Goal: Task Accomplishment & Management: Use online tool/utility

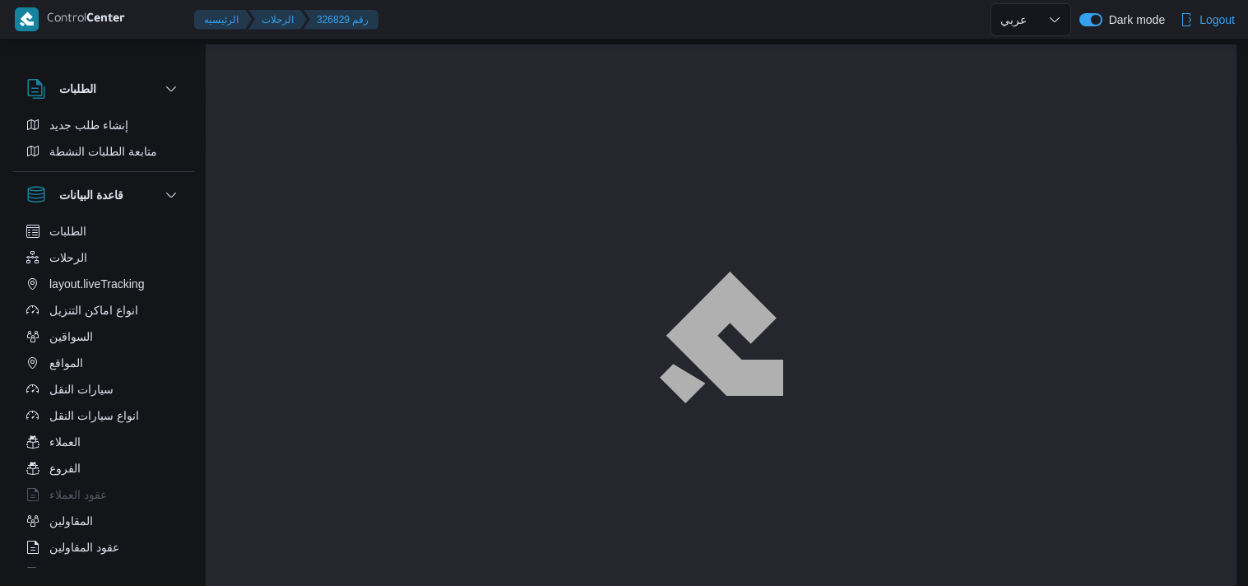
select select "ar"
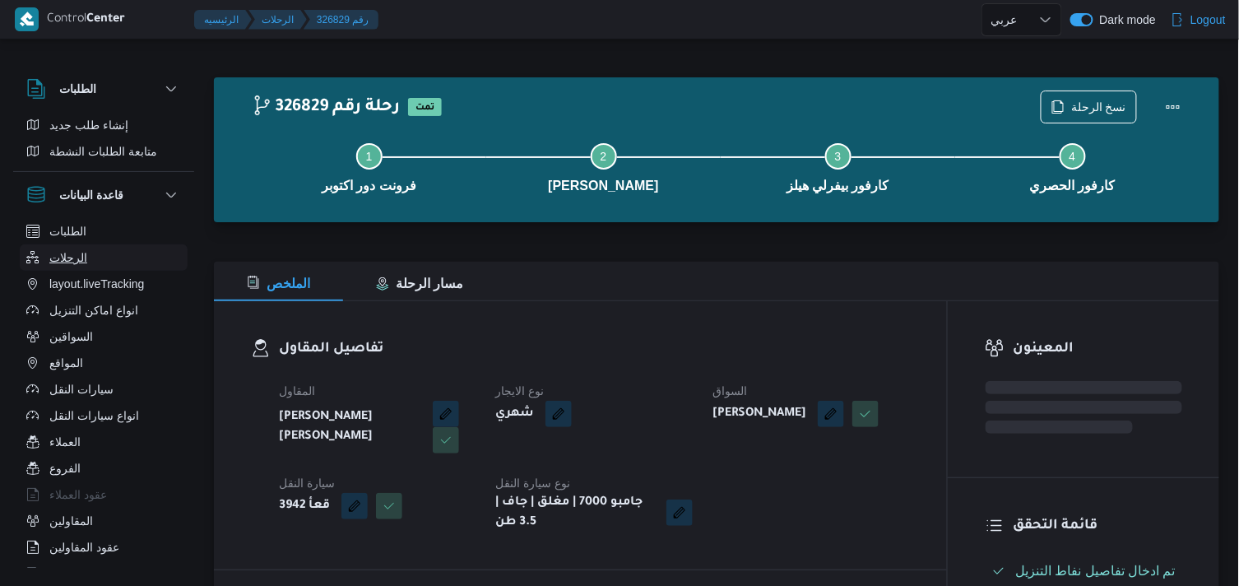
click at [50, 252] on span "الرحلات" at bounding box center [68, 258] width 38 height 20
select select "ar"
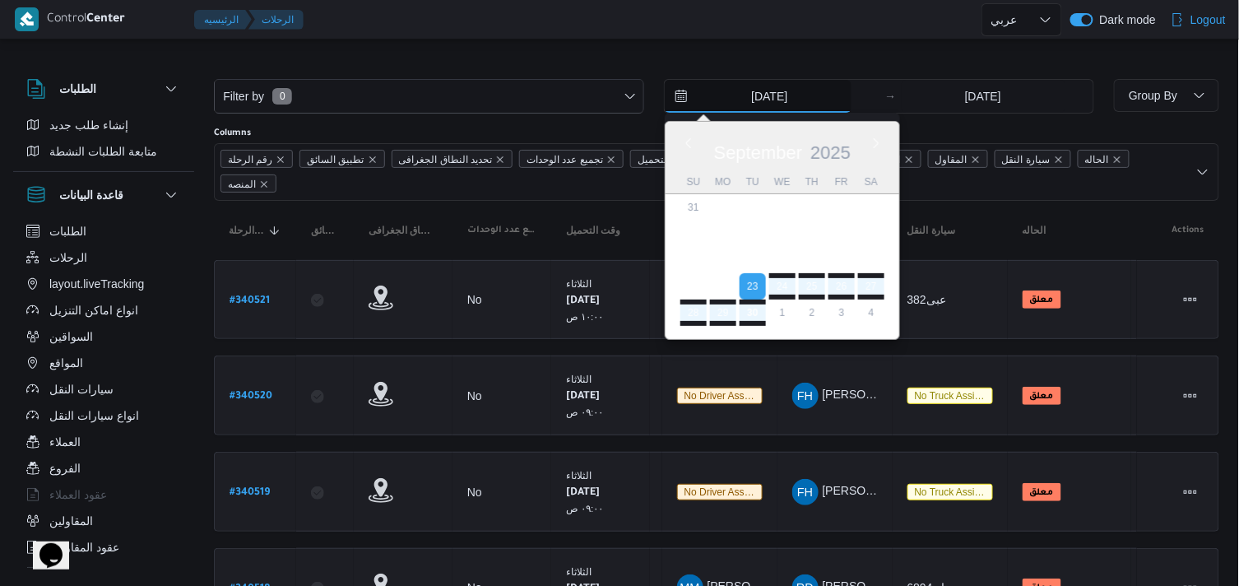
click at [785, 93] on input "[DATE]" at bounding box center [757, 96] width 187 height 33
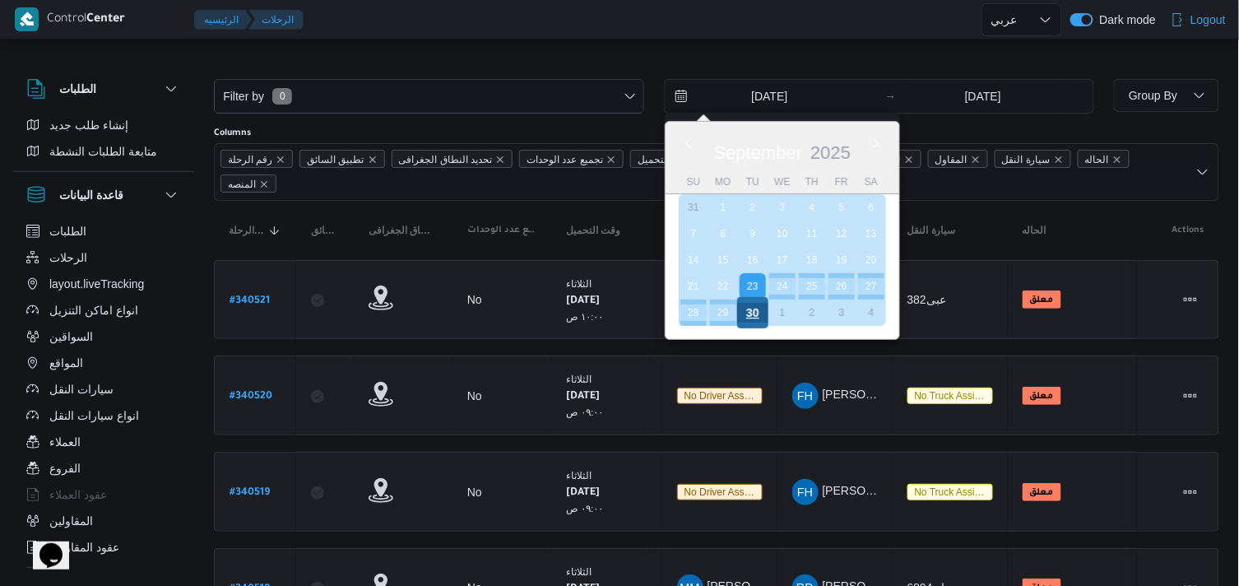
click at [757, 304] on div "30" at bounding box center [752, 312] width 31 height 31
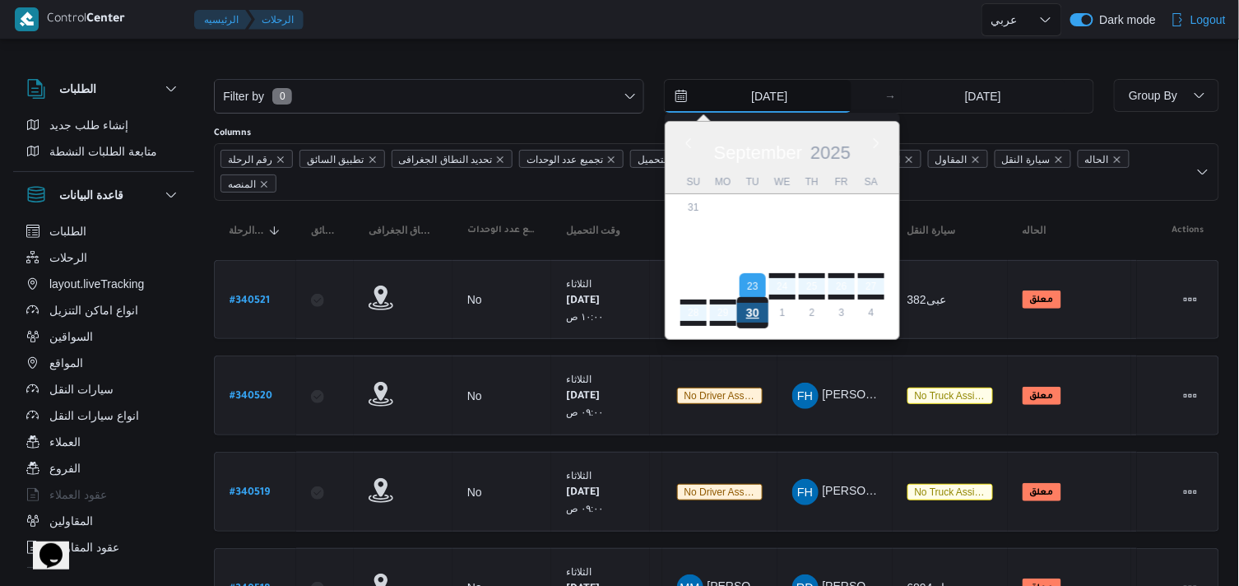
type input "30/9/2025"
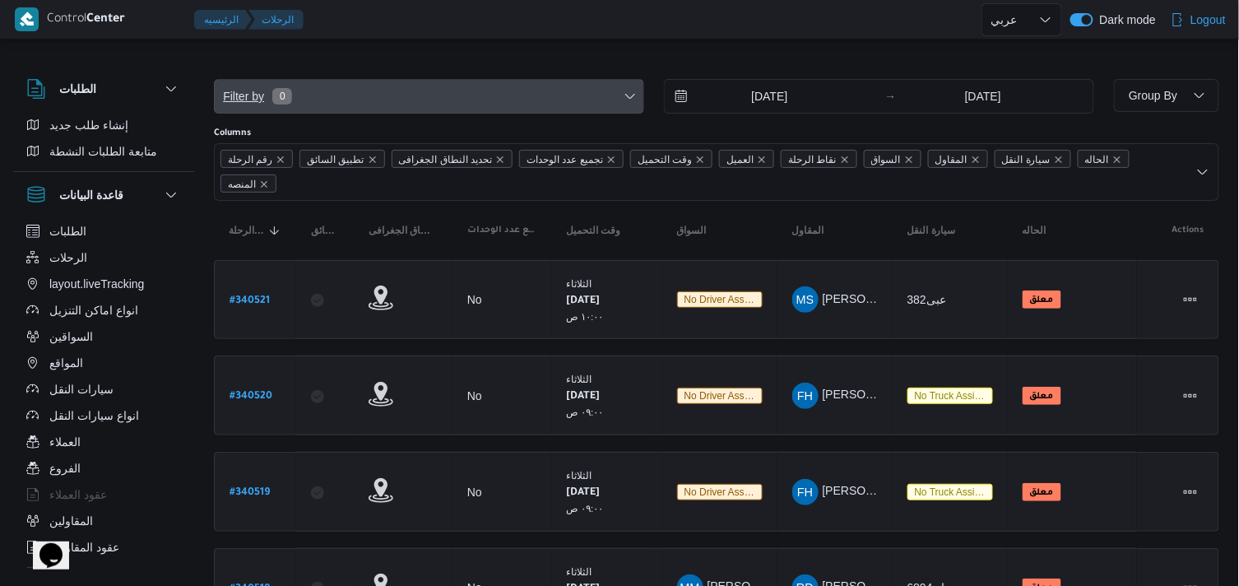
click at [635, 107] on span "Filter by 0" at bounding box center [429, 96] width 428 height 33
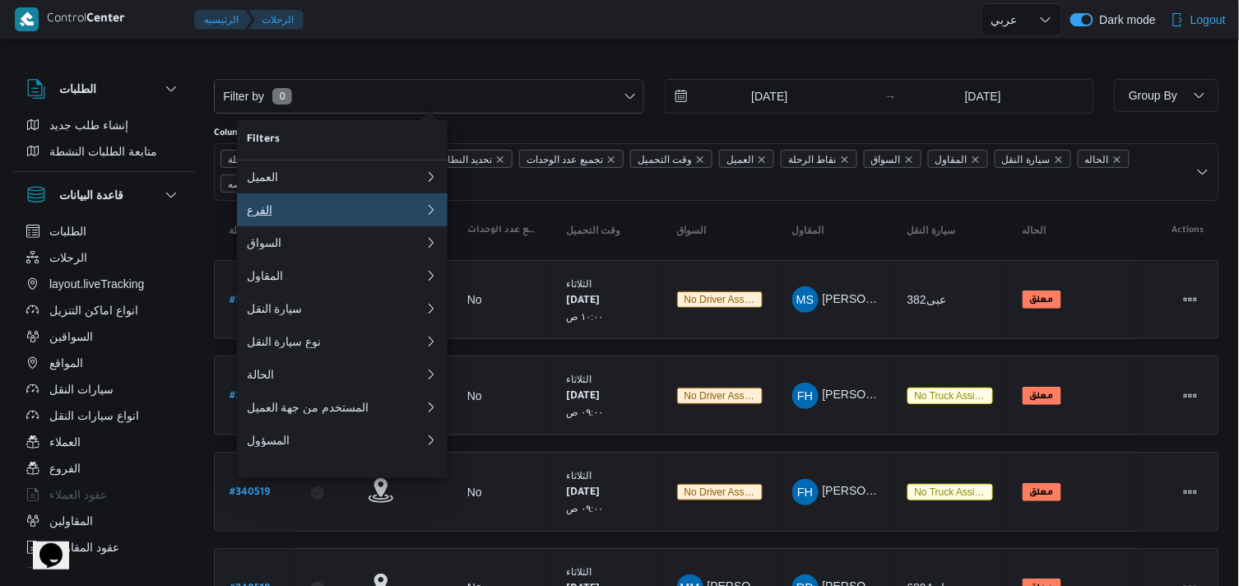
click at [436, 223] on button "الفرع" at bounding box center [342, 209] width 211 height 33
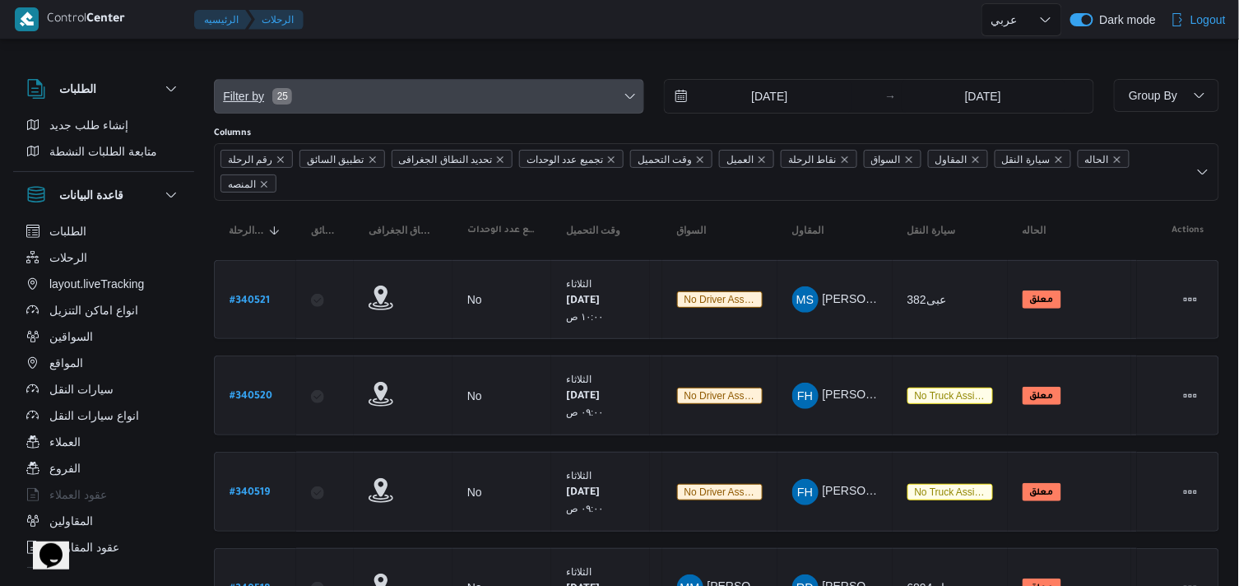
click at [473, 87] on span "Filter by 25" at bounding box center [429, 96] width 428 height 33
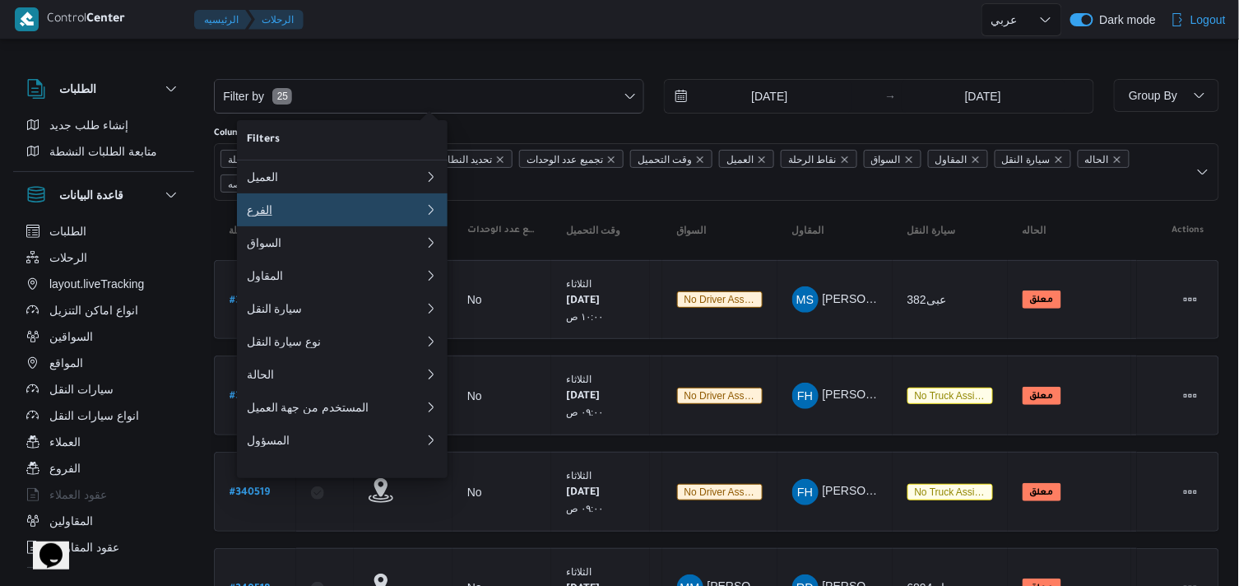
click at [371, 206] on div "الفرع" at bounding box center [336, 209] width 178 height 13
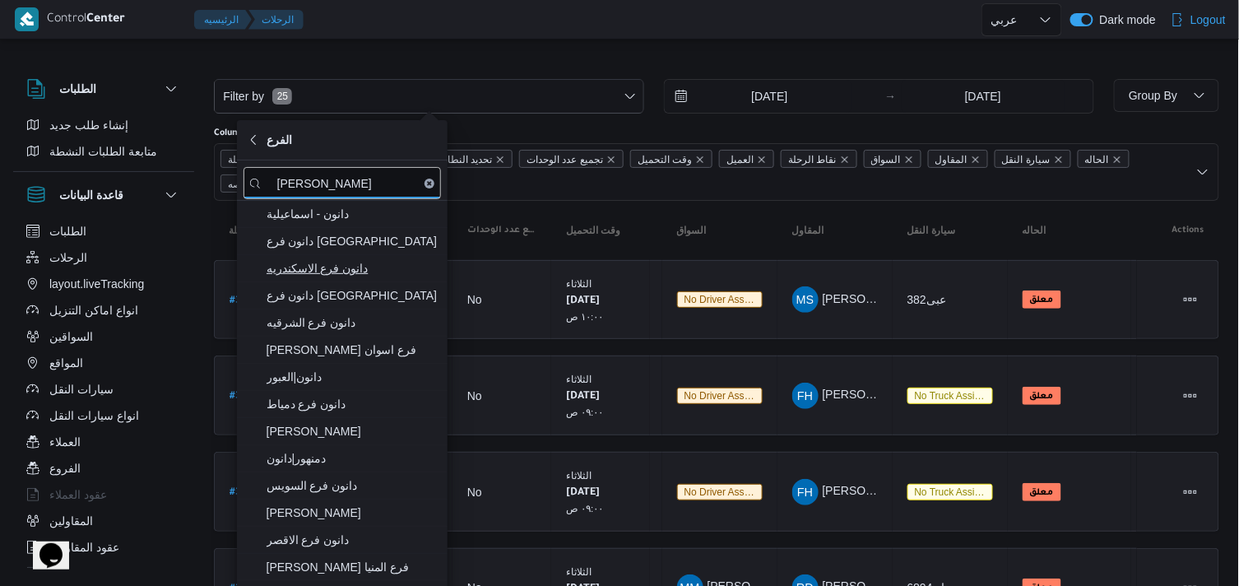
type input "[PERSON_NAME]"
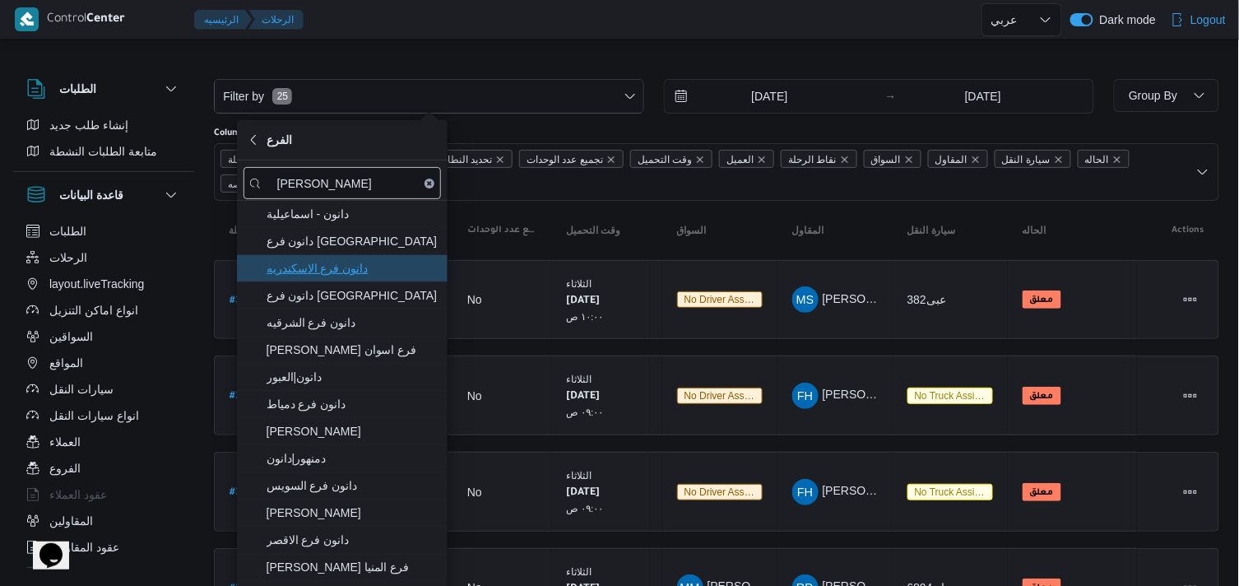
click at [395, 273] on span "دانون فرع الاسكندريه" at bounding box center [351, 268] width 171 height 20
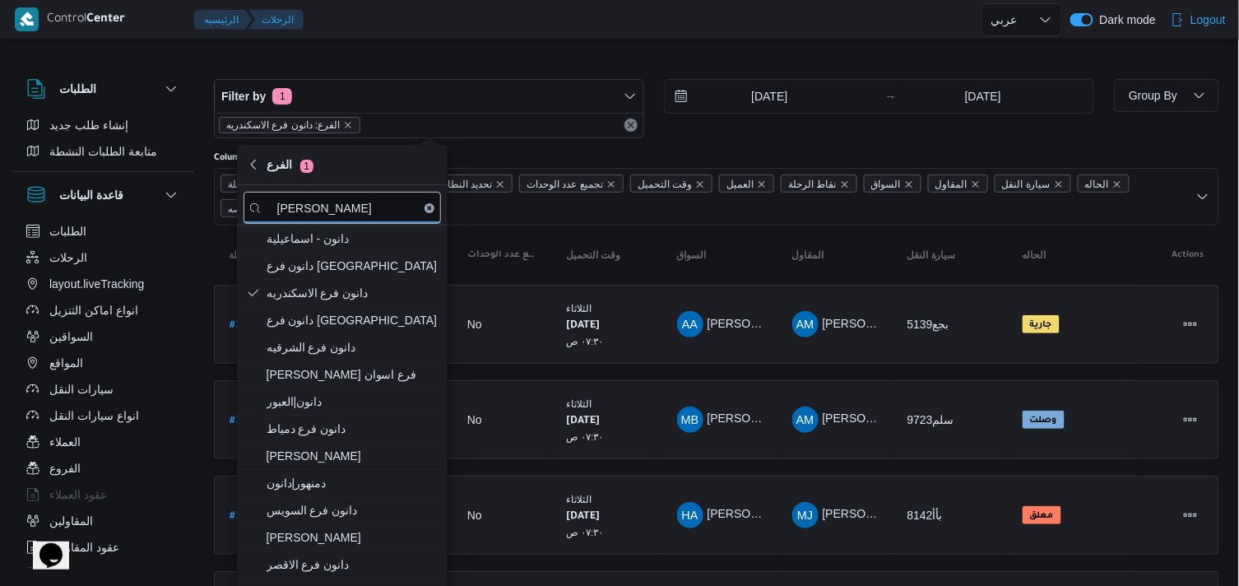
click at [804, 39] on div at bounding box center [619, 39] width 1239 height 26
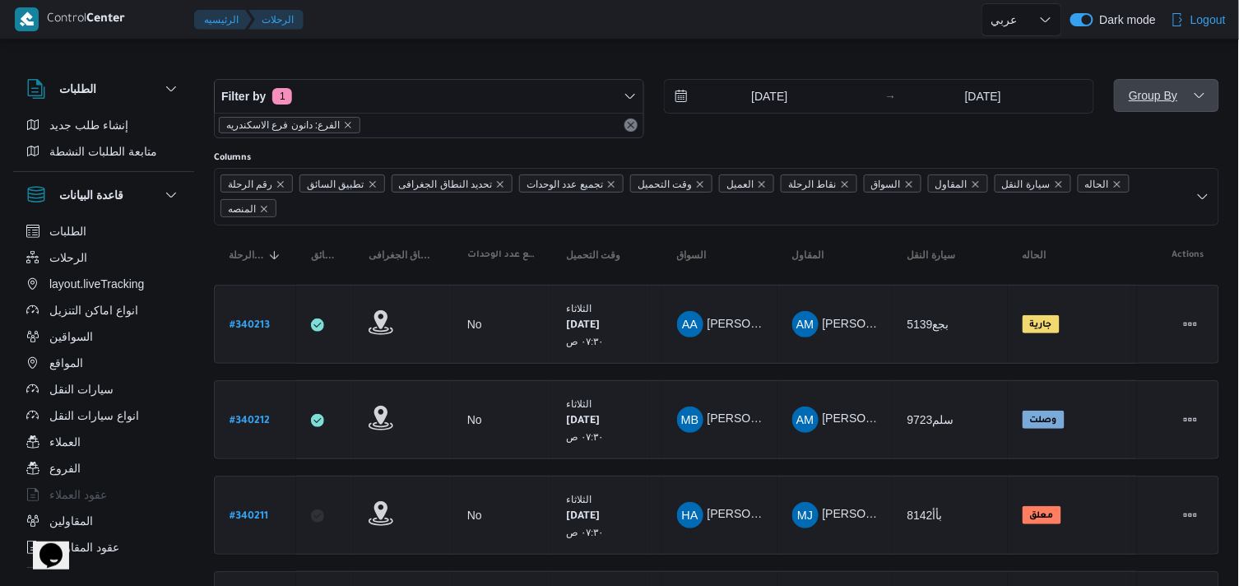
click at [1145, 91] on span "Group By" at bounding box center [1152, 95] width 49 height 13
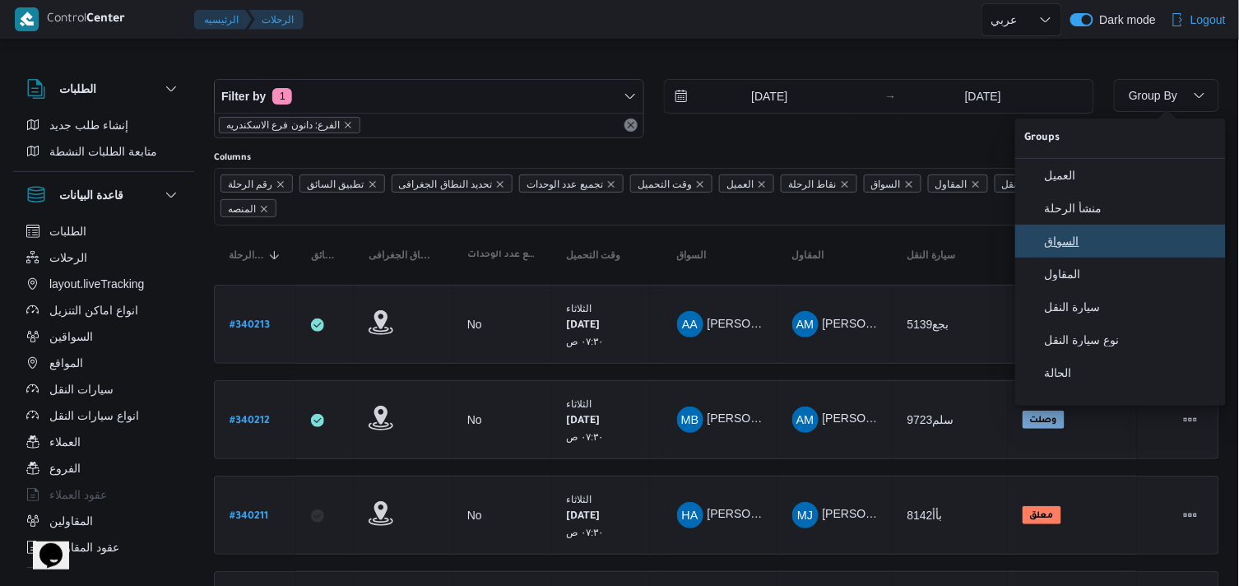
click at [1119, 255] on button "السواق" at bounding box center [1120, 241] width 211 height 33
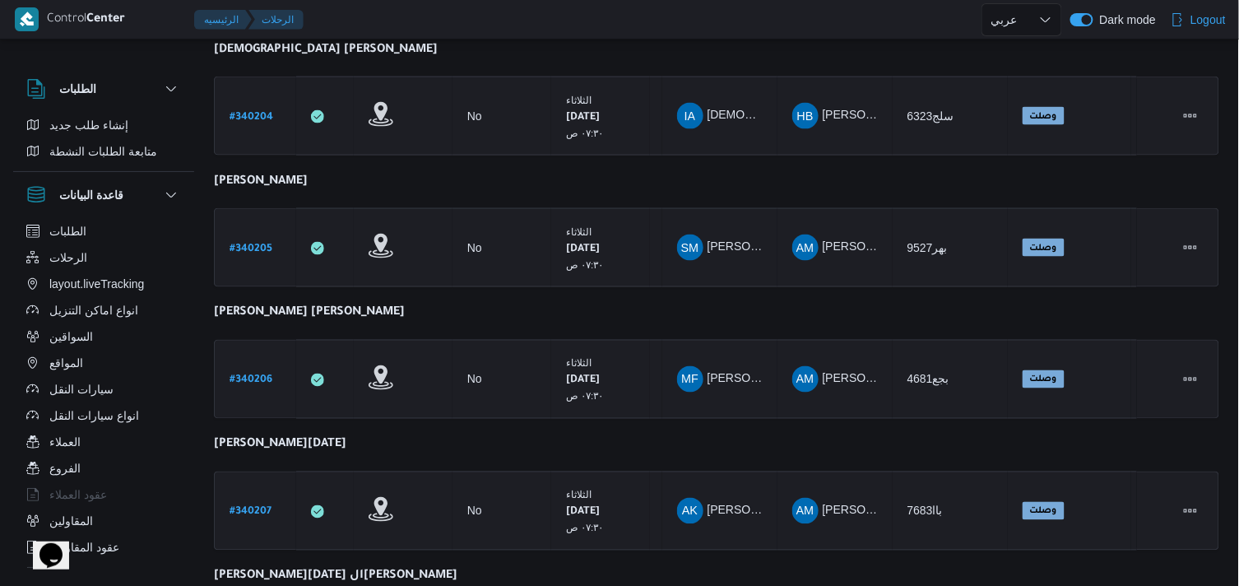
scroll to position [1043, 0]
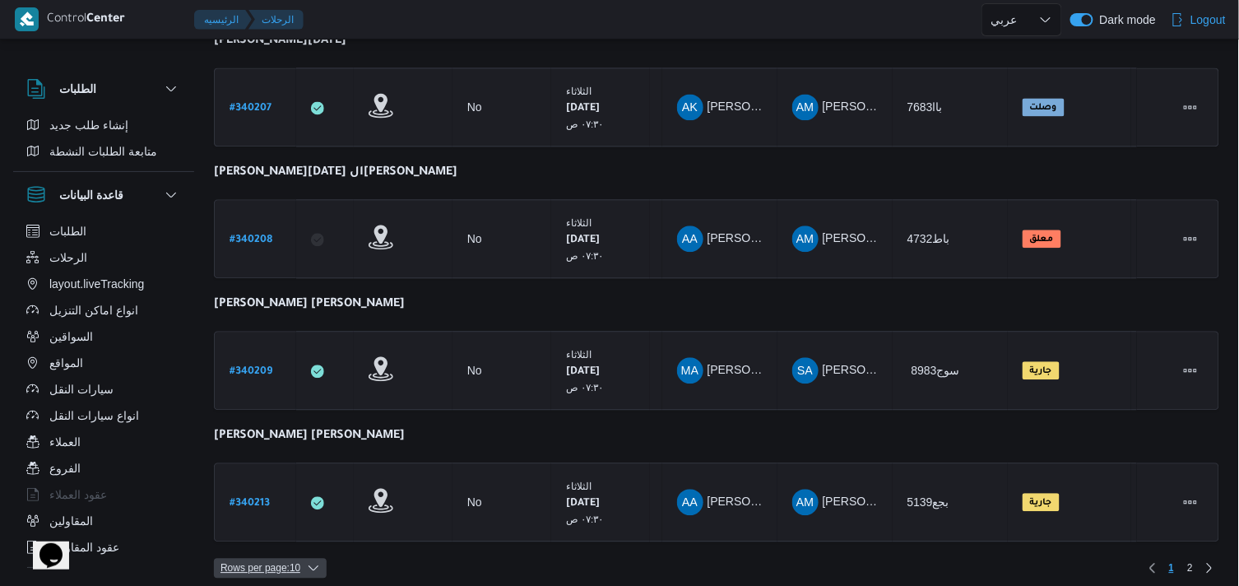
click at [304, 562] on span "Rows per page : 10" at bounding box center [270, 568] width 113 height 20
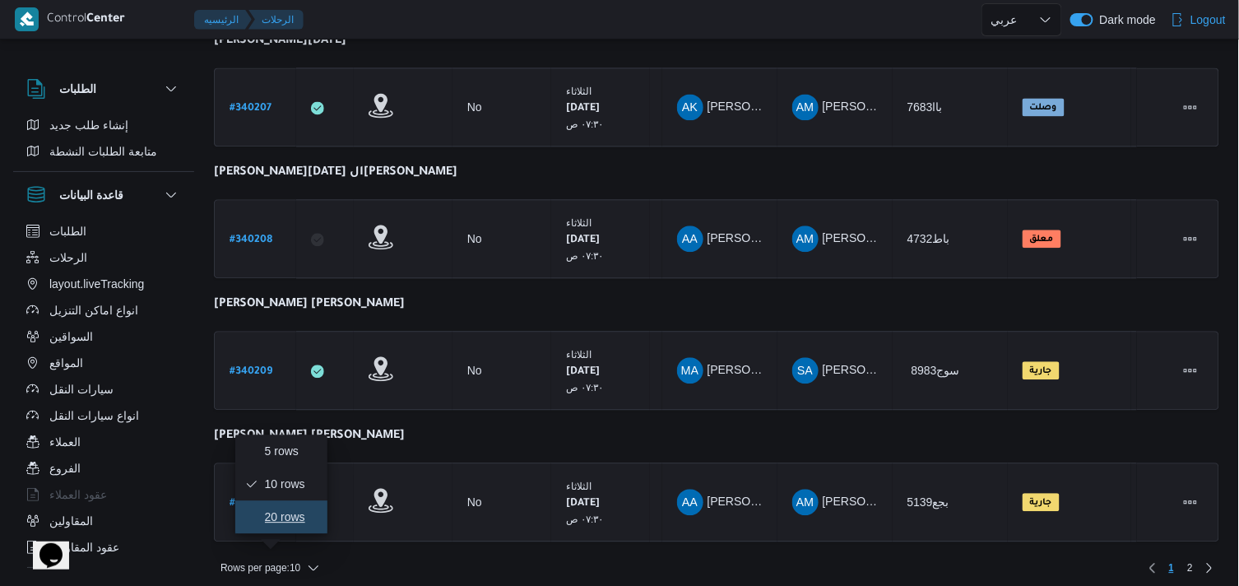
click at [286, 533] on button "20 rows" at bounding box center [281, 516] width 92 height 33
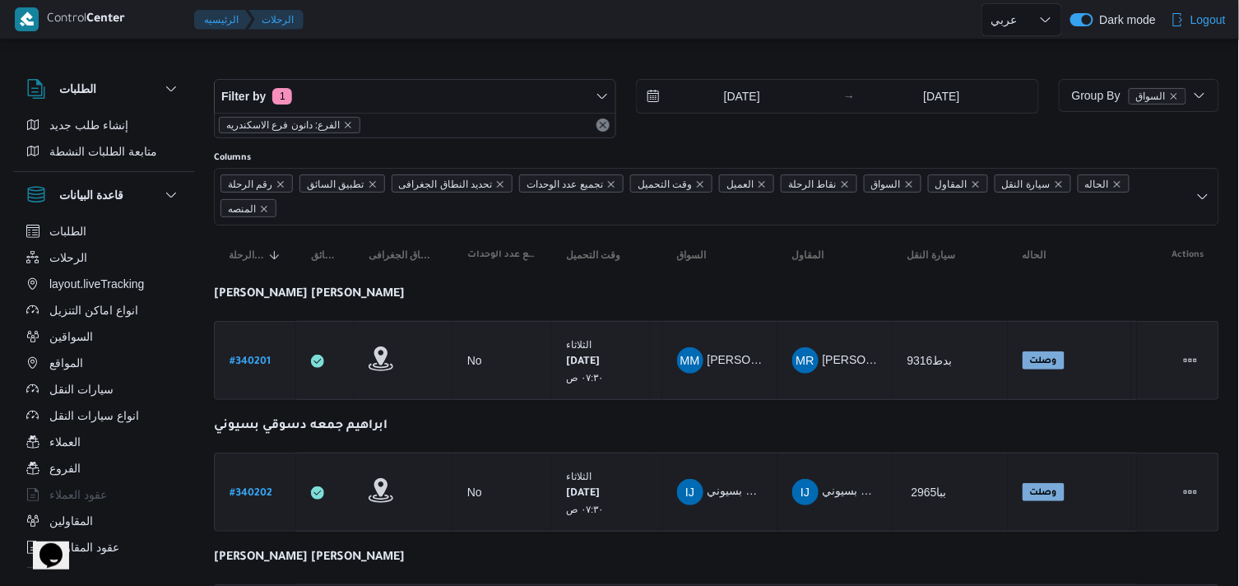
click at [240, 360] on b "# 340201" at bounding box center [249, 362] width 41 height 12
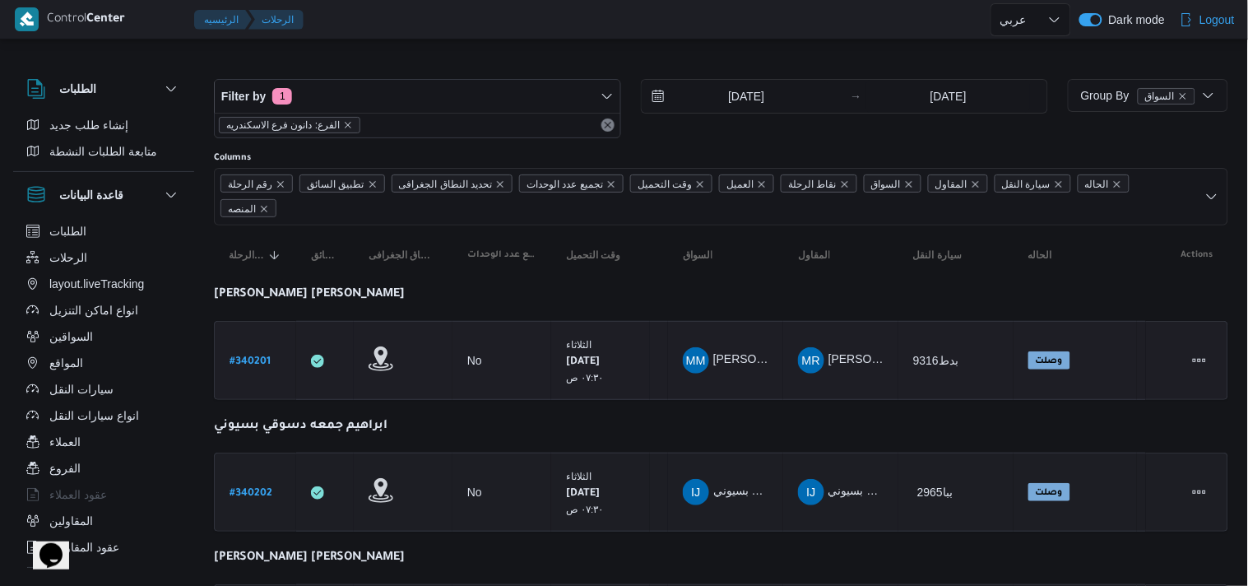
select select "ar"
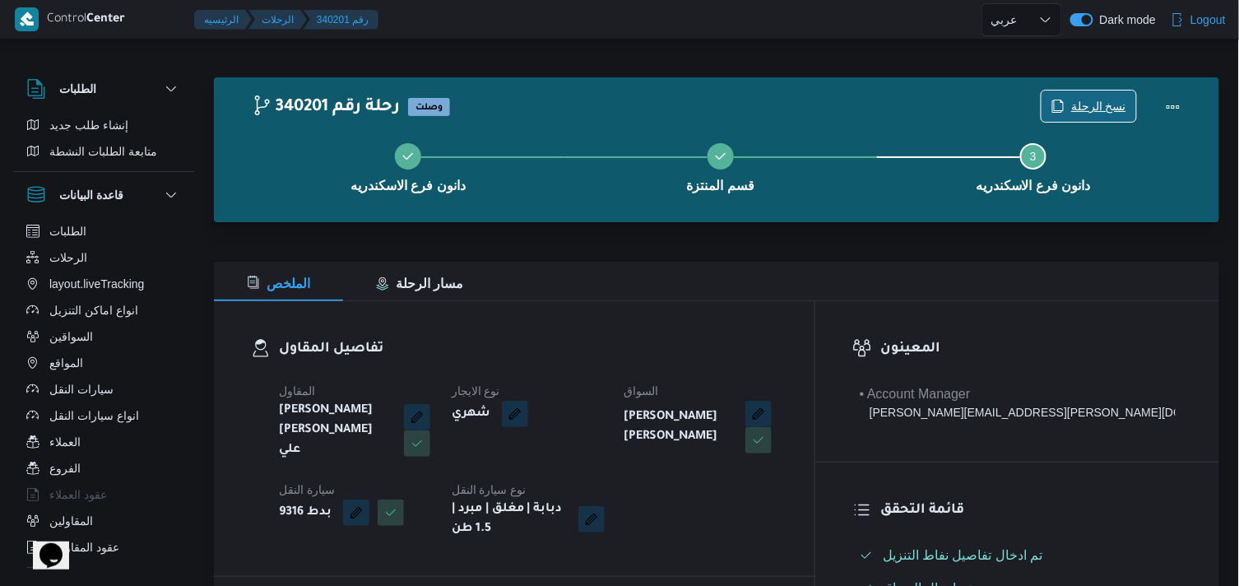
click at [1078, 107] on span "نسخ الرحلة" at bounding box center [1098, 106] width 55 height 20
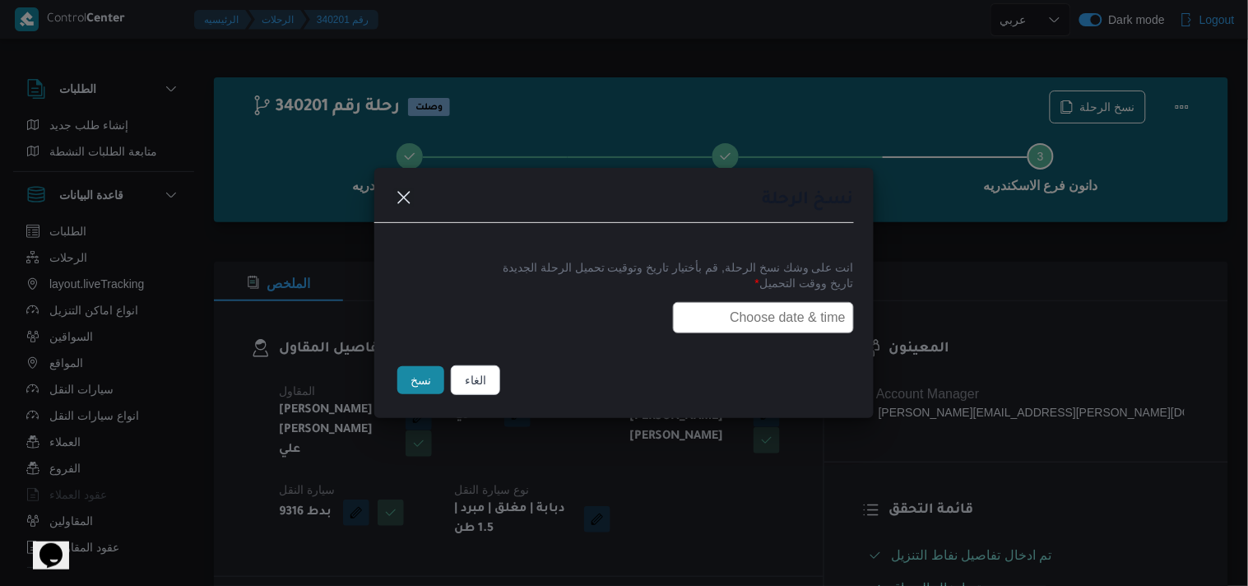
click at [807, 330] on input "text" at bounding box center [763, 317] width 181 height 31
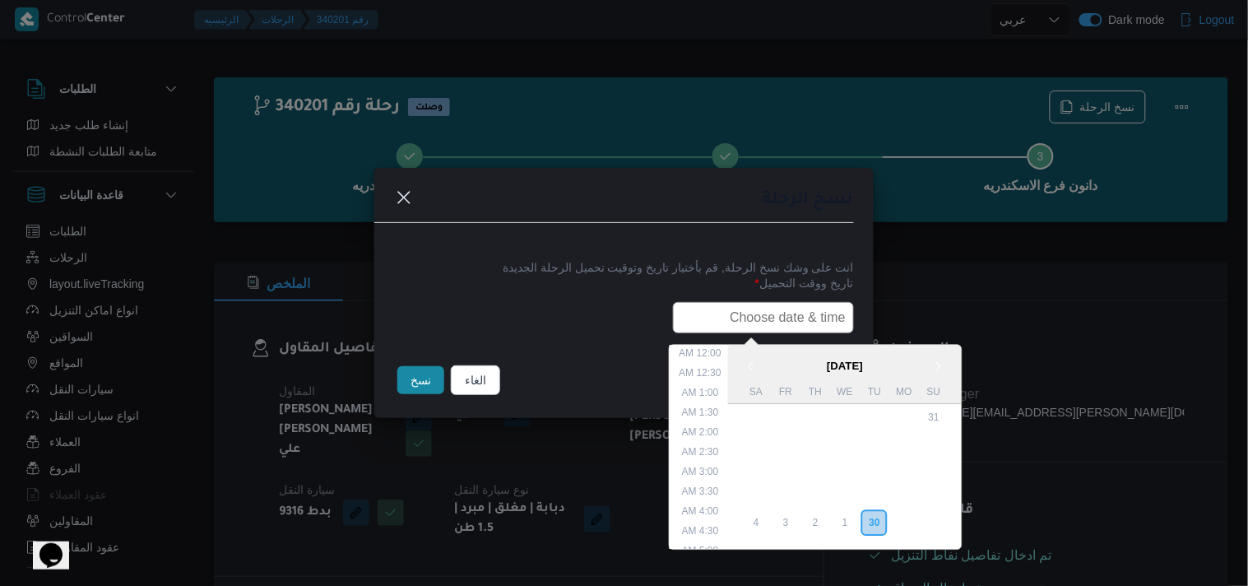
scroll to position [304, 0]
click at [850, 511] on div "1" at bounding box center [844, 522] width 31 height 31
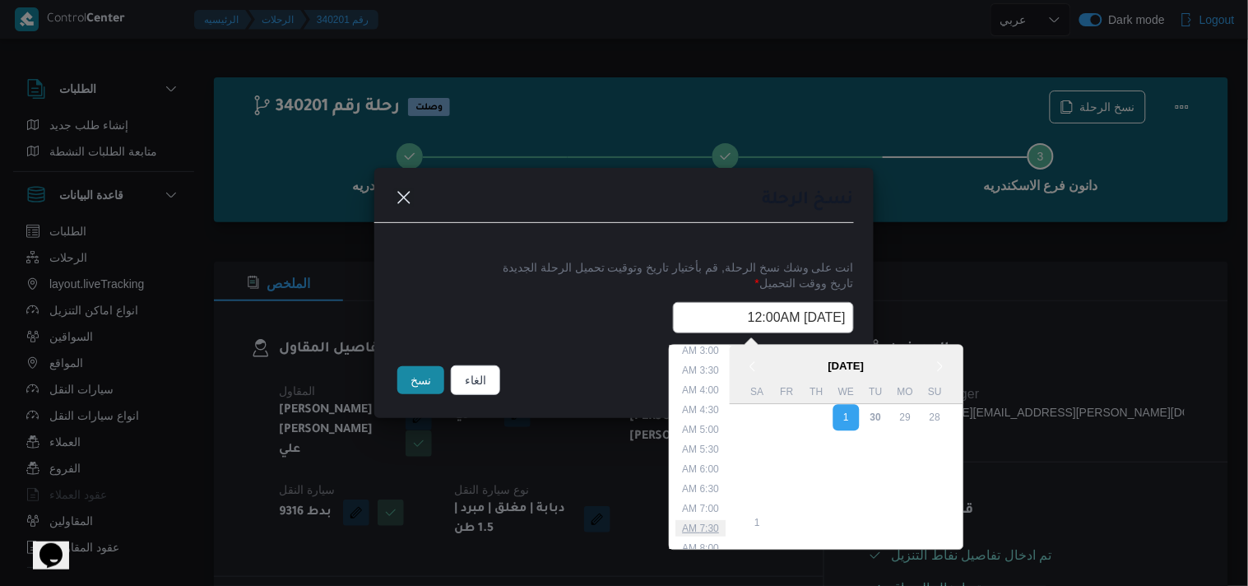
click at [705, 525] on li "7:30 AM" at bounding box center [701, 529] width 50 height 16
type input "01/10/2025 7:30AM"
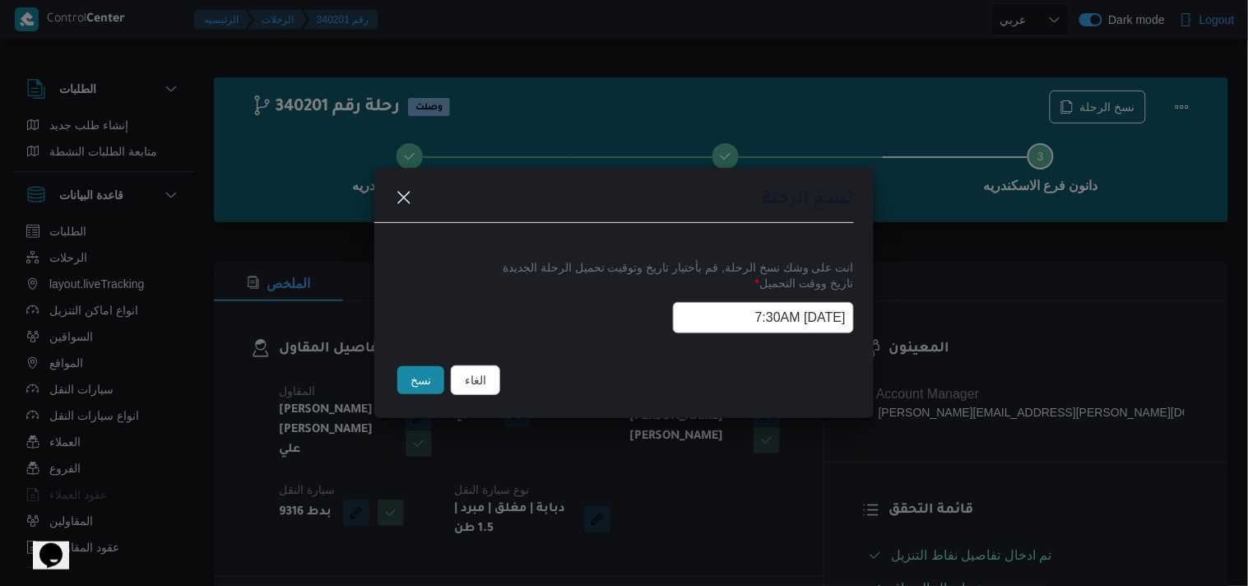
click at [707, 315] on input "01/10/2025 7:30AM" at bounding box center [763, 317] width 181 height 31
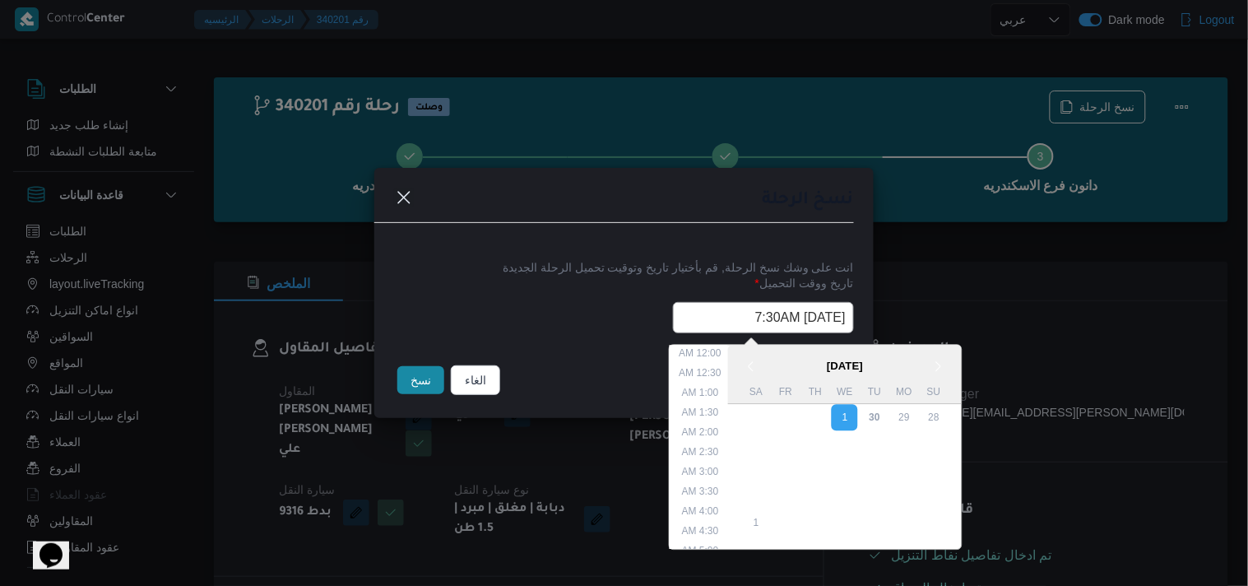
click at [707, 315] on input "01/10/2025 7:30AM" at bounding box center [763, 317] width 181 height 31
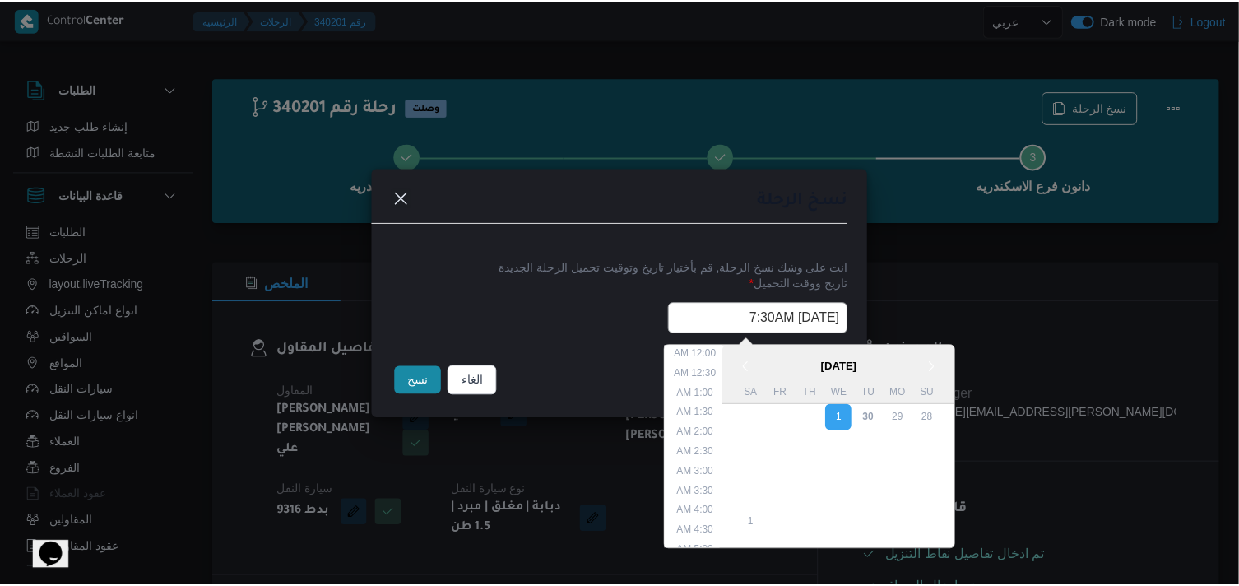
scroll to position [206, 0]
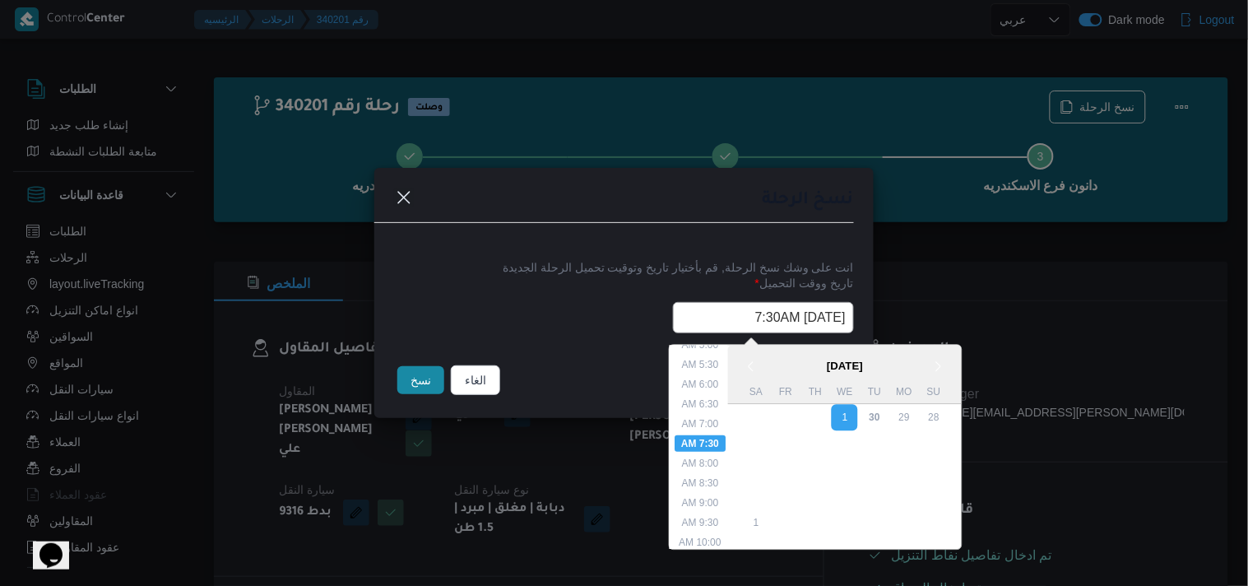
click at [707, 315] on input "01/10/2025 7:30AM" at bounding box center [763, 317] width 181 height 31
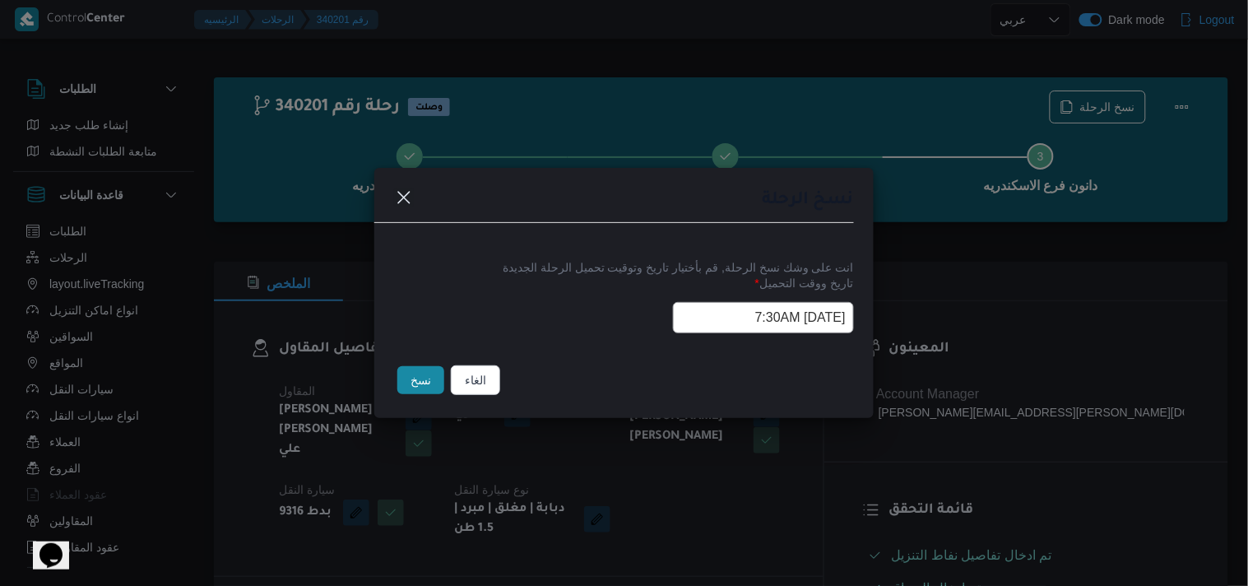
click at [424, 384] on button "نسخ" at bounding box center [420, 380] width 47 height 28
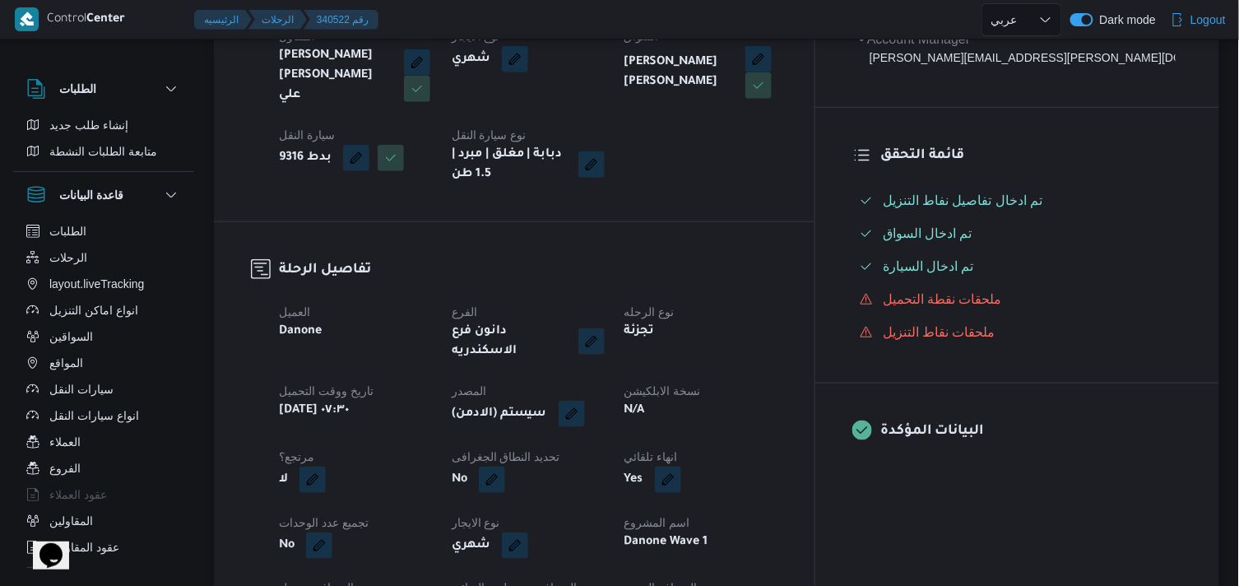
scroll to position [365, 0]
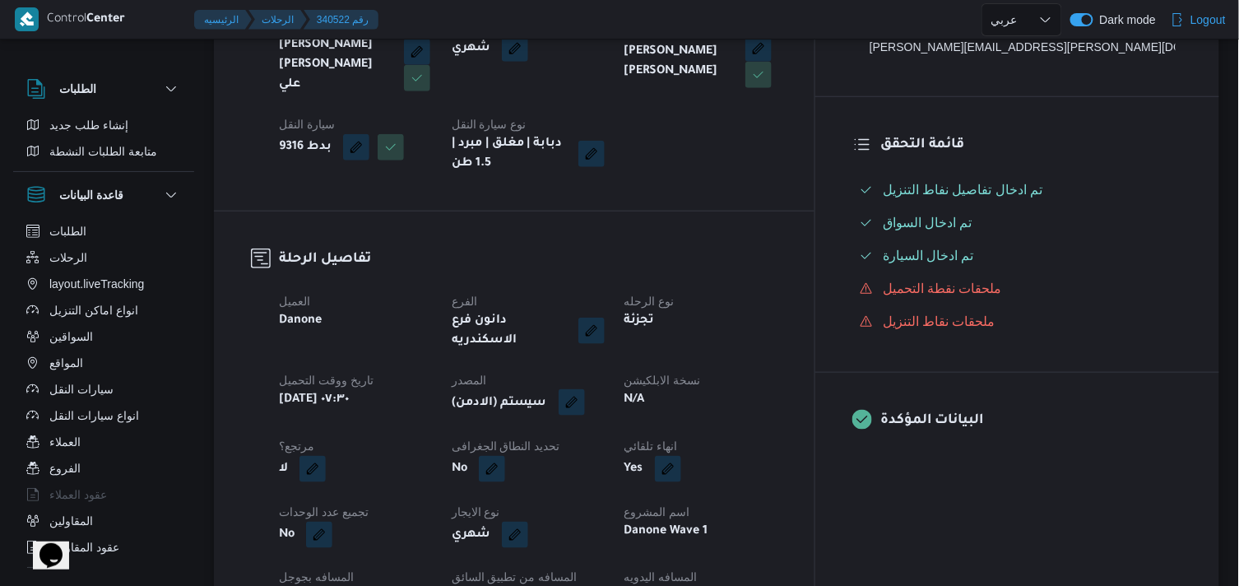
click at [585, 389] on button "button" at bounding box center [571, 402] width 26 height 26
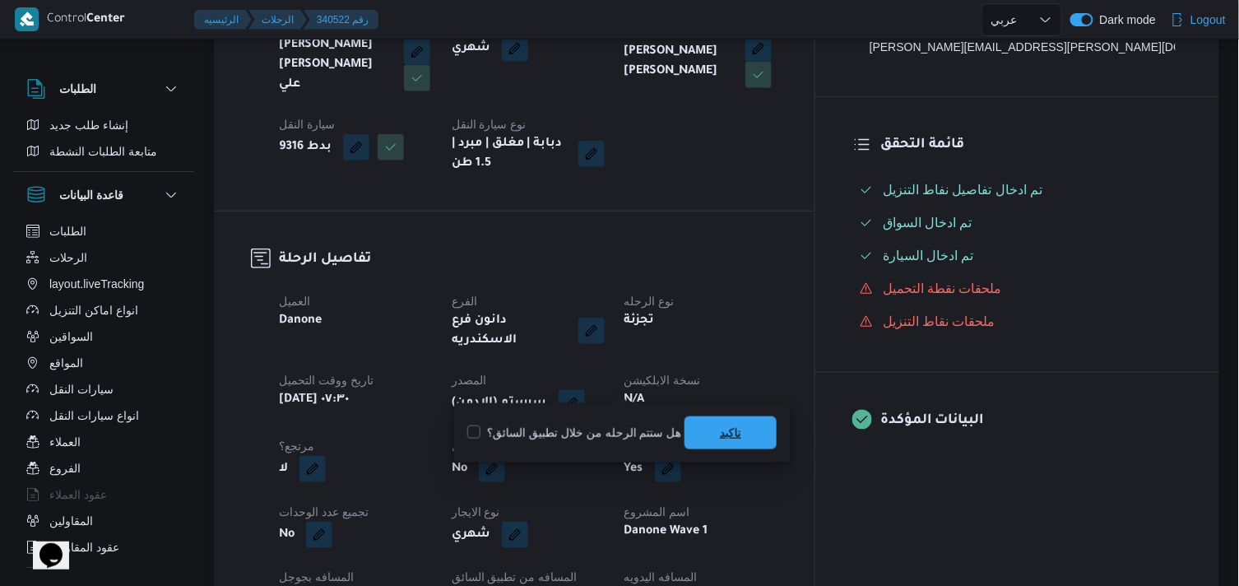
drag, startPoint x: 706, startPoint y: 447, endPoint x: 713, endPoint y: 437, distance: 12.3
click at [707, 447] on span "تاكيد" at bounding box center [730, 432] width 92 height 33
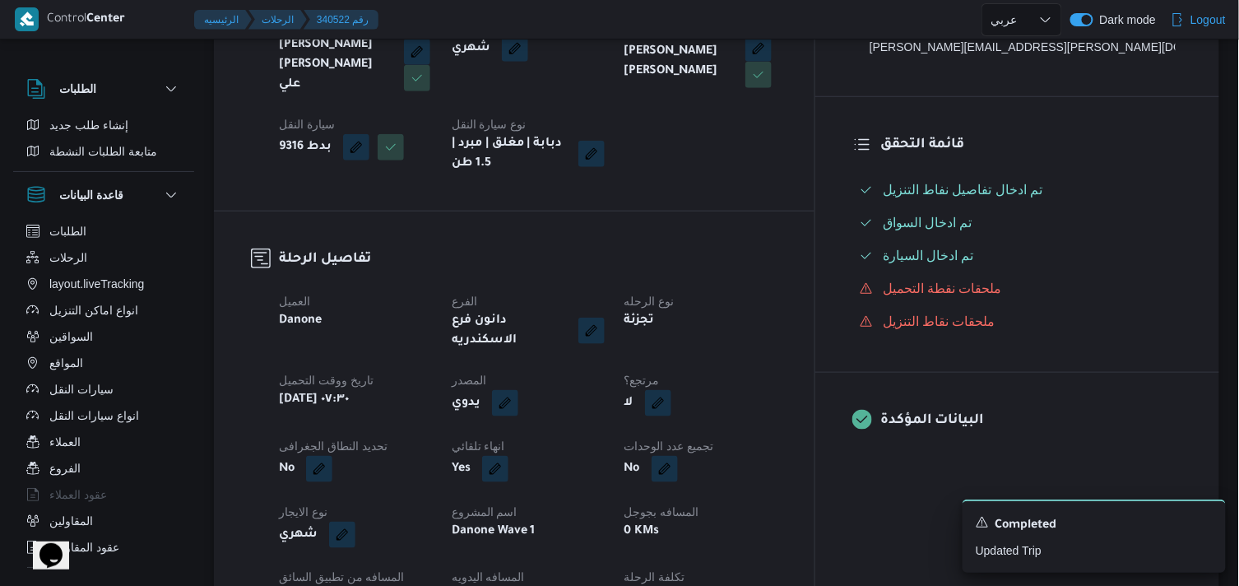
click at [671, 390] on button "button" at bounding box center [658, 403] width 26 height 26
click at [692, 436] on label "هل هناك مرتجع؟" at bounding box center [695, 433] width 99 height 20
checkbox input "true"
click at [774, 432] on span "تاكيد" at bounding box center [794, 431] width 92 height 33
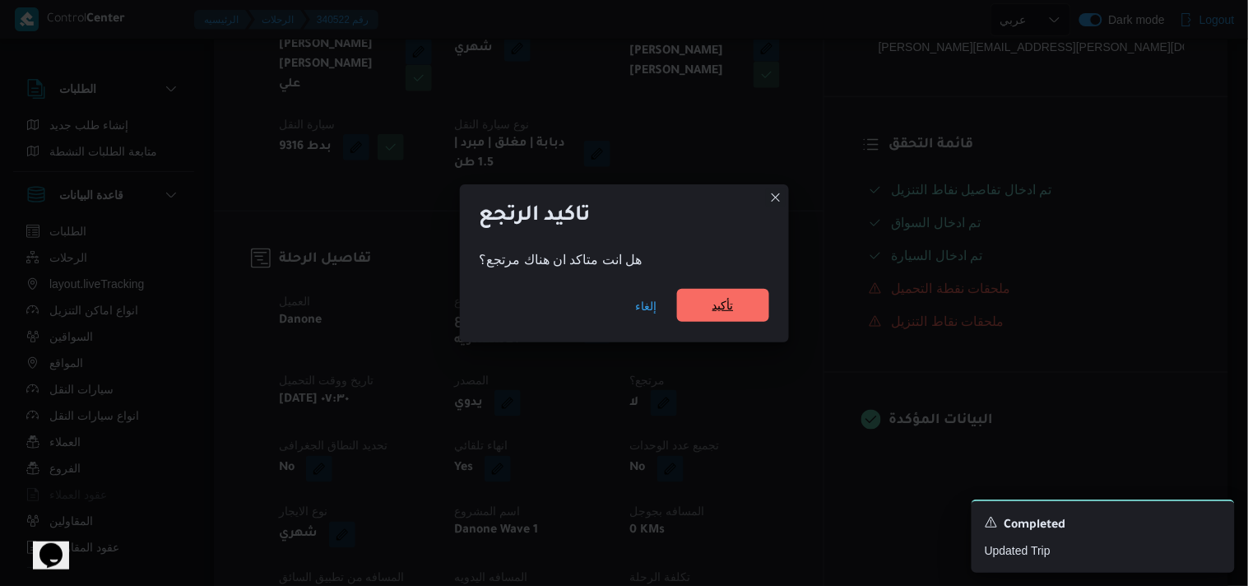
click at [732, 307] on span "تأكيد" at bounding box center [722, 305] width 21 height 20
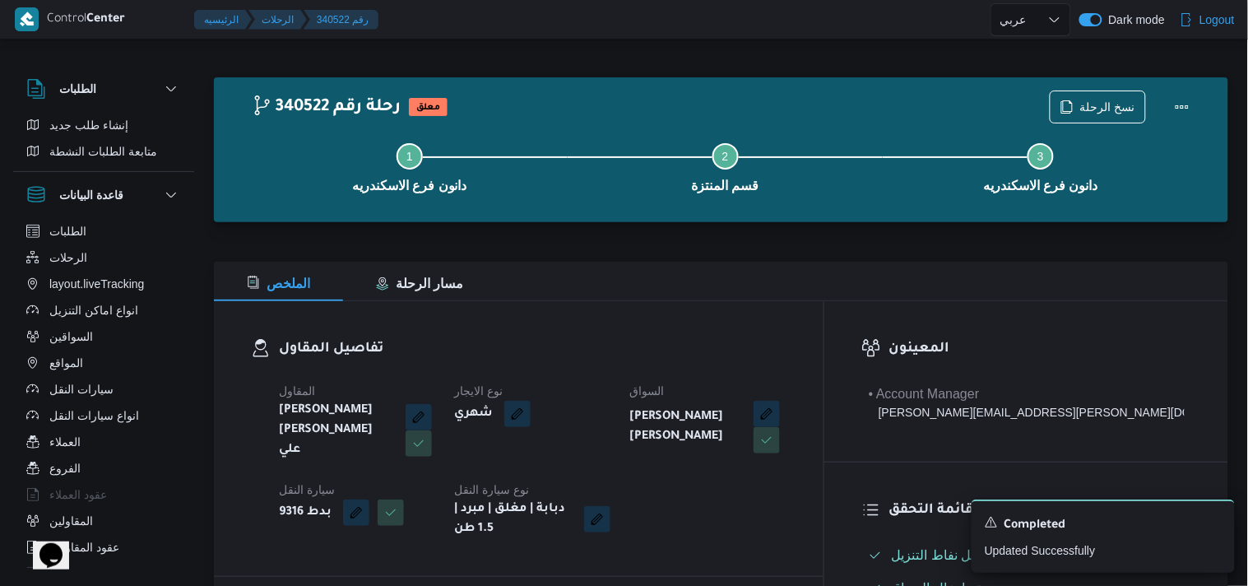
select select "ar"
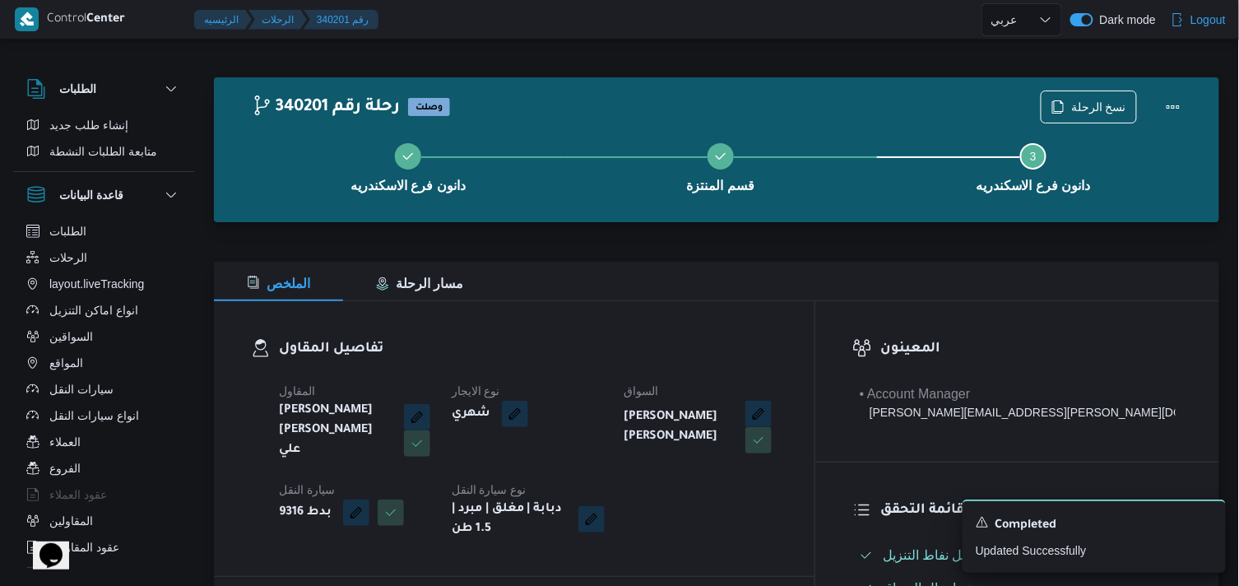
select select "ar"
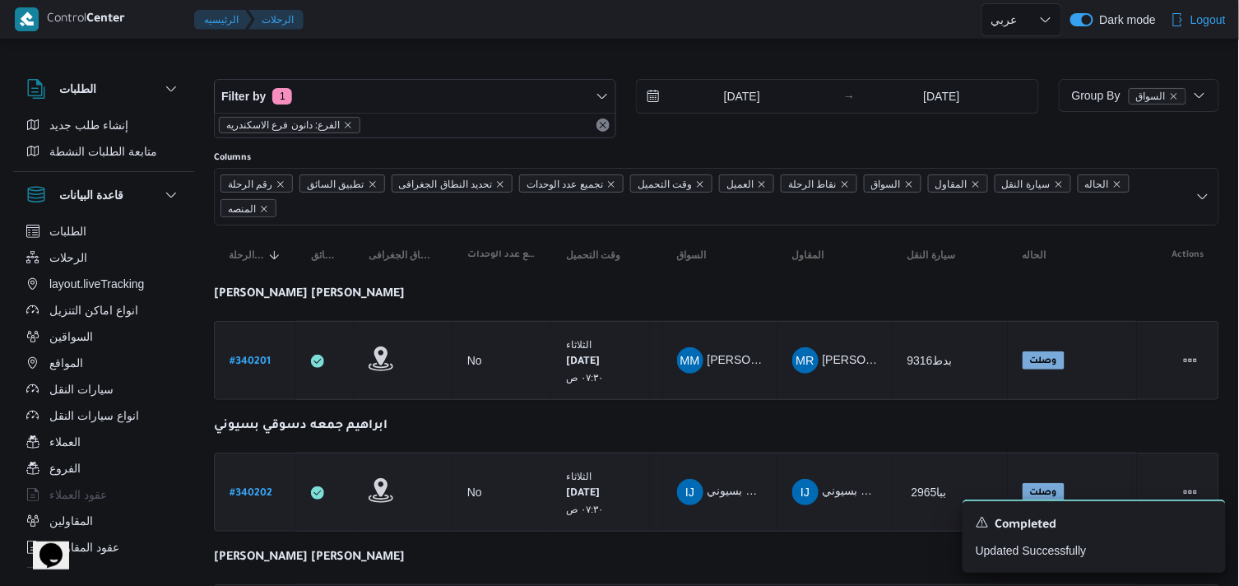
click at [252, 500] on link "# 340202" at bounding box center [250, 492] width 43 height 22
select select "ar"
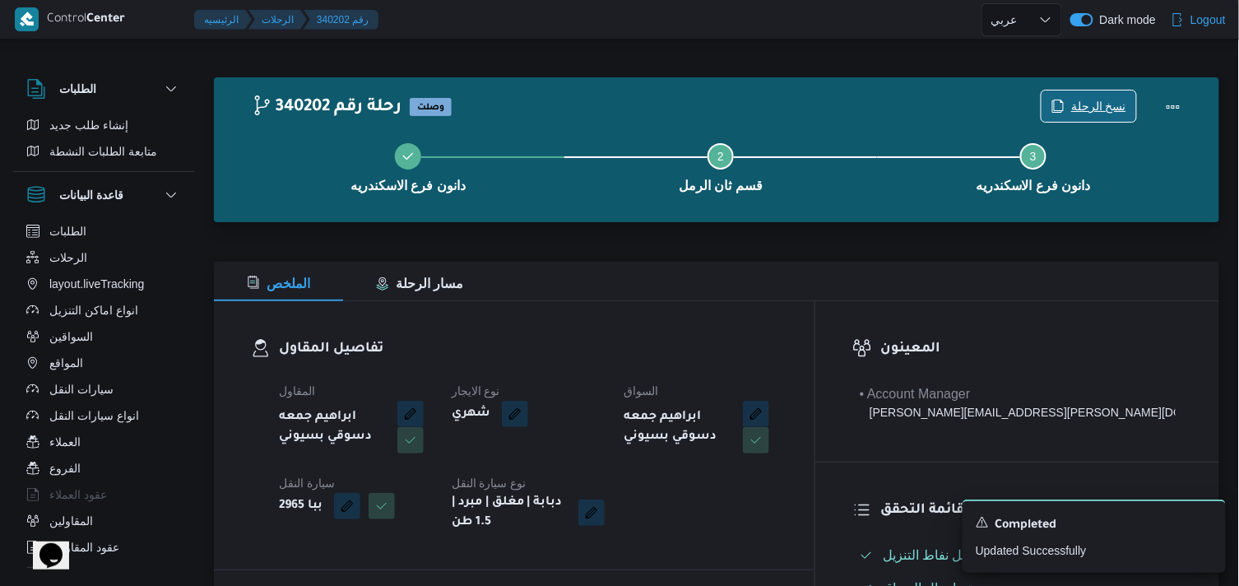
click at [1100, 100] on span "نسخ الرحلة" at bounding box center [1098, 106] width 55 height 20
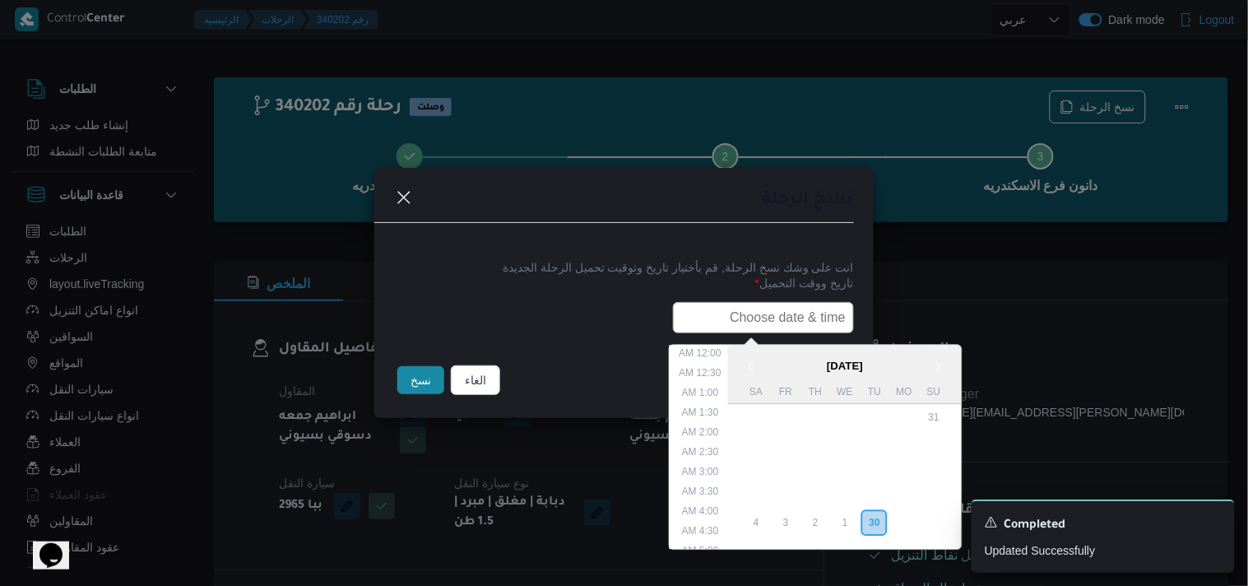
click at [818, 308] on input "text" at bounding box center [763, 317] width 181 height 31
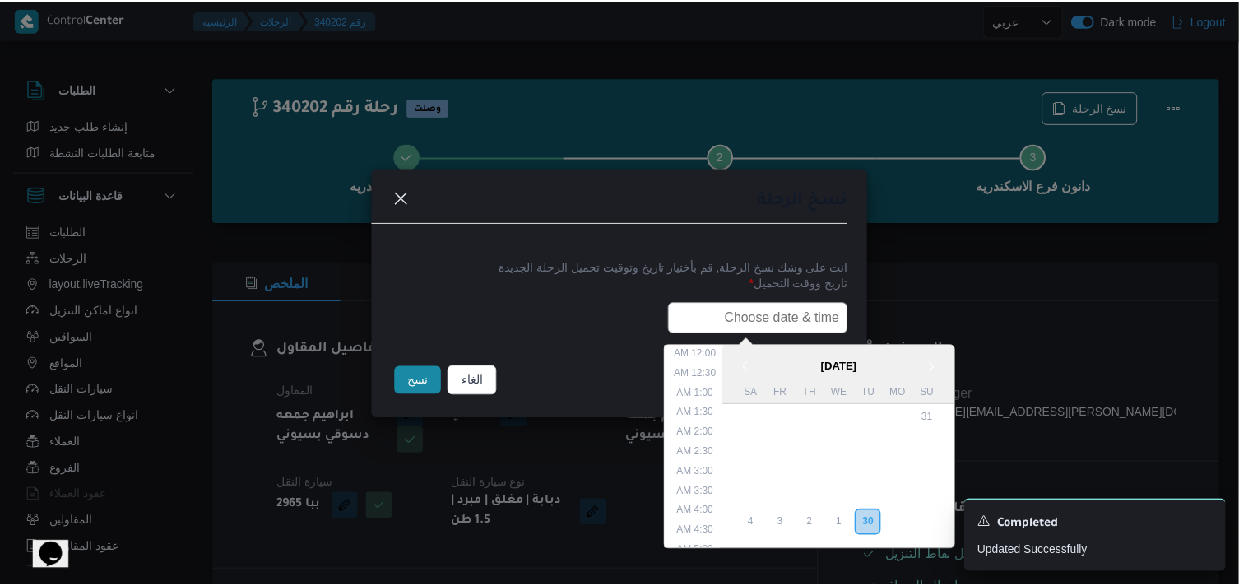
scroll to position [304, 0]
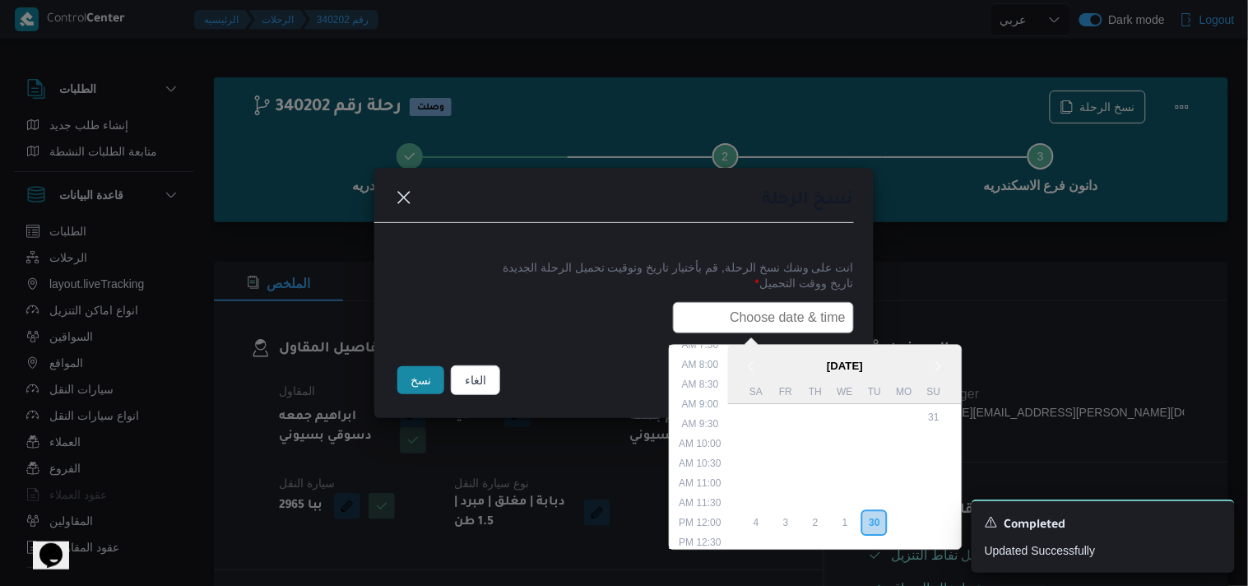
paste input "01/10/2025 7:30AM"
type input "01/10/2025 7:30AM"
click at [428, 372] on button "نسخ" at bounding box center [420, 380] width 47 height 28
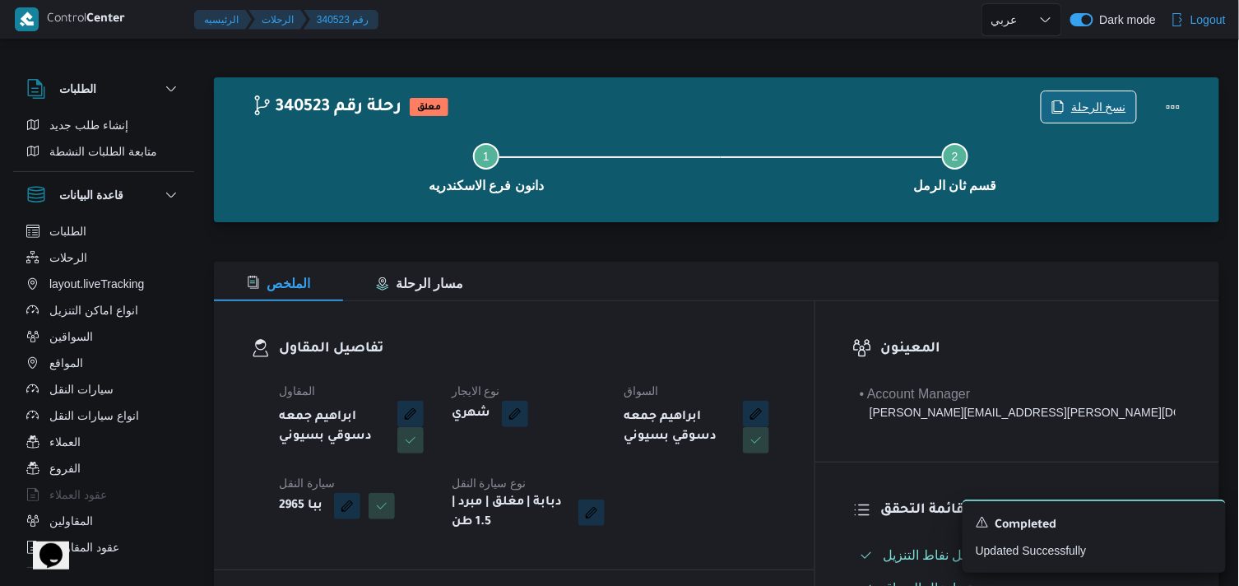
scroll to position [274, 0]
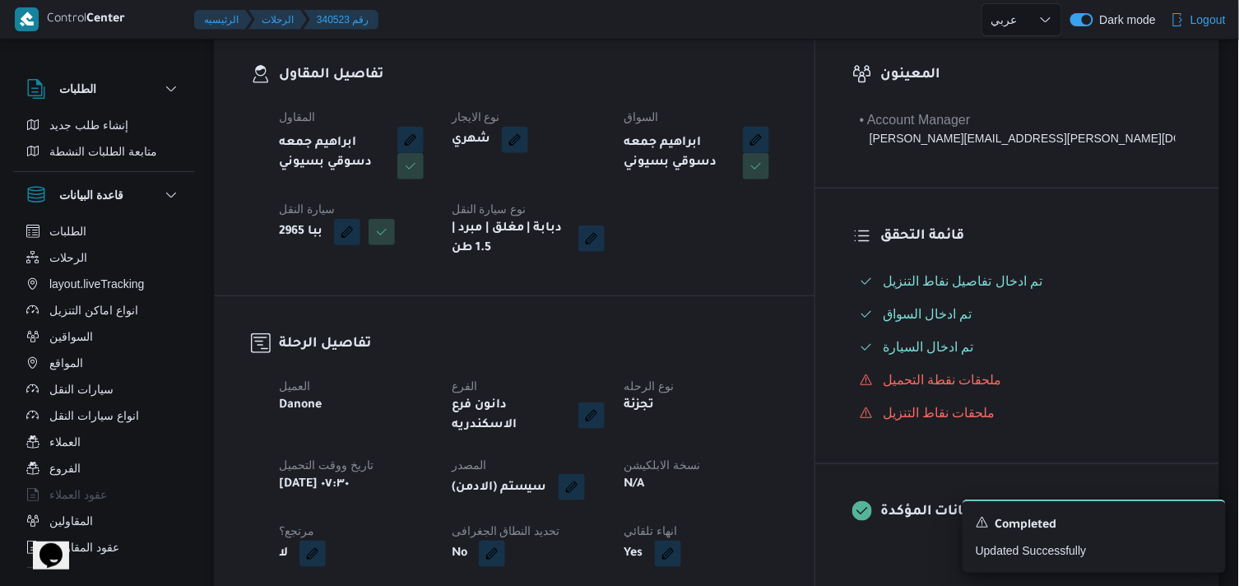
click at [585, 474] on button "button" at bounding box center [571, 487] width 26 height 26
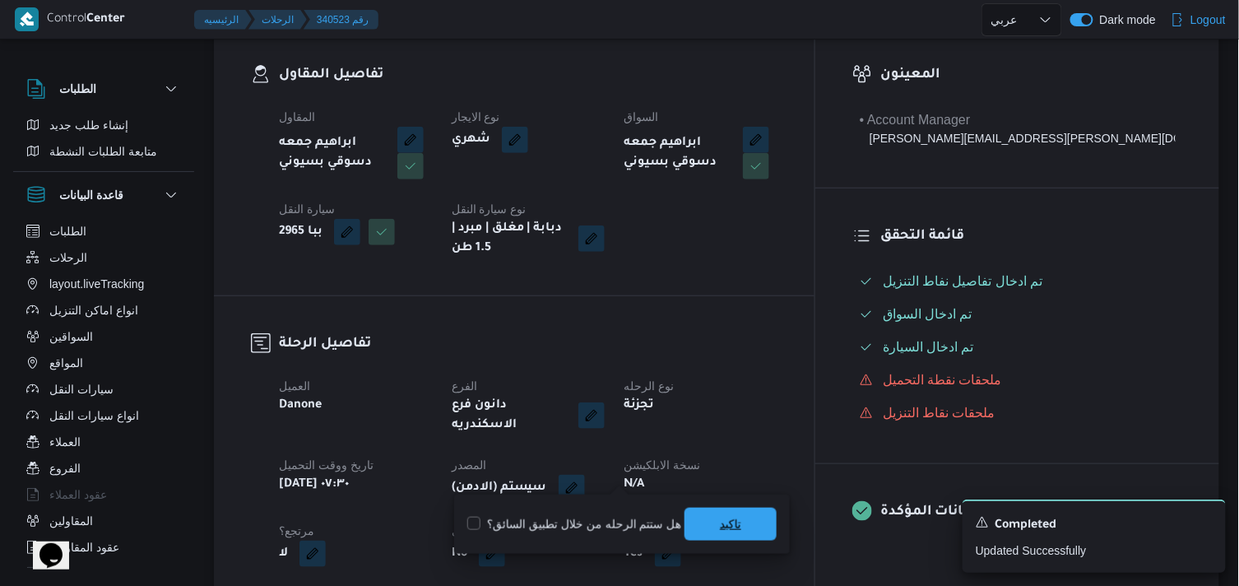
click at [711, 512] on span "تاكيد" at bounding box center [730, 523] width 92 height 33
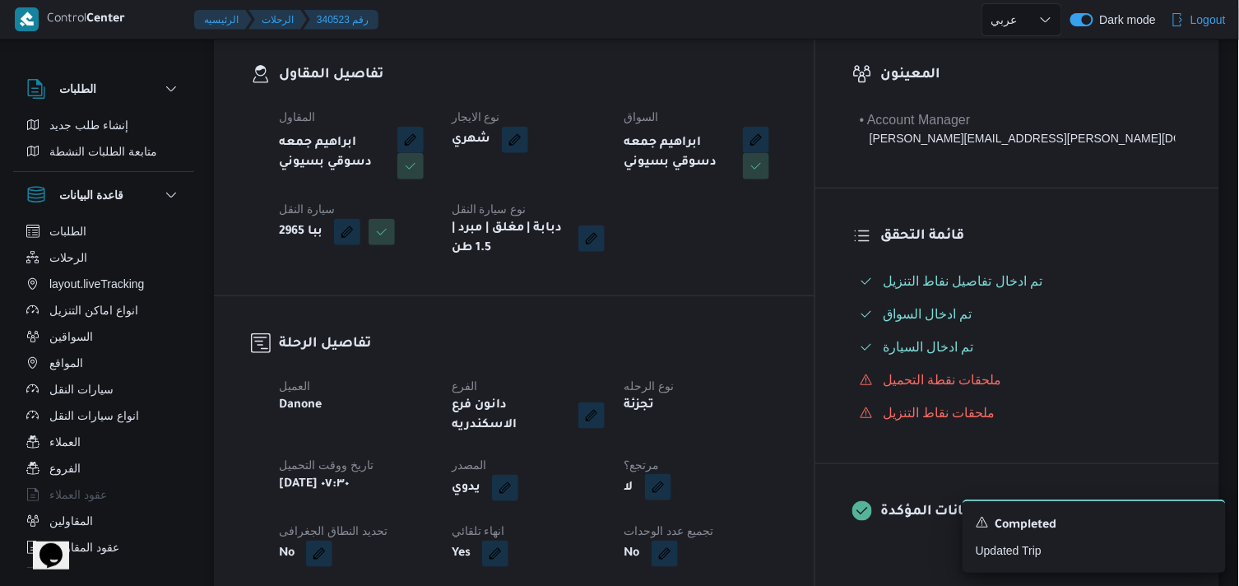
click at [671, 475] on button "button" at bounding box center [658, 487] width 26 height 26
drag, startPoint x: 685, startPoint y: 518, endPoint x: 719, endPoint y: 513, distance: 34.1
click at [688, 514] on label "هل هناك مرتجع؟" at bounding box center [695, 524] width 99 height 20
click at [826, 519] on span "تاكيد" at bounding box center [794, 523] width 92 height 33
click at [671, 485] on button "button" at bounding box center [658, 487] width 26 height 26
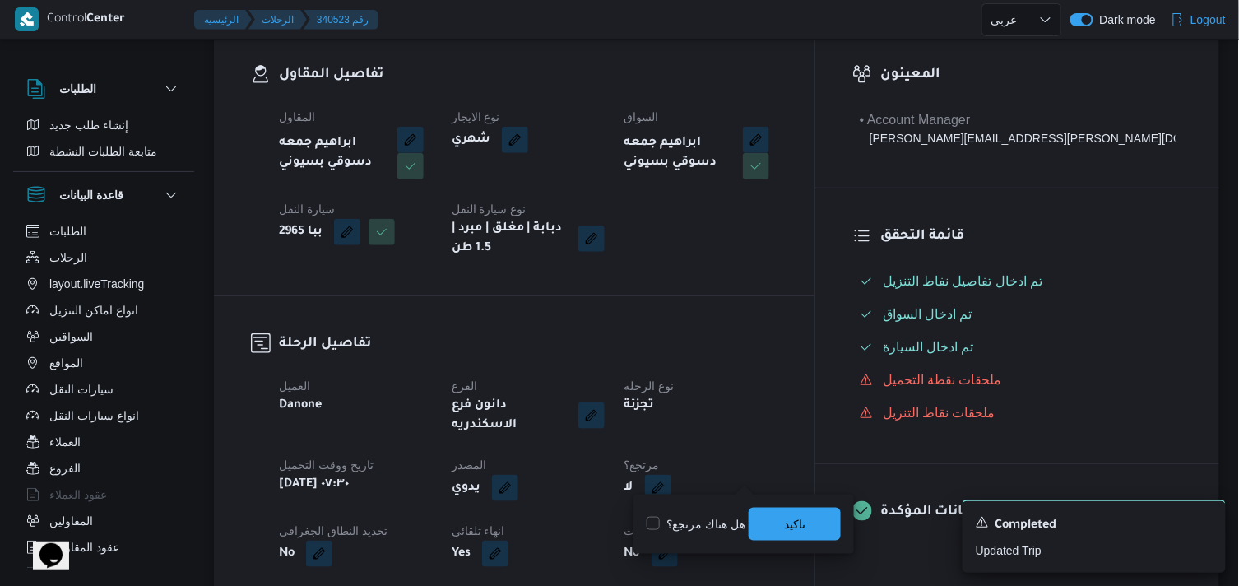
click at [695, 520] on label "هل هناك مرتجع؟" at bounding box center [695, 524] width 99 height 20
checkbox input "true"
click at [808, 523] on span "تاكيد" at bounding box center [794, 523] width 92 height 33
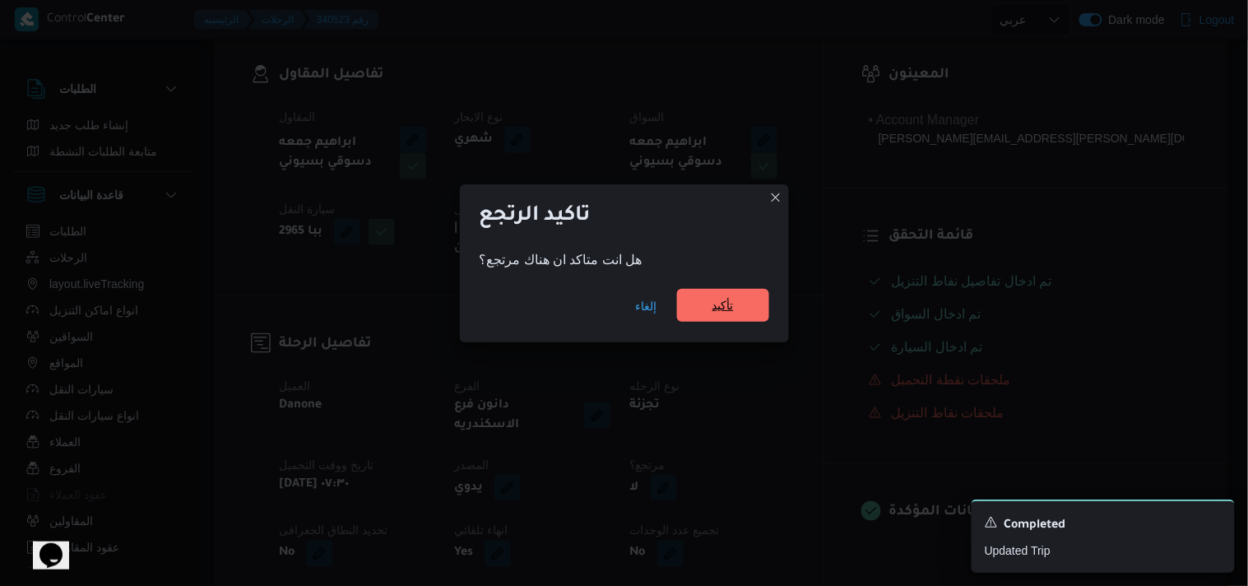
click at [758, 315] on span "تأكيد" at bounding box center [723, 305] width 92 height 33
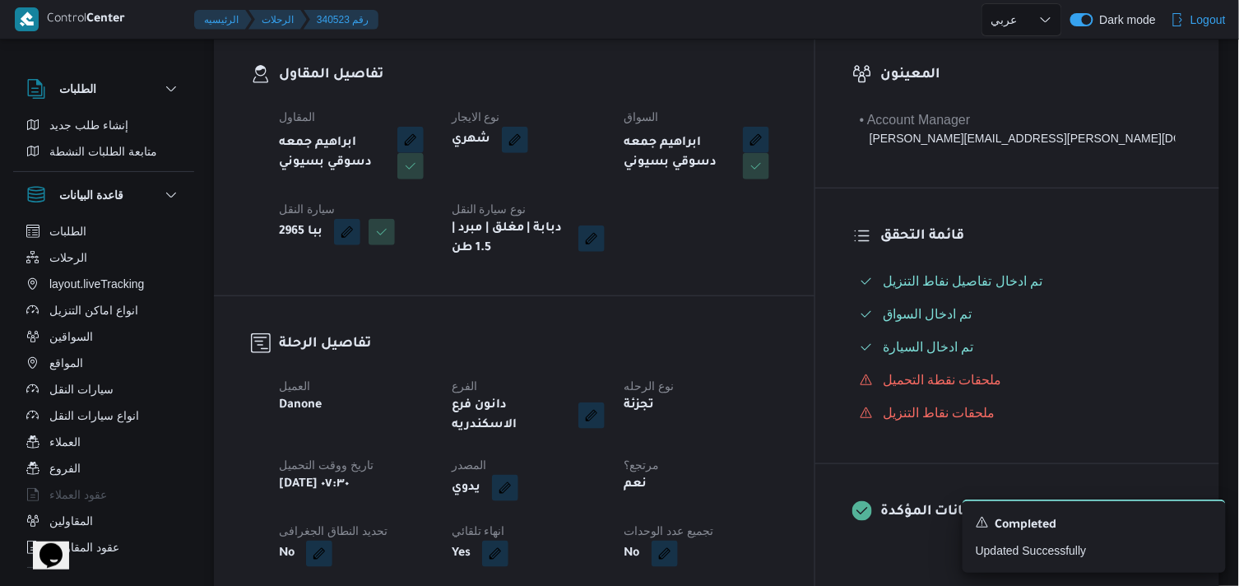
select select "ar"
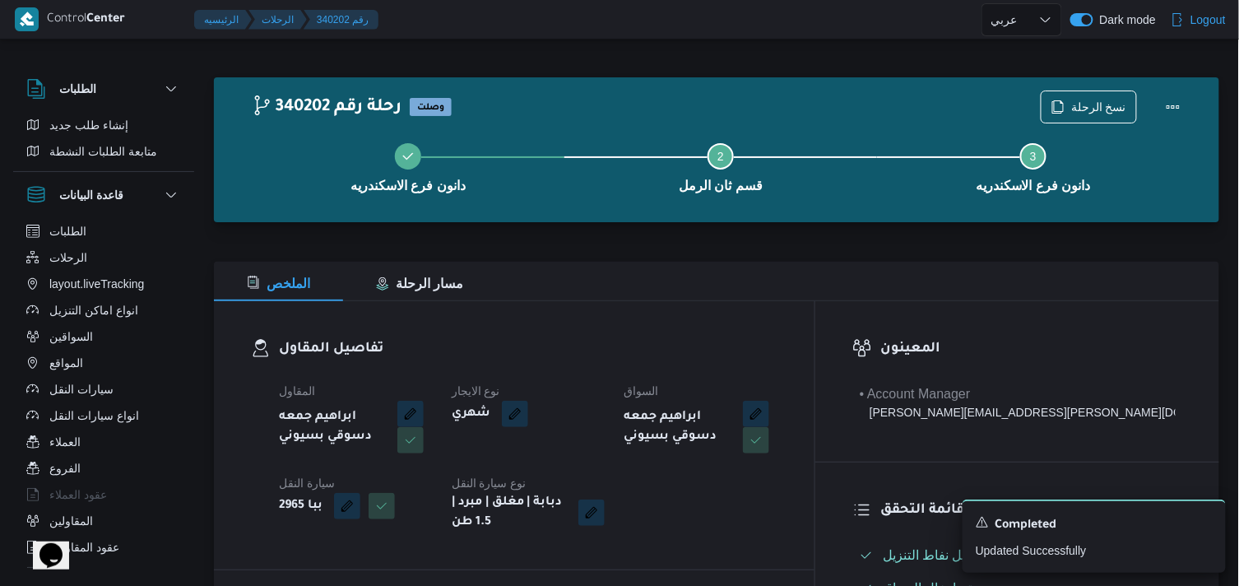
select select "ar"
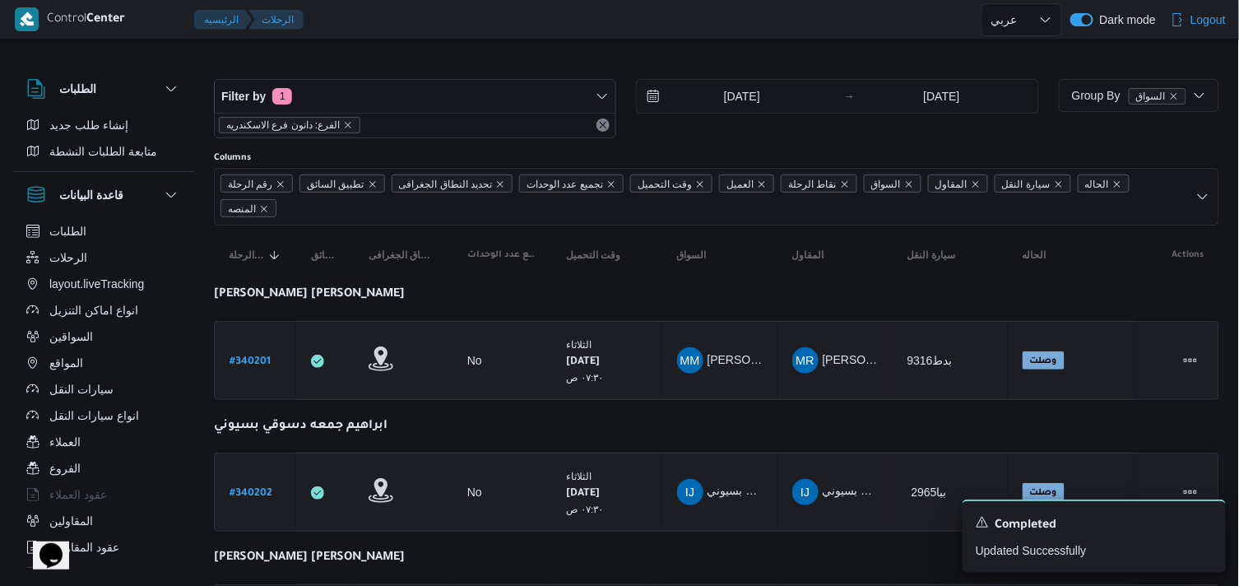
scroll to position [183, 0]
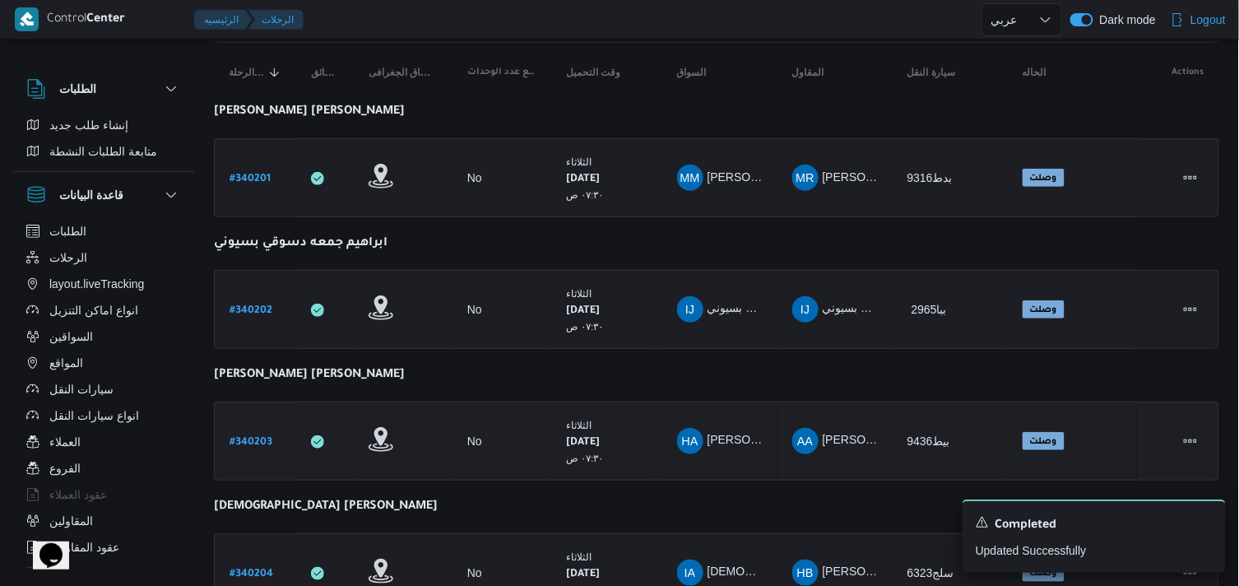
click at [227, 438] on div "# 340203" at bounding box center [255, 441] width 65 height 35
click at [236, 437] on b "# 340203" at bounding box center [250, 443] width 43 height 12
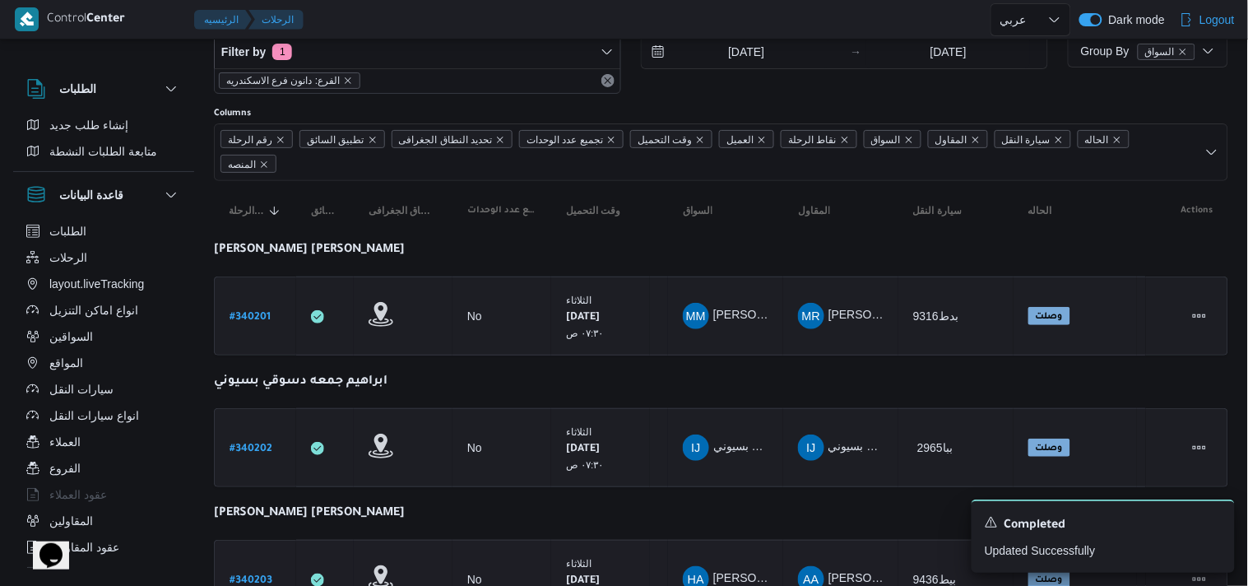
select select "ar"
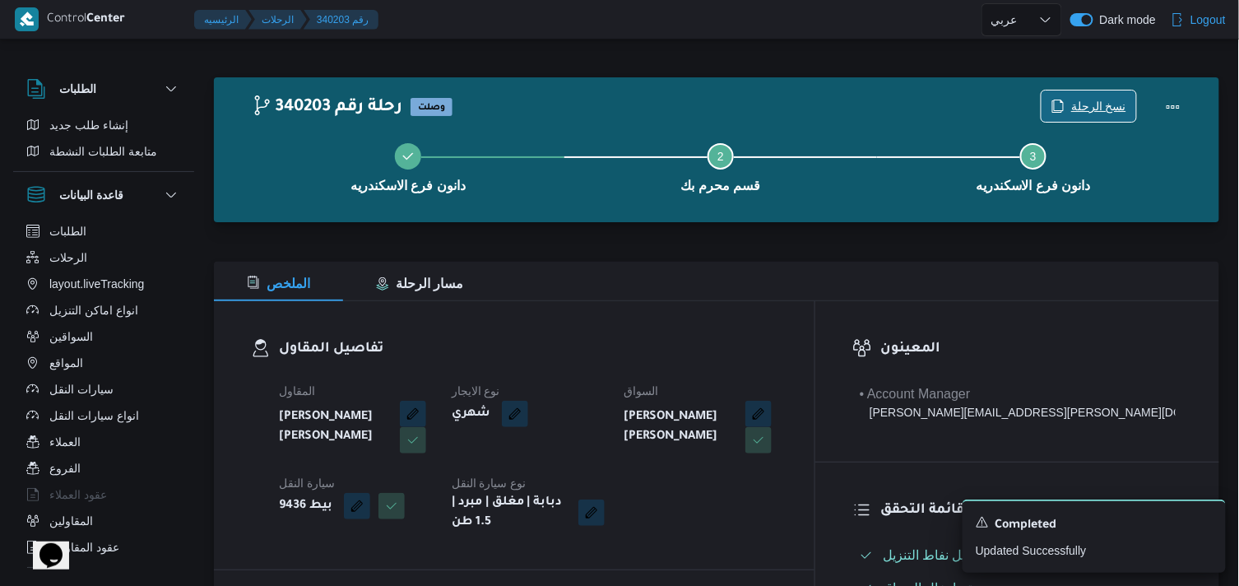
click at [1062, 104] on icon "button" at bounding box center [1057, 106] width 13 height 13
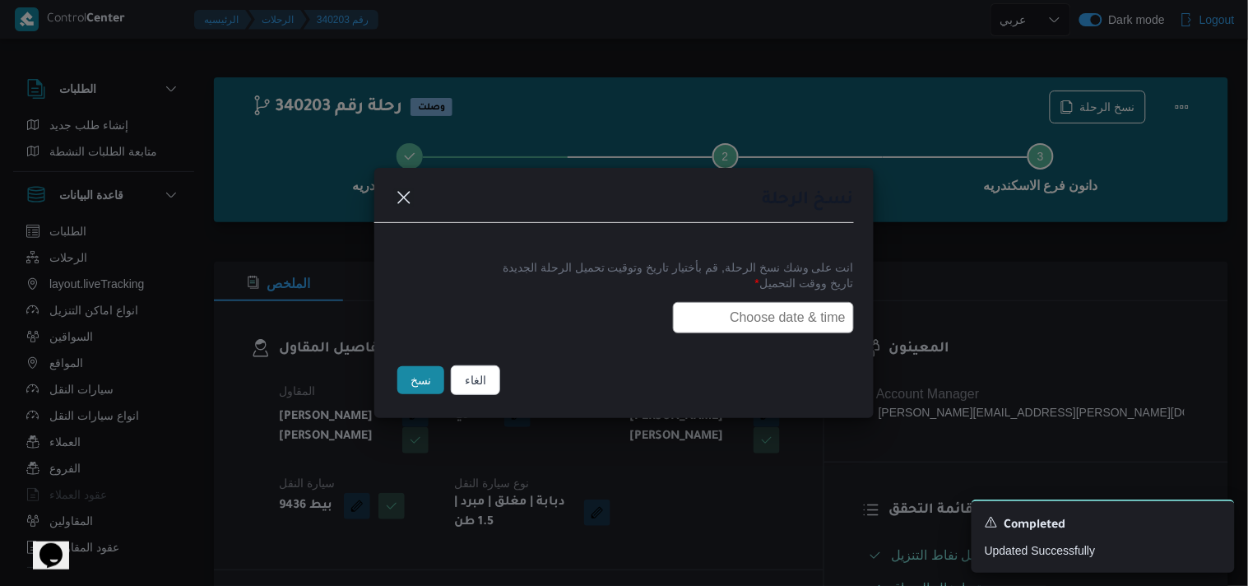
click at [791, 333] on div "انت على وشك نسخ الرحلة, قم بأختيار تاريخ وتوقيت تحميل الرحلة الجديدة تاريخ ووقت…" at bounding box center [623, 295] width 499 height 105
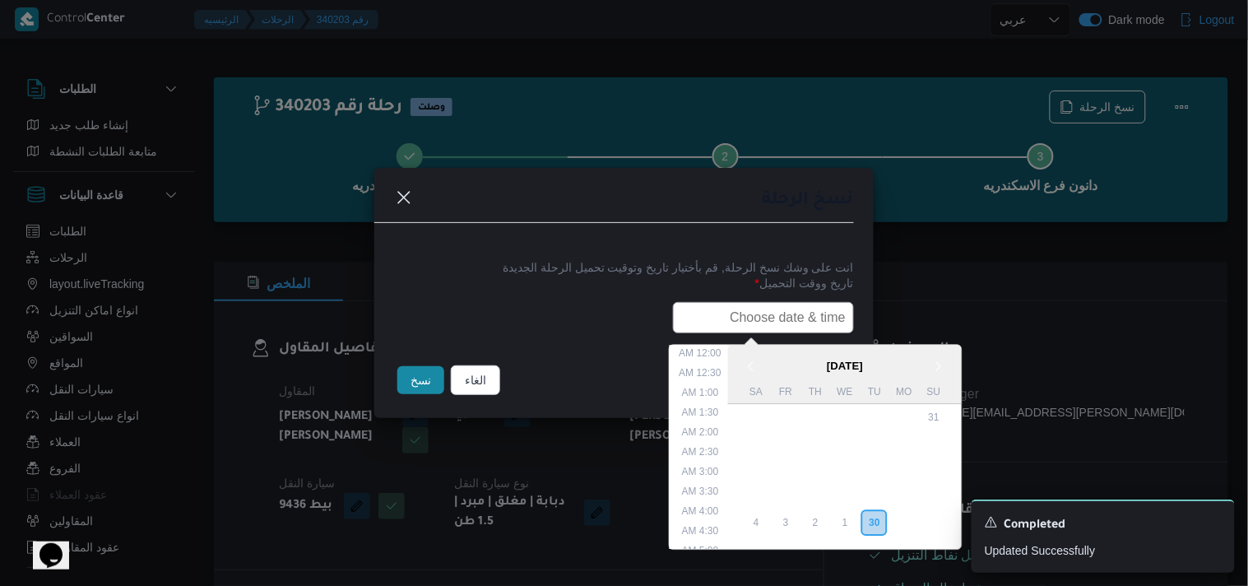
click at [792, 326] on input "text" at bounding box center [763, 317] width 181 height 31
type input "01/10/2025 7:30AM"
click at [432, 388] on button "نسخ" at bounding box center [420, 380] width 47 height 28
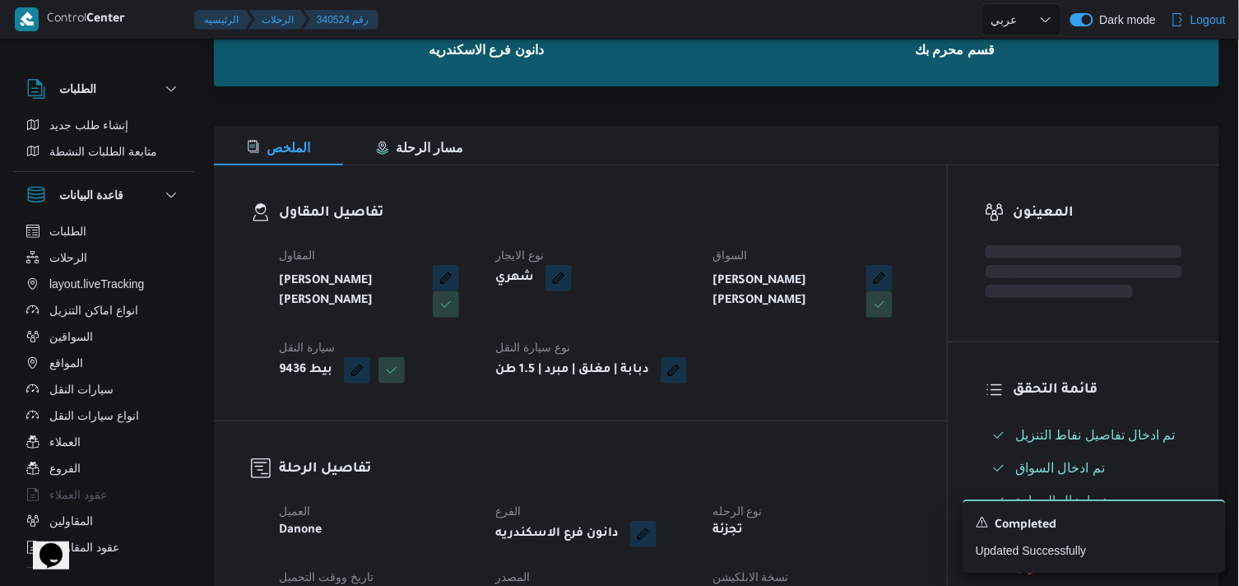
scroll to position [274, 0]
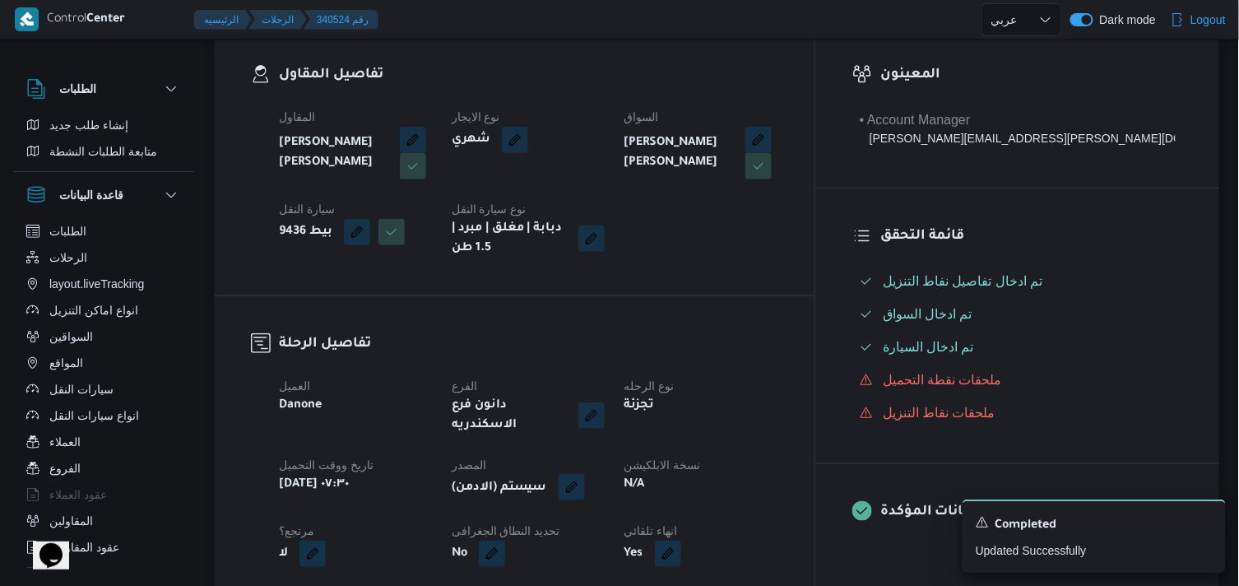
click at [585, 474] on button "button" at bounding box center [571, 487] width 26 height 26
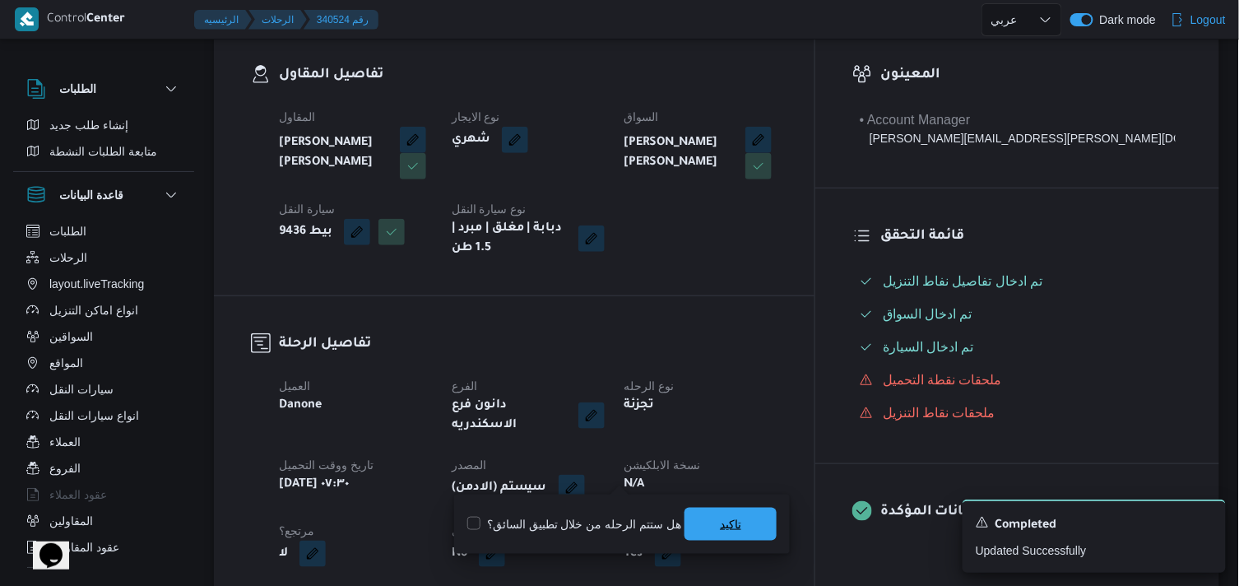
click at [729, 516] on span "تاكيد" at bounding box center [730, 524] width 21 height 20
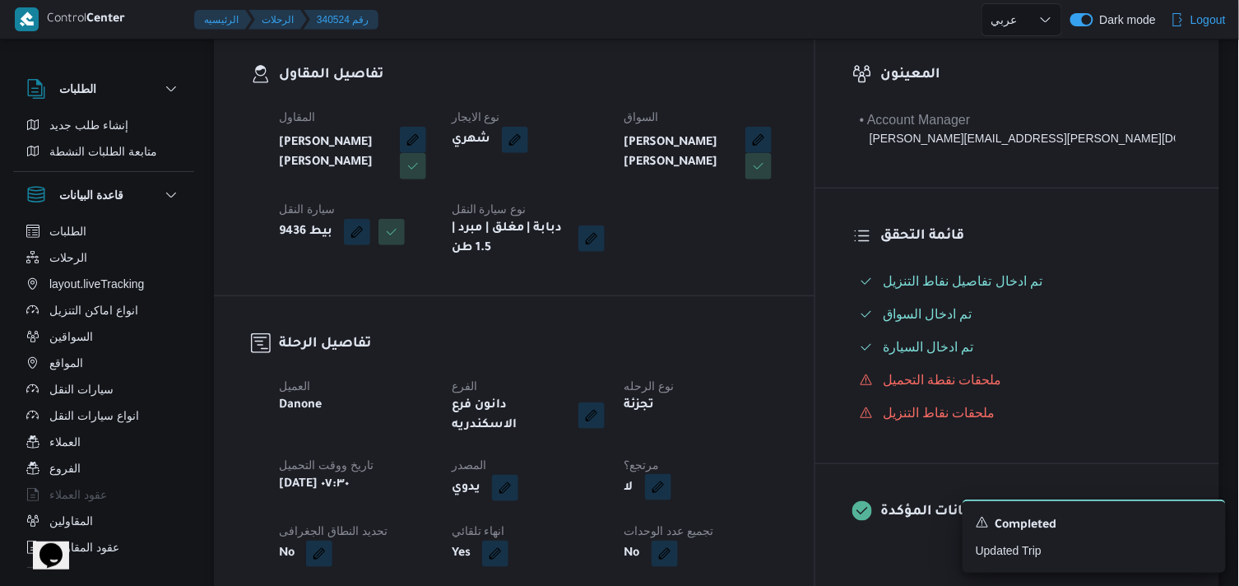
click at [671, 479] on button "button" at bounding box center [658, 487] width 26 height 26
click at [692, 521] on label "هل هناك مرتجع؟" at bounding box center [695, 524] width 99 height 20
checkbox input "true"
click at [779, 516] on span "تاكيد" at bounding box center [794, 523] width 92 height 33
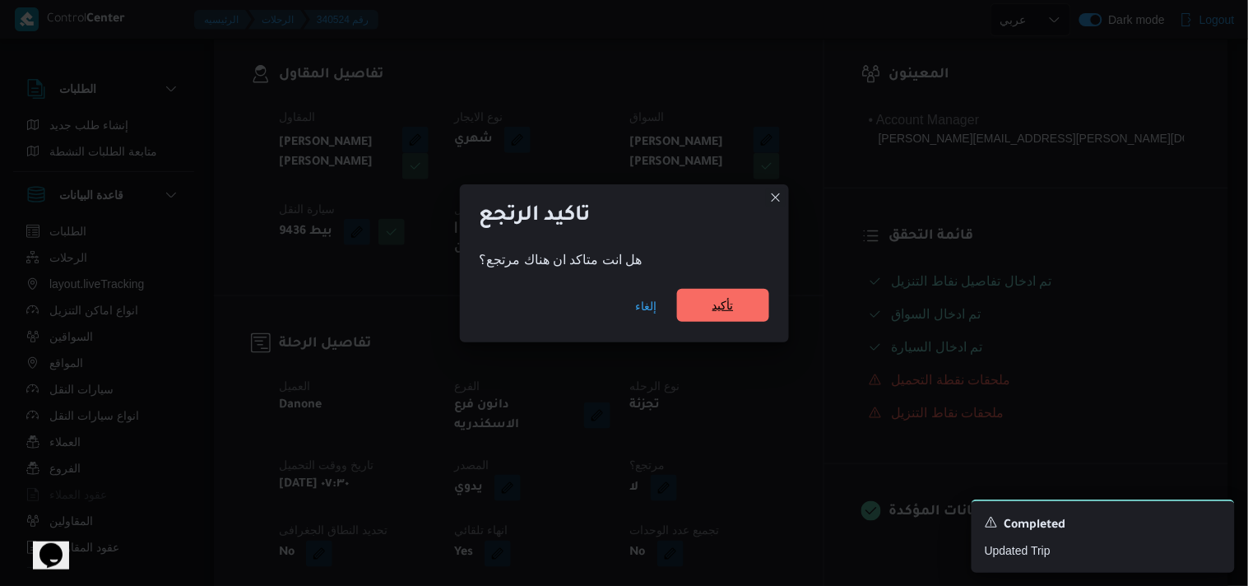
click at [732, 306] on span "تأكيد" at bounding box center [722, 305] width 21 height 20
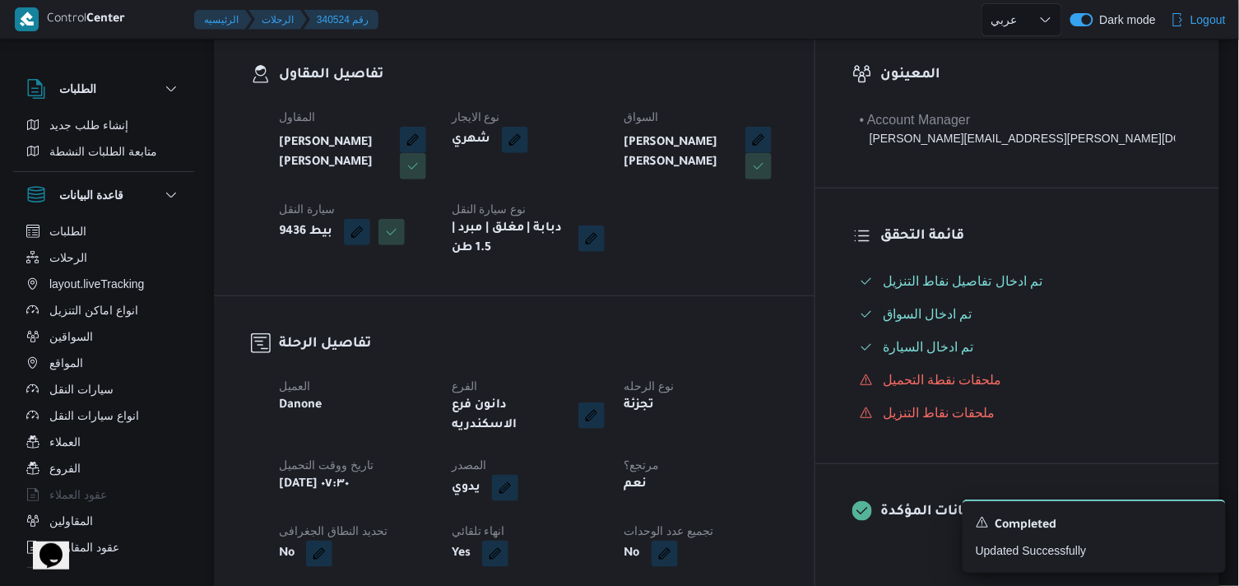
select select "ar"
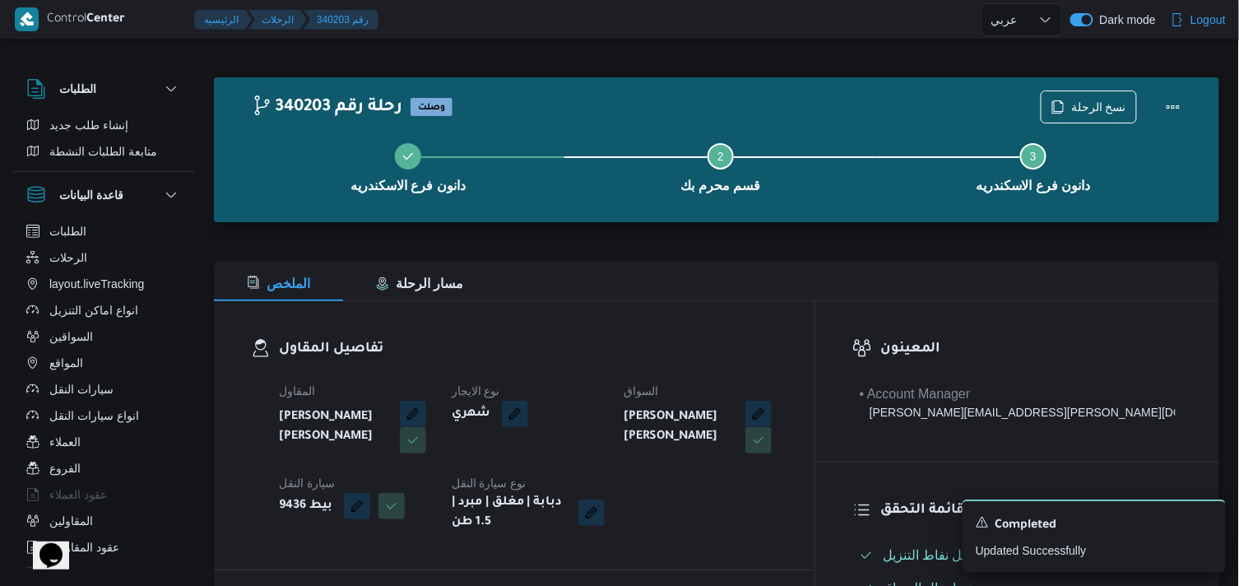
scroll to position [183, 0]
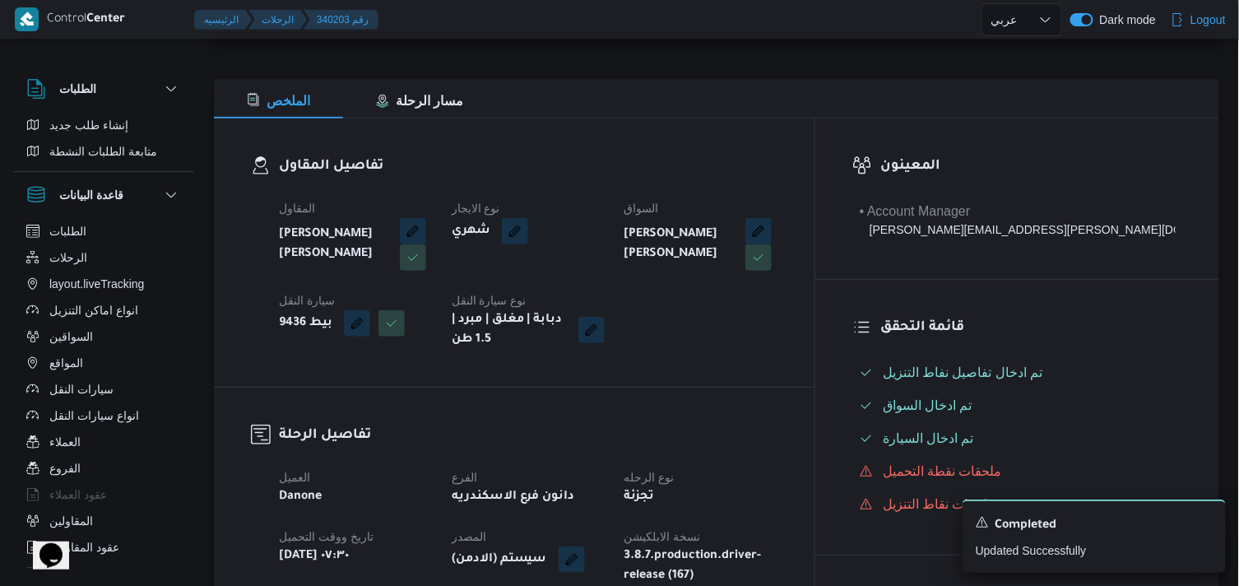
select select "ar"
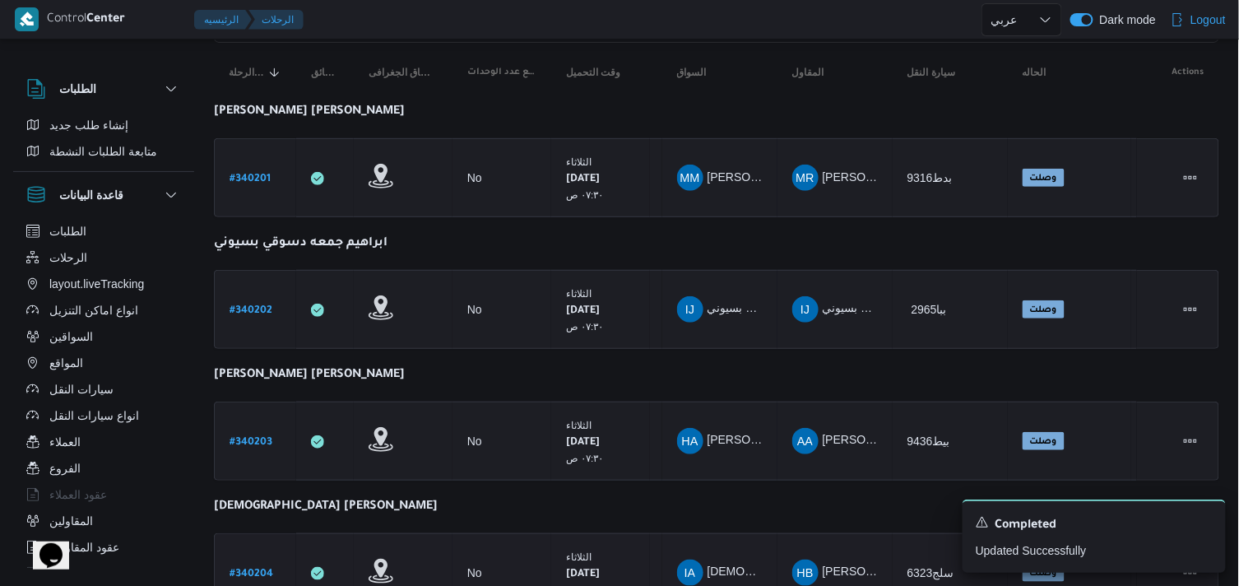
click at [252, 568] on b "# 340204" at bounding box center [251, 574] width 44 height 12
select select "ar"
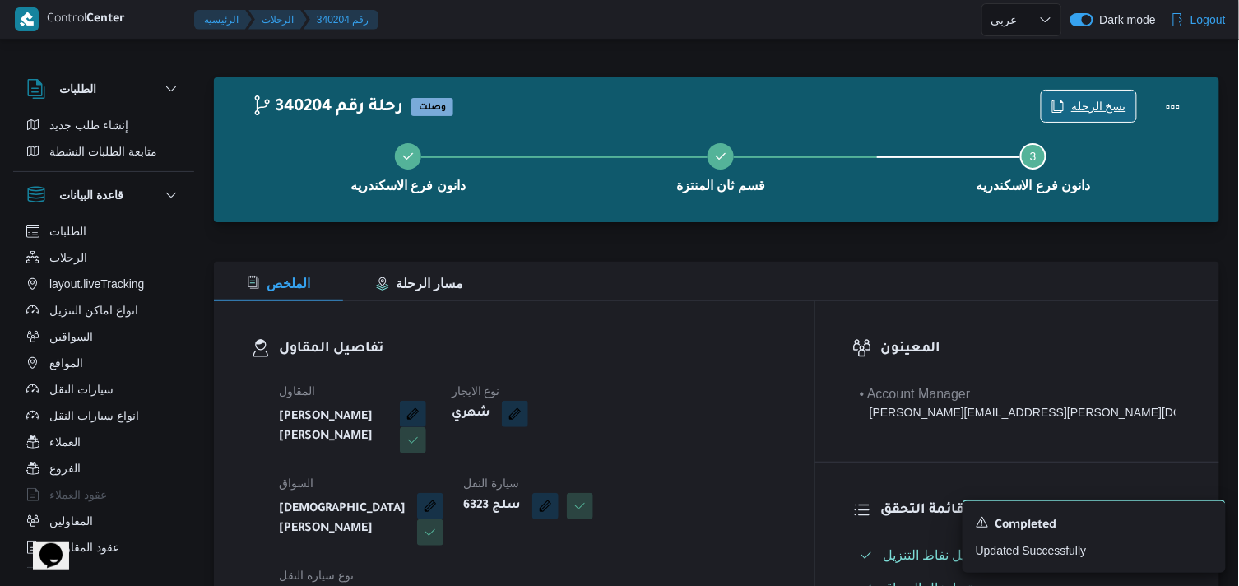
click at [1079, 120] on span "نسخ الرحلة" at bounding box center [1088, 105] width 95 height 31
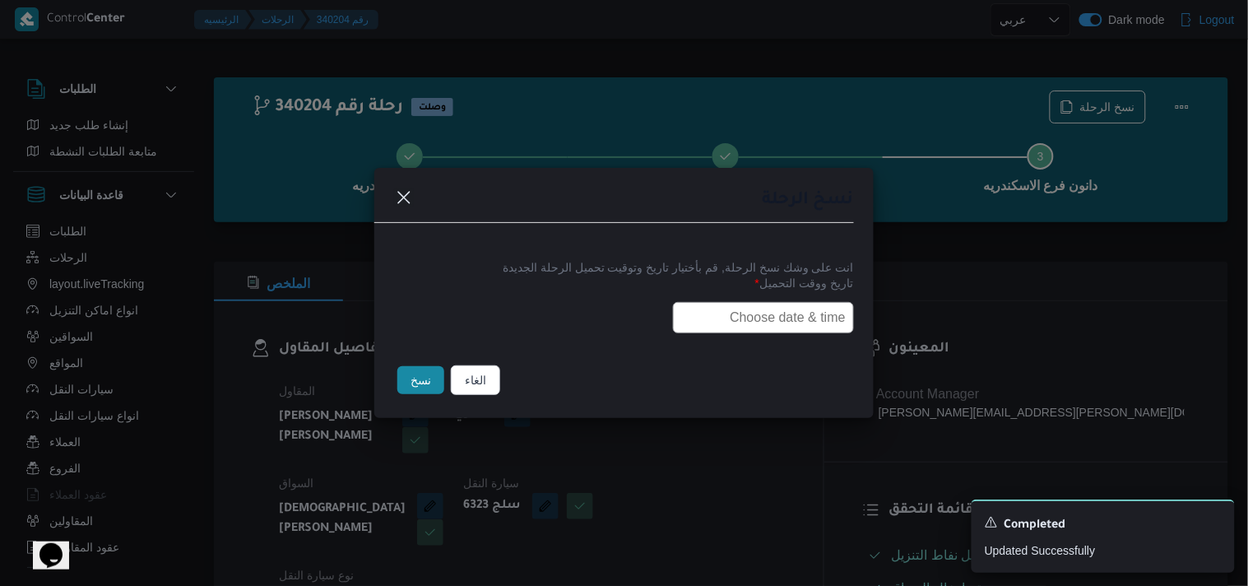
click at [809, 322] on input "text" at bounding box center [763, 317] width 181 height 31
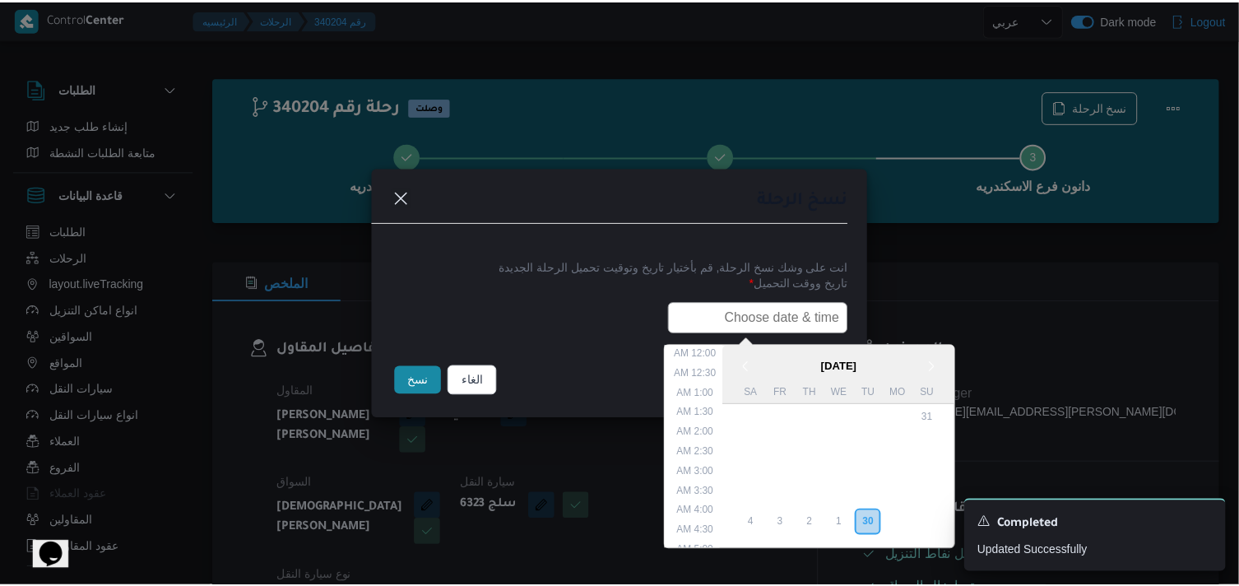
scroll to position [304, 0]
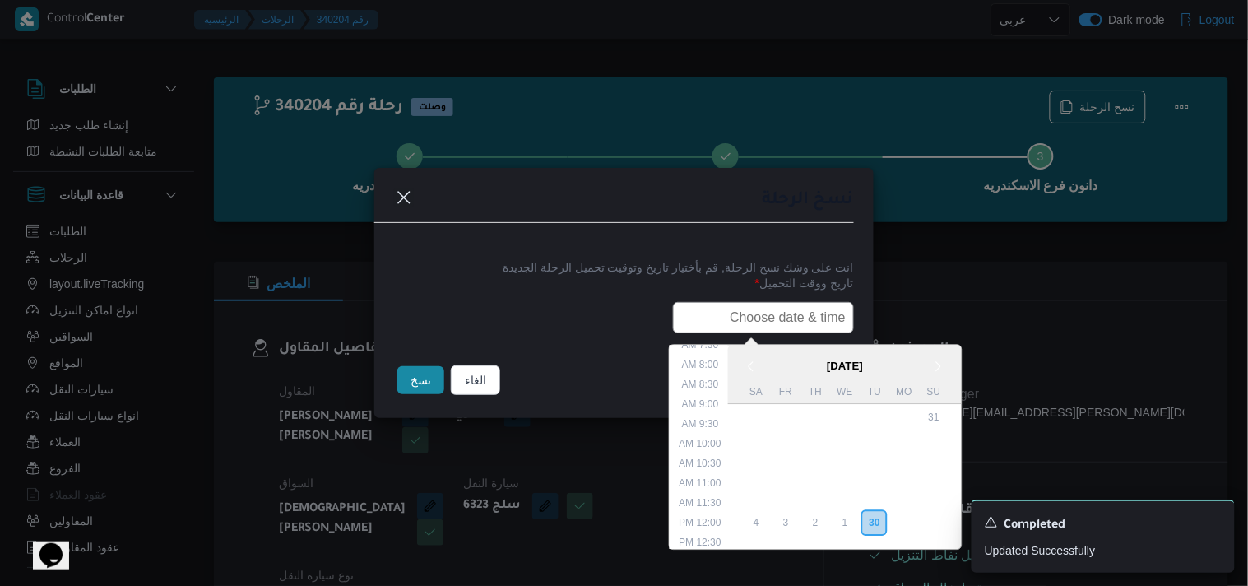
type input "01/10/2025 7:30AM"
click at [423, 394] on button "نسخ" at bounding box center [420, 380] width 47 height 28
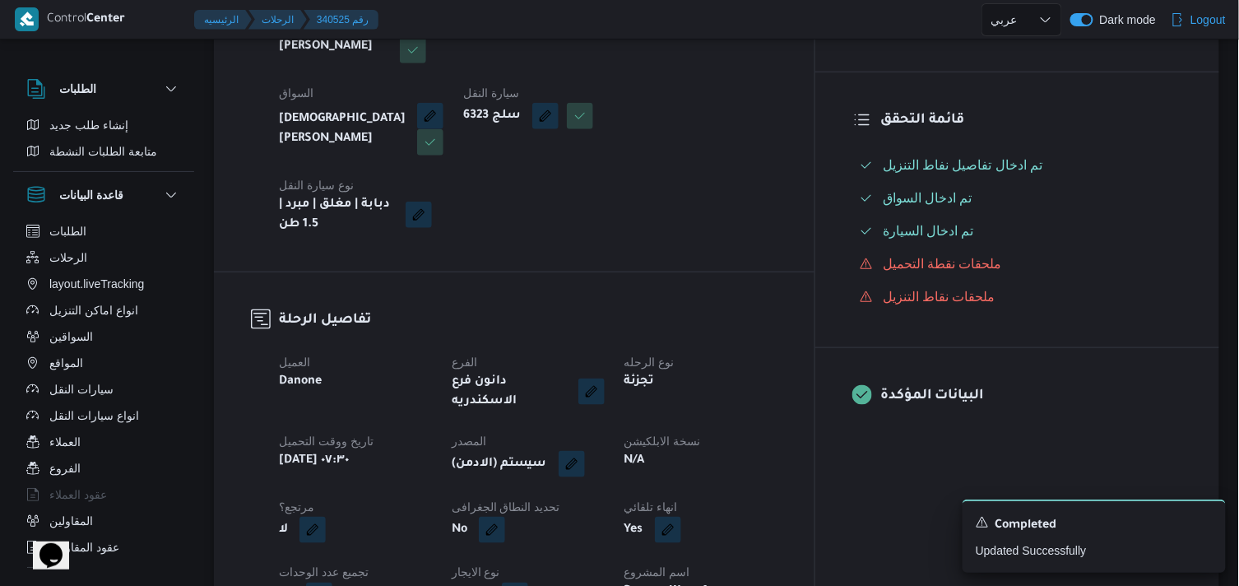
scroll to position [456, 0]
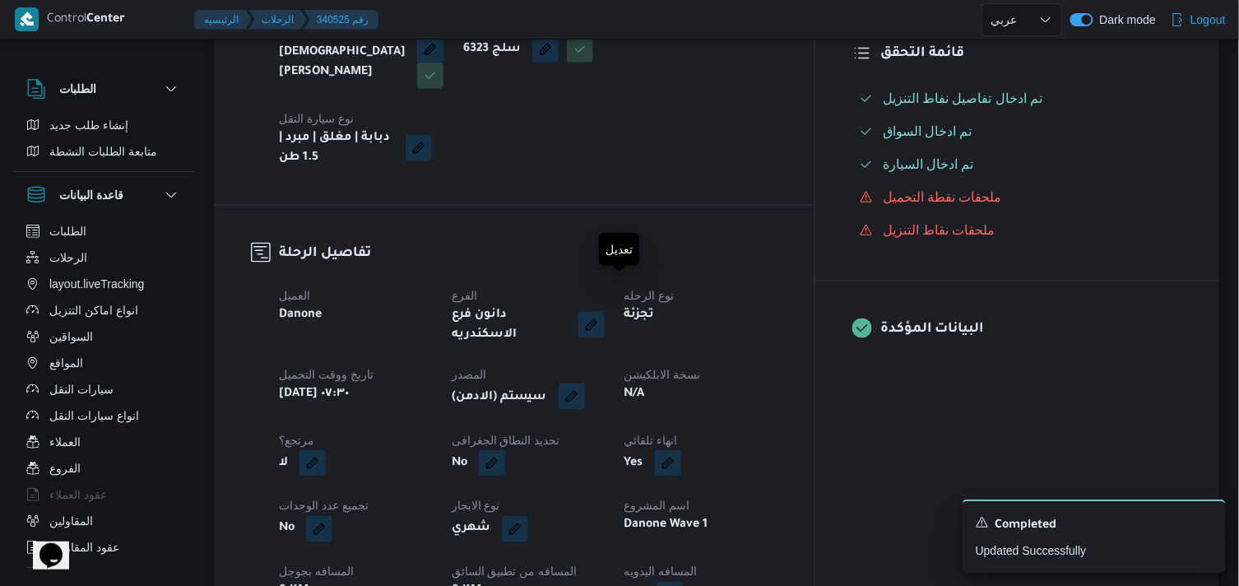
click at [585, 383] on button "button" at bounding box center [571, 396] width 26 height 26
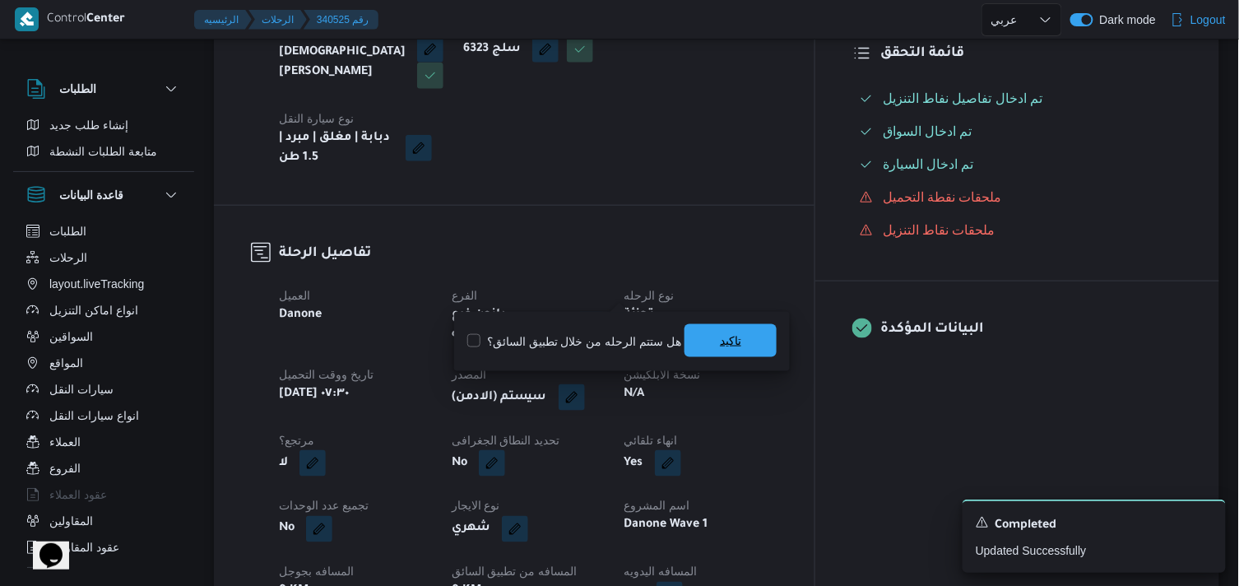
click at [692, 332] on span "تاكيد" at bounding box center [730, 340] width 92 height 33
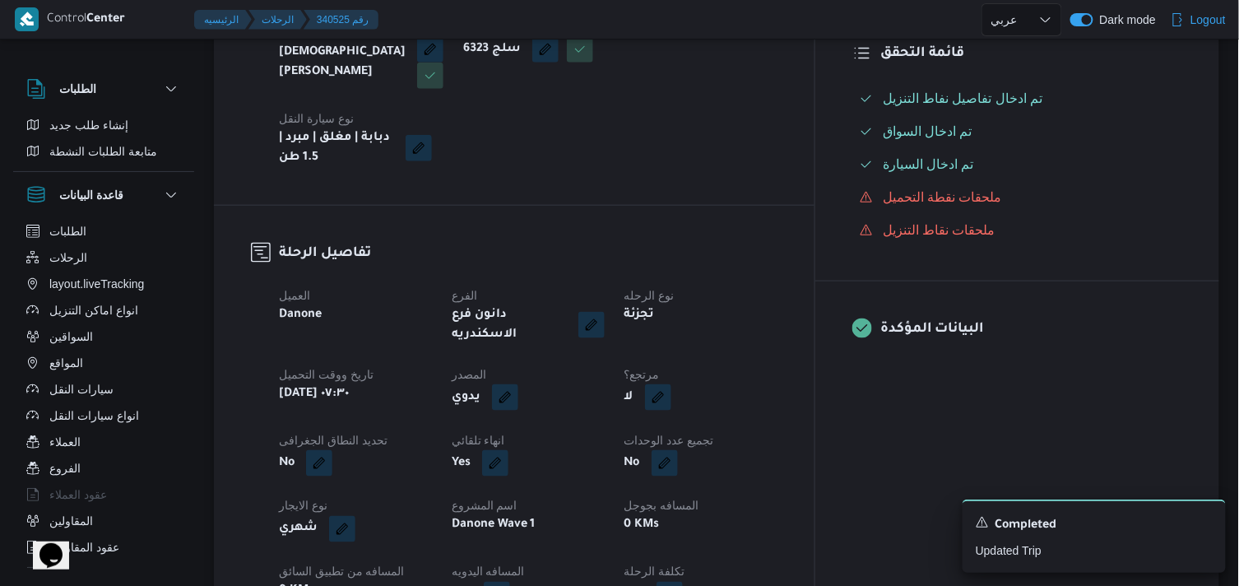
click at [671, 384] on button "button" at bounding box center [658, 397] width 26 height 26
click at [678, 350] on label "هل هناك مرتجع؟" at bounding box center [695, 341] width 99 height 20
checkbox input "true"
click at [782, 340] on span "تاكيد" at bounding box center [794, 340] width 92 height 33
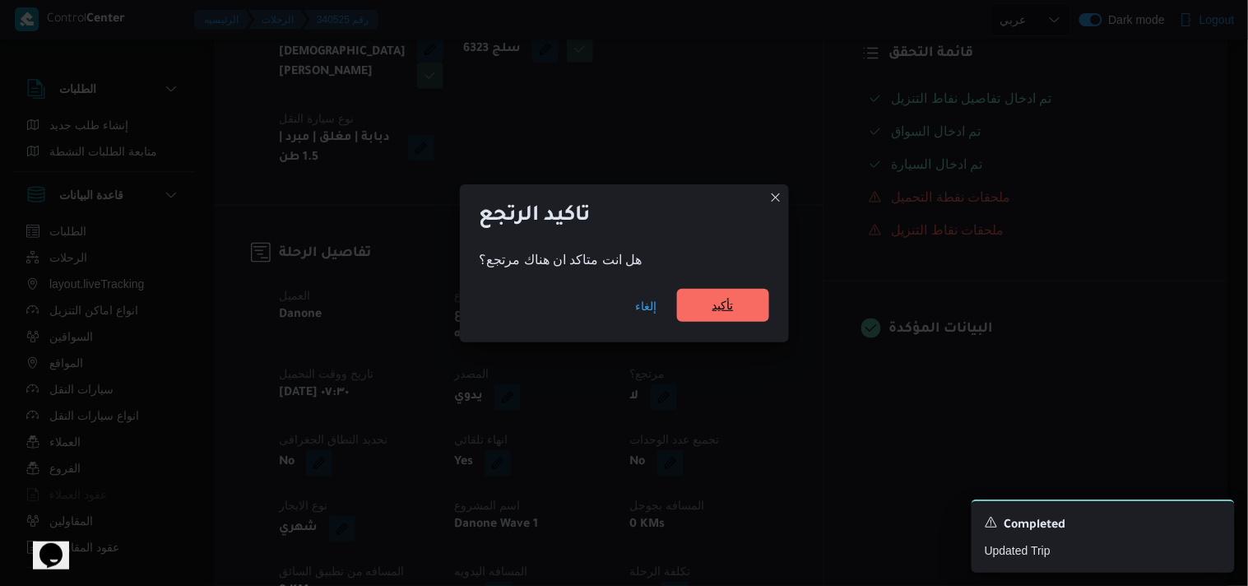
click at [738, 308] on span "تأكيد" at bounding box center [723, 305] width 92 height 33
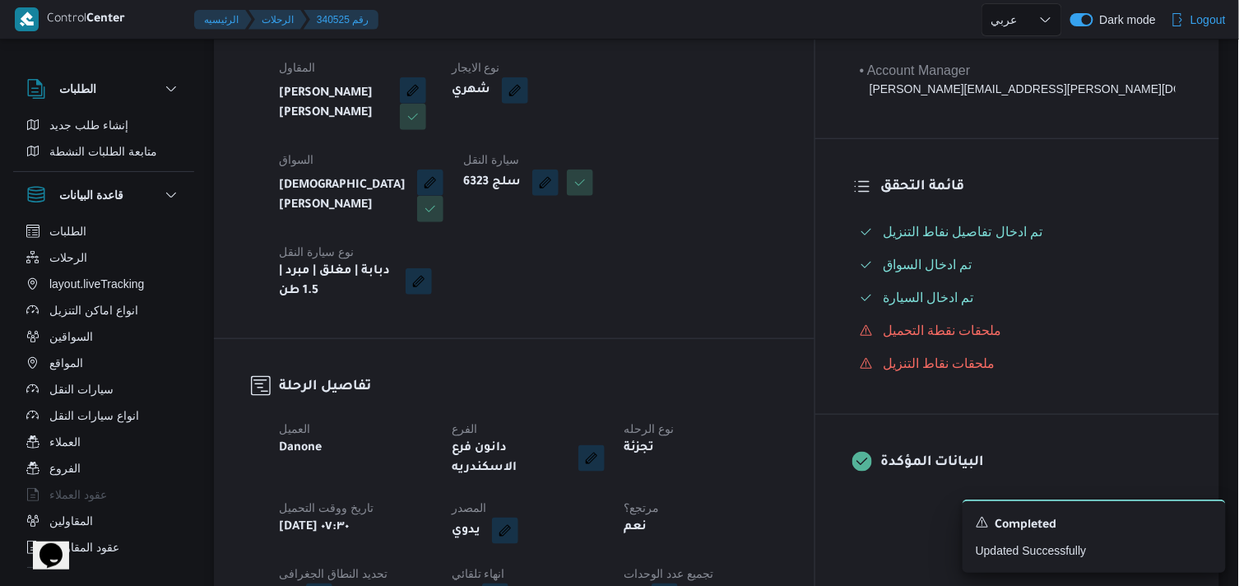
scroll to position [274, 0]
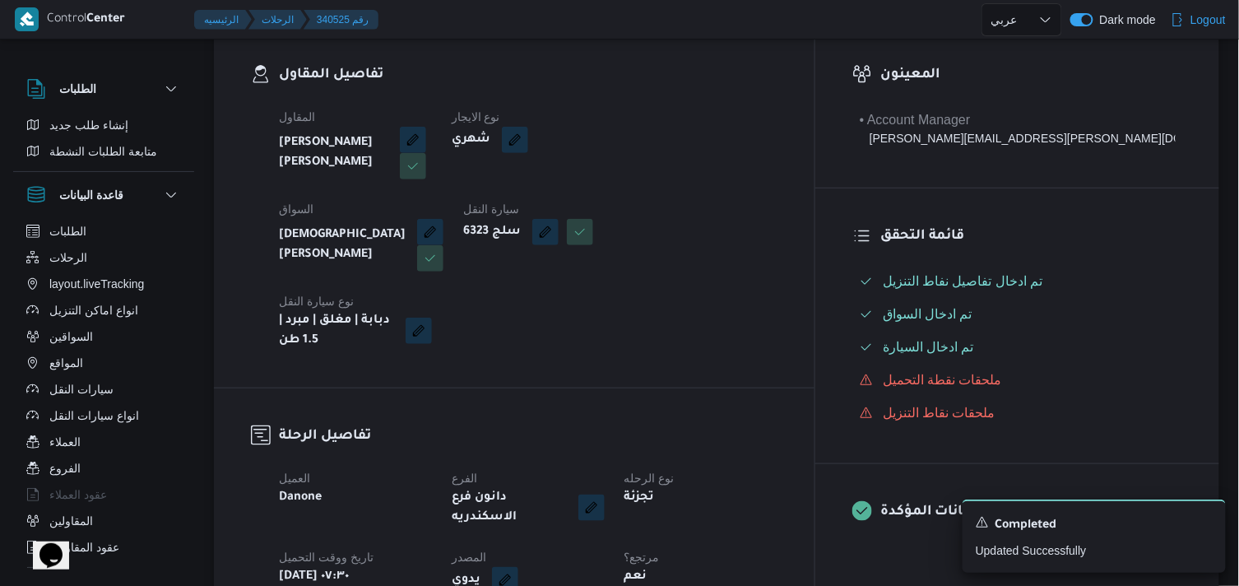
select select "ar"
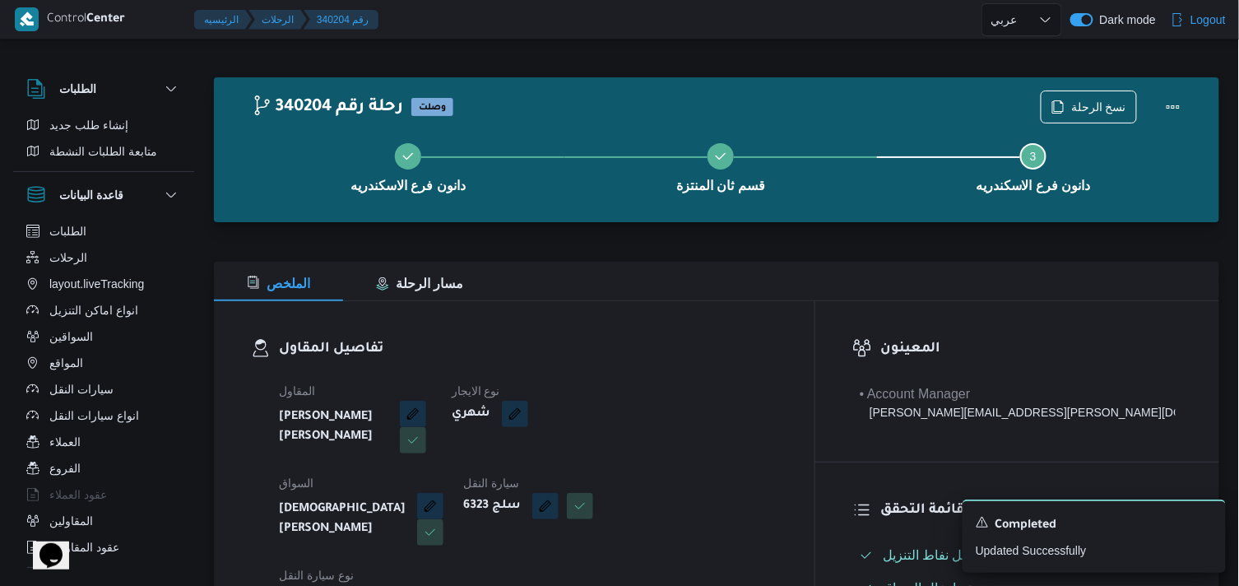
select select "ar"
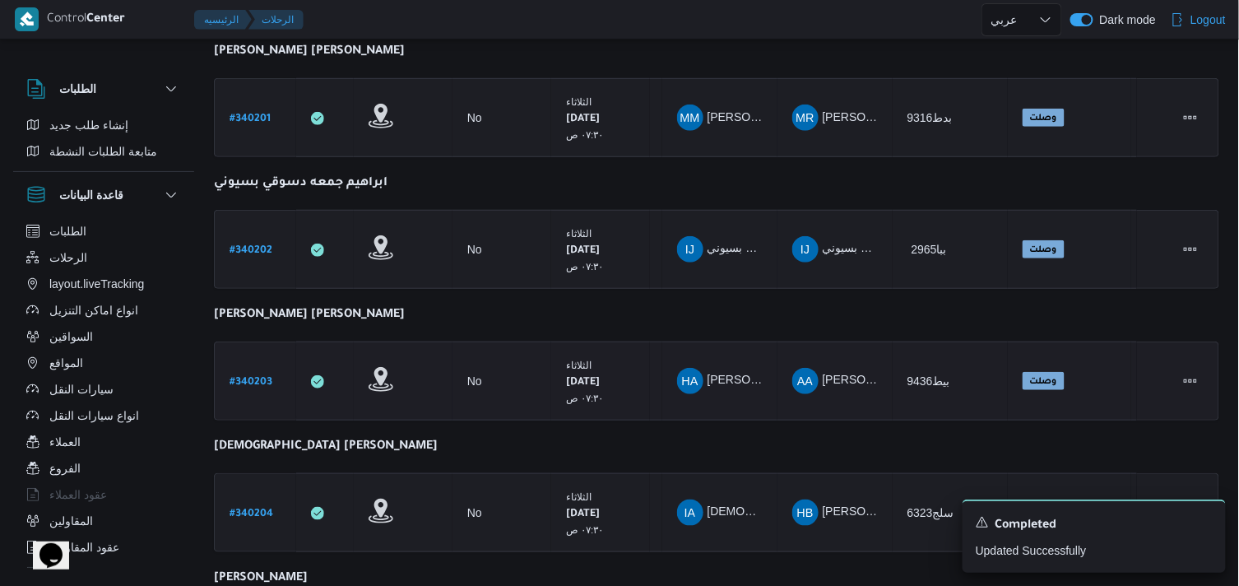
scroll to position [365, 0]
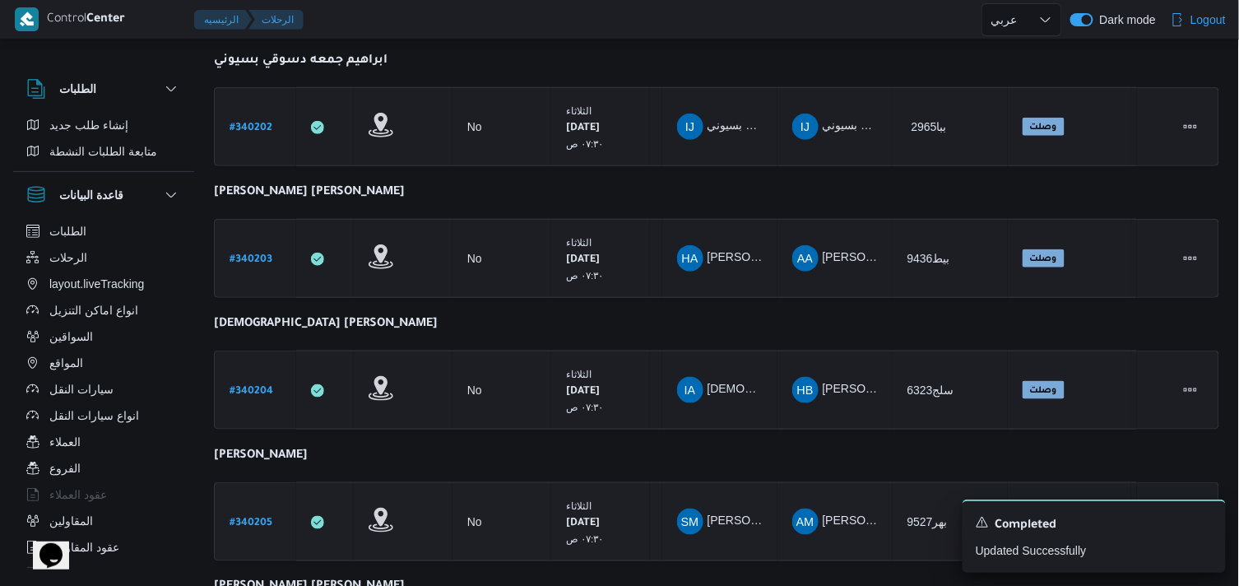
click at [259, 517] on b "# 340205" at bounding box center [250, 523] width 43 height 12
select select "ar"
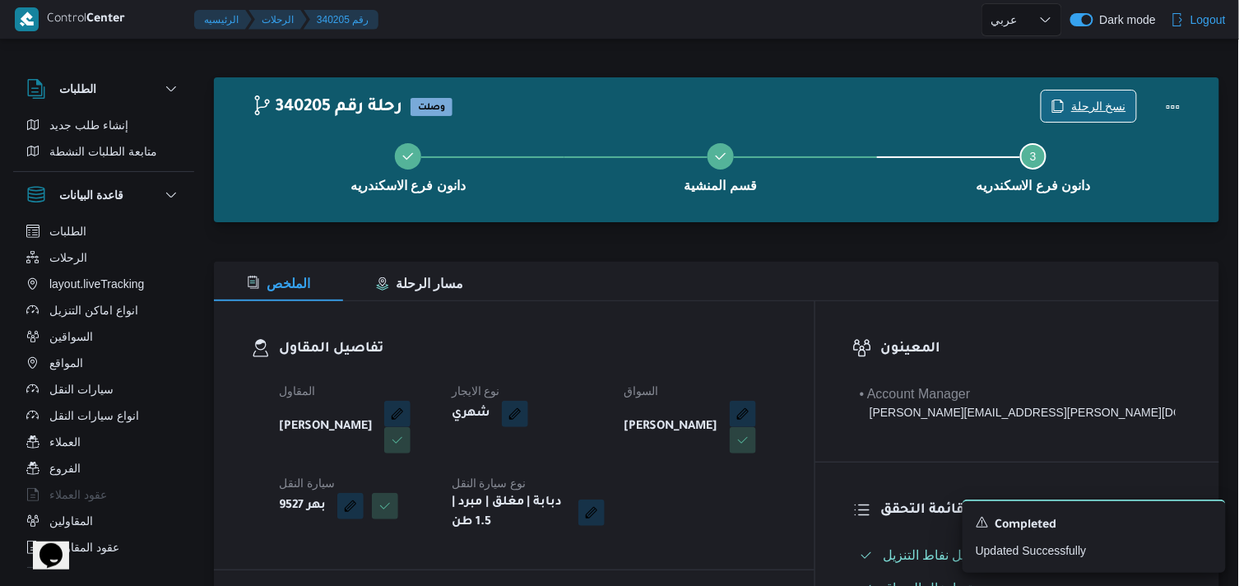
click at [1087, 100] on span "نسخ الرحلة" at bounding box center [1098, 106] width 55 height 20
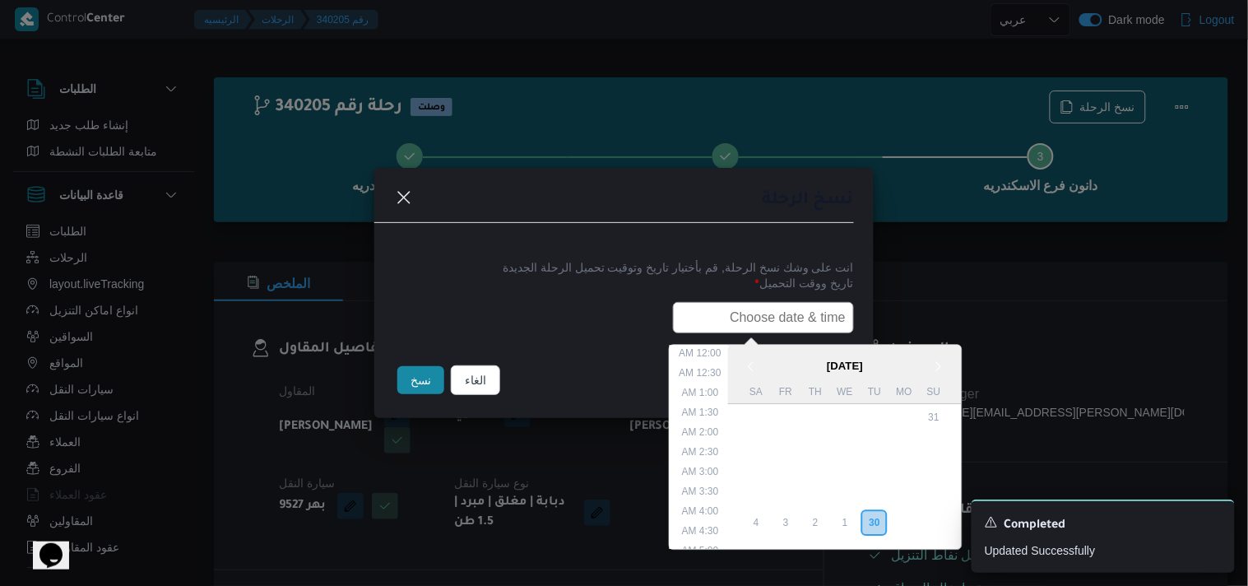
click at [694, 325] on input "text" at bounding box center [763, 317] width 181 height 31
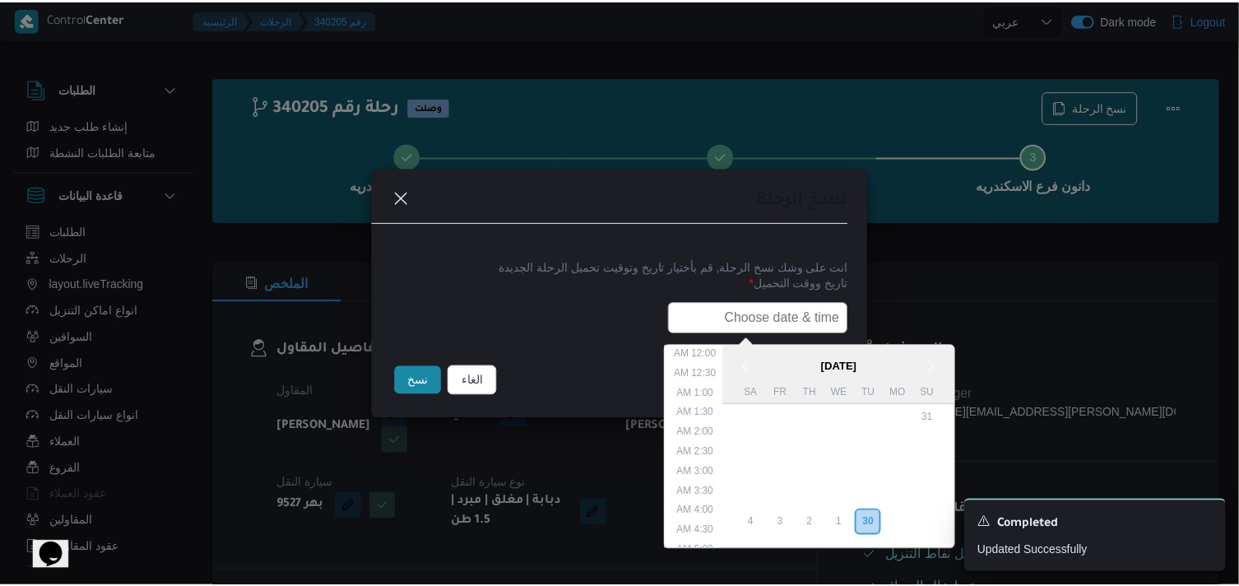
scroll to position [304, 0]
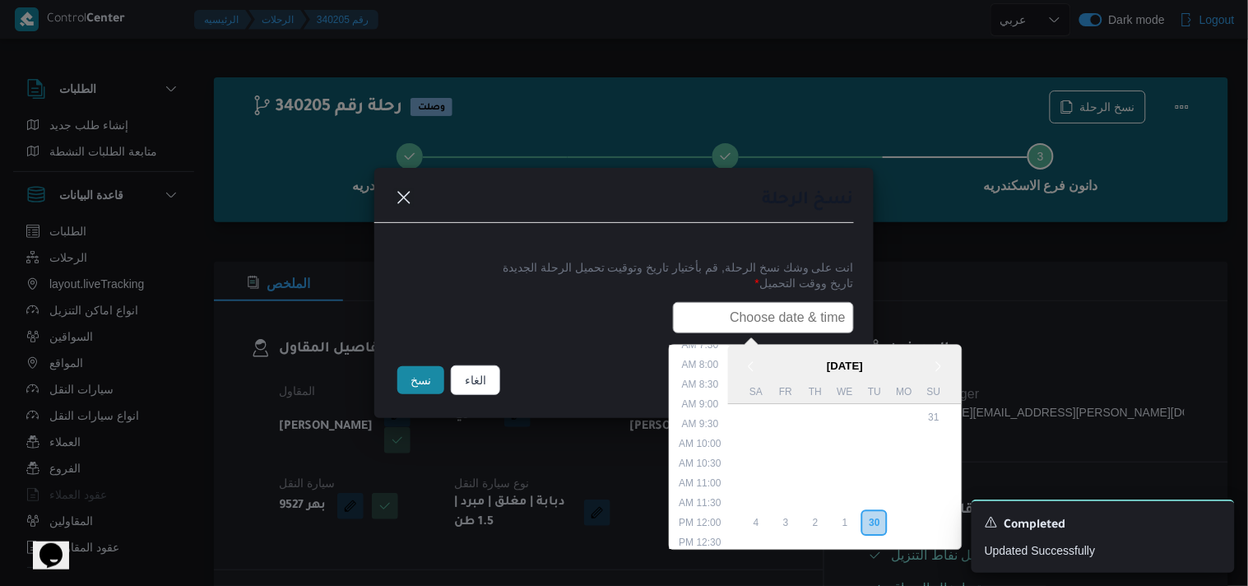
type input "01/10/2025 7:30AM"
click at [432, 377] on button "نسخ" at bounding box center [420, 380] width 47 height 28
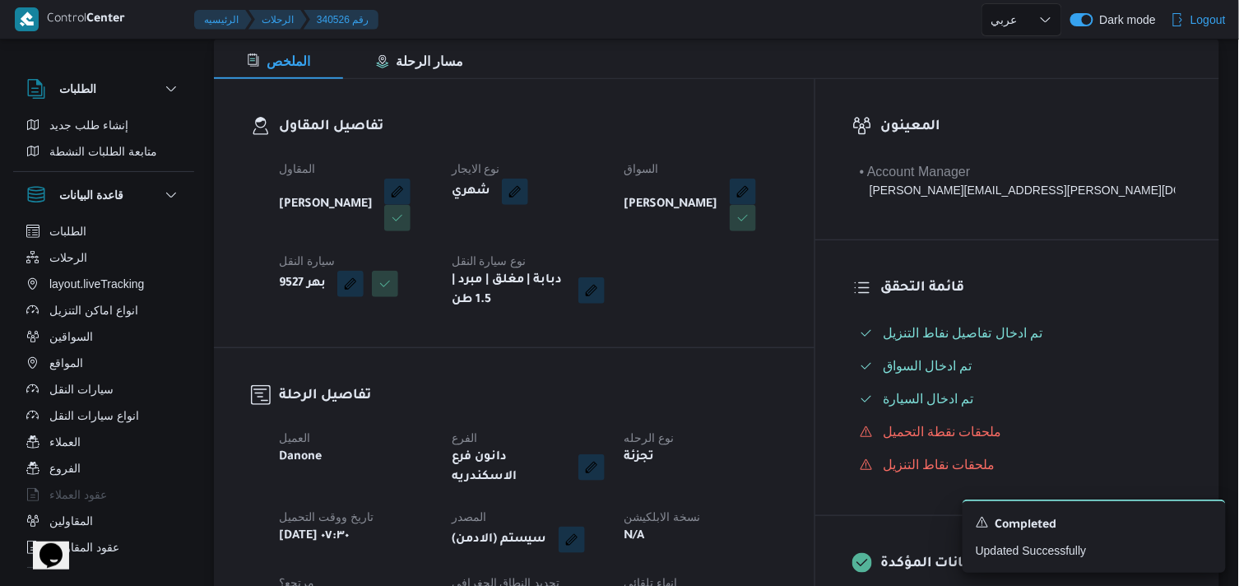
scroll to position [456, 0]
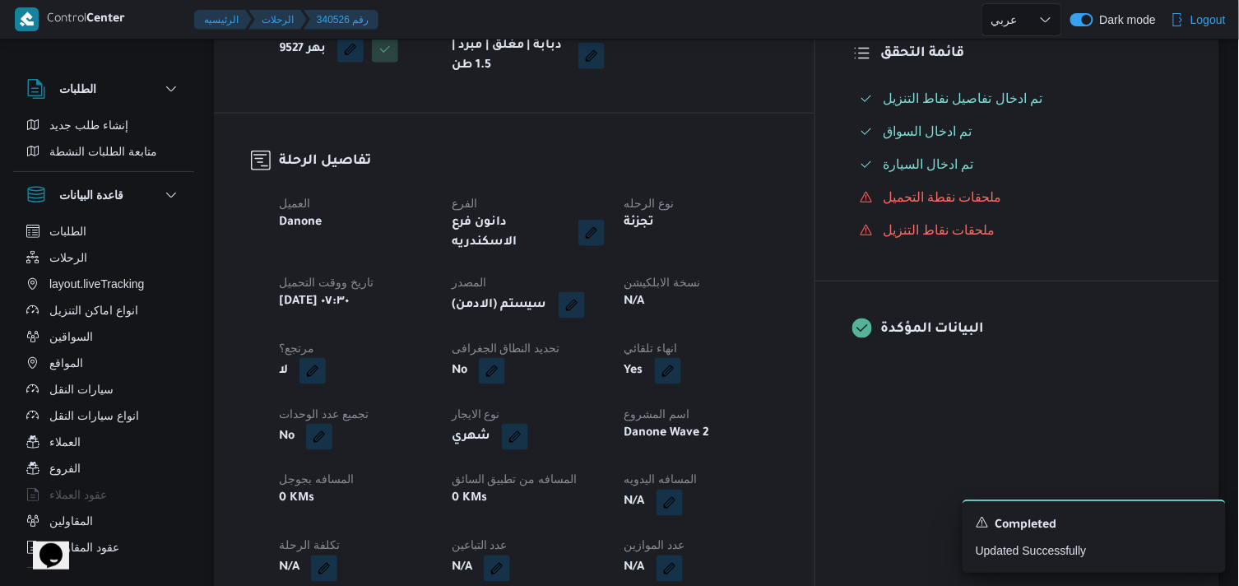
click at [604, 272] on dt "المصدر" at bounding box center [527, 282] width 153 height 20
click at [585, 291] on button "button" at bounding box center [571, 304] width 26 height 26
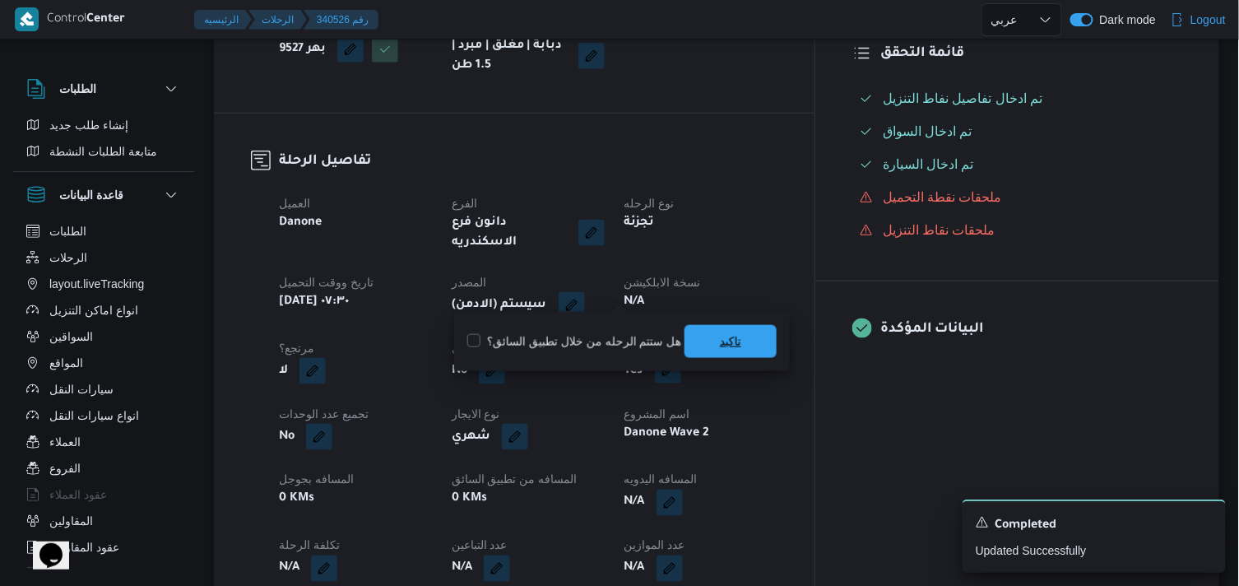
click at [762, 348] on span "تاكيد" at bounding box center [730, 341] width 92 height 33
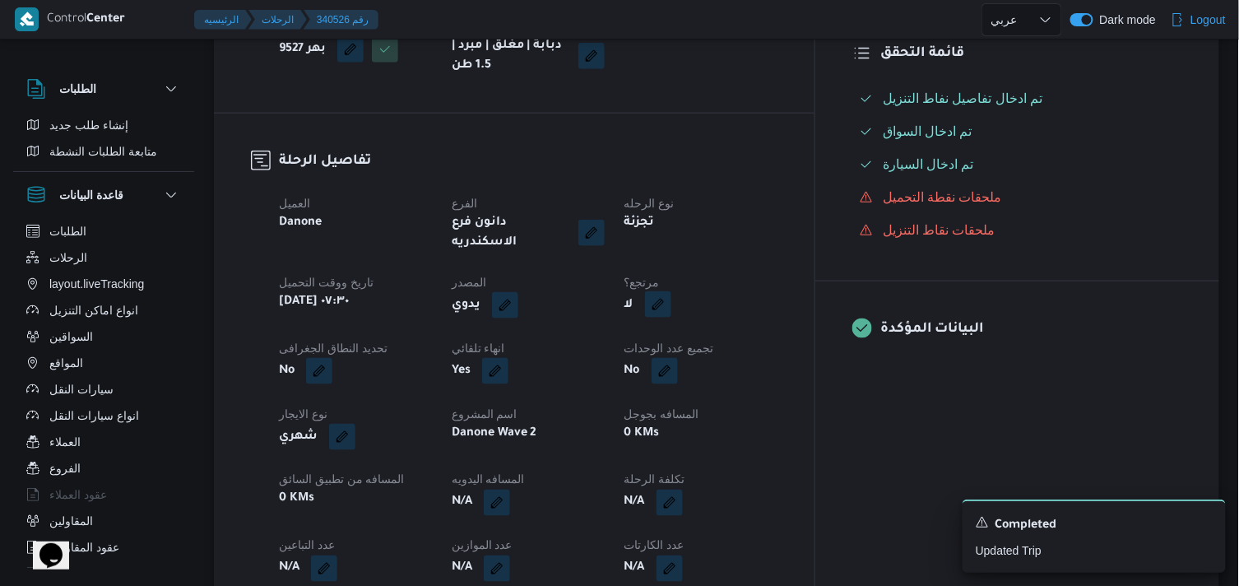
click at [671, 303] on button "button" at bounding box center [658, 304] width 26 height 26
click at [727, 337] on label "هل هناك مرتجع؟" at bounding box center [695, 341] width 99 height 20
checkbox input "true"
click at [825, 342] on span "تاكيد" at bounding box center [794, 340] width 92 height 33
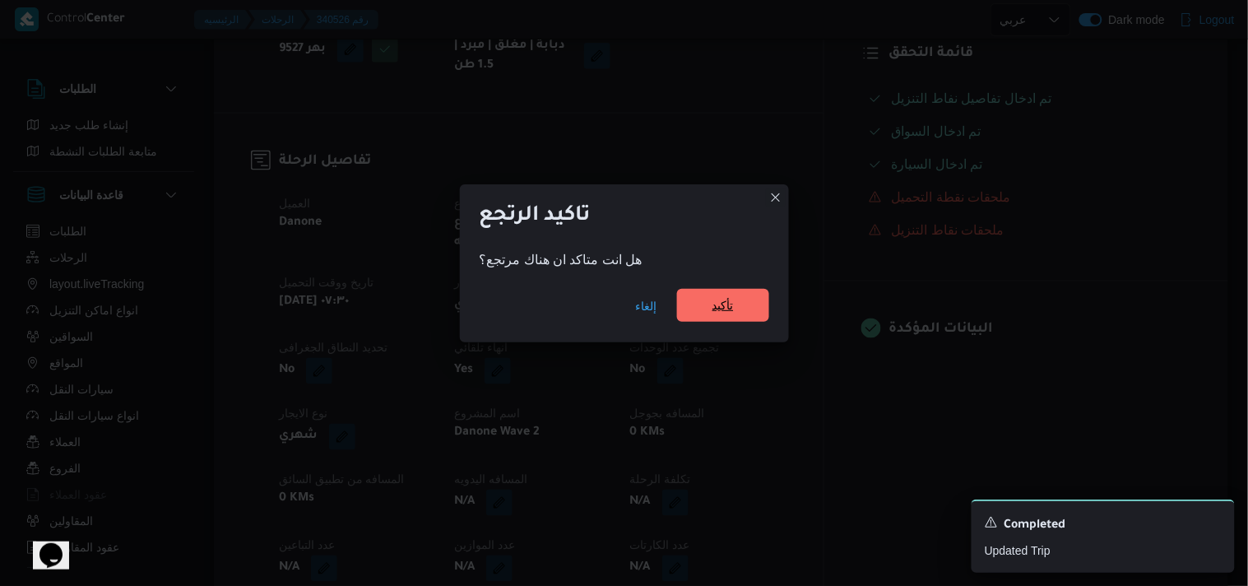
click at [737, 318] on span "تأكيد" at bounding box center [723, 305] width 92 height 33
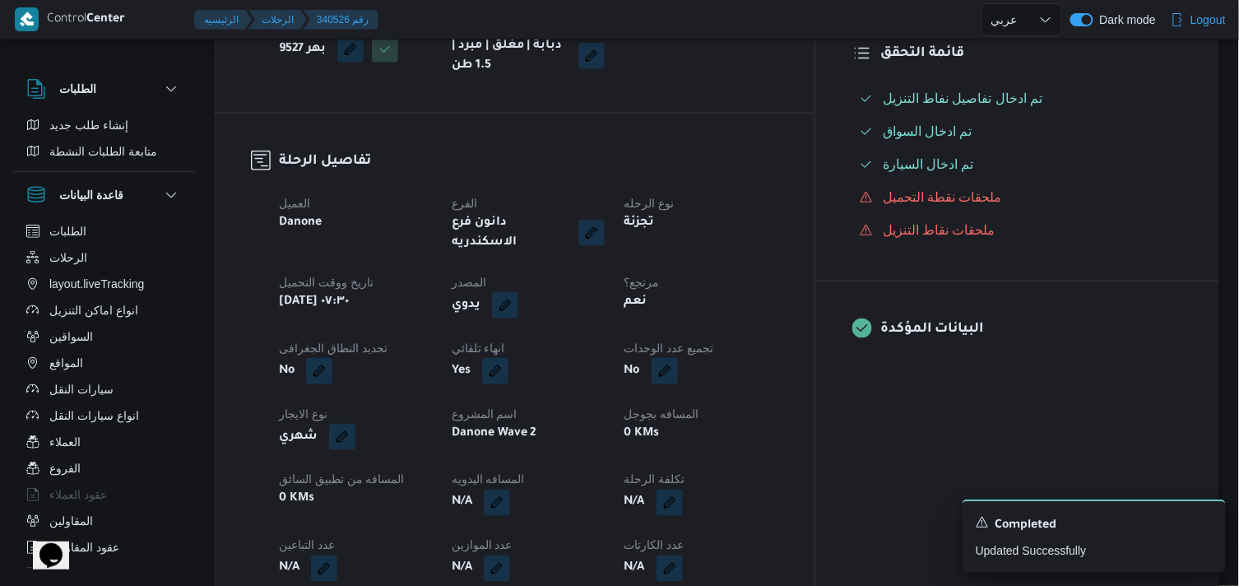
select select "ar"
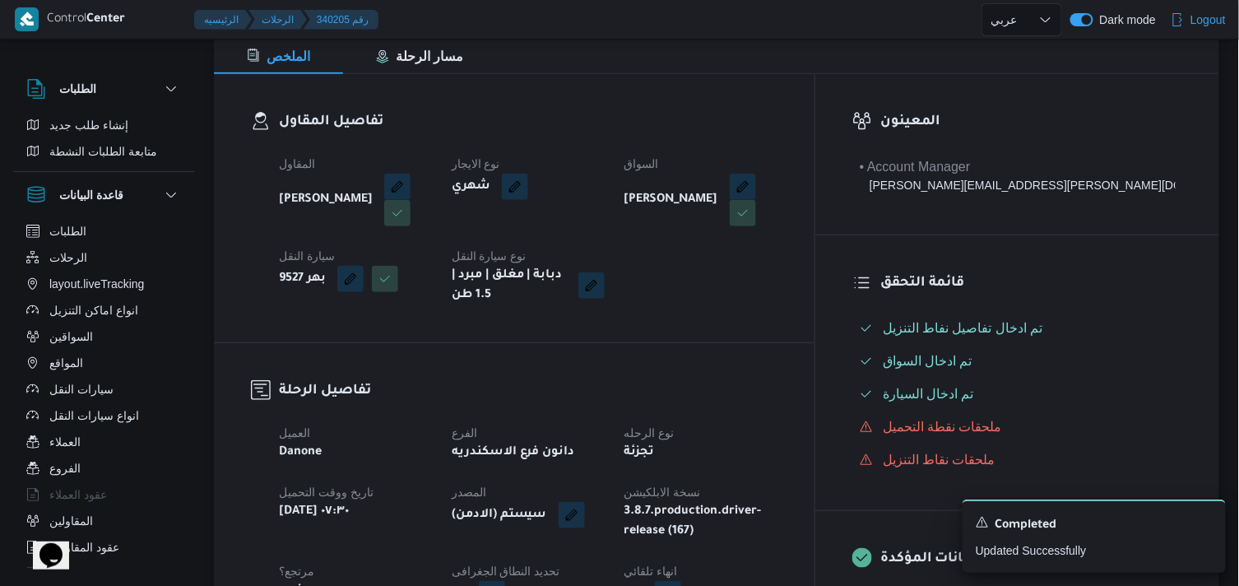
scroll to position [365, 0]
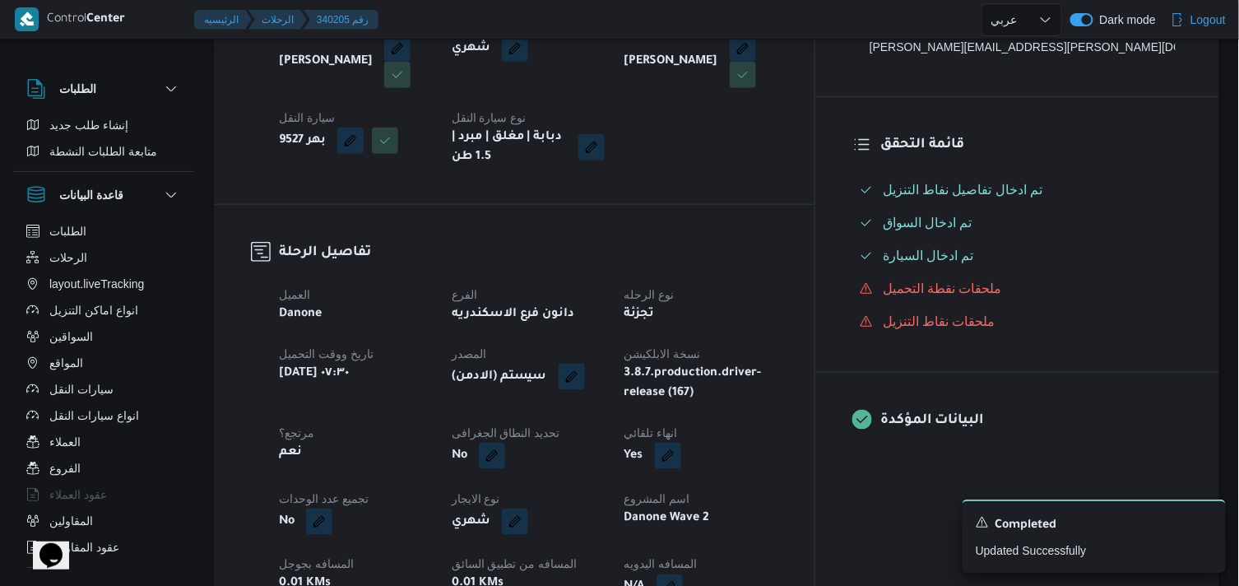
select select "ar"
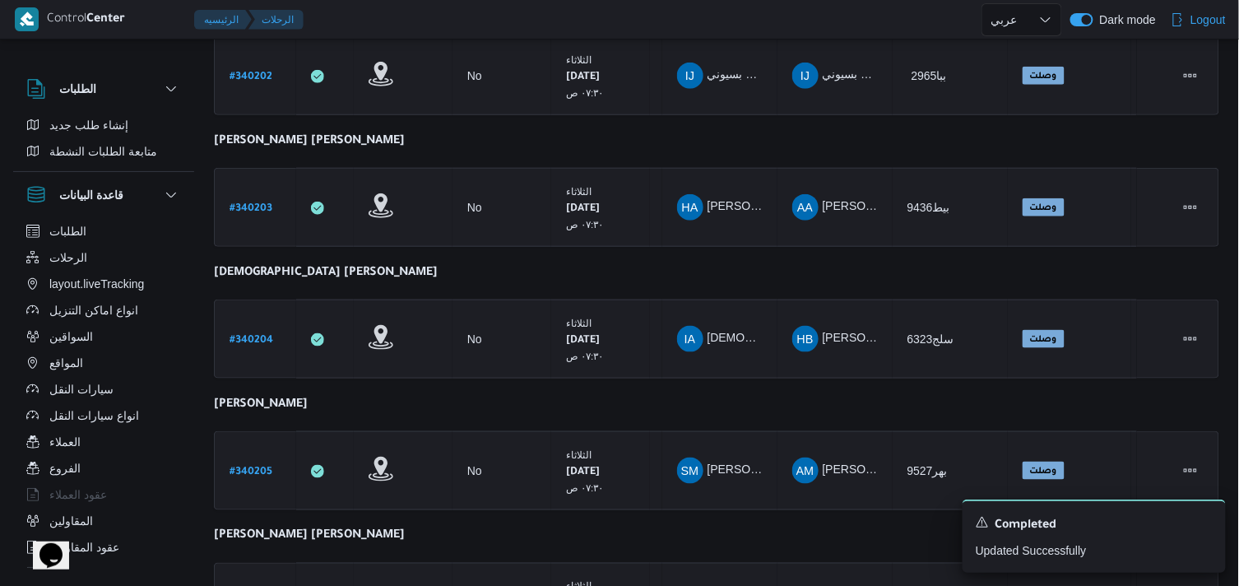
scroll to position [456, 0]
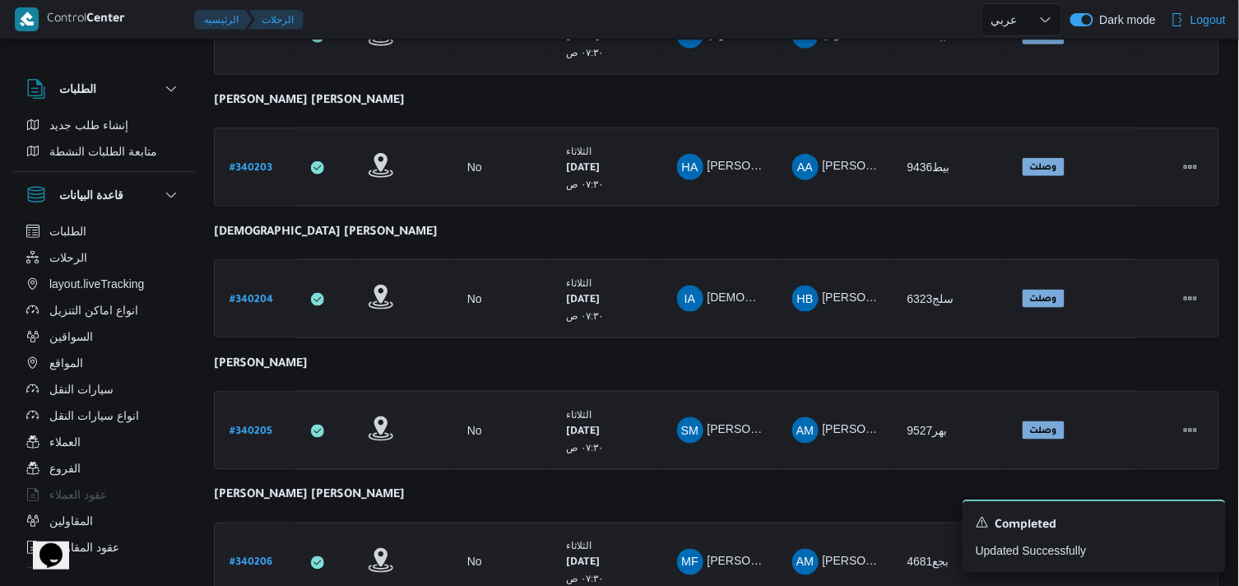
click at [259, 551] on link "# 340206" at bounding box center [250, 562] width 43 height 22
select select "ar"
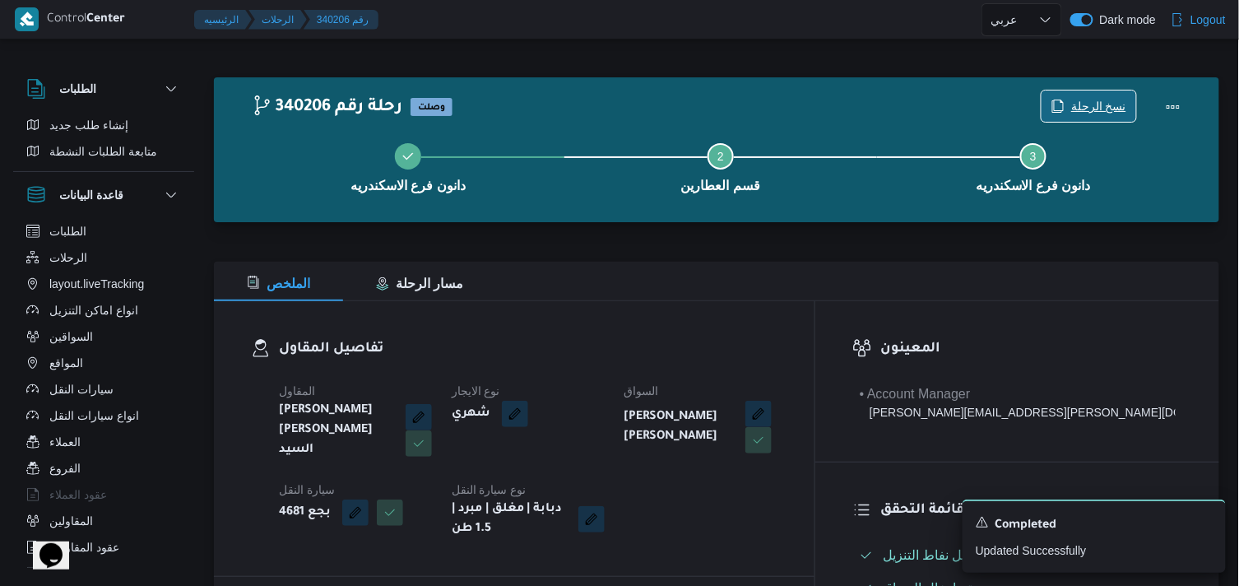
click at [1099, 93] on span "نسخ الرحلة" at bounding box center [1088, 105] width 95 height 31
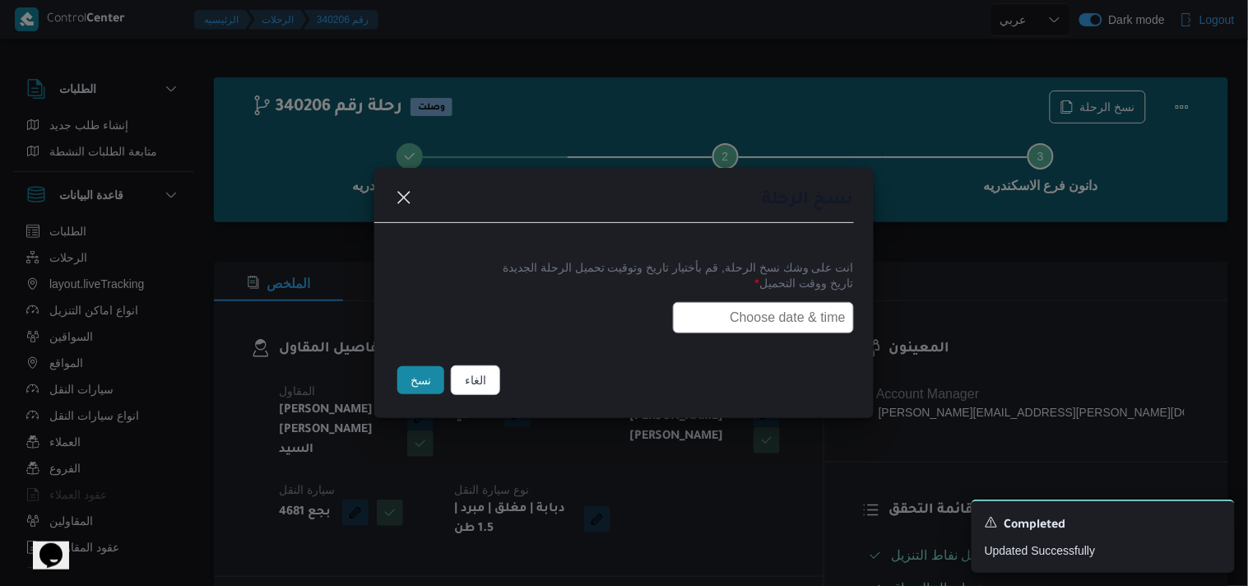
click at [817, 302] on input "text" at bounding box center [763, 317] width 181 height 31
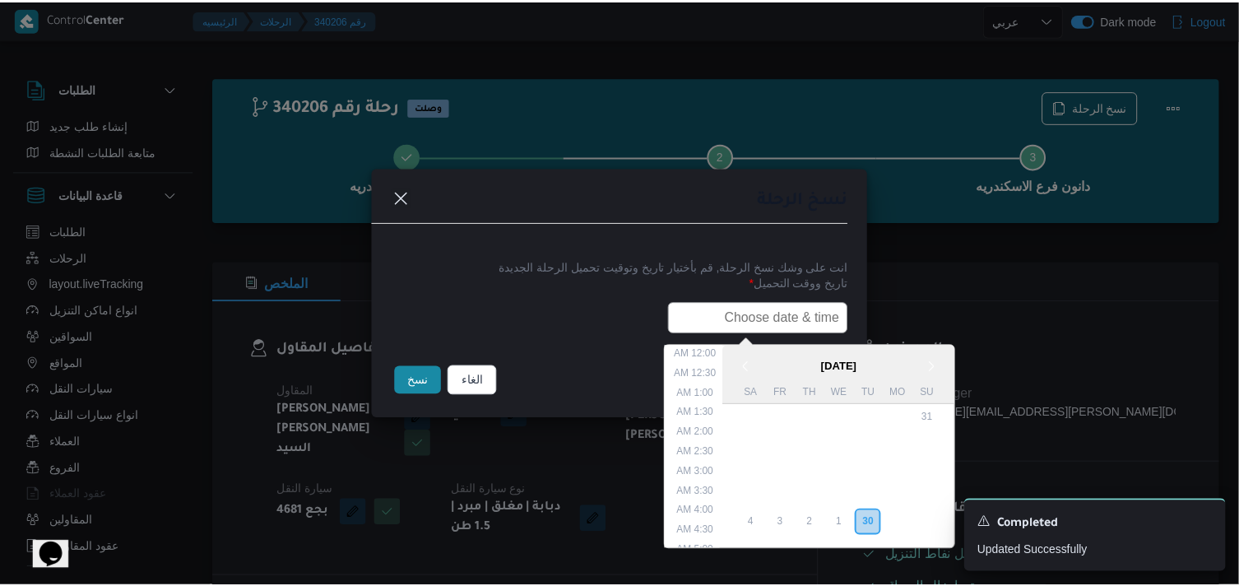
scroll to position [304, 0]
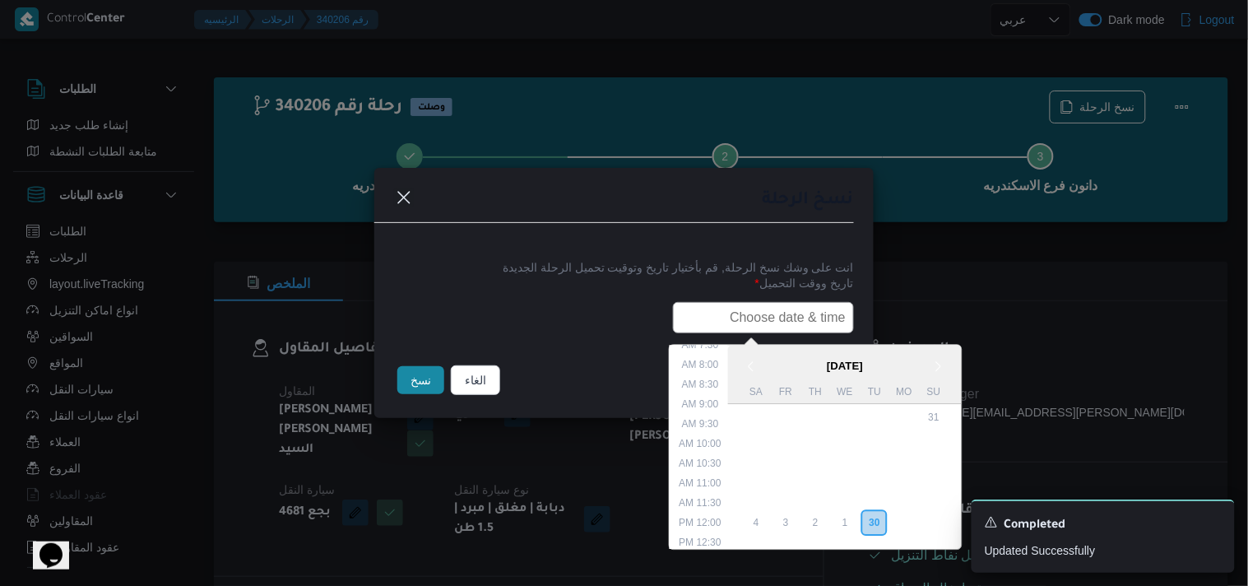
type input "01/10/2025 7:30AM"
click at [429, 378] on button "نسخ" at bounding box center [420, 380] width 47 height 28
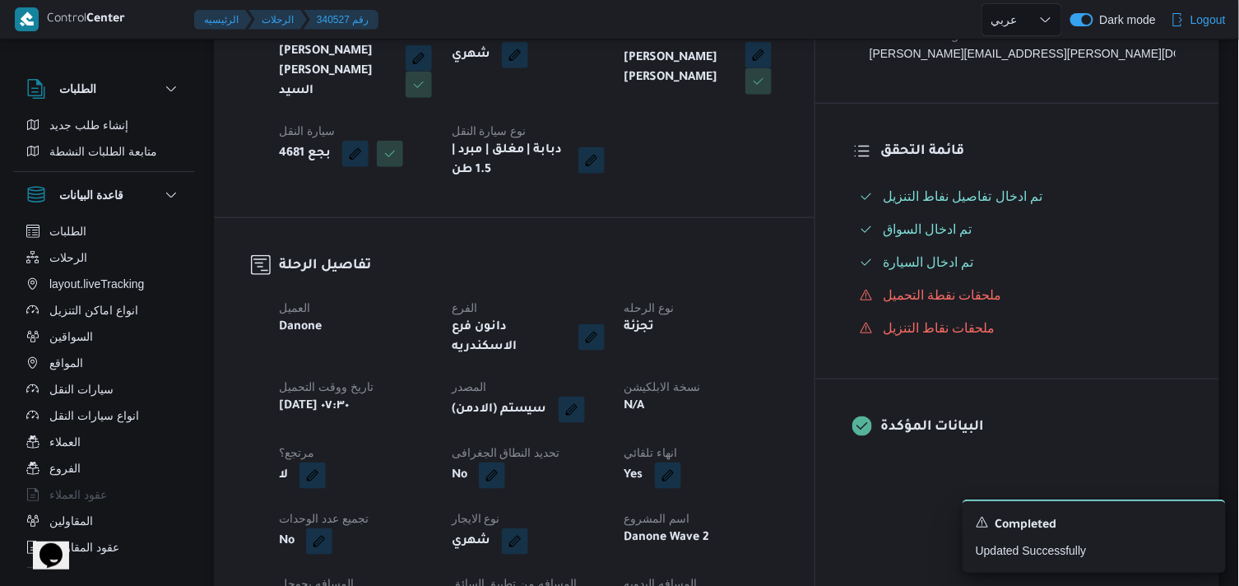
scroll to position [365, 0]
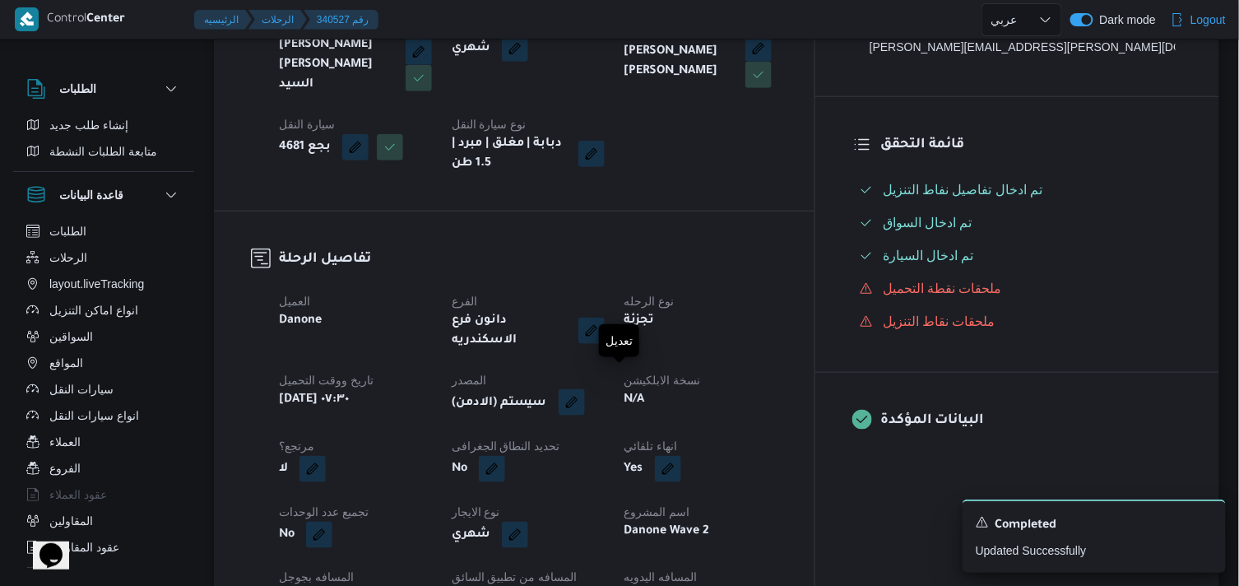
click at [585, 389] on button "button" at bounding box center [571, 402] width 26 height 26
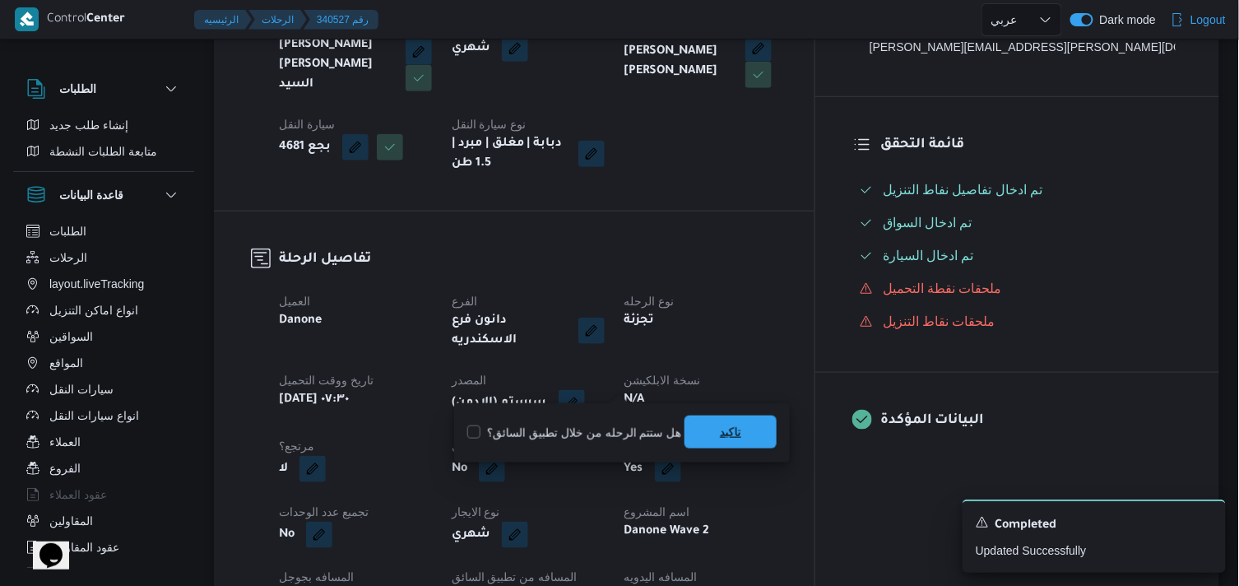
click at [701, 440] on span "تاكيد" at bounding box center [730, 431] width 92 height 33
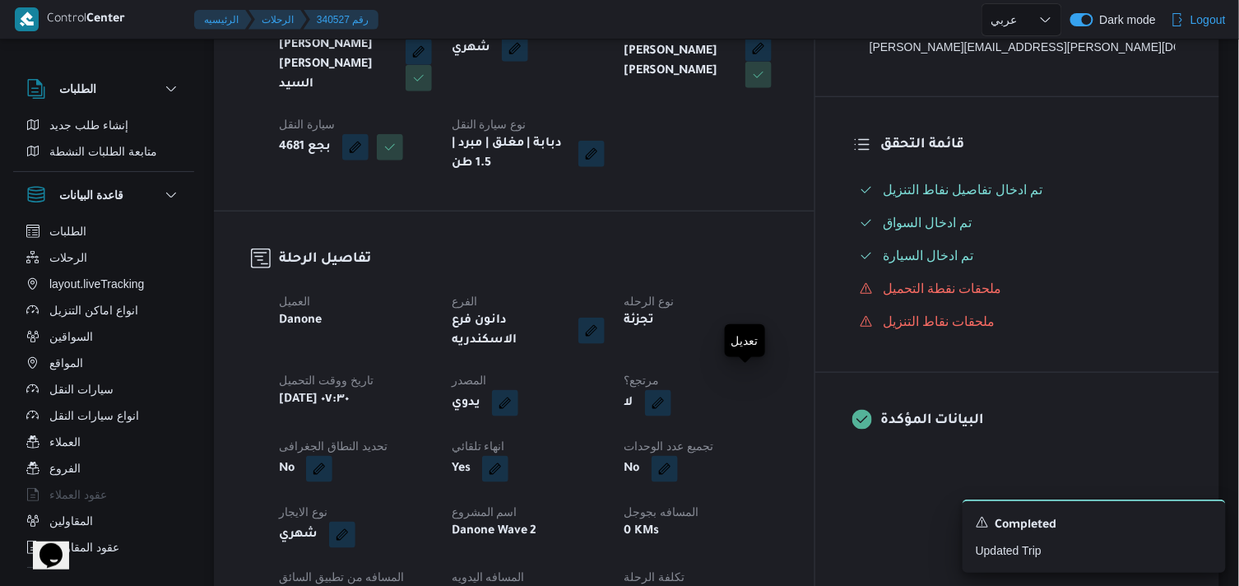
click at [671, 390] on button "button" at bounding box center [658, 403] width 26 height 26
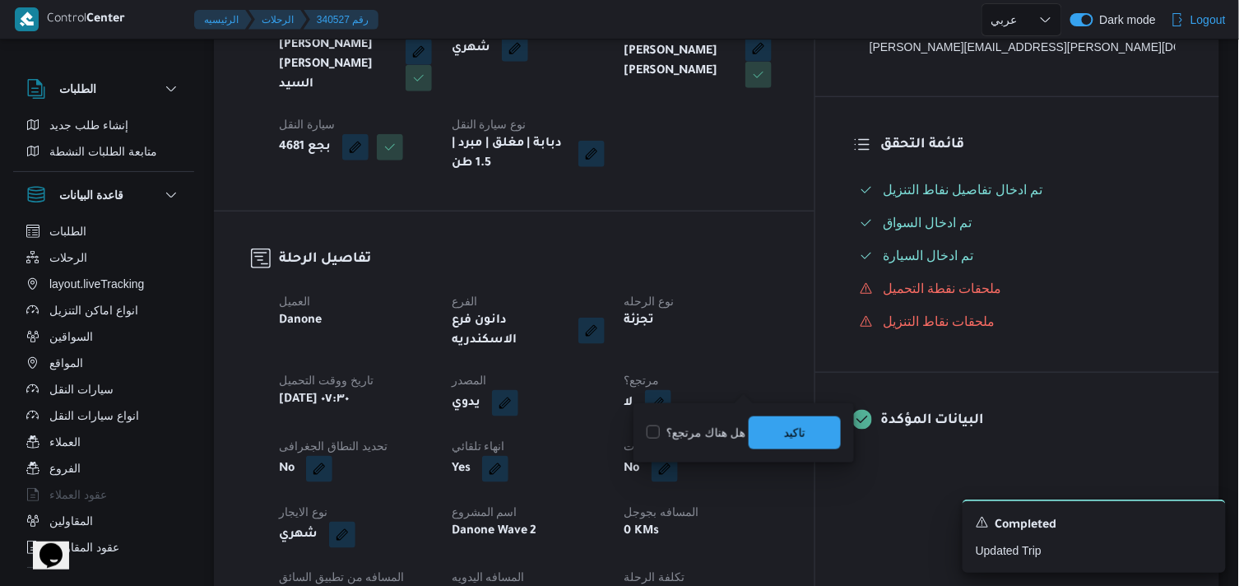
click at [706, 428] on label "هل هناك مرتجع؟" at bounding box center [695, 433] width 99 height 20
checkbox input "true"
click at [790, 432] on span "تاكيد" at bounding box center [794, 432] width 21 height 20
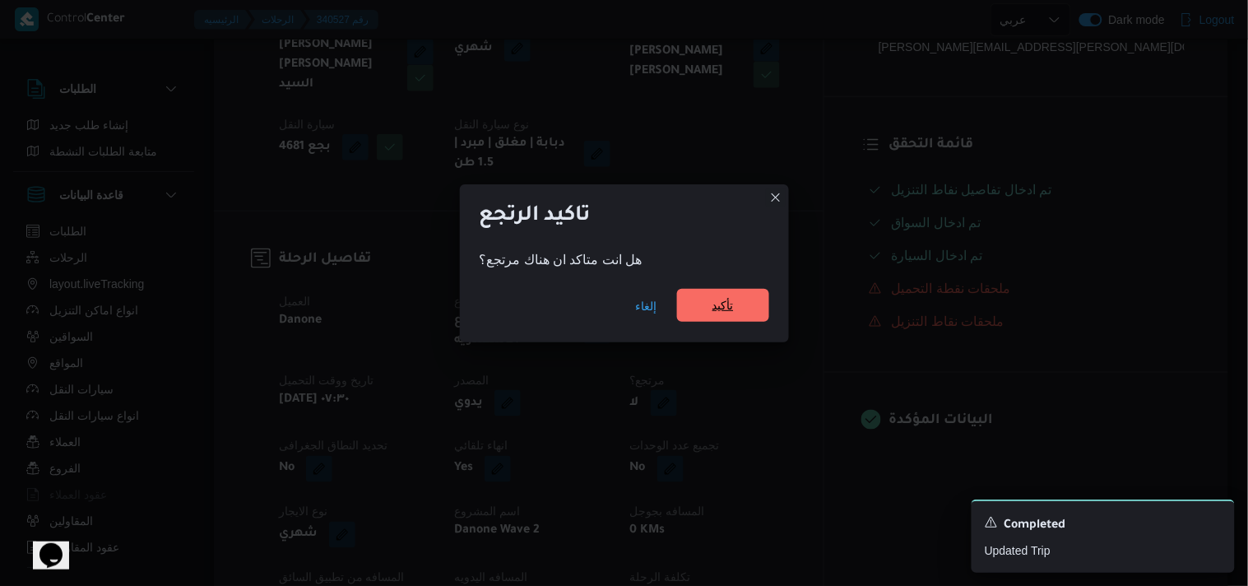
click at [752, 303] on span "تأكيد" at bounding box center [723, 305] width 92 height 33
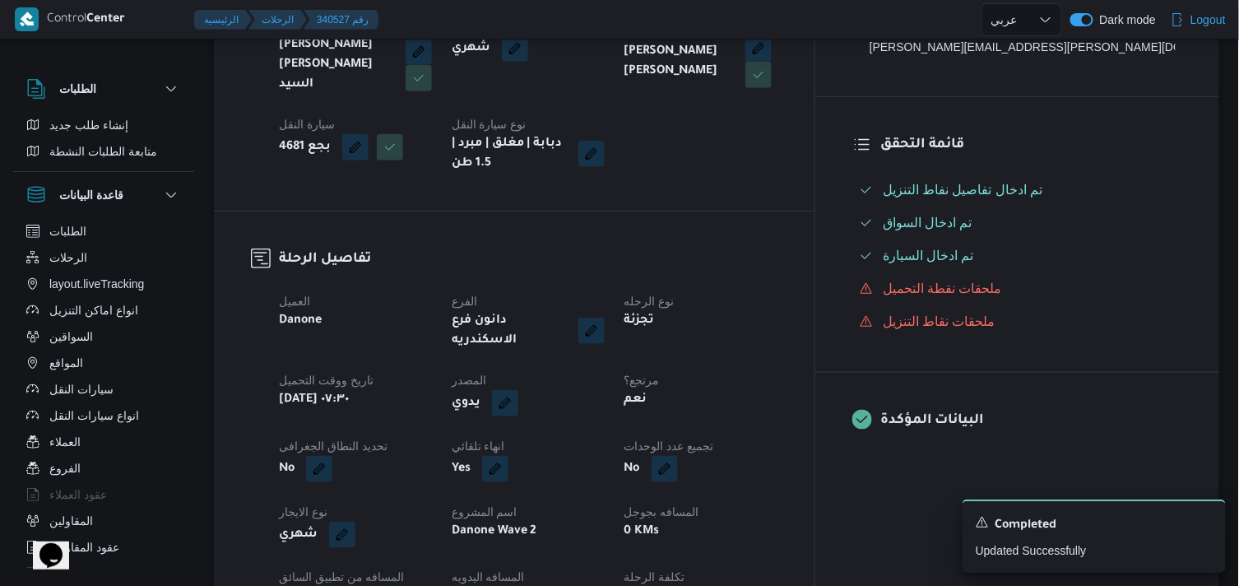
scroll to position [0, 0]
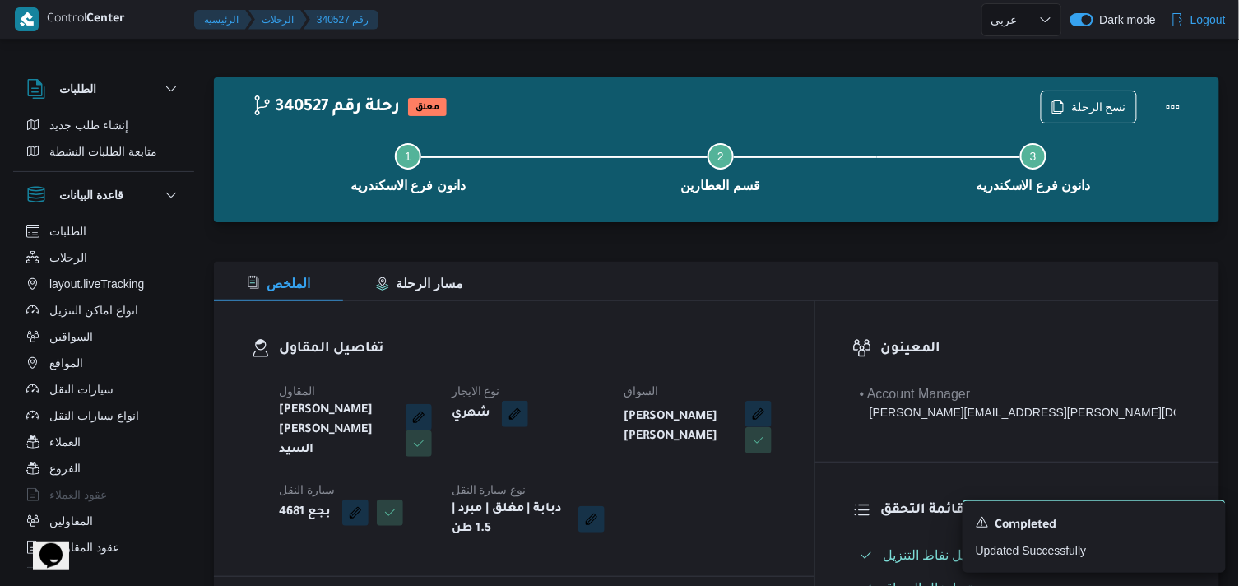
drag, startPoint x: 713, startPoint y: 382, endPoint x: 715, endPoint y: 374, distance: 8.6
select select "ar"
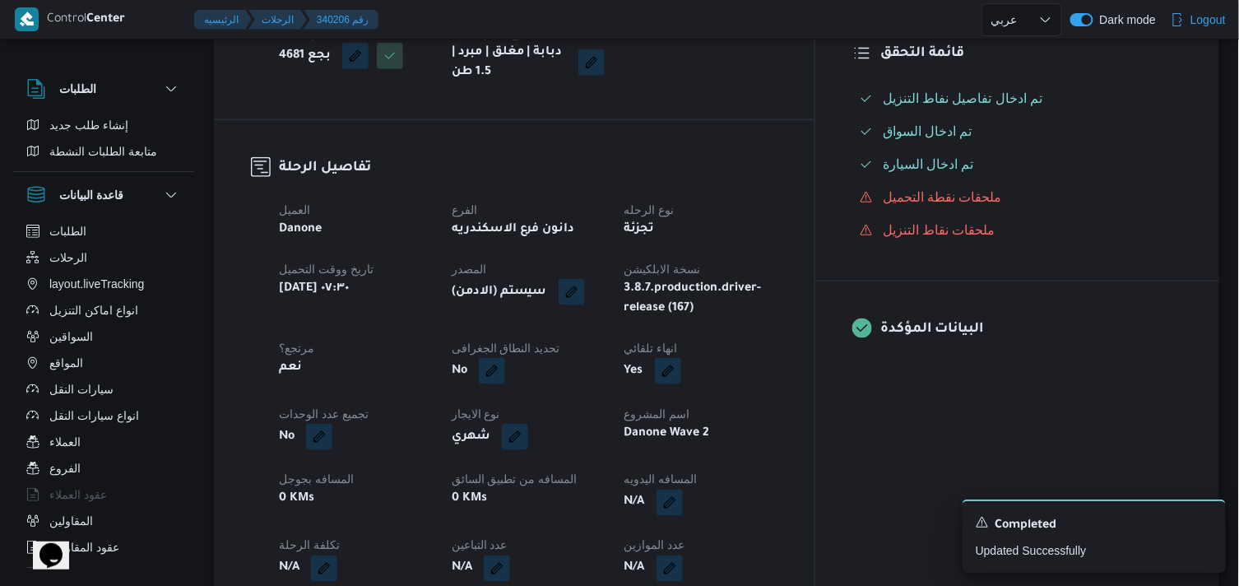
select select "ar"
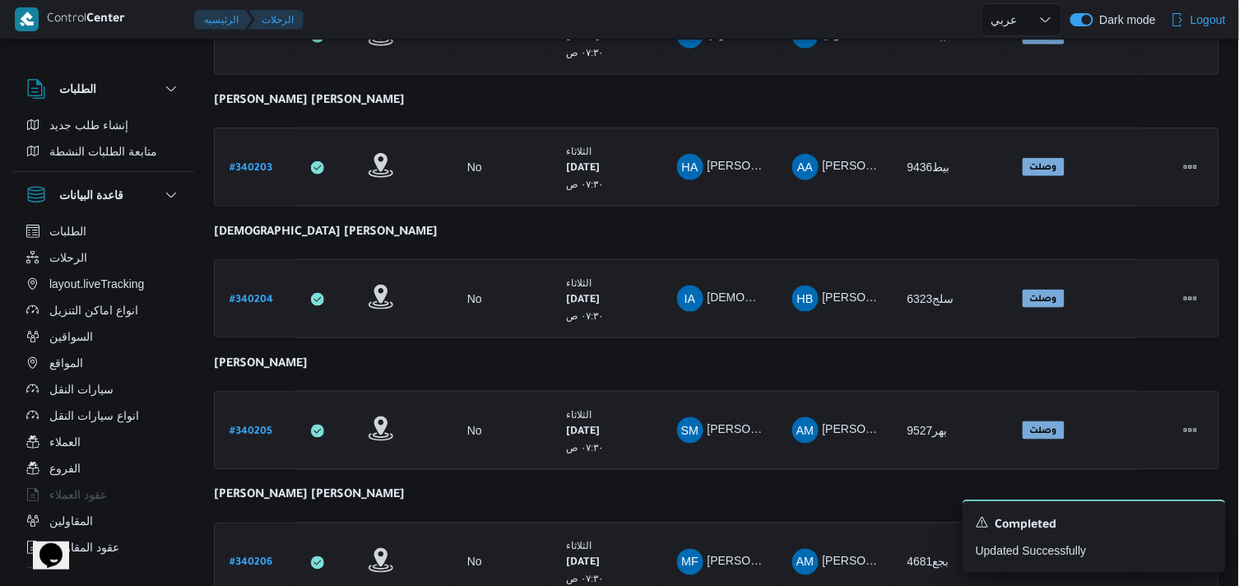
scroll to position [571, 0]
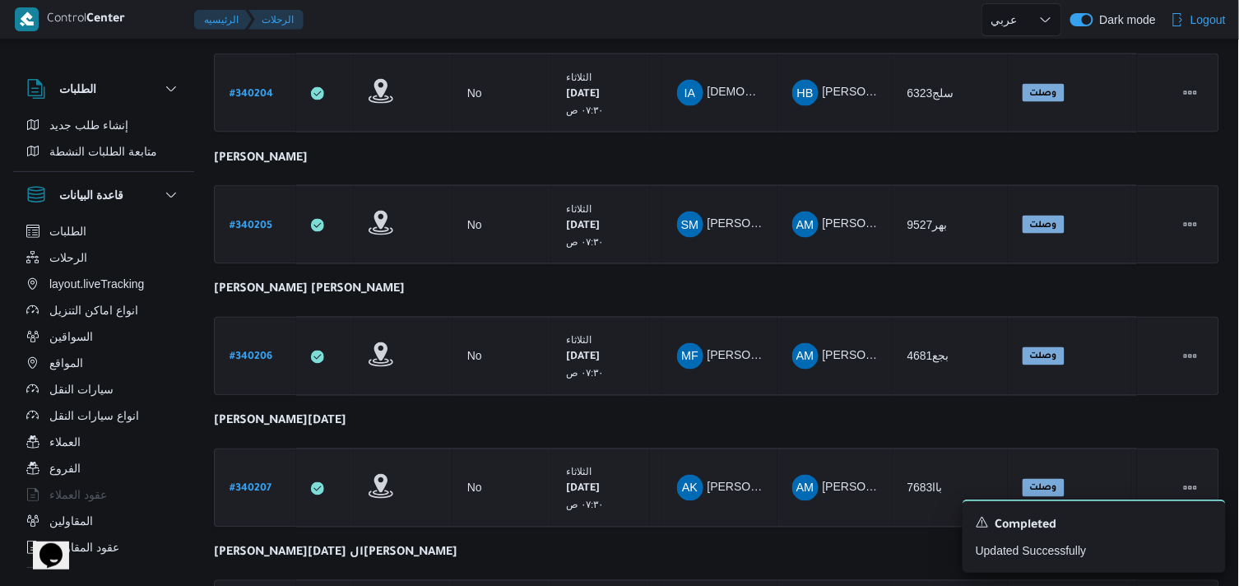
click at [251, 477] on link "# 340207" at bounding box center [250, 488] width 42 height 22
select select "ar"
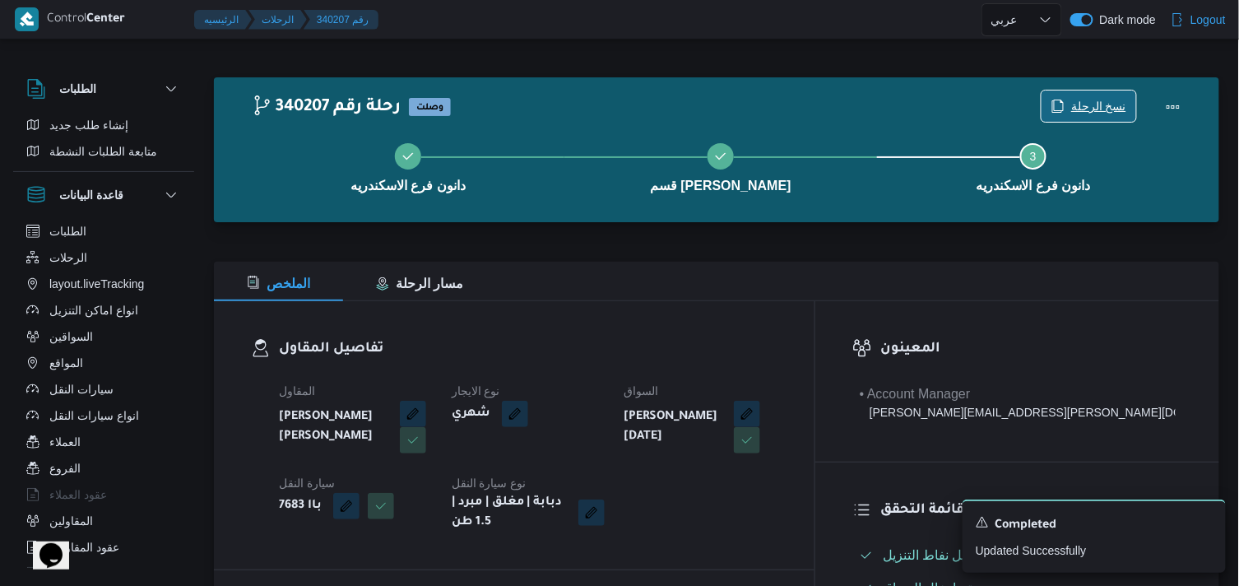
click at [1081, 99] on span "نسخ الرحلة" at bounding box center [1098, 106] width 55 height 20
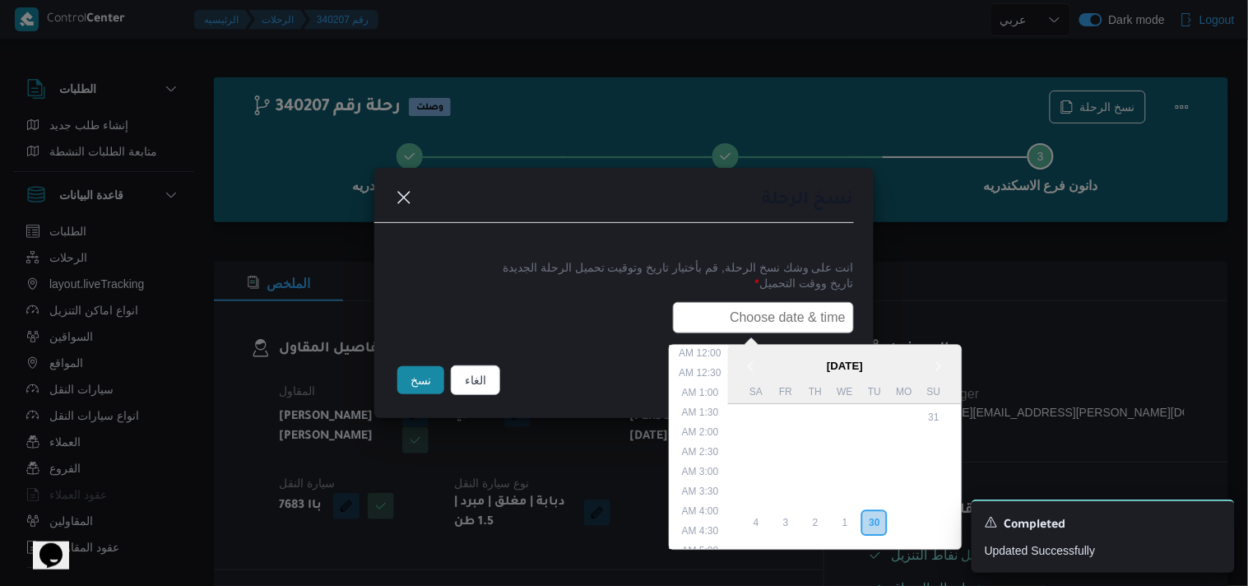
click at [794, 330] on input "text" at bounding box center [763, 317] width 181 height 31
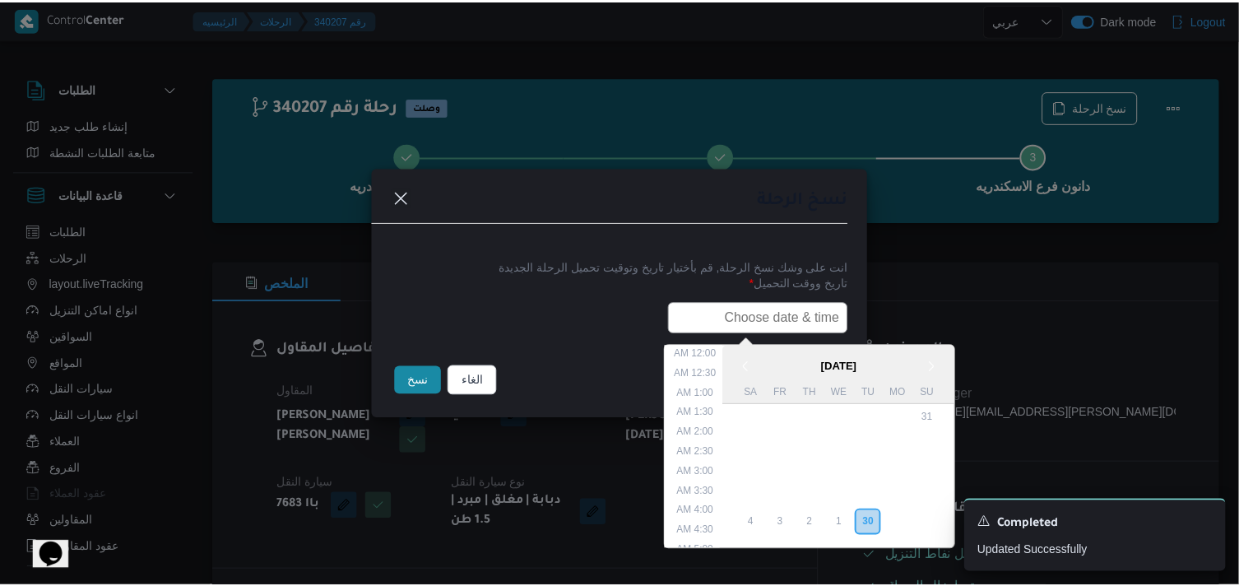
scroll to position [304, 0]
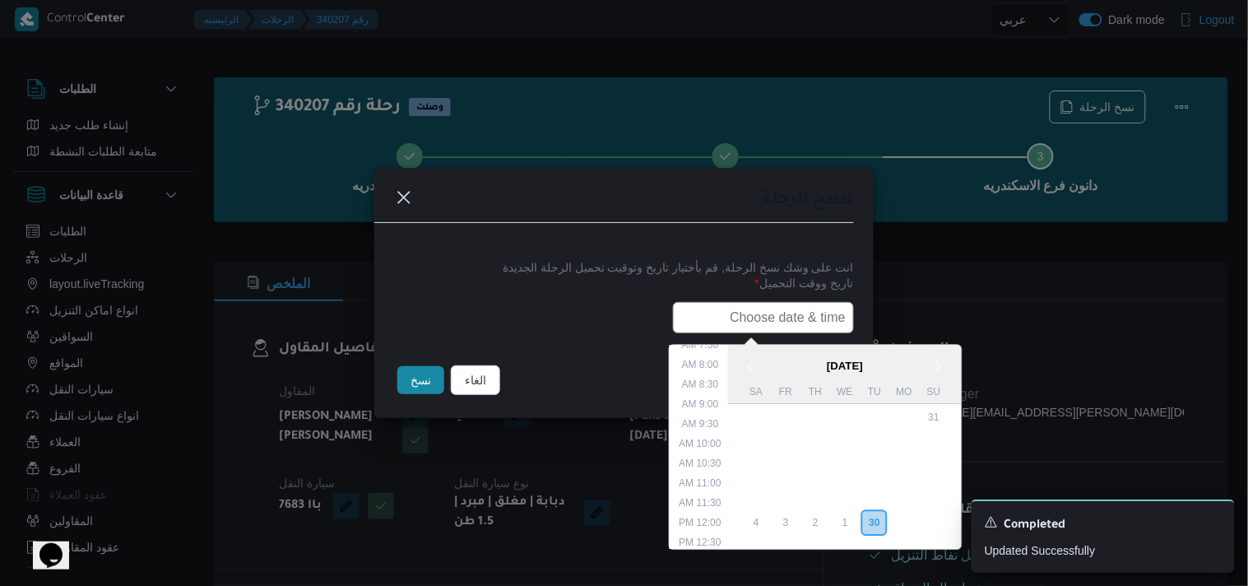
type input "01/10/2025 7:30AM"
click at [405, 382] on button "نسخ" at bounding box center [420, 380] width 47 height 28
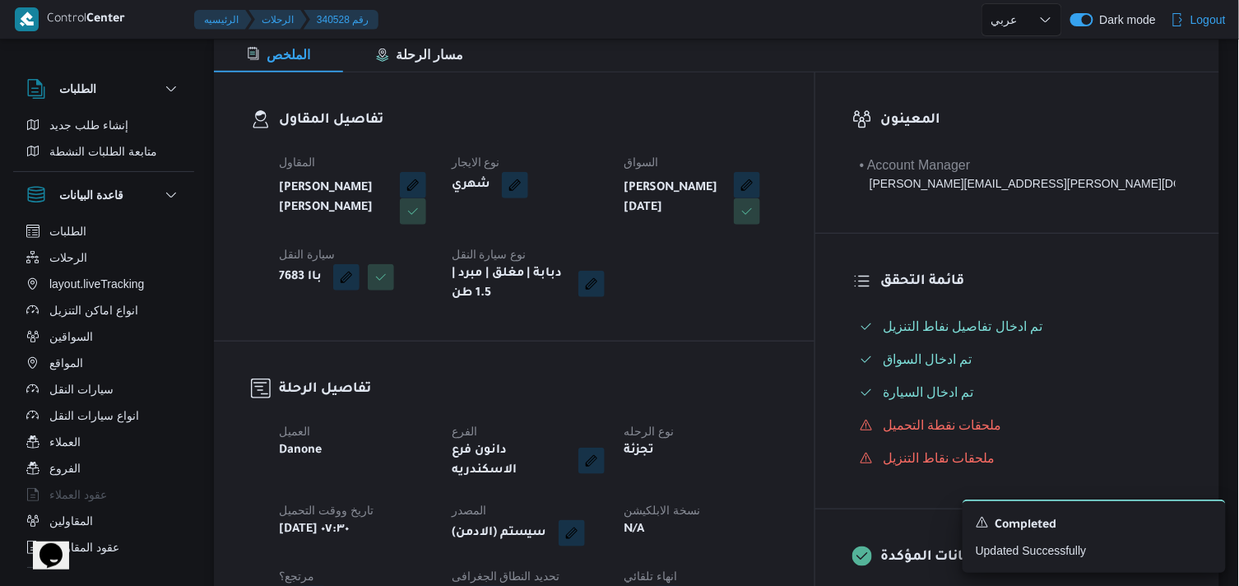
scroll to position [274, 0]
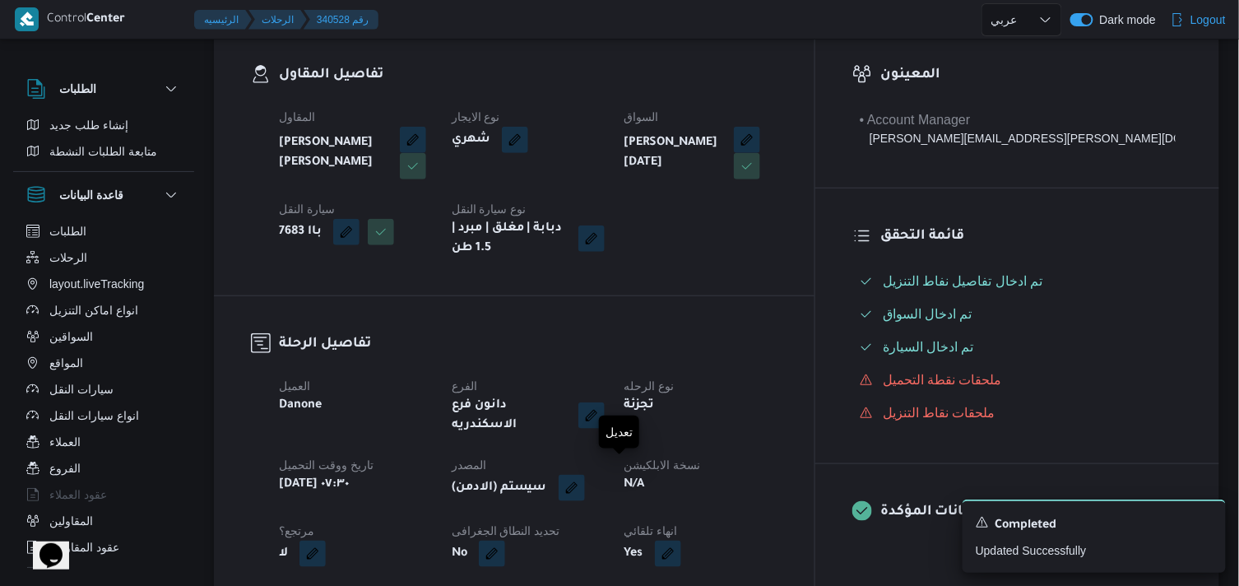
click at [585, 475] on span at bounding box center [567, 488] width 35 height 26
click at [585, 474] on button "button" at bounding box center [571, 487] width 26 height 26
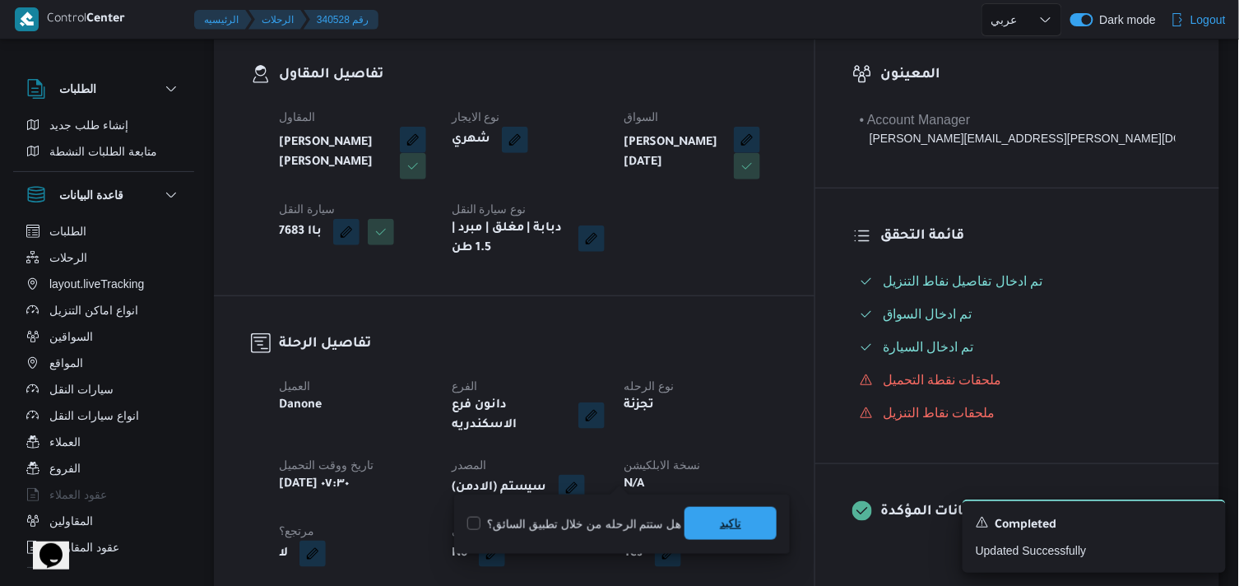
click at [711, 516] on span "تاكيد" at bounding box center [730, 523] width 92 height 33
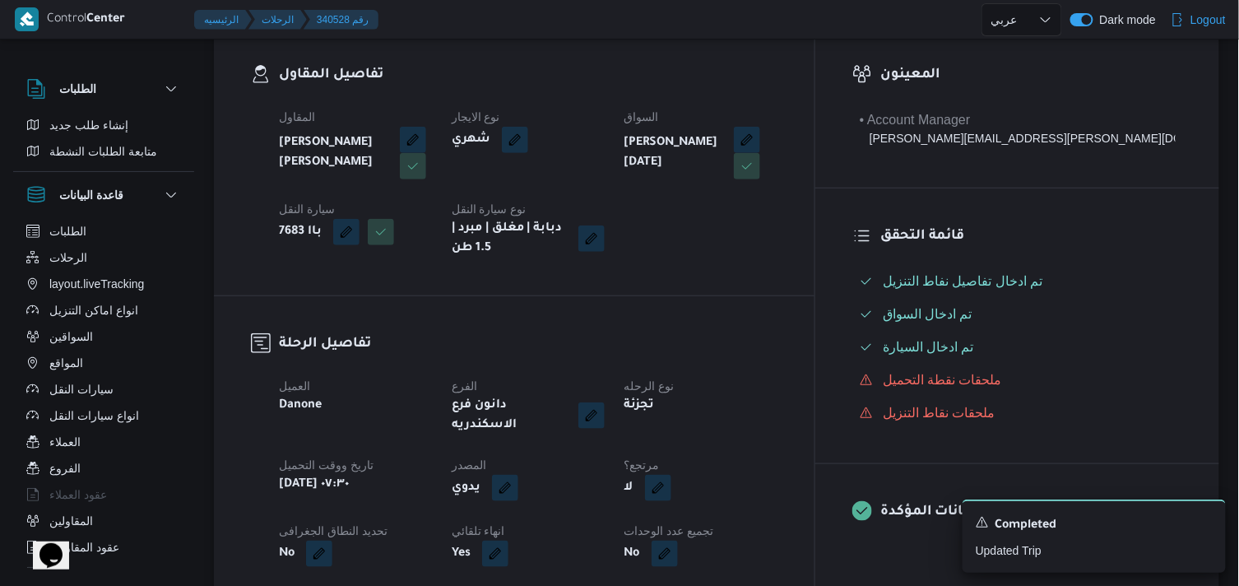
click at [671, 484] on button "button" at bounding box center [658, 488] width 26 height 26
click at [716, 522] on label "هل هناك مرتجع؟" at bounding box center [695, 524] width 99 height 20
checkbox input "true"
click at [818, 511] on span "تاكيد" at bounding box center [794, 523] width 92 height 33
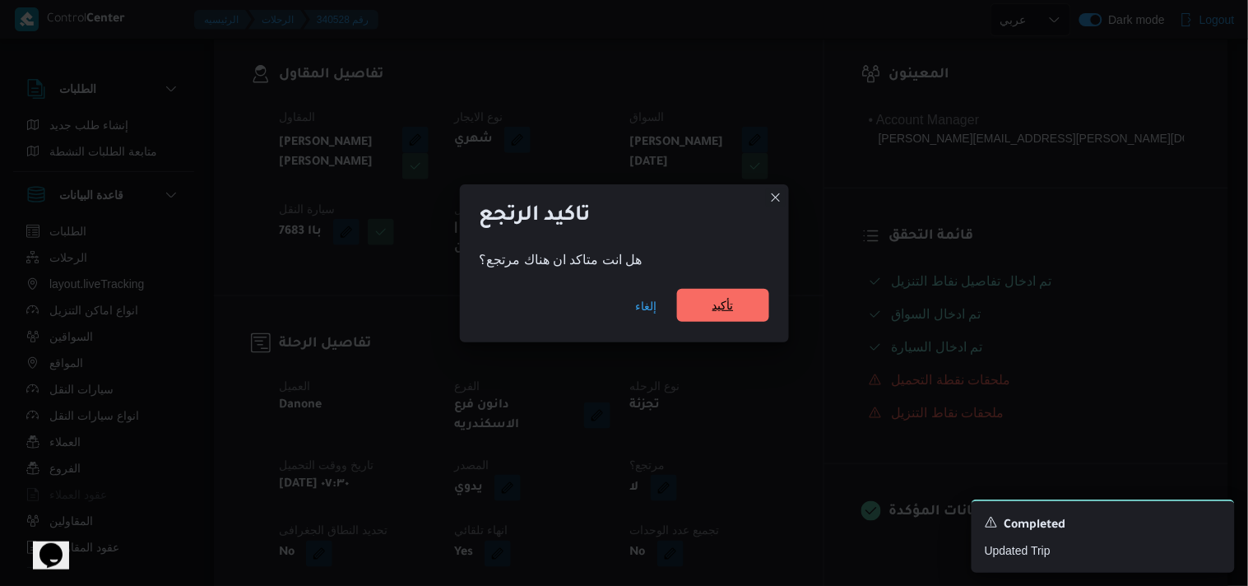
click at [706, 290] on span "تأكيد" at bounding box center [723, 305] width 92 height 33
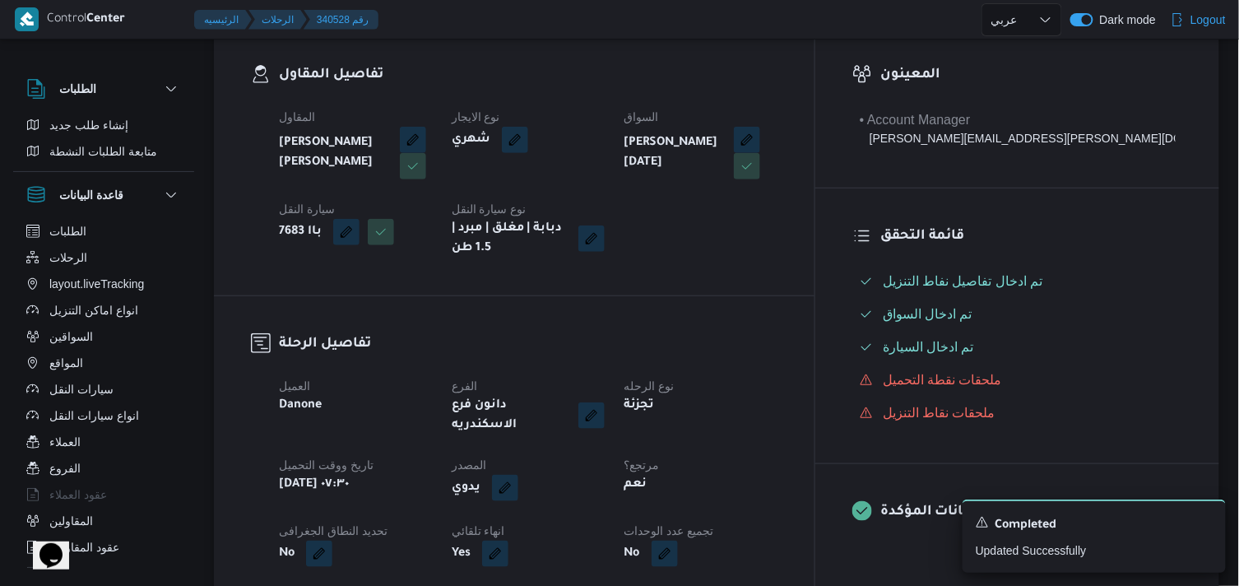
select select "ar"
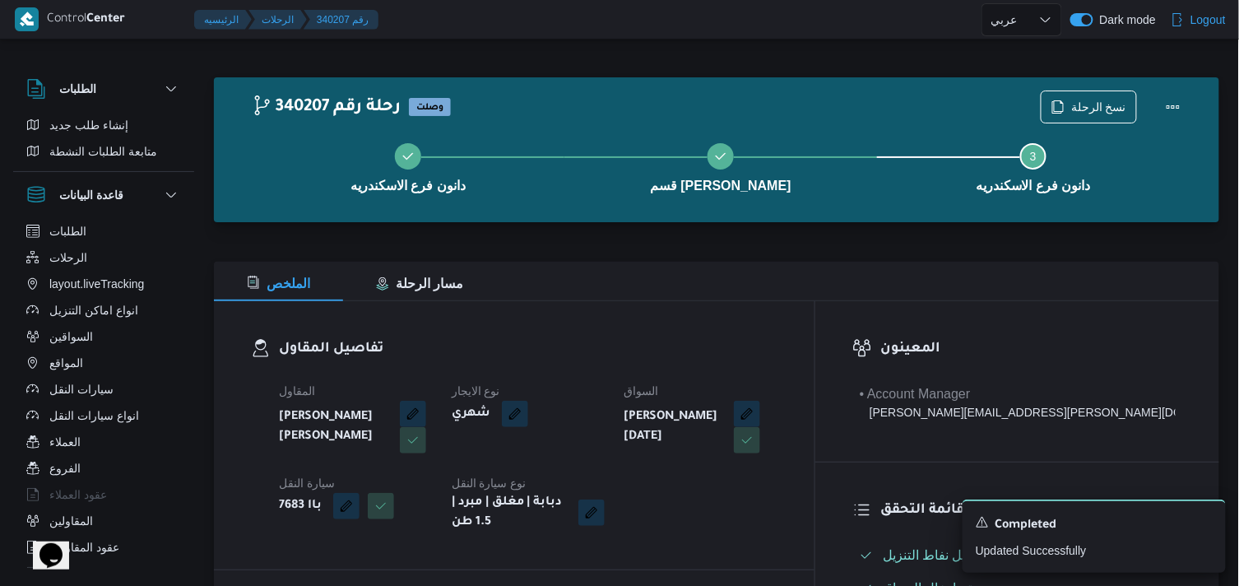
select select "ar"
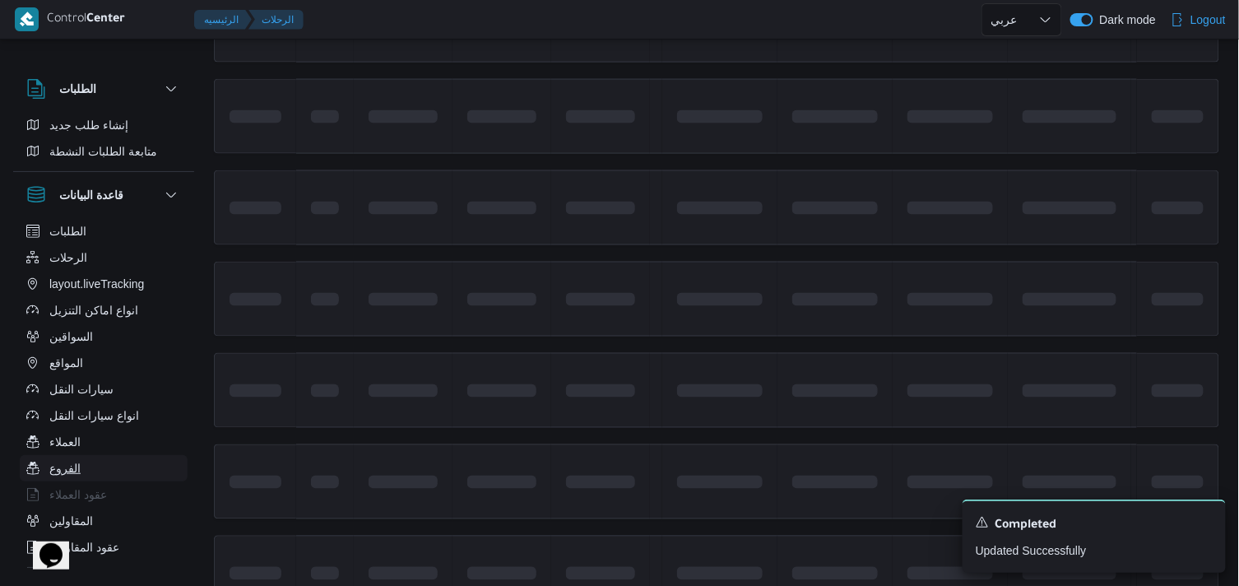
scroll to position [851, 0]
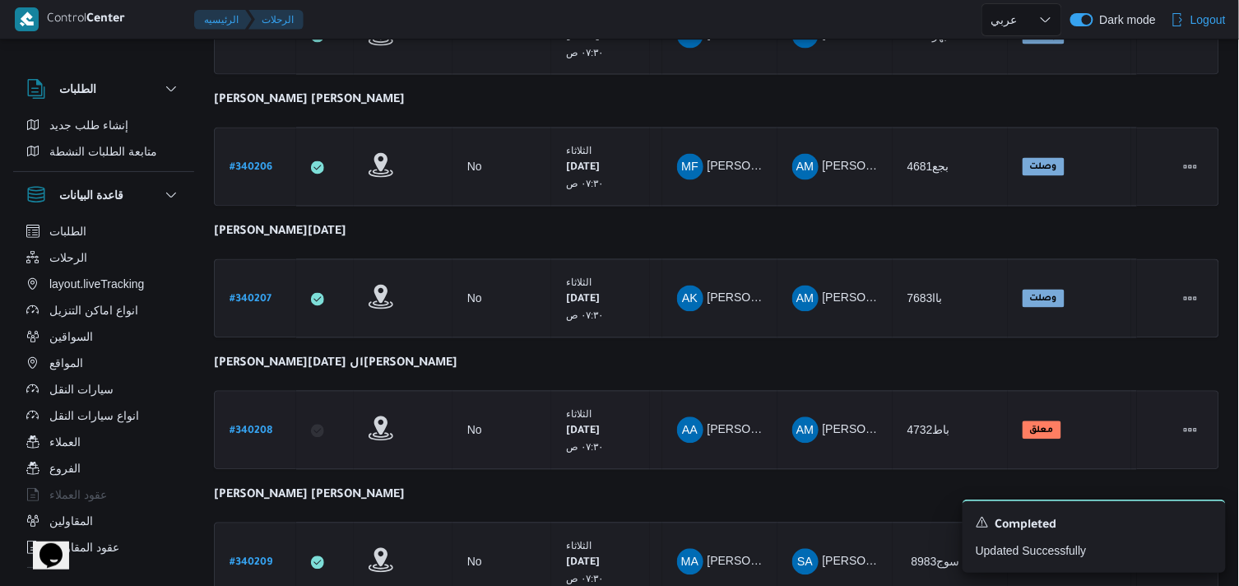
click at [262, 436] on div "# 340208" at bounding box center [255, 430] width 65 height 35
click at [262, 429] on b "# 340208" at bounding box center [250, 432] width 43 height 12
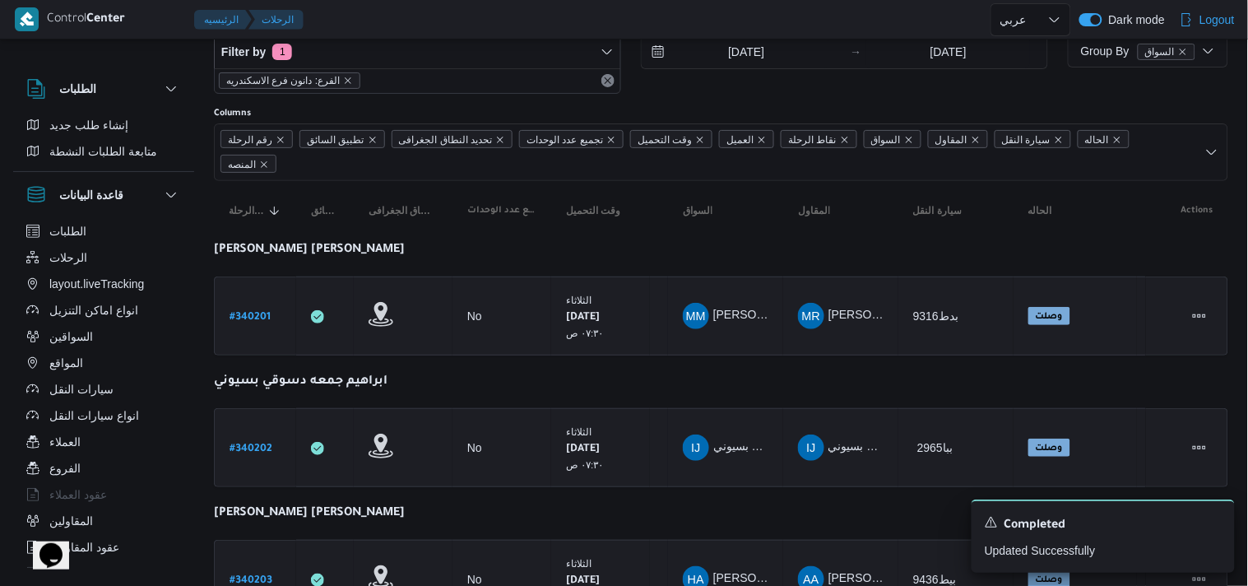
select select "ar"
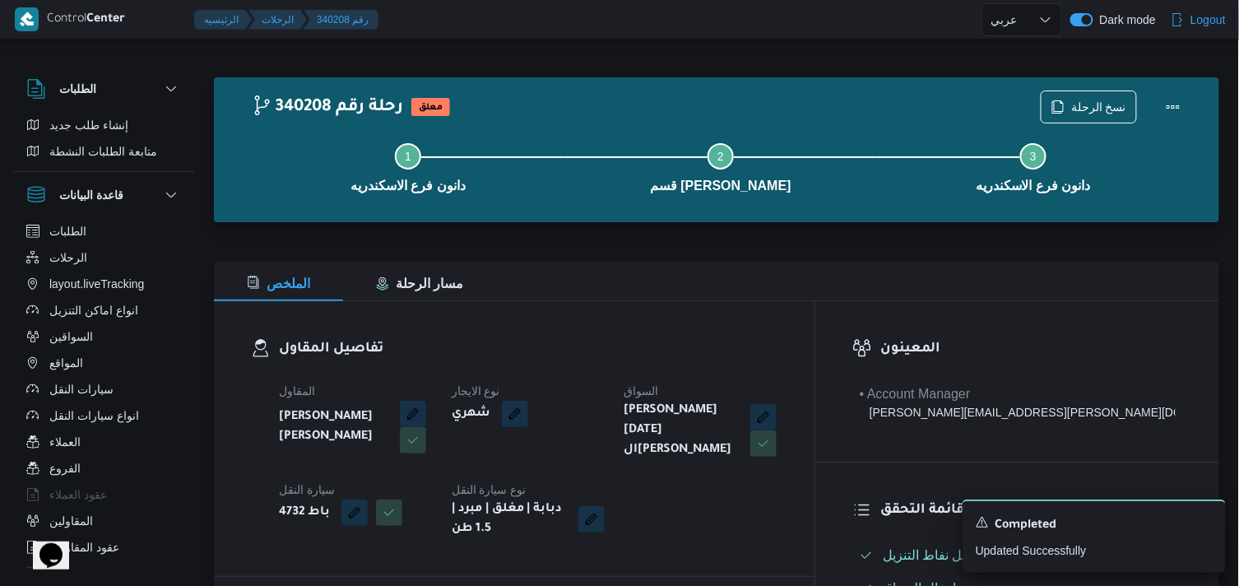
click at [1055, 116] on div "Step 1 is incomplete 1 دانون فرع الاسكندريه Step 2 is incomplete 2 قسم سيدى جاب…" at bounding box center [720, 165] width 957 height 105
click at [1079, 97] on span "نسخ الرحلة" at bounding box center [1098, 106] width 55 height 20
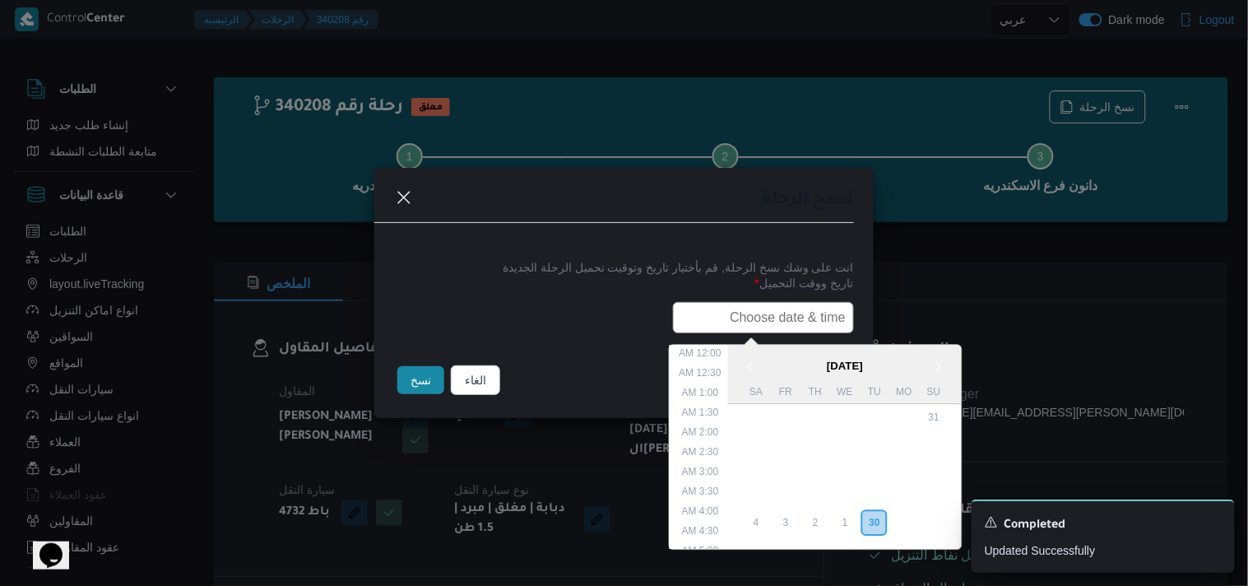
drag, startPoint x: 774, startPoint y: 313, endPoint x: 750, endPoint y: 333, distance: 31.0
click at [774, 313] on input "text" at bounding box center [763, 317] width 181 height 31
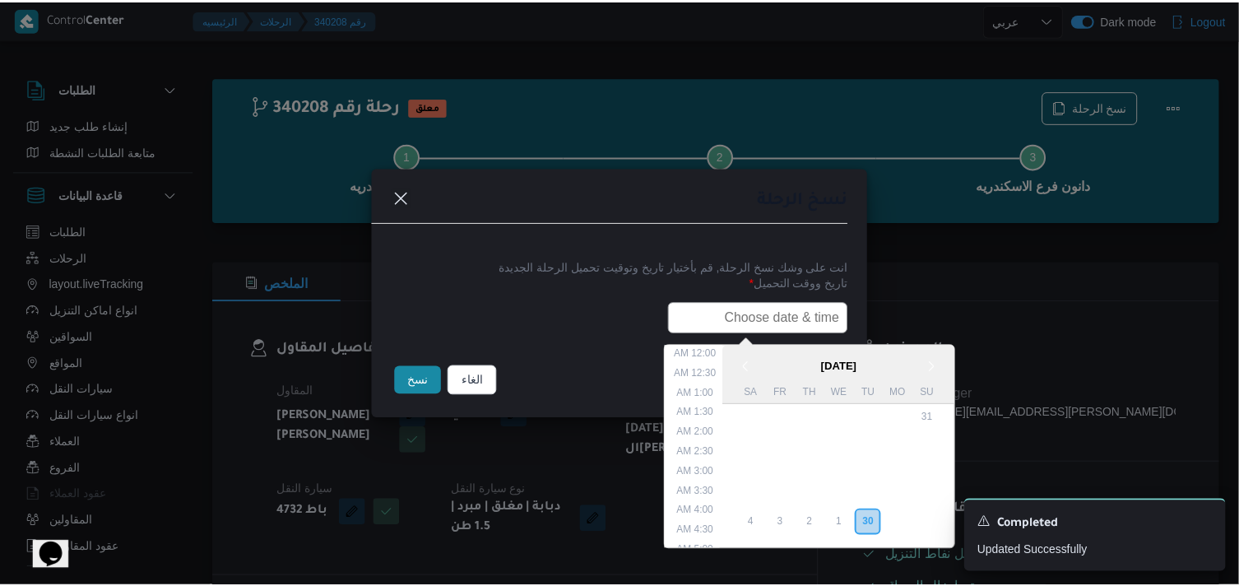
scroll to position [304, 0]
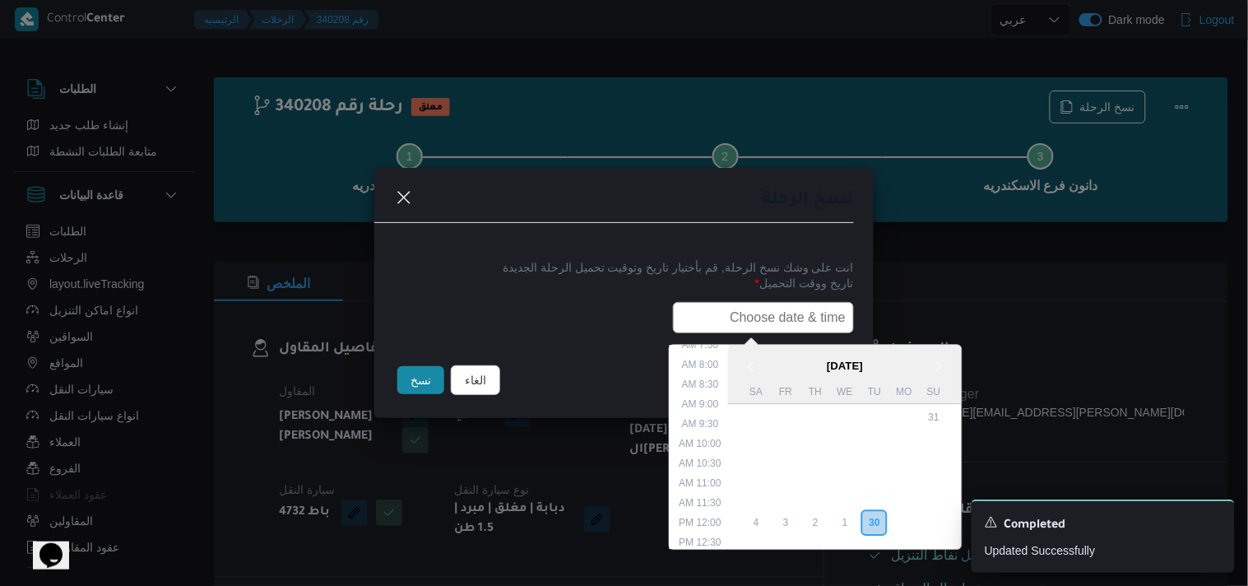
type input "01/10/2025 7:30AM"
click at [408, 367] on button "نسخ" at bounding box center [420, 380] width 47 height 28
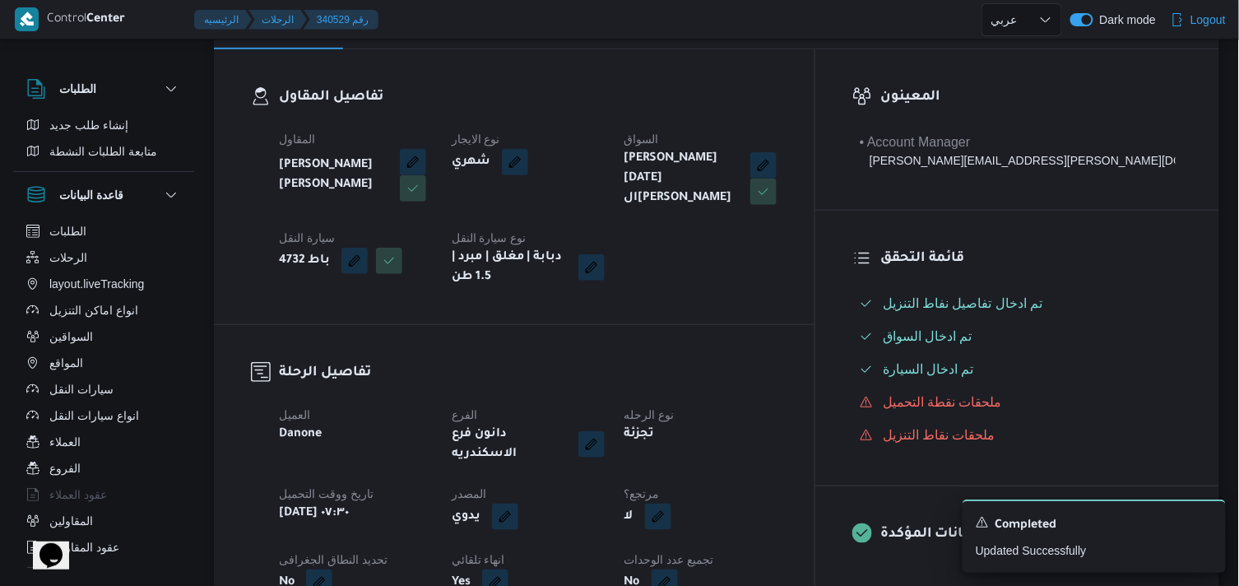
scroll to position [274, 0]
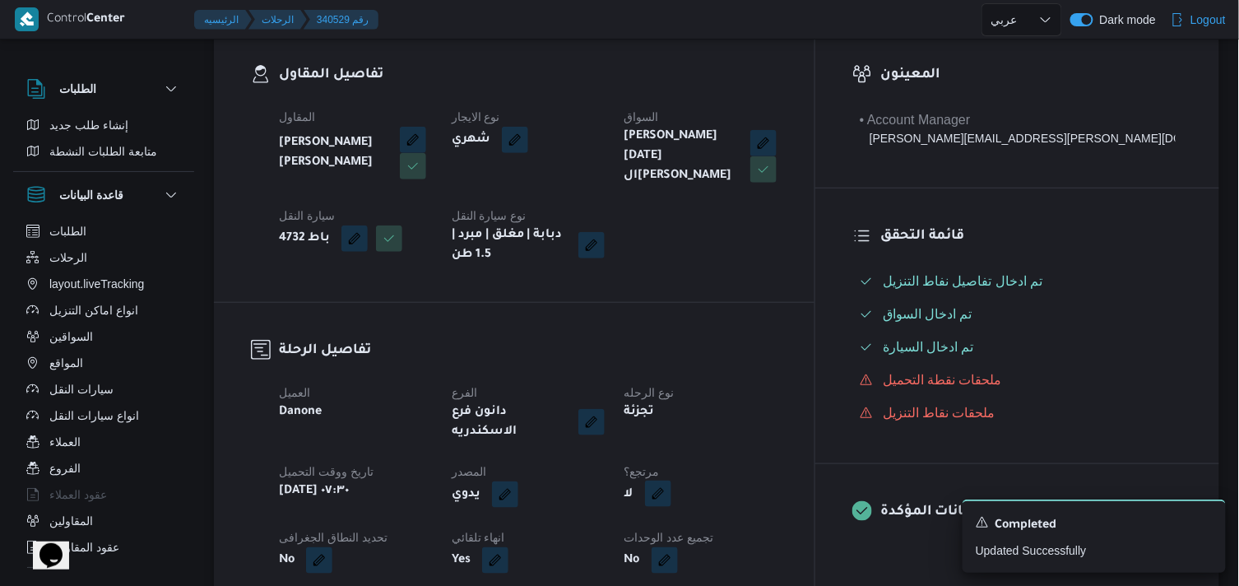
click at [671, 480] on button "button" at bounding box center [658, 493] width 26 height 26
click at [693, 510] on div "هل هناك مرتجع؟ تاكيد" at bounding box center [743, 524] width 197 height 36
click at [693, 516] on label "هل هناك مرتجع؟" at bounding box center [695, 524] width 99 height 20
checkbox input "true"
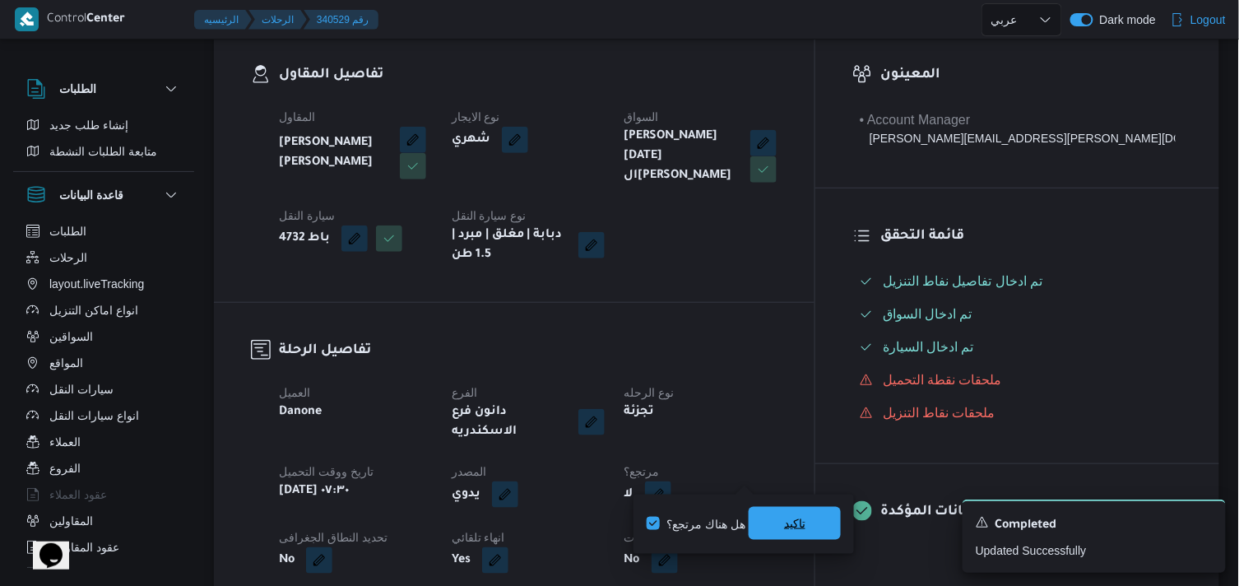
click at [762, 524] on span "تاكيد" at bounding box center [794, 523] width 92 height 33
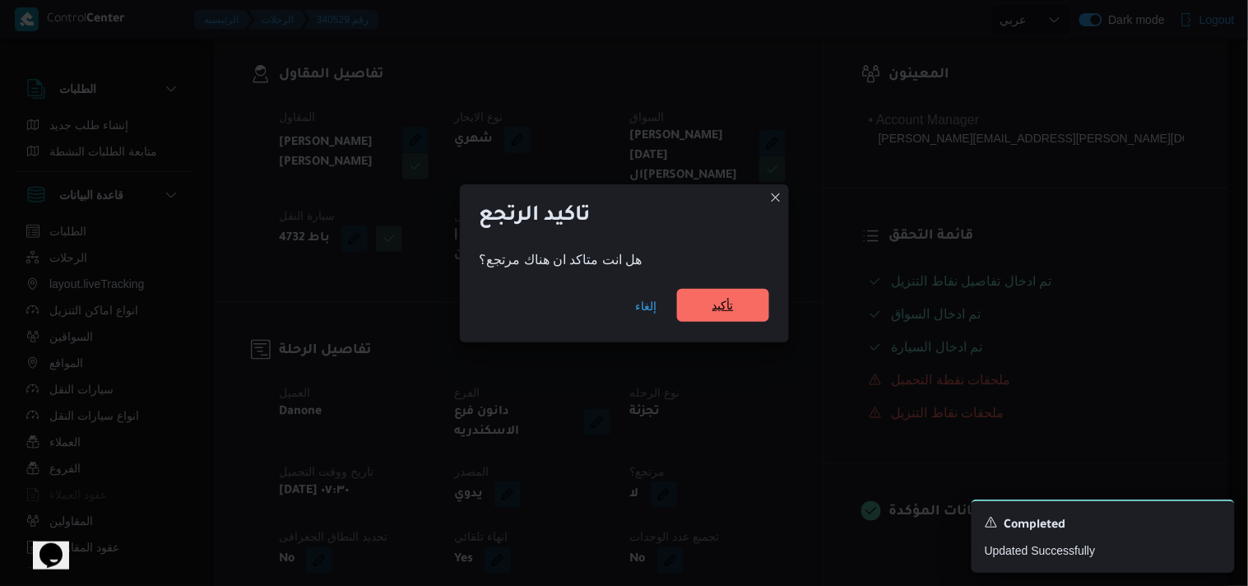
click at [702, 289] on div "إلغاء تأكيد" at bounding box center [624, 309] width 329 height 66
click at [688, 300] on span "تأكيد" at bounding box center [723, 305] width 92 height 33
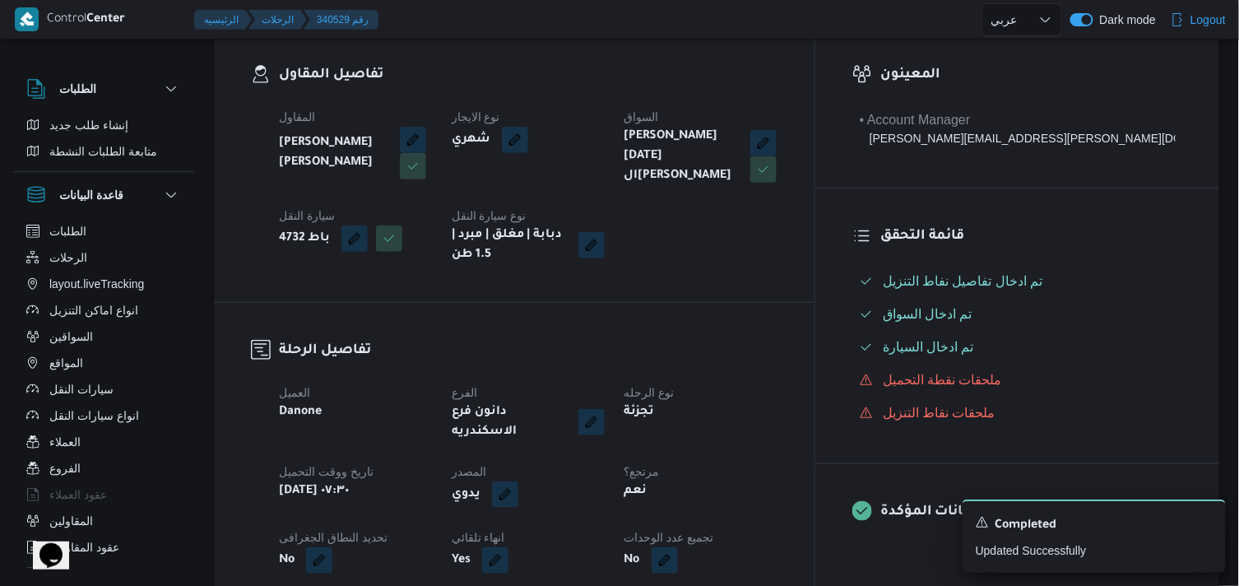
select select "ar"
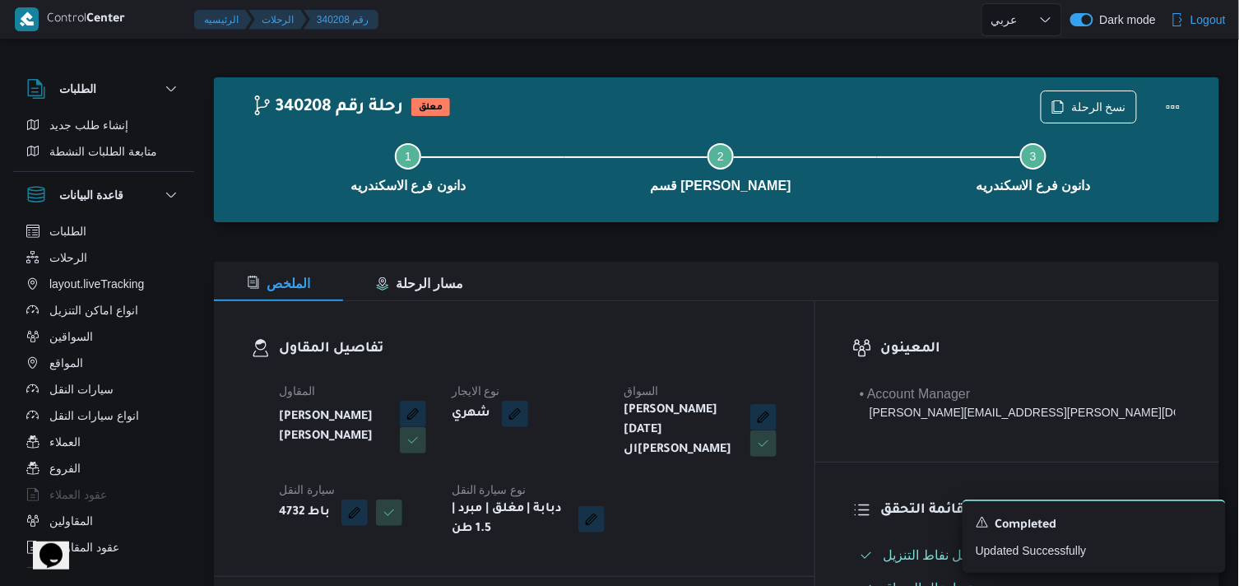
select select "ar"
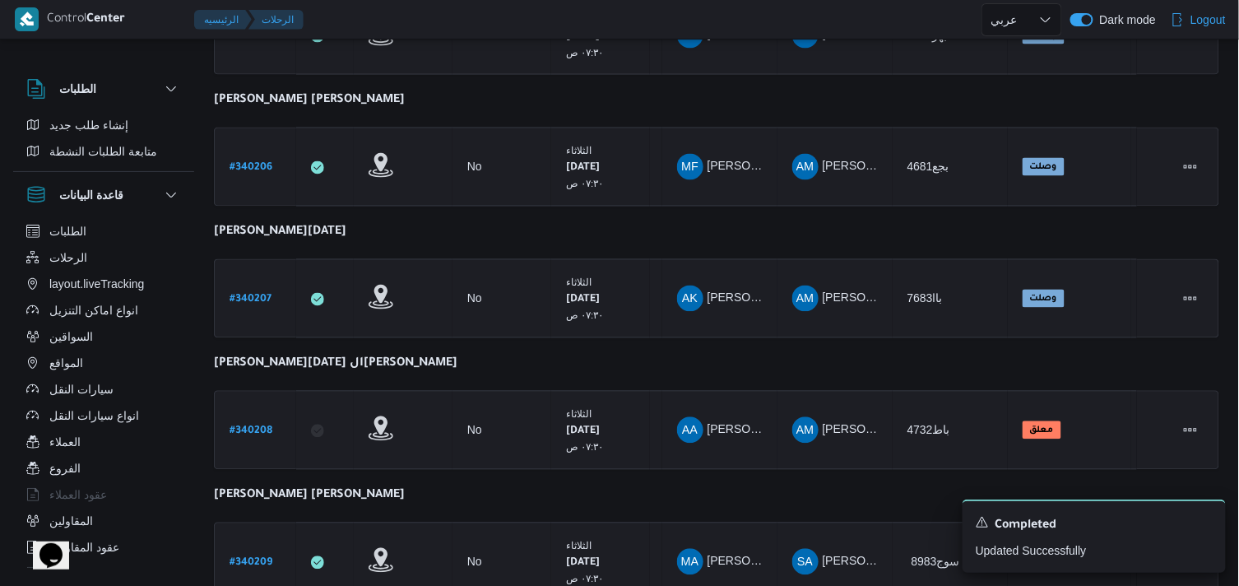
scroll to position [1118, 0]
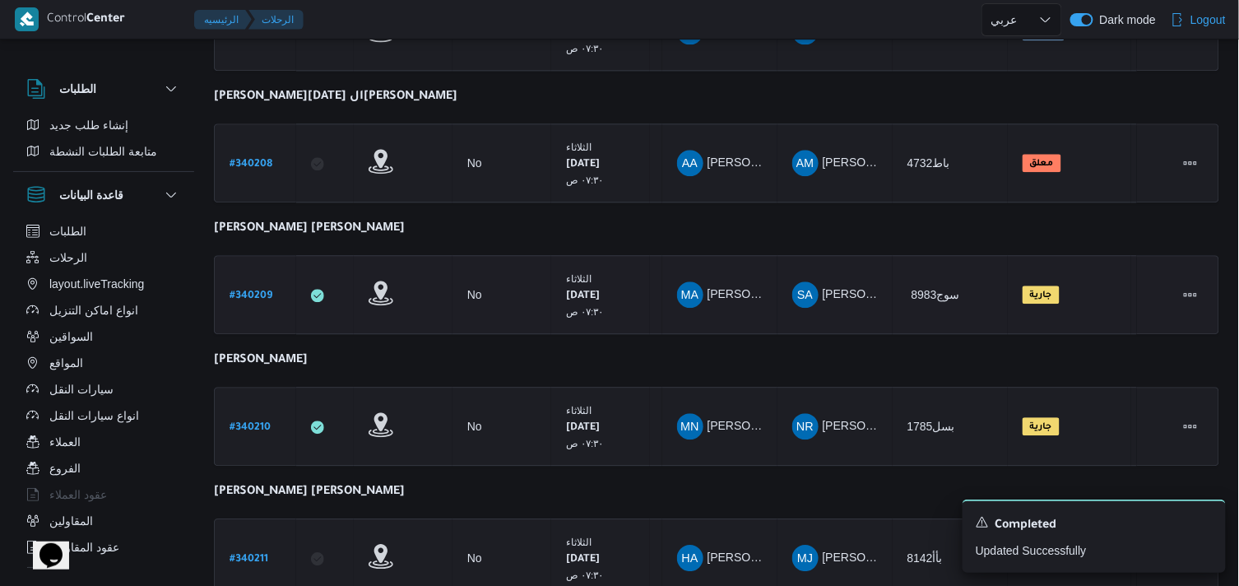
click at [251, 284] on link "# 340209" at bounding box center [250, 295] width 43 height 22
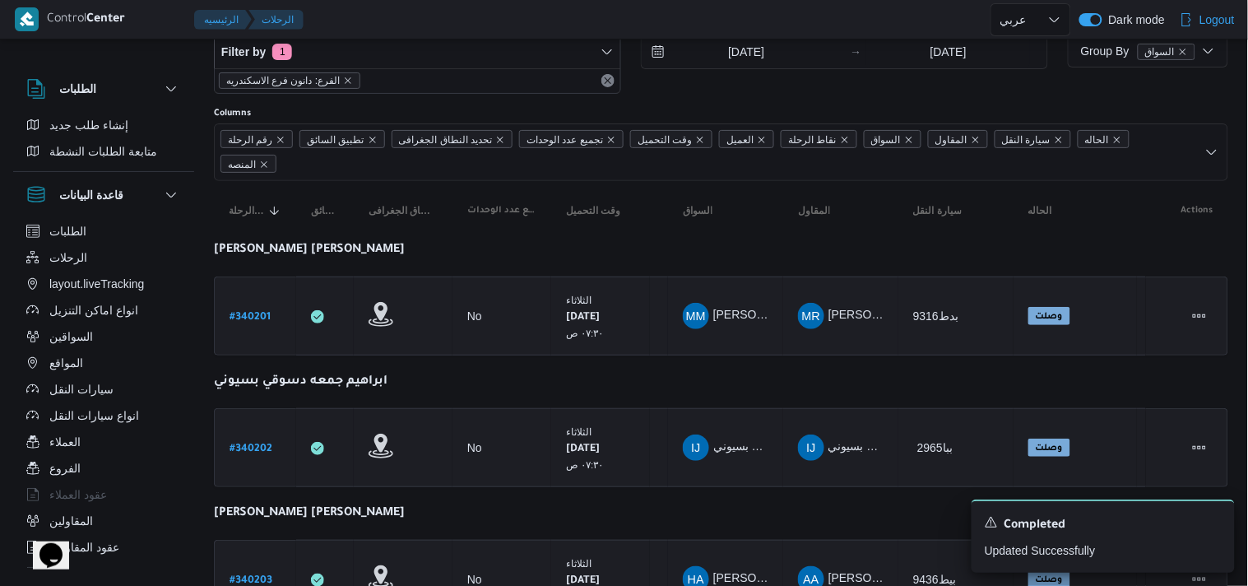
select select "ar"
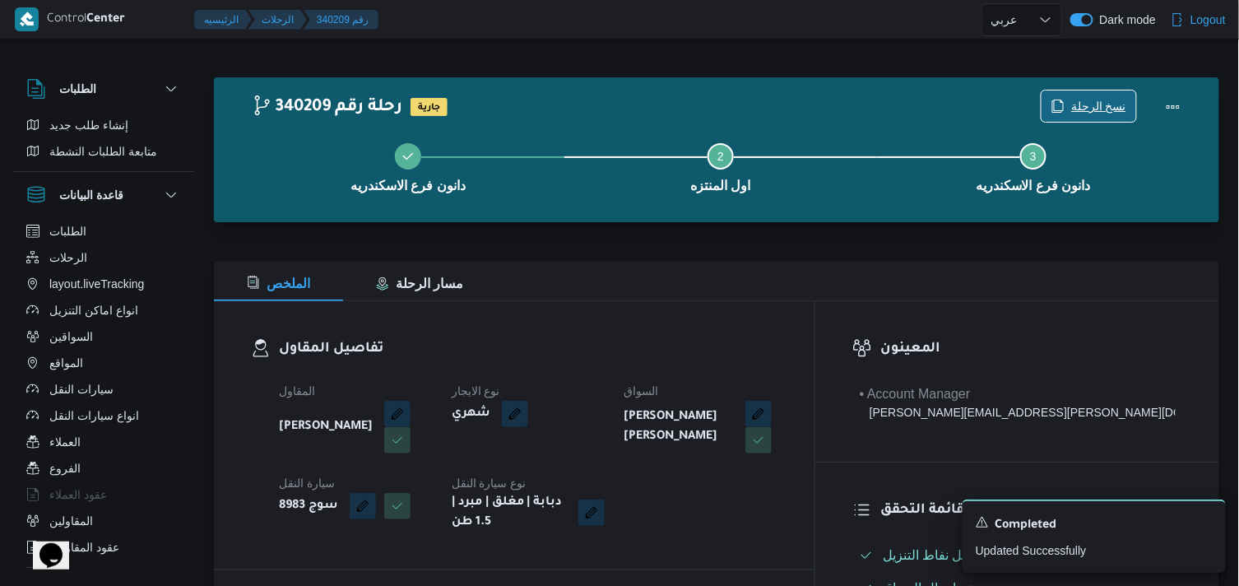
click at [1081, 93] on span "نسخ الرحلة" at bounding box center [1088, 105] width 95 height 31
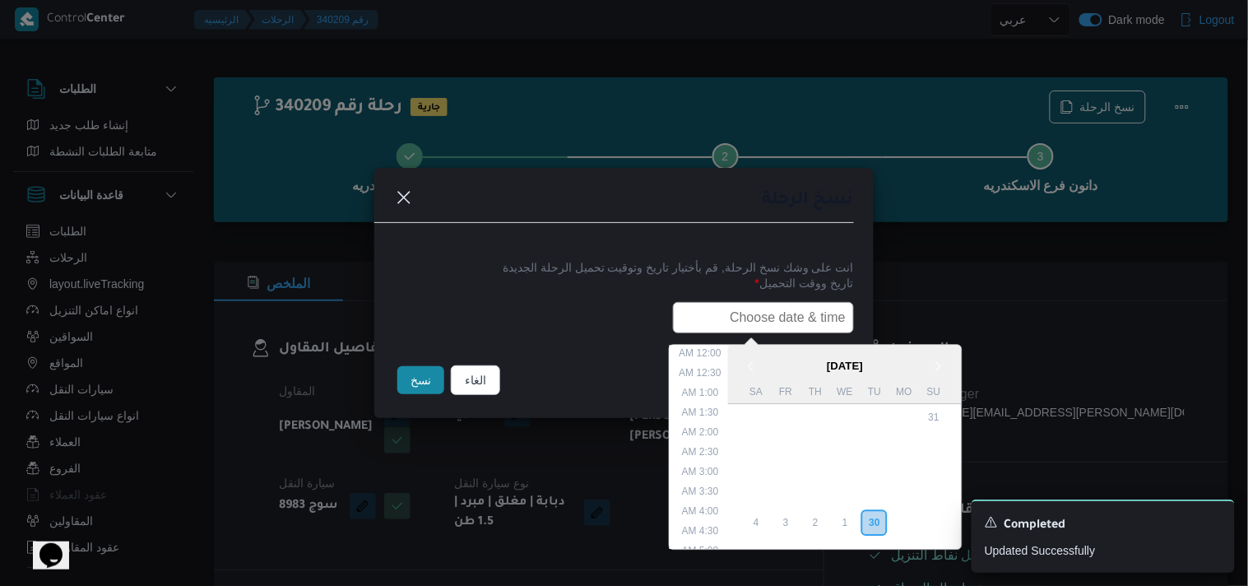
click at [802, 324] on input "text" at bounding box center [763, 317] width 181 height 31
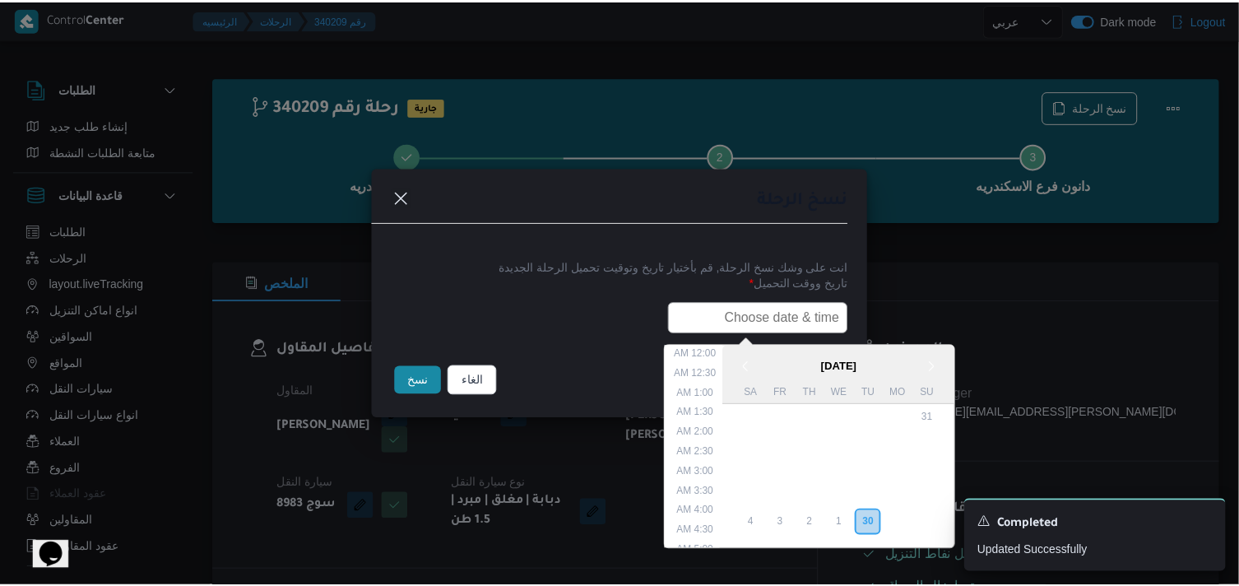
scroll to position [304, 0]
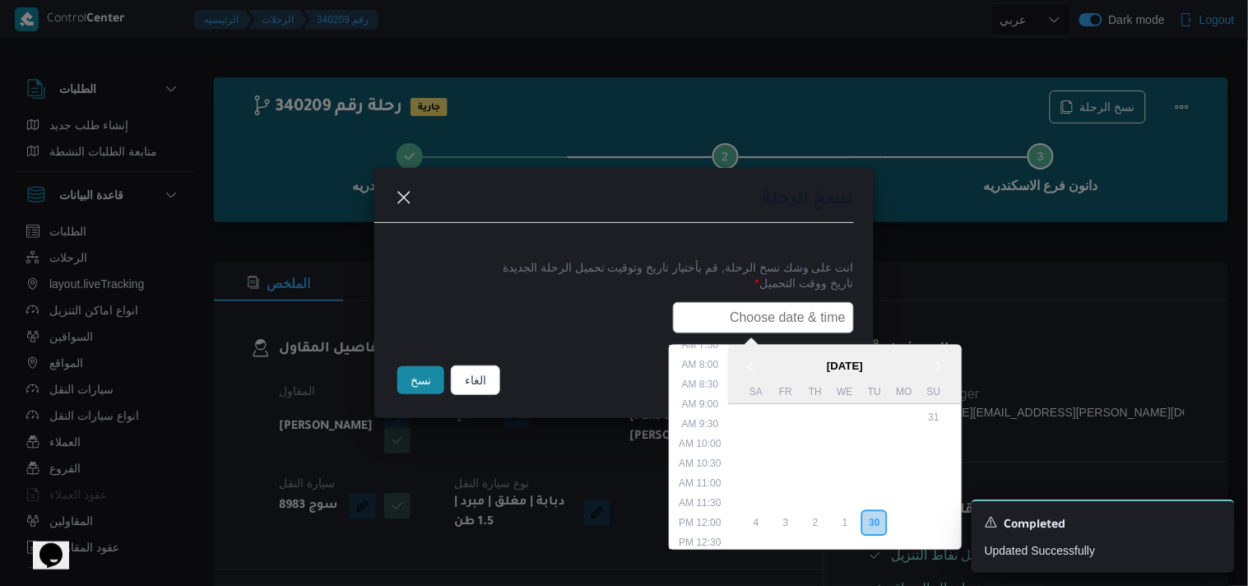
type input "01/10/2025 7:30AM"
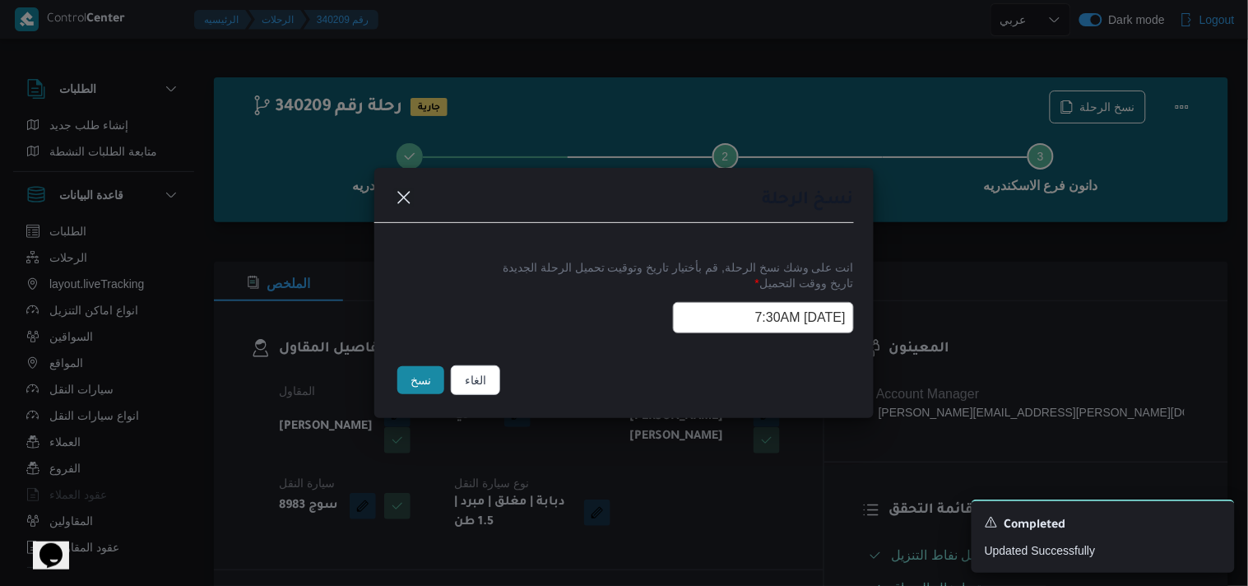
click at [405, 383] on button "نسخ" at bounding box center [420, 380] width 47 height 28
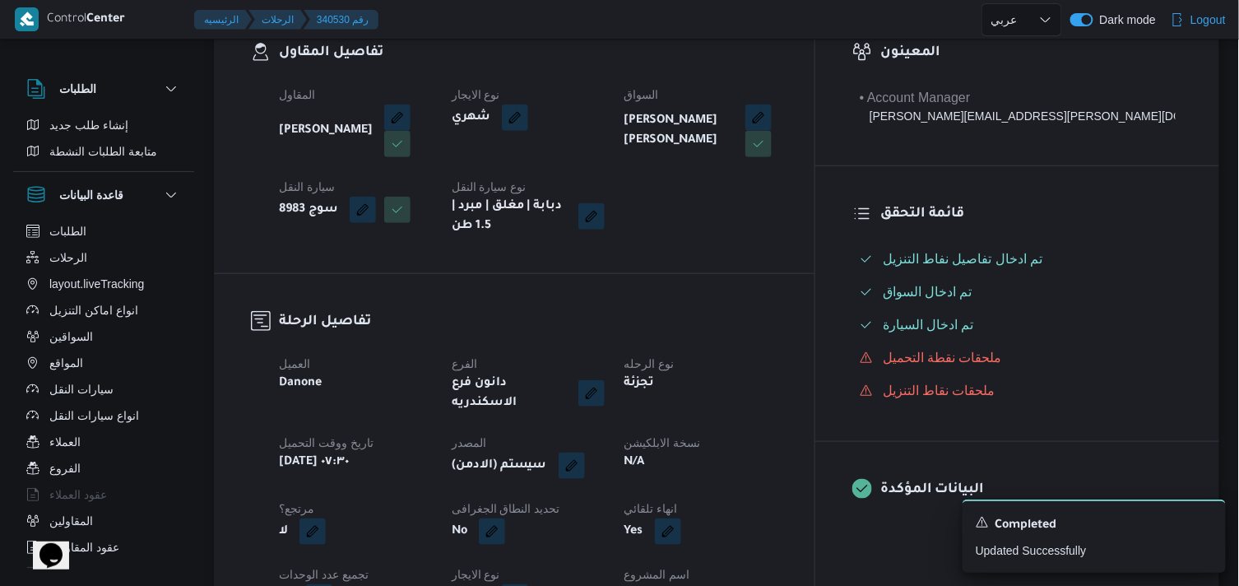
scroll to position [365, 0]
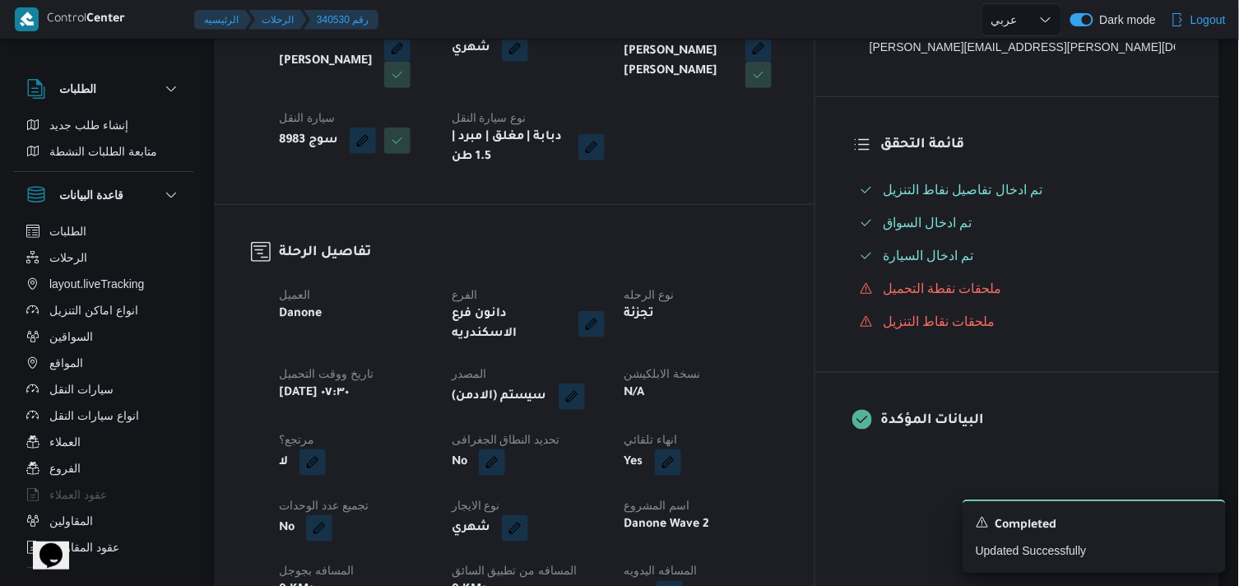
click at [535, 433] on dl "تحديد النطاق الجغرافى No" at bounding box center [527, 453] width 153 height 48
click at [536, 465] on div "العميل Danone الفرع دانون فرع الاسكندريه نوع الرحله تجزئة تاريخ ووقت التحميل أر…" at bounding box center [528, 512] width 518 height 474
click at [585, 384] on button "button" at bounding box center [571, 395] width 26 height 26
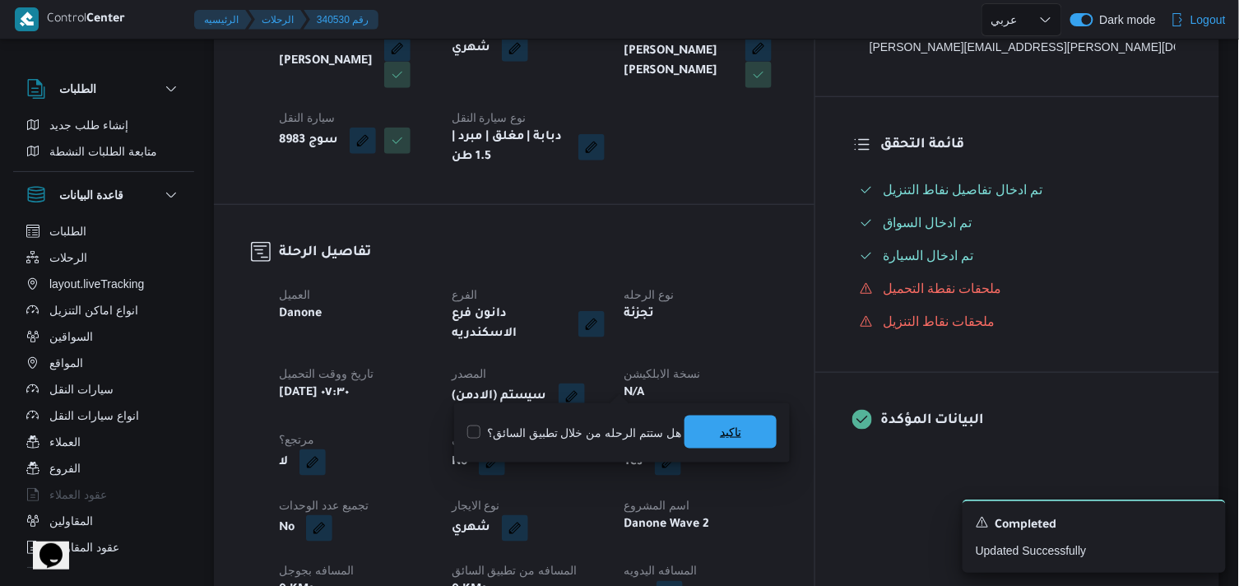
click at [684, 440] on span "تاكيد" at bounding box center [730, 431] width 92 height 33
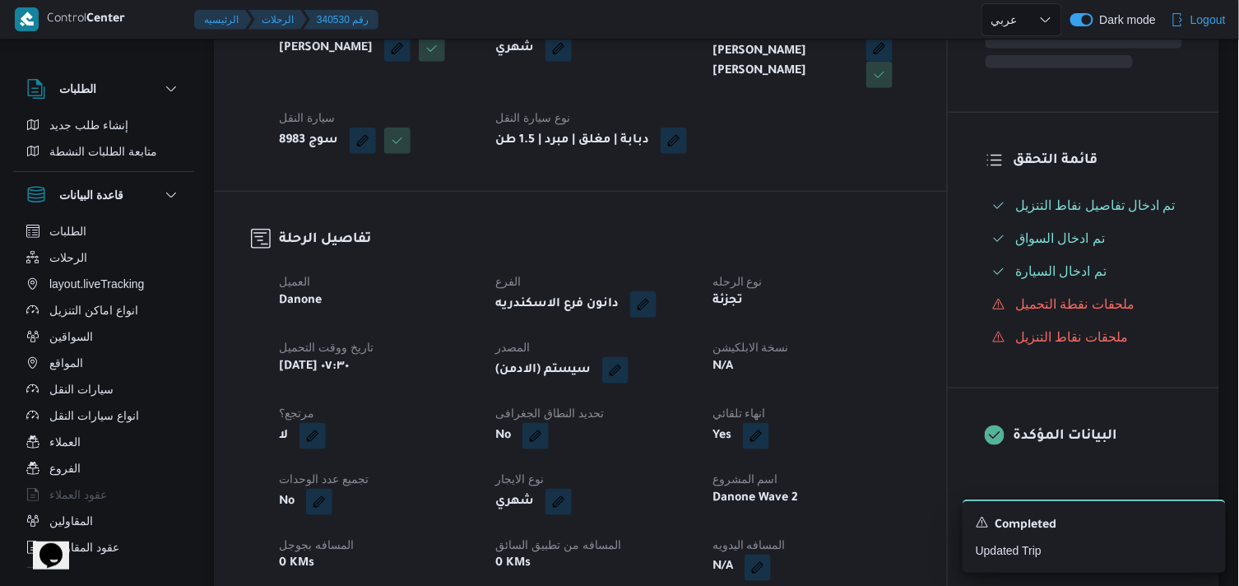
click at [745, 378] on div "N/A" at bounding box center [811, 366] width 200 height 23
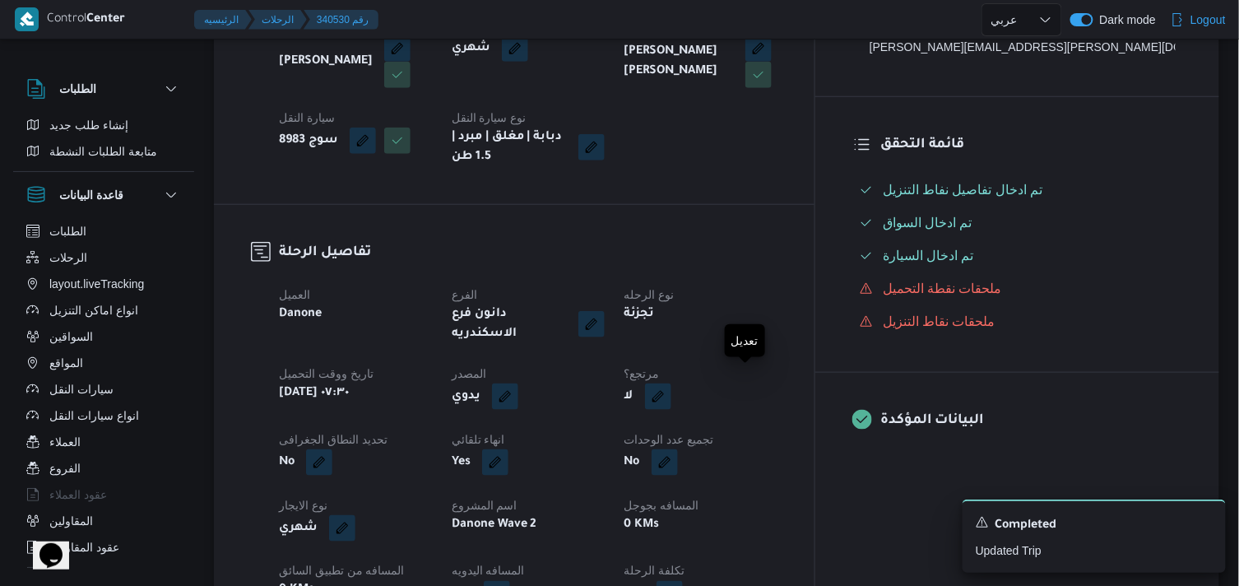
click at [671, 383] on button "button" at bounding box center [658, 396] width 26 height 26
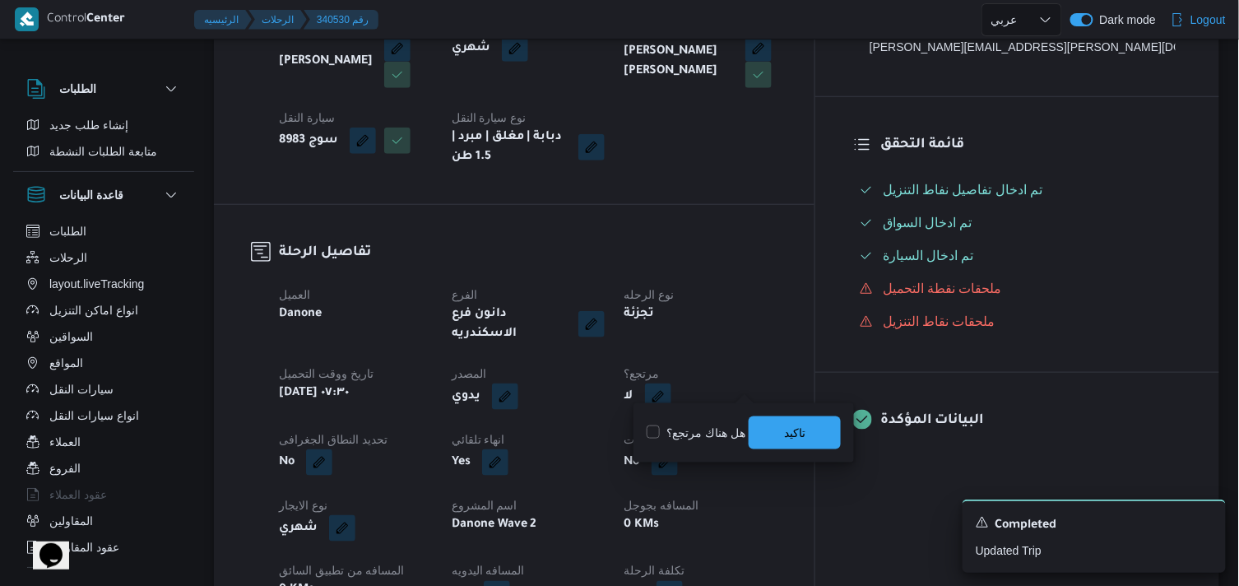
click at [689, 424] on label "هل هناك مرتجع؟" at bounding box center [695, 433] width 99 height 20
checkbox input "true"
click at [769, 425] on span "تاكيد" at bounding box center [794, 431] width 92 height 33
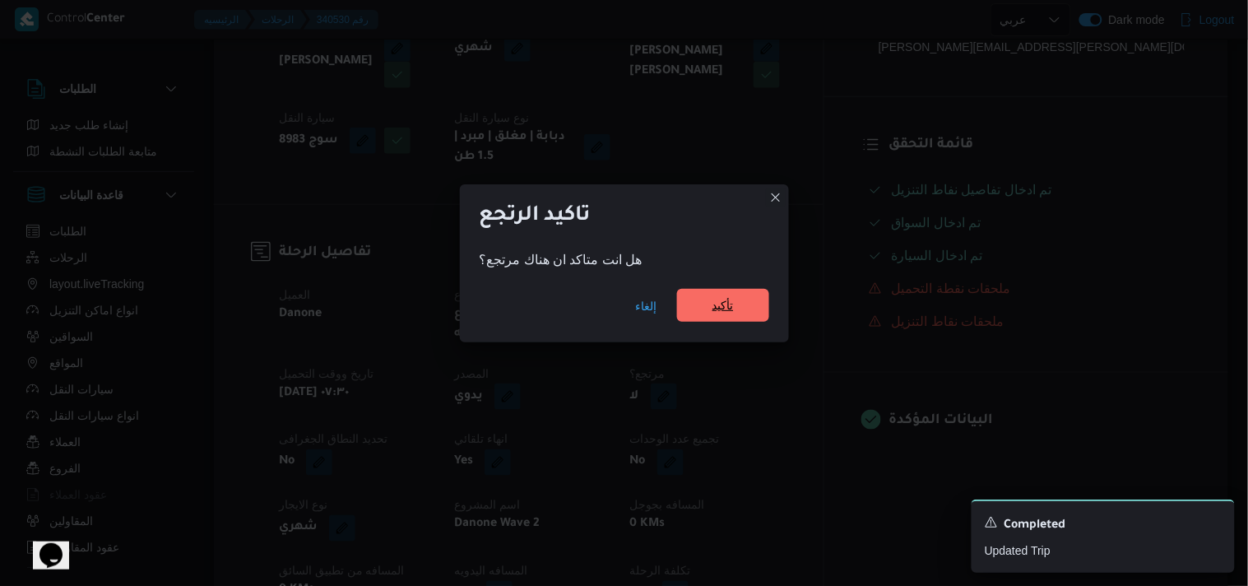
click at [720, 301] on span "تأكيد" at bounding box center [722, 305] width 21 height 20
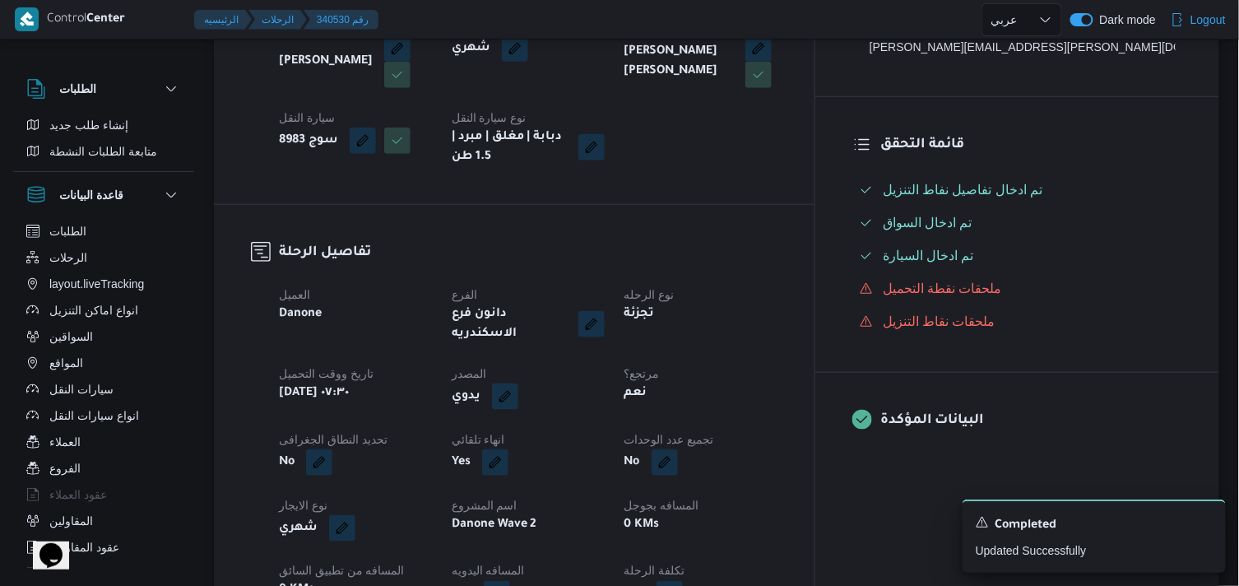
select select "ar"
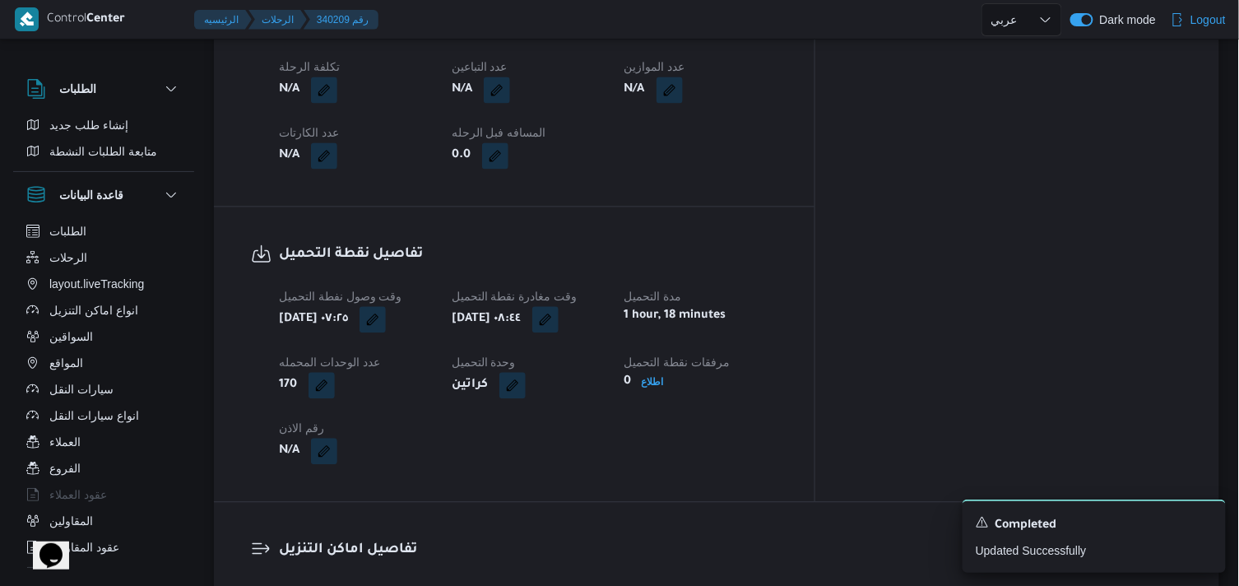
select select "ar"
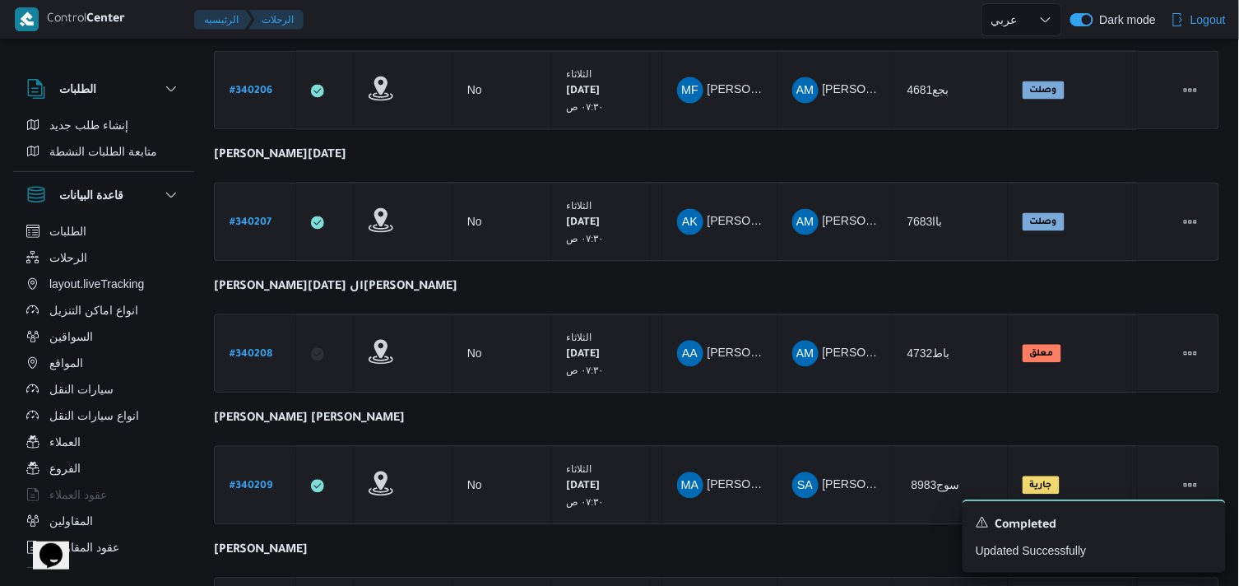
scroll to position [1234, 0]
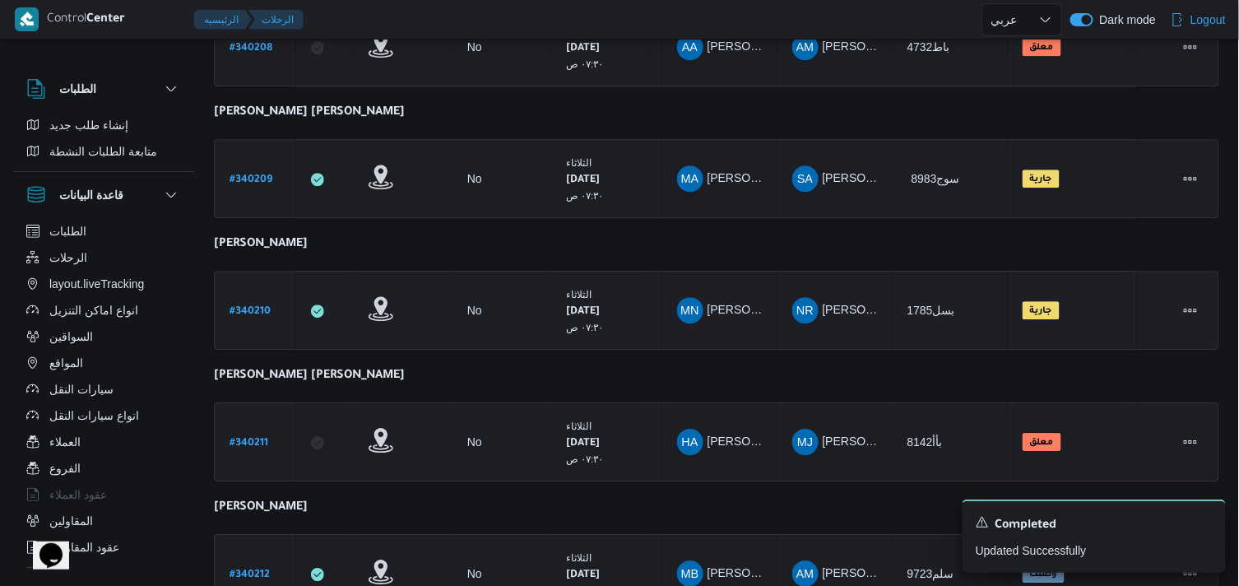
click at [252, 306] on b "# 340210" at bounding box center [249, 312] width 41 height 12
select select "ar"
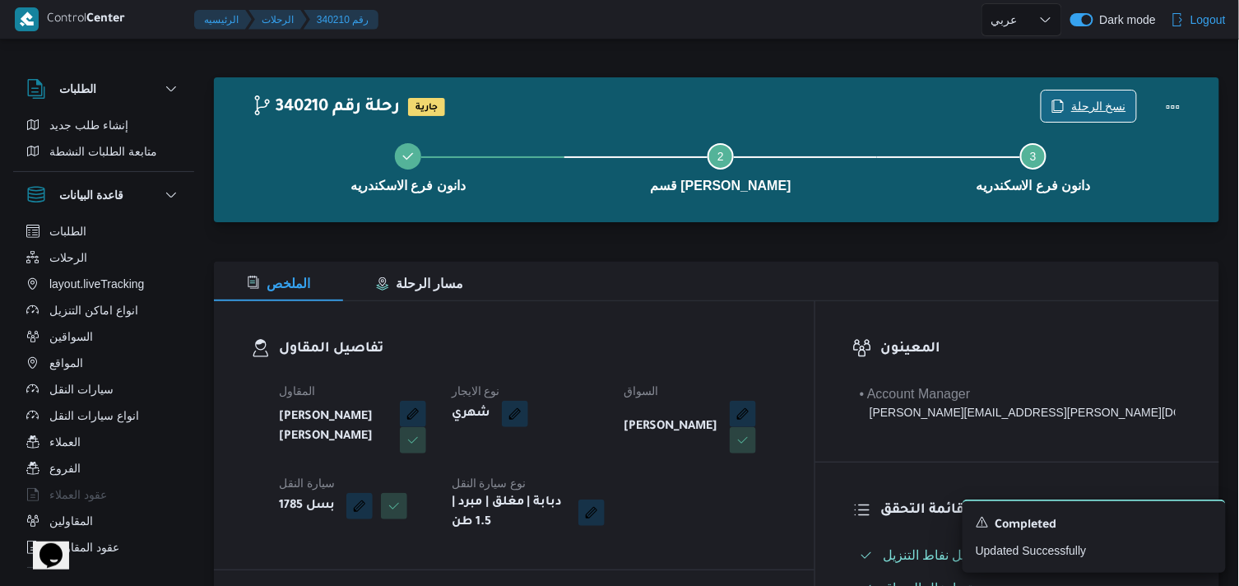
click at [1104, 109] on span "نسخ الرحلة" at bounding box center [1098, 106] width 55 height 20
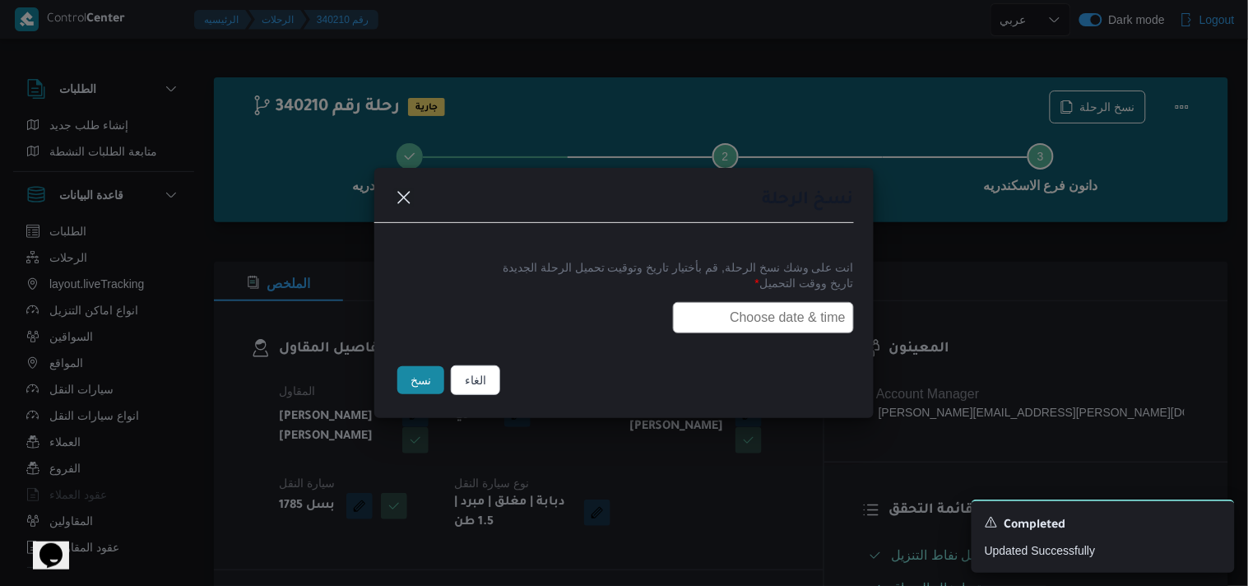
click at [807, 303] on input "text" at bounding box center [763, 317] width 181 height 31
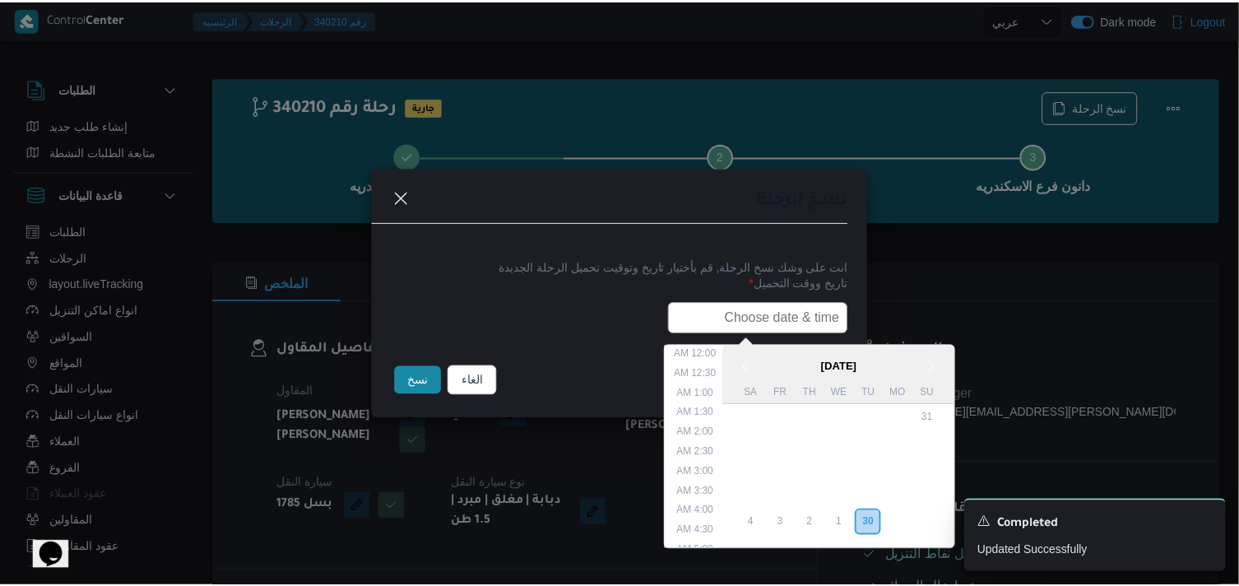
scroll to position [304, 0]
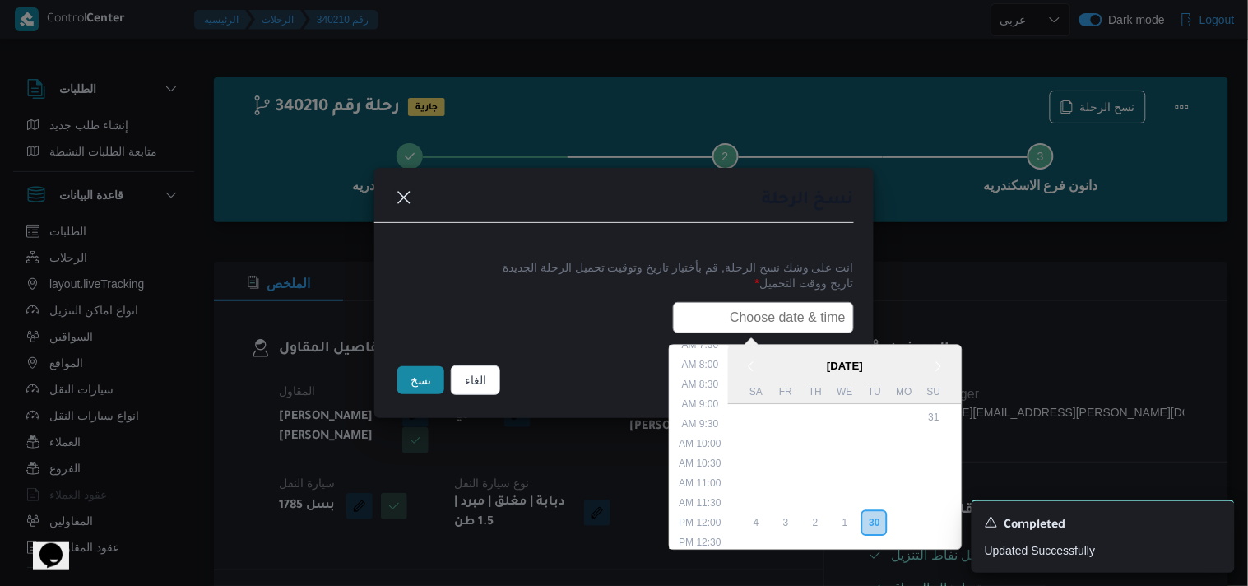
type input "01/10/2025 7:30AM"
click at [424, 381] on button "نسخ" at bounding box center [420, 380] width 47 height 28
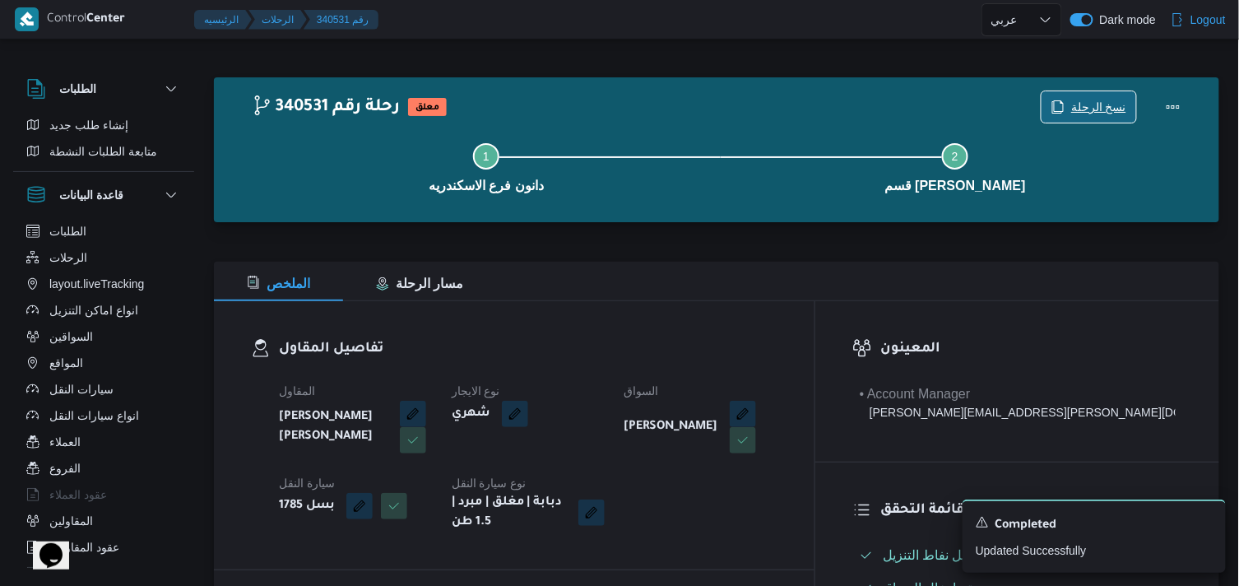
scroll to position [274, 0]
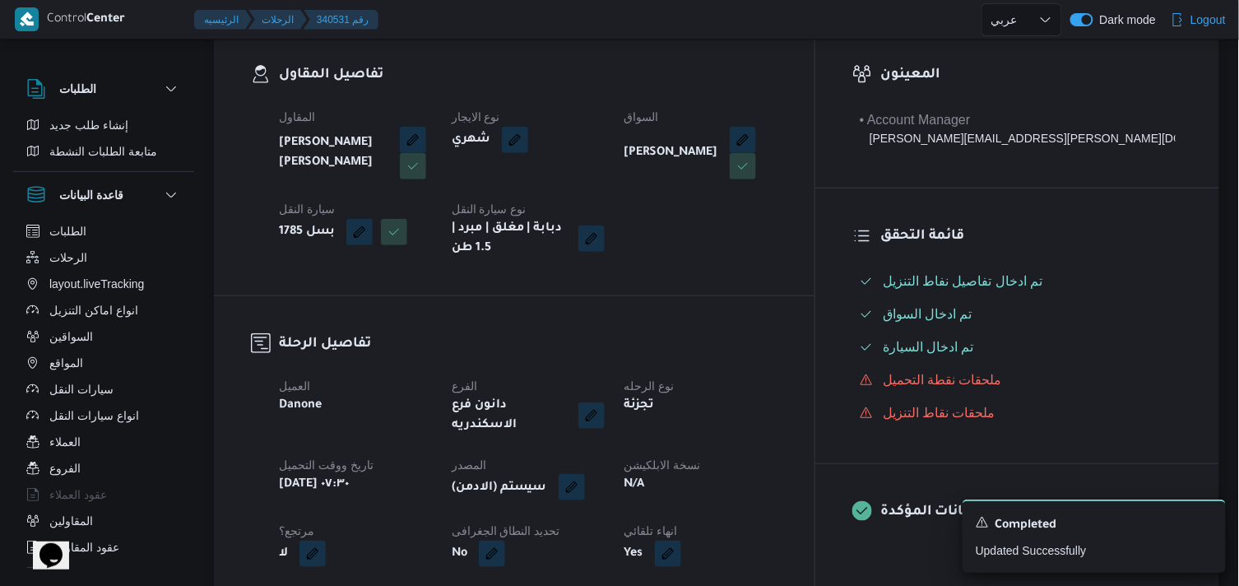
click at [585, 479] on button "button" at bounding box center [571, 487] width 26 height 26
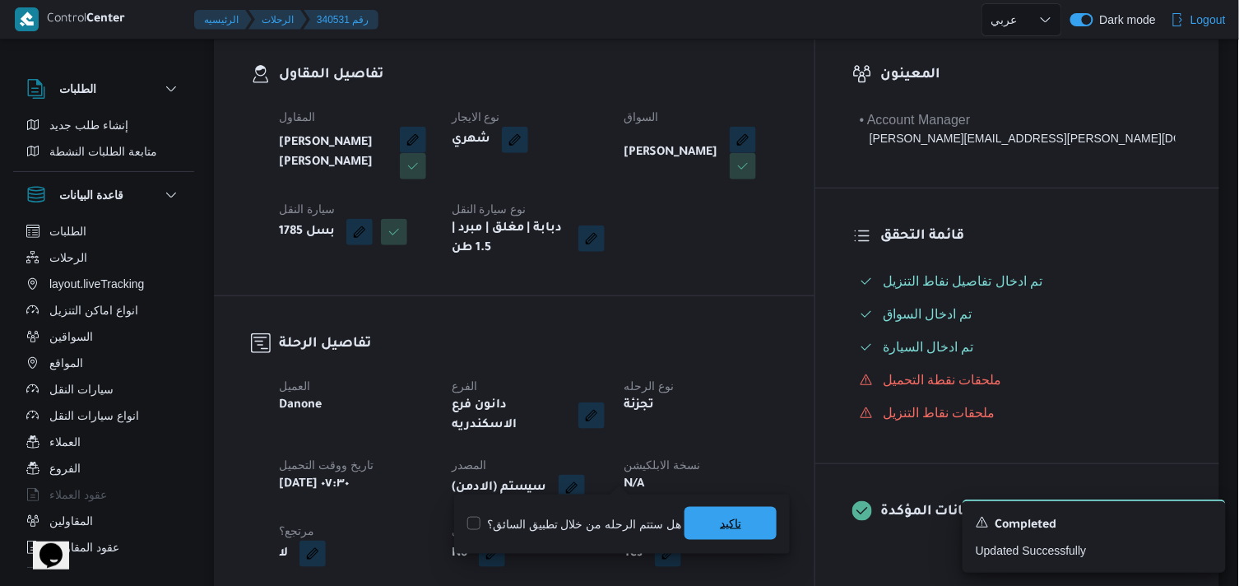
click at [721, 522] on span "تاكيد" at bounding box center [730, 523] width 21 height 20
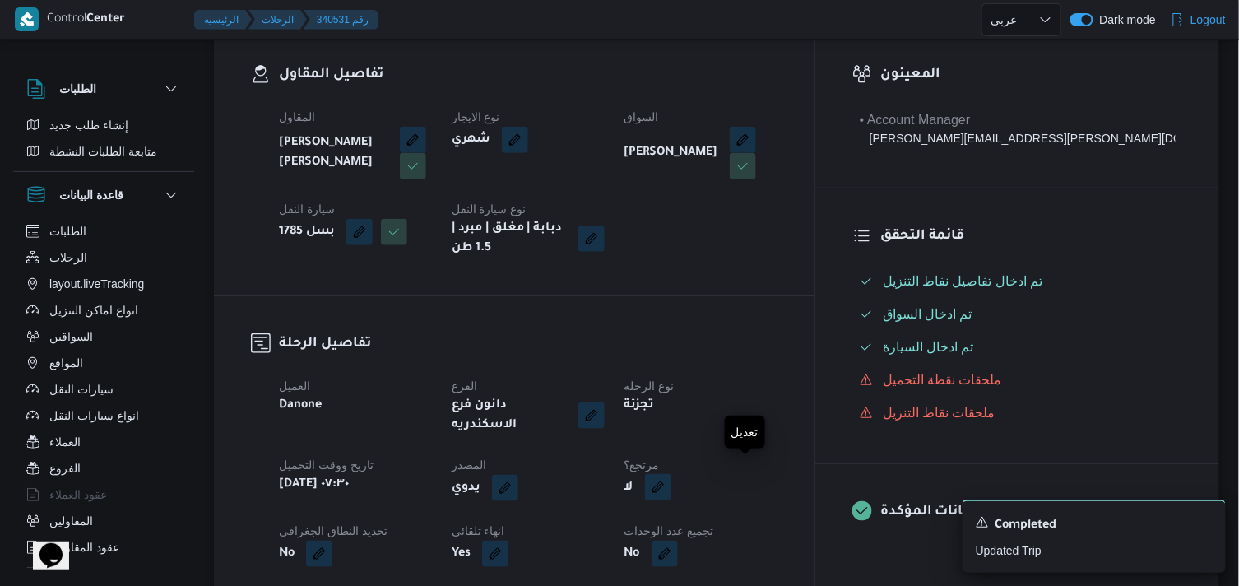
click at [671, 474] on button "button" at bounding box center [658, 487] width 26 height 26
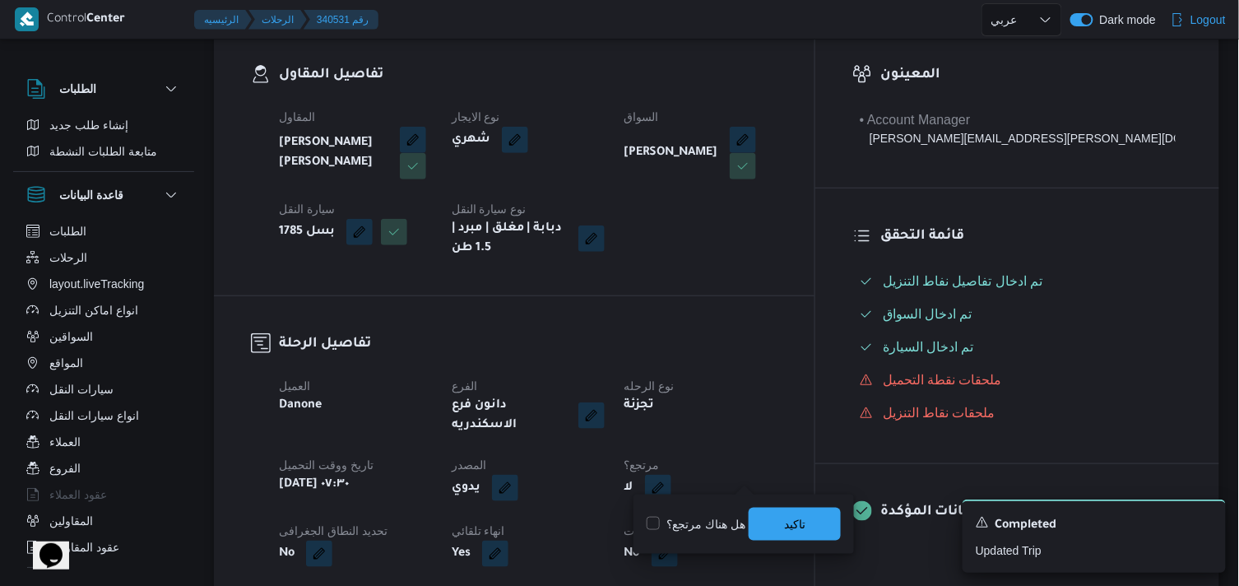
click at [734, 523] on label "هل هناك مرتجع؟" at bounding box center [695, 524] width 99 height 20
checkbox input "true"
click at [768, 523] on span "تاكيد" at bounding box center [794, 523] width 92 height 33
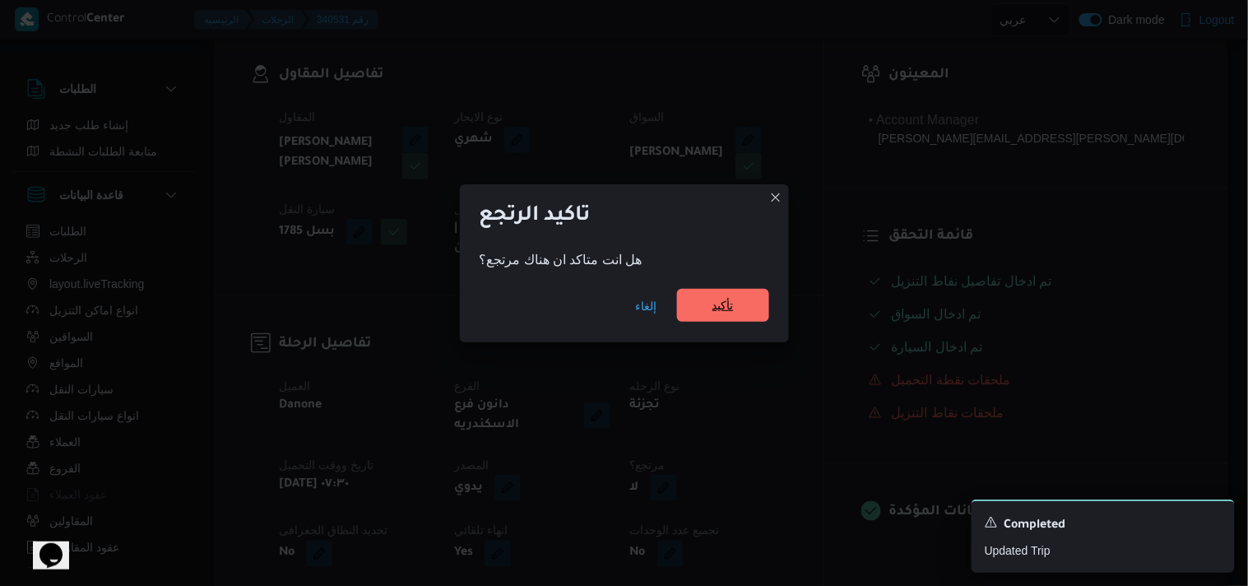
click at [722, 293] on span "تأكيد" at bounding box center [723, 305] width 92 height 33
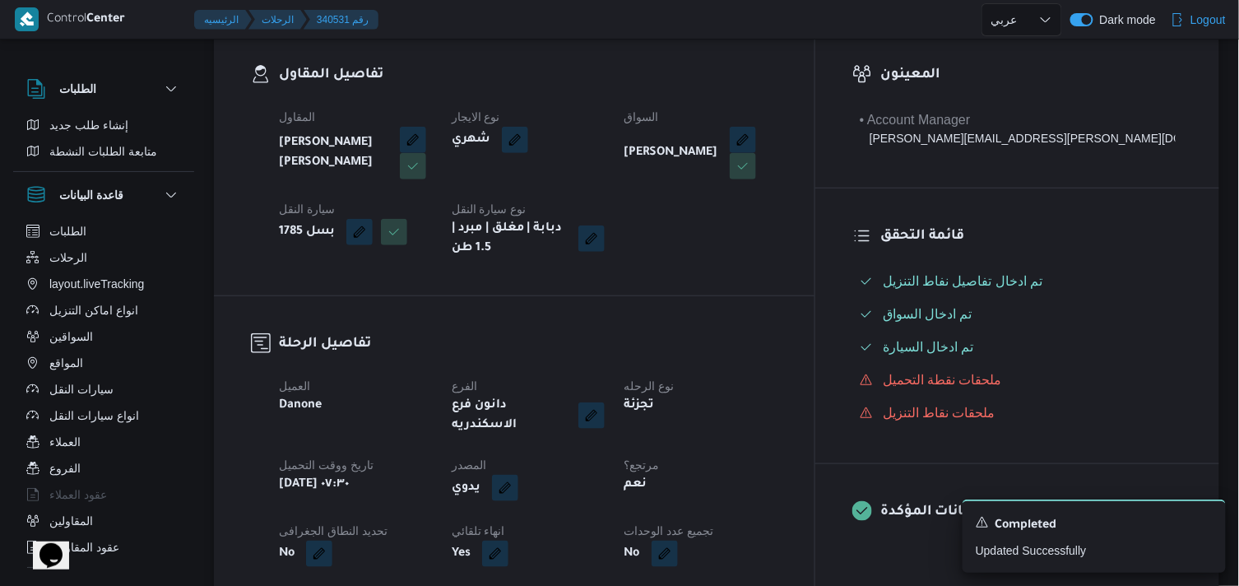
select select "ar"
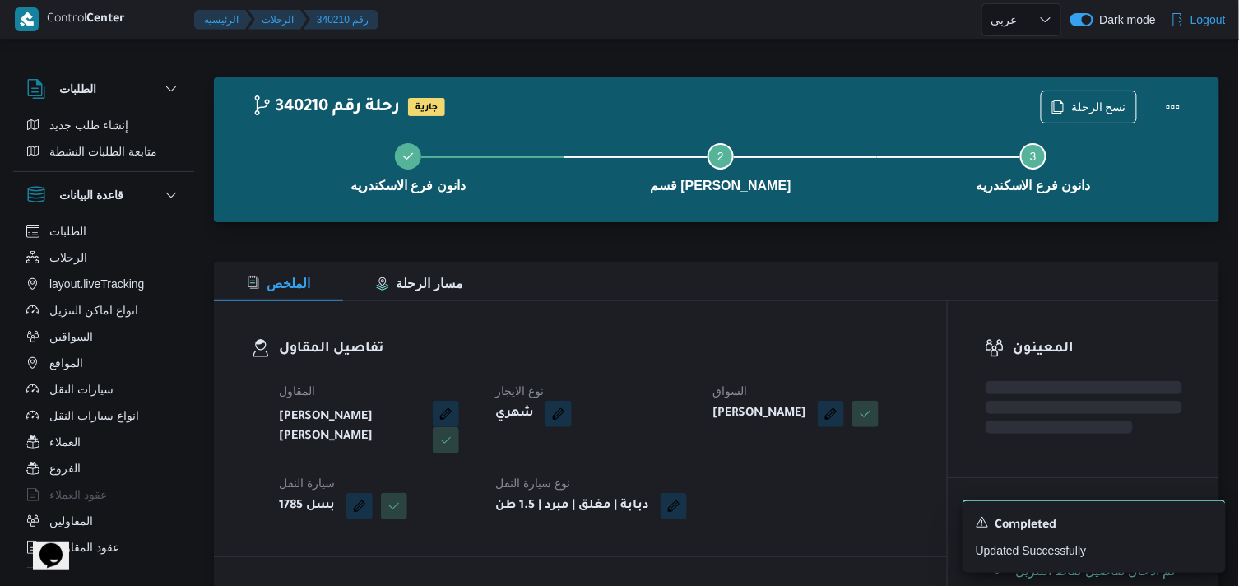
select select "ar"
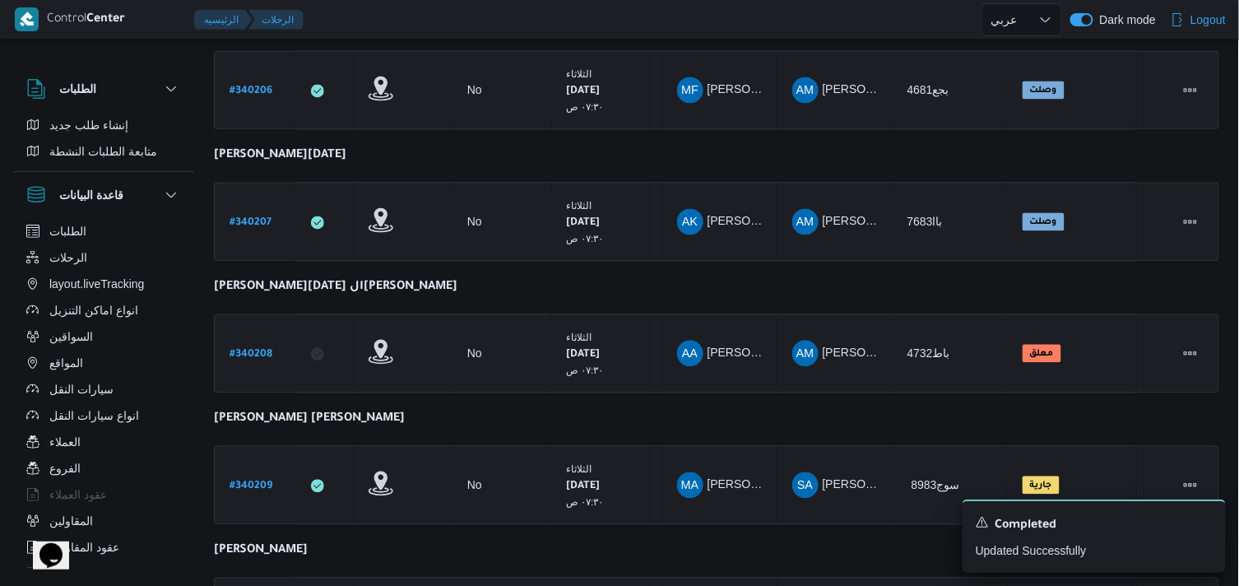
scroll to position [1234, 0]
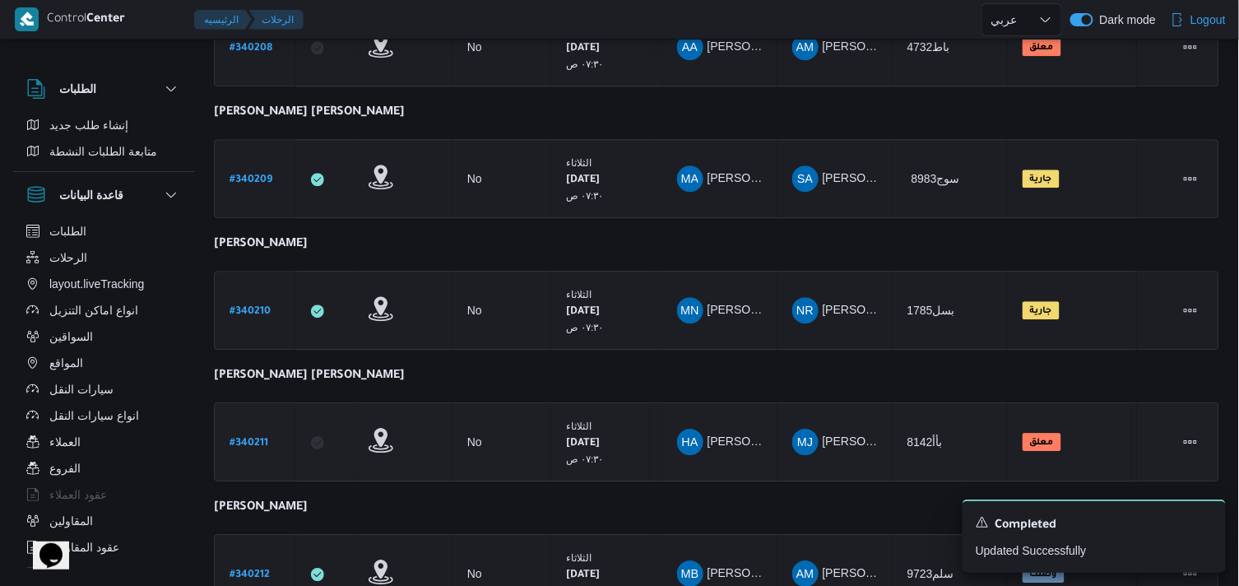
click at [252, 438] on b "# 340211" at bounding box center [248, 444] width 39 height 12
select select "ar"
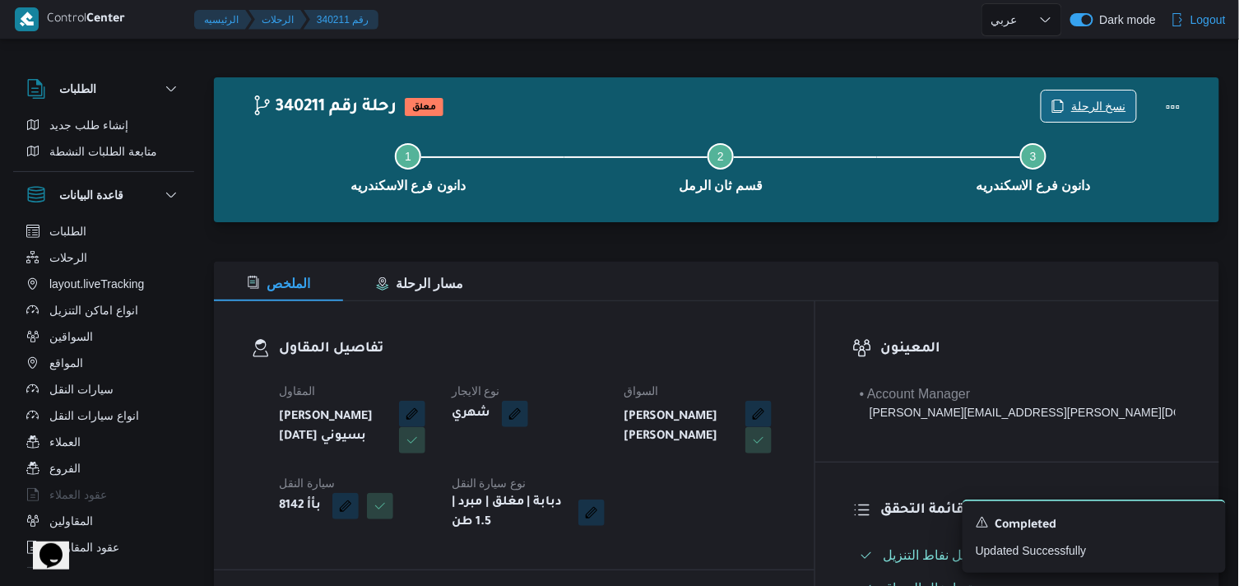
click at [1059, 107] on icon "button" at bounding box center [1057, 106] width 13 height 13
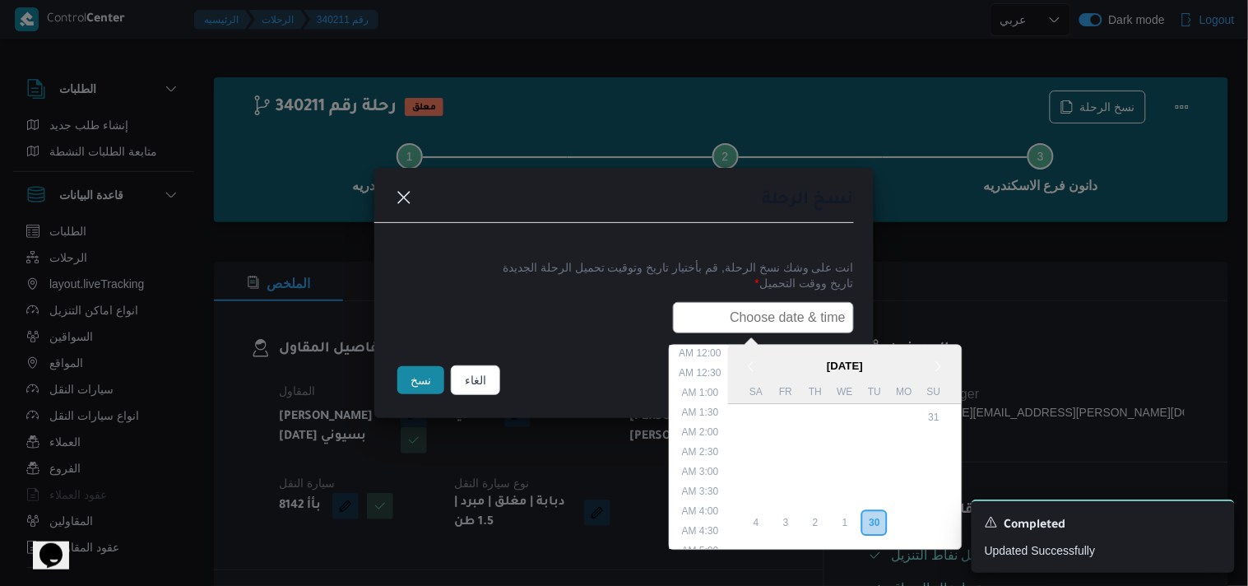
click at [795, 330] on input "text" at bounding box center [763, 317] width 181 height 31
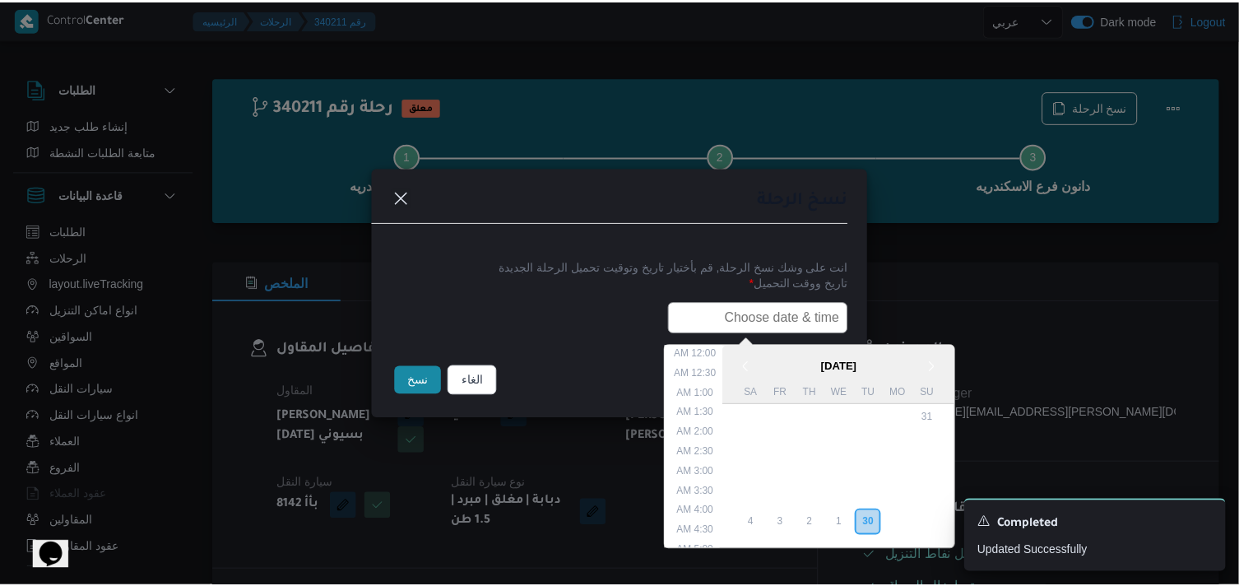
scroll to position [304, 0]
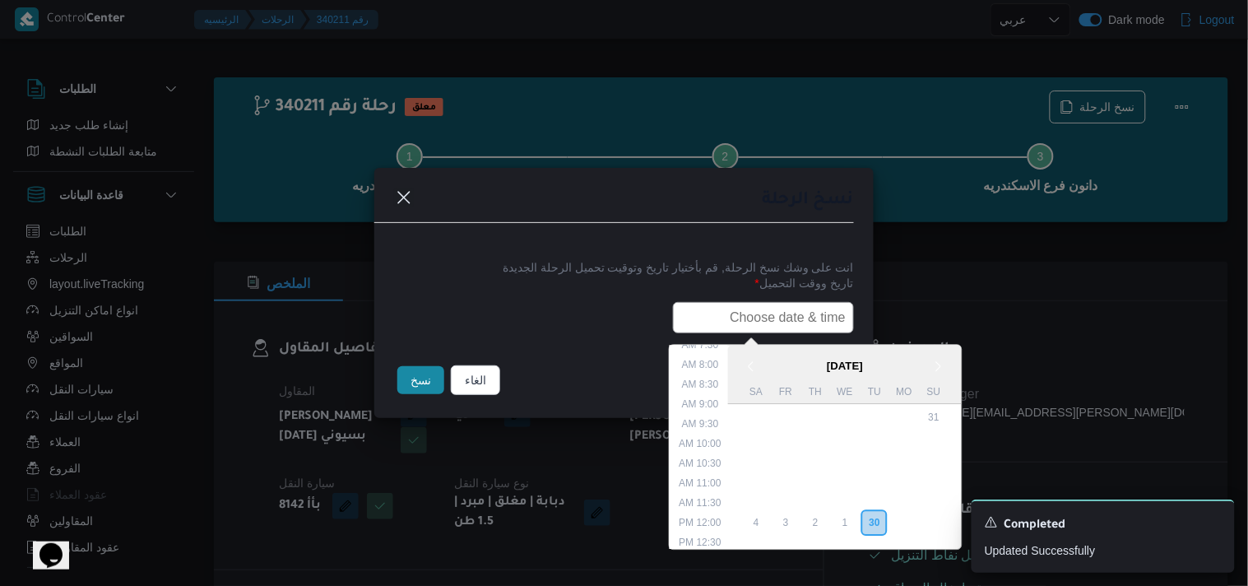
type input "01/10/2025 7:30AM"
click at [398, 378] on button "نسخ" at bounding box center [420, 380] width 47 height 28
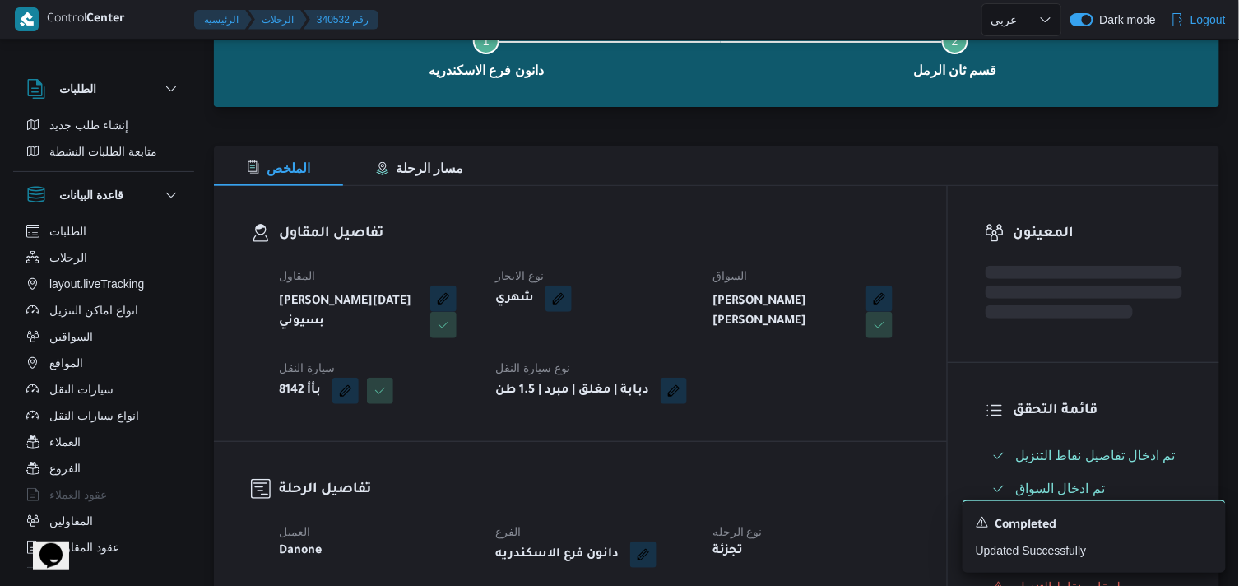
scroll to position [365, 0]
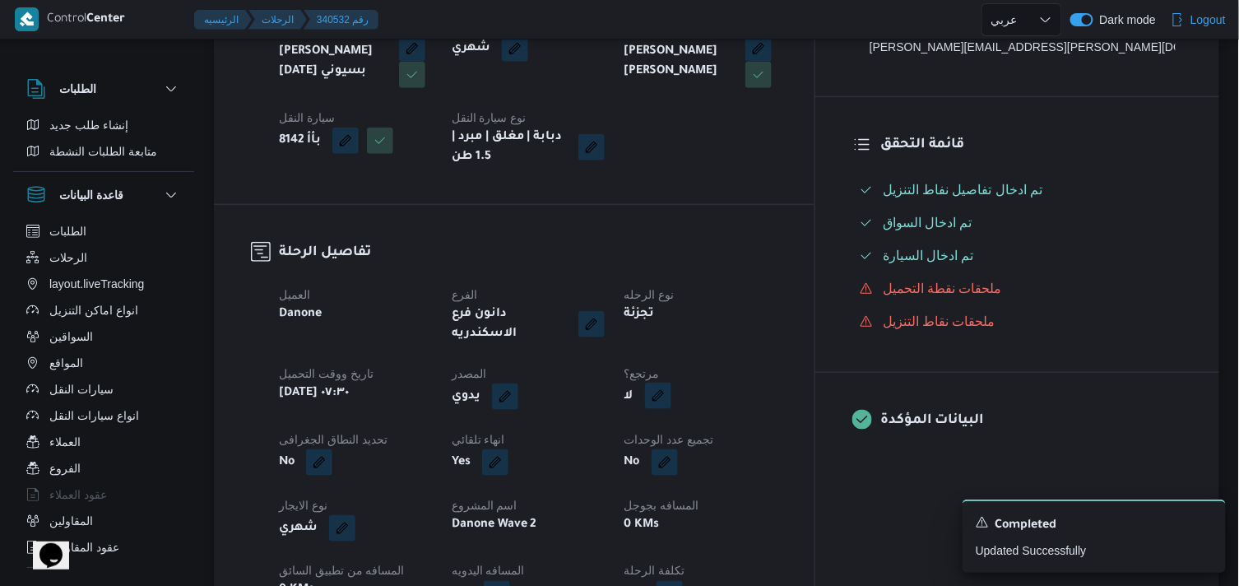
click at [671, 382] on button "button" at bounding box center [658, 395] width 26 height 26
click at [718, 429] on label "هل هناك مرتجع؟" at bounding box center [695, 433] width 99 height 20
checkbox input "true"
click at [834, 425] on span "تاكيد" at bounding box center [794, 431] width 92 height 33
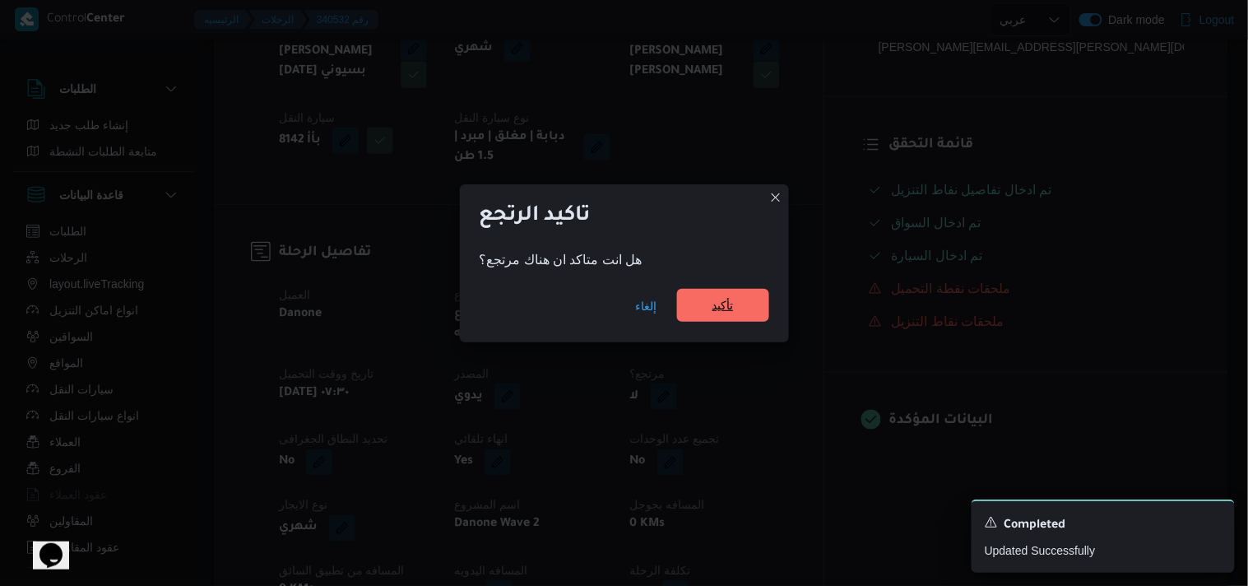
click at [736, 314] on span "تأكيد" at bounding box center [723, 305] width 92 height 33
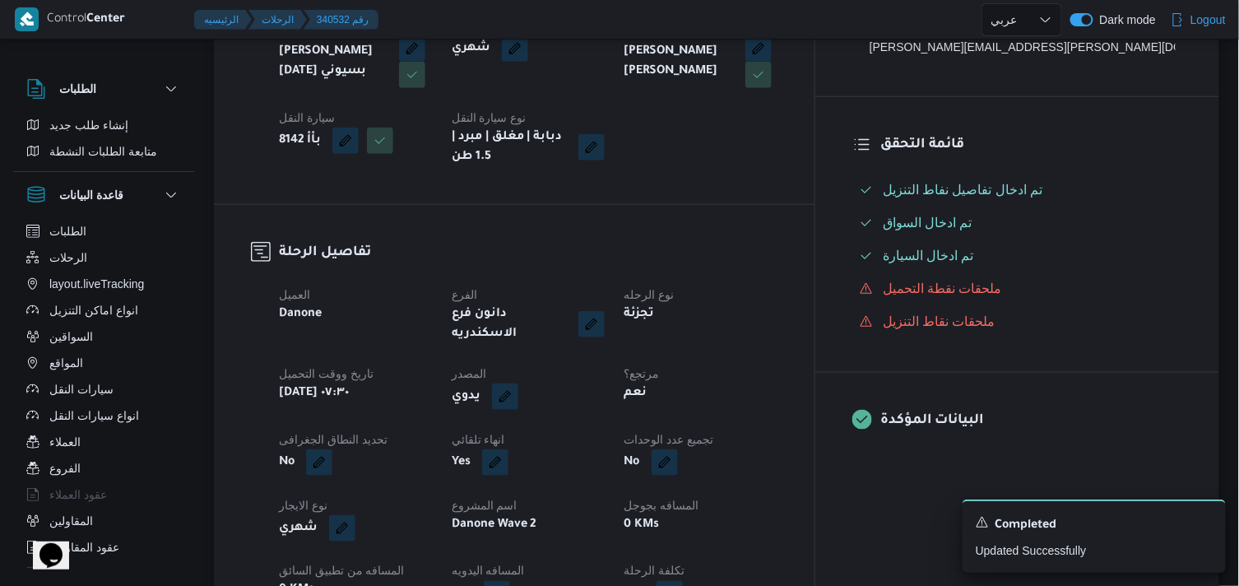
select select "ar"
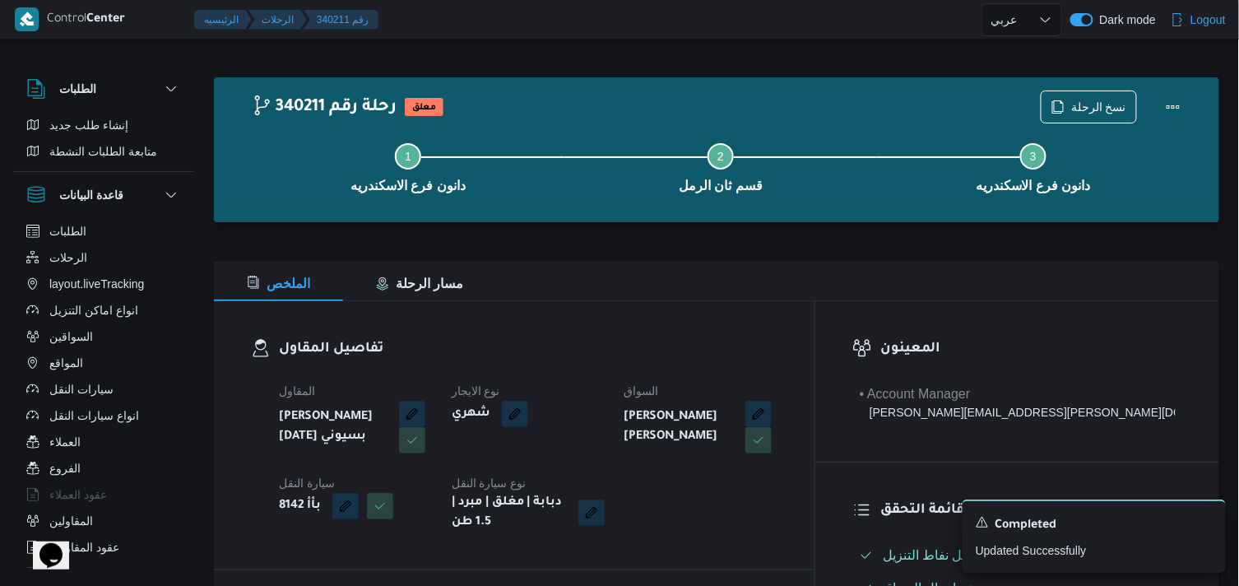
select select "ar"
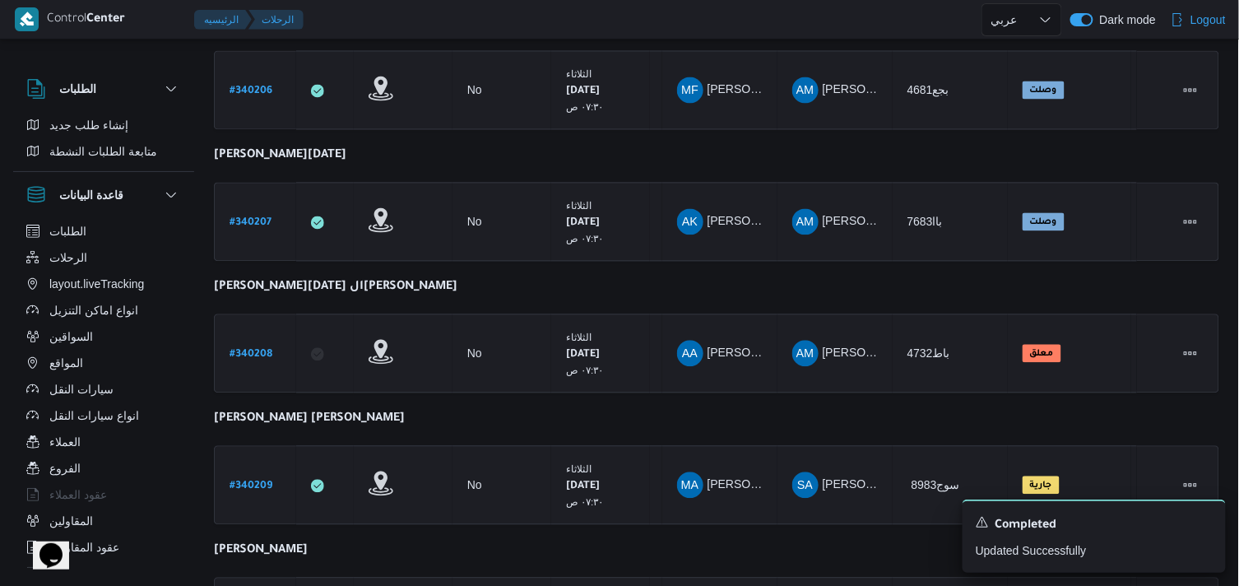
scroll to position [1234, 0]
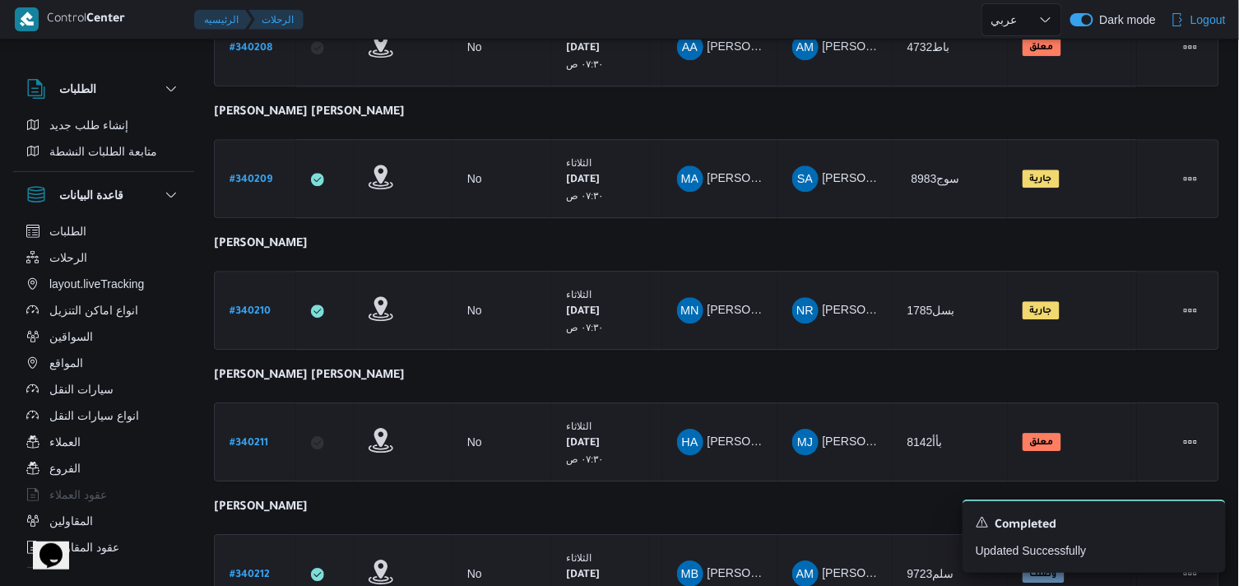
click at [247, 556] on div "# 340212" at bounding box center [255, 573] width 65 height 35
click at [248, 569] on b "# 340212" at bounding box center [249, 575] width 40 height 12
select select "ar"
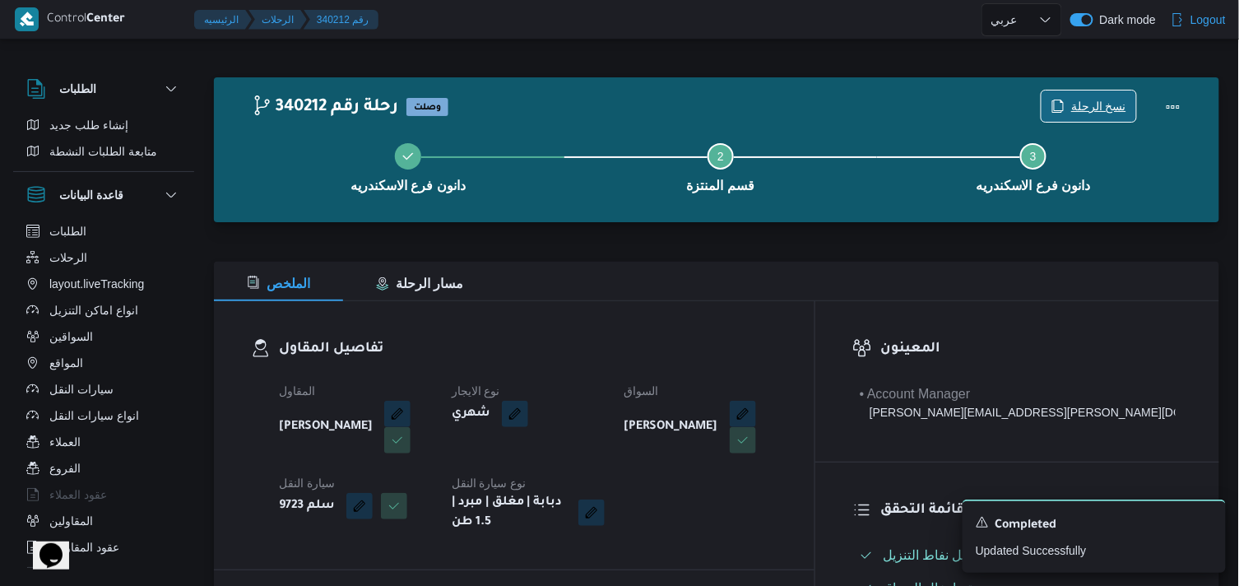
click at [1073, 109] on span "نسخ الرحلة" at bounding box center [1088, 105] width 95 height 31
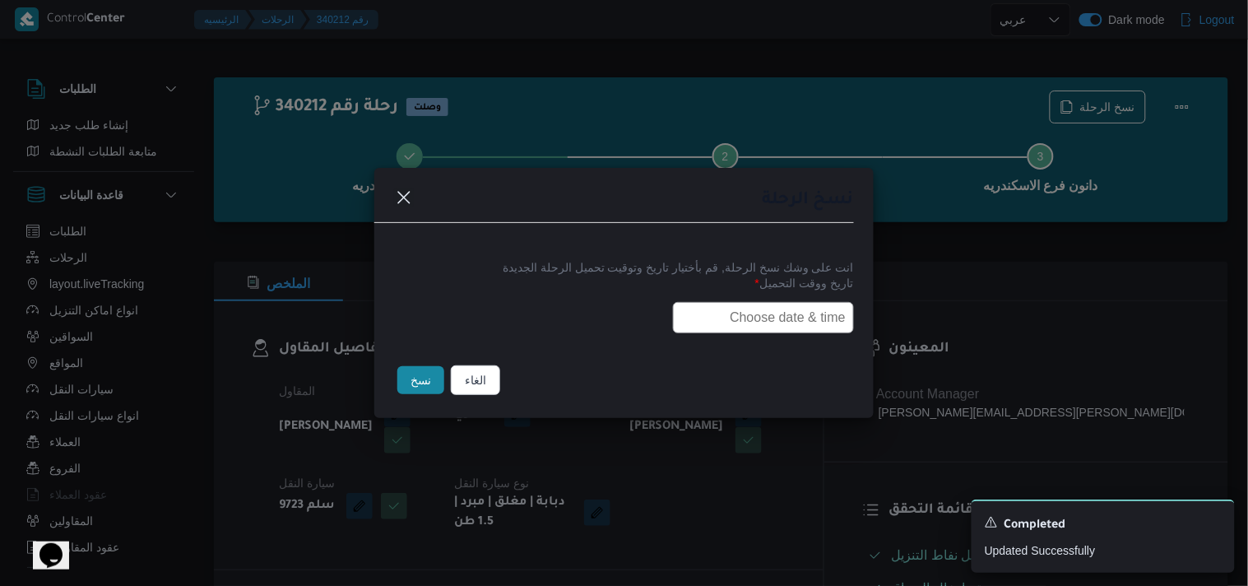
click at [796, 308] on input "text" at bounding box center [763, 317] width 181 height 31
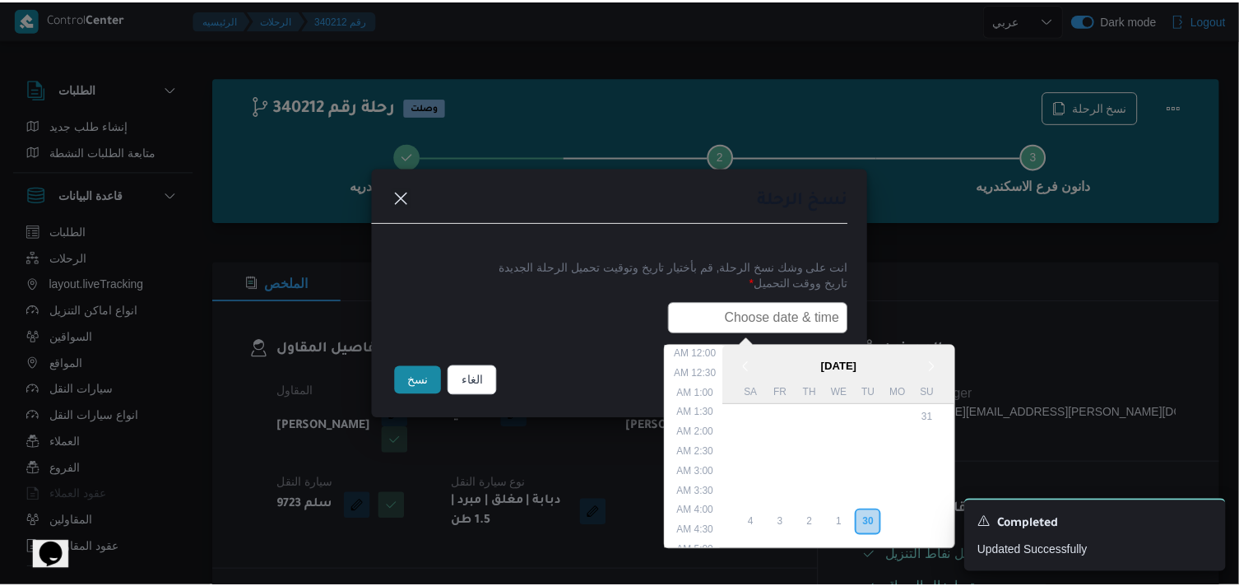
scroll to position [304, 0]
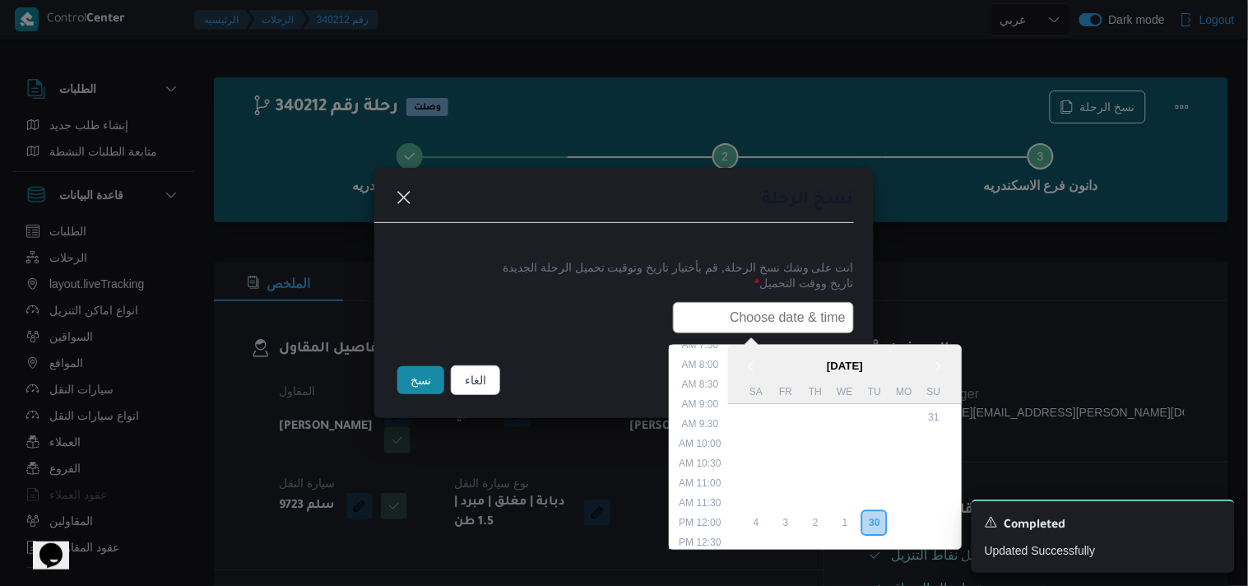
type input "01/10/2025 7:30AM"
click at [389, 384] on div "الغاء نسخ" at bounding box center [623, 383] width 499 height 69
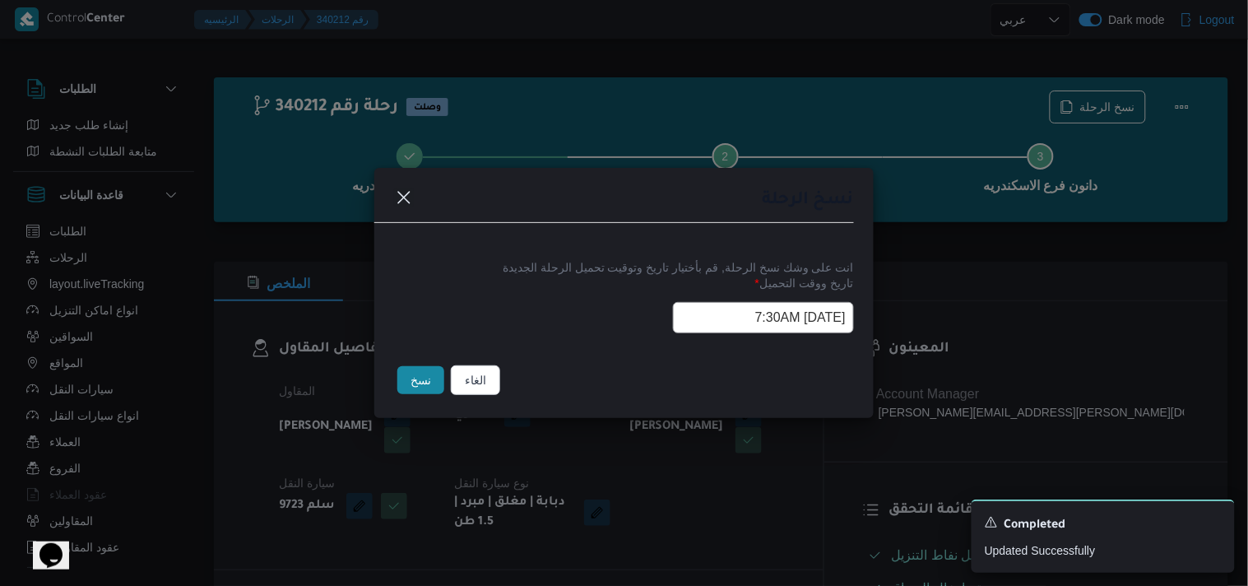
click at [433, 383] on button "نسخ" at bounding box center [420, 380] width 47 height 28
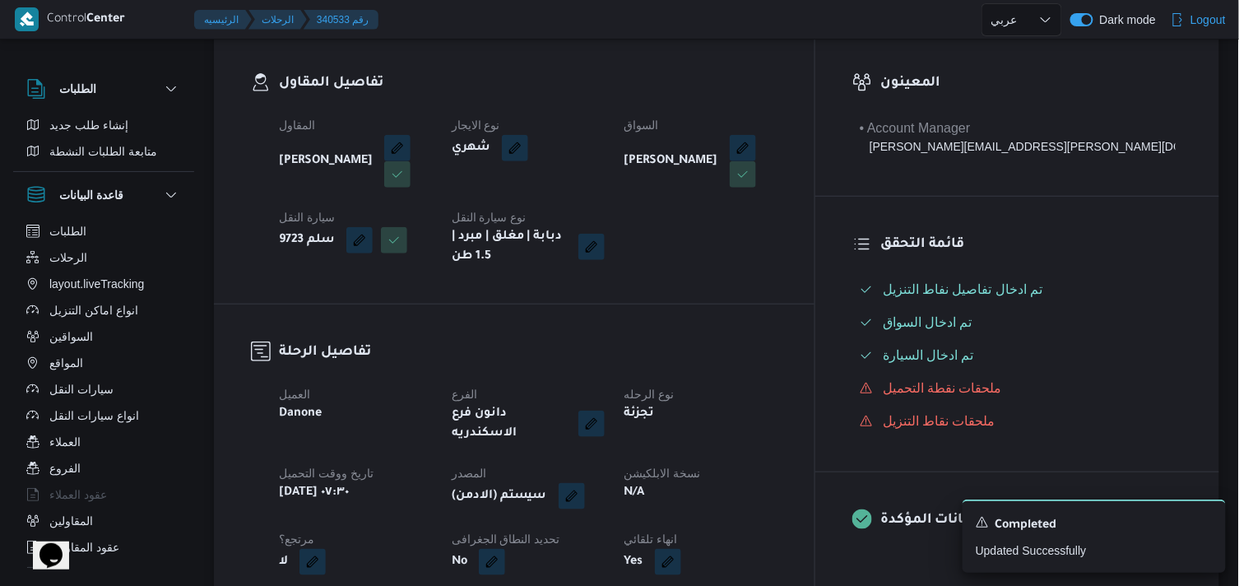
scroll to position [274, 0]
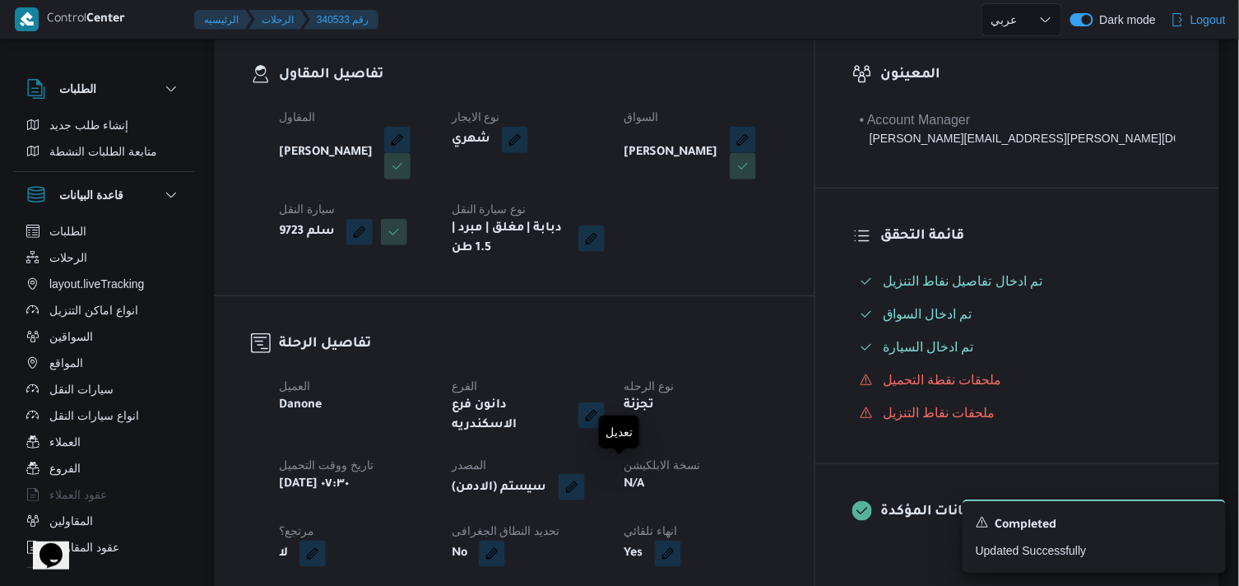
click at [585, 485] on button "button" at bounding box center [571, 487] width 26 height 26
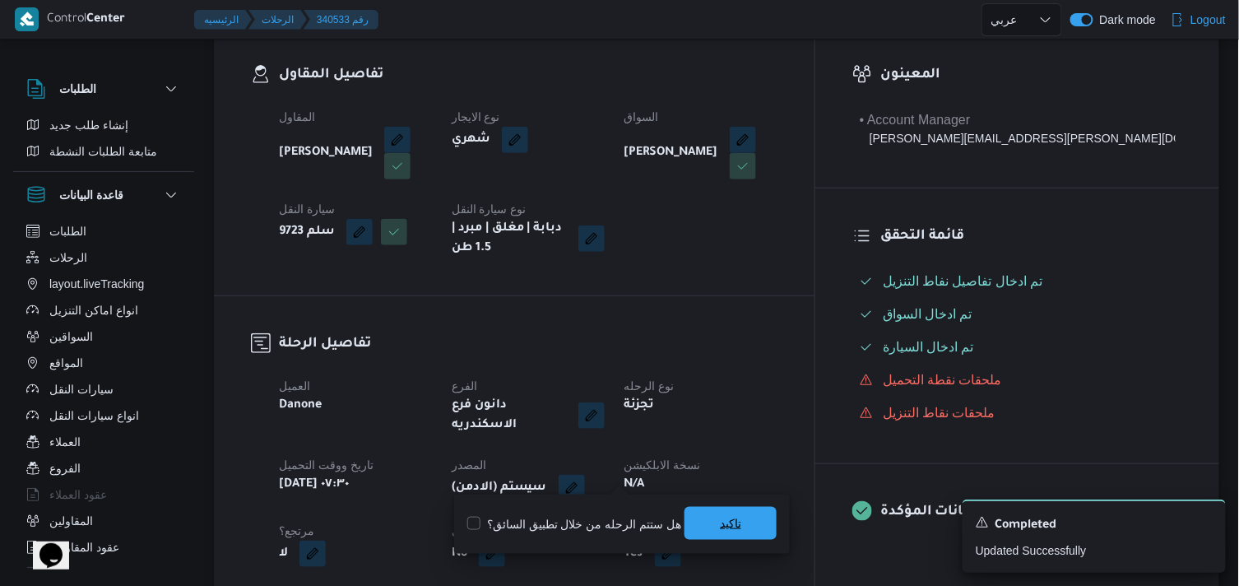
click at [707, 511] on span "تاكيد" at bounding box center [730, 523] width 92 height 33
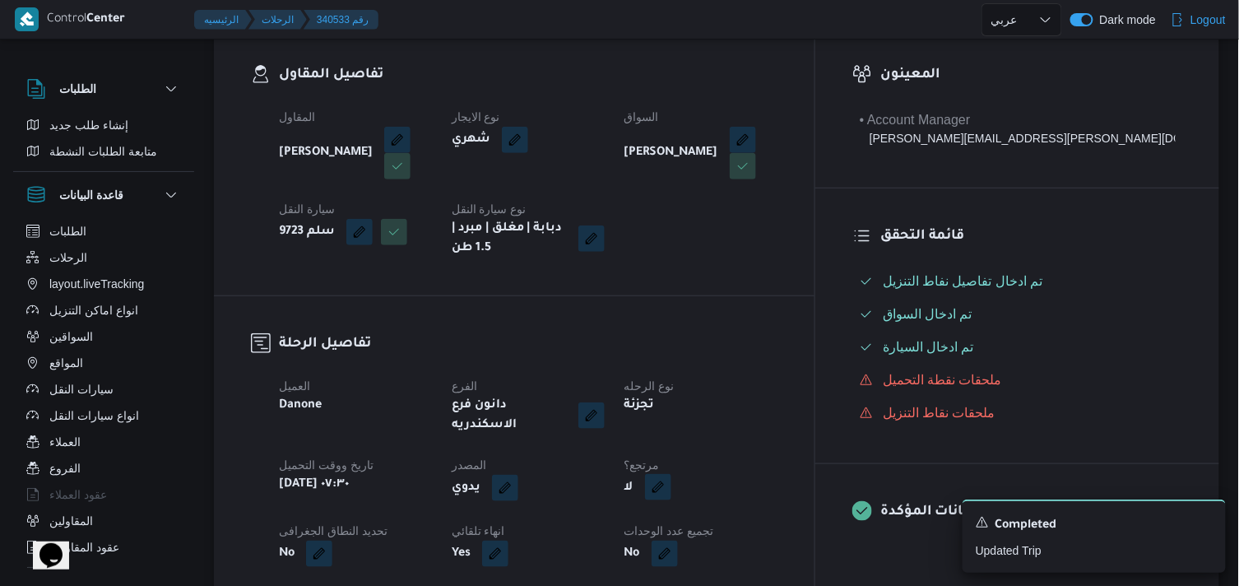
click at [671, 474] on button "button" at bounding box center [658, 487] width 26 height 26
click at [656, 524] on label "هل هناك مرتجع؟" at bounding box center [695, 524] width 99 height 20
checkbox input "true"
click at [784, 519] on span "تاكيد" at bounding box center [794, 523] width 21 height 20
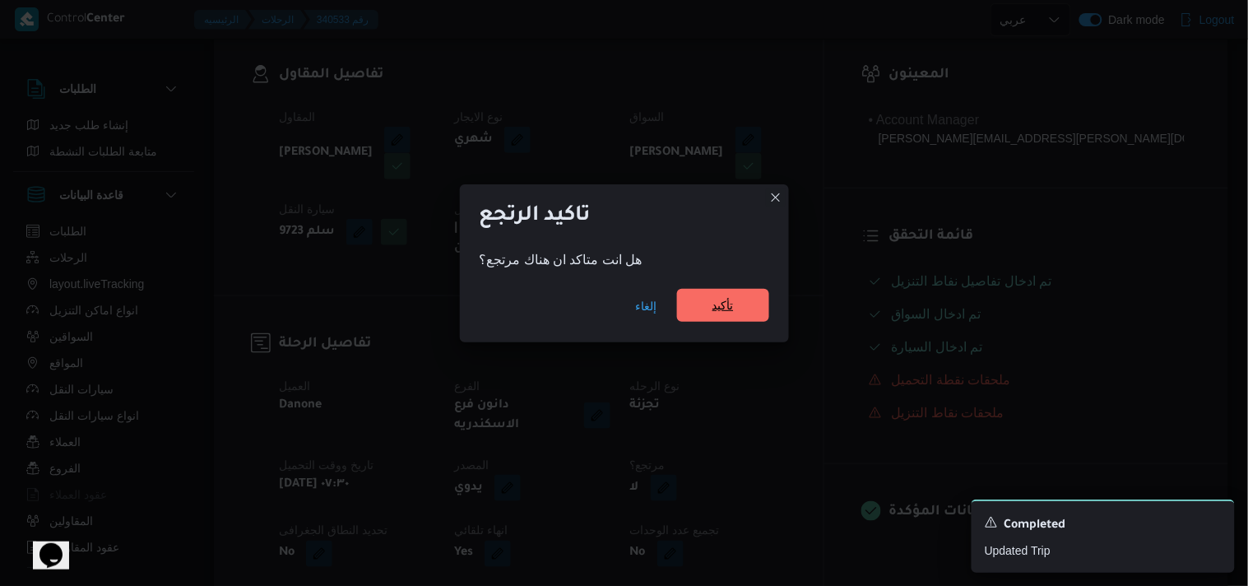
click at [716, 321] on span "تأكيد" at bounding box center [723, 305] width 92 height 33
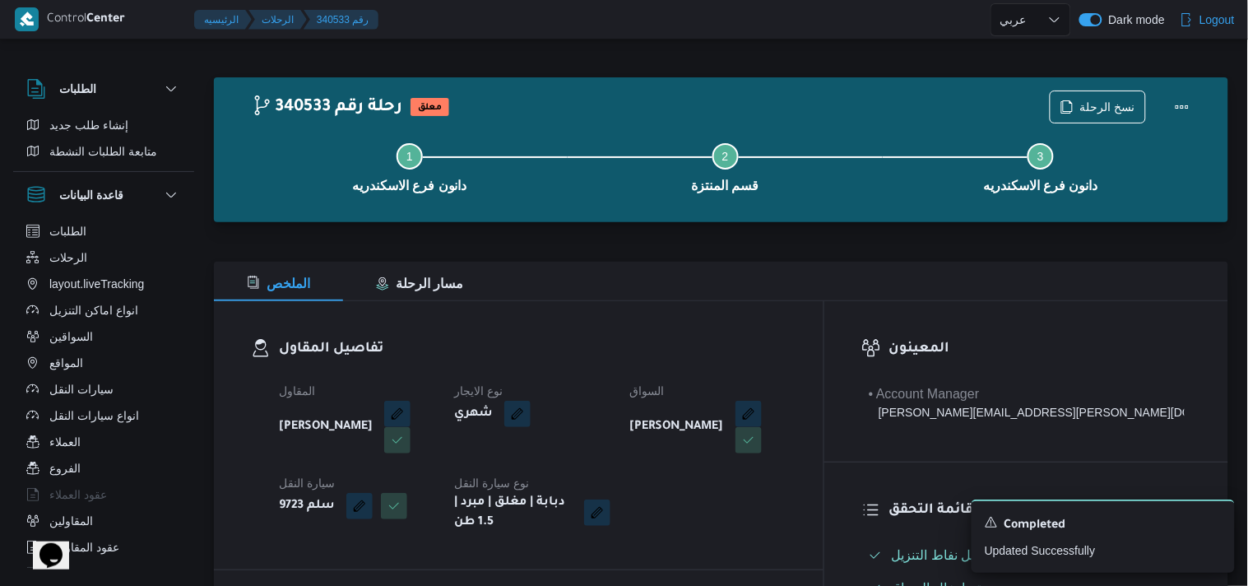
select select "ar"
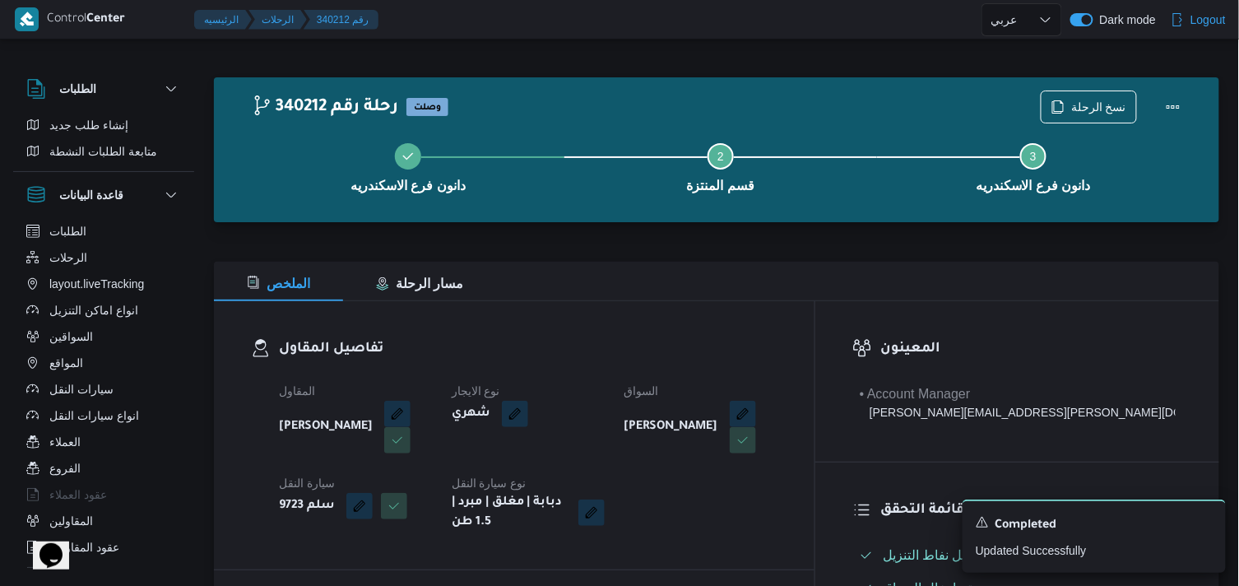
select select "ar"
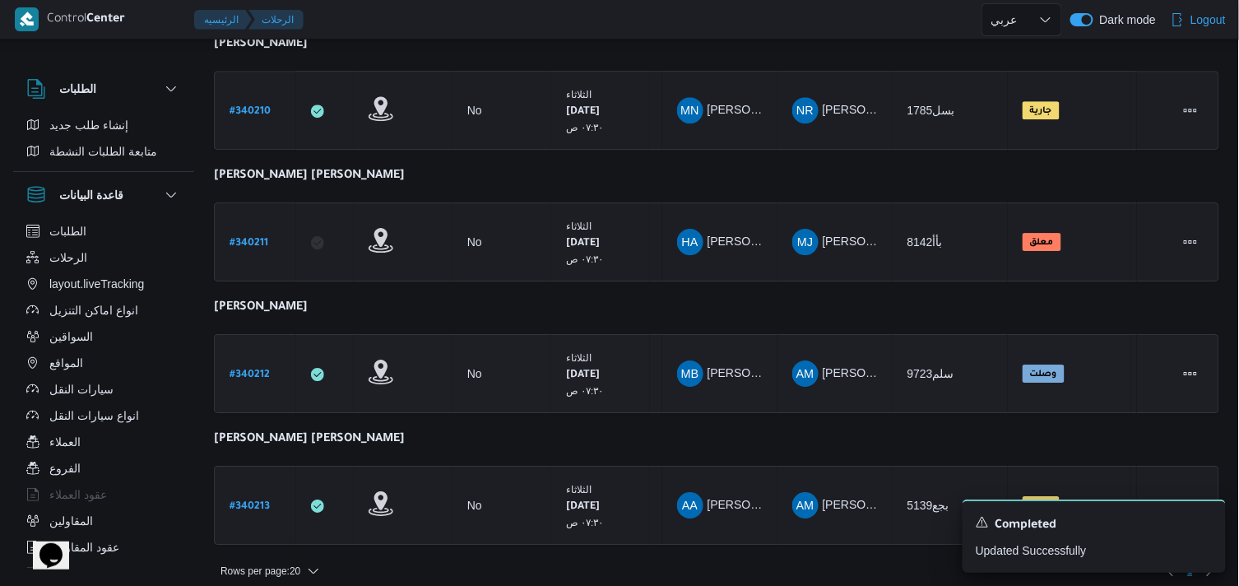
scroll to position [1435, 0]
click at [245, 500] on b "# 340213" at bounding box center [249, 506] width 40 height 12
select select "ar"
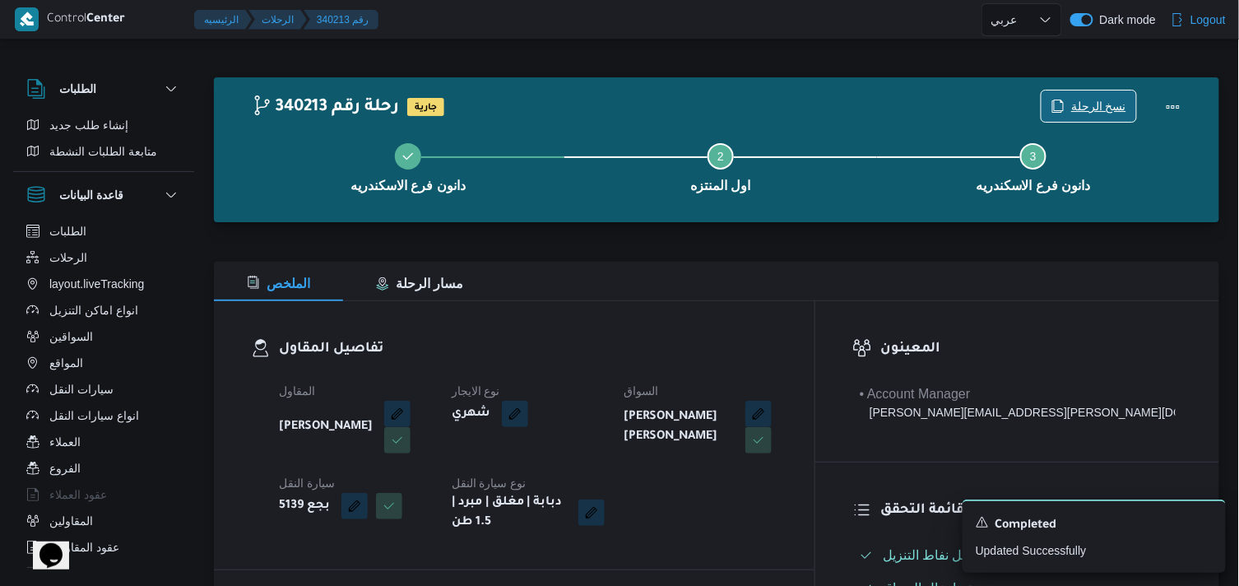
click at [1064, 92] on span "نسخ الرحلة" at bounding box center [1088, 105] width 95 height 31
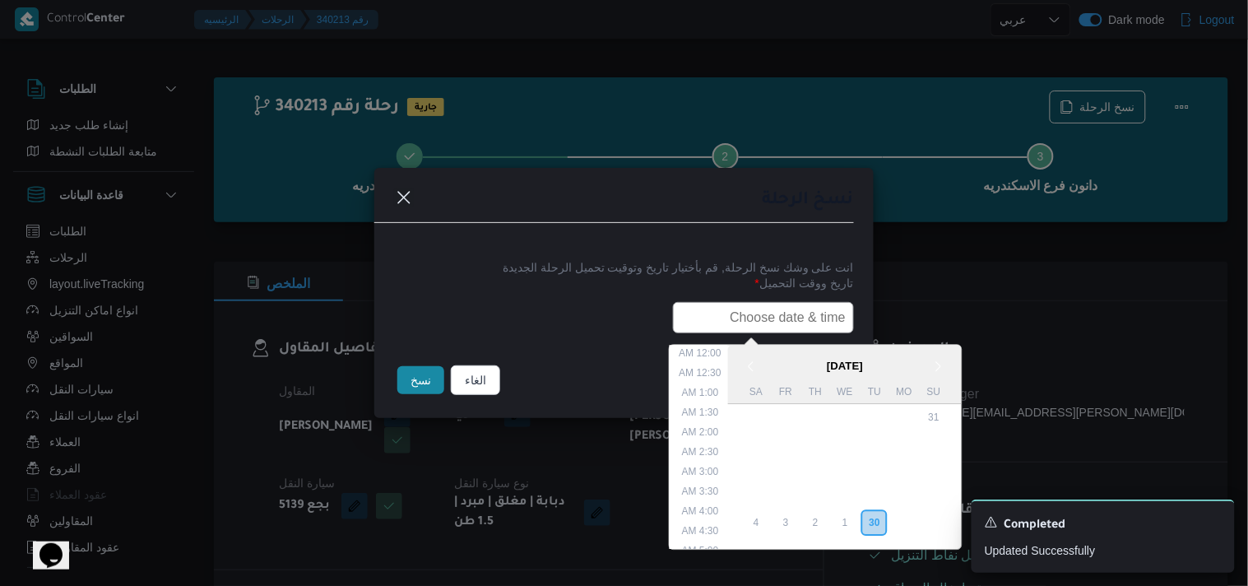
click at [775, 311] on input "text" at bounding box center [763, 317] width 181 height 31
type input "01/10/2025 7:30AM"
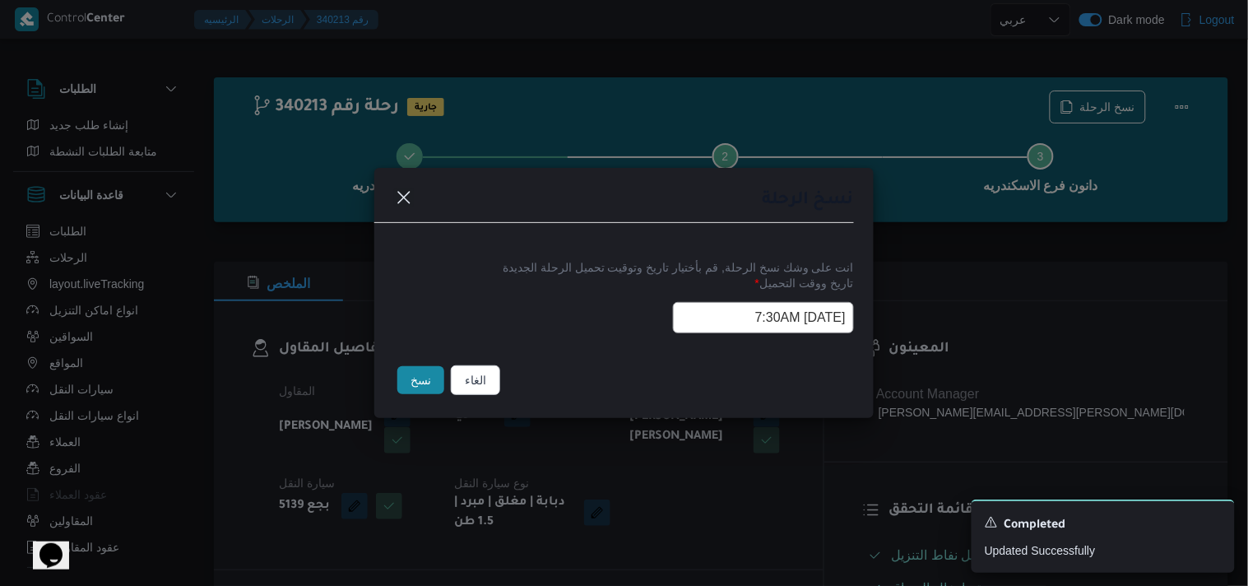
click at [424, 387] on button "نسخ" at bounding box center [420, 380] width 47 height 28
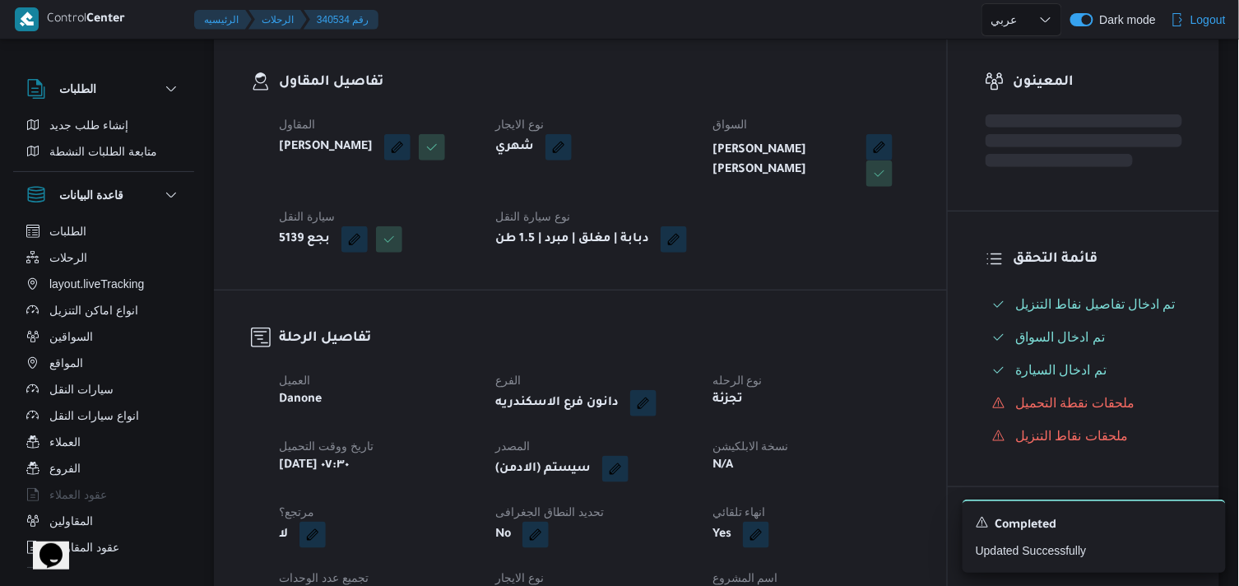
scroll to position [274, 0]
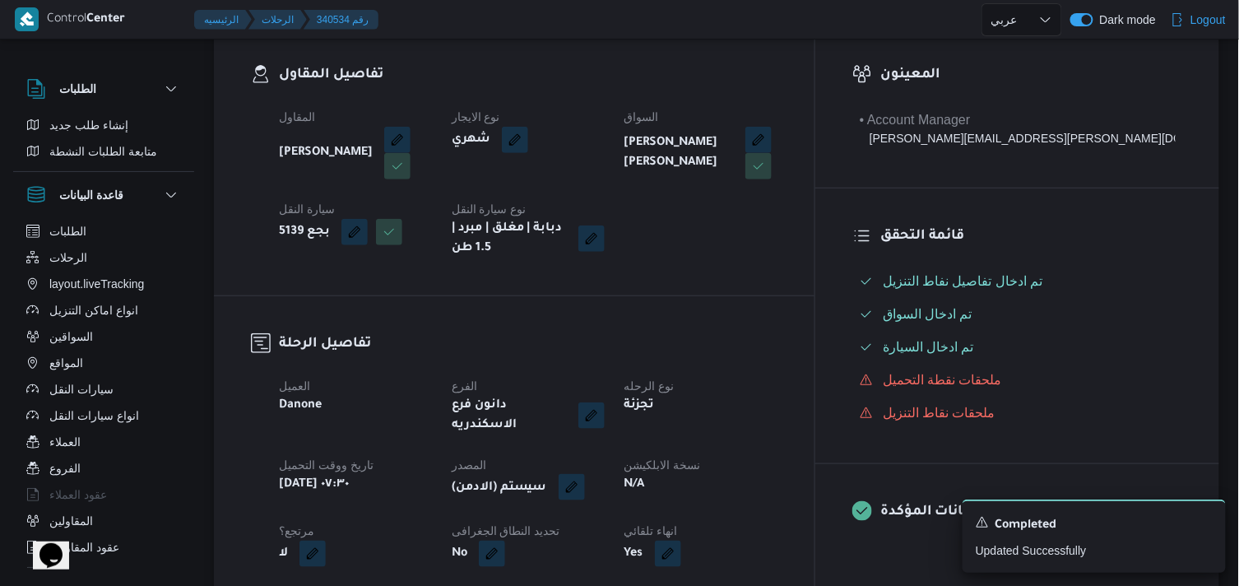
click at [585, 474] on button "button" at bounding box center [571, 487] width 26 height 26
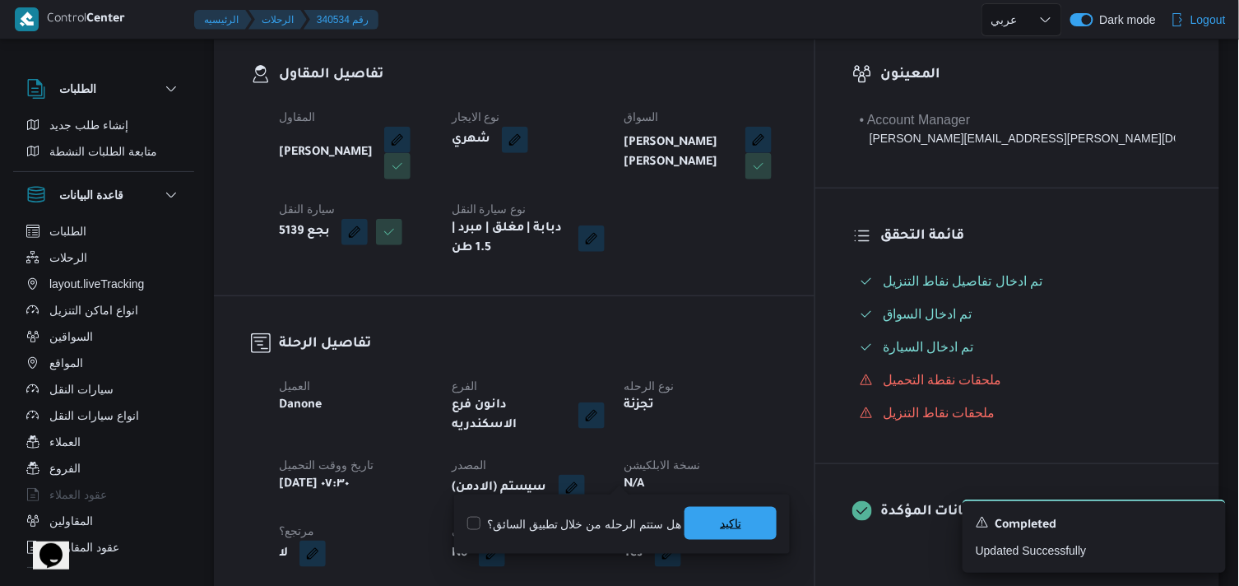
click at [729, 533] on span "تاكيد" at bounding box center [730, 523] width 92 height 33
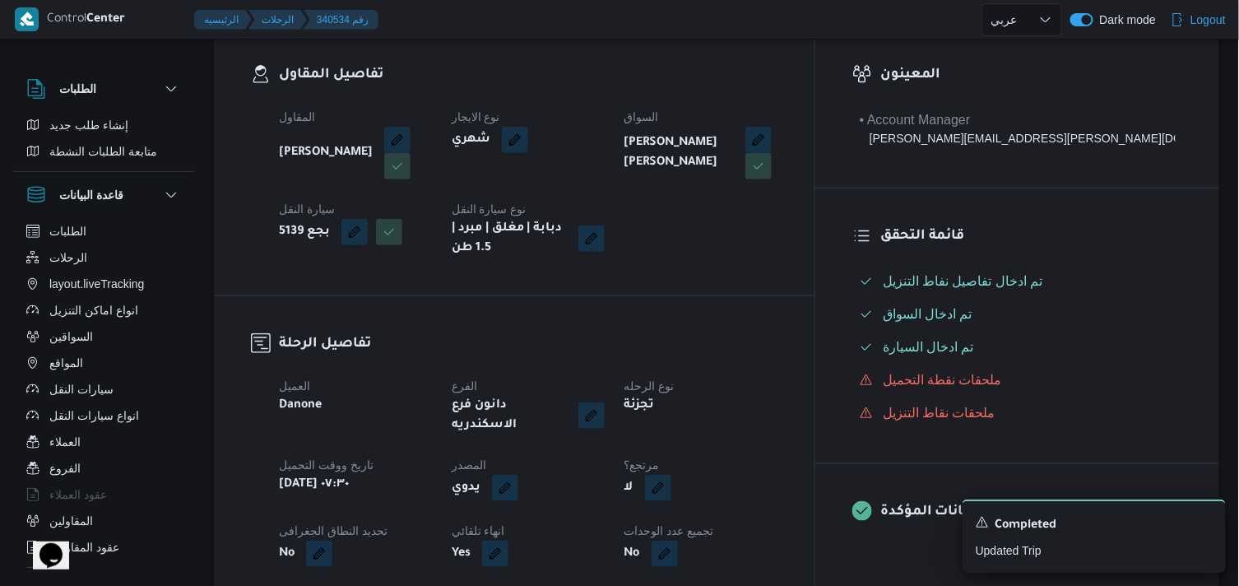
click at [671, 482] on button "button" at bounding box center [658, 488] width 26 height 26
click at [680, 527] on label "هل هناك مرتجع؟" at bounding box center [695, 524] width 99 height 20
checkbox input "true"
click at [777, 515] on span "تاكيد" at bounding box center [794, 523] width 92 height 33
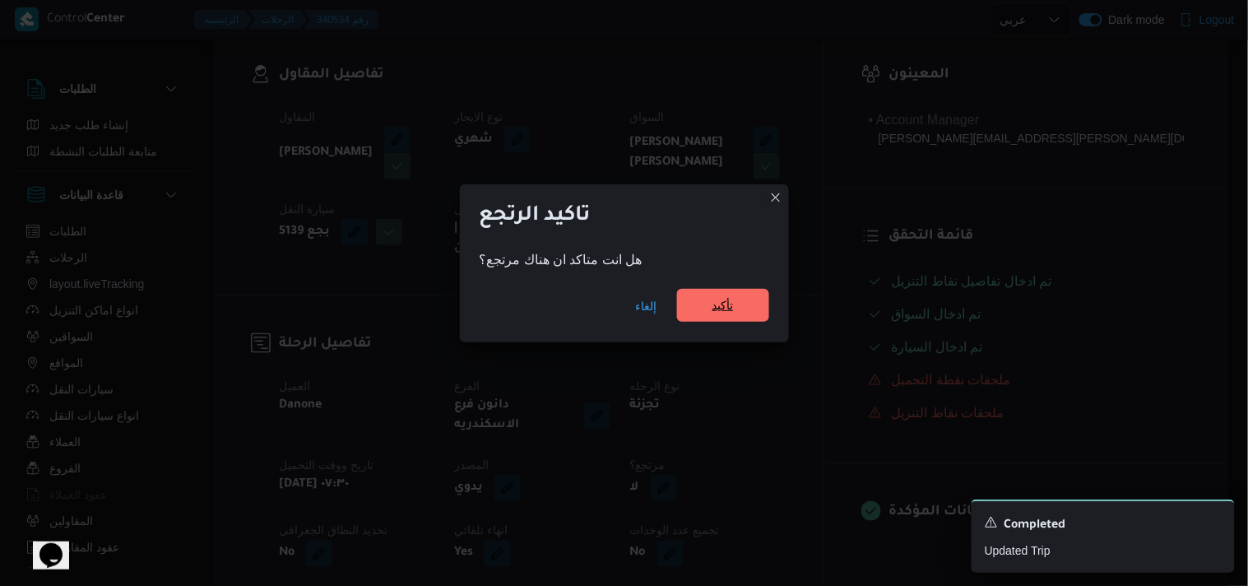
click at [711, 319] on span "تأكيد" at bounding box center [723, 305] width 92 height 33
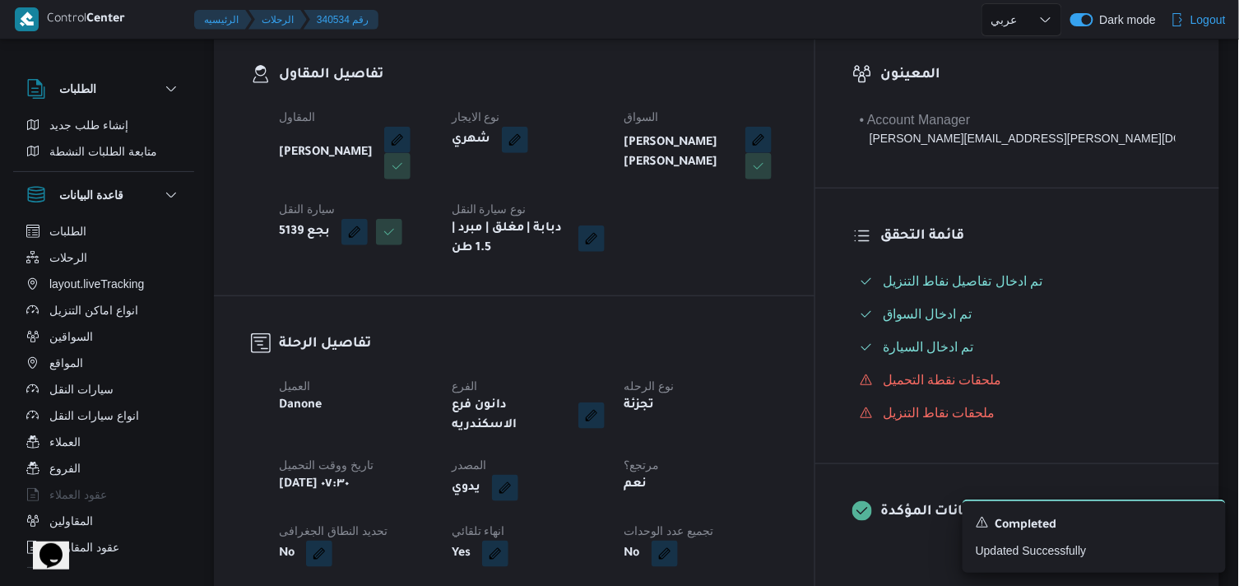
drag, startPoint x: 486, startPoint y: 291, endPoint x: 475, endPoint y: 280, distance: 15.7
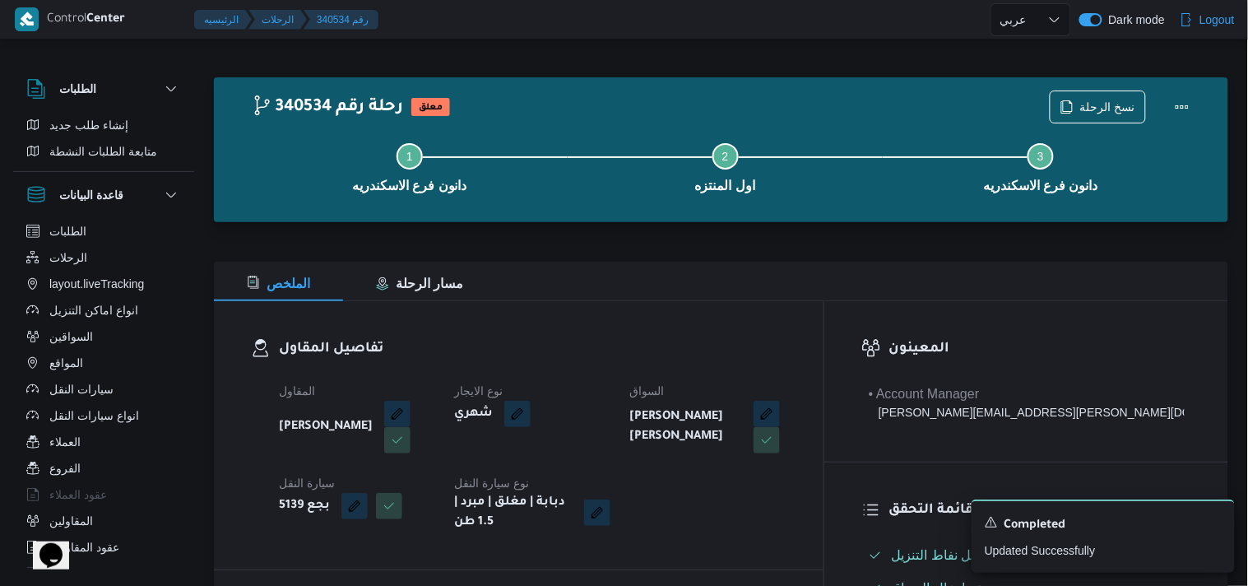
select select "ar"
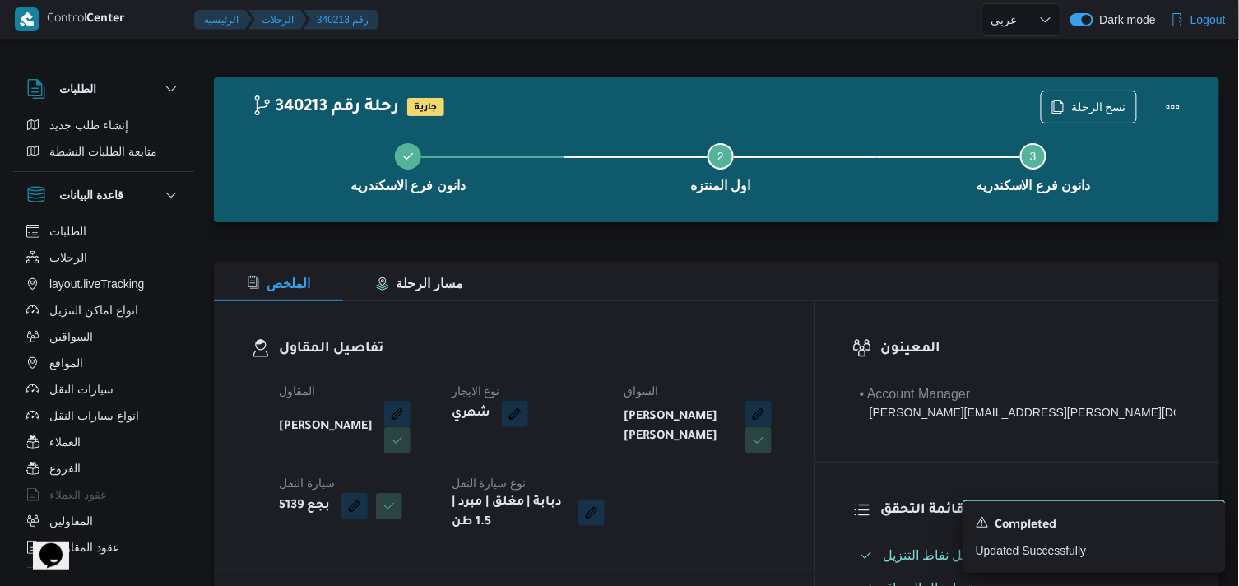
select select "ar"
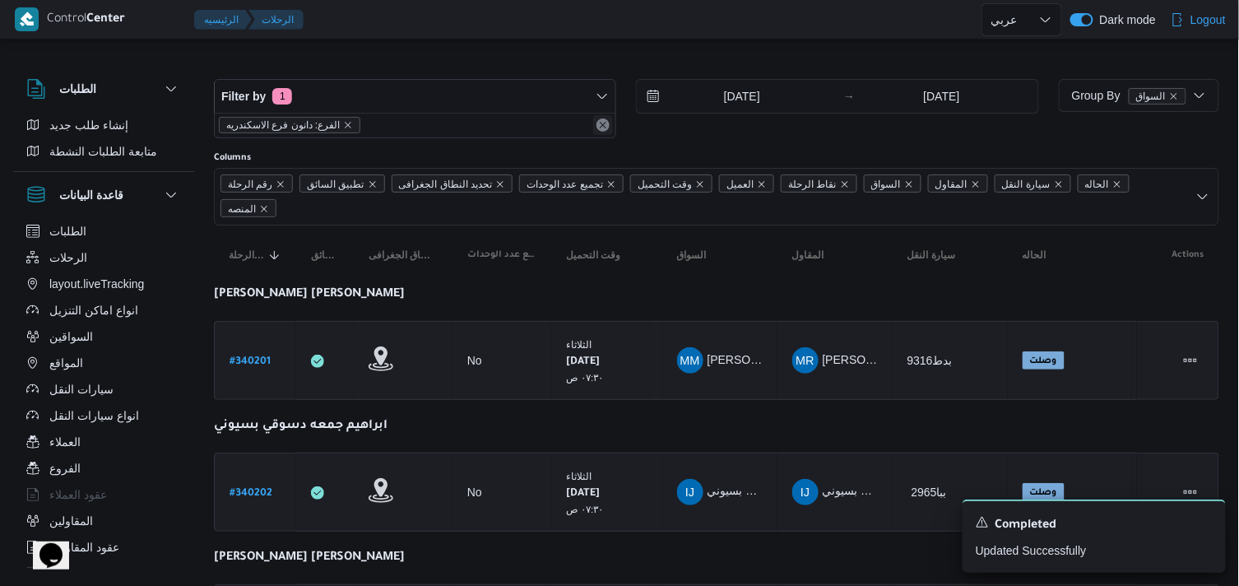
click at [601, 119] on div "الفرع: دانون فرع الاسكندريه" at bounding box center [415, 125] width 401 height 25
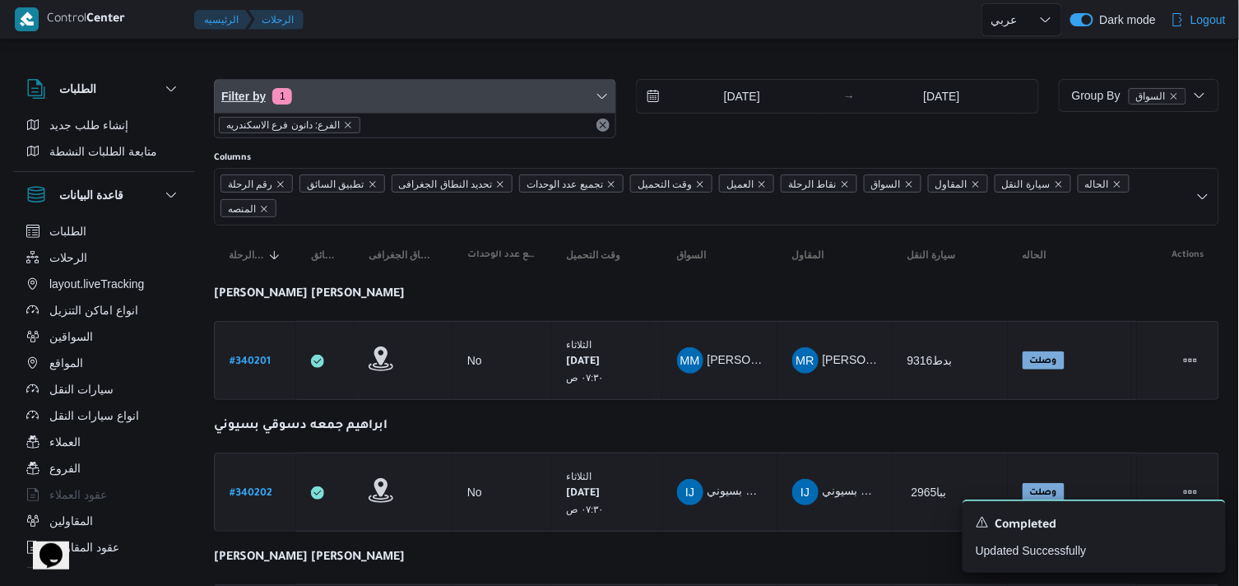
click at [614, 94] on span "Filter by 1" at bounding box center [415, 96] width 401 height 33
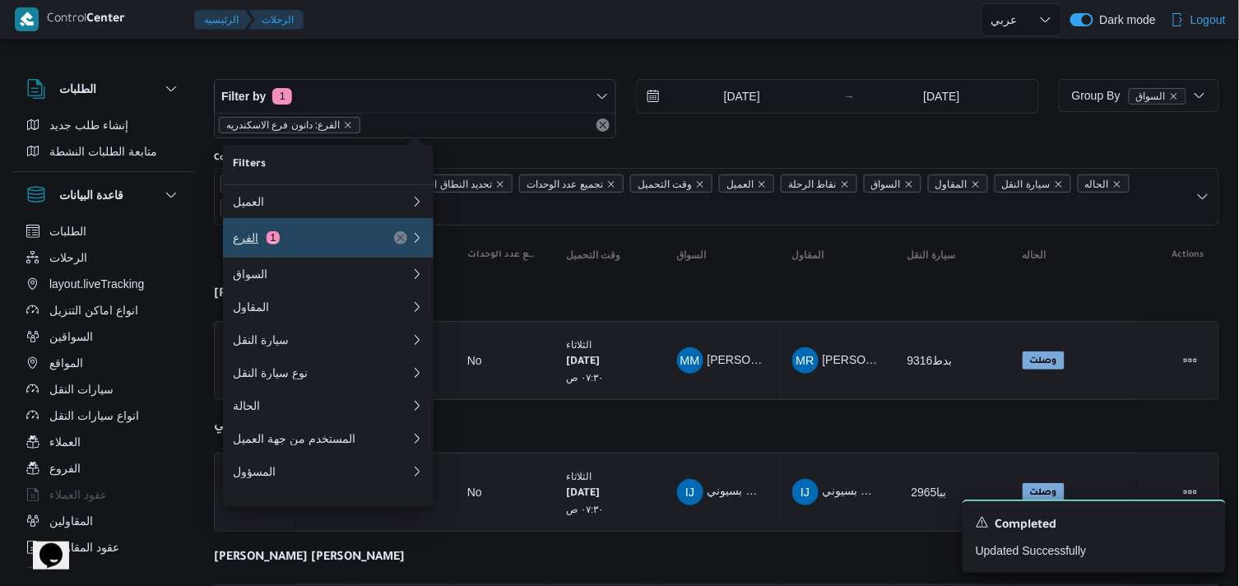
click at [262, 230] on div "الفرع 1" at bounding box center [321, 237] width 197 height 39
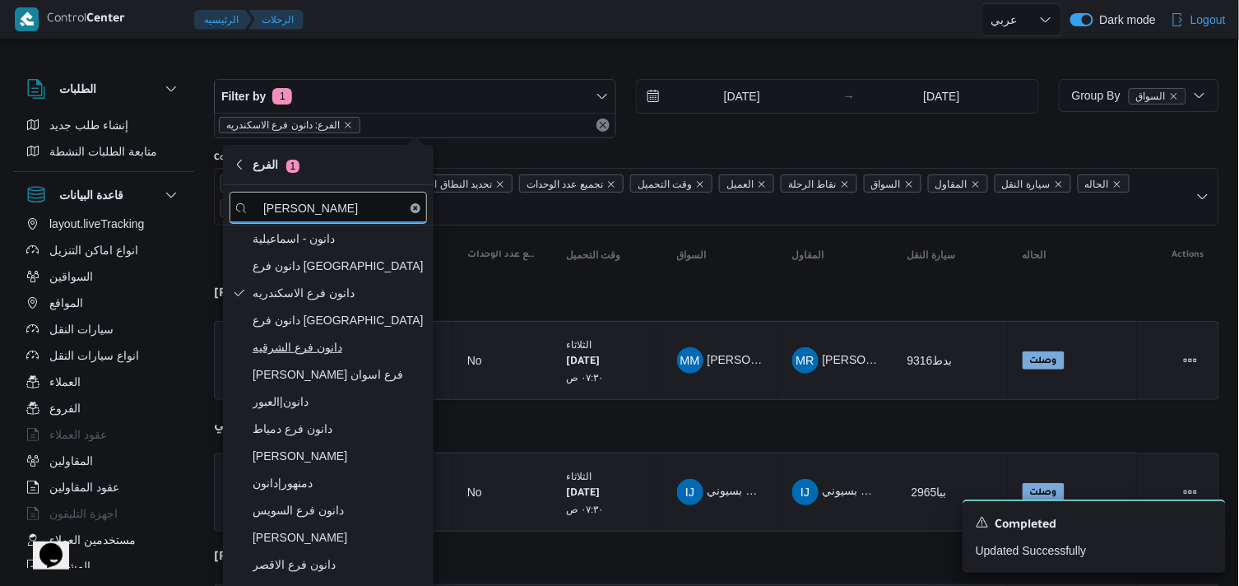
scroll to position [176, 0]
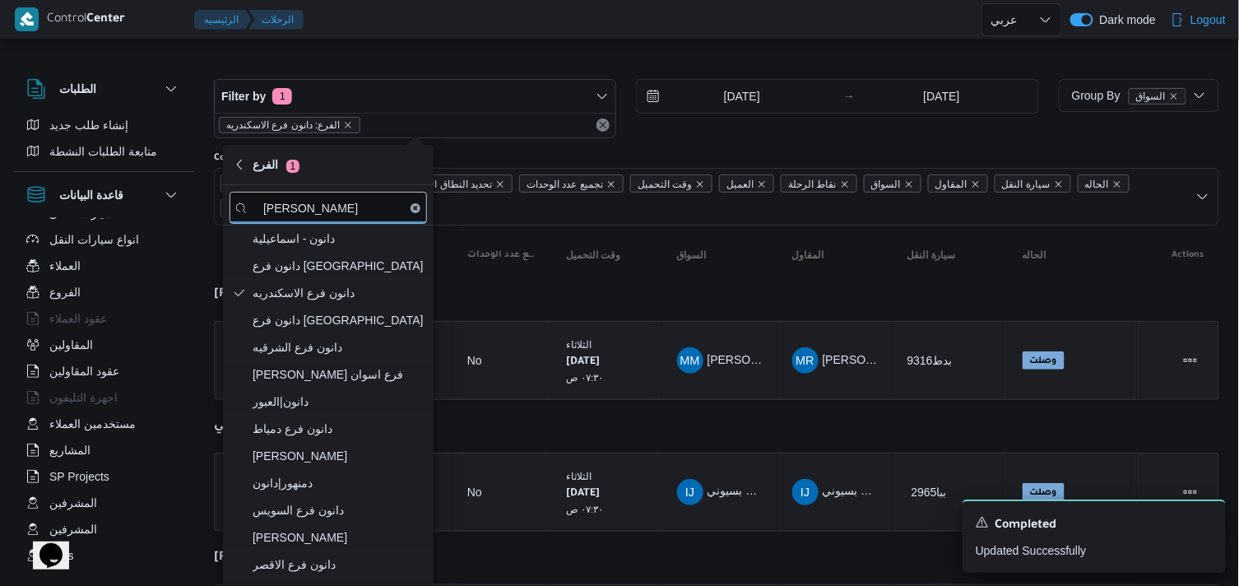
type input "دانون"
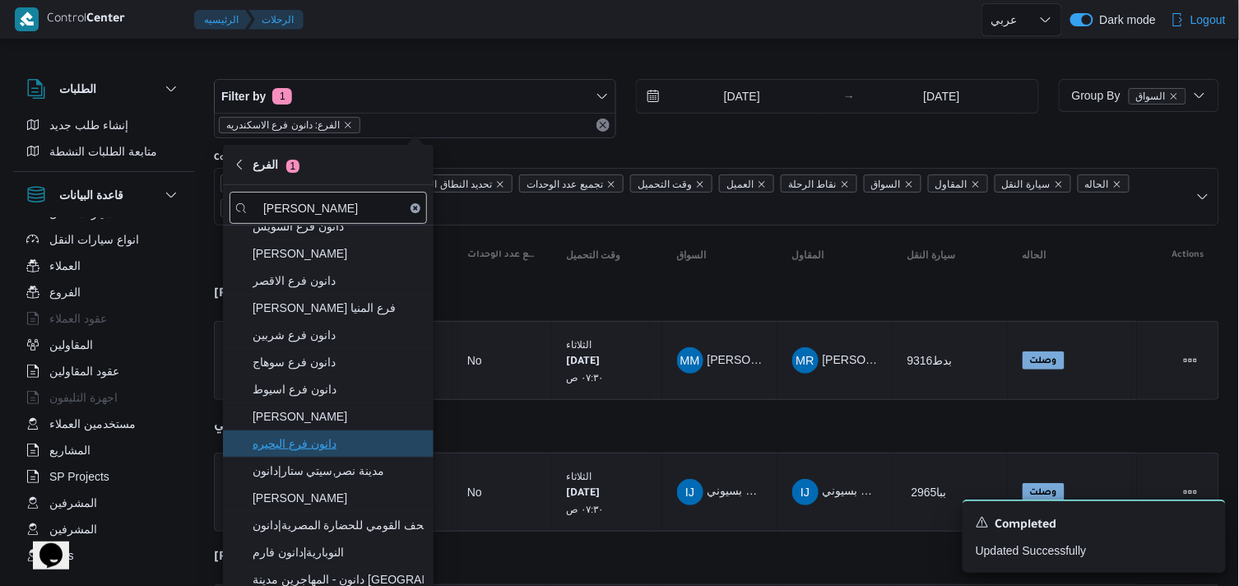
click at [332, 436] on span "دانون فرع البحيره" at bounding box center [337, 443] width 171 height 20
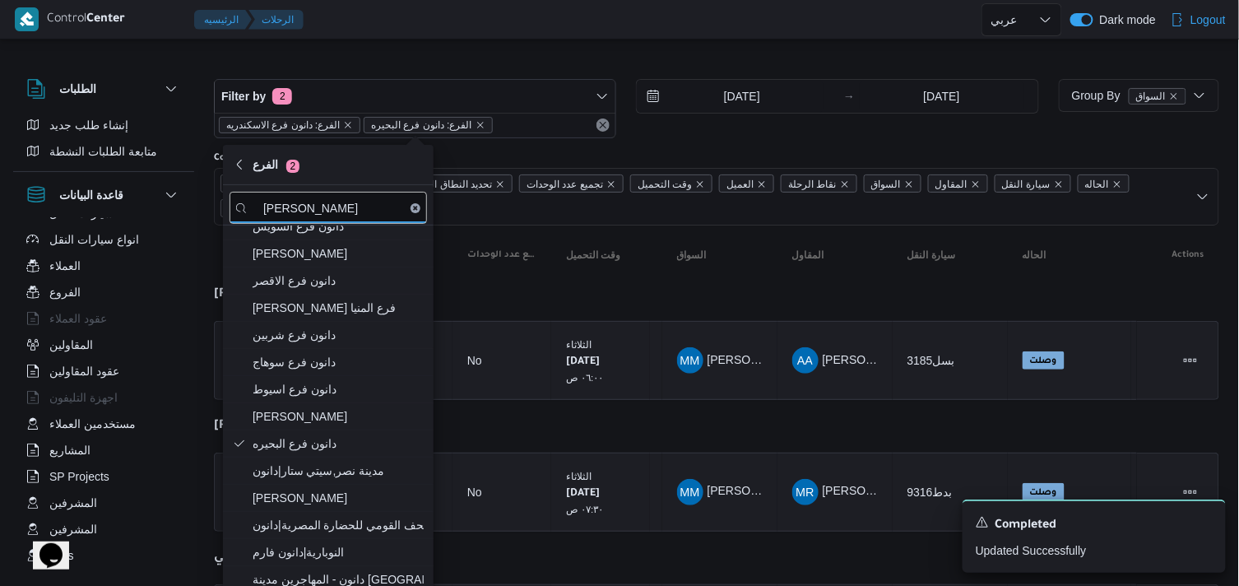
click at [344, 125] on icon "remove selected entity" at bounding box center [348, 125] width 10 height 10
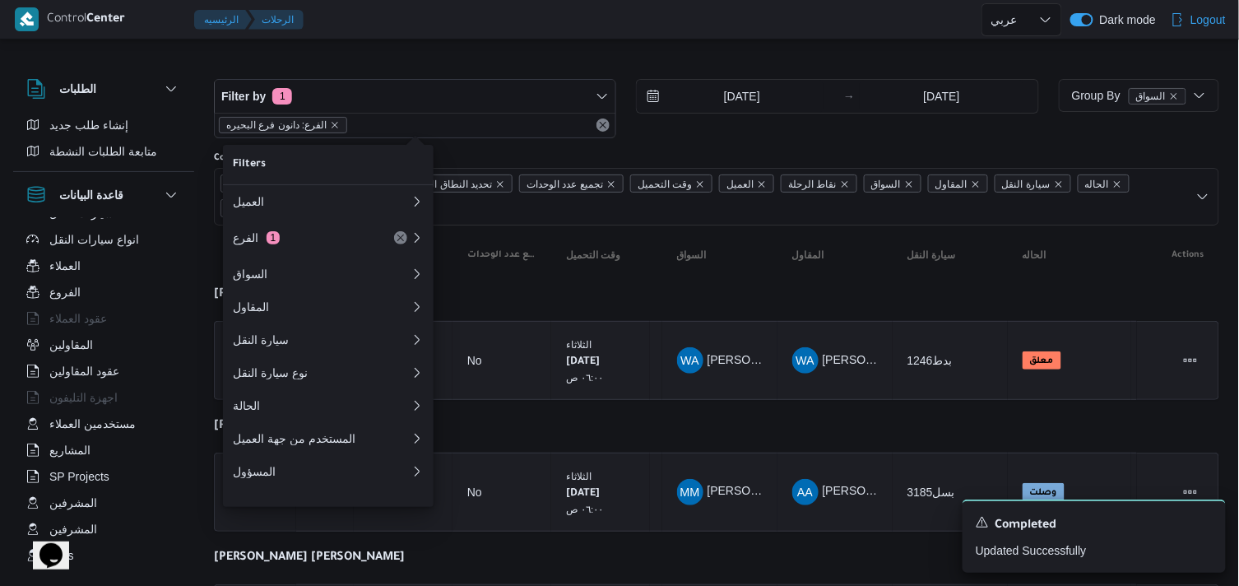
click at [301, 63] on div at bounding box center [716, 66] width 1005 height 26
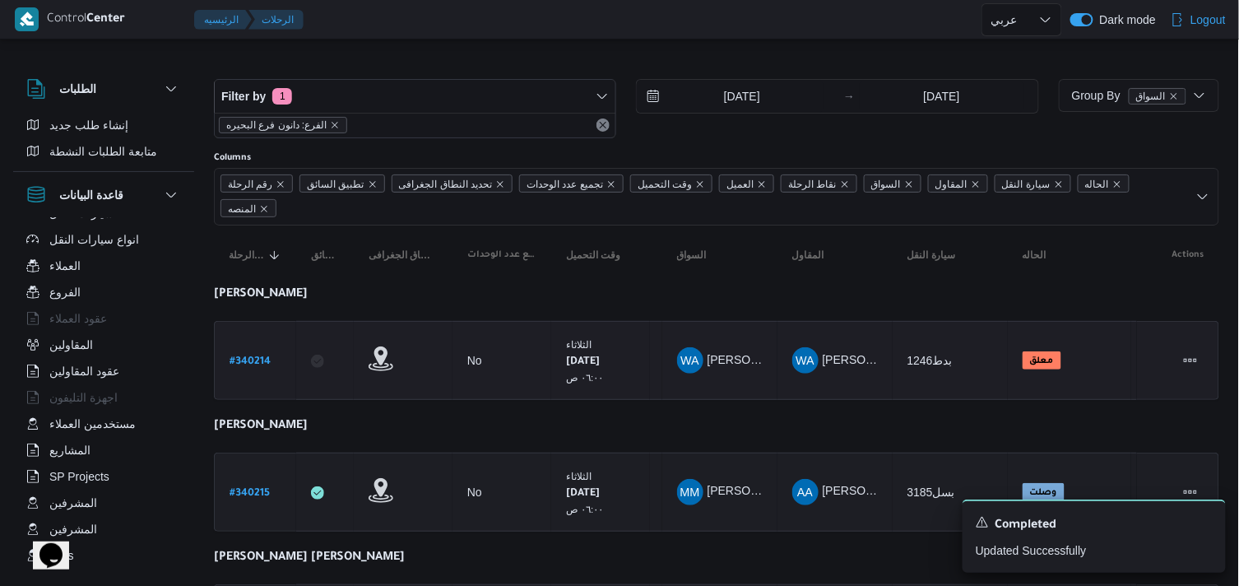
click at [268, 356] on b "# 340214" at bounding box center [249, 362] width 41 height 12
select select "ar"
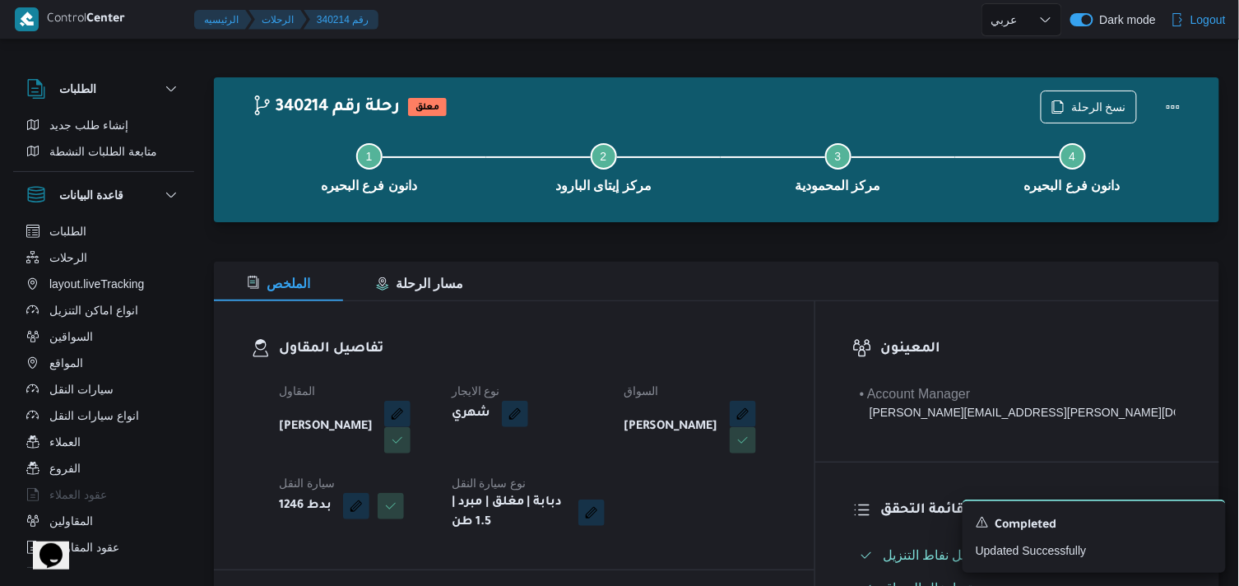
click at [1088, 79] on div "340214 رحلة رقم معلق نسخ الرحلة Step 1 is incomplete 1 دانون فرع البحيره Step 2…" at bounding box center [716, 149] width 1005 height 145
click at [1081, 100] on span "نسخ الرحلة" at bounding box center [1098, 106] width 55 height 20
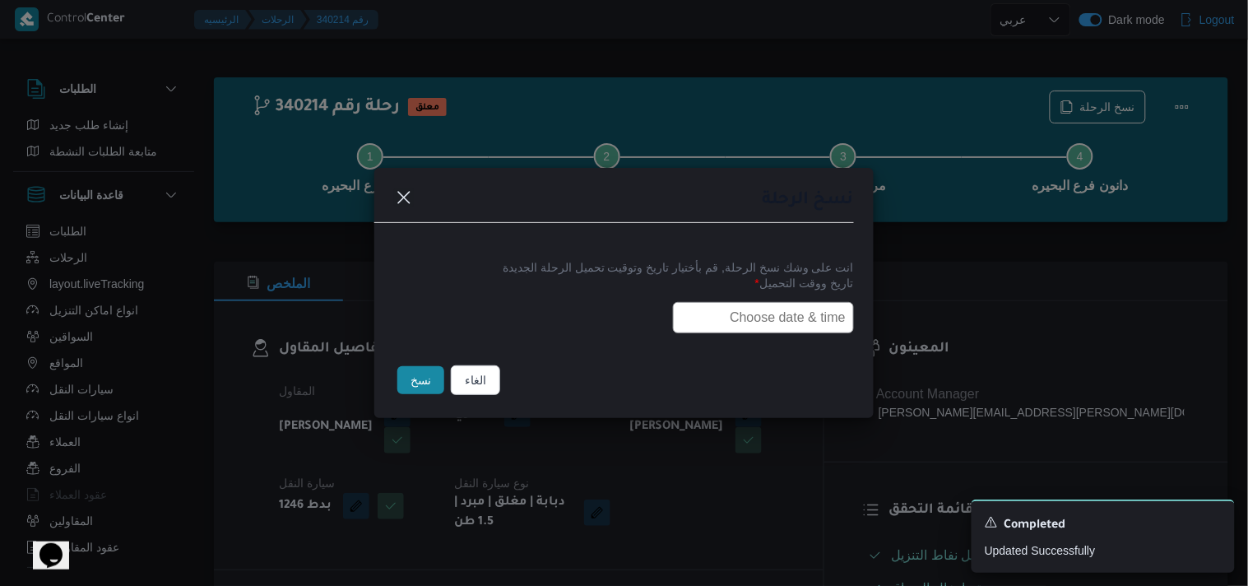
click at [771, 322] on input "text" at bounding box center [763, 317] width 181 height 31
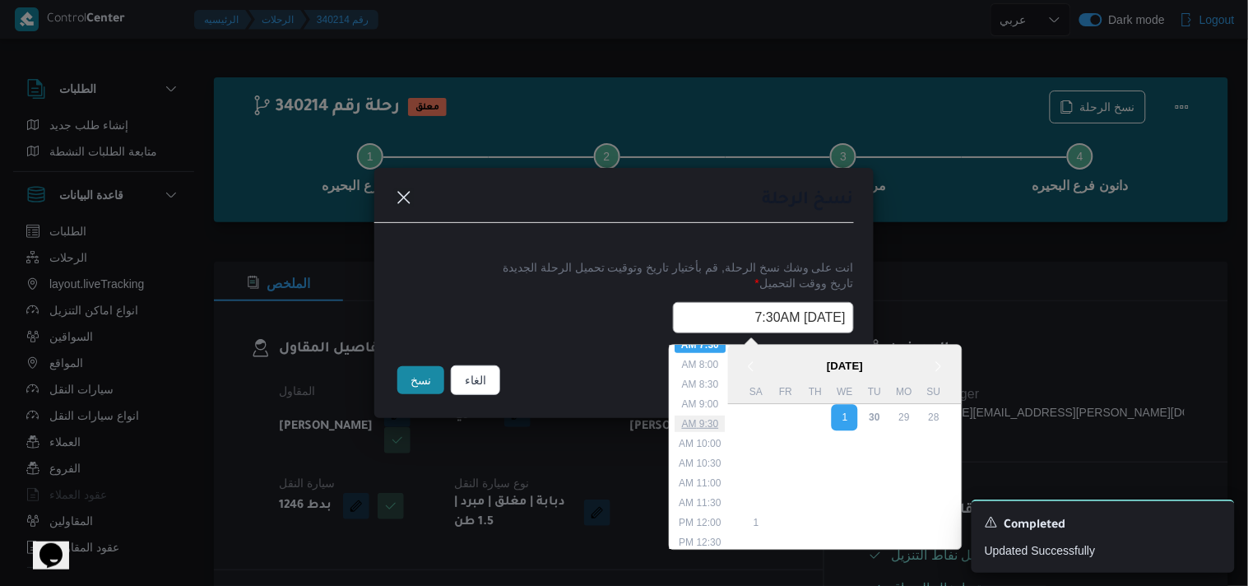
scroll to position [121, 0]
click at [700, 462] on li "6:00 AM" at bounding box center [700, 469] width 50 height 16
type input "01/10/2025 6:00AM"
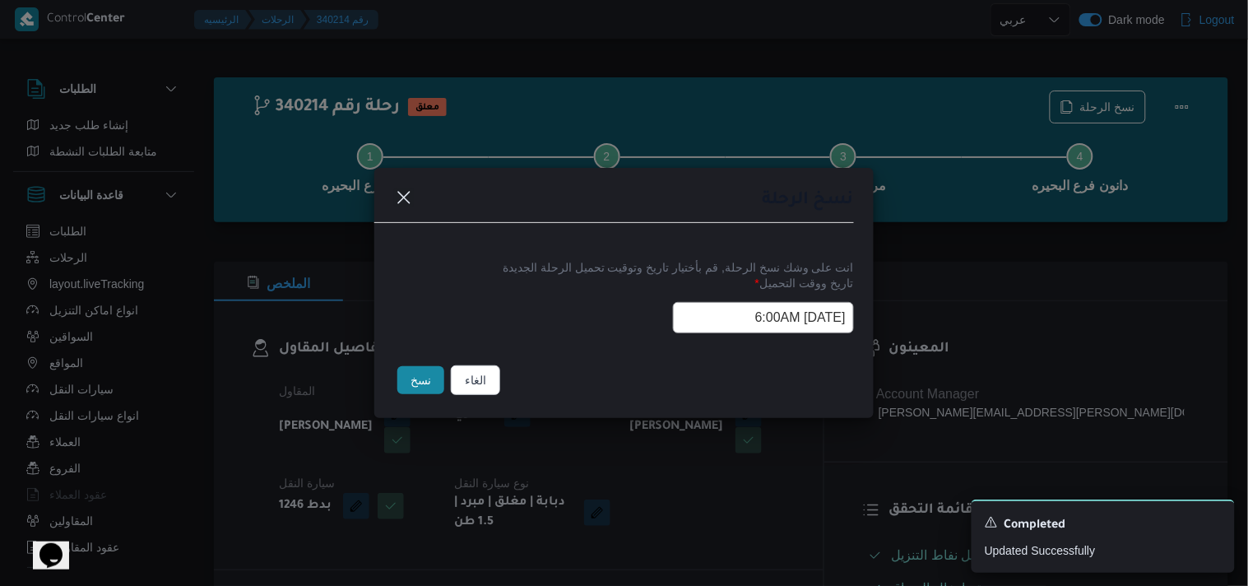
click at [734, 313] on input "01/10/2025 6:00AM" at bounding box center [763, 317] width 181 height 31
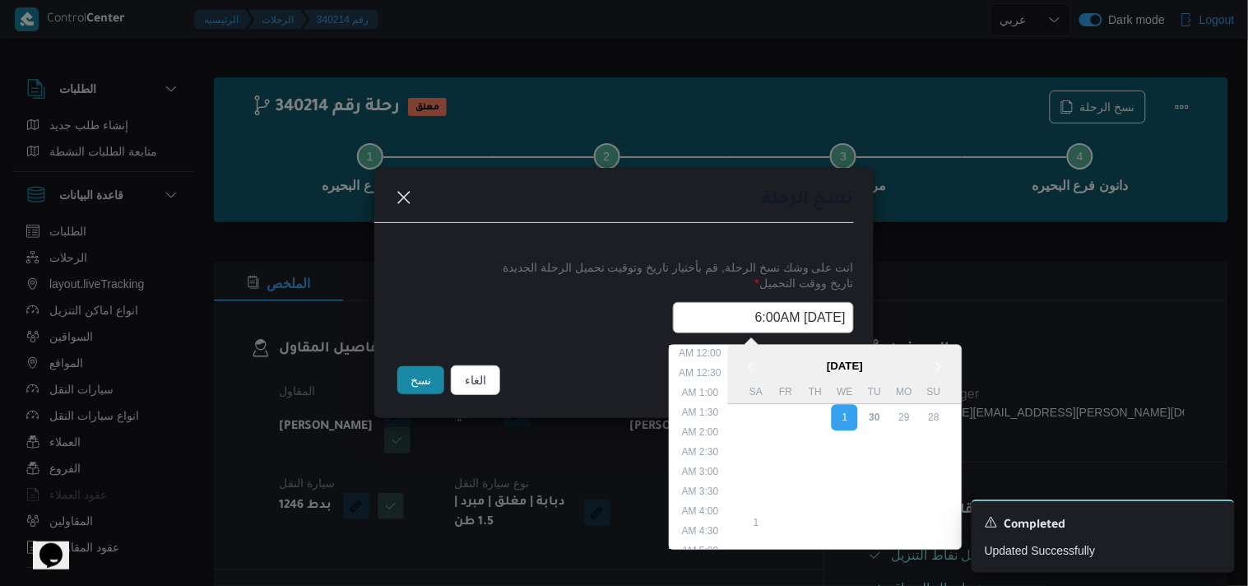
click at [734, 313] on input "01/10/2025 6:00AM" at bounding box center [763, 317] width 181 height 31
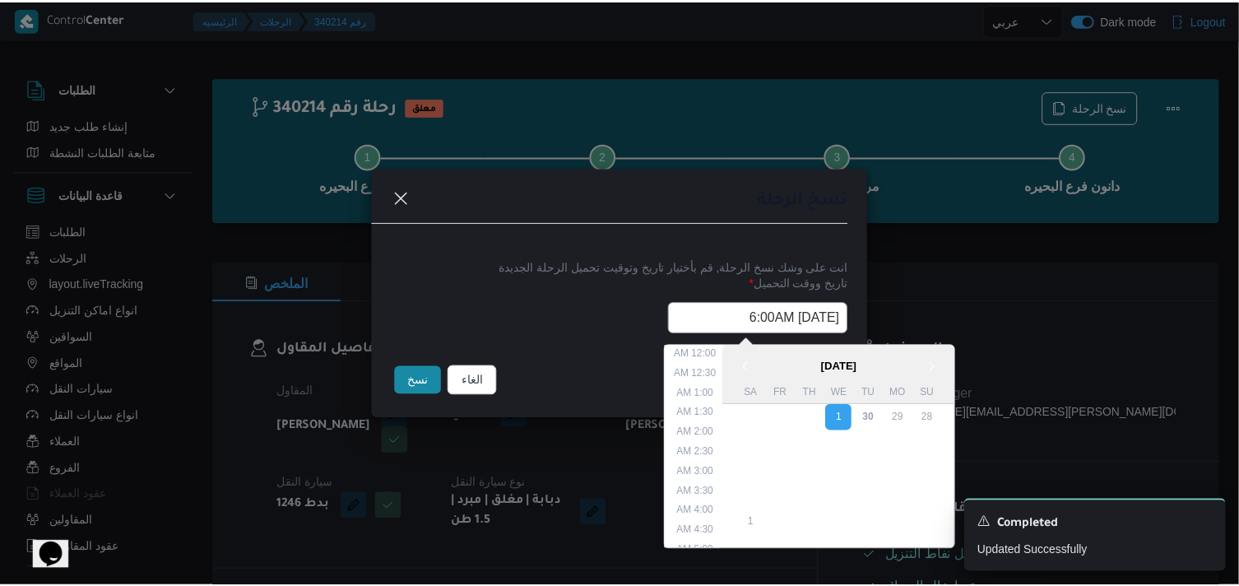
scroll to position [146, 0]
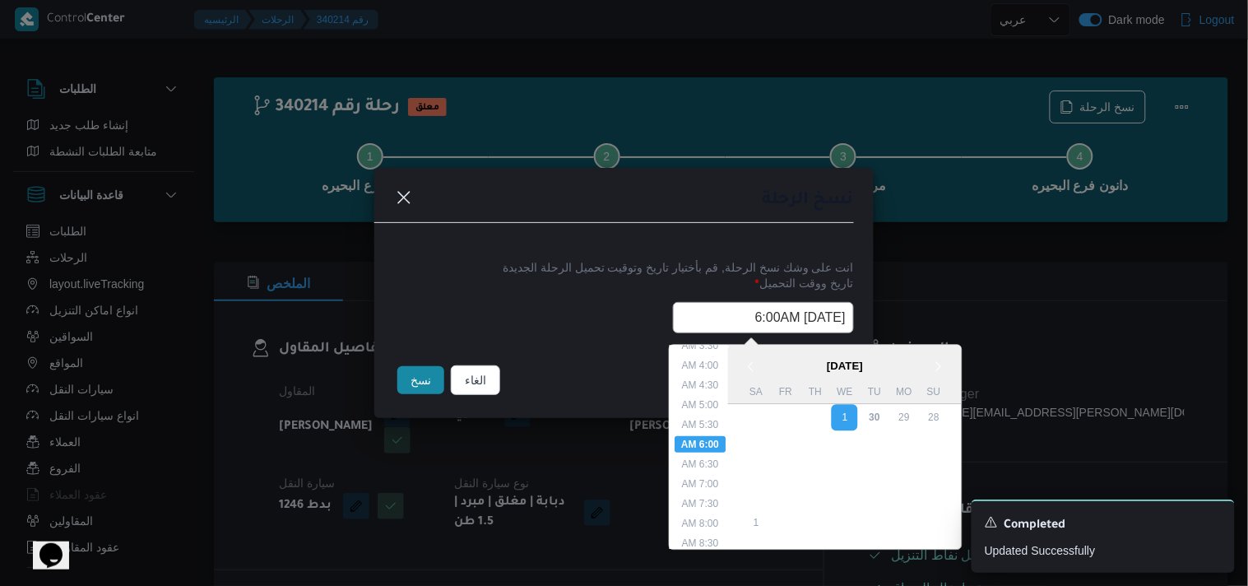
click at [734, 313] on input "01/10/2025 6:00AM" at bounding box center [763, 317] width 181 height 31
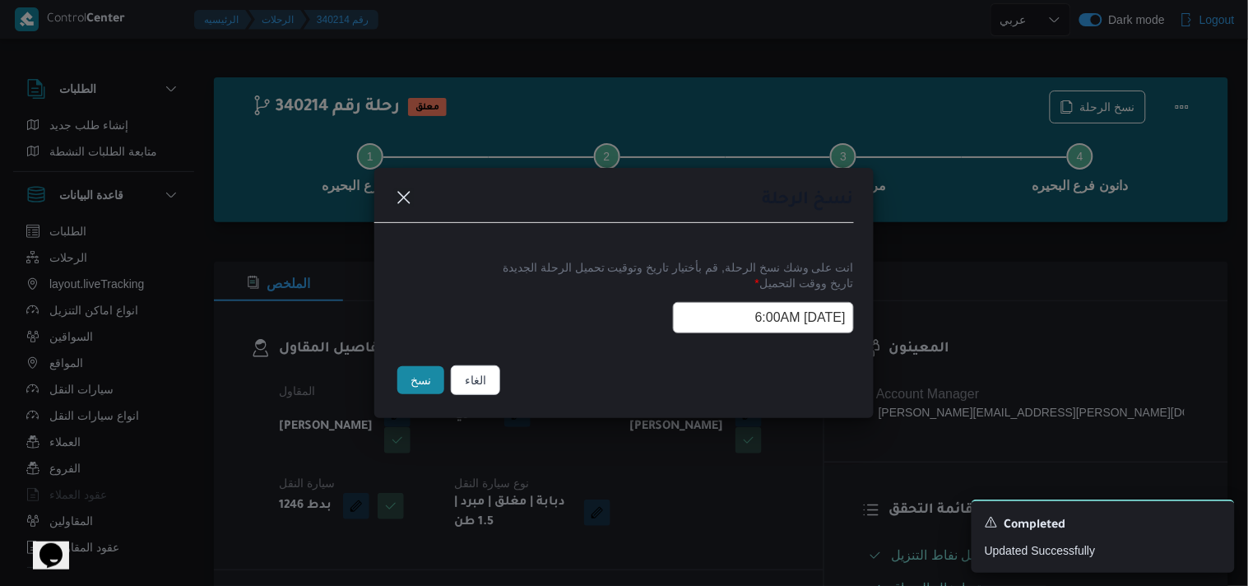
click at [401, 393] on button "نسخ" at bounding box center [420, 380] width 47 height 28
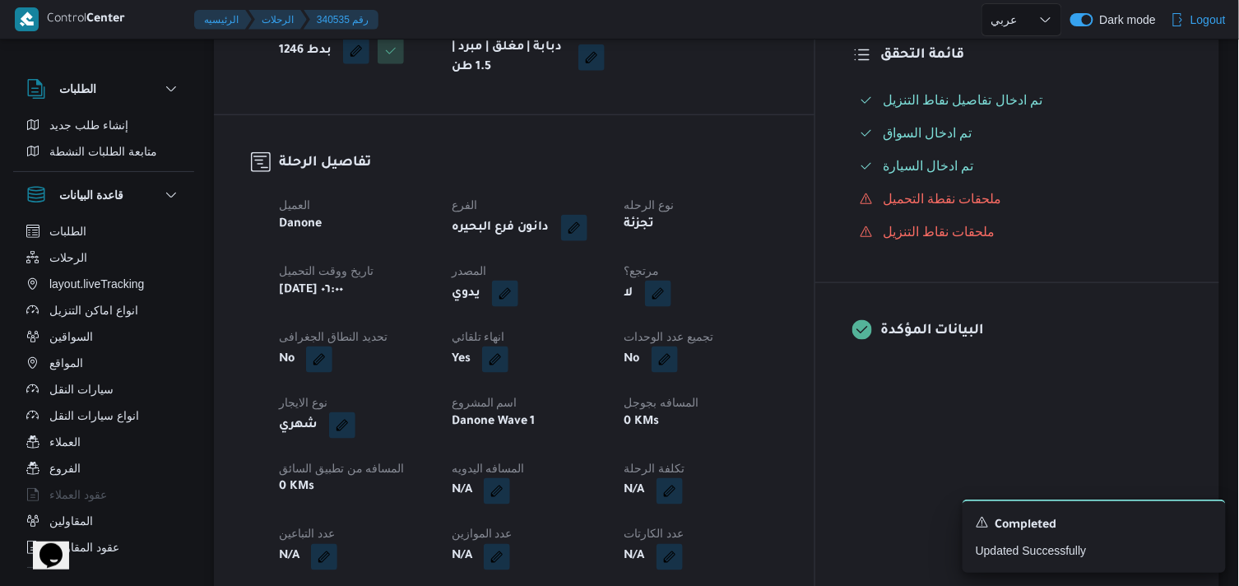
scroll to position [456, 0]
click at [671, 292] on button "button" at bounding box center [658, 291] width 26 height 26
click at [694, 336] on label "هل هناك مرتجع؟" at bounding box center [695, 341] width 99 height 20
checkbox input "true"
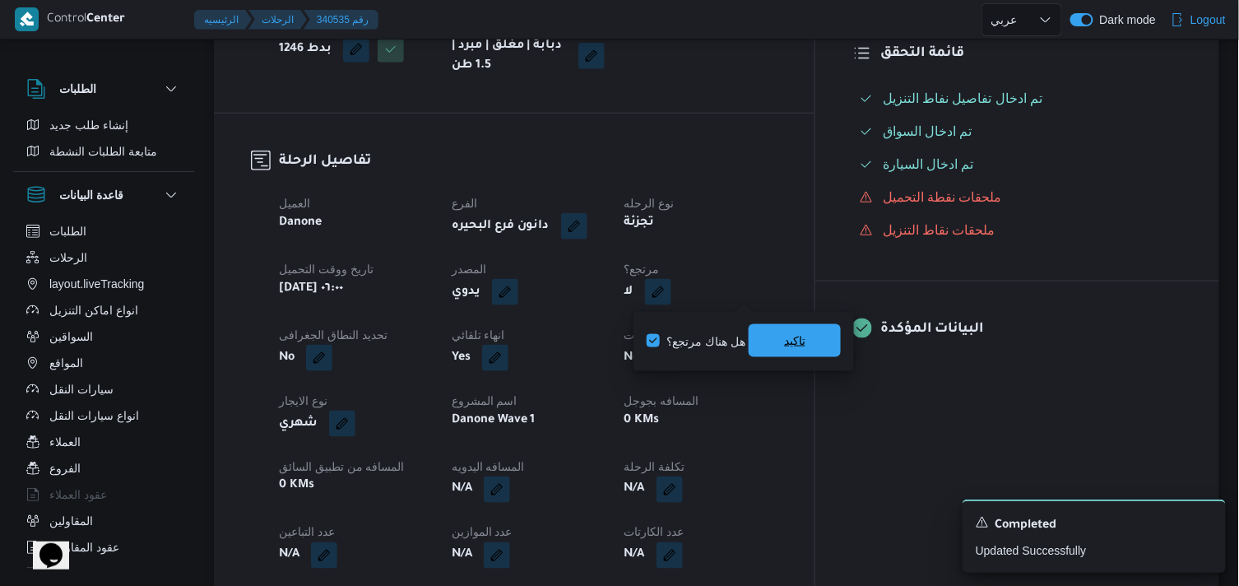
click at [826, 338] on span "تاكيد" at bounding box center [794, 340] width 92 height 33
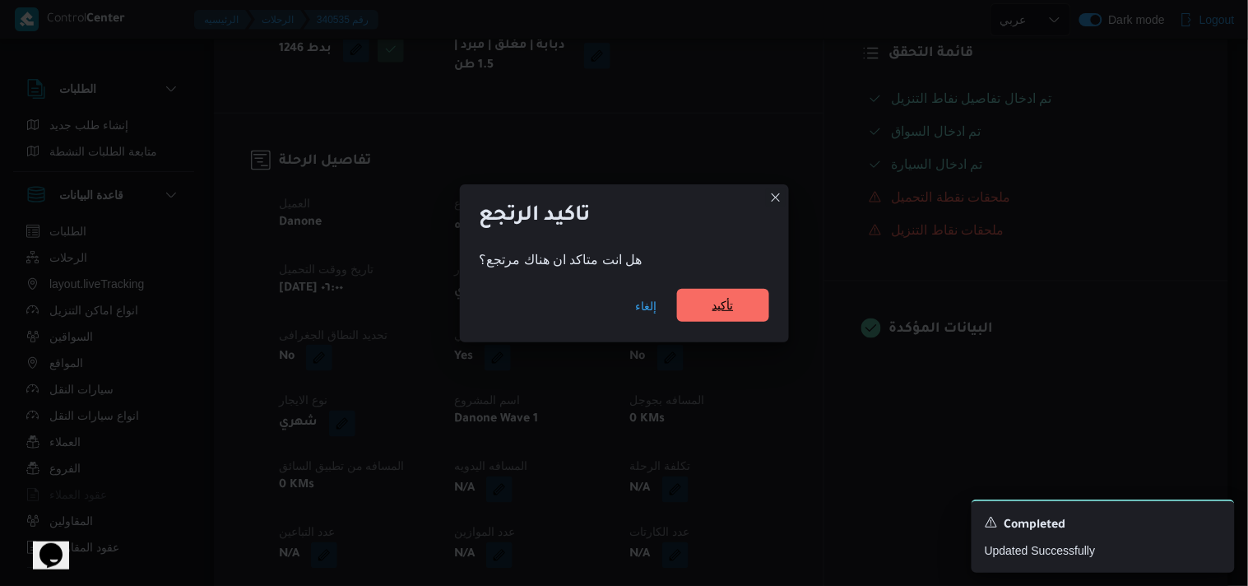
click at [747, 289] on div "إلغاء تأكيد" at bounding box center [624, 309] width 329 height 66
click at [738, 306] on span "تأكيد" at bounding box center [723, 305] width 92 height 33
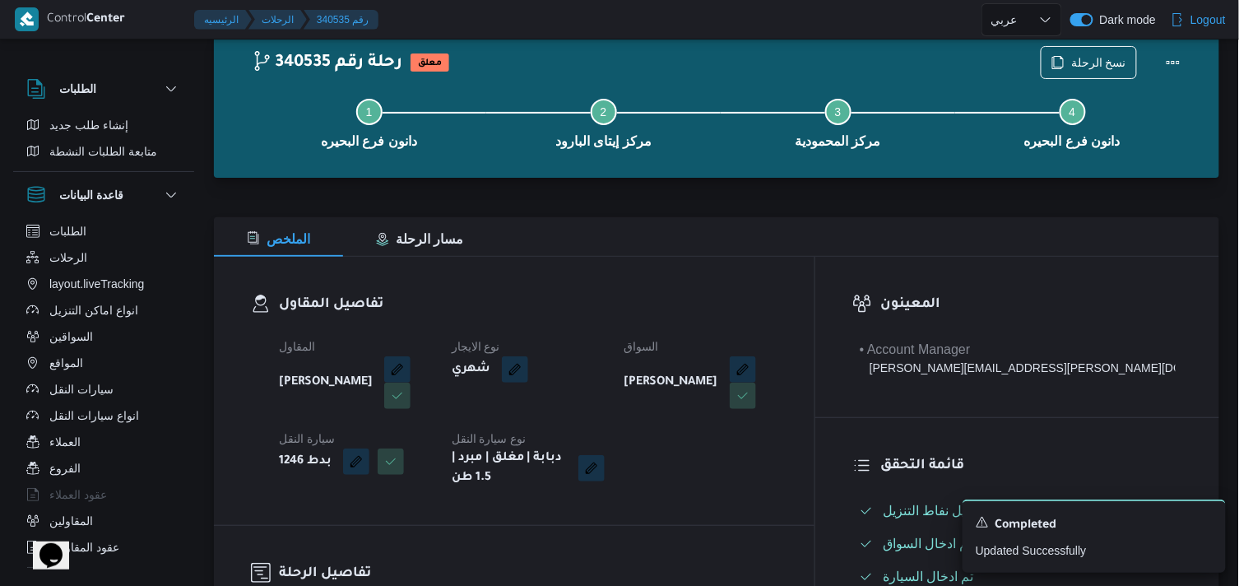
scroll to position [0, 0]
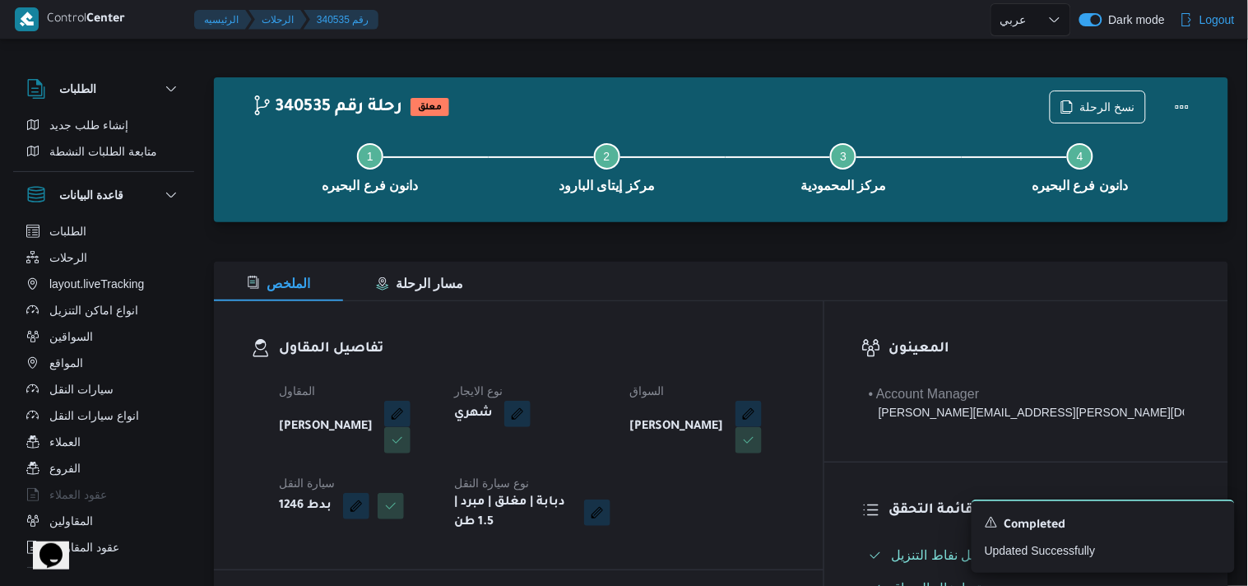
select select "ar"
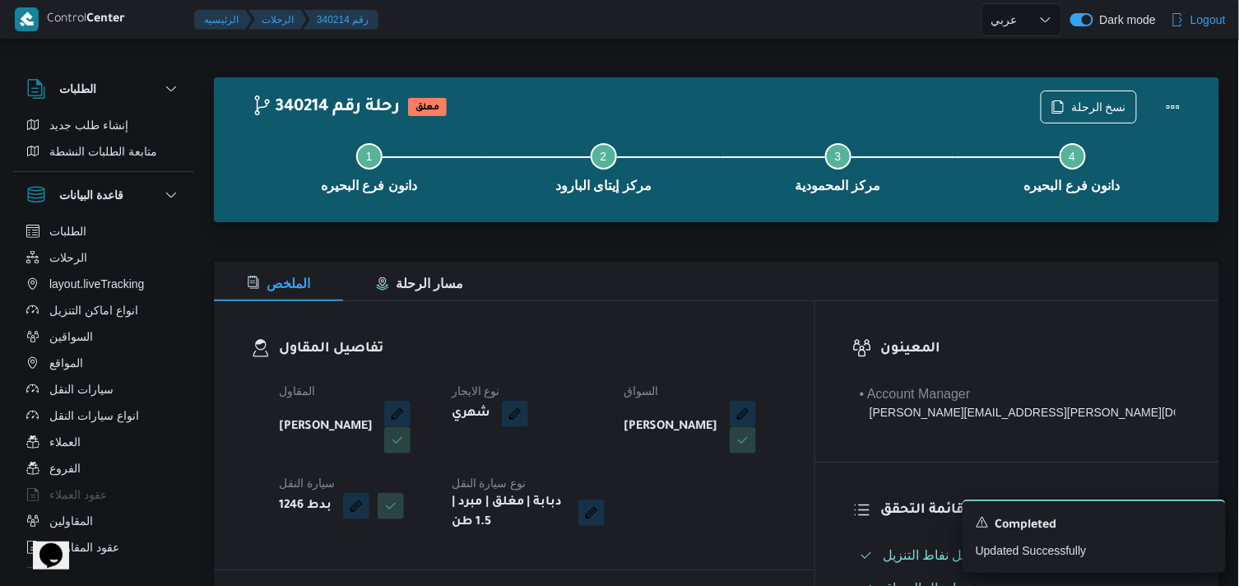
select select "ar"
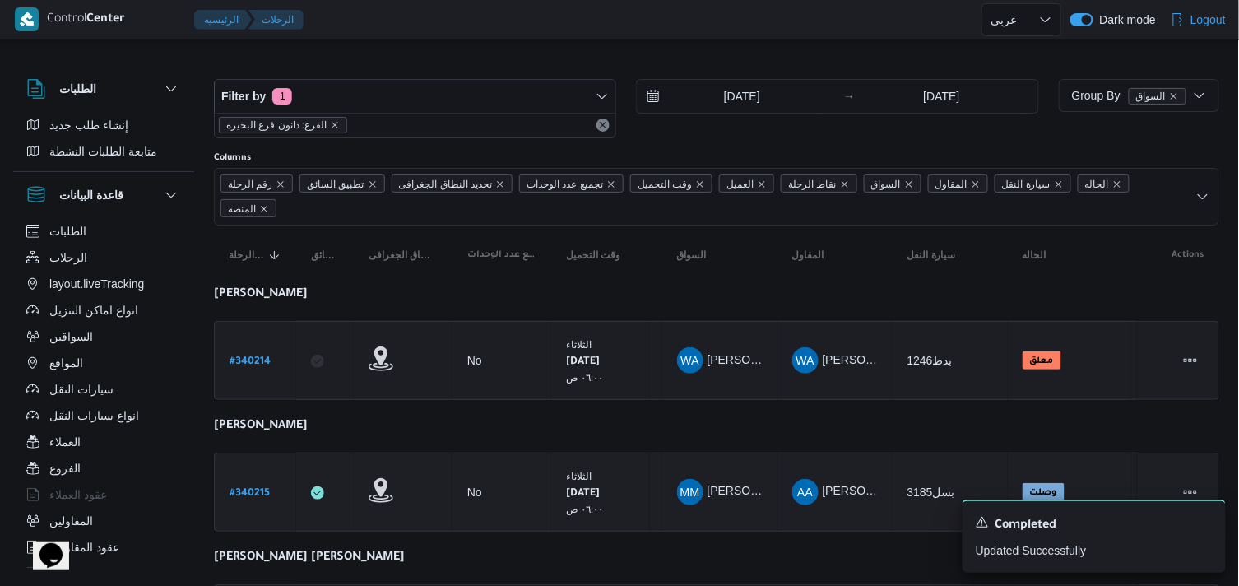
click at [255, 488] on b "# 340215" at bounding box center [249, 494] width 40 height 12
select select "ar"
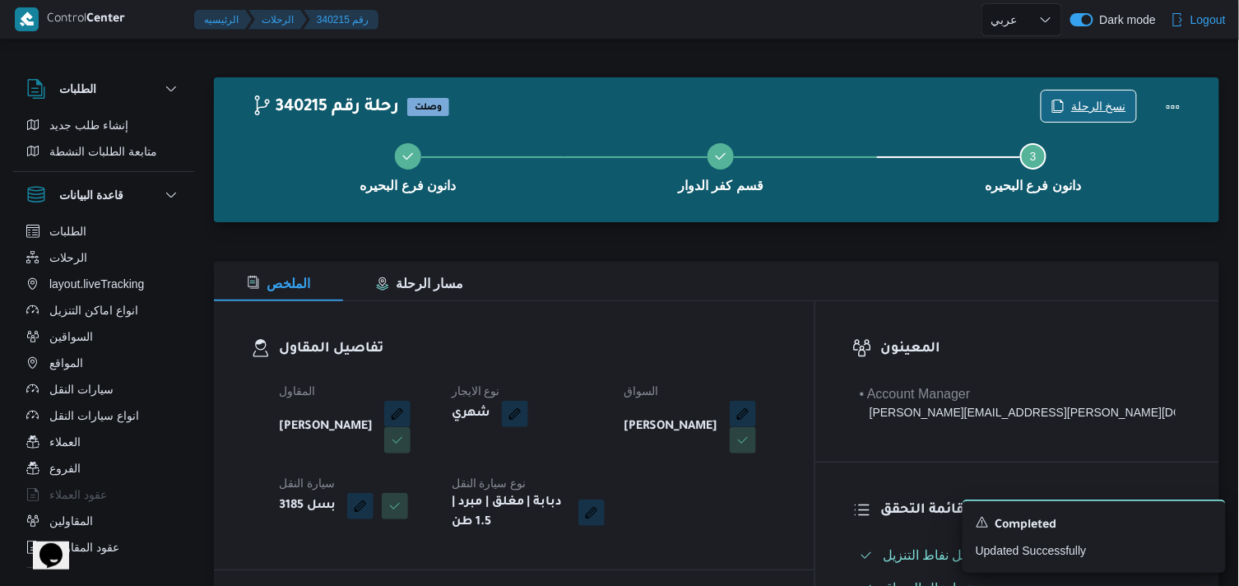
click at [1102, 109] on span "نسخ الرحلة" at bounding box center [1098, 106] width 55 height 20
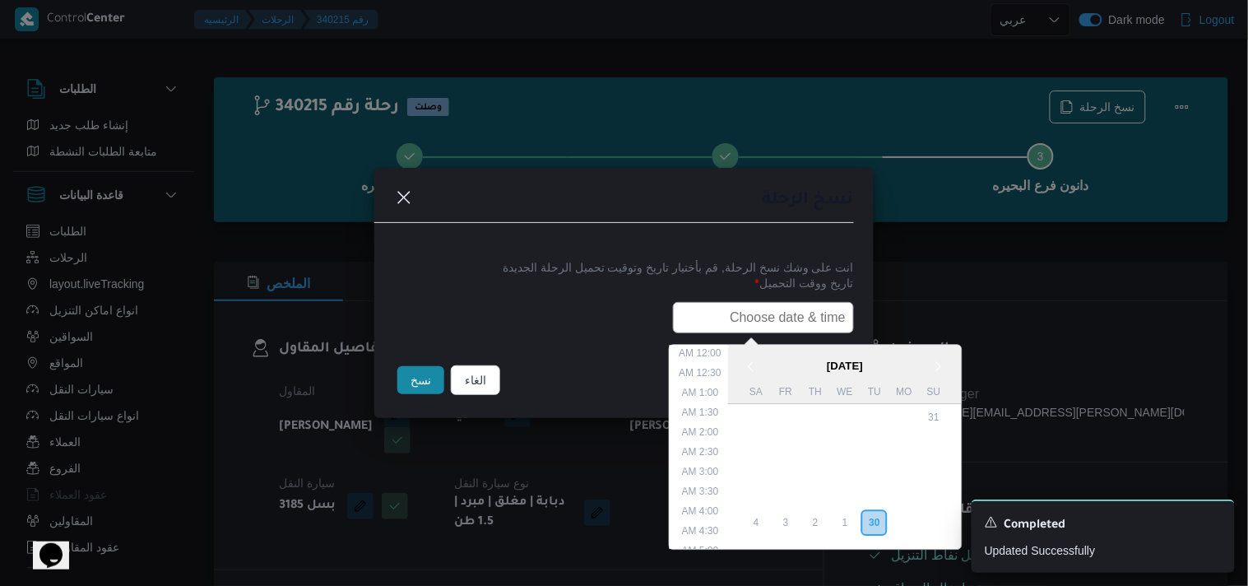
click at [758, 331] on input "text" at bounding box center [763, 317] width 181 height 31
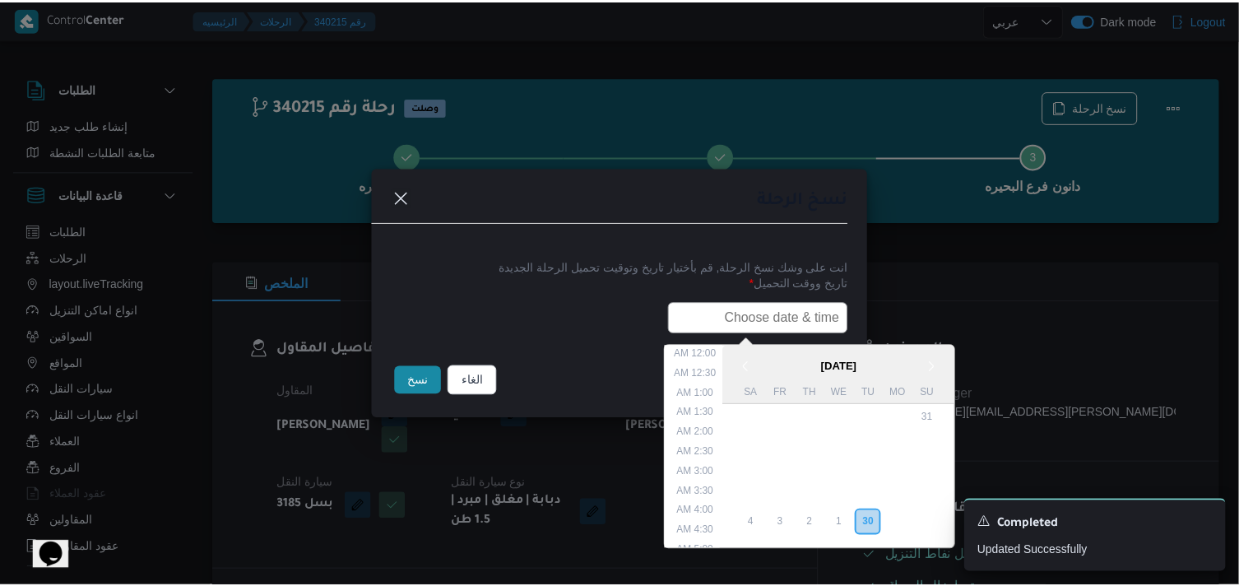
scroll to position [304, 0]
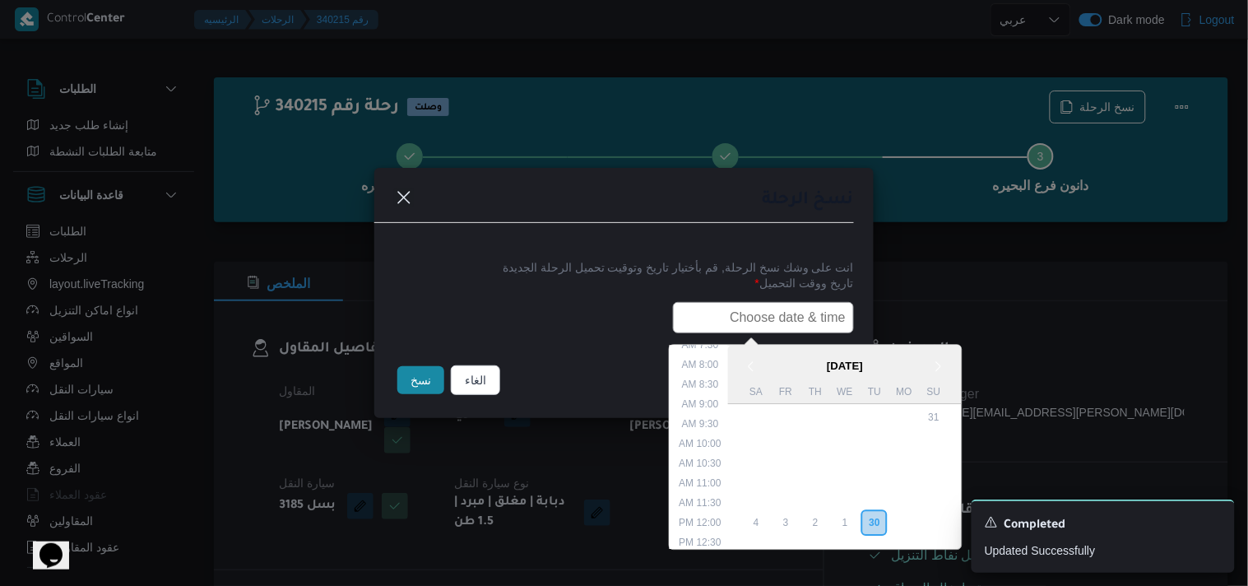
type input "01/10/2025 6:00AM"
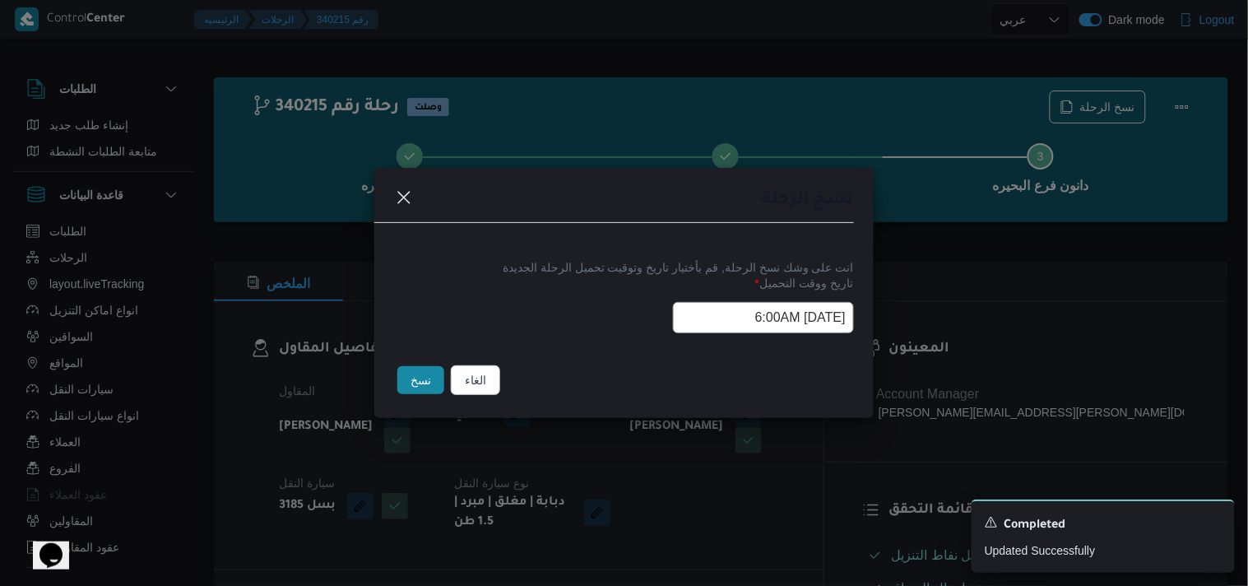
click at [423, 384] on button "نسخ" at bounding box center [420, 380] width 47 height 28
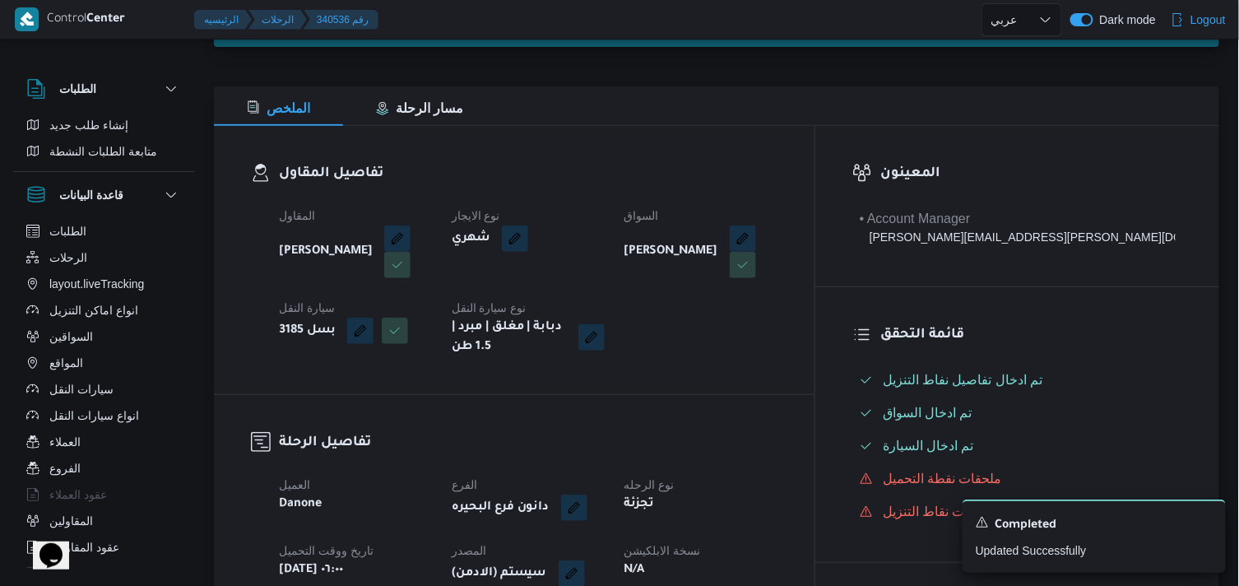
scroll to position [183, 0]
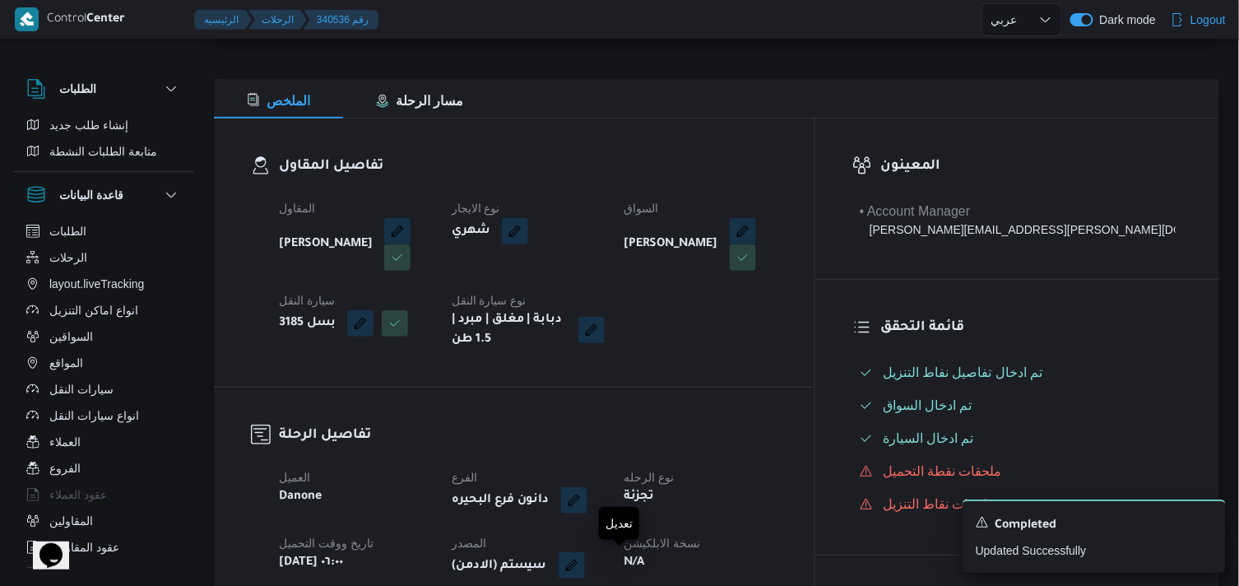
click at [585, 556] on button "button" at bounding box center [571, 565] width 26 height 26
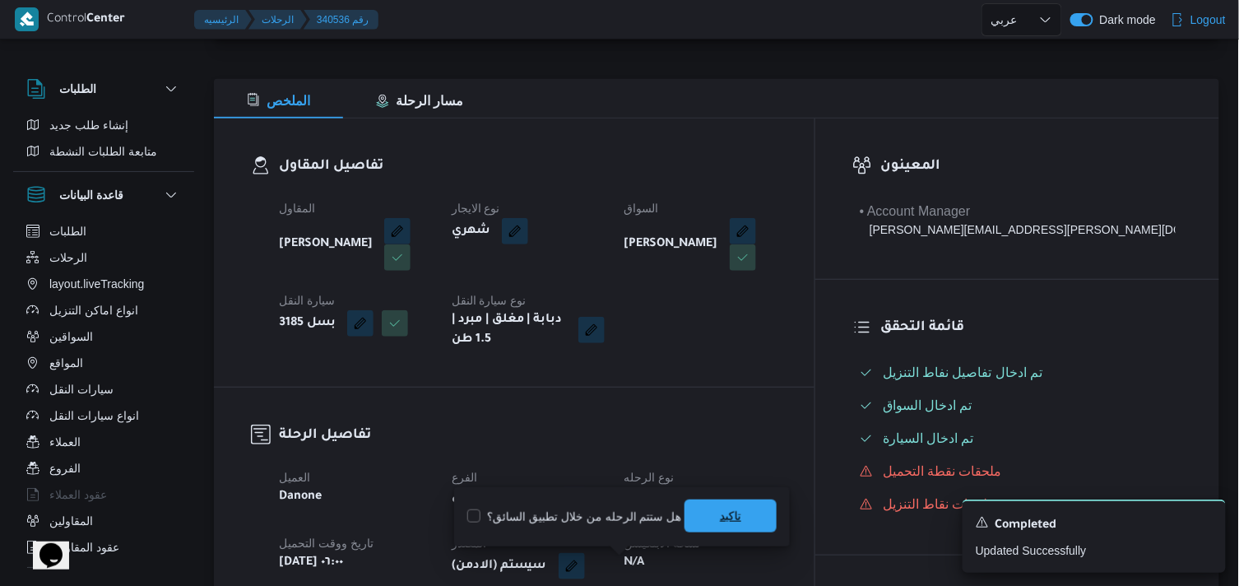
click at [724, 525] on span "تاكيد" at bounding box center [730, 515] width 92 height 33
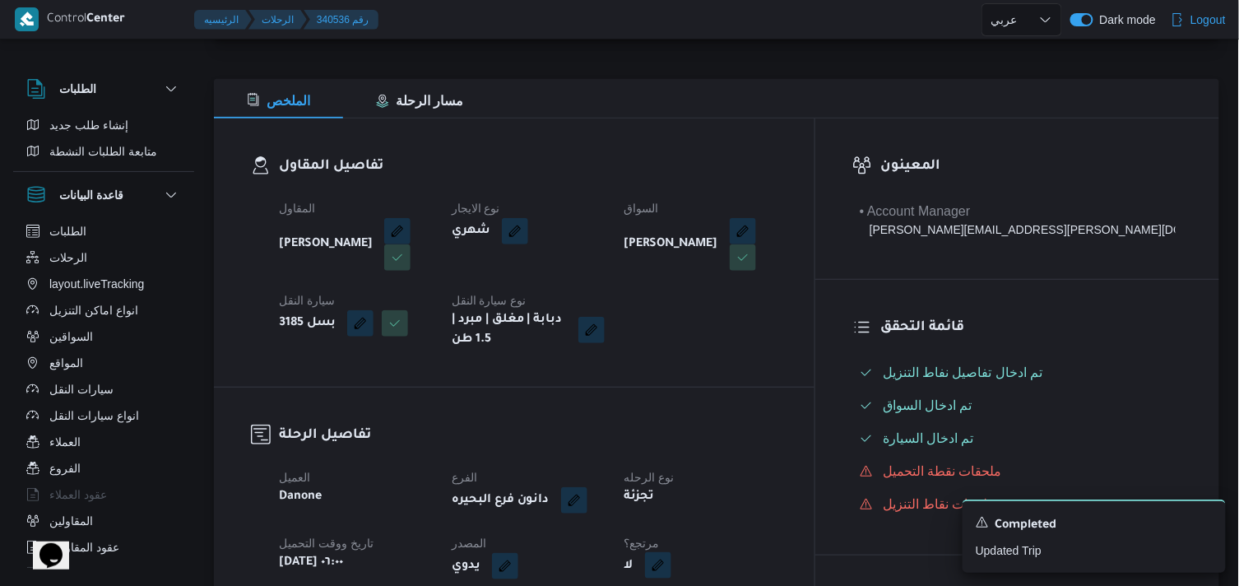
click at [671, 565] on button "button" at bounding box center [658, 565] width 26 height 26
click at [720, 514] on label "هل هناك مرتجع؟" at bounding box center [695, 517] width 99 height 20
checkbox input "true"
click at [786, 503] on span "تاكيد" at bounding box center [794, 515] width 92 height 33
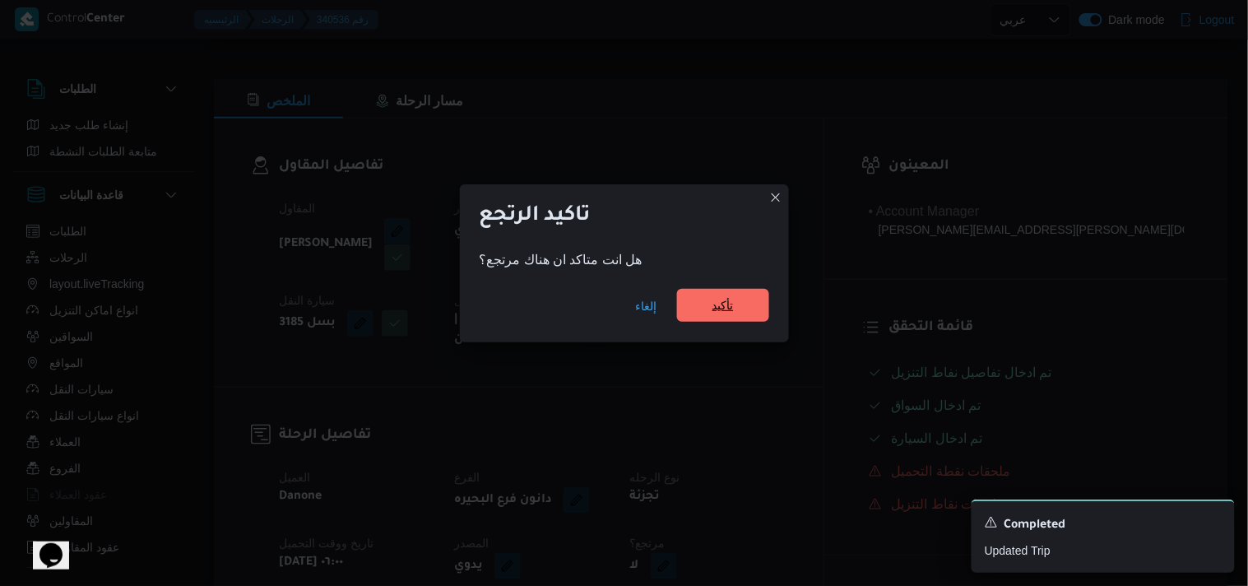
click at [727, 317] on span "تأكيد" at bounding box center [723, 305] width 92 height 33
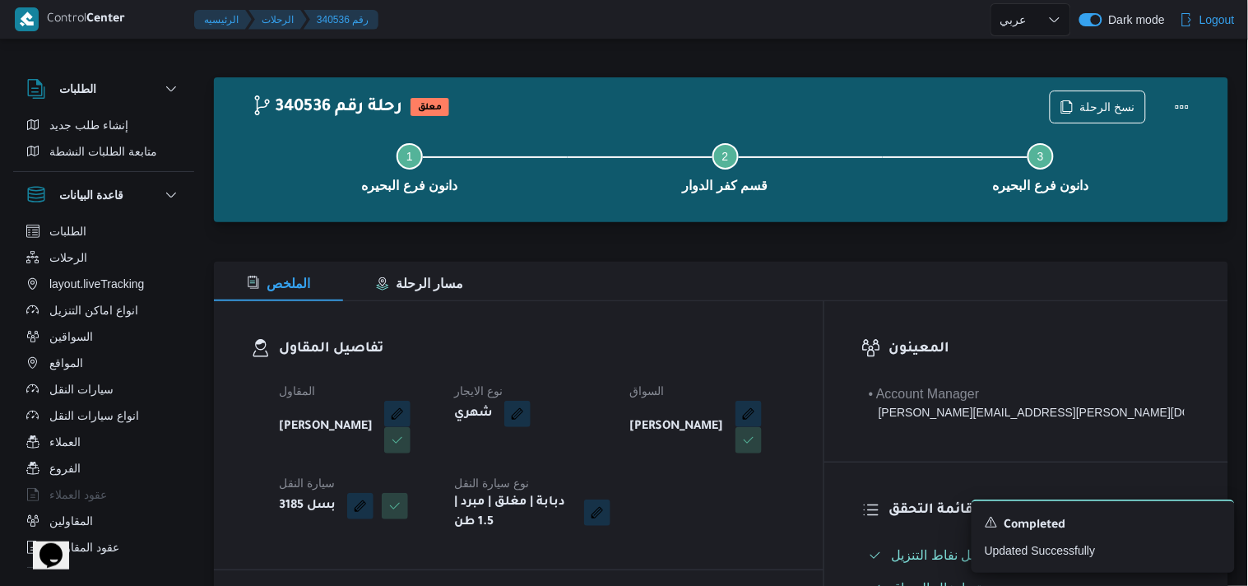
select select "ar"
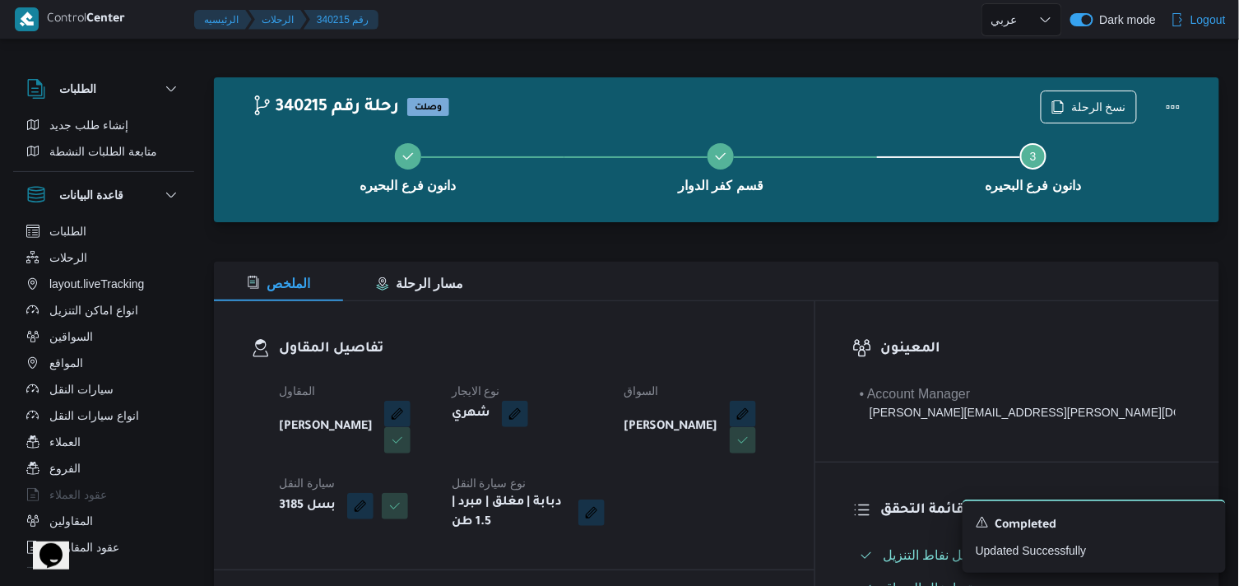
select select "ar"
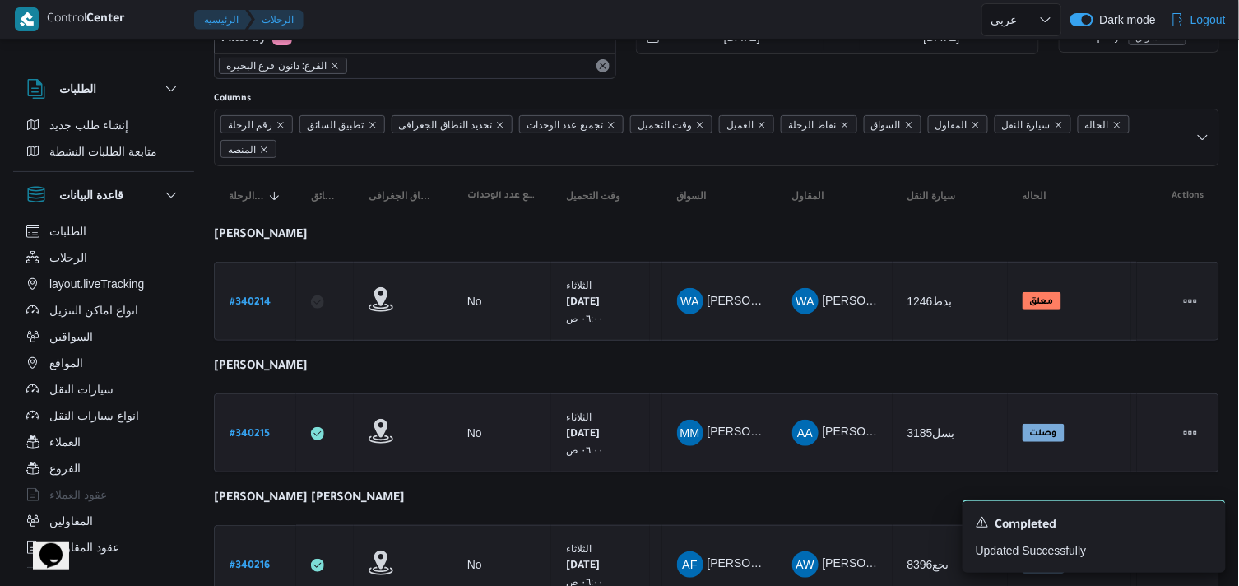
scroll to position [91, 0]
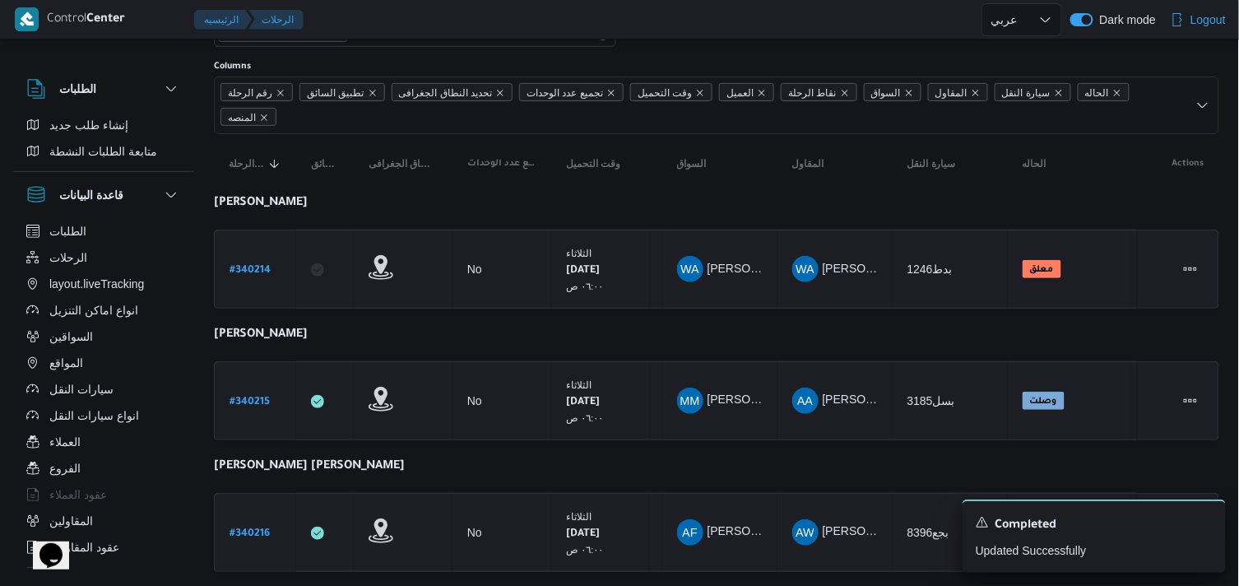
click at [259, 529] on b "# 340216" at bounding box center [249, 534] width 40 height 12
select select "ar"
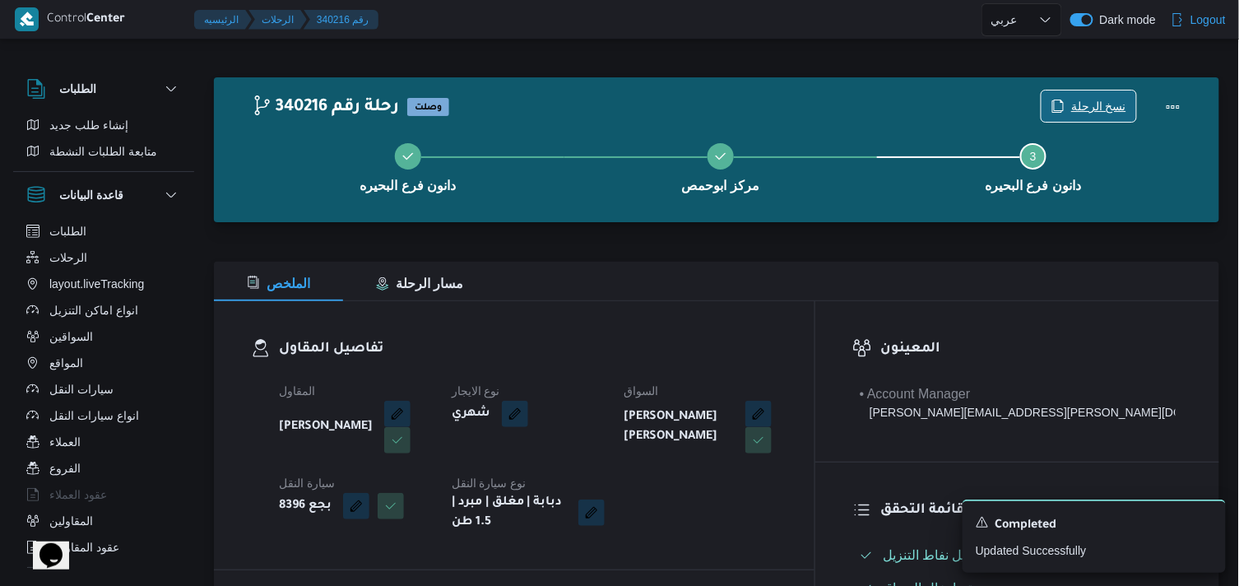
click at [1073, 104] on span "نسخ الرحلة" at bounding box center [1088, 105] width 95 height 31
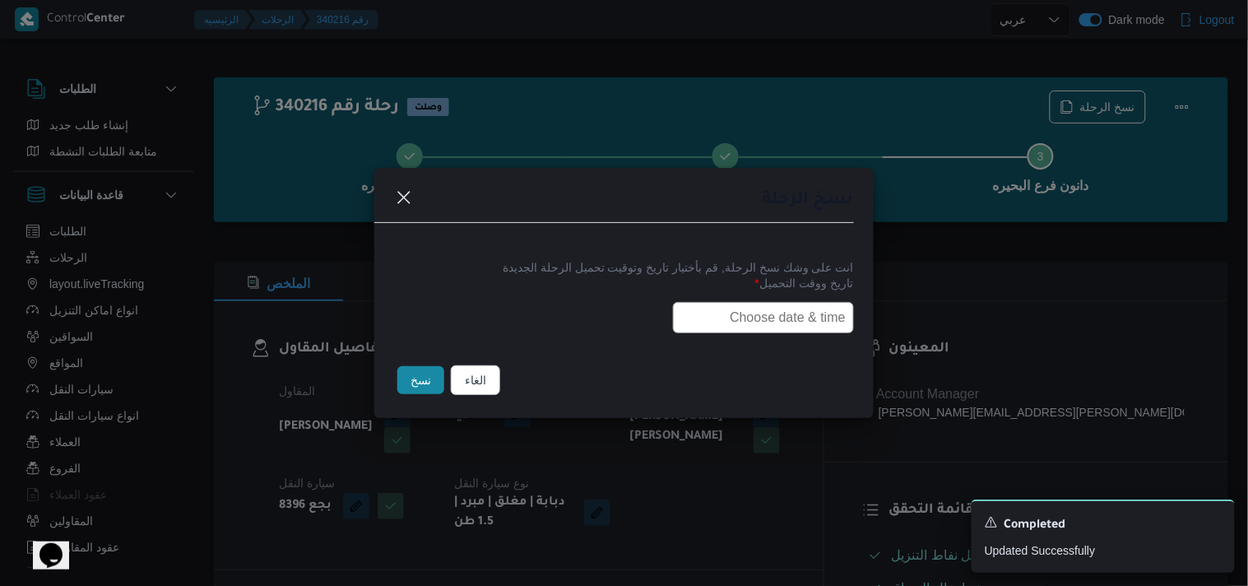
click at [785, 330] on input "text" at bounding box center [763, 317] width 181 height 31
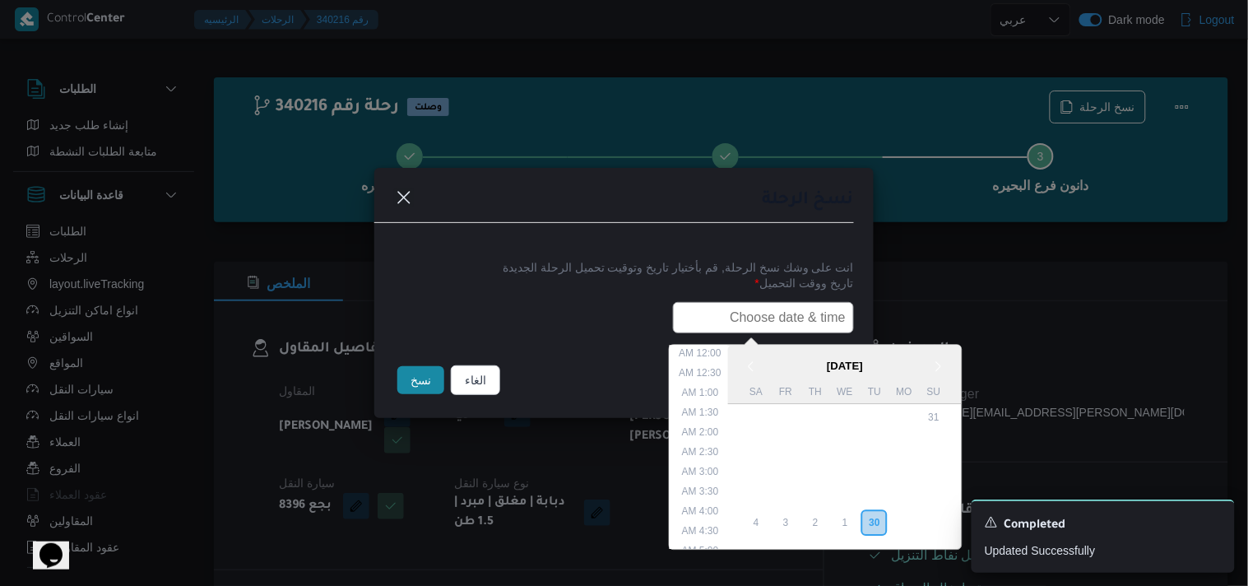
scroll to position [304, 0]
type input "01/10/2025 7:30AM"
click at [713, 290] on label "تاريخ ووقت التحميل *" at bounding box center [624, 288] width 460 height 25
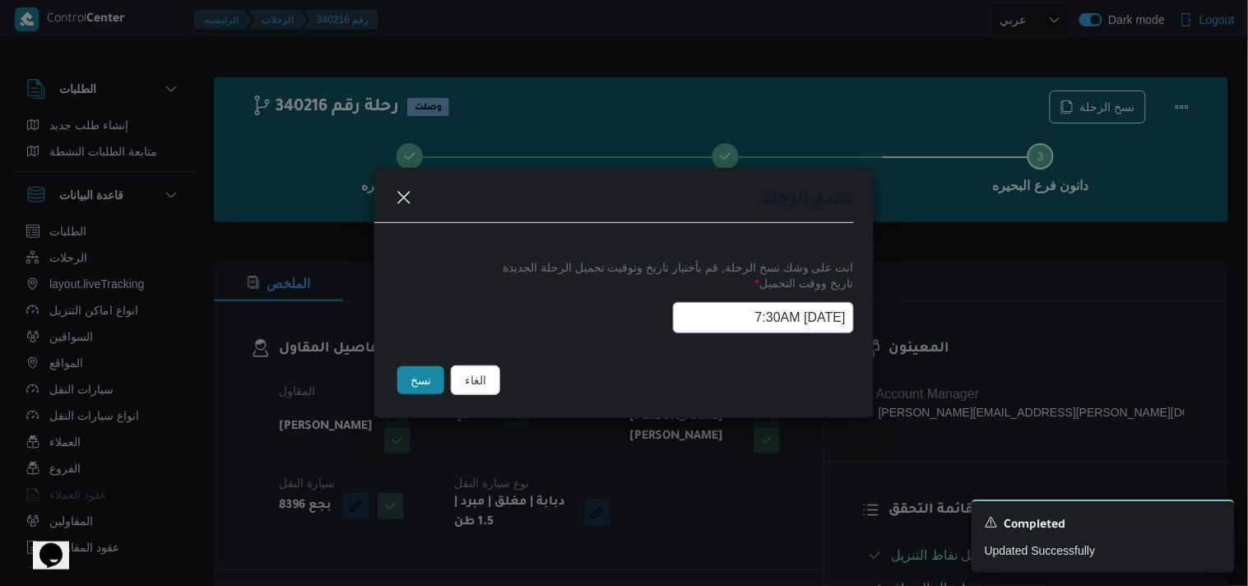
click at [708, 309] on input "01/10/2025 7:30AM" at bounding box center [763, 317] width 181 height 31
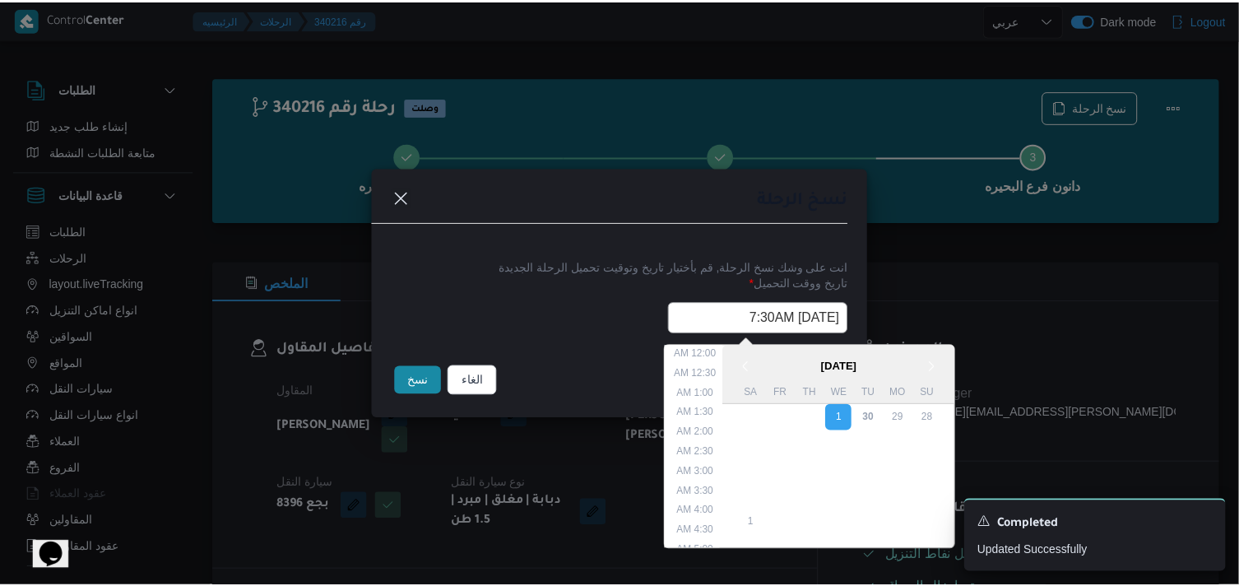
scroll to position [206, 0]
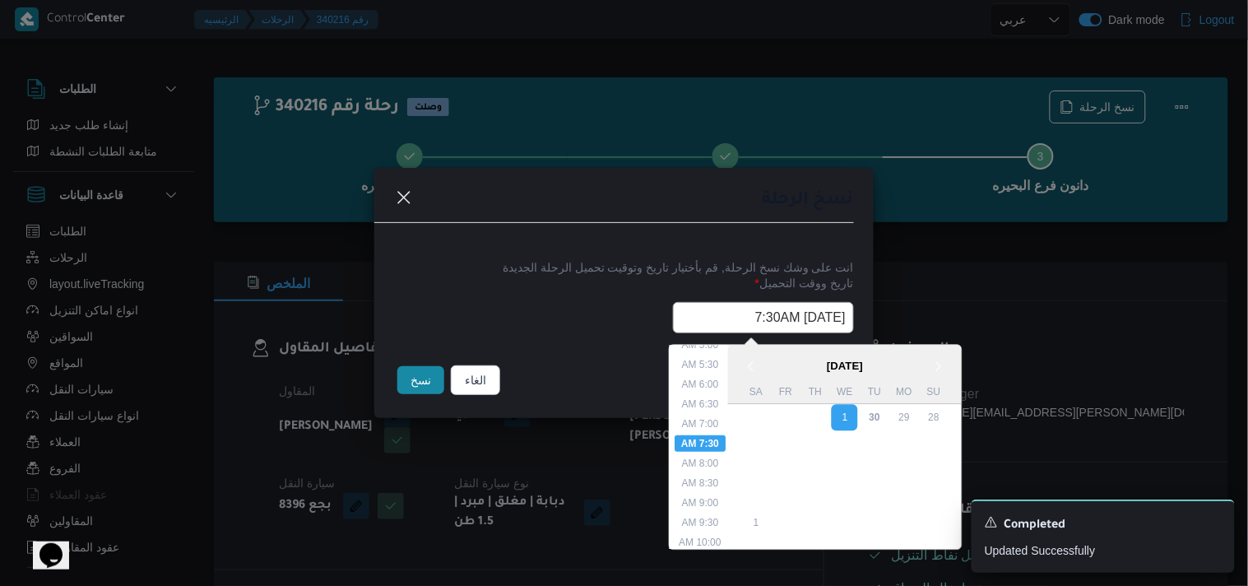
click at [708, 309] on input "01/10/2025 7:30AM" at bounding box center [763, 317] width 181 height 31
click at [708, 309] on input "text" at bounding box center [763, 317] width 181 height 31
type input "01/10/2025 6:00AM"
click at [438, 368] on button "نسخ" at bounding box center [420, 380] width 47 height 28
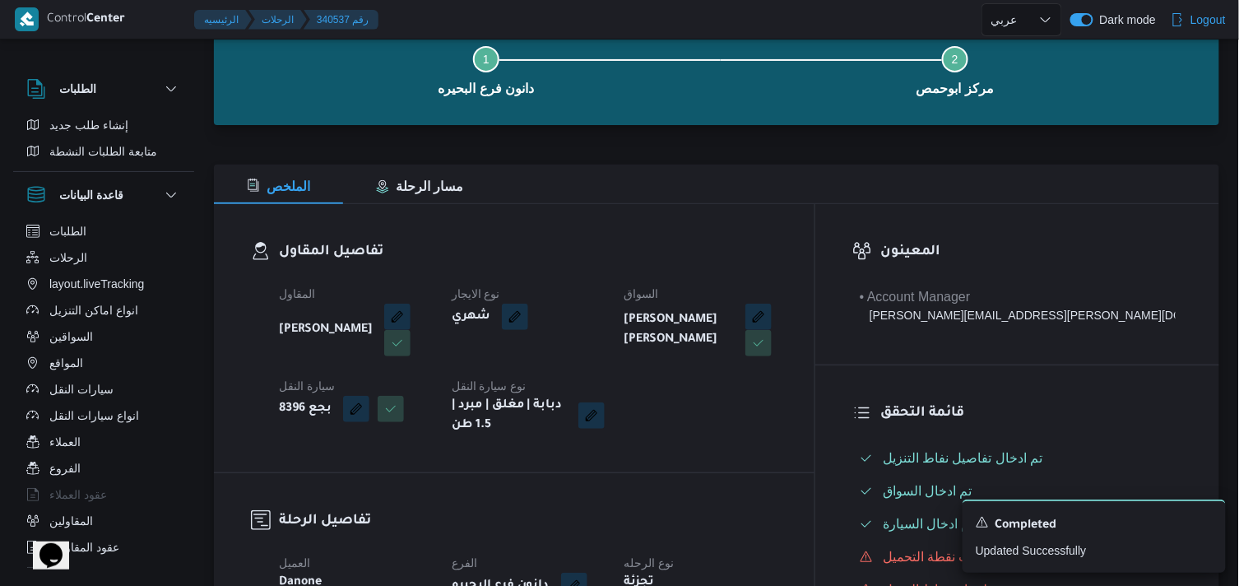
scroll to position [274, 0]
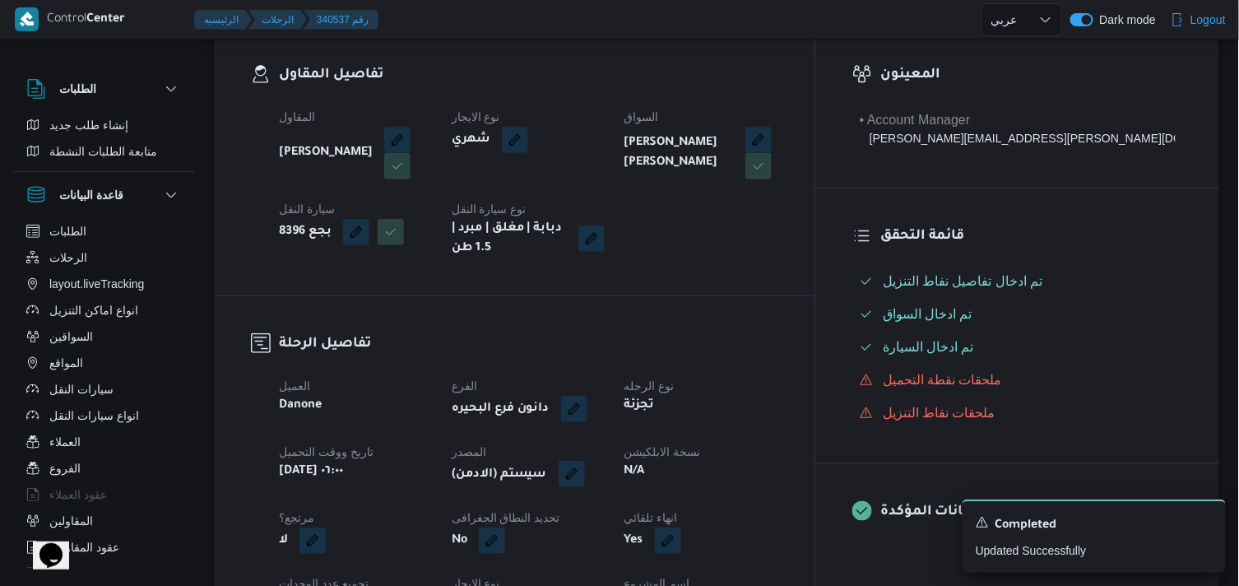
click at [585, 487] on span at bounding box center [567, 474] width 35 height 26
click at [606, 470] on div "(سيستم (الادمن" at bounding box center [528, 475] width 156 height 30
click at [585, 473] on button "button" at bounding box center [571, 474] width 26 height 26
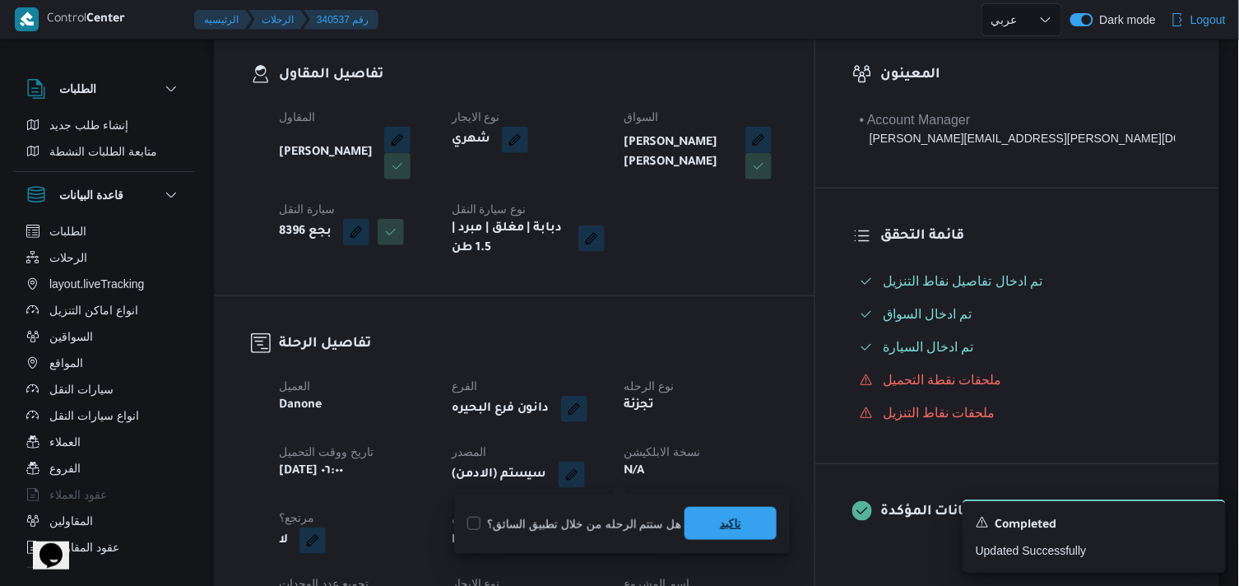
click at [736, 526] on span "تاكيد" at bounding box center [730, 523] width 92 height 33
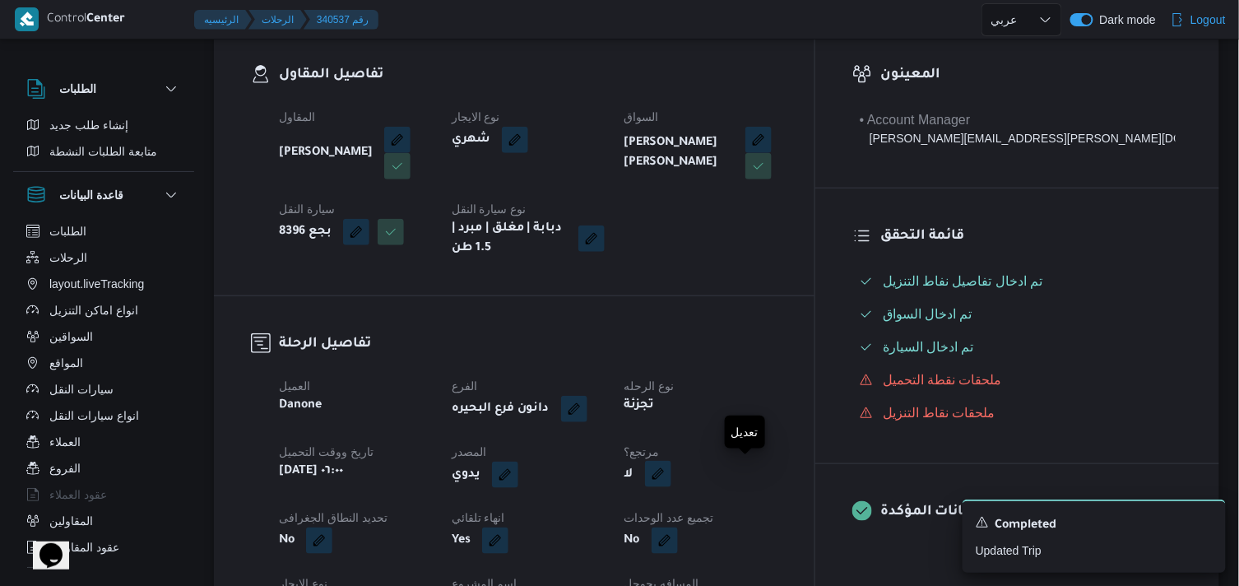
click at [671, 483] on button "button" at bounding box center [658, 474] width 26 height 26
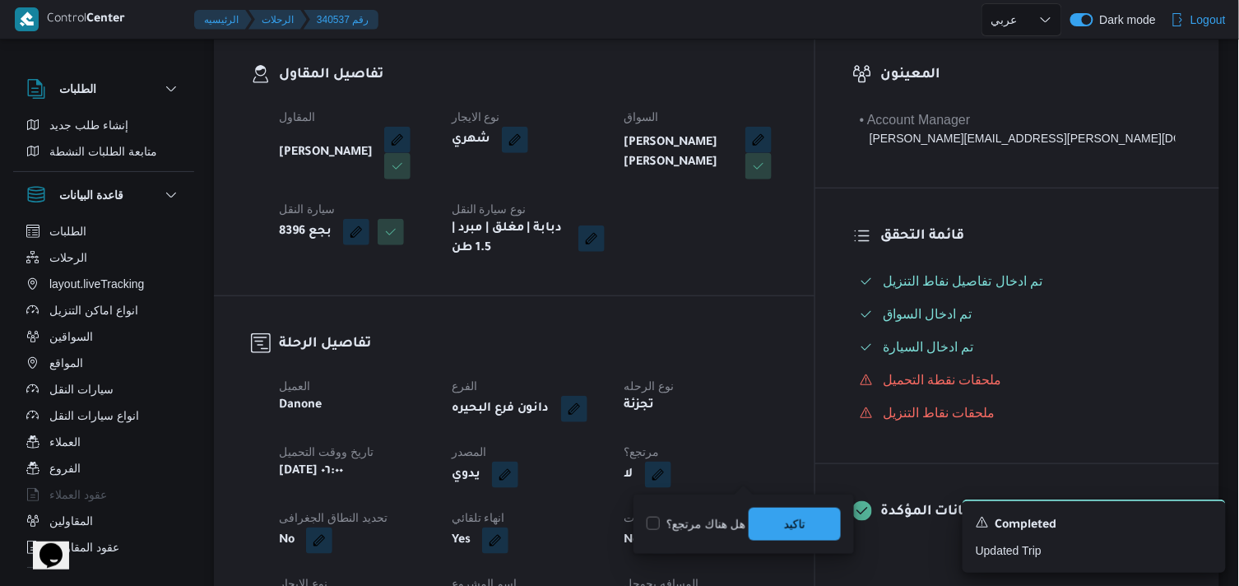
click at [728, 523] on label "هل هناك مرتجع؟" at bounding box center [695, 524] width 99 height 20
checkbox input "true"
click at [769, 518] on span "تاكيد" at bounding box center [794, 523] width 92 height 33
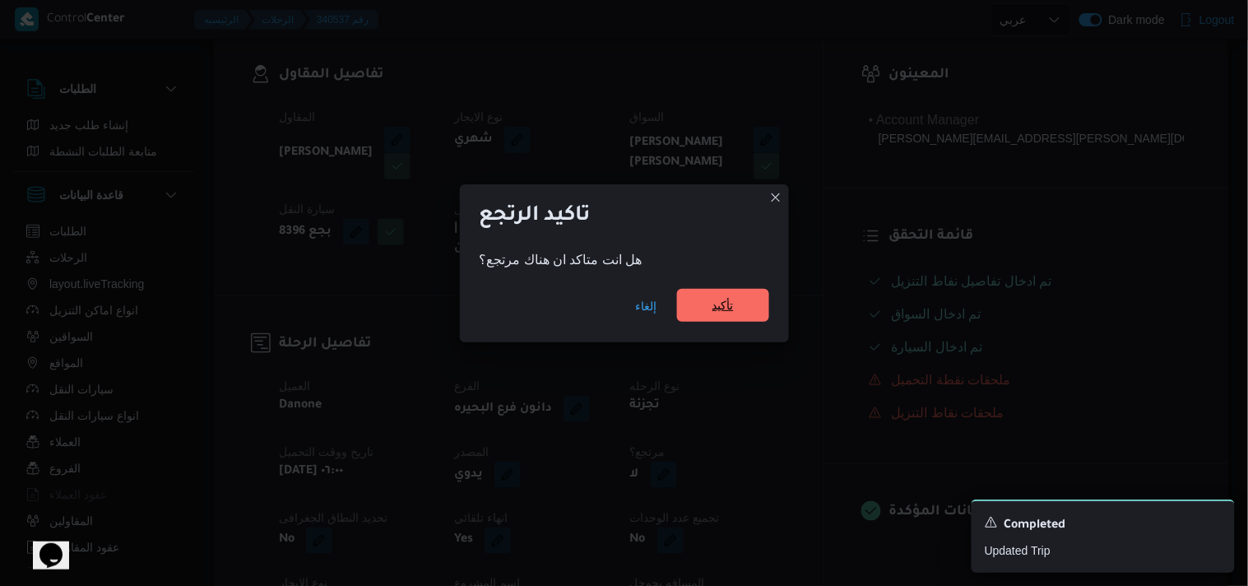
click at [713, 321] on span "تأكيد" at bounding box center [723, 305] width 92 height 33
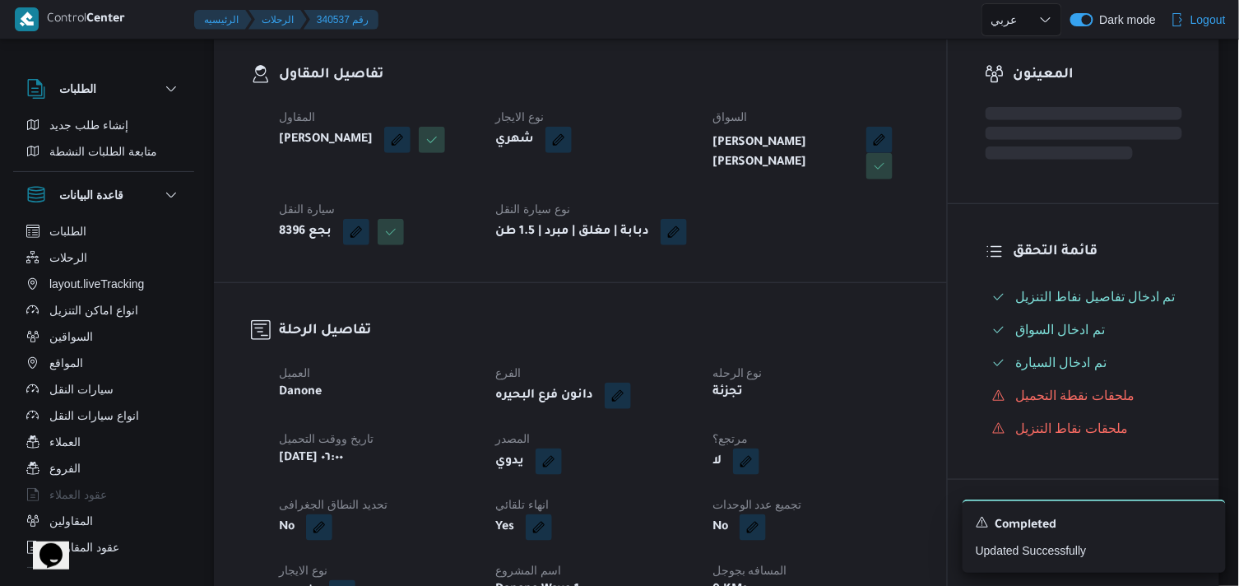
select select "ar"
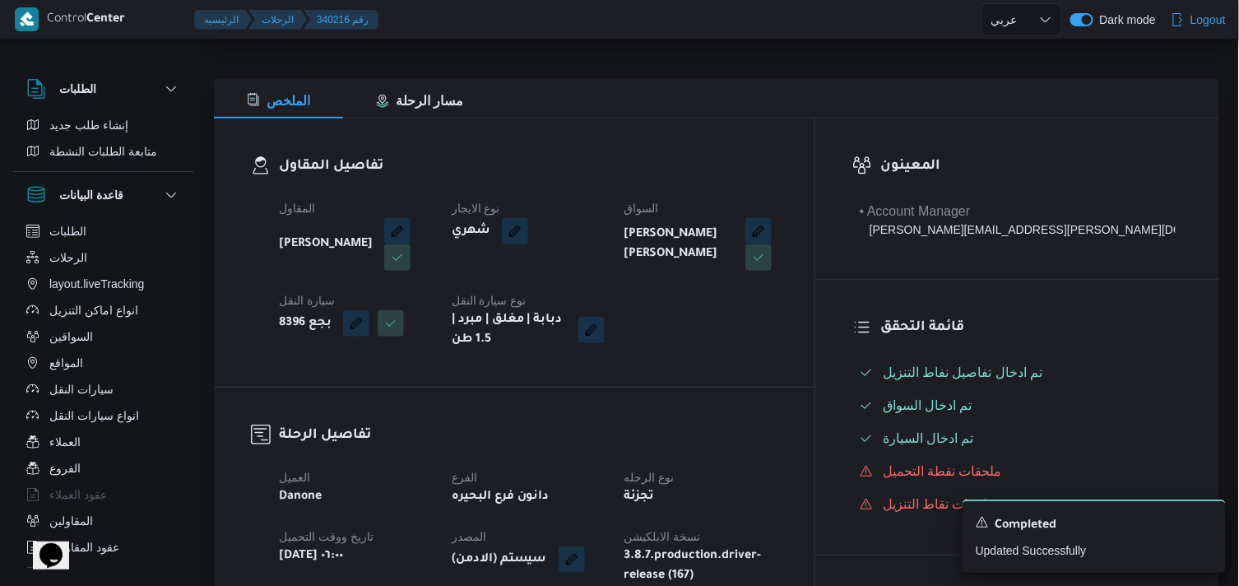
select select "ar"
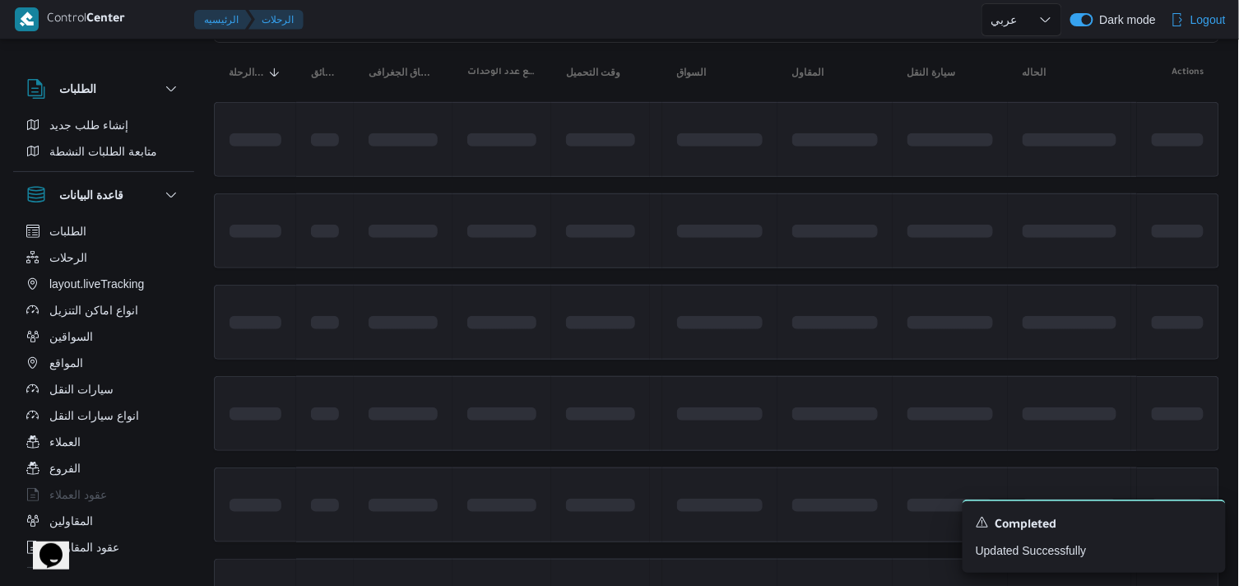
scroll to position [91, 0]
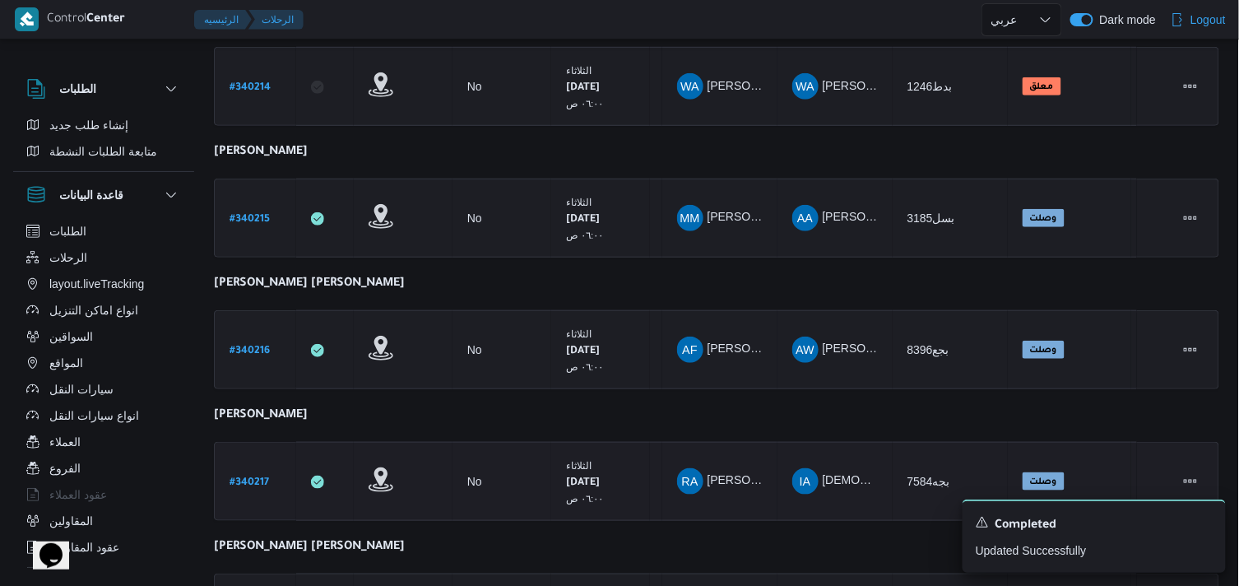
click at [245, 477] on b "# 340217" at bounding box center [248, 483] width 39 height 12
select select "ar"
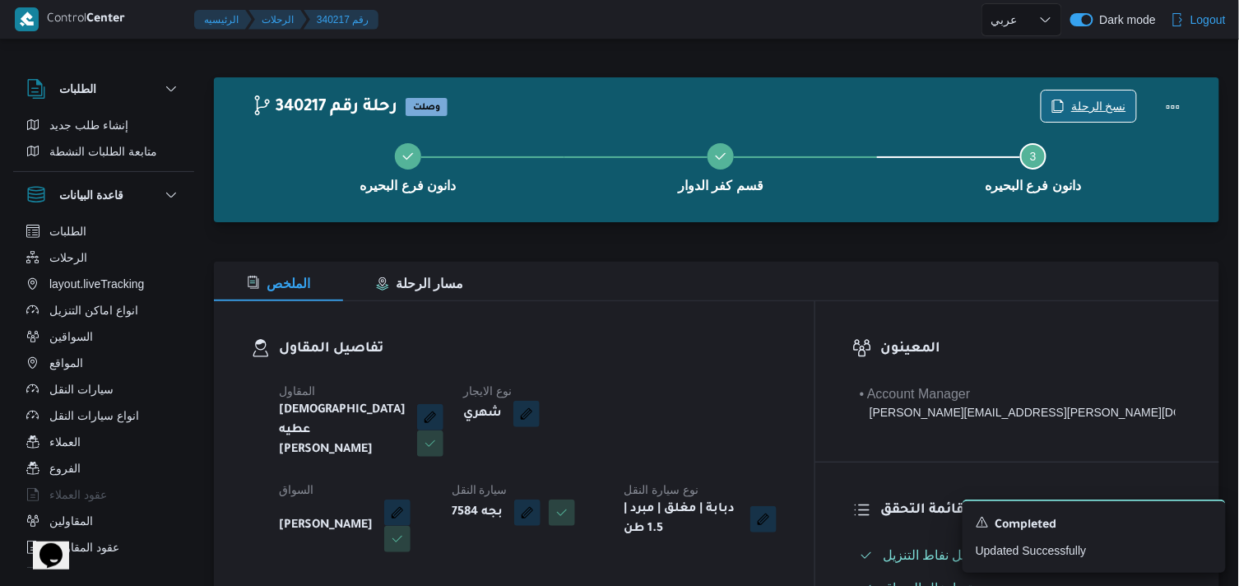
click at [1114, 100] on span "نسخ الرحلة" at bounding box center [1098, 106] width 55 height 20
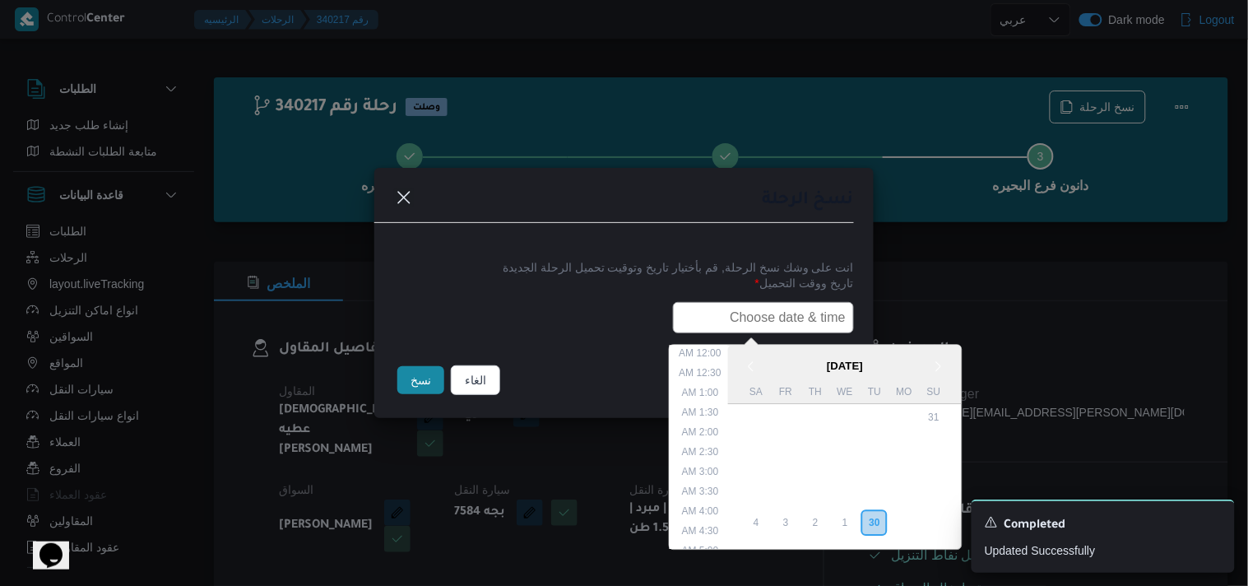
click at [788, 309] on input "text" at bounding box center [763, 317] width 181 height 31
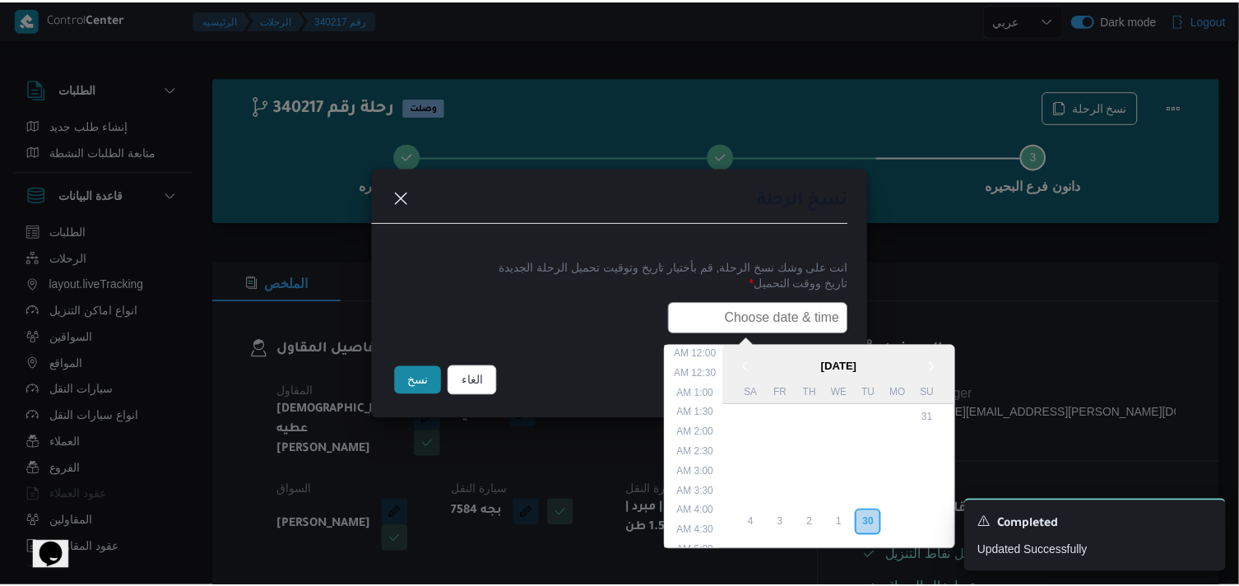
scroll to position [304, 0]
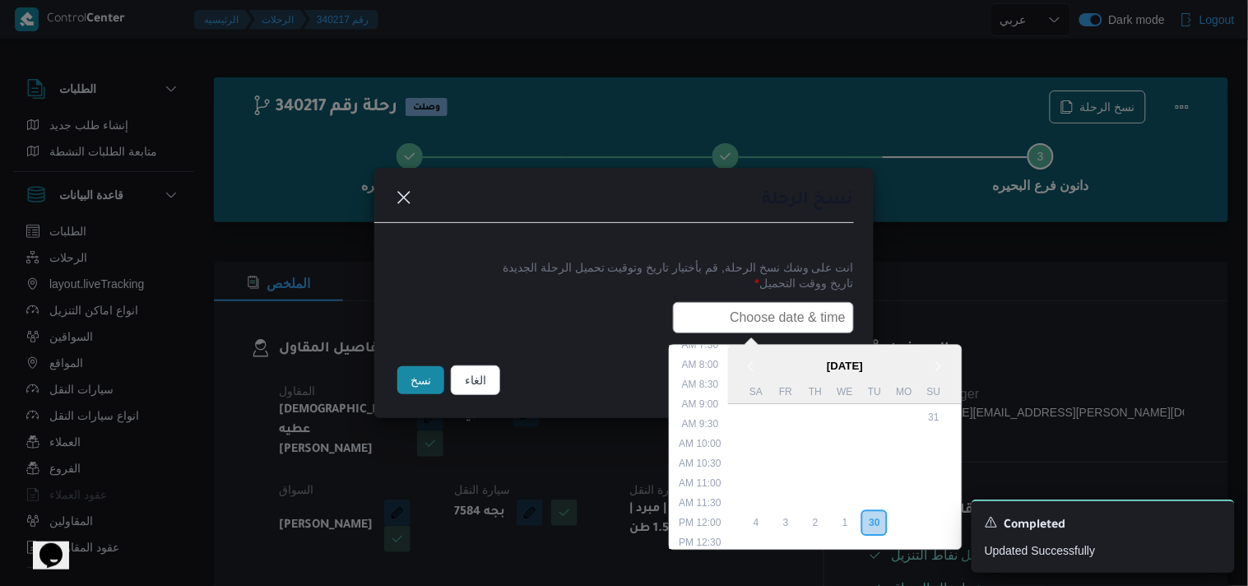
type input "01/10/2025 6:00AM"
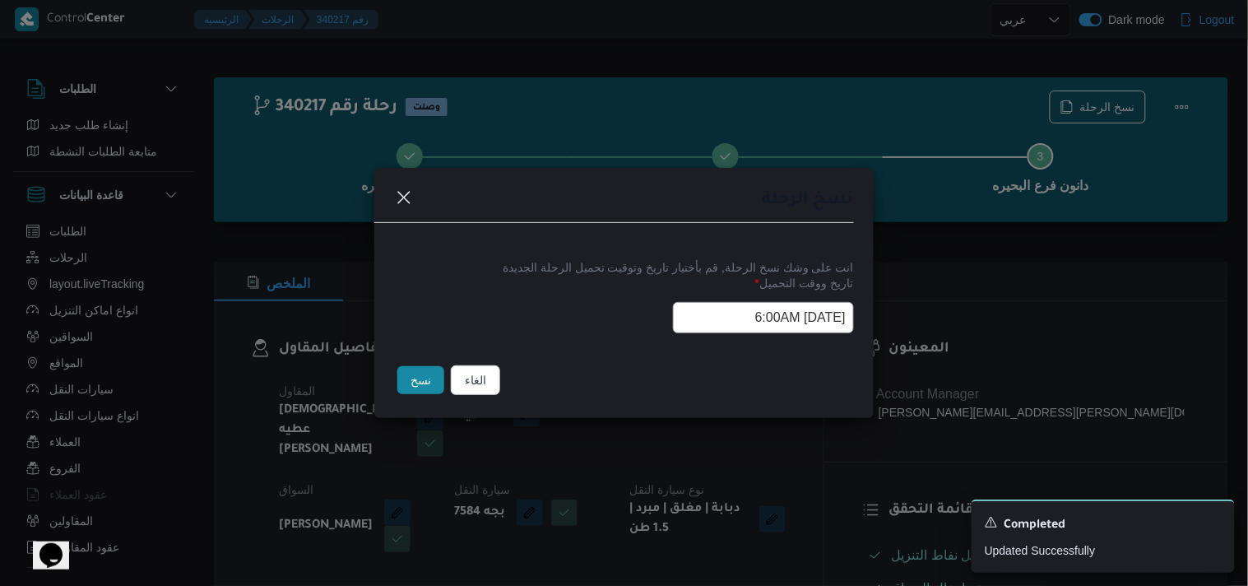
click at [423, 378] on button "نسخ" at bounding box center [420, 380] width 47 height 28
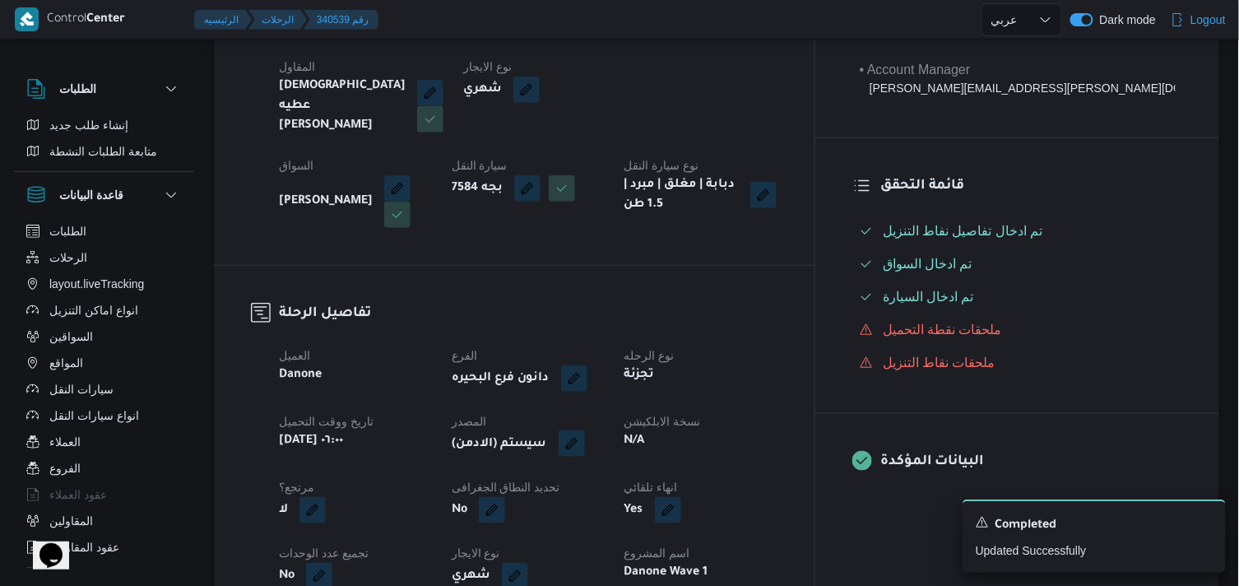
scroll to position [365, 0]
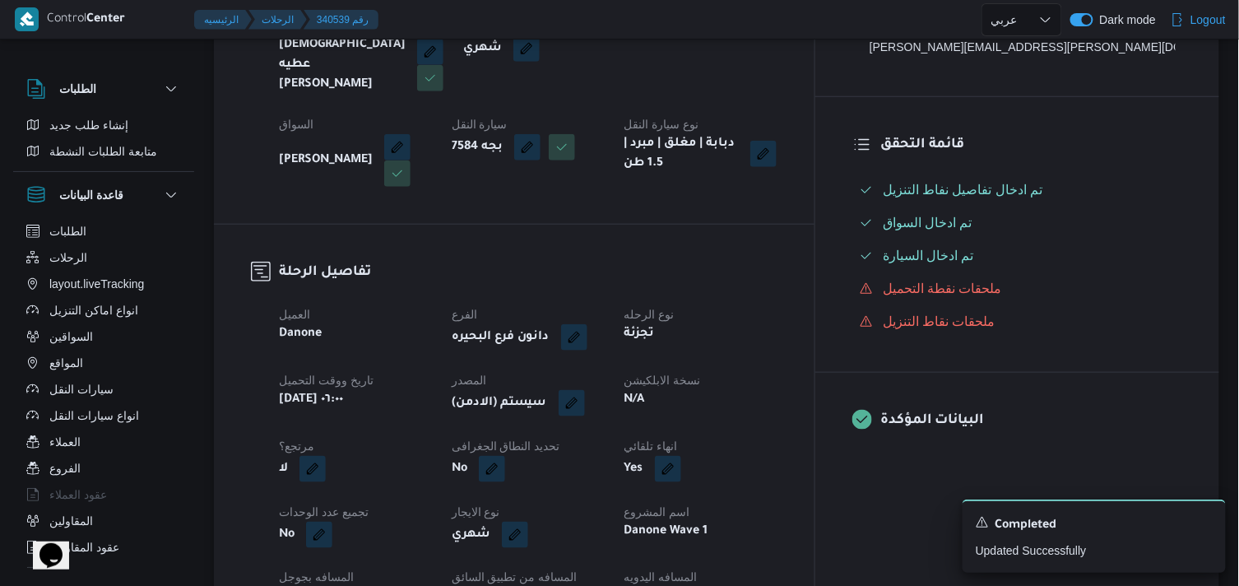
click at [606, 388] on div "(سيستم (الادمن" at bounding box center [528, 403] width 156 height 30
click at [585, 389] on button "button" at bounding box center [571, 402] width 26 height 26
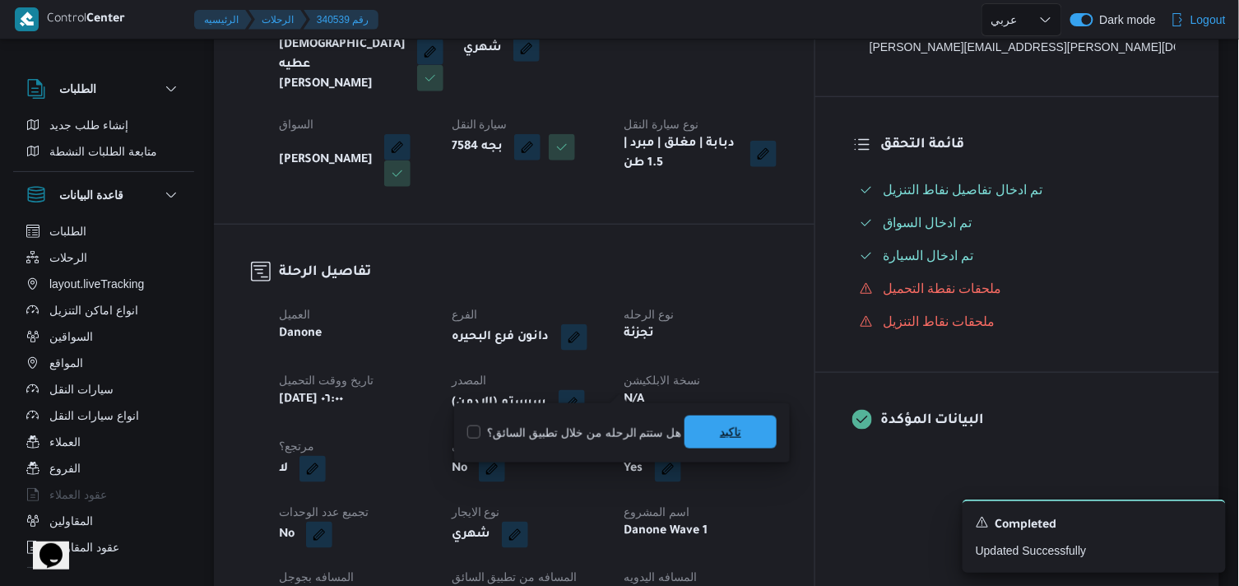
click at [684, 431] on span "تاكيد" at bounding box center [730, 431] width 92 height 33
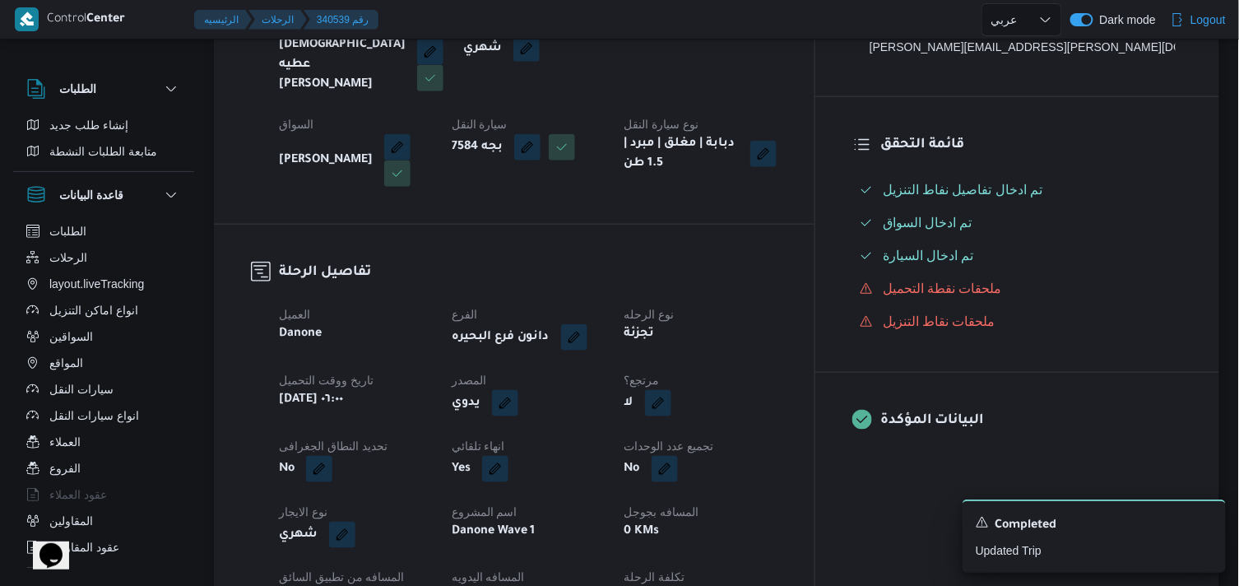
click at [671, 390] on button "button" at bounding box center [658, 403] width 26 height 26
click at [718, 429] on label "هل هناك مرتجع؟" at bounding box center [695, 433] width 99 height 20
checkbox input "true"
click at [817, 446] on span "تاكيد" at bounding box center [794, 431] width 92 height 33
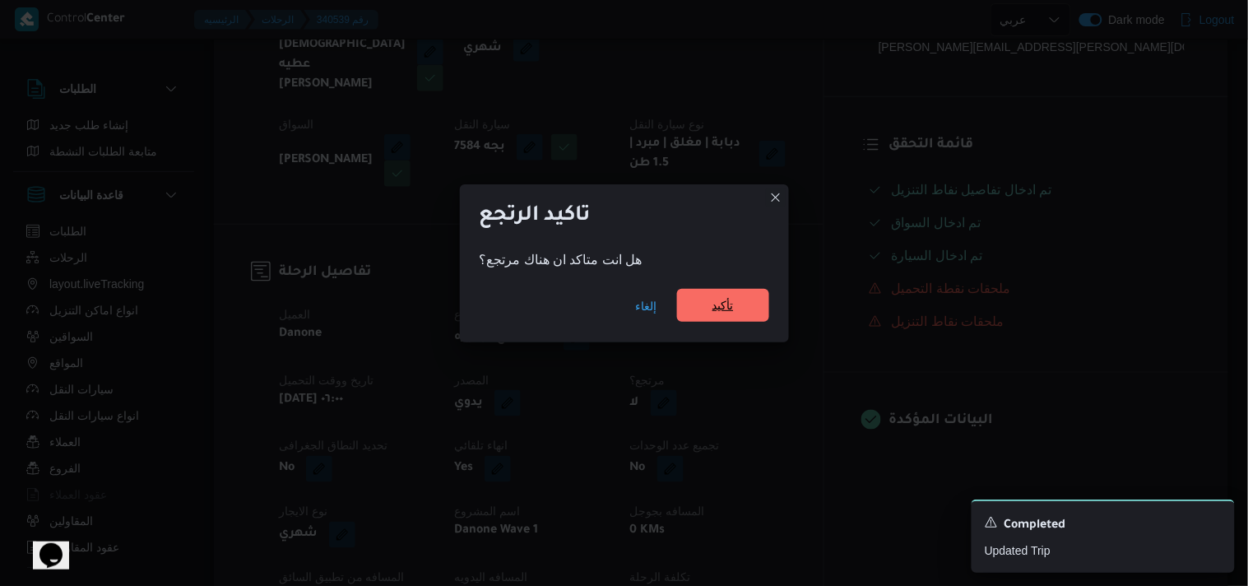
click at [742, 308] on span "تأكيد" at bounding box center [723, 305] width 92 height 33
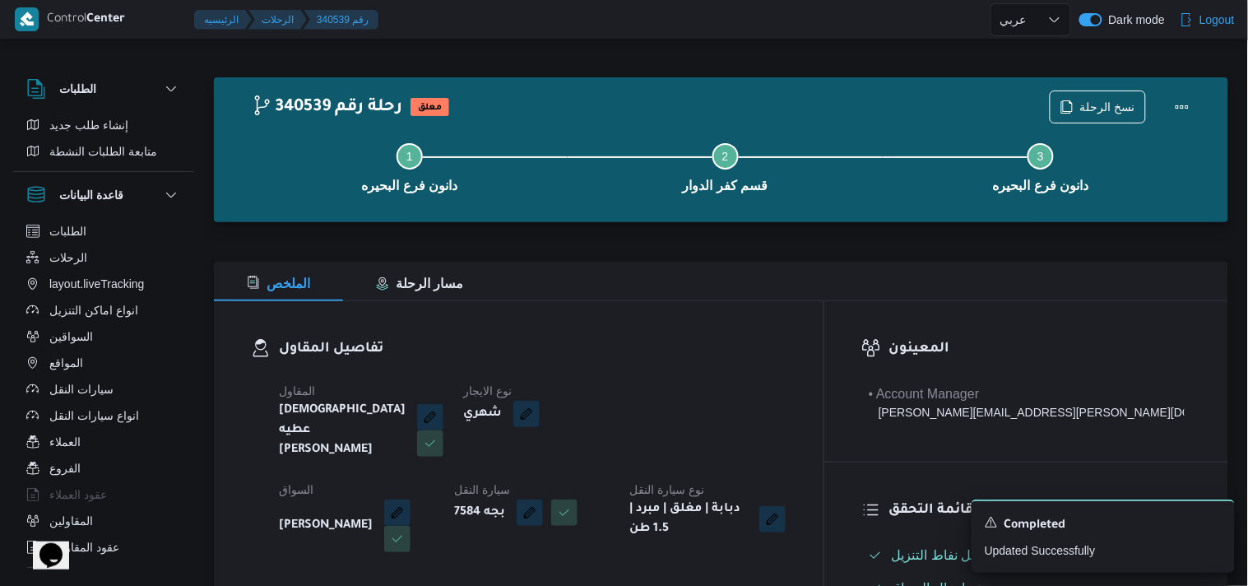
select select "ar"
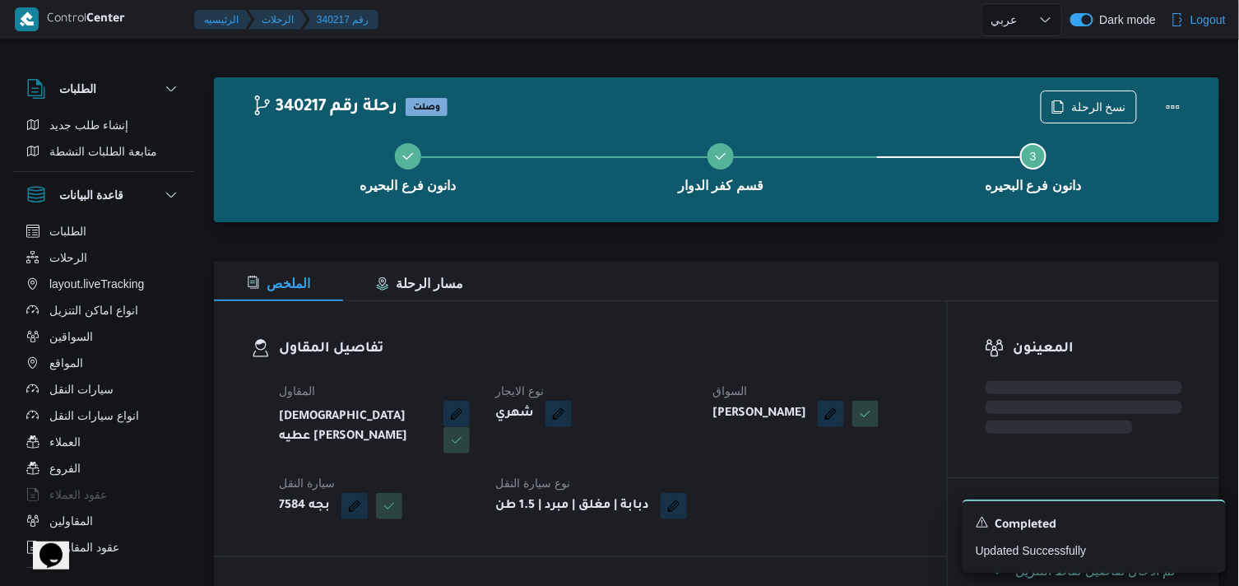
select select "ar"
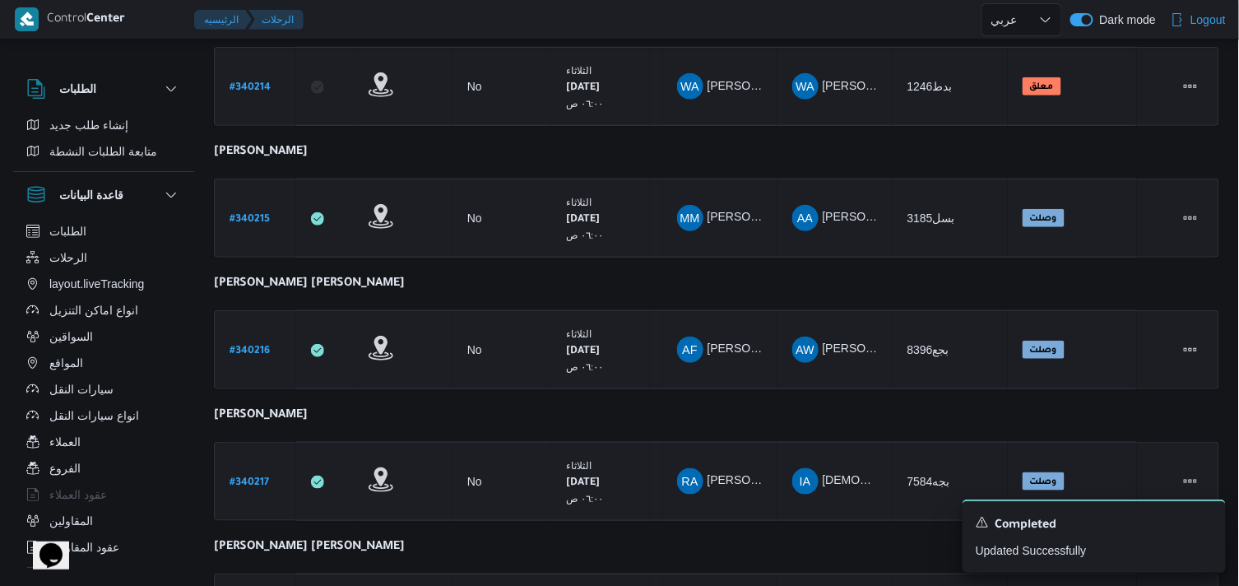
scroll to position [309, 0]
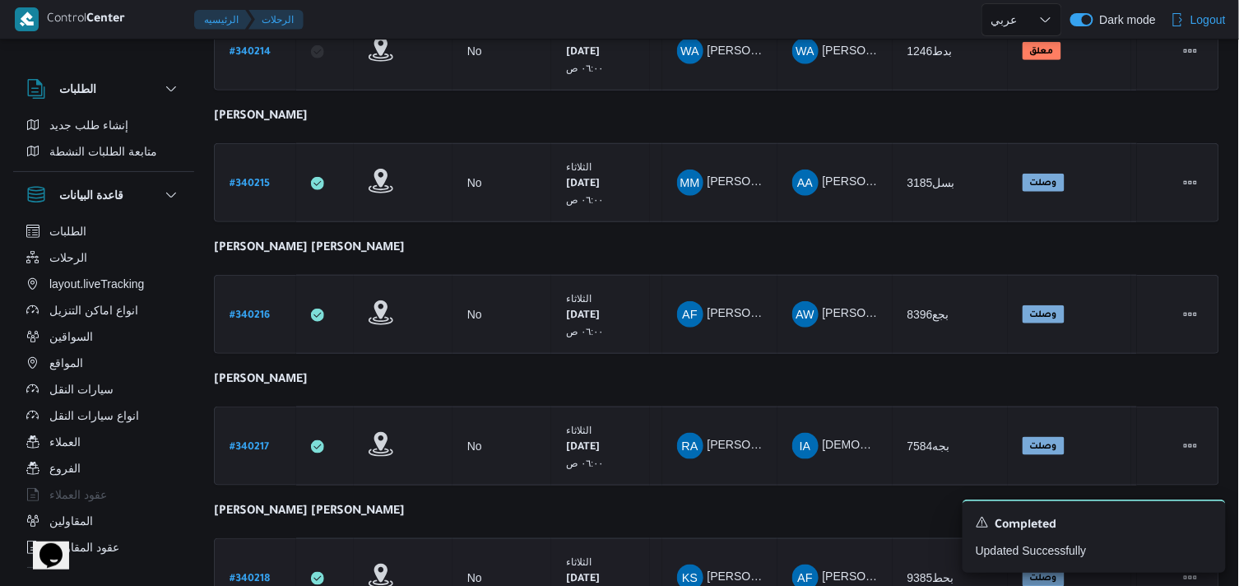
click at [244, 573] on b "# 340218" at bounding box center [249, 579] width 40 height 12
select select "ar"
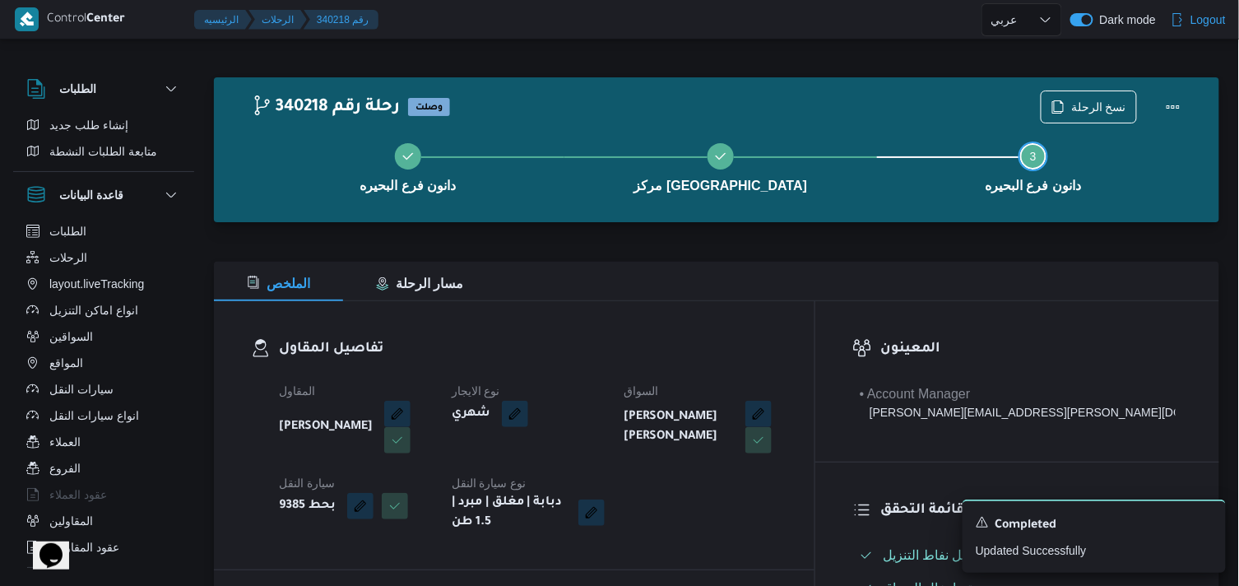
click at [1090, 126] on button "Step 3 is incomplete 3 دانون فرع البحيره" at bounding box center [1033, 166] width 313 height 86
click at [1090, 110] on span "نسخ الرحلة" at bounding box center [1098, 106] width 55 height 20
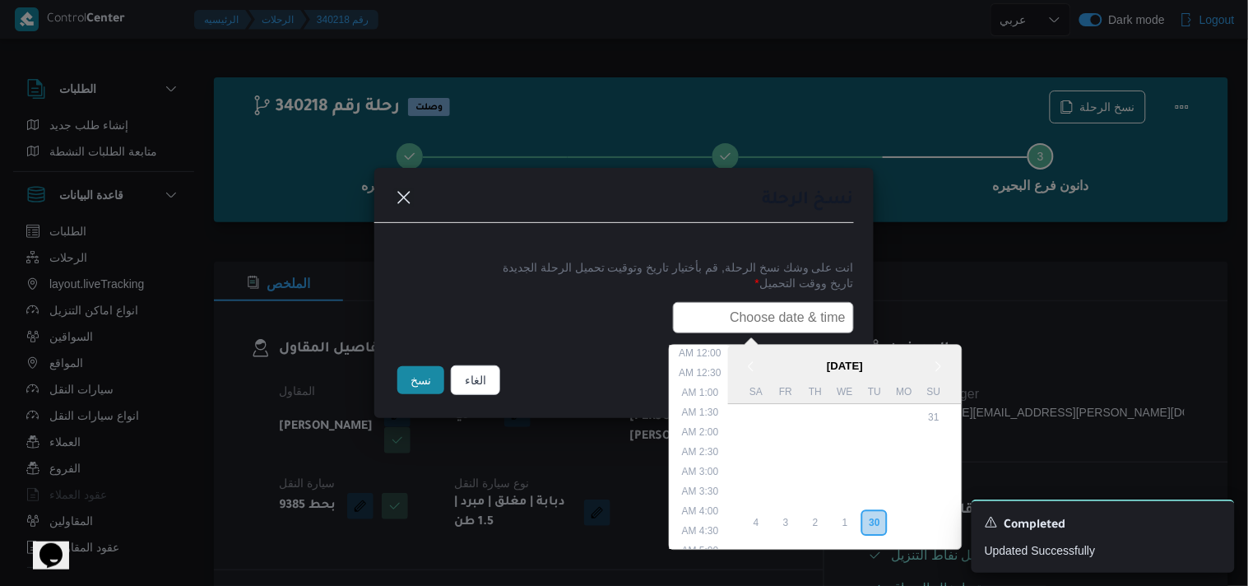
click at [759, 326] on input "text" at bounding box center [763, 317] width 181 height 31
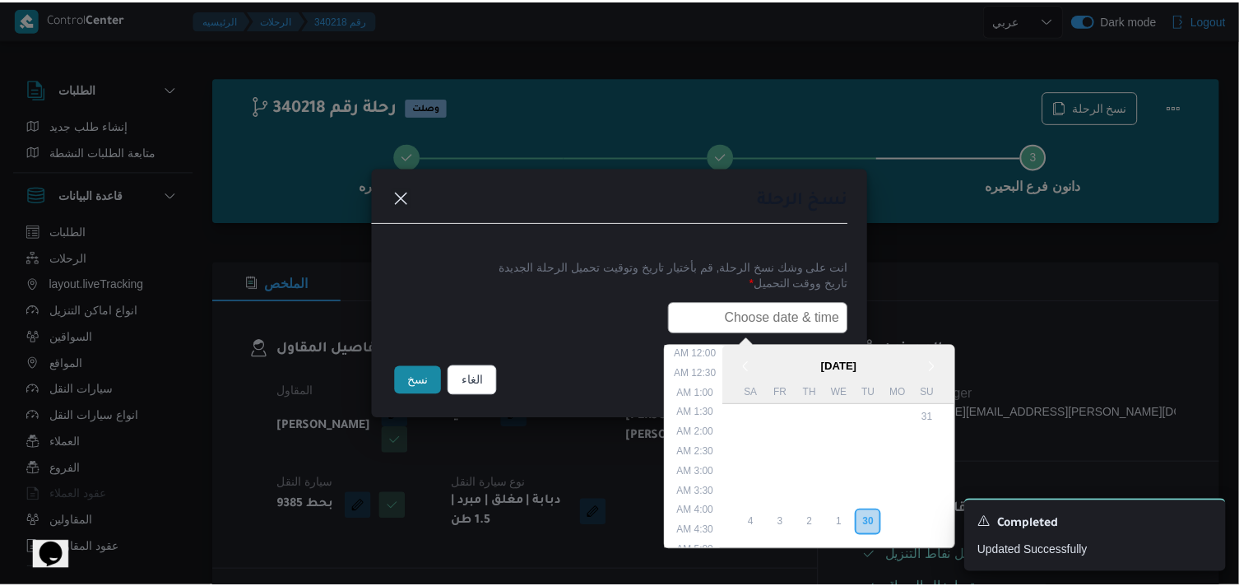
scroll to position [323, 0]
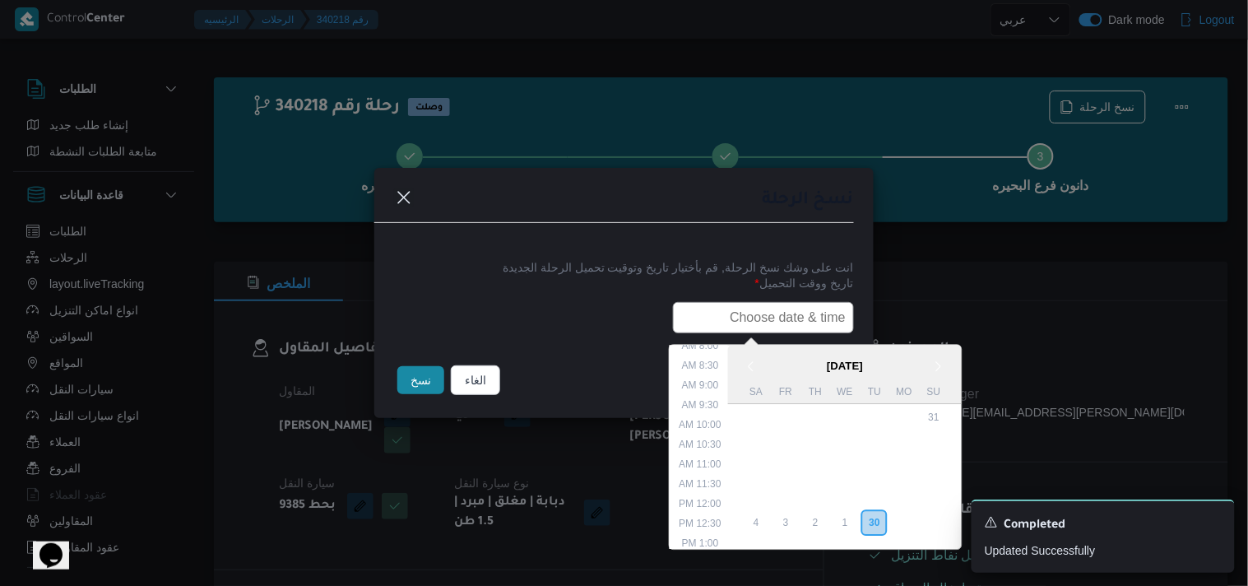
type input "01/10/2025 6:00AM"
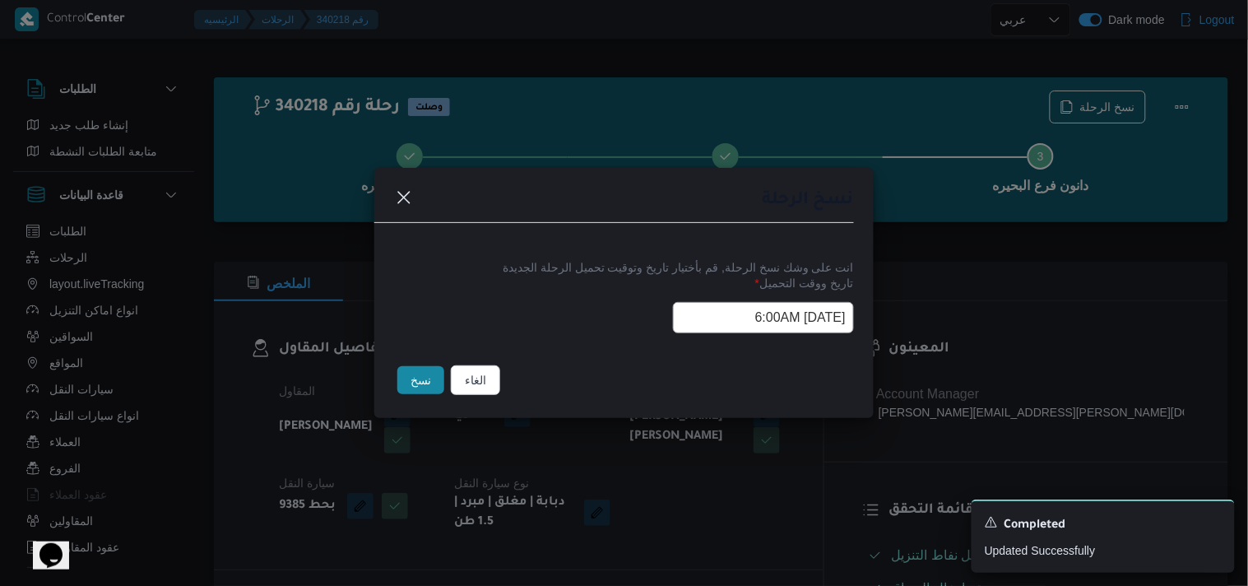
click at [439, 382] on button "نسخ" at bounding box center [420, 380] width 47 height 28
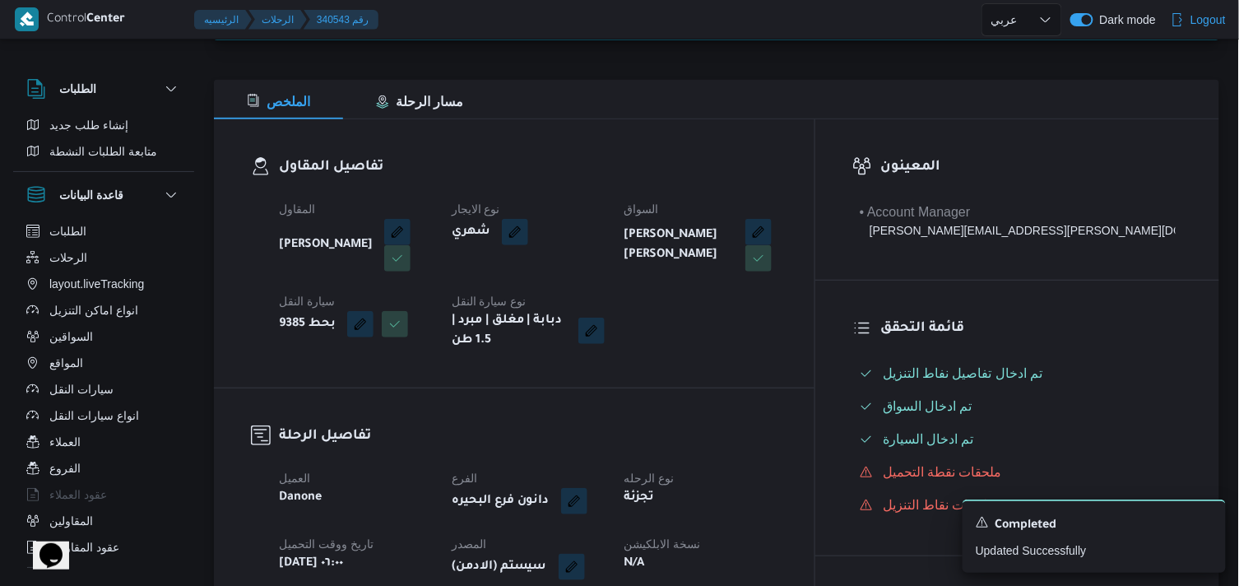
scroll to position [183, 0]
click at [585, 564] on button "button" at bounding box center [571, 565] width 26 height 26
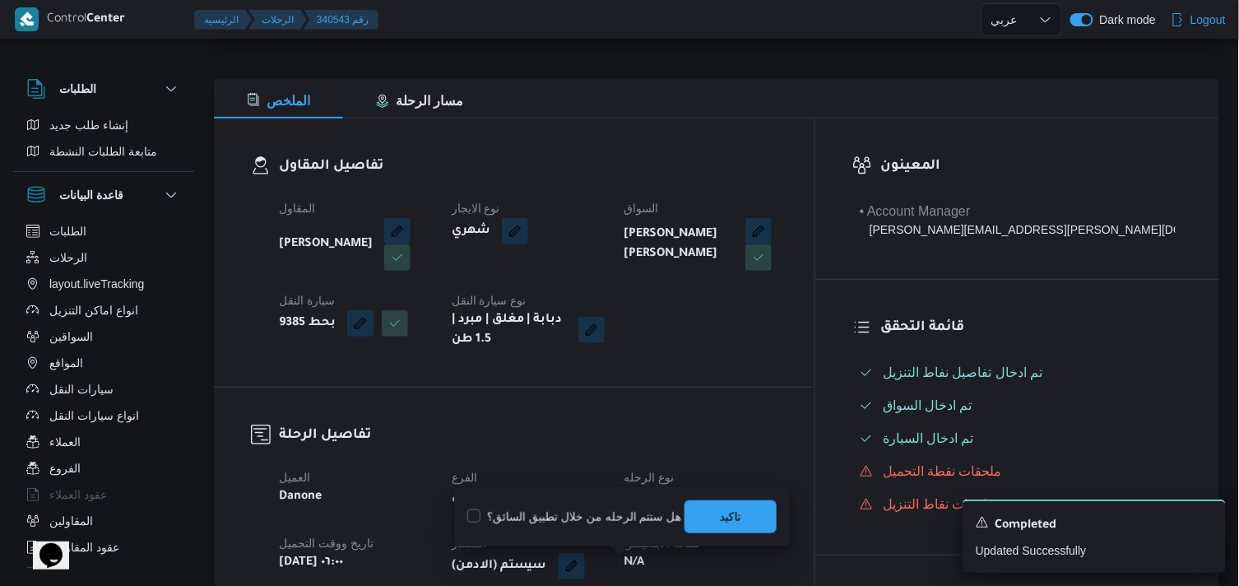
click at [678, 510] on div "هل ستتم الرحله من خلال تطبيق السائق؟ تاكيد" at bounding box center [621, 516] width 313 height 36
click at [732, 512] on span "تاكيد" at bounding box center [730, 516] width 21 height 20
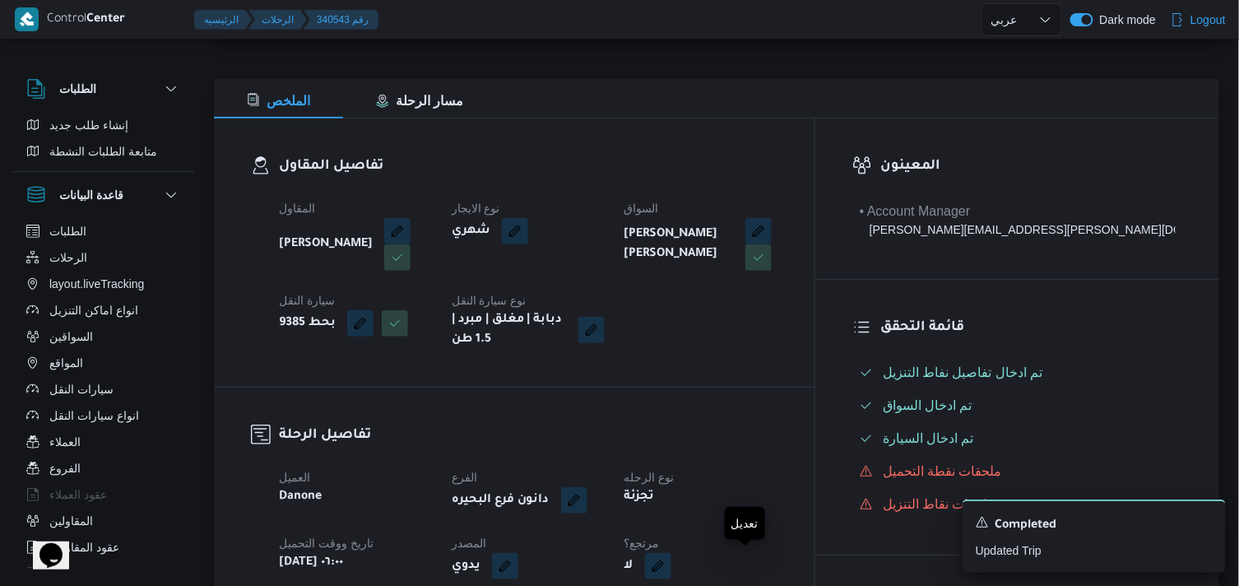
click at [671, 566] on button "button" at bounding box center [658, 566] width 26 height 26
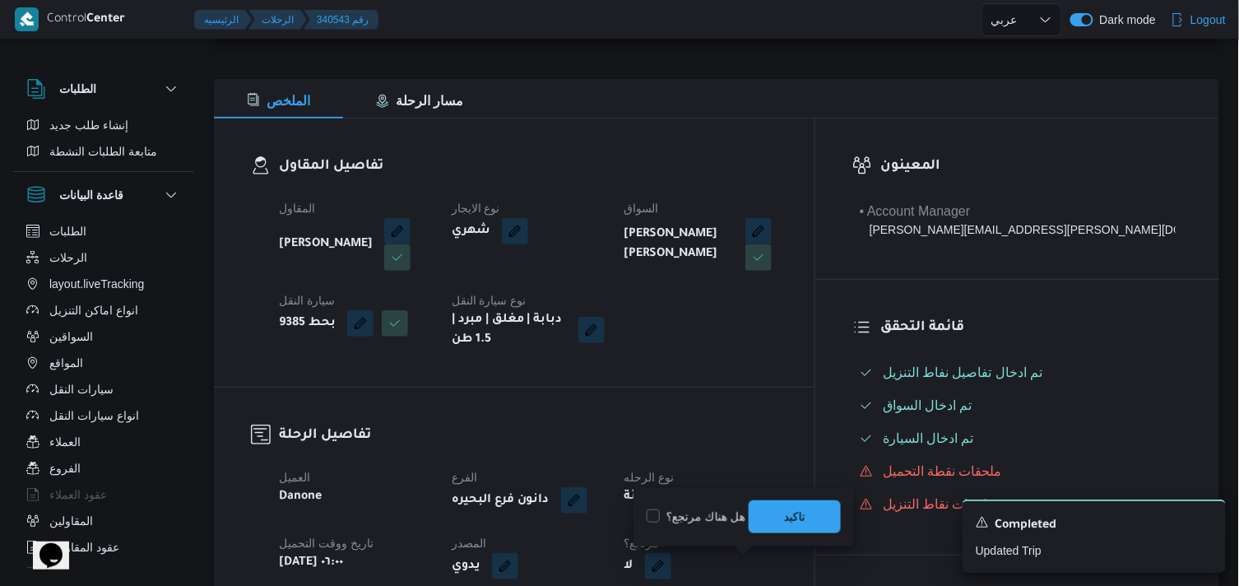
click at [728, 507] on label "هل هناك مرتجع؟" at bounding box center [695, 517] width 99 height 20
checkbox input "true"
click at [750, 511] on span "تاكيد" at bounding box center [794, 515] width 92 height 33
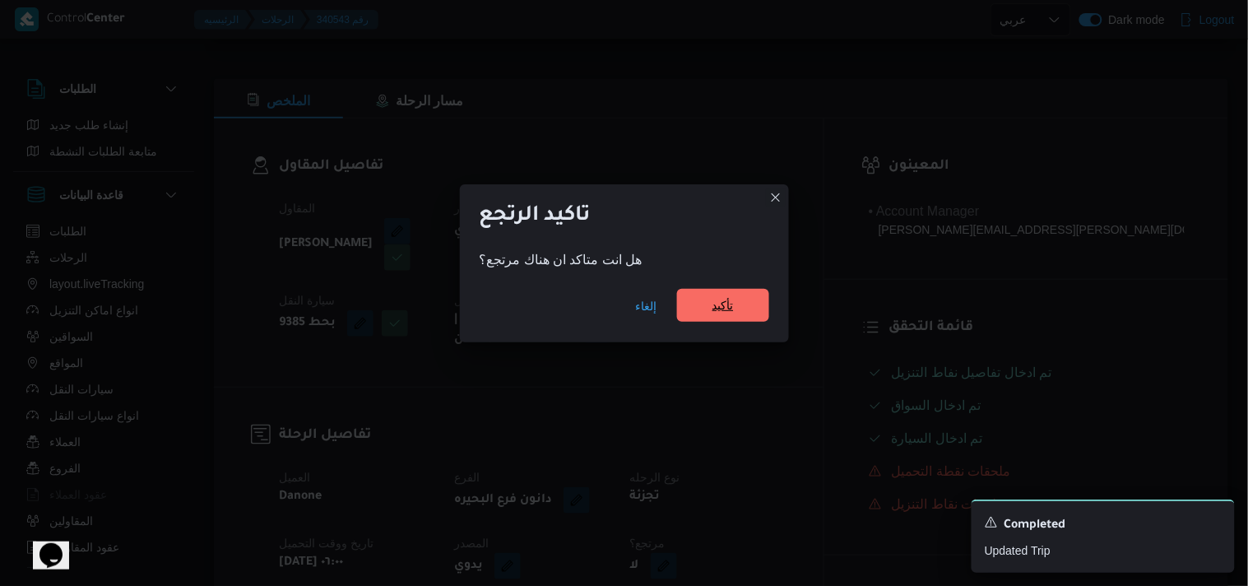
click at [701, 298] on span "تأكيد" at bounding box center [723, 305] width 92 height 33
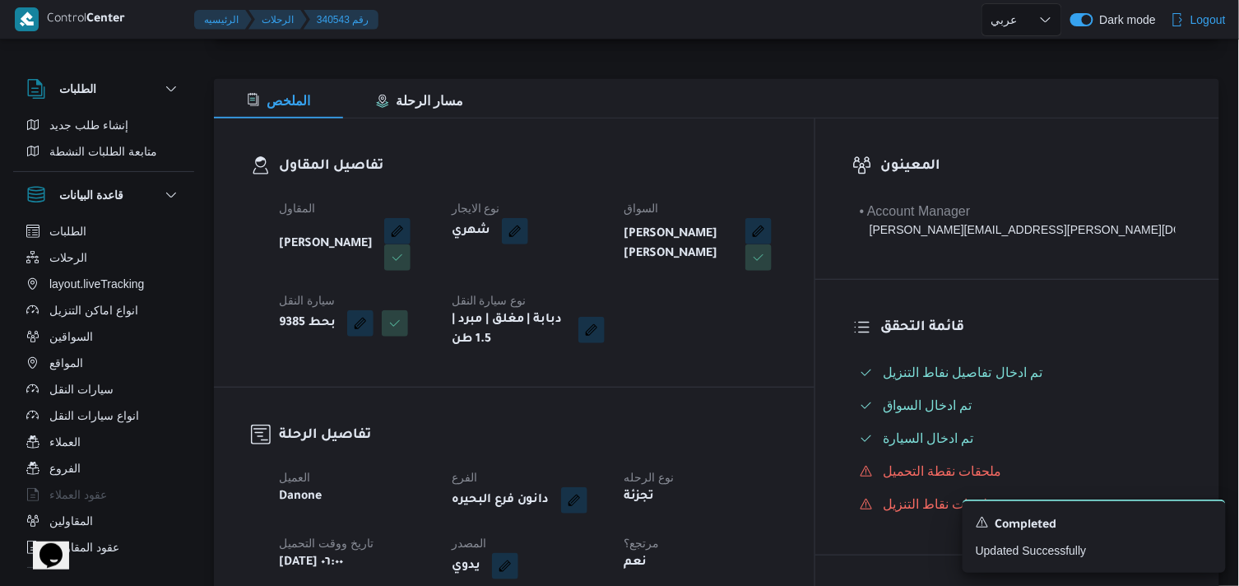
select select "ar"
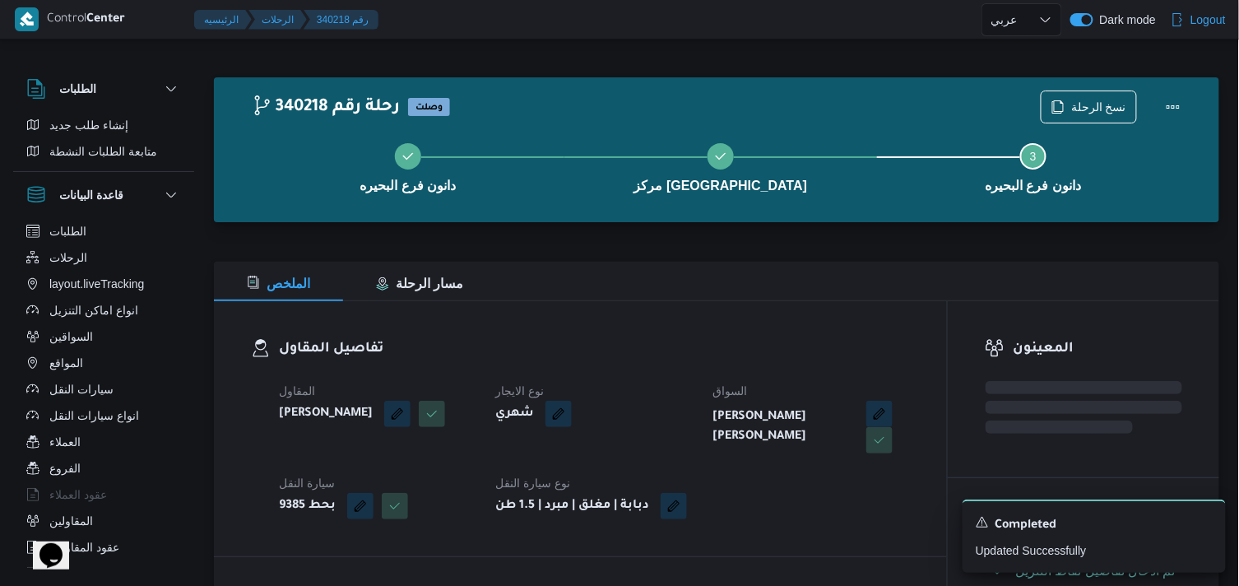
select select "ar"
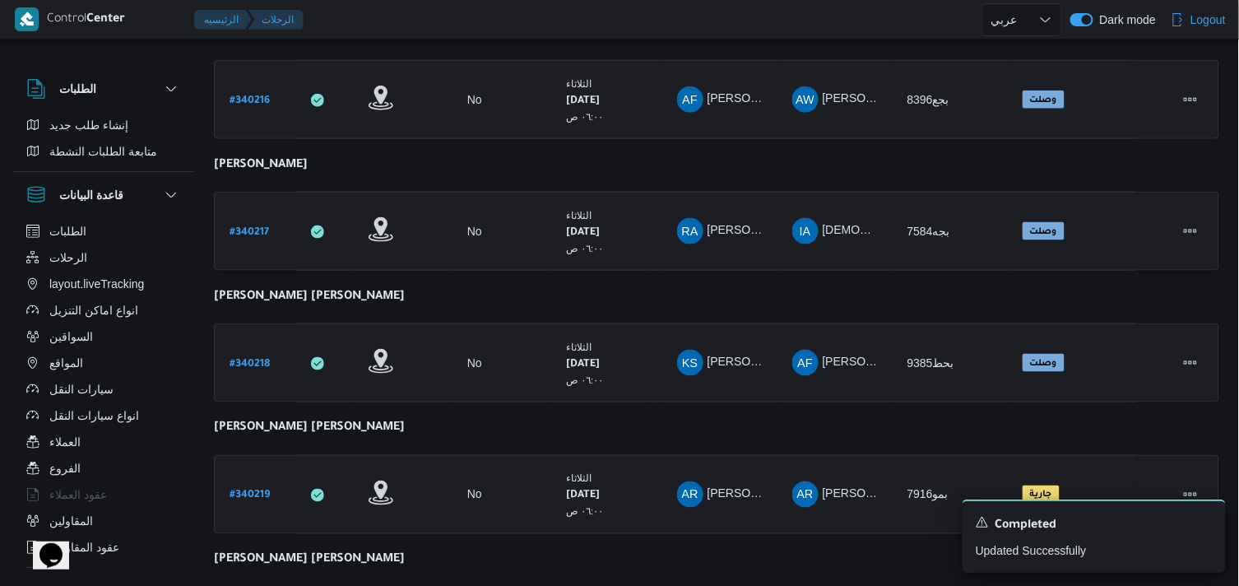
scroll to position [526, 0]
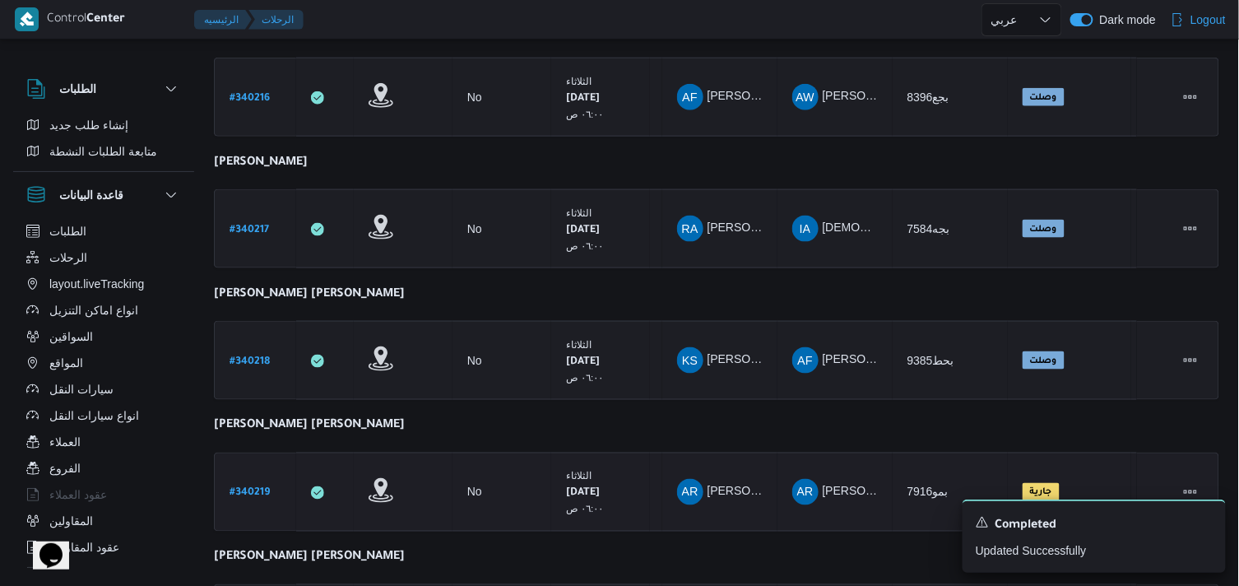
click at [264, 488] on b "# 340219" at bounding box center [249, 494] width 40 height 12
select select "ar"
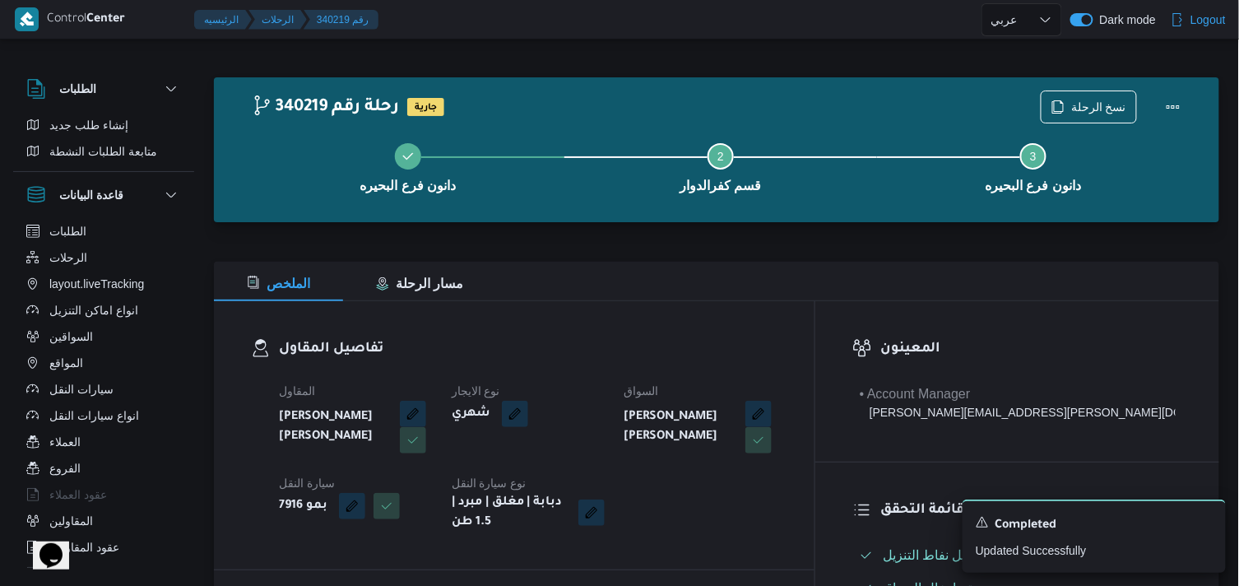
click at [1091, 115] on div "دانون فرع البحيره Step 2 is incomplete 2 قسم كفرالدوار Step 3 is incomplete 3 د…" at bounding box center [720, 165] width 957 height 105
click at [1091, 100] on span "نسخ الرحلة" at bounding box center [1098, 106] width 55 height 20
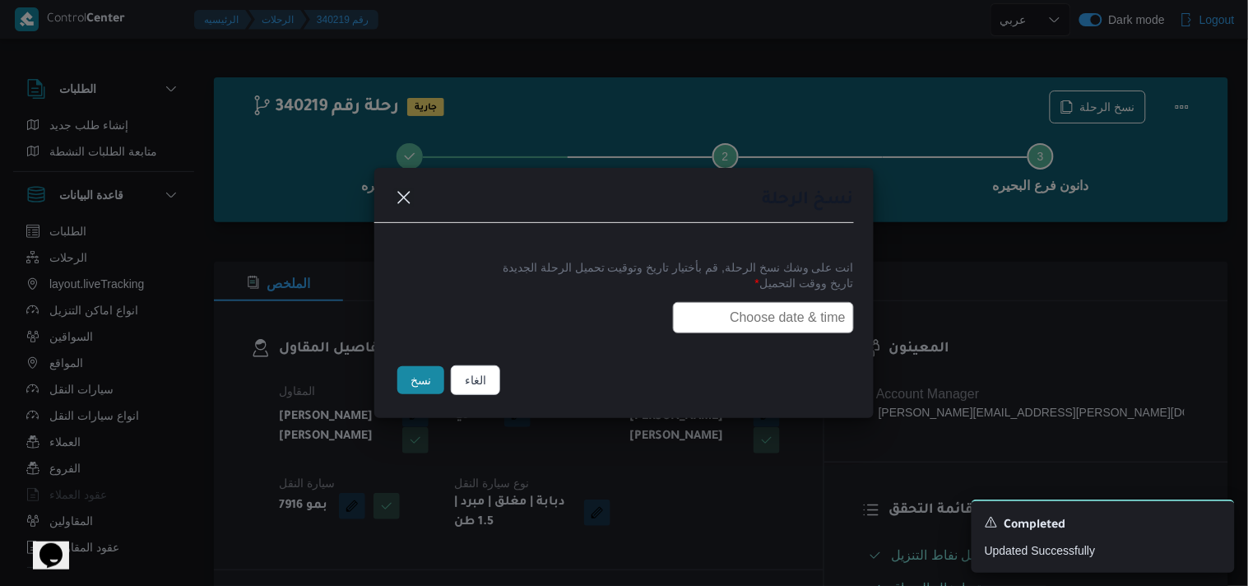
click at [827, 309] on input "text" at bounding box center [763, 317] width 181 height 31
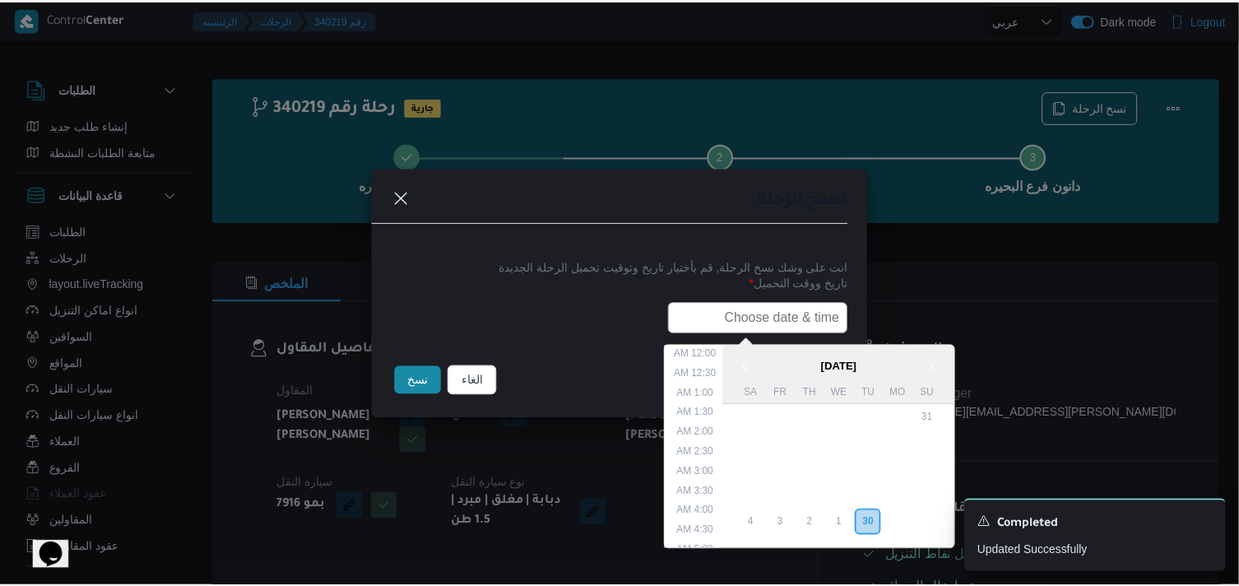
scroll to position [323, 0]
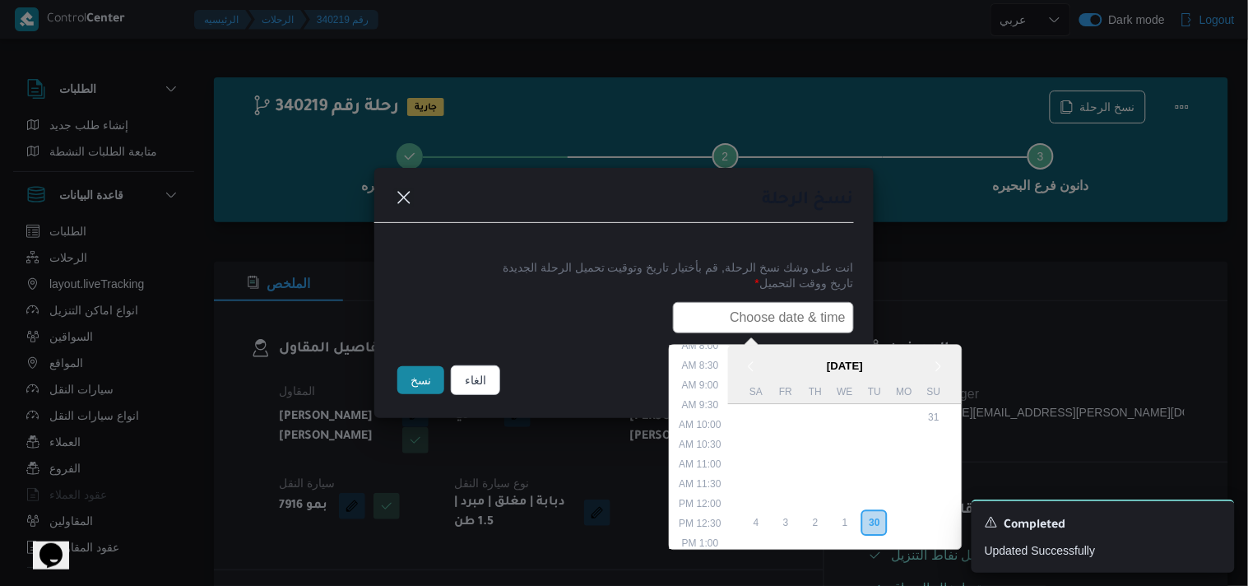
type input "01/10/2025 6:00AM"
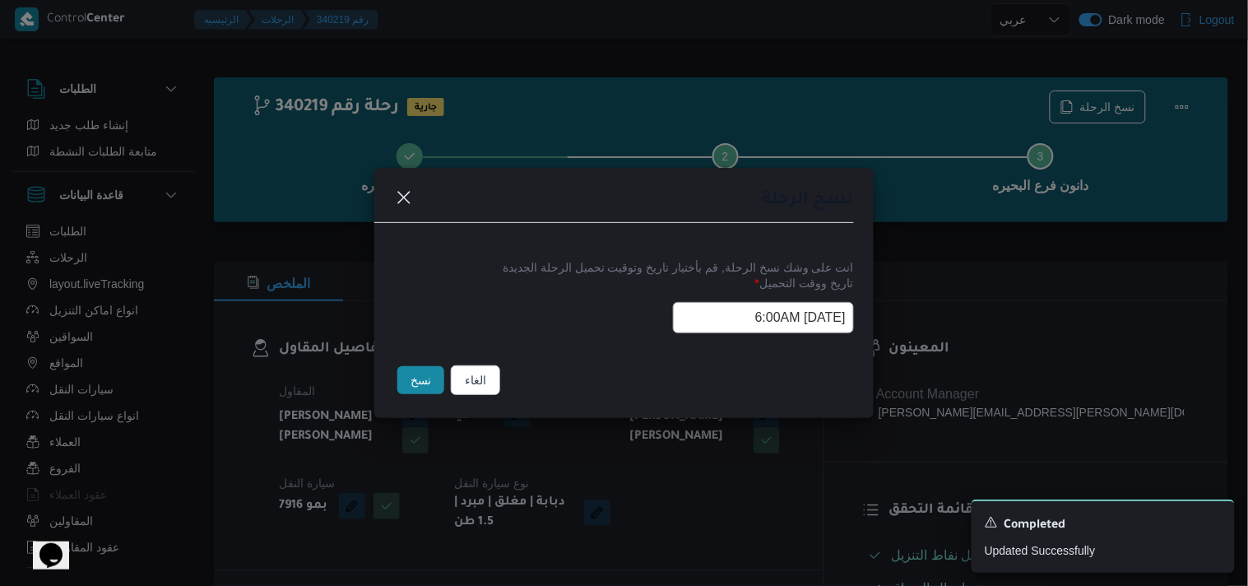
click at [439, 393] on button "نسخ" at bounding box center [420, 380] width 47 height 28
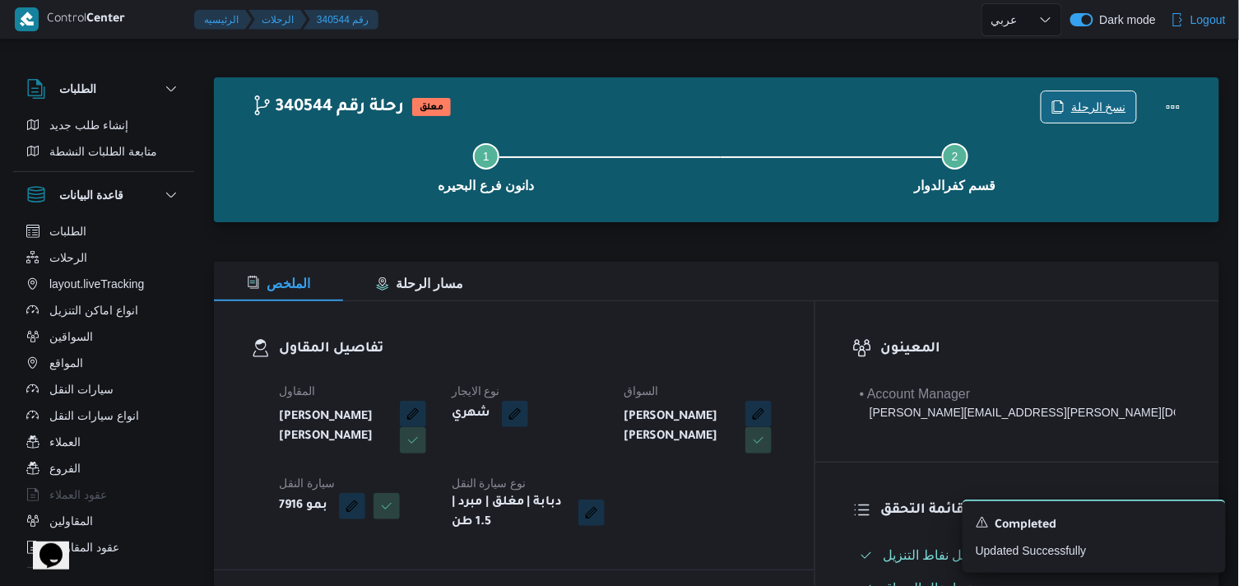
scroll to position [183, 0]
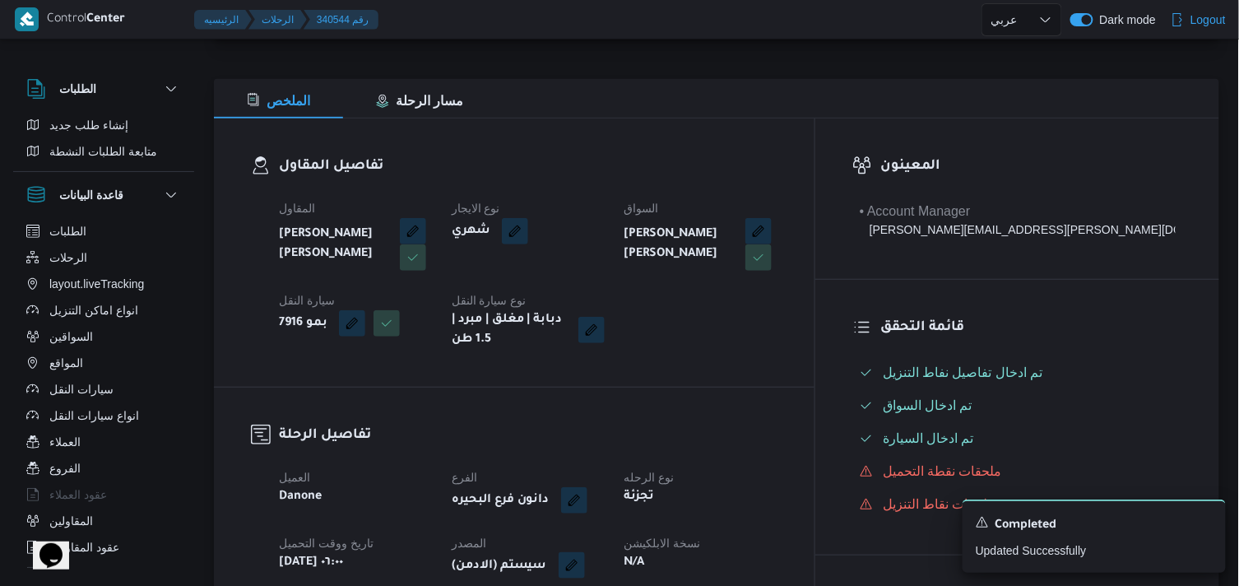
click at [585, 561] on button "button" at bounding box center [571, 565] width 26 height 26
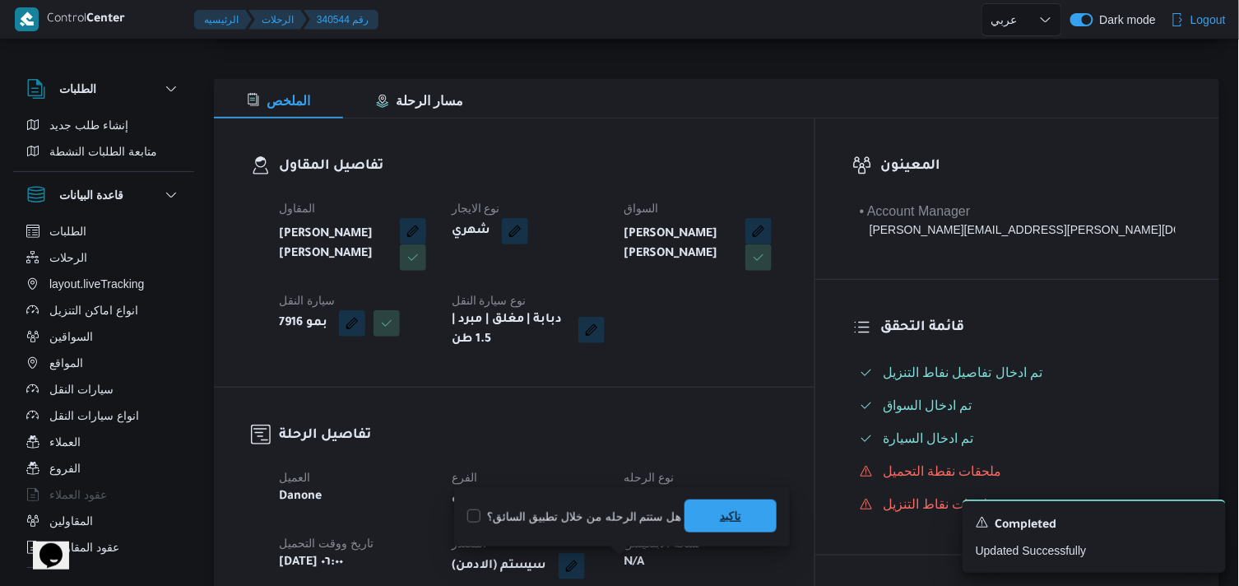
click at [766, 505] on span "تاكيد" at bounding box center [730, 515] width 92 height 33
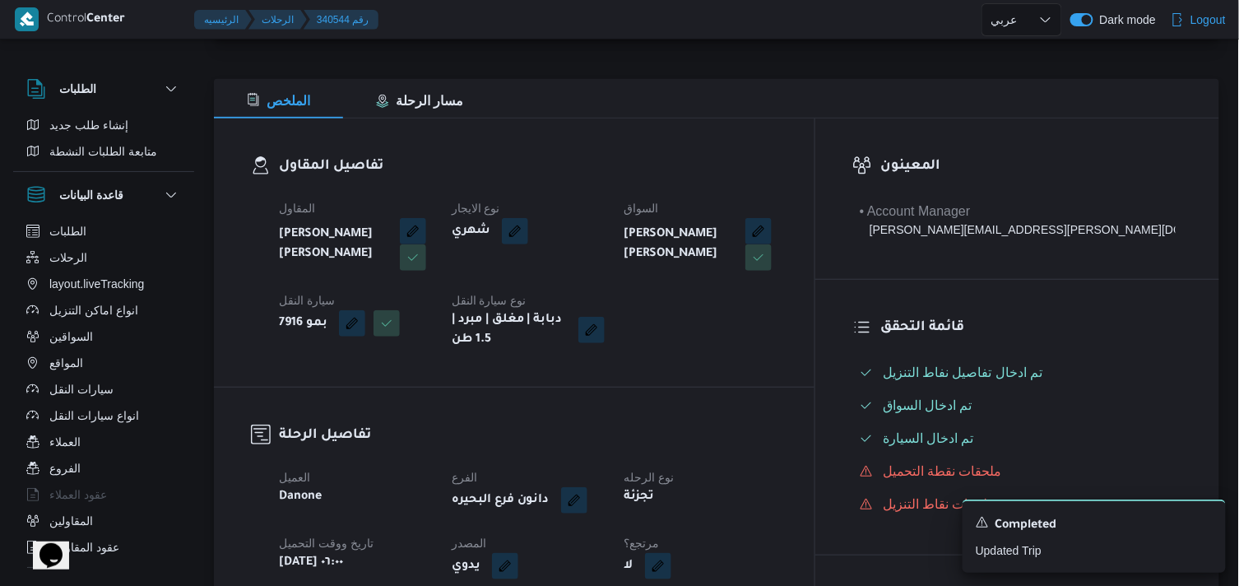
click at [671, 570] on button "button" at bounding box center [658, 566] width 26 height 26
click at [726, 525] on label "هل هناك مرتجع؟" at bounding box center [695, 517] width 99 height 20
checkbox input "true"
click at [847, 494] on div "You are in a dialog. To close this dialog, hit escape. هل هناك مرتجع؟ تاكيد" at bounding box center [743, 516] width 220 height 59
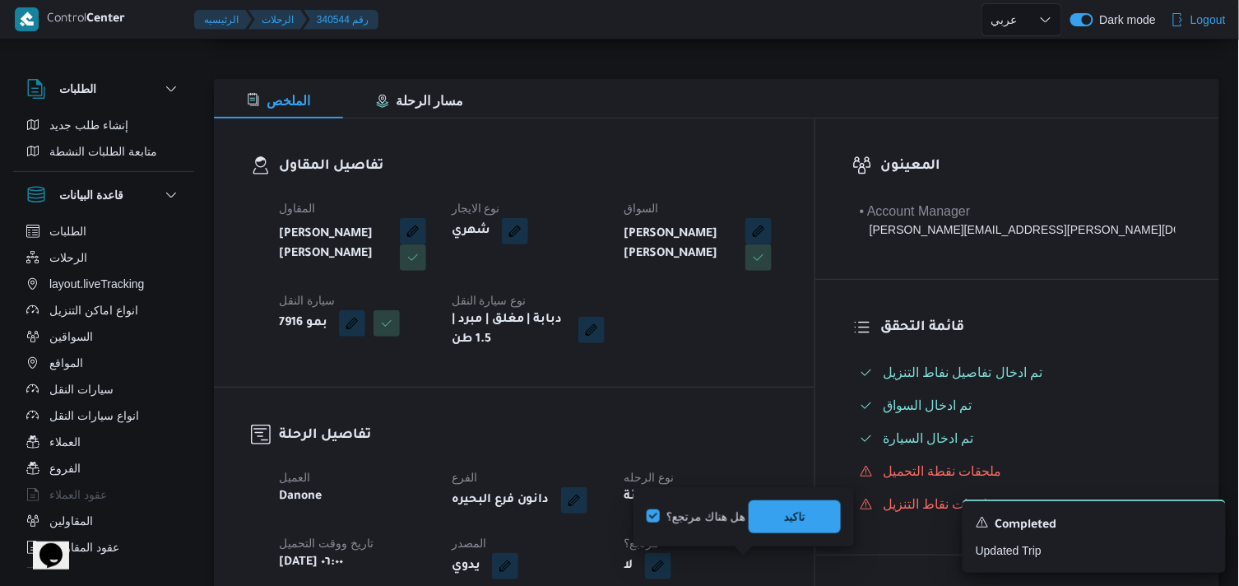
click at [783, 537] on div "You are in a dialog. To close this dialog, hit escape. هل هناك مرتجع؟ تاكيد" at bounding box center [743, 516] width 220 height 59
click at [783, 516] on span "تاكيد" at bounding box center [794, 515] width 92 height 33
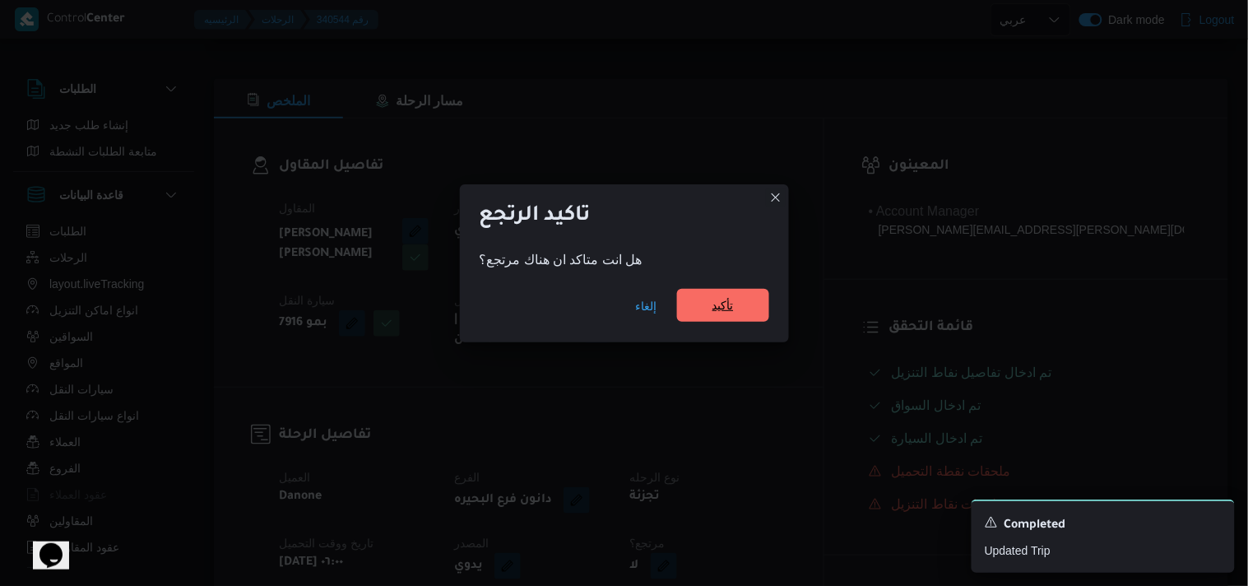
click at [713, 321] on span "تأكيد" at bounding box center [723, 305] width 92 height 33
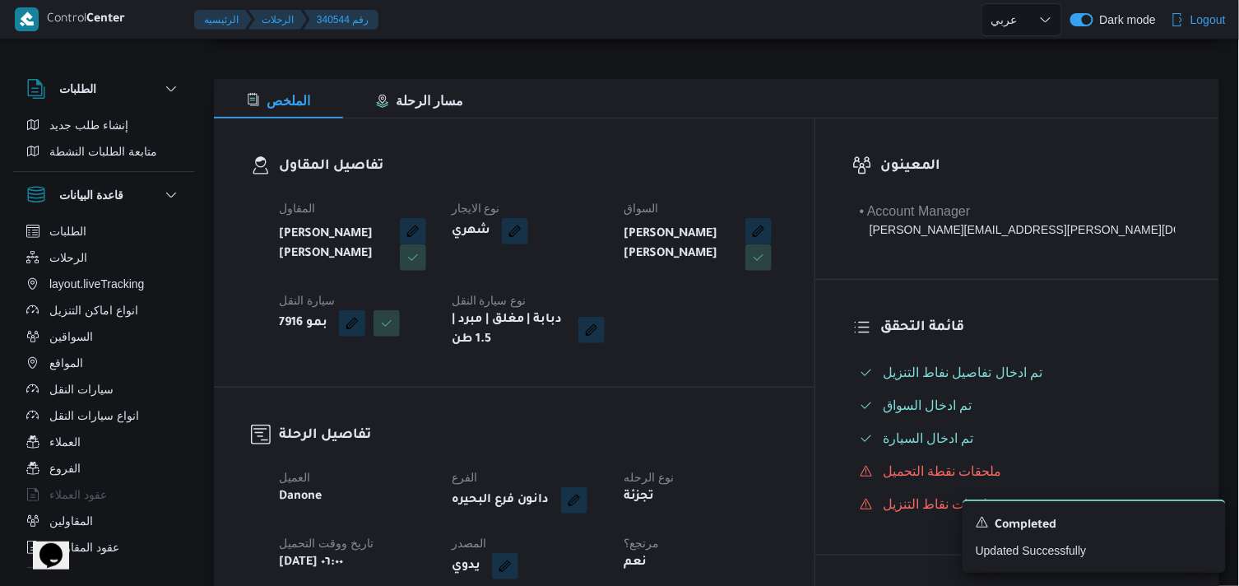
select select "ar"
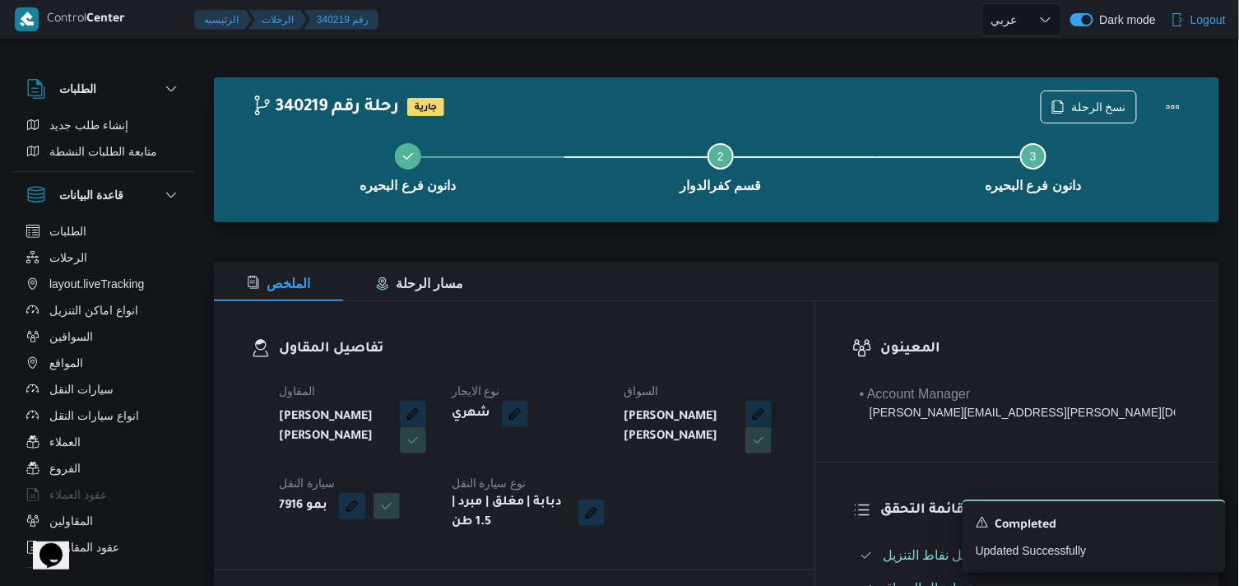
select select "ar"
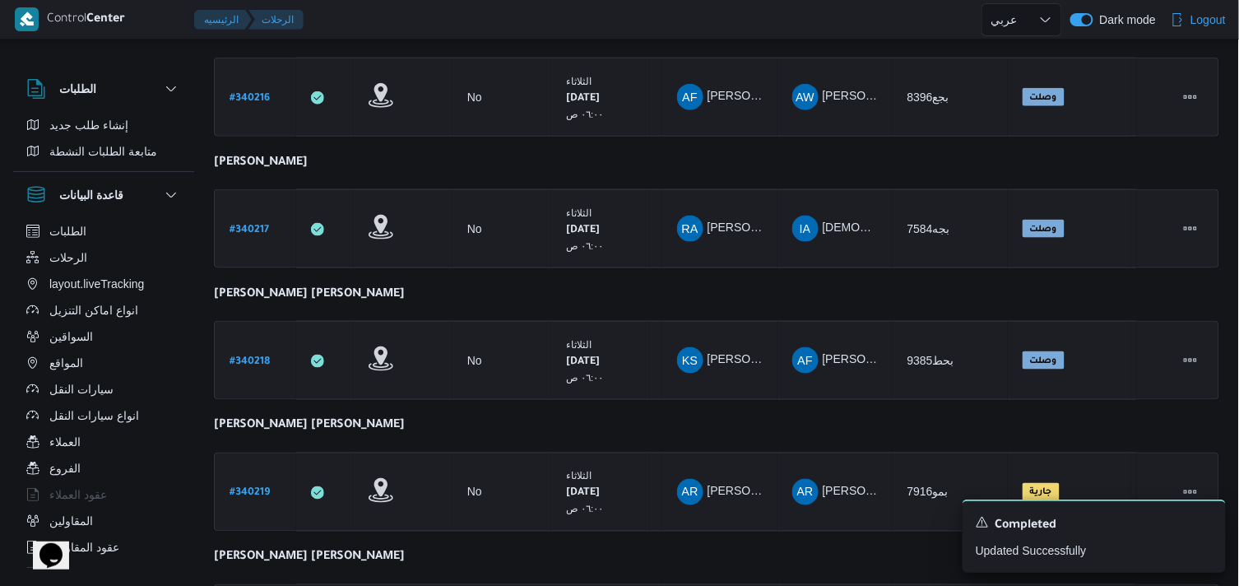
scroll to position [640, 0]
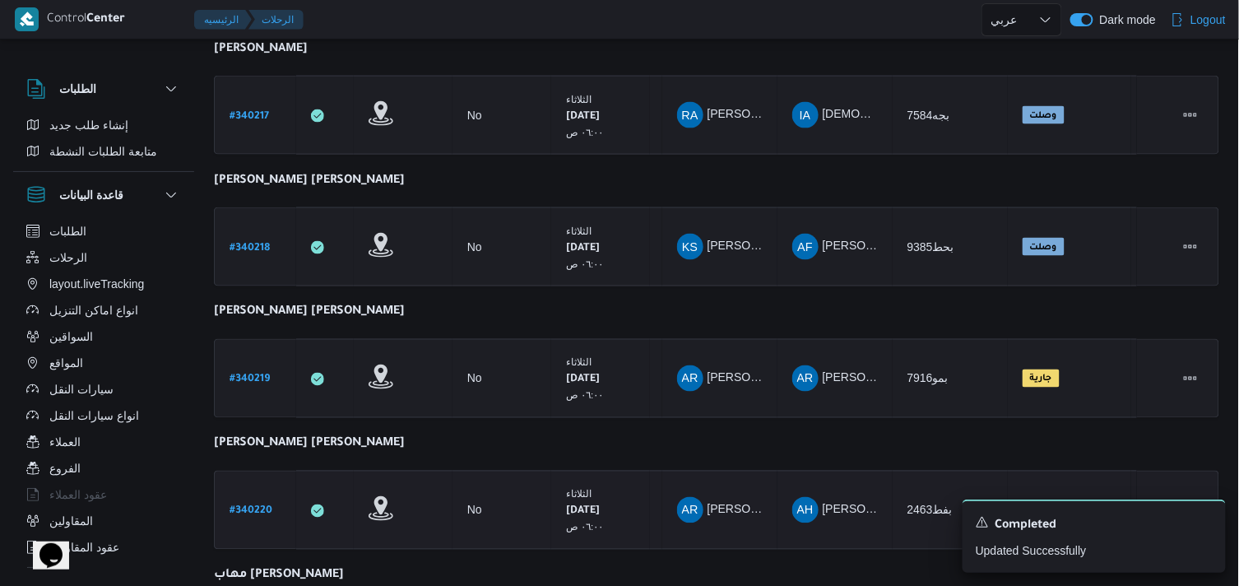
click at [245, 506] on b "# 340220" at bounding box center [250, 512] width 43 height 12
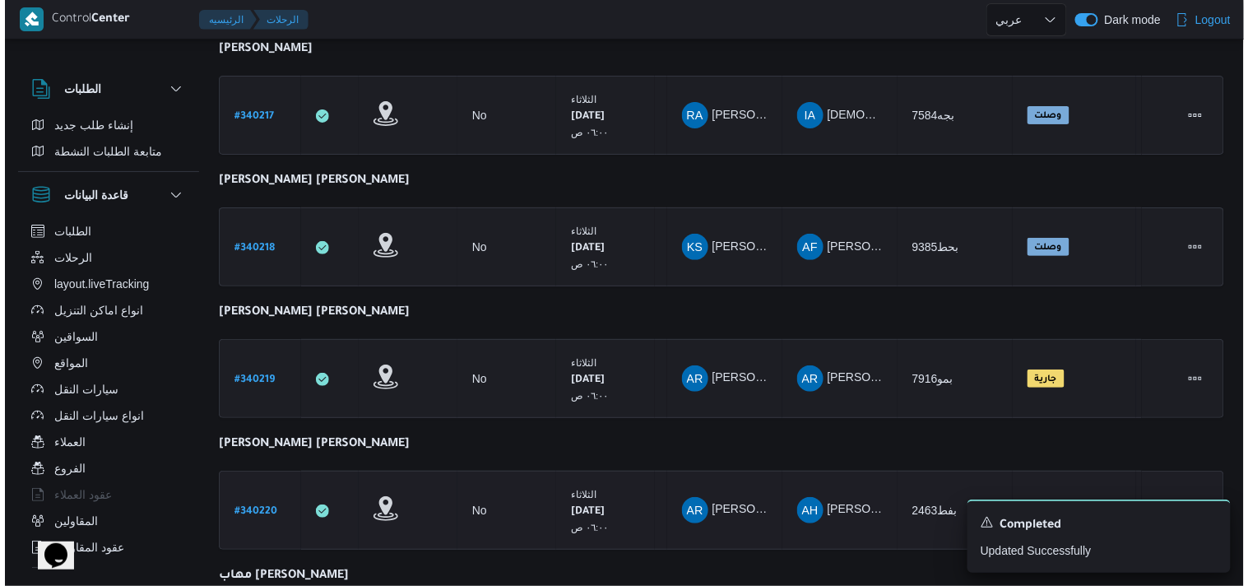
scroll to position [44, 0]
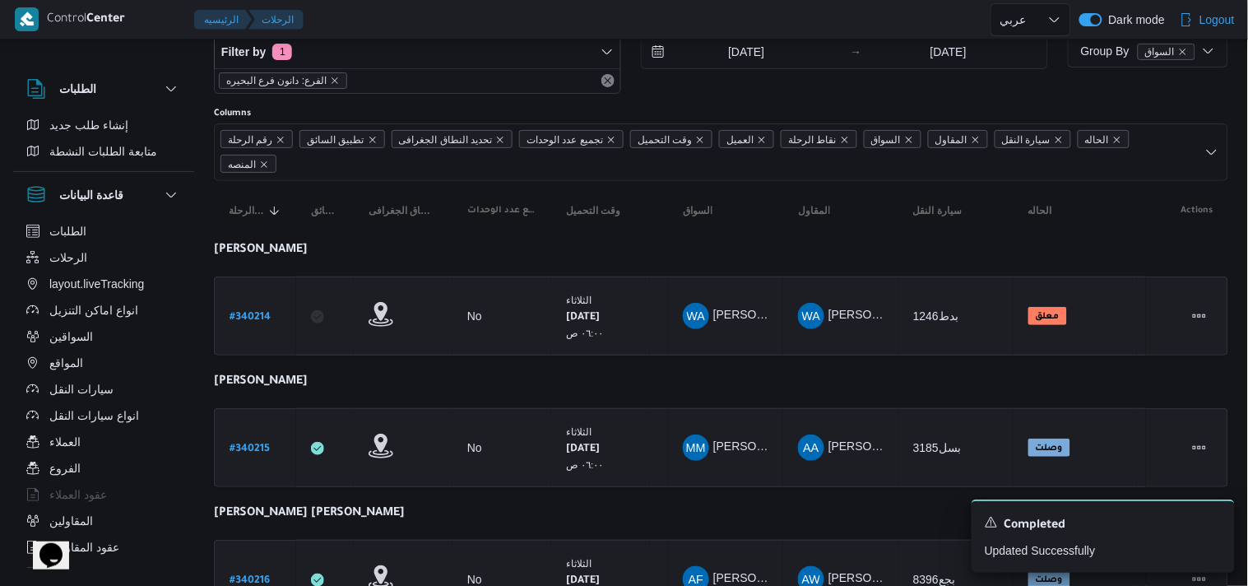
select select "ar"
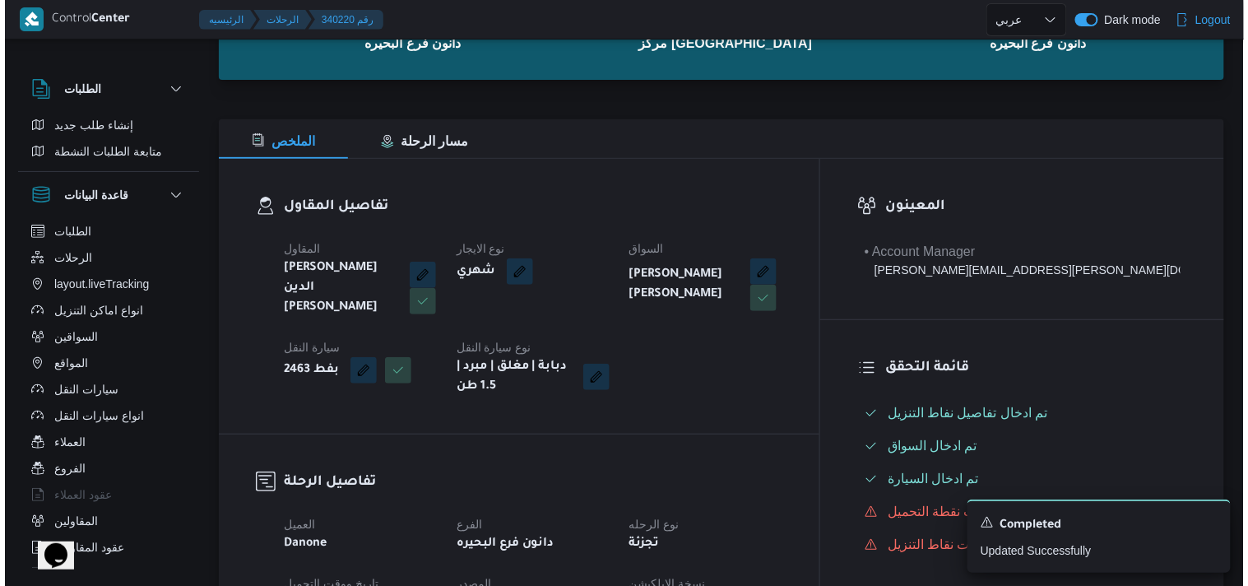
scroll to position [0, 0]
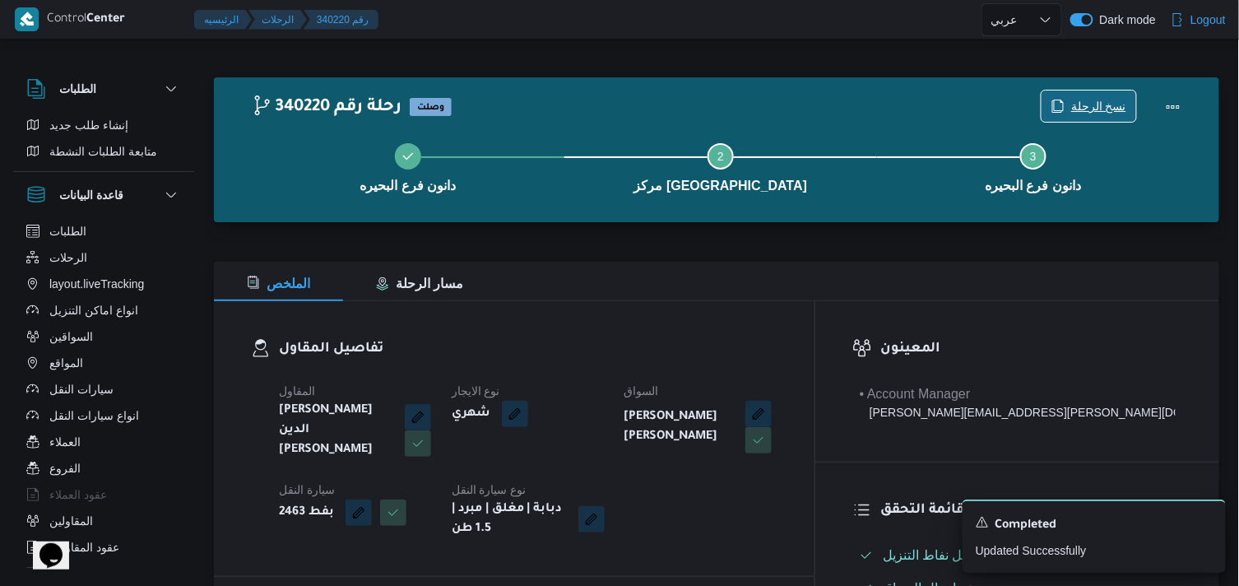
click at [1058, 108] on icon "button" at bounding box center [1058, 106] width 10 height 12
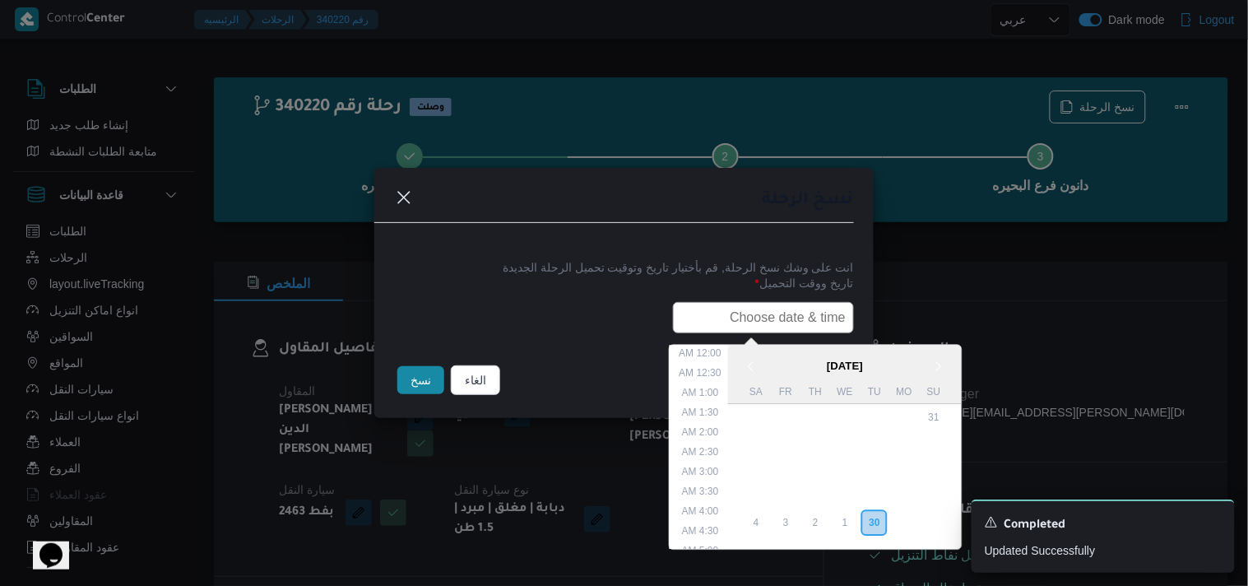
click at [815, 331] on input "text" at bounding box center [763, 317] width 181 height 31
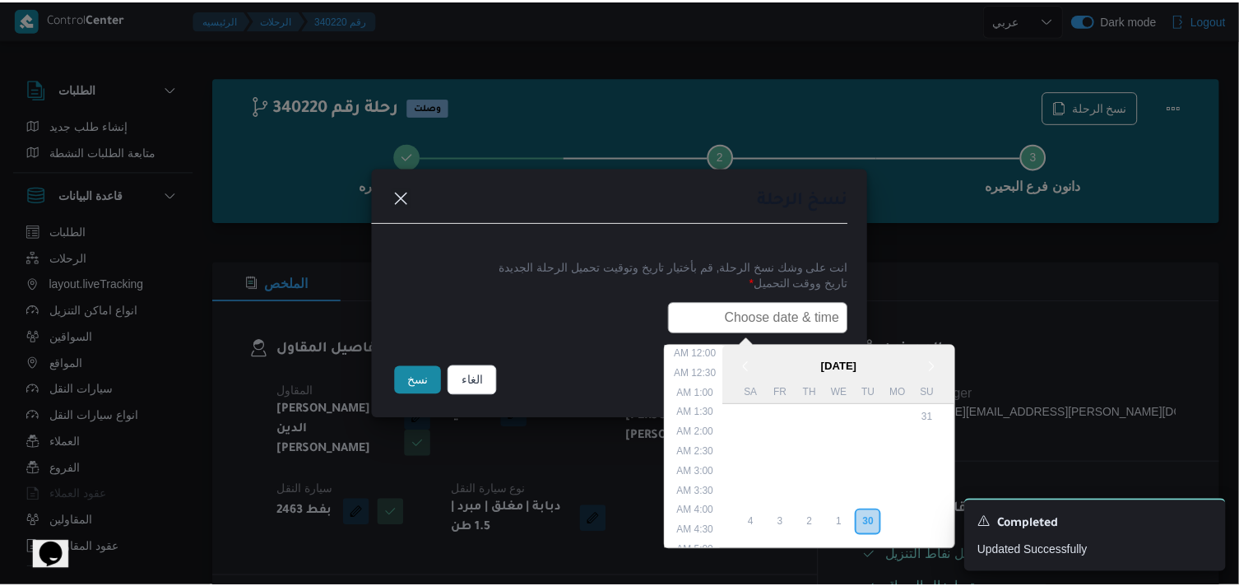
scroll to position [323, 0]
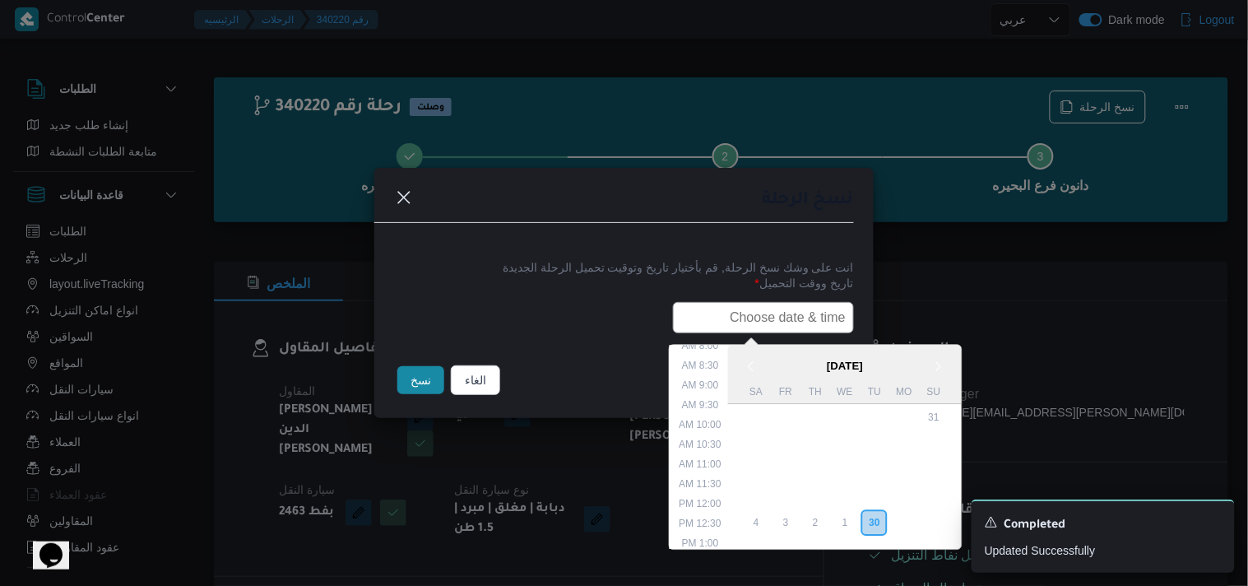
type input "01/10/2025 6:00AM"
click at [412, 374] on button "نسخ" at bounding box center [420, 380] width 47 height 28
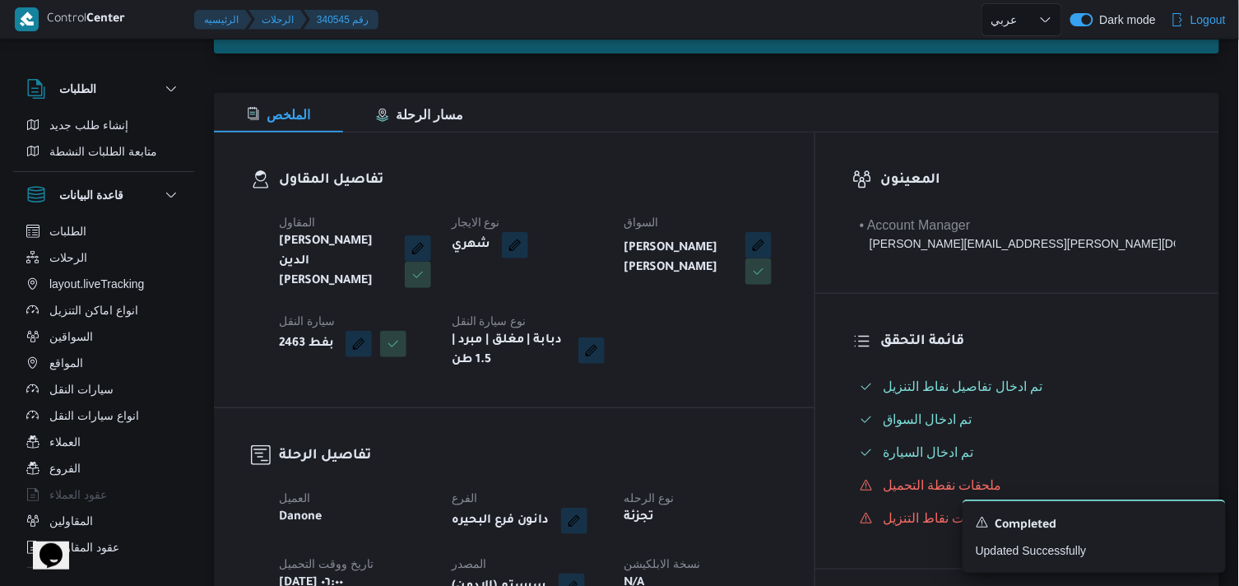
scroll to position [365, 0]
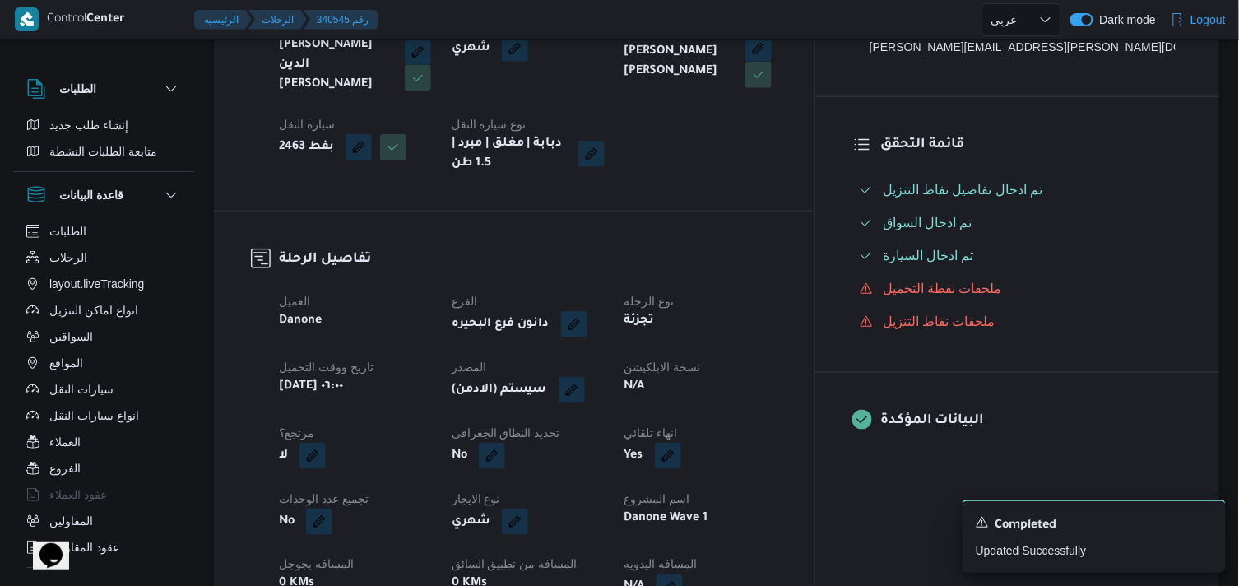
click at [606, 388] on div "(سيستم (الادمن" at bounding box center [528, 390] width 156 height 30
click at [585, 377] on span at bounding box center [567, 390] width 35 height 26
click at [585, 382] on button "button" at bounding box center [571, 389] width 26 height 26
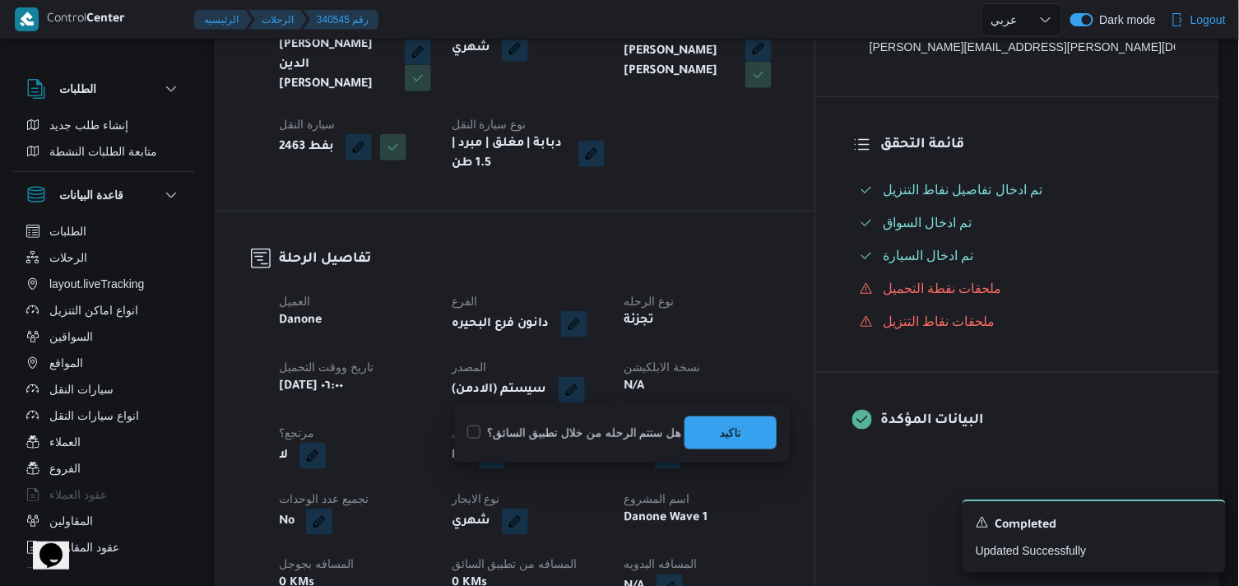
click at [662, 428] on label "هل ستتم الرحله من خلال تطبيق السائق؟" at bounding box center [574, 433] width 214 height 20
checkbox input "true"
click at [699, 432] on span "تاكيد" at bounding box center [730, 431] width 92 height 33
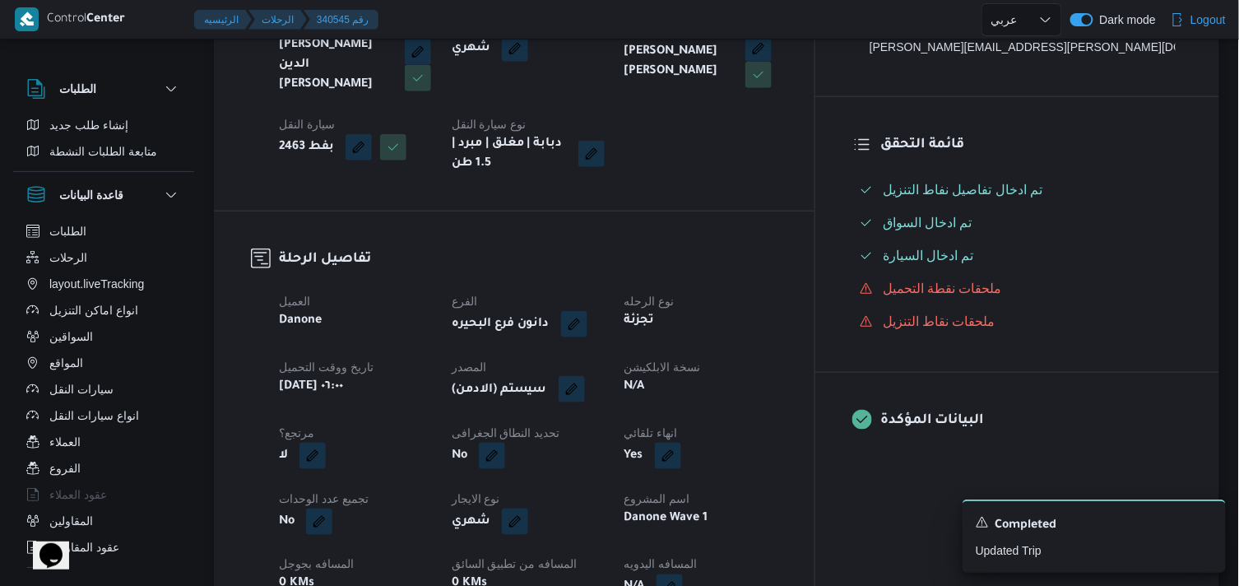
click at [585, 376] on button "button" at bounding box center [571, 389] width 26 height 26
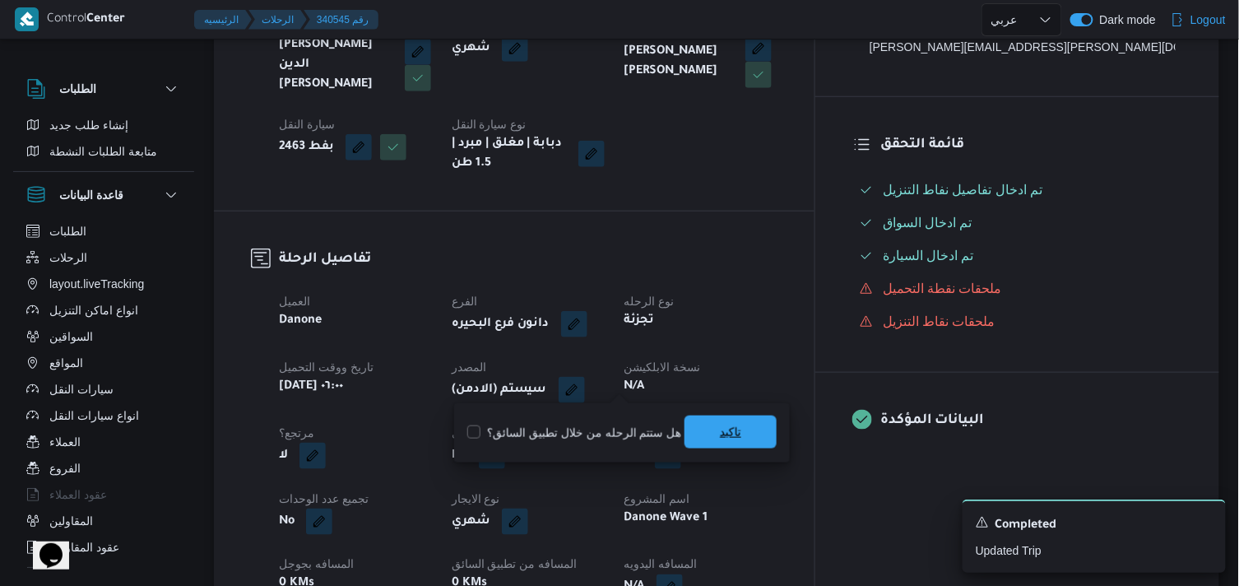
click at [692, 418] on span "تاكيد" at bounding box center [730, 431] width 92 height 33
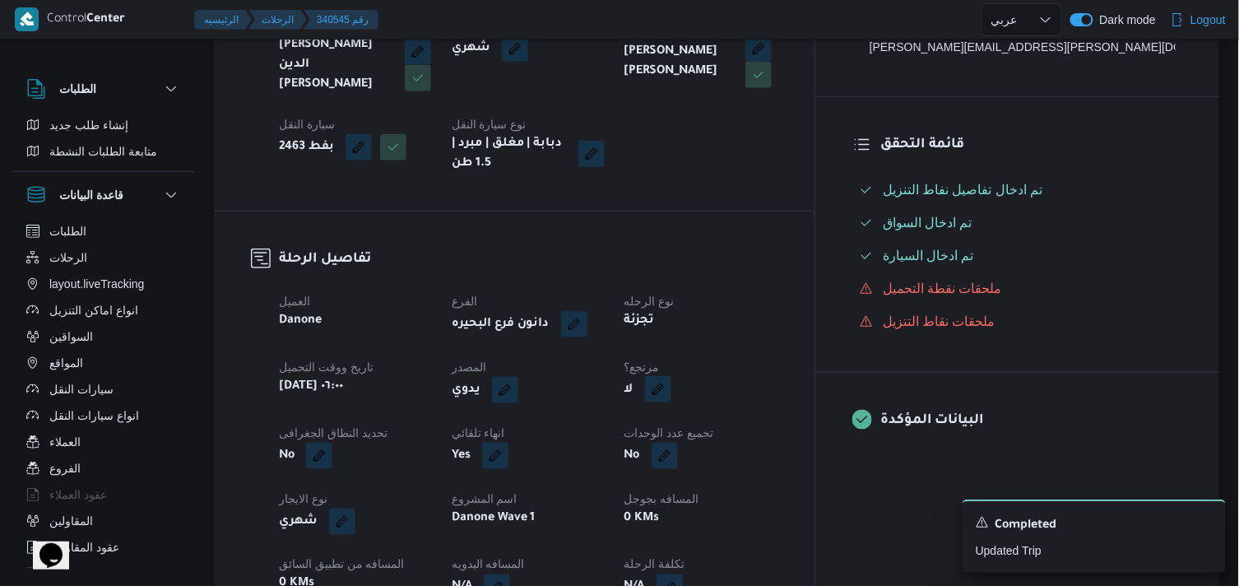
click at [671, 382] on button "button" at bounding box center [658, 389] width 26 height 26
click at [720, 429] on label "هل هناك مرتجع؟" at bounding box center [695, 433] width 99 height 20
checkbox input "true"
click at [757, 431] on span "تاكيد" at bounding box center [794, 431] width 92 height 33
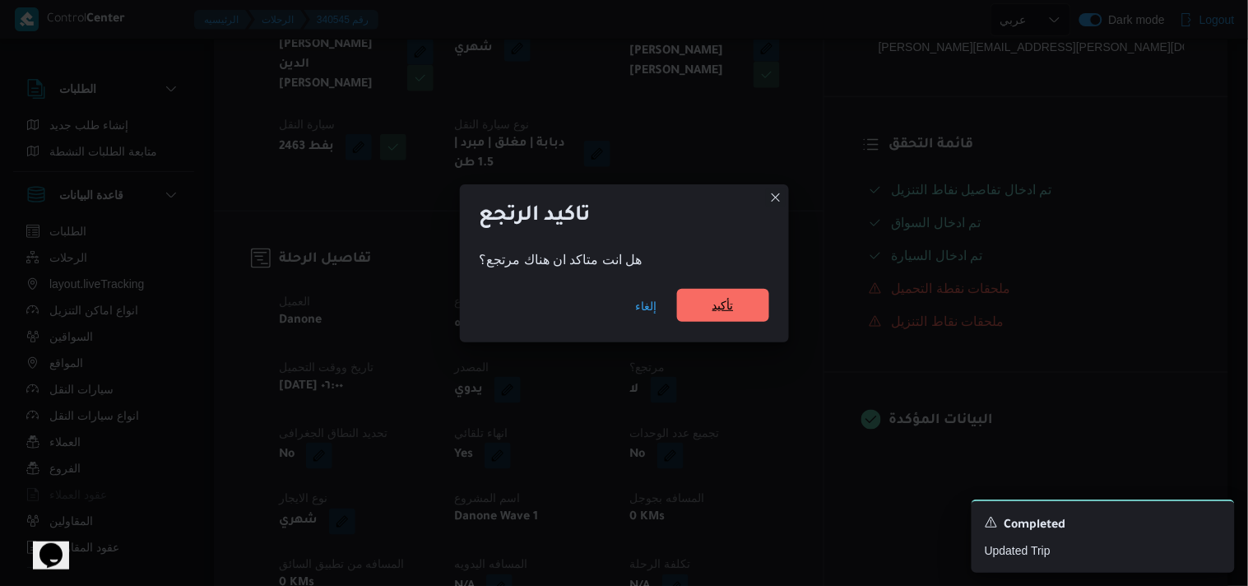
click at [705, 307] on span "تأكيد" at bounding box center [723, 305] width 92 height 33
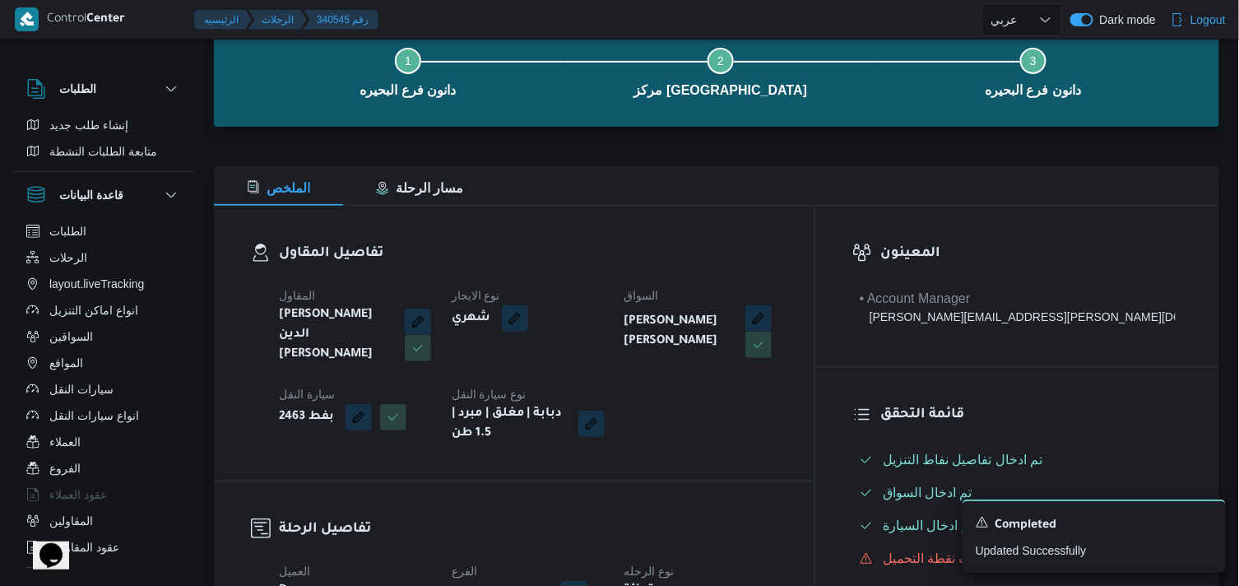
scroll to position [0, 0]
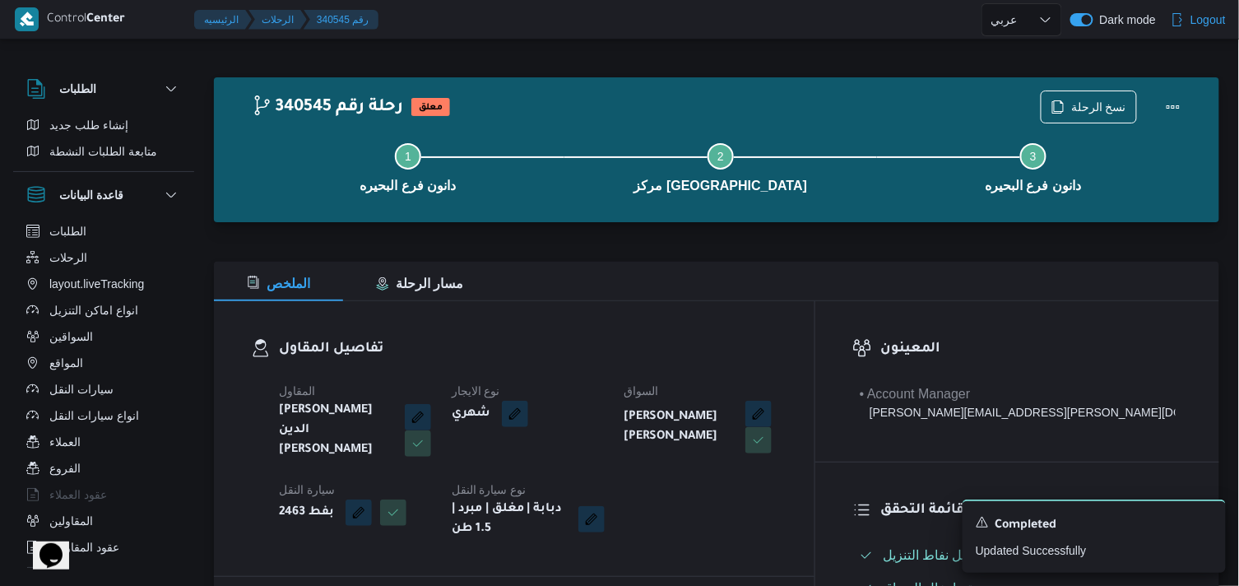
select select "ar"
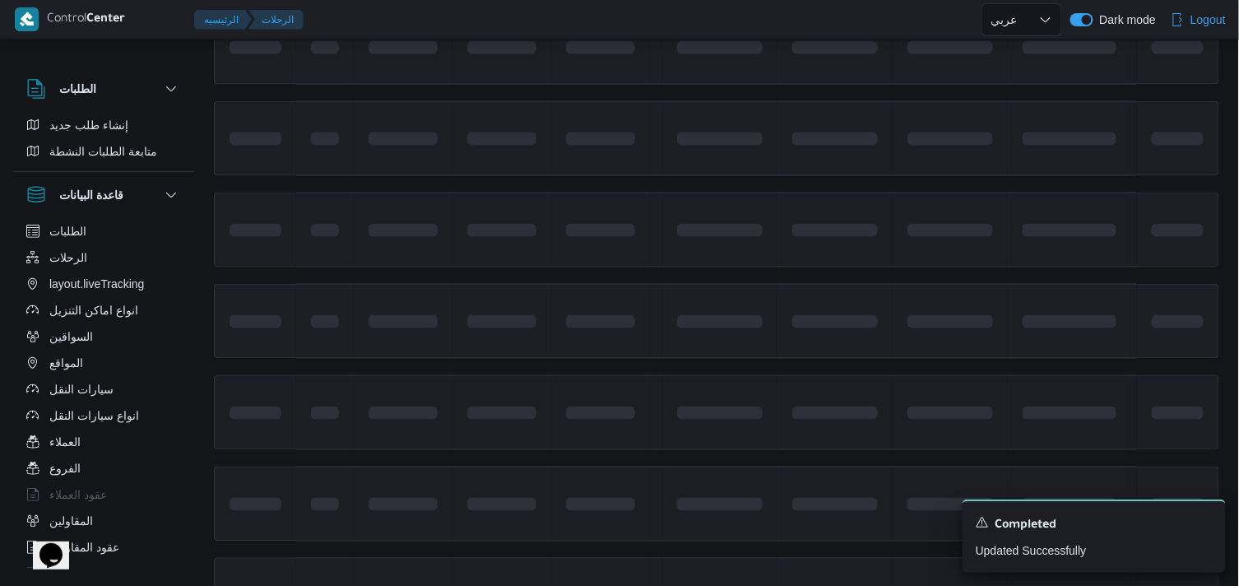
scroll to position [832, 0]
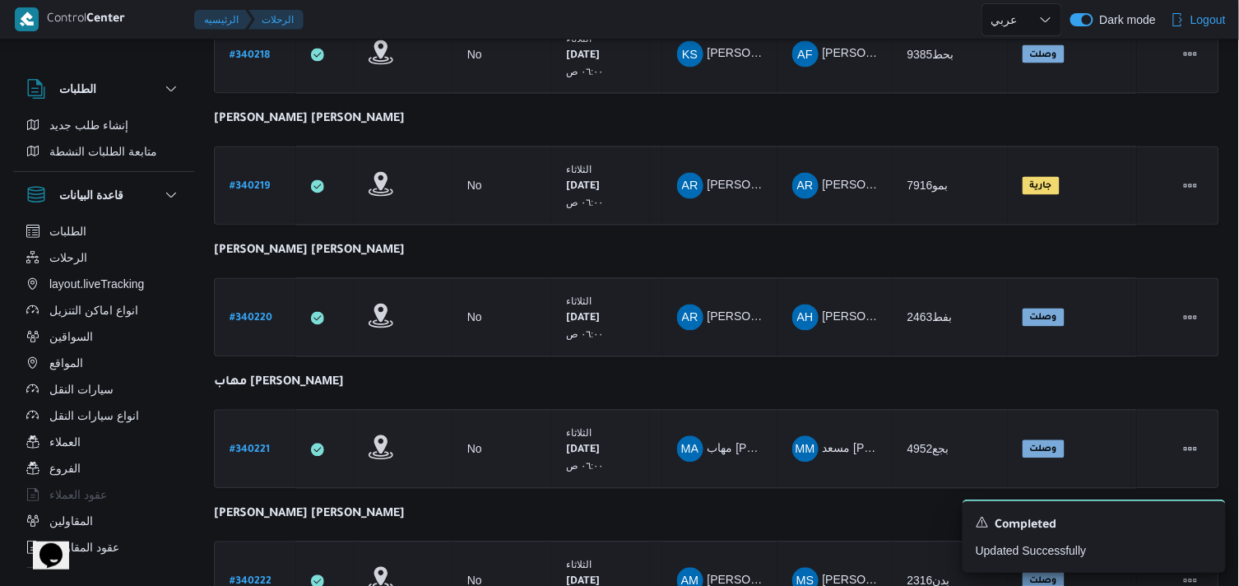
click at [255, 451] on div "# 340221" at bounding box center [255, 449] width 65 height 35
click at [273, 432] on div "# 340221" at bounding box center [255, 449] width 65 height 35
click at [248, 448] on b "# 340221" at bounding box center [249, 451] width 40 height 12
select select "ar"
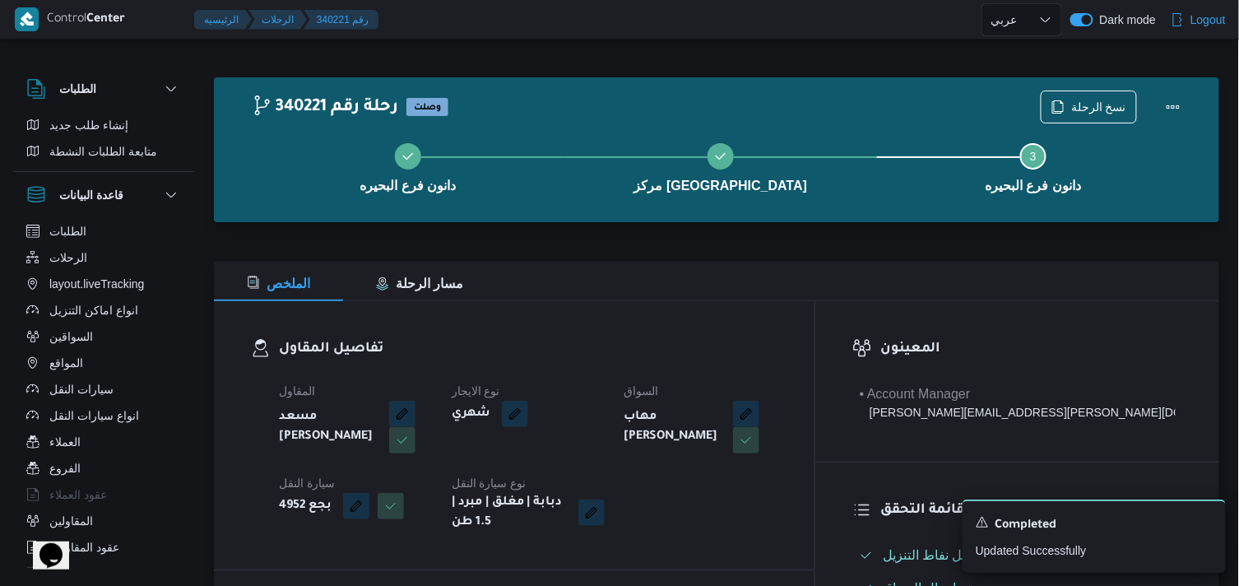
click at [1072, 113] on div "دانون فرع البحيره مركز دمنهور Step 3 is incomplete 3 دانون فرع البحيره" at bounding box center [720, 165] width 957 height 105
click at [1088, 93] on span "نسخ الرحلة" at bounding box center [1088, 105] width 95 height 31
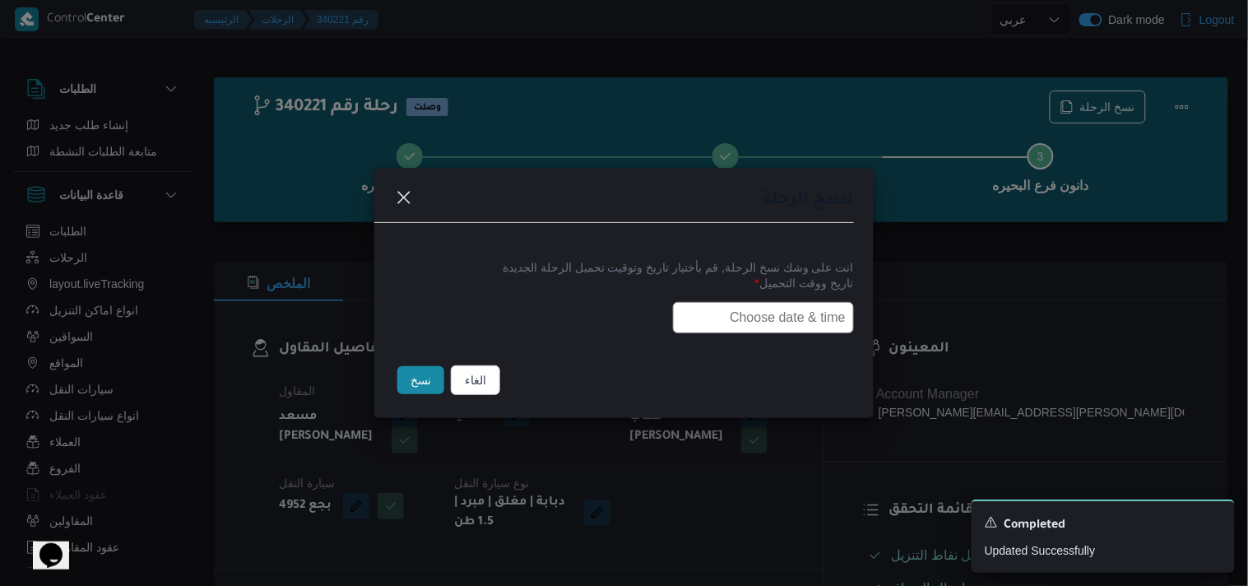
click at [771, 304] on input "text" at bounding box center [763, 317] width 181 height 31
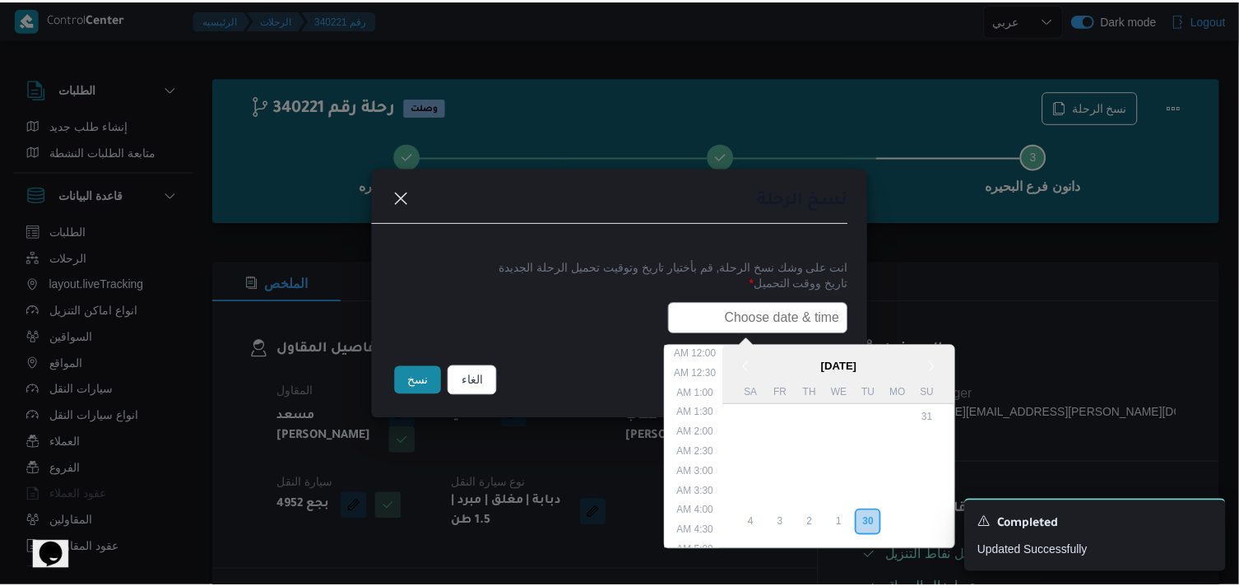
scroll to position [323, 0]
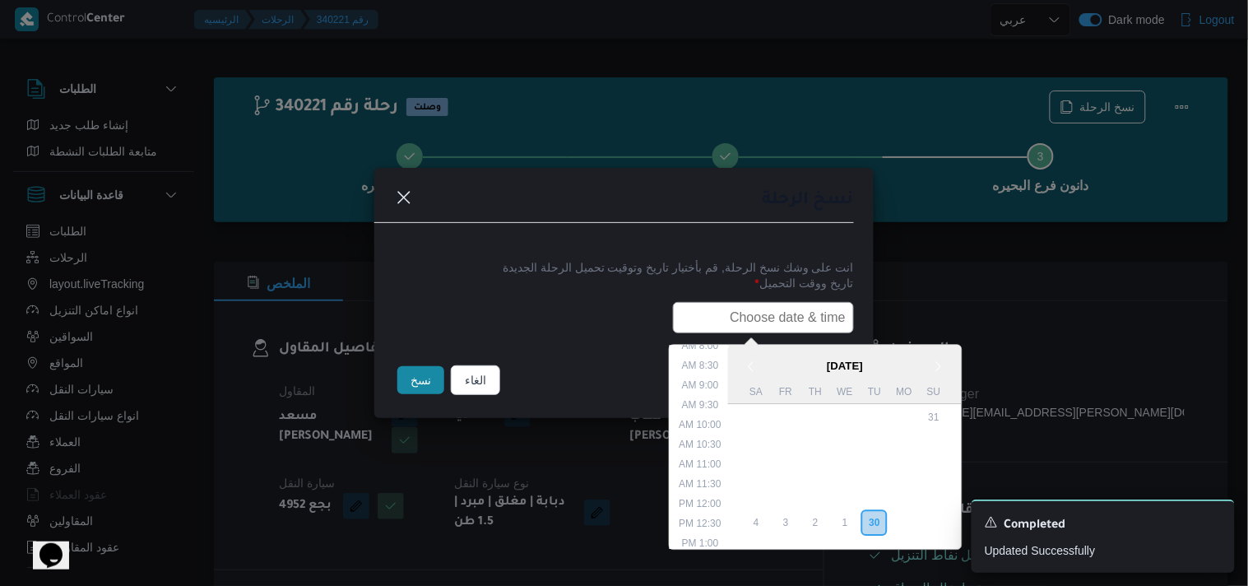
type input "01/10/2025 6:00AM"
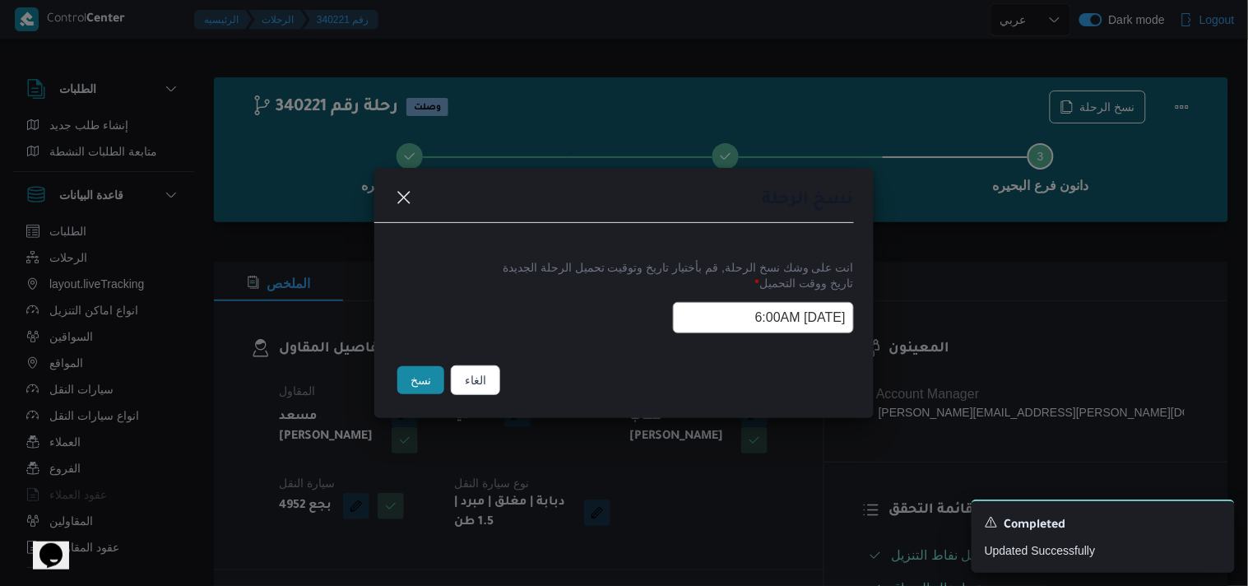
click at [423, 391] on button "نسخ" at bounding box center [420, 380] width 47 height 28
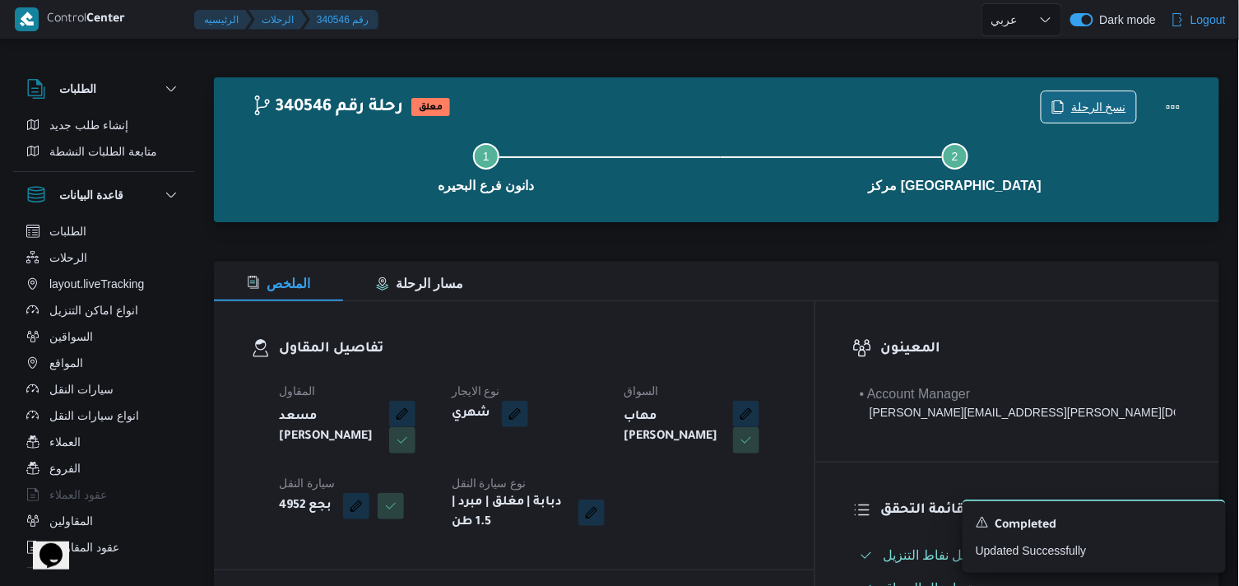
scroll to position [274, 0]
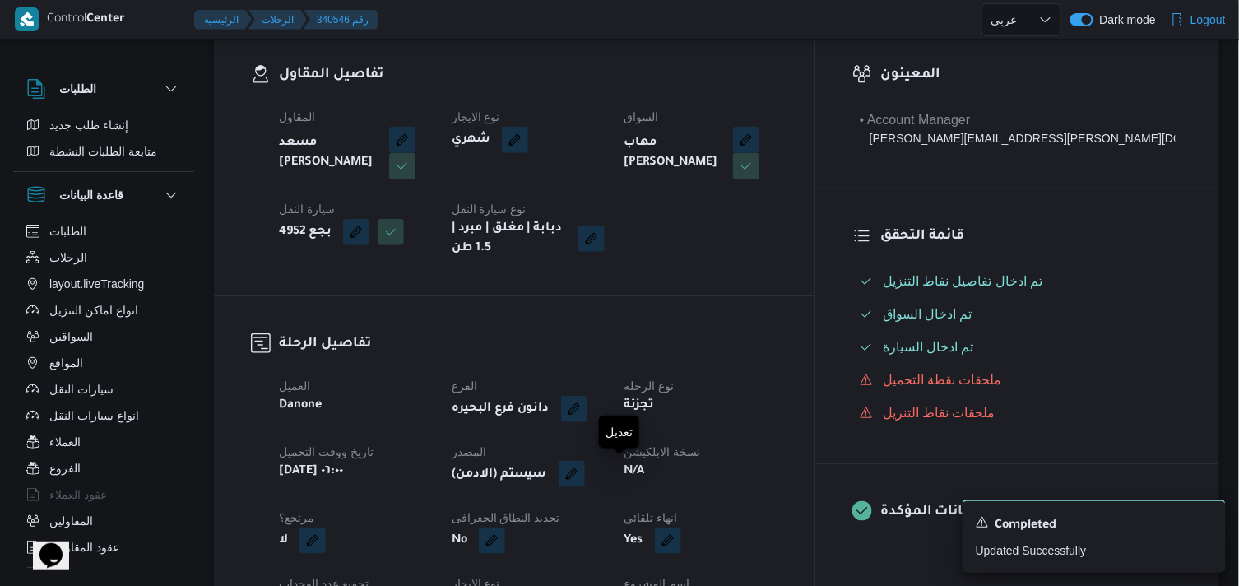
click at [585, 479] on button "button" at bounding box center [571, 474] width 26 height 26
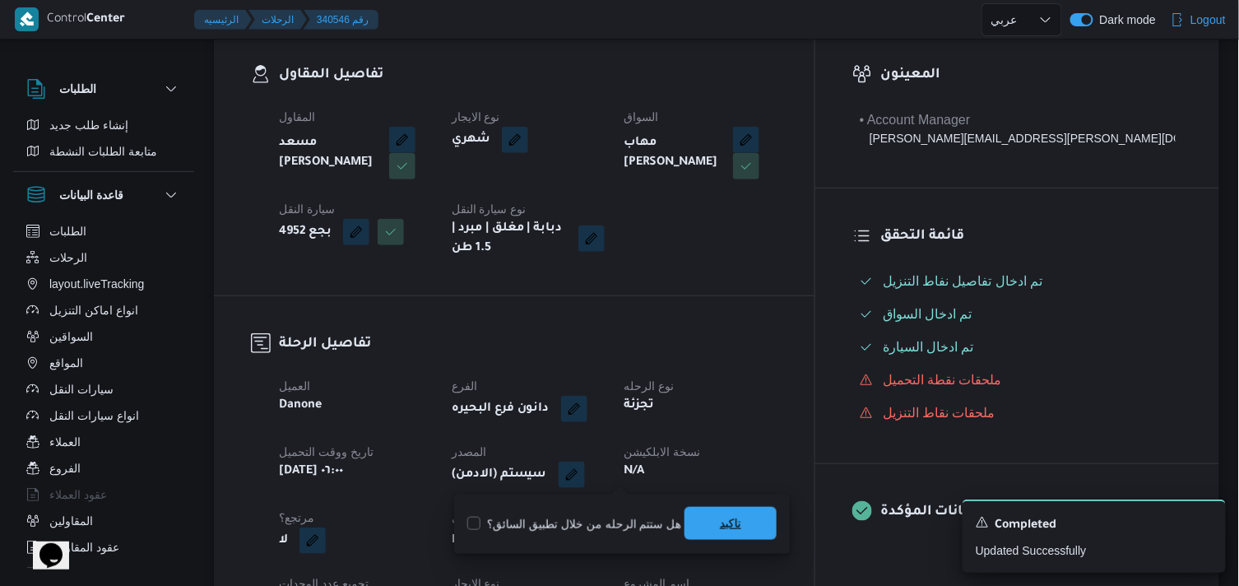
click at [688, 508] on span "تاكيد" at bounding box center [730, 523] width 92 height 33
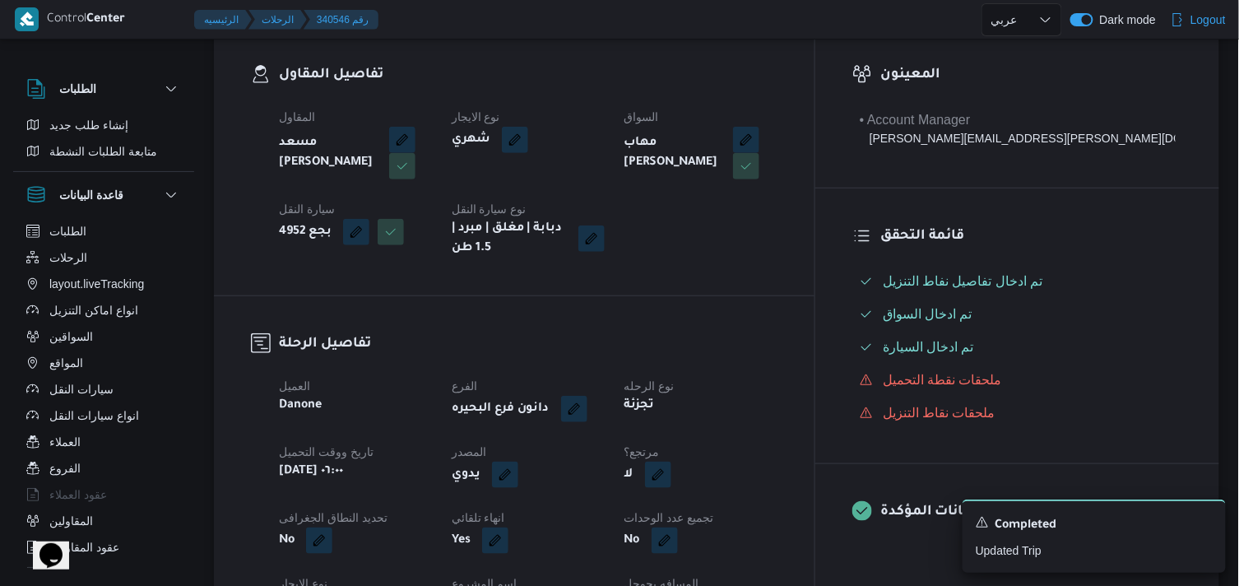
click at [671, 472] on button "button" at bounding box center [658, 474] width 26 height 26
click at [725, 519] on label "هل هناك مرتجع؟" at bounding box center [695, 524] width 99 height 20
checkbox input "true"
click at [776, 518] on span "تاكيد" at bounding box center [794, 523] width 92 height 33
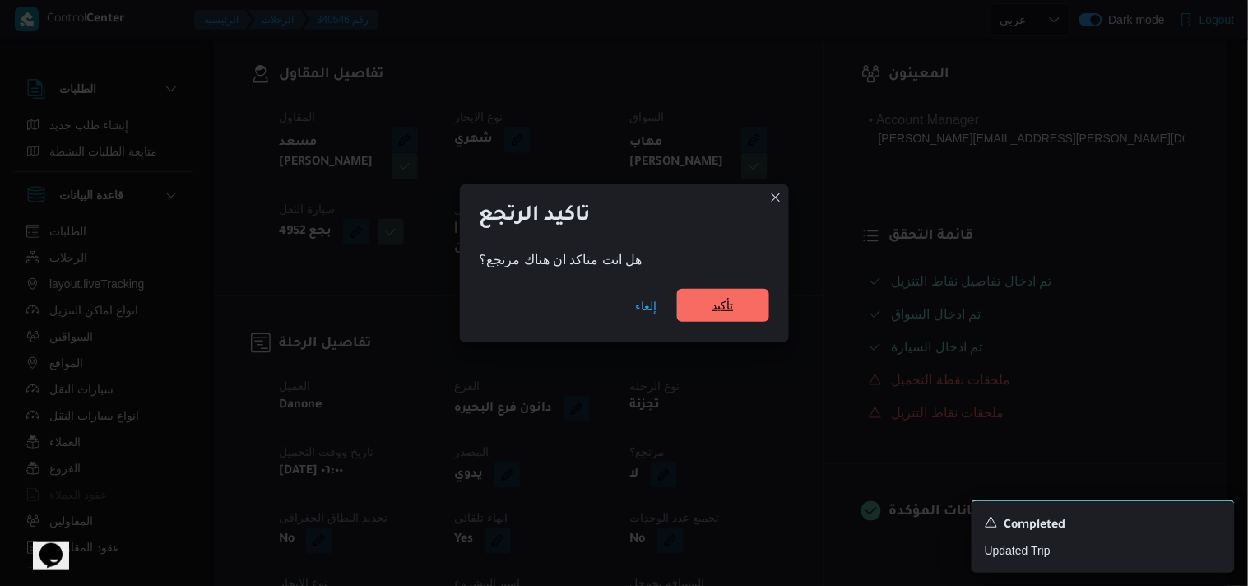
click at [747, 307] on span "تأكيد" at bounding box center [723, 305] width 92 height 33
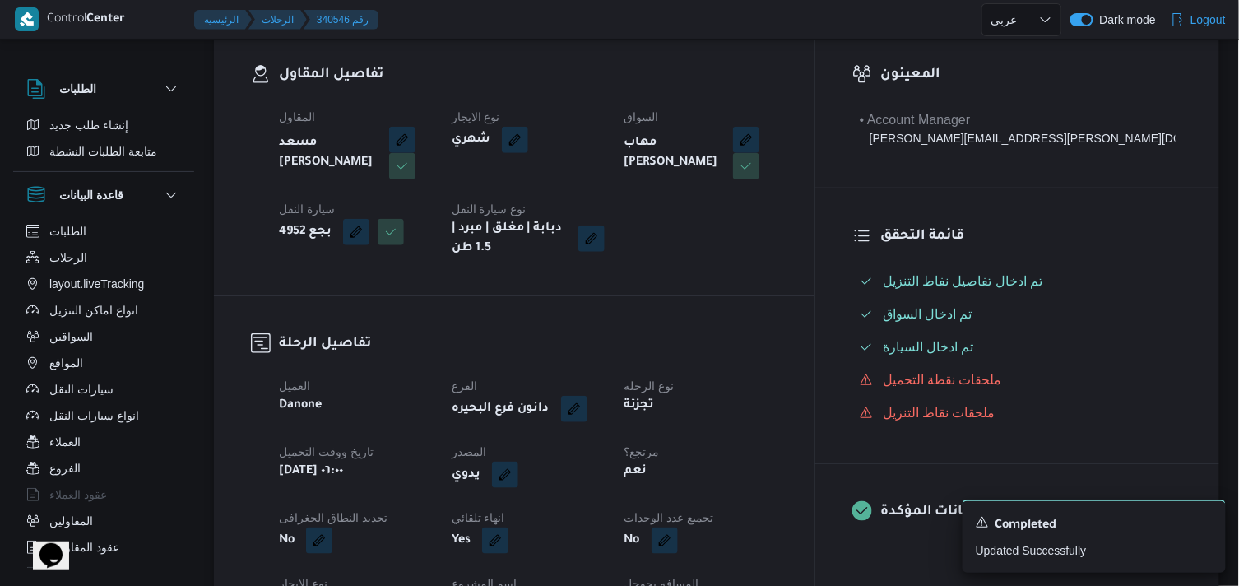
select select "ar"
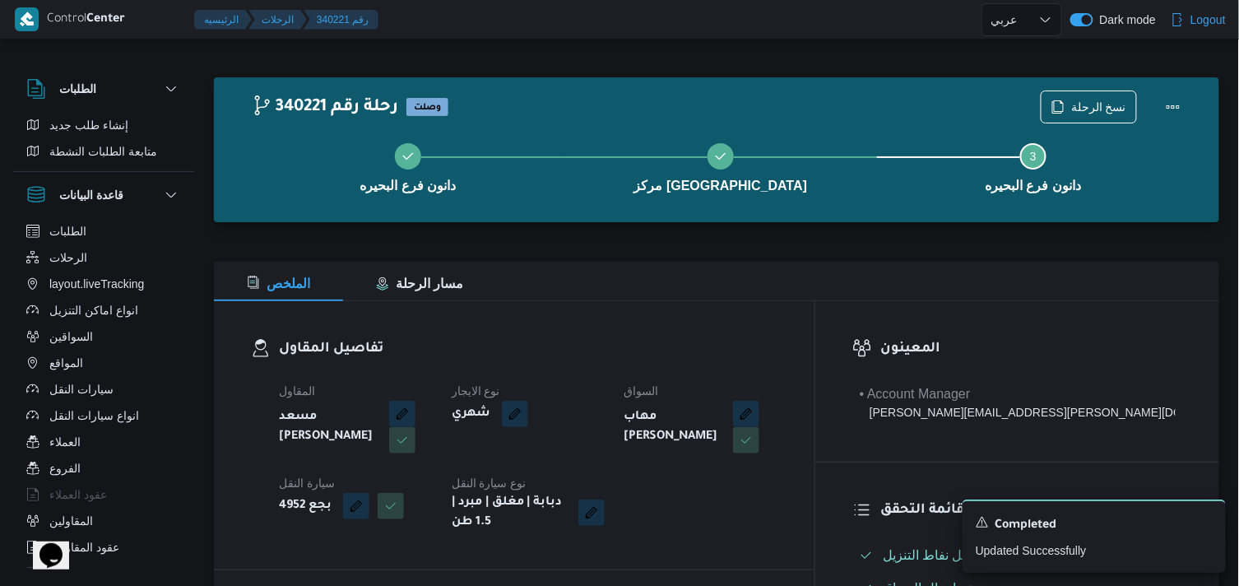
select select "ar"
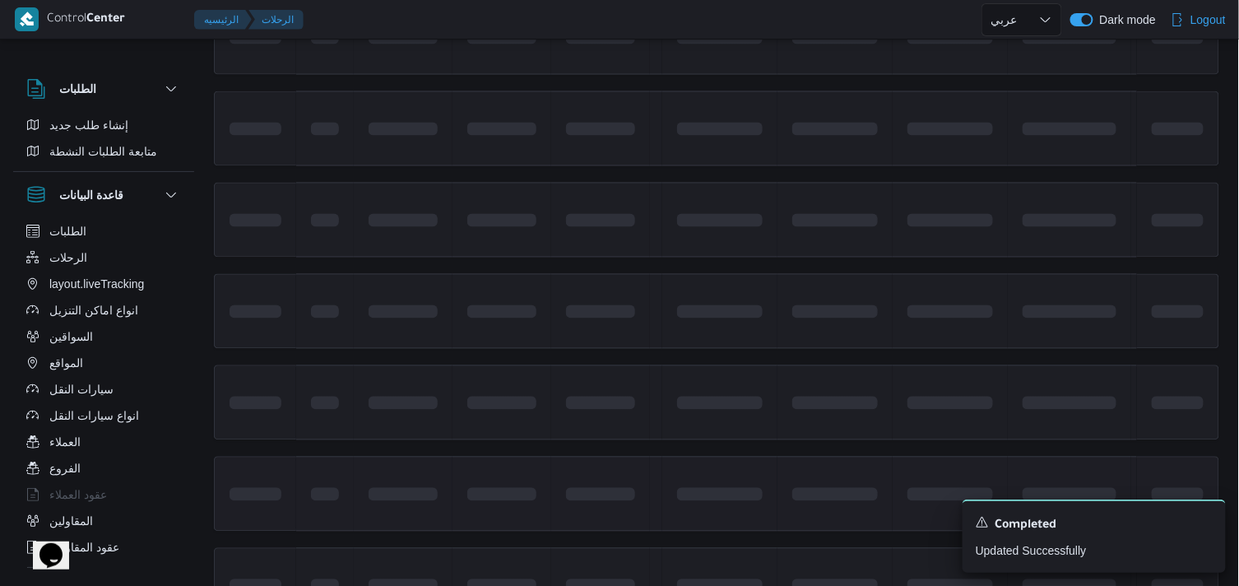
scroll to position [1103, 0]
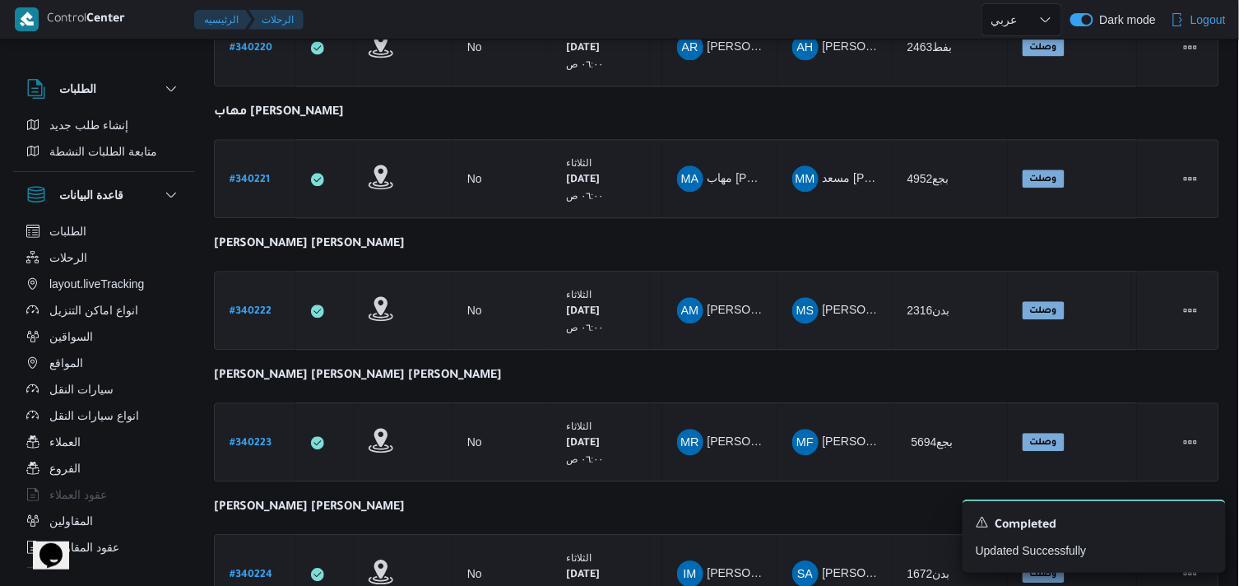
click at [252, 299] on link "# 340222" at bounding box center [250, 310] width 42 height 22
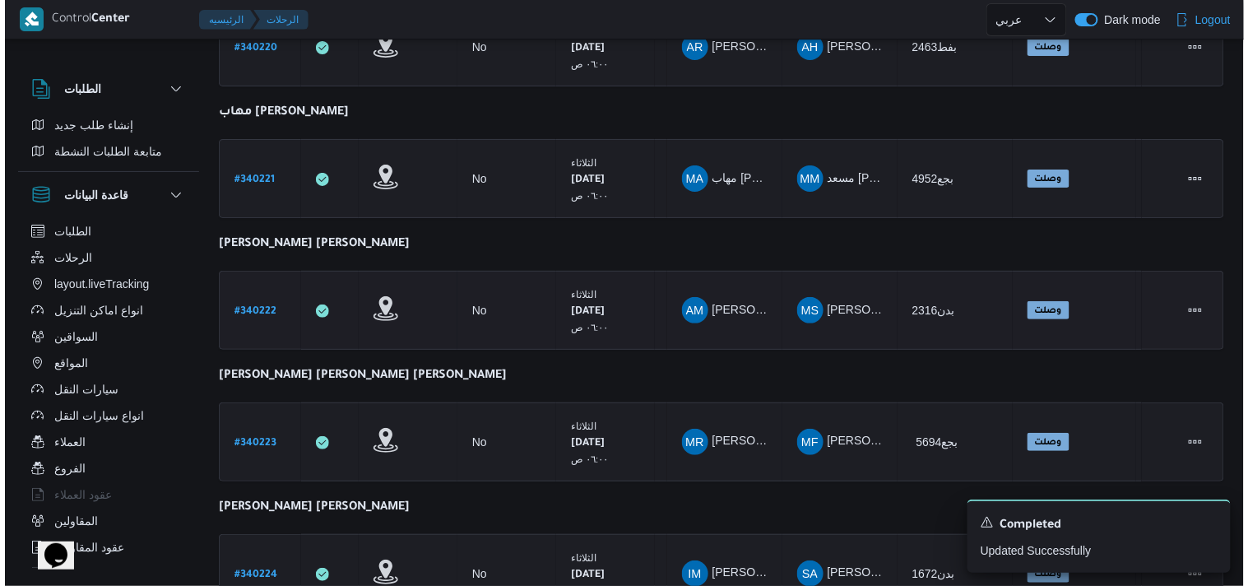
scroll to position [44, 0]
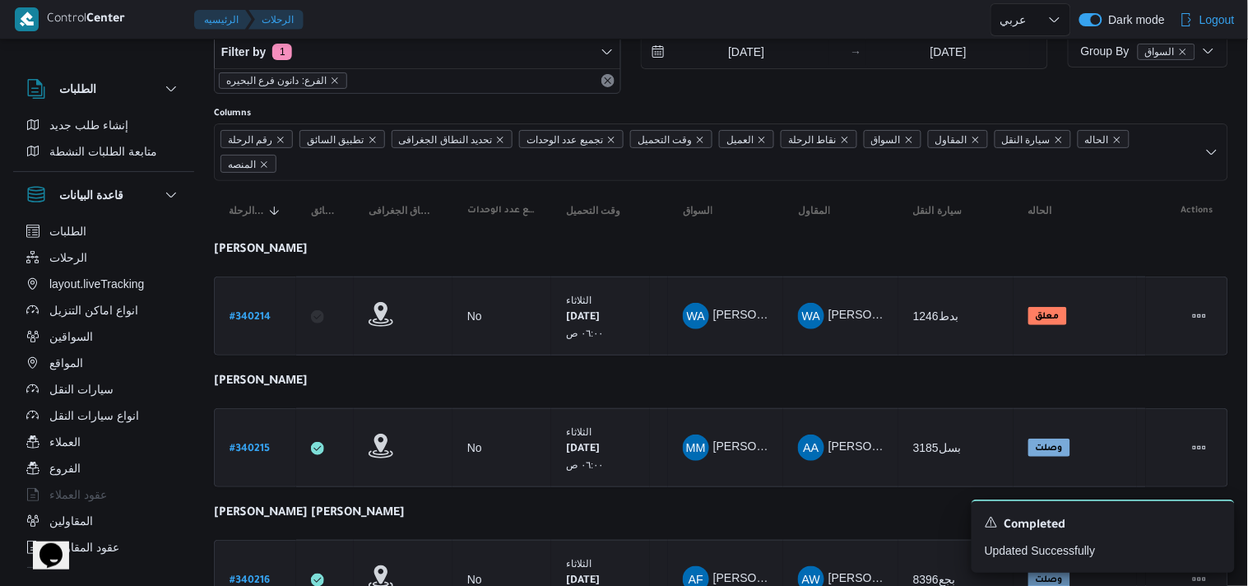
select select "ar"
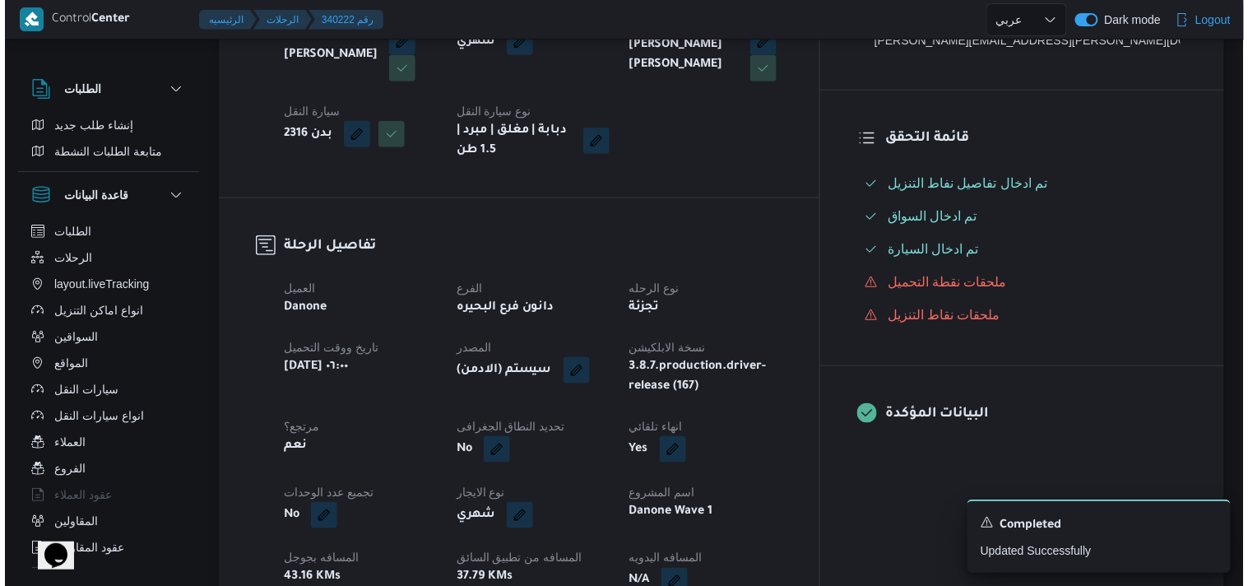
scroll to position [0, 0]
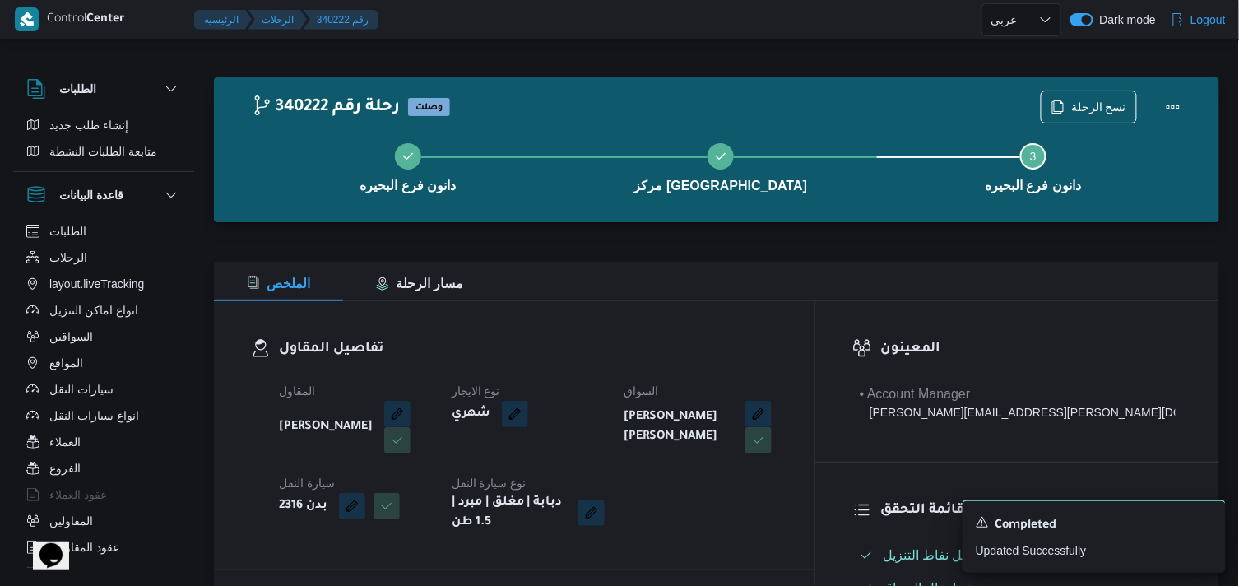
click at [1058, 113] on div "دانون فرع البحيره مركز كفر الدوار Step 3 is incomplete 3 دانون فرع البحيره" at bounding box center [720, 165] width 957 height 105
click at [1080, 105] on span "نسخ الرحلة" at bounding box center [1098, 106] width 55 height 20
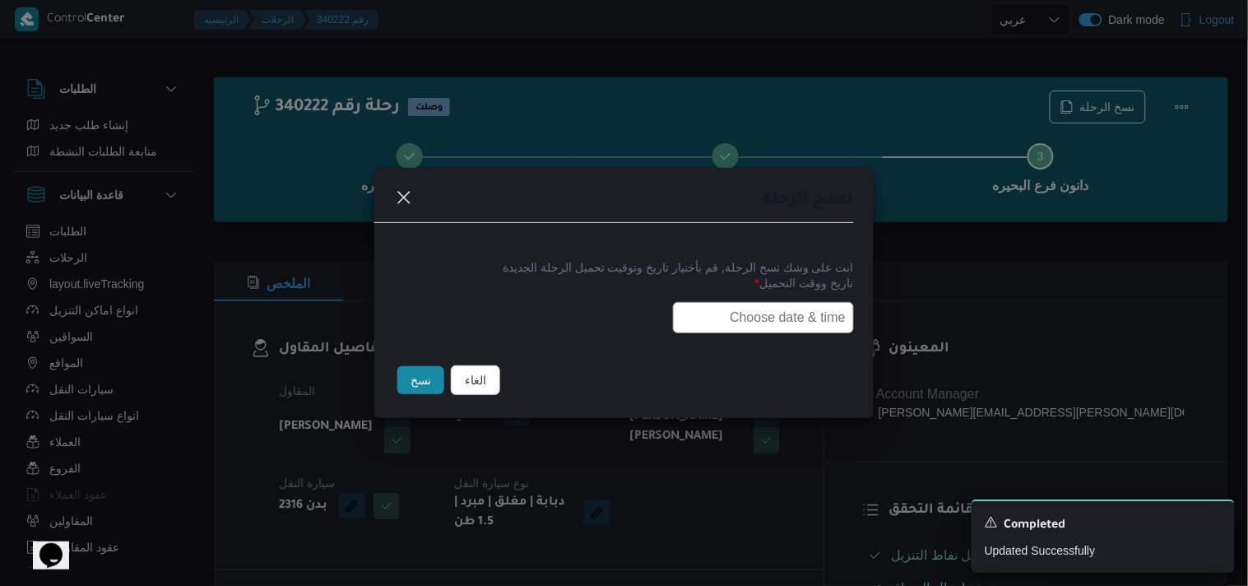
click at [782, 311] on input "text" at bounding box center [763, 317] width 181 height 31
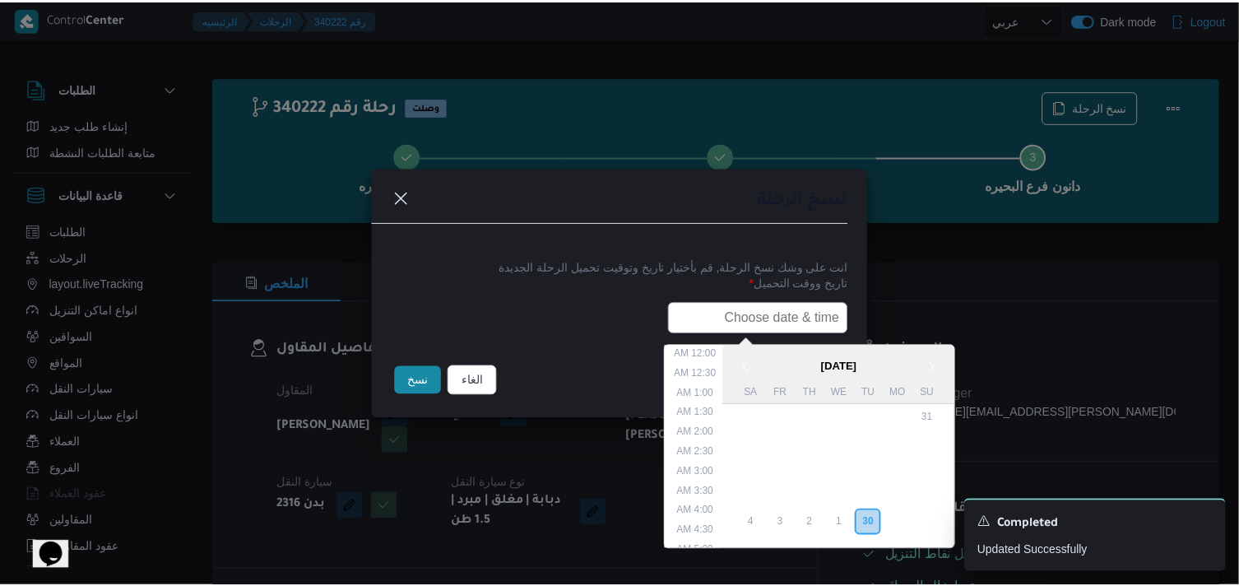
scroll to position [323, 0]
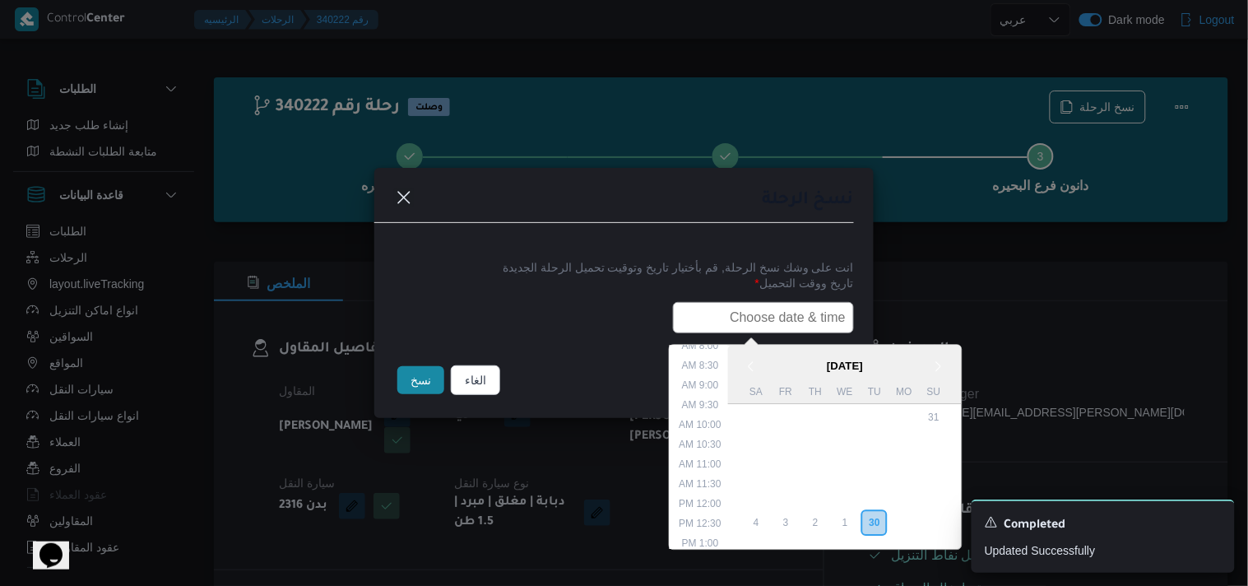
type input "01/10/2025 6:00AM"
click at [410, 382] on button "نسخ" at bounding box center [420, 380] width 47 height 28
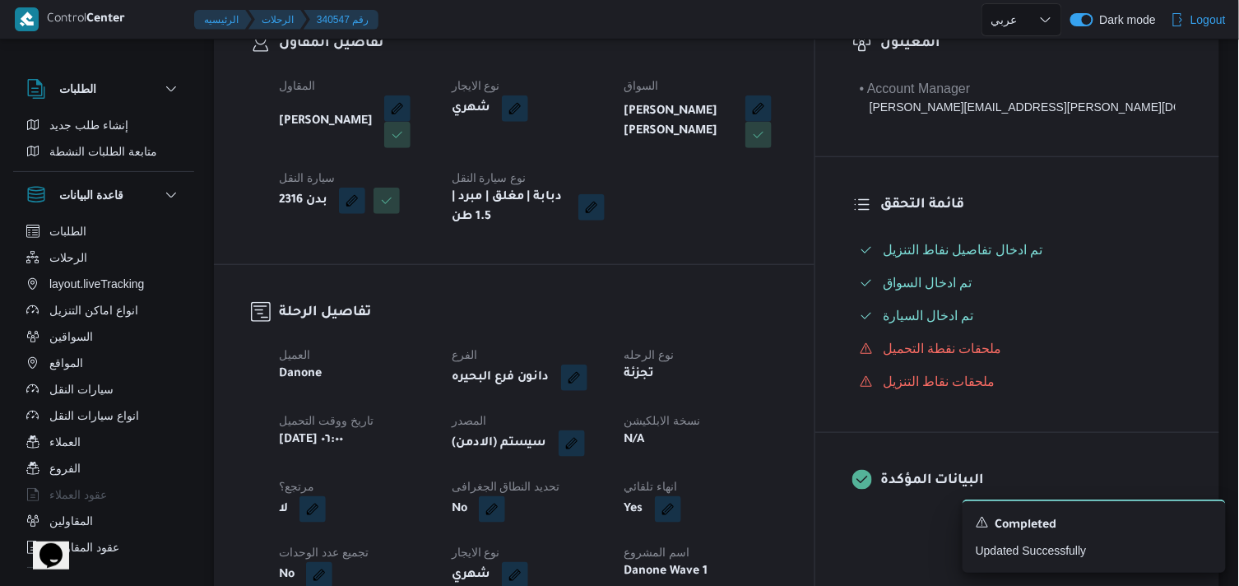
scroll to position [365, 0]
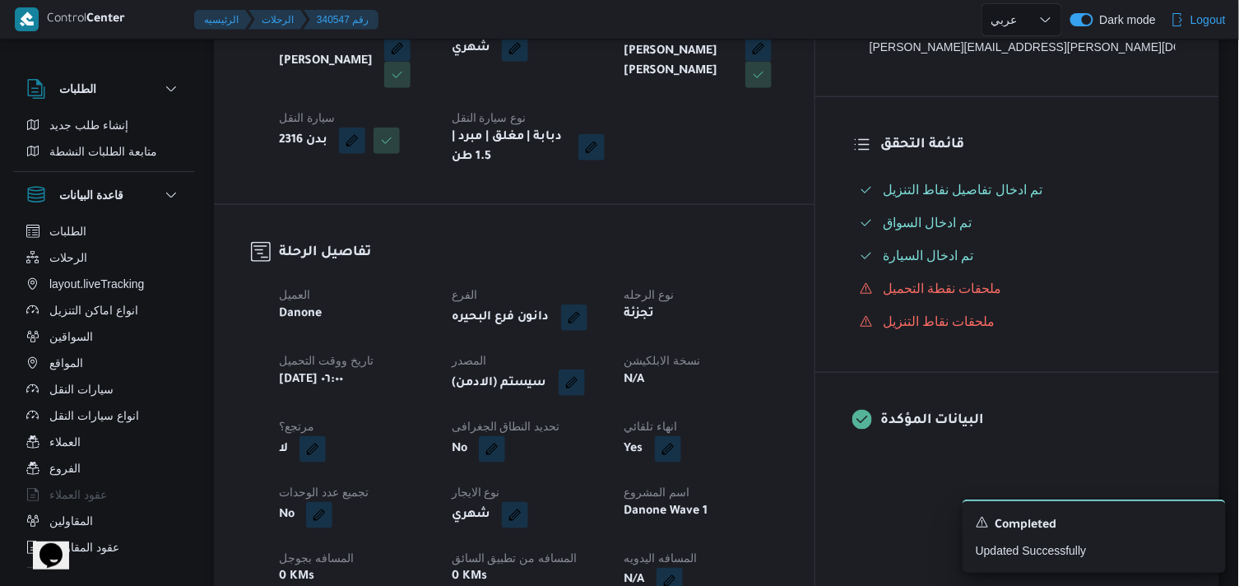
click at [585, 376] on button "button" at bounding box center [571, 382] width 26 height 26
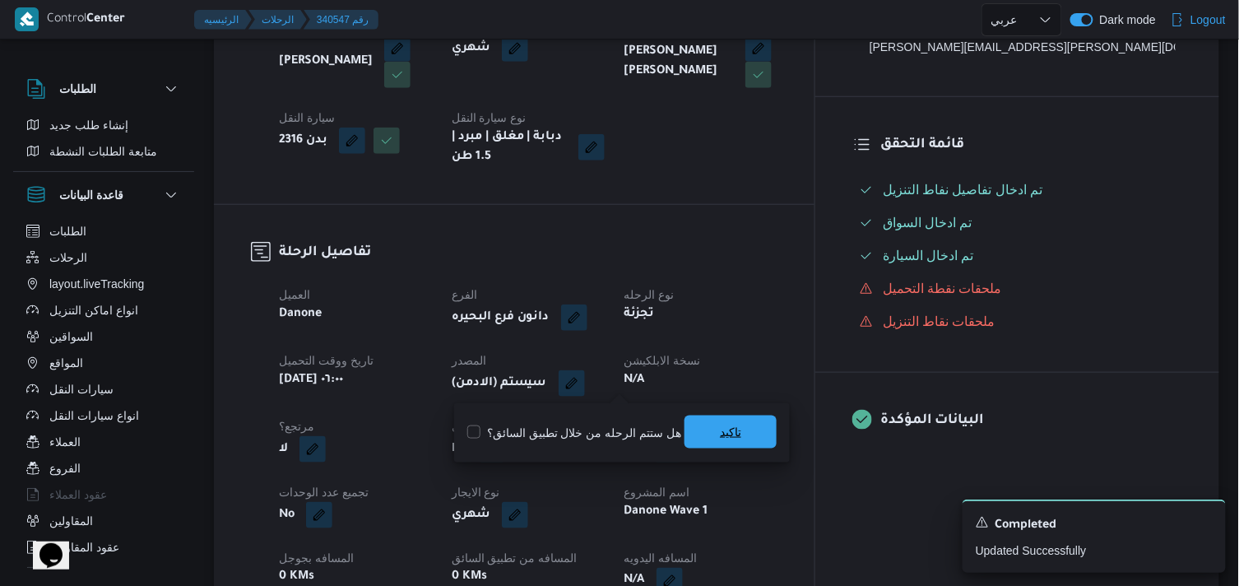
click at [689, 424] on span "تاكيد" at bounding box center [730, 431] width 92 height 33
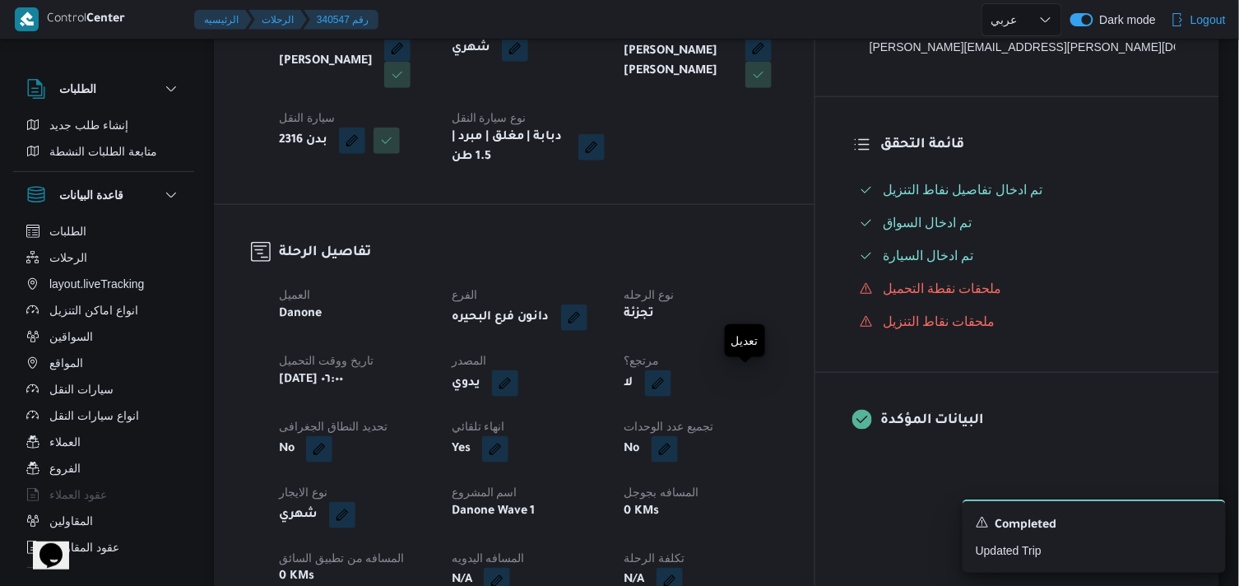
click at [671, 383] on button "button" at bounding box center [658, 383] width 26 height 26
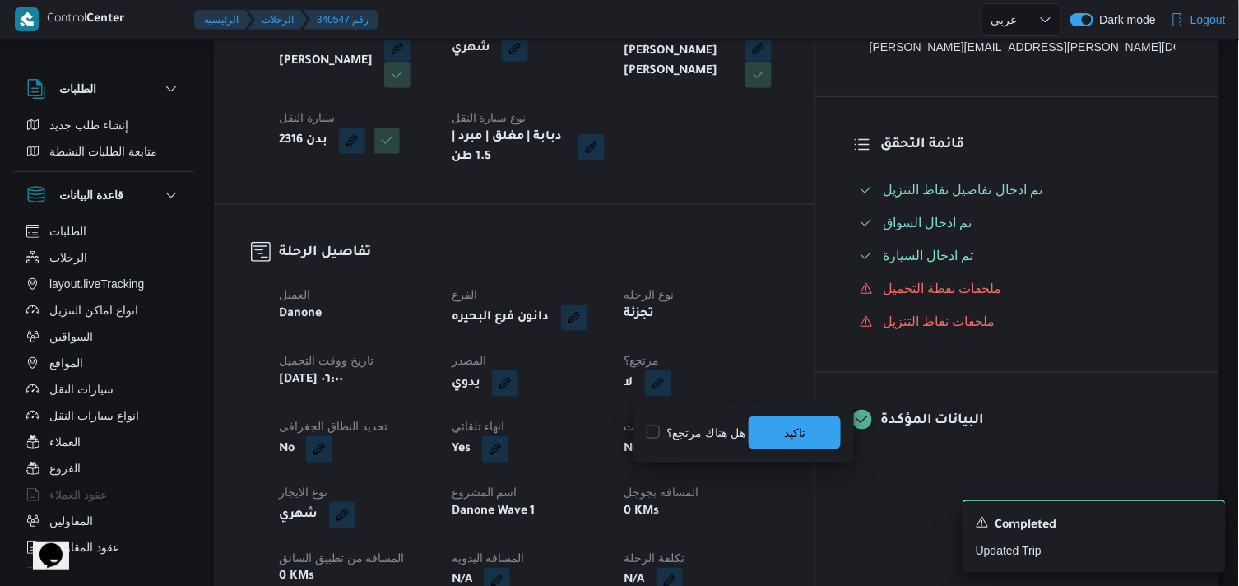
click at [727, 433] on label "هل هناك مرتجع؟" at bounding box center [695, 433] width 99 height 20
checkbox input "true"
click at [752, 425] on span "تاكيد" at bounding box center [794, 431] width 92 height 33
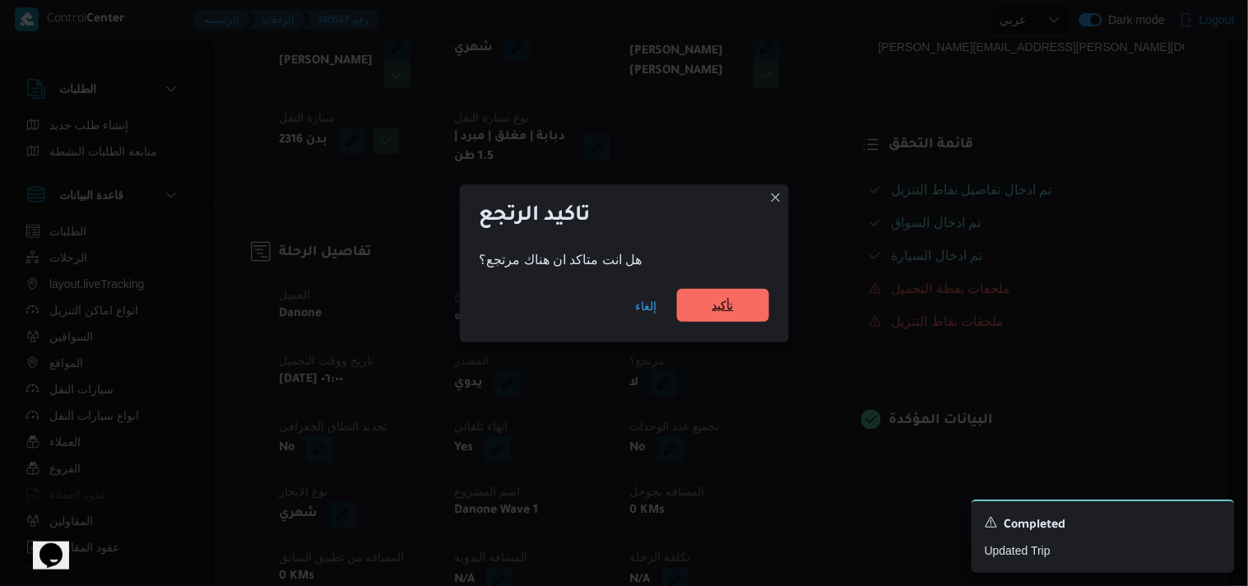
click at [721, 305] on span "تأكيد" at bounding box center [722, 305] width 21 height 20
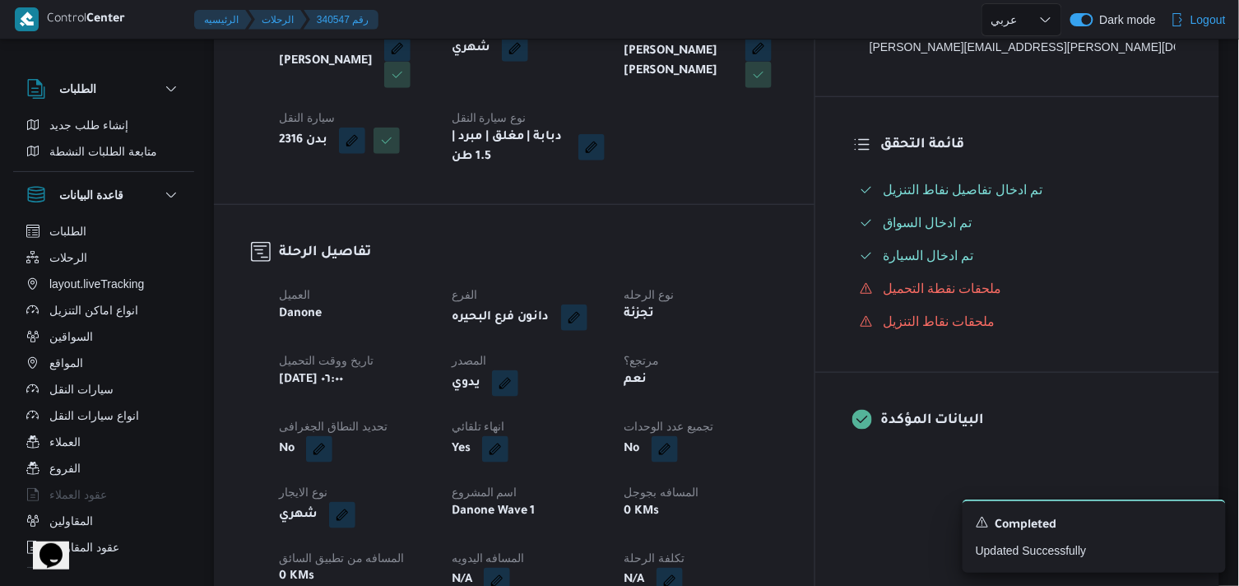
select select "ar"
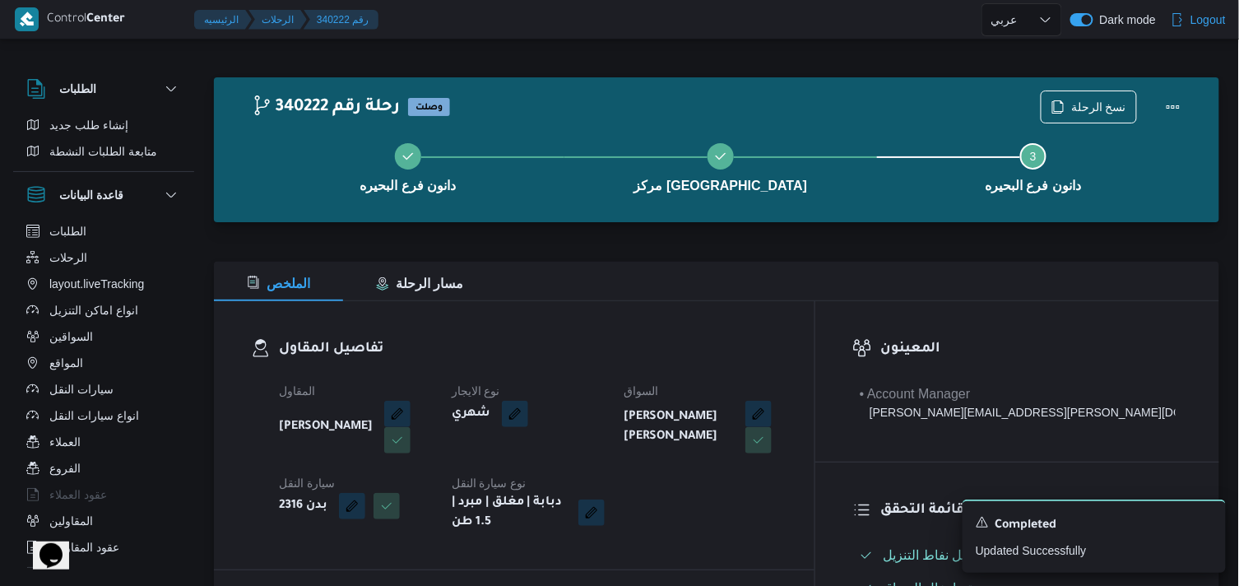
select select "ar"
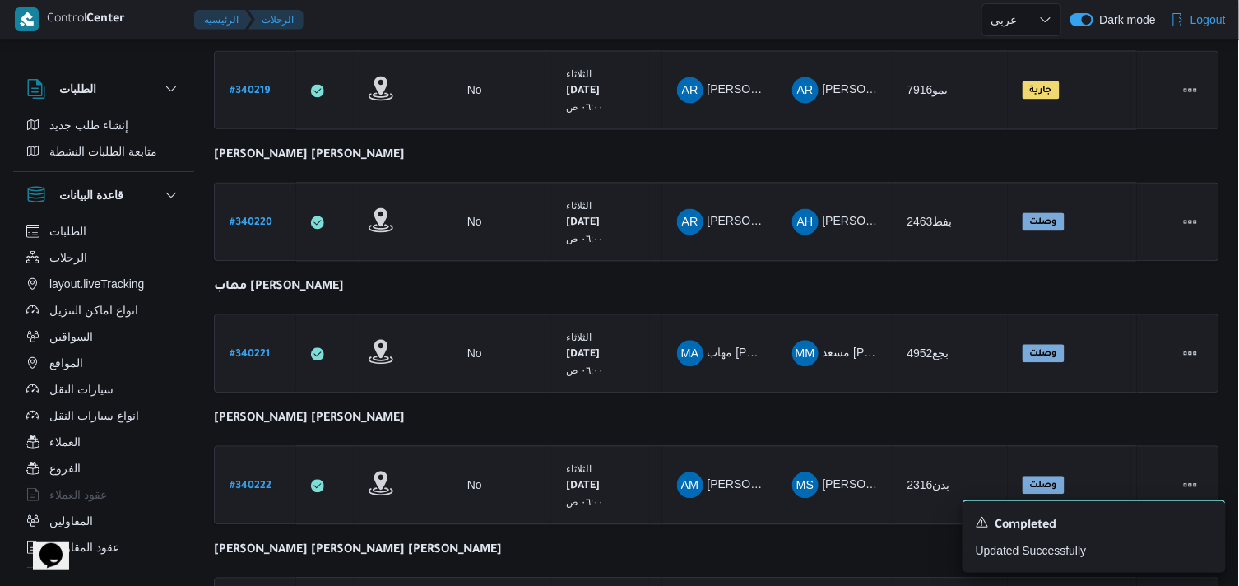
scroll to position [1234, 0]
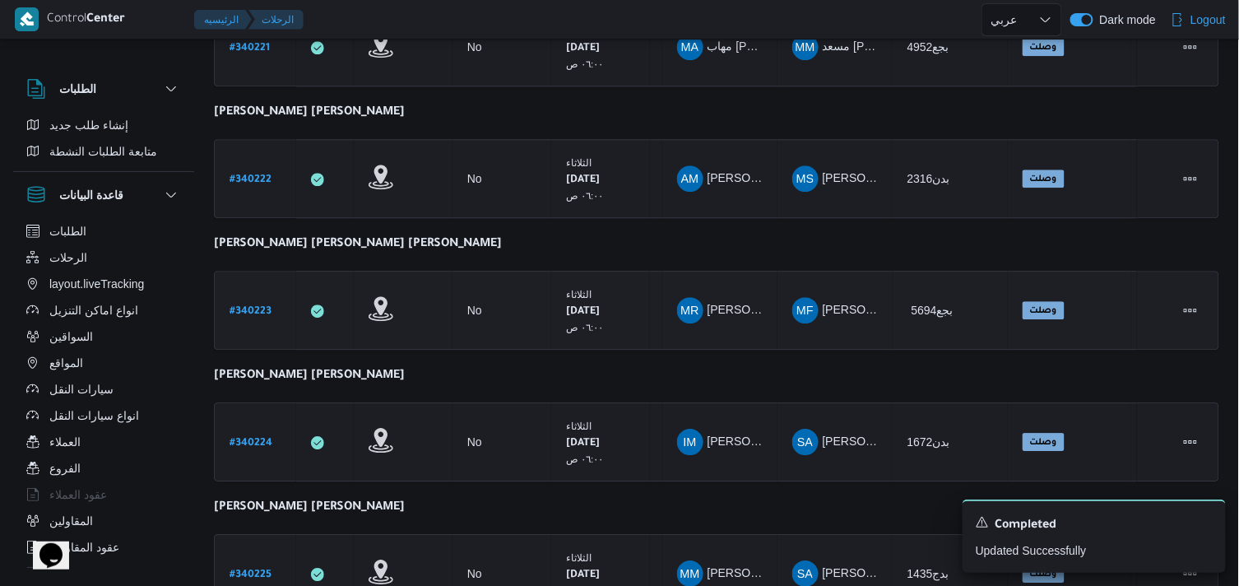
click at [251, 306] on b "# 340223" at bounding box center [250, 312] width 42 height 12
select select "ar"
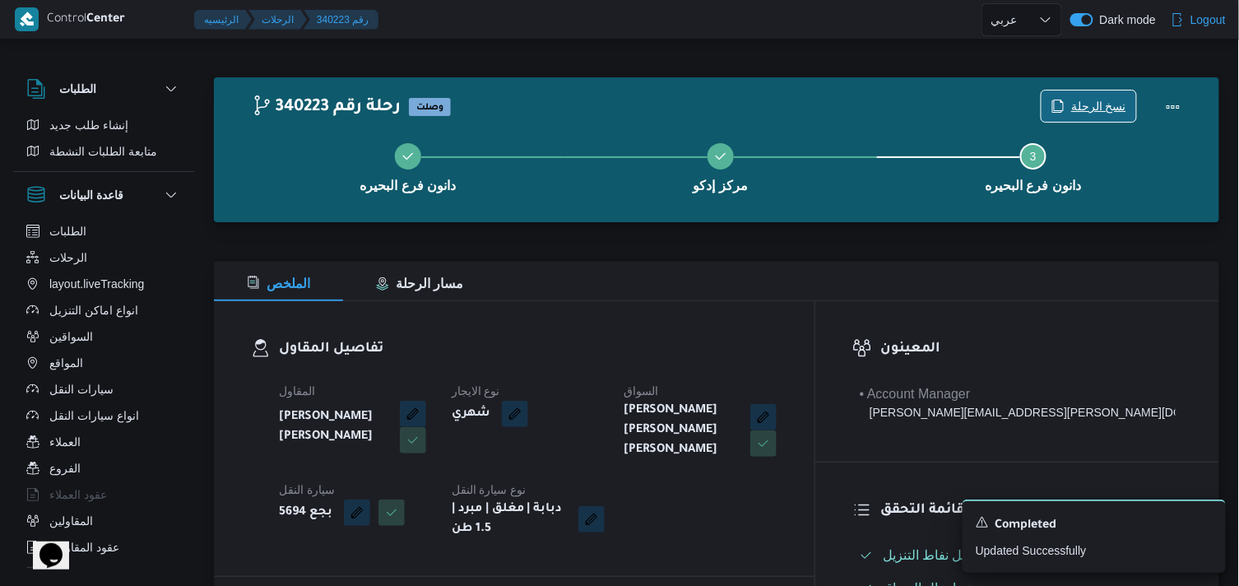
click at [1067, 97] on span "نسخ الرحلة" at bounding box center [1088, 105] width 95 height 31
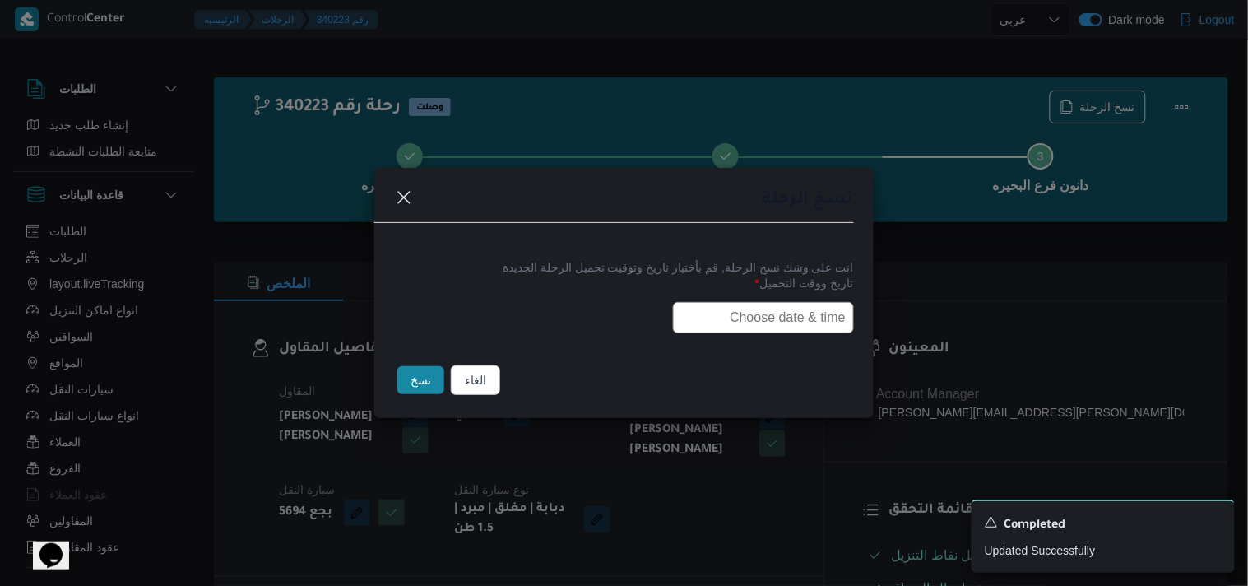
click at [804, 304] on input "text" at bounding box center [763, 317] width 181 height 31
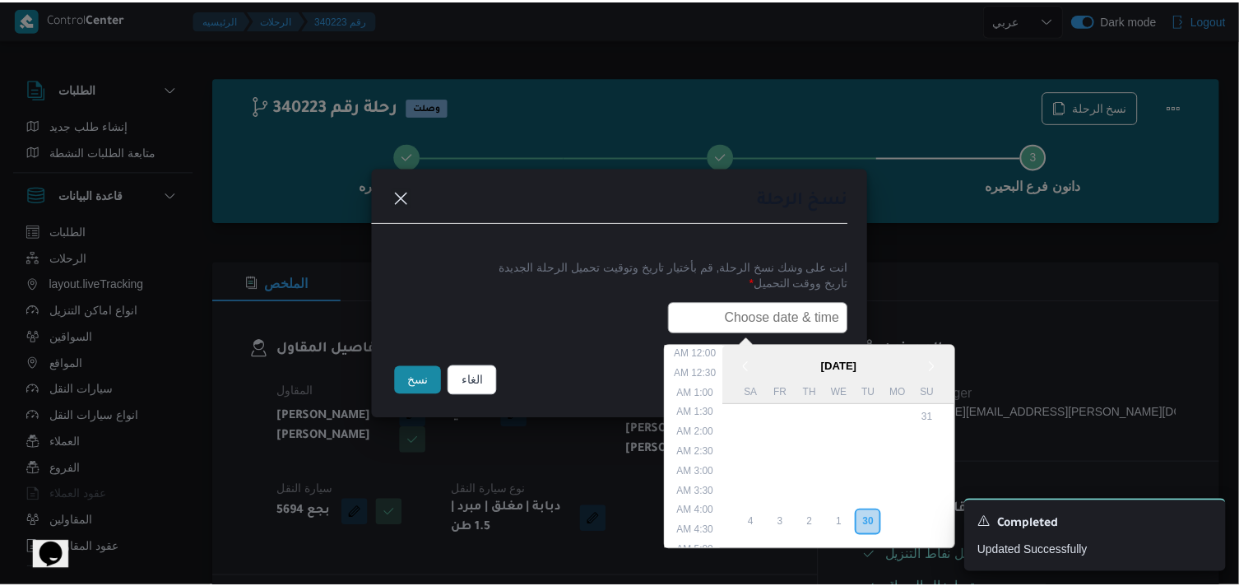
scroll to position [323, 0]
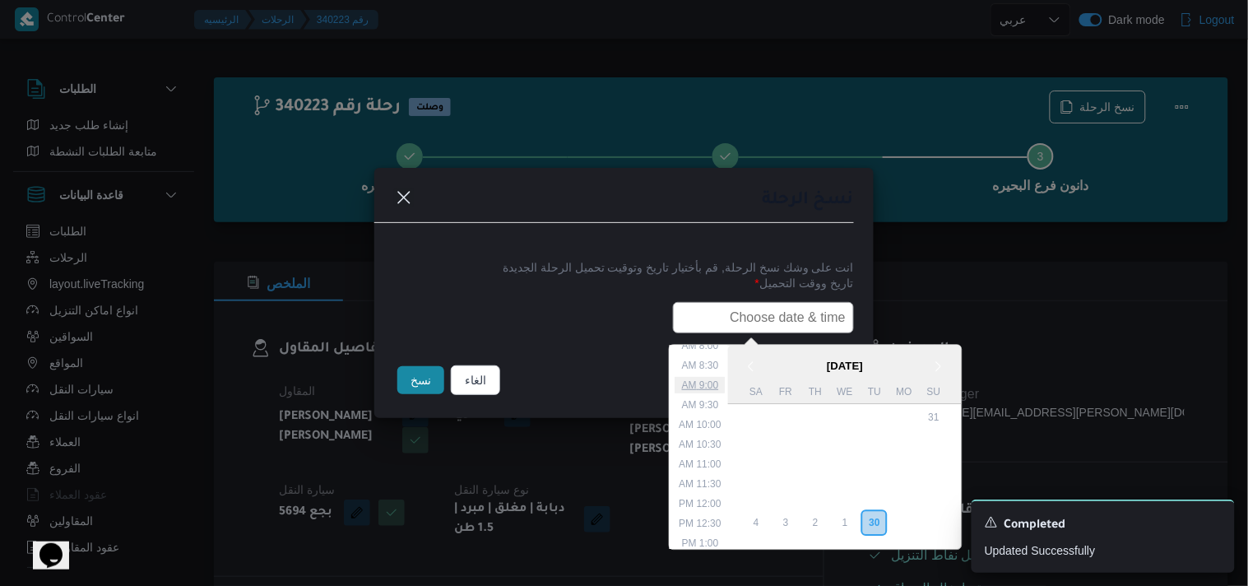
type input "01/10/2025 6:00AM"
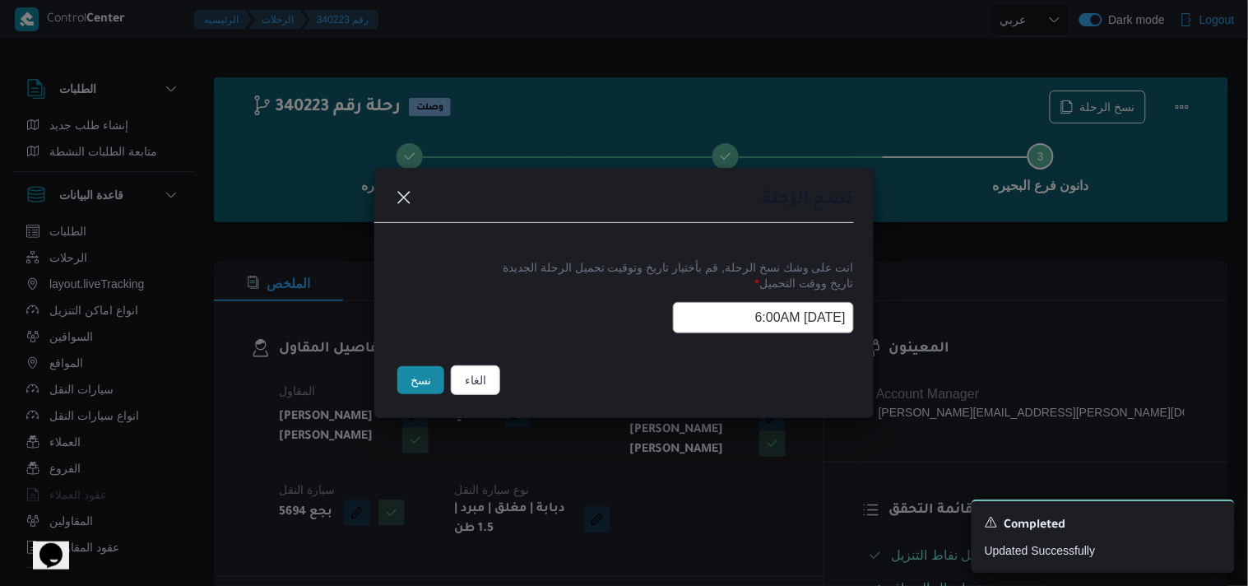
click at [430, 385] on button "نسخ" at bounding box center [420, 380] width 47 height 28
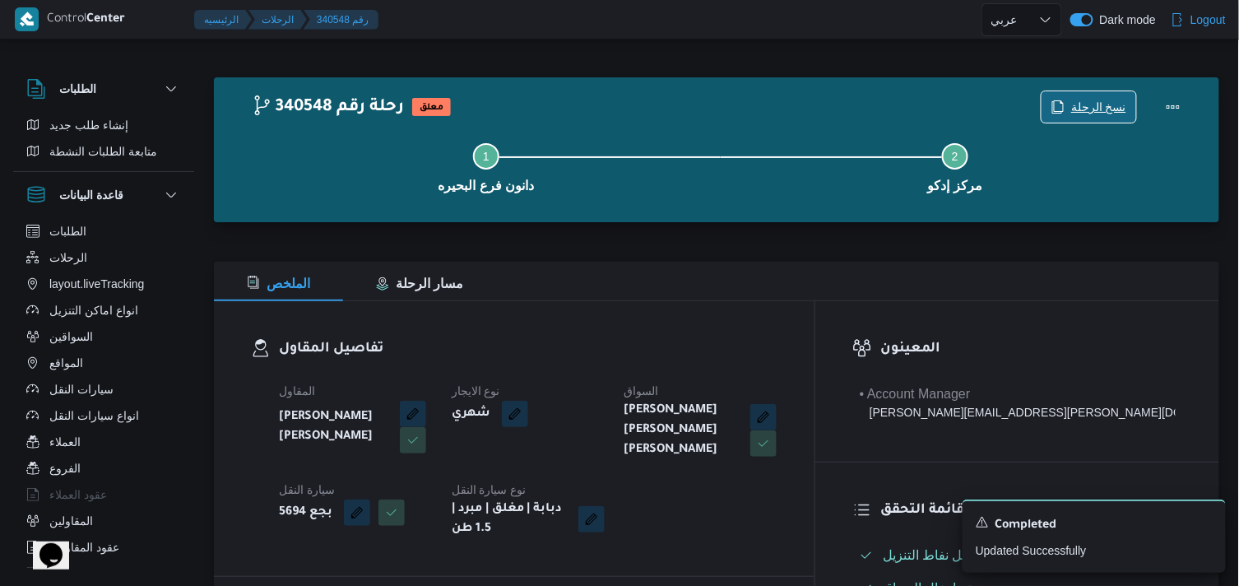
scroll to position [456, 0]
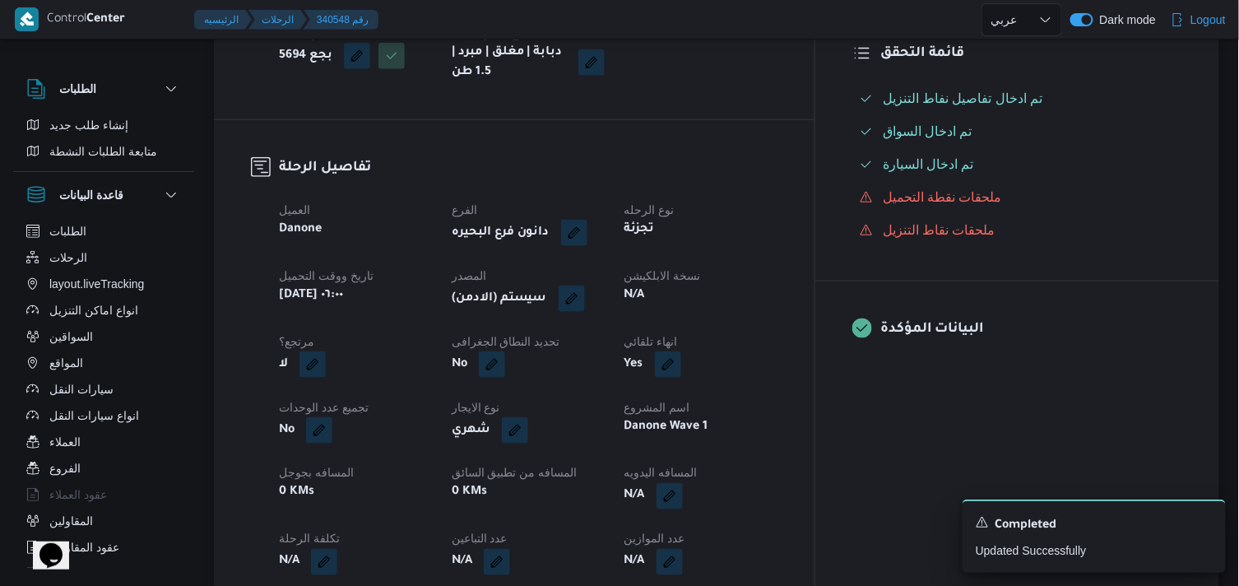
click at [606, 293] on div "(سيستم (الادمن" at bounding box center [528, 299] width 156 height 30
click at [585, 298] on button "button" at bounding box center [571, 298] width 26 height 26
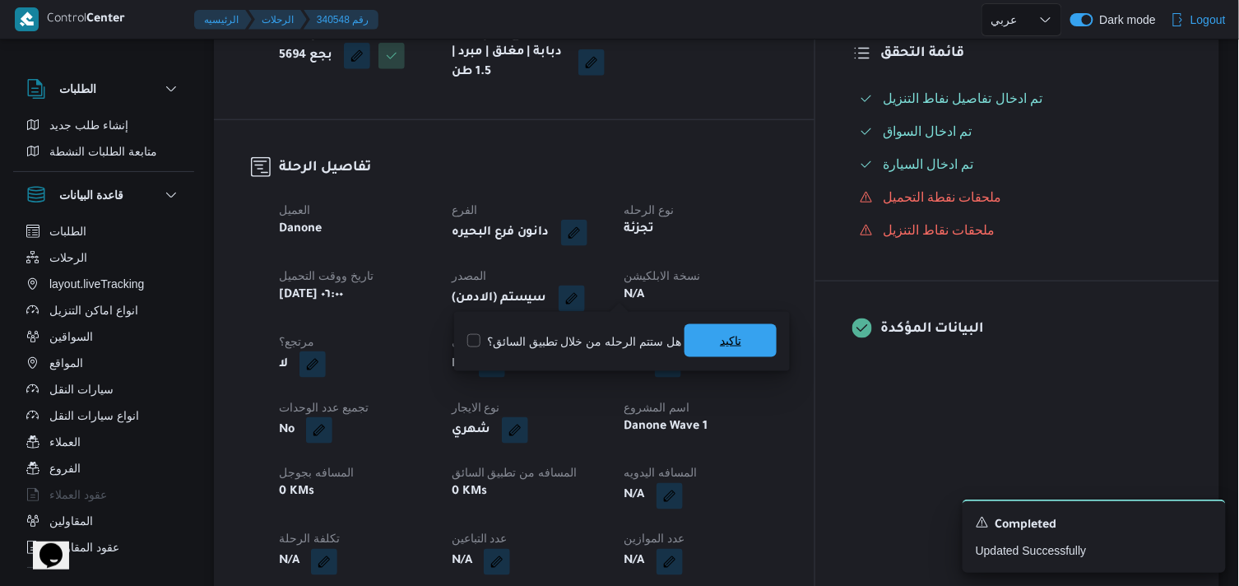
click at [711, 334] on span "تاكيد" at bounding box center [730, 340] width 92 height 33
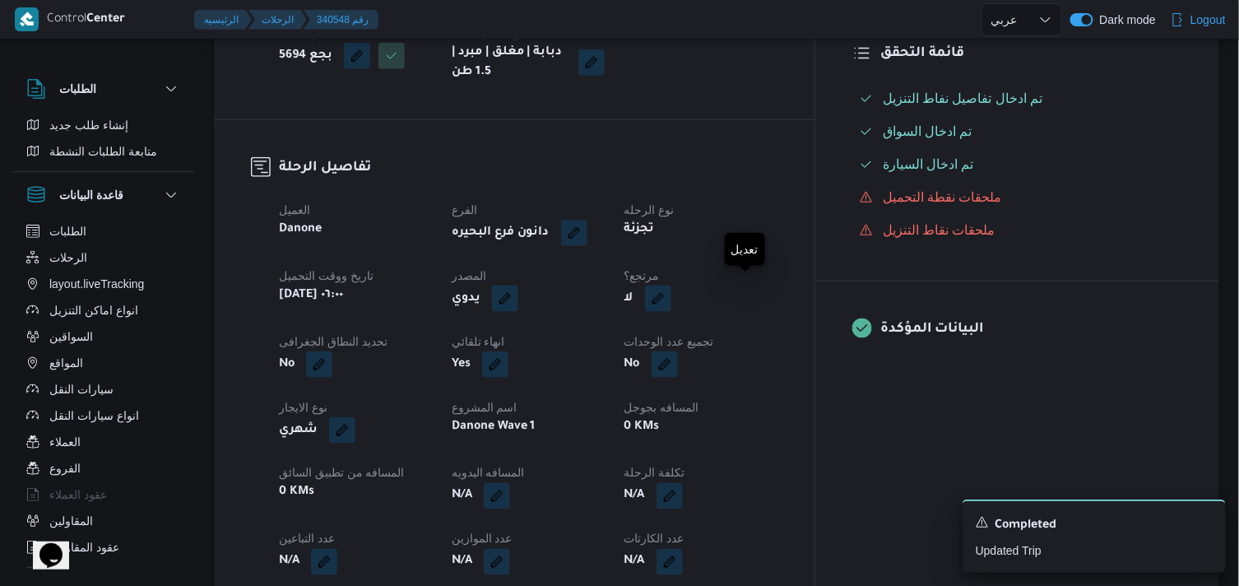
click at [671, 286] on button "button" at bounding box center [658, 298] width 26 height 26
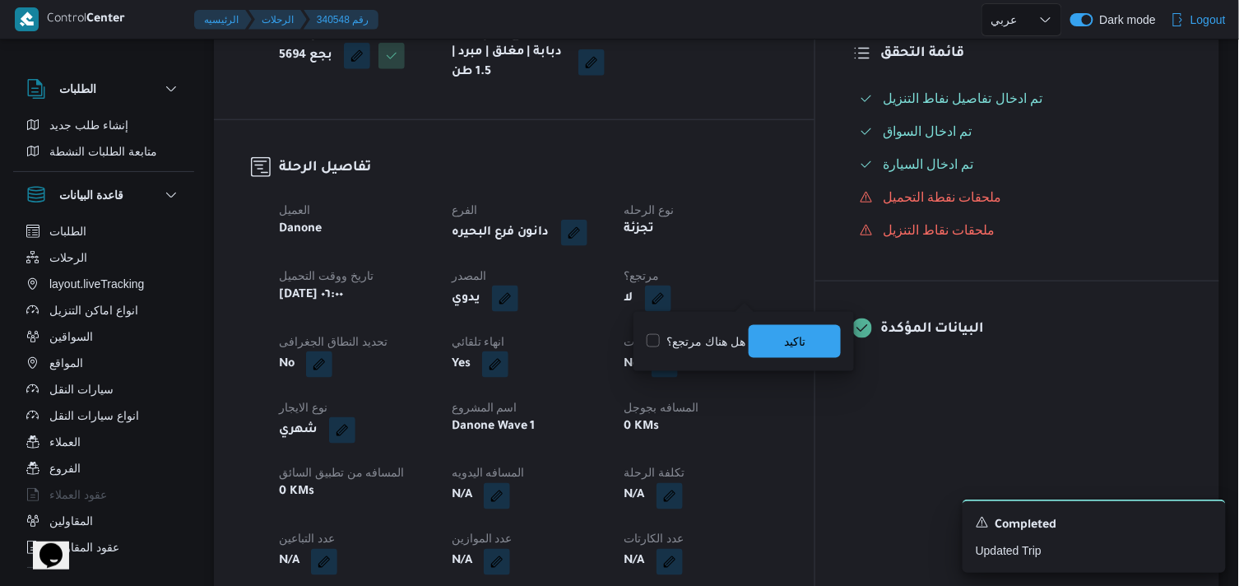
click at [719, 332] on label "هل هناك مرتجع؟" at bounding box center [695, 341] width 99 height 20
checkbox input "true"
click at [757, 339] on span "تاكيد" at bounding box center [794, 340] width 92 height 33
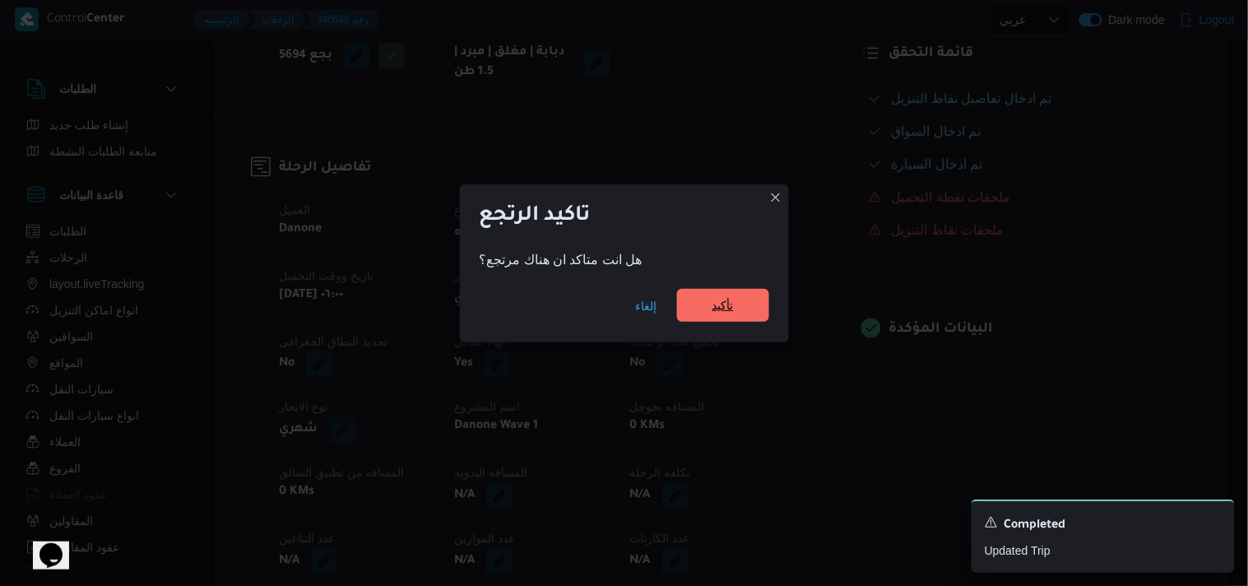
click at [722, 290] on span "تأكيد" at bounding box center [723, 305] width 92 height 33
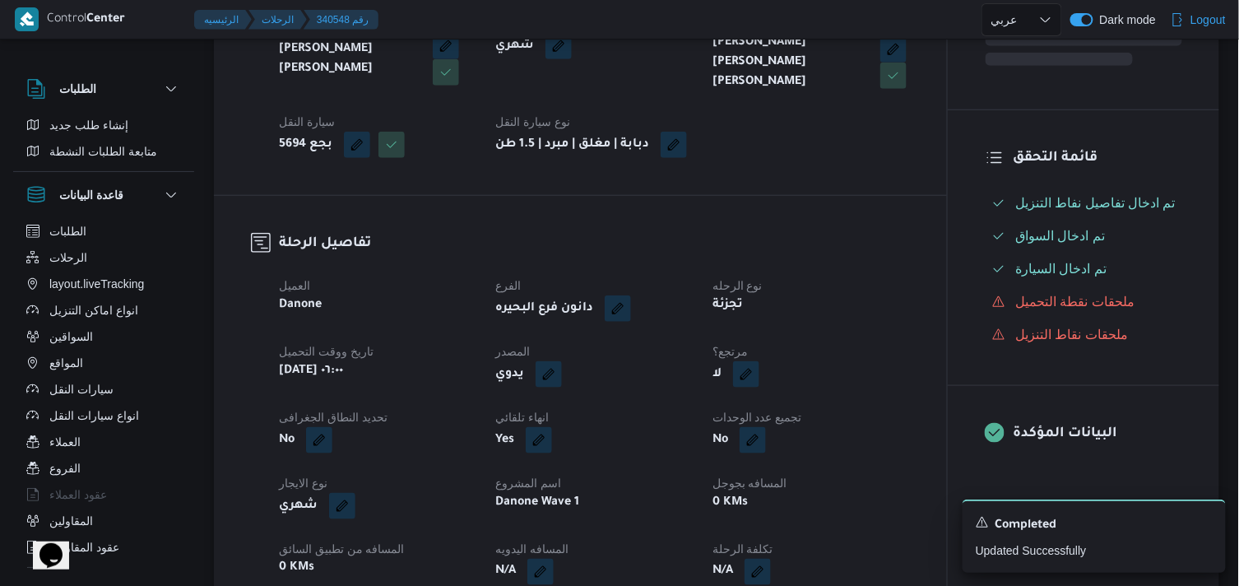
scroll to position [274, 0]
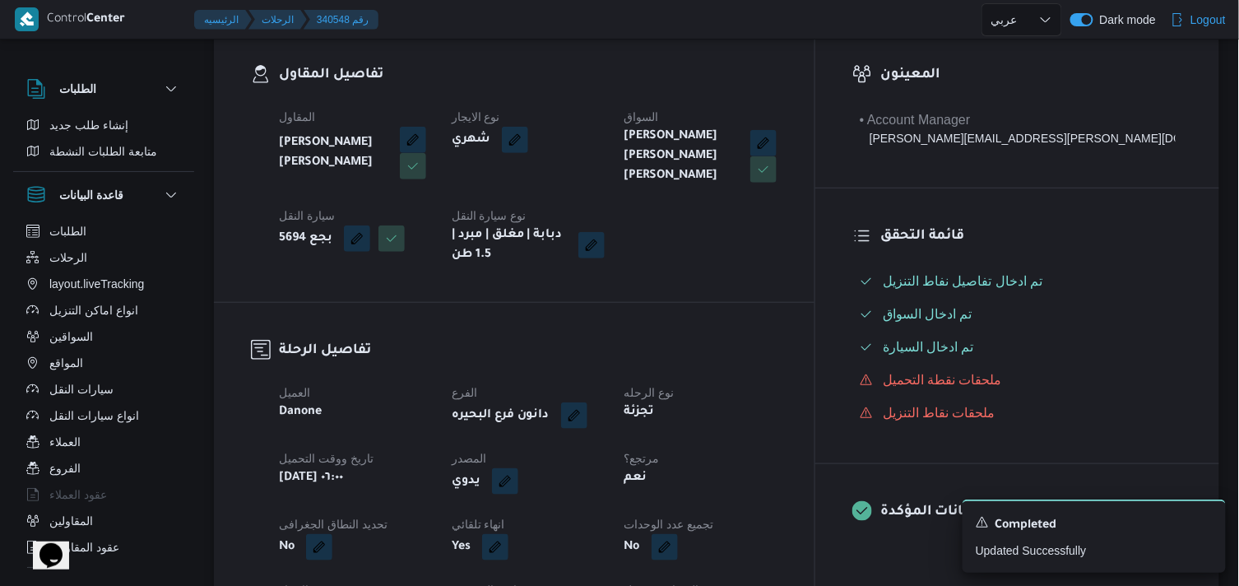
drag, startPoint x: 669, startPoint y: 465, endPoint x: 747, endPoint y: 425, distance: 86.8
select select "ar"
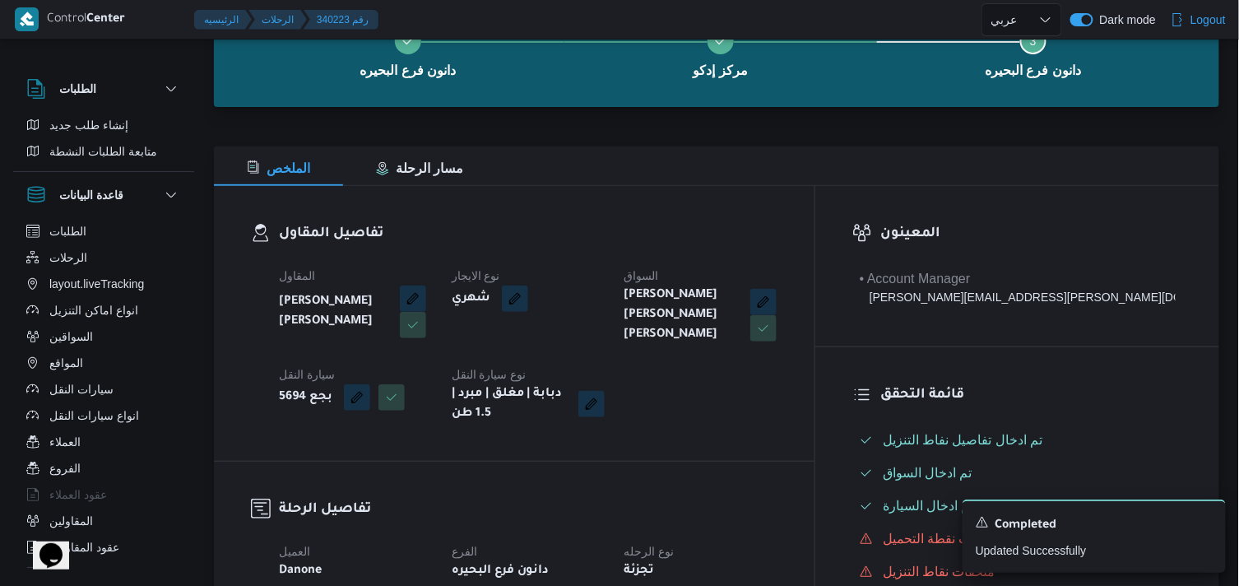
scroll to position [274, 0]
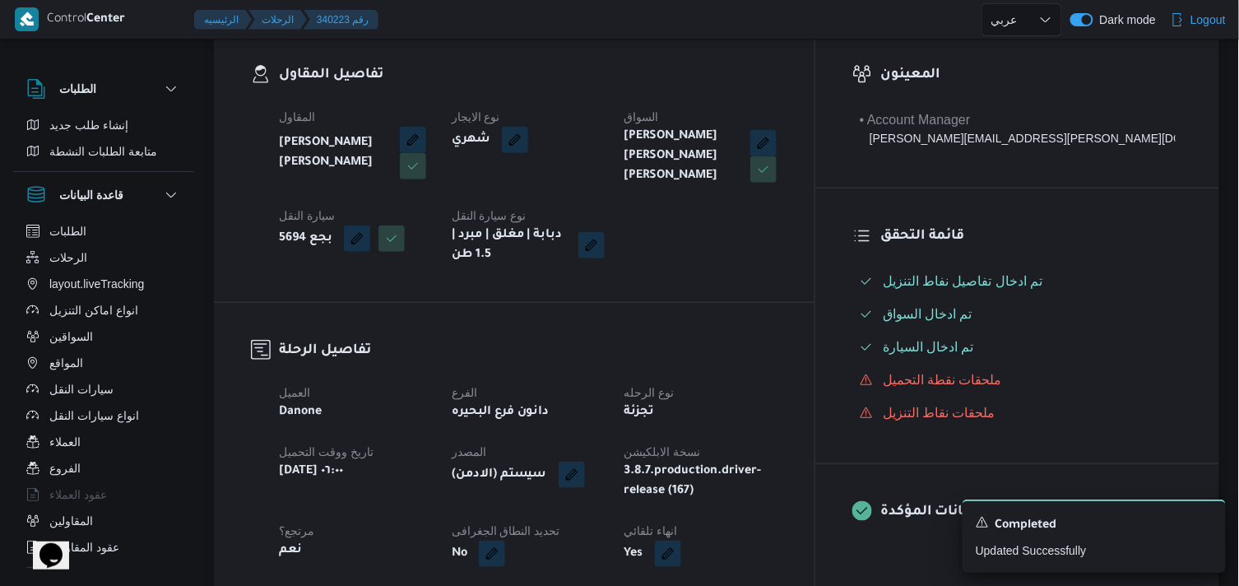
select select "ar"
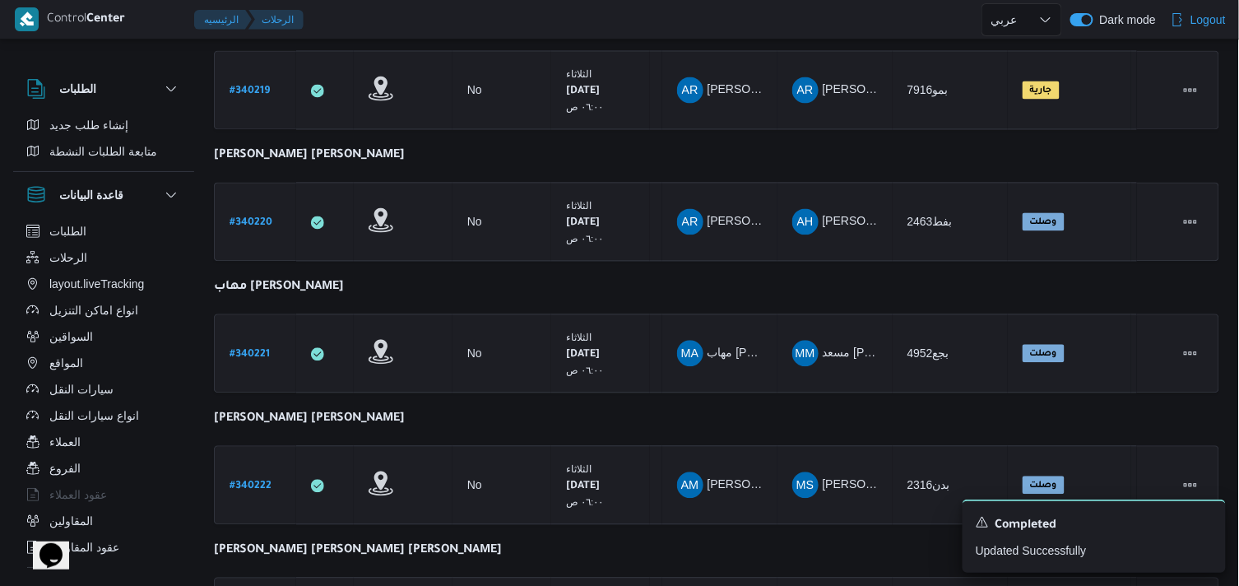
scroll to position [1234, 0]
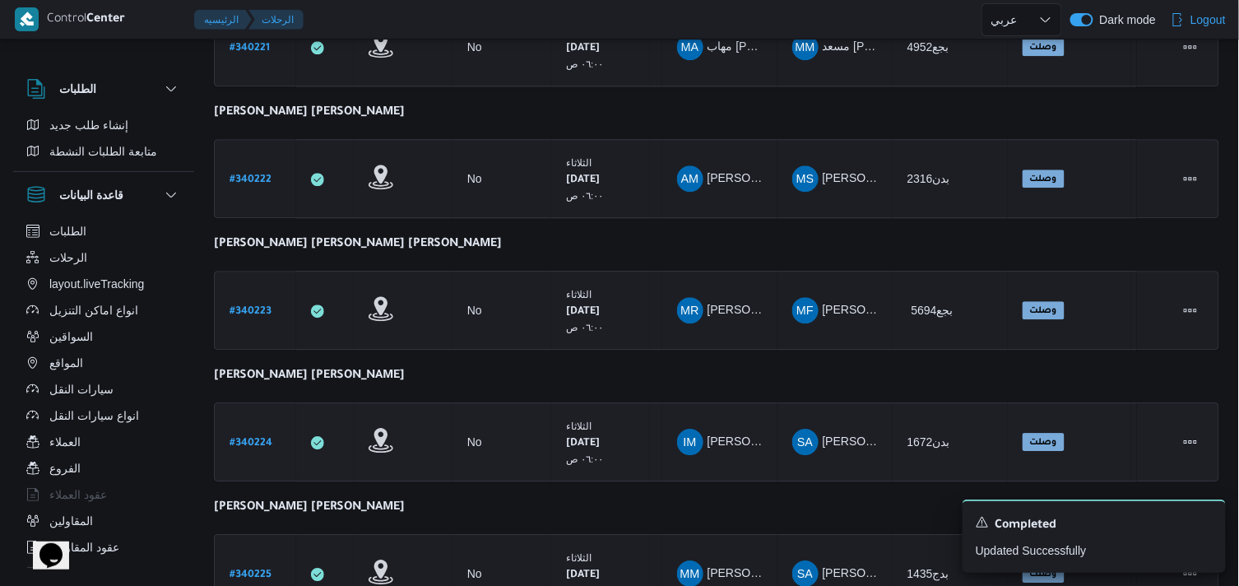
click at [266, 438] on b "# 340224" at bounding box center [250, 444] width 43 height 12
select select "ar"
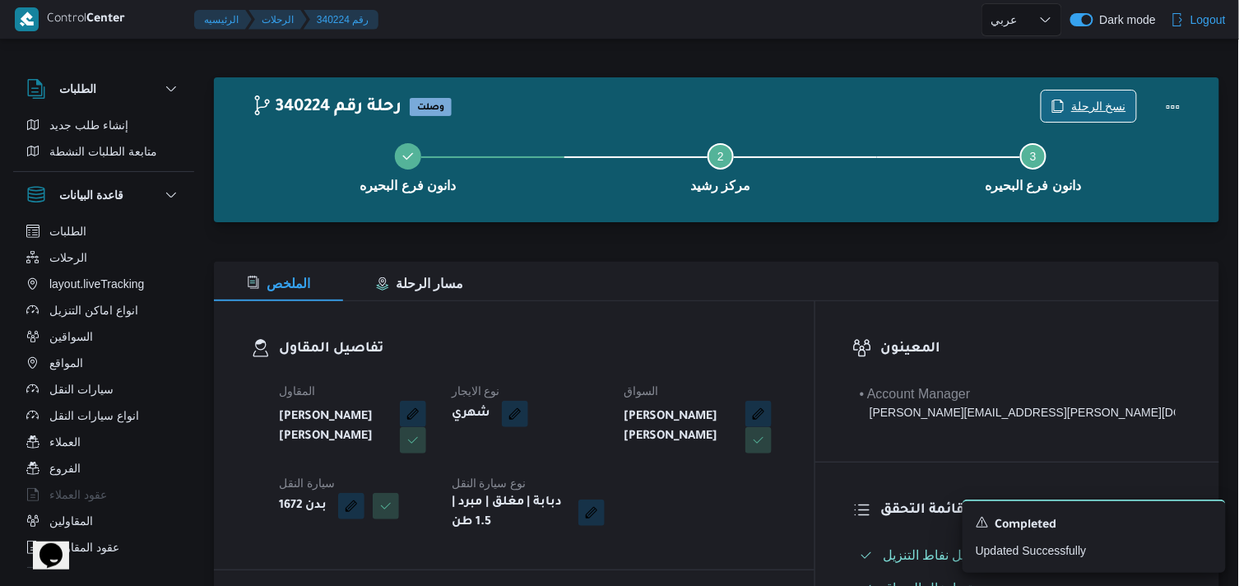
click at [1076, 96] on span "نسخ الرحلة" at bounding box center [1088, 105] width 95 height 31
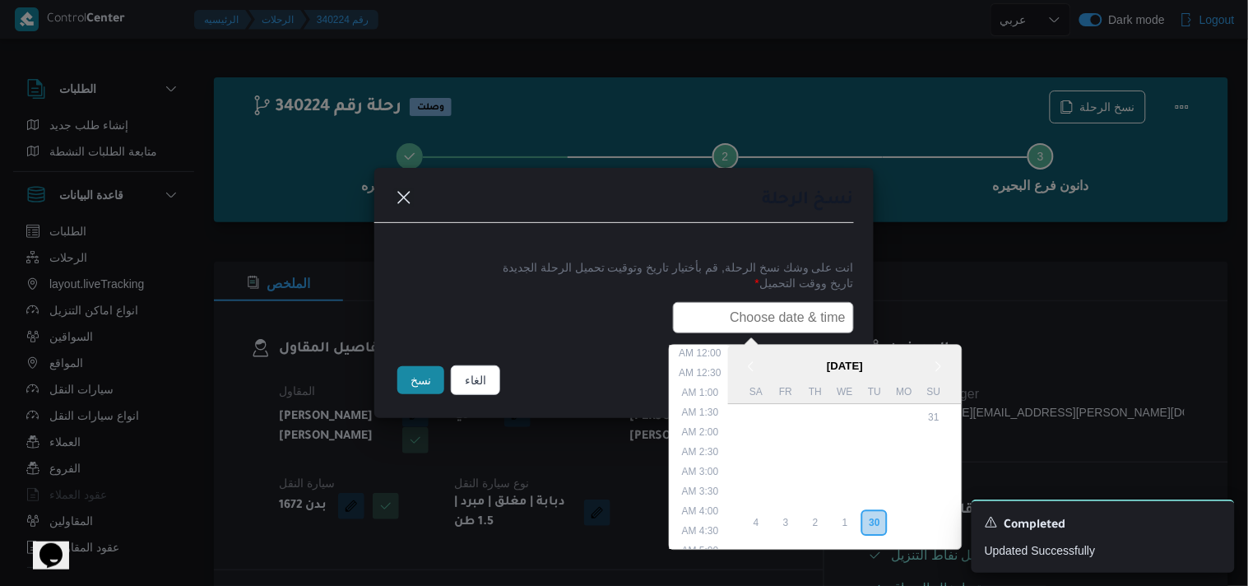
click at [739, 324] on input "text" at bounding box center [763, 317] width 181 height 31
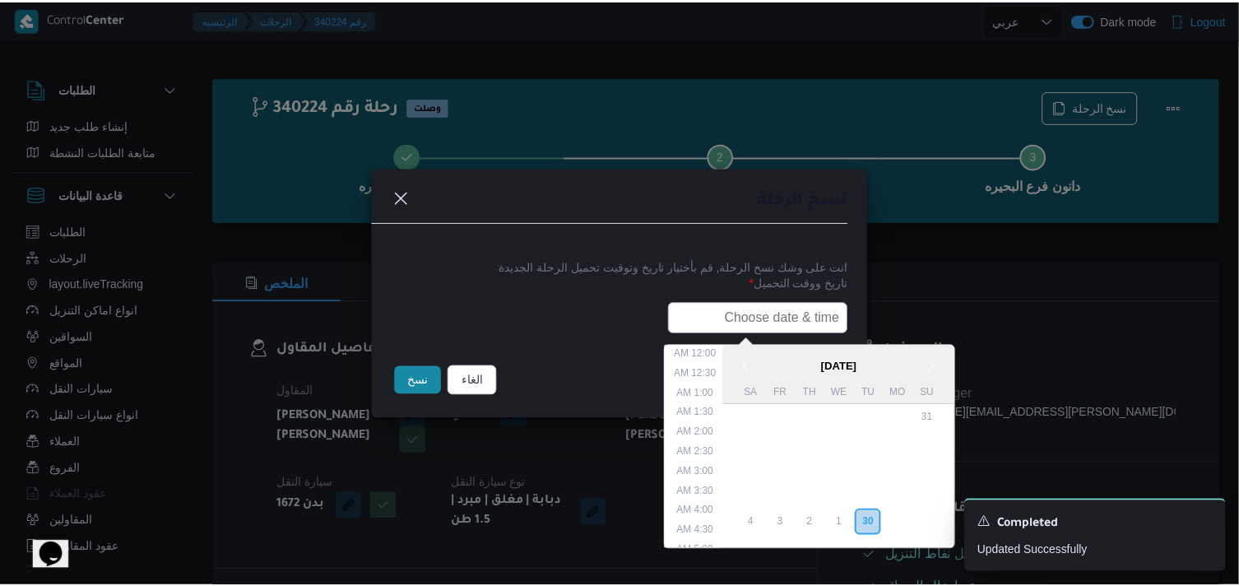
scroll to position [323, 0]
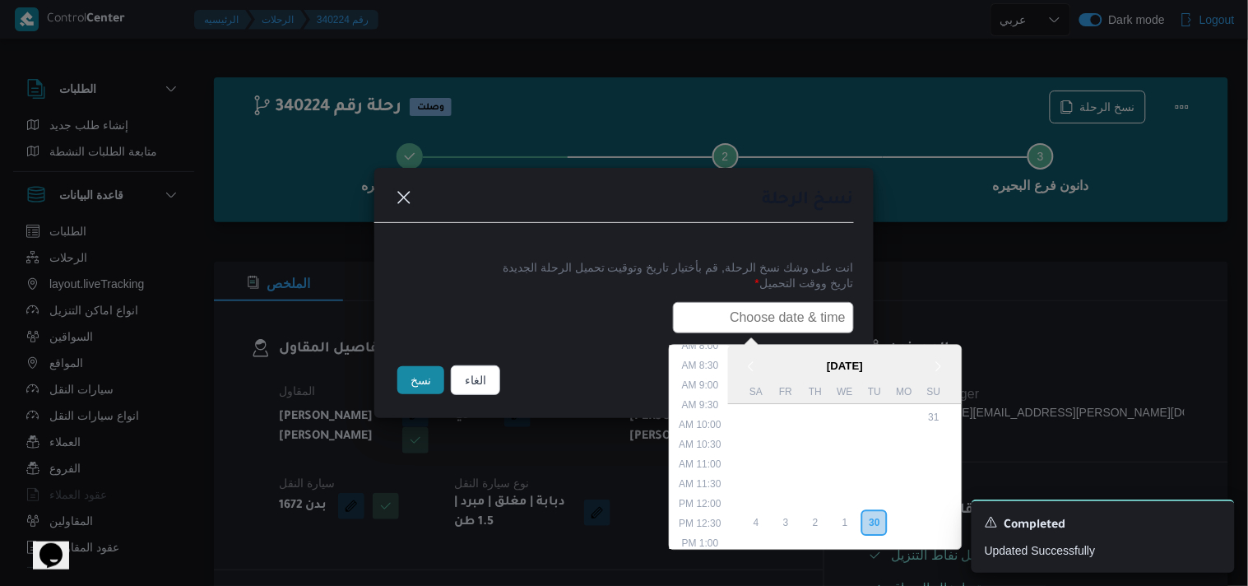
type input "01/10/2025 6:00AM"
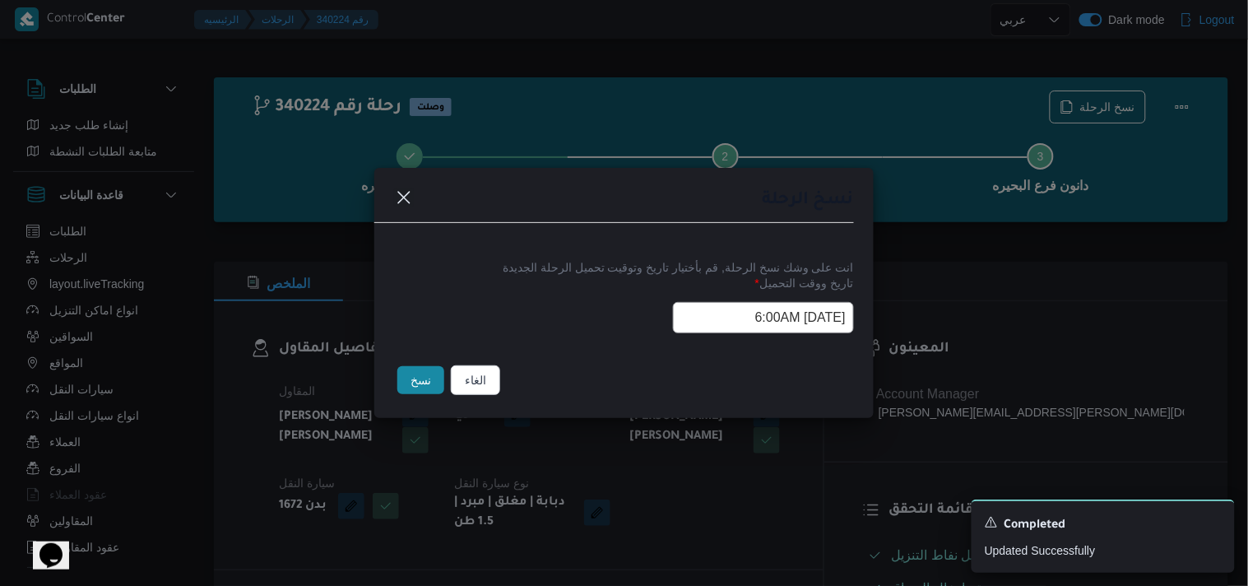
click at [414, 393] on button "نسخ" at bounding box center [420, 380] width 47 height 28
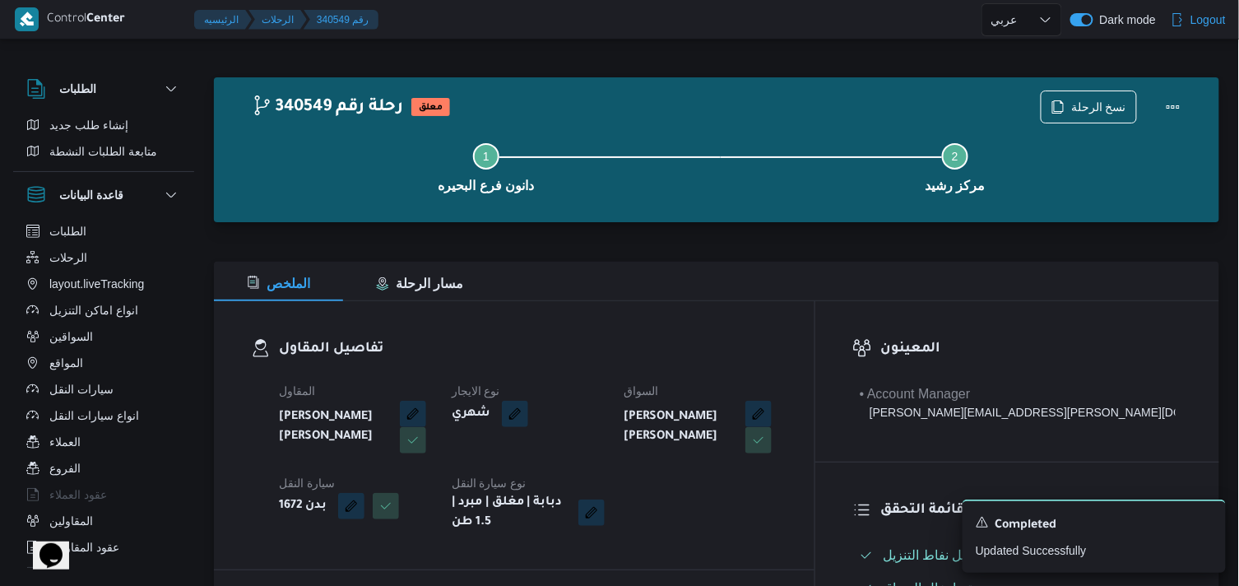
drag, startPoint x: 494, startPoint y: 333, endPoint x: 506, endPoint y: 331, distance: 11.8
select select "ar"
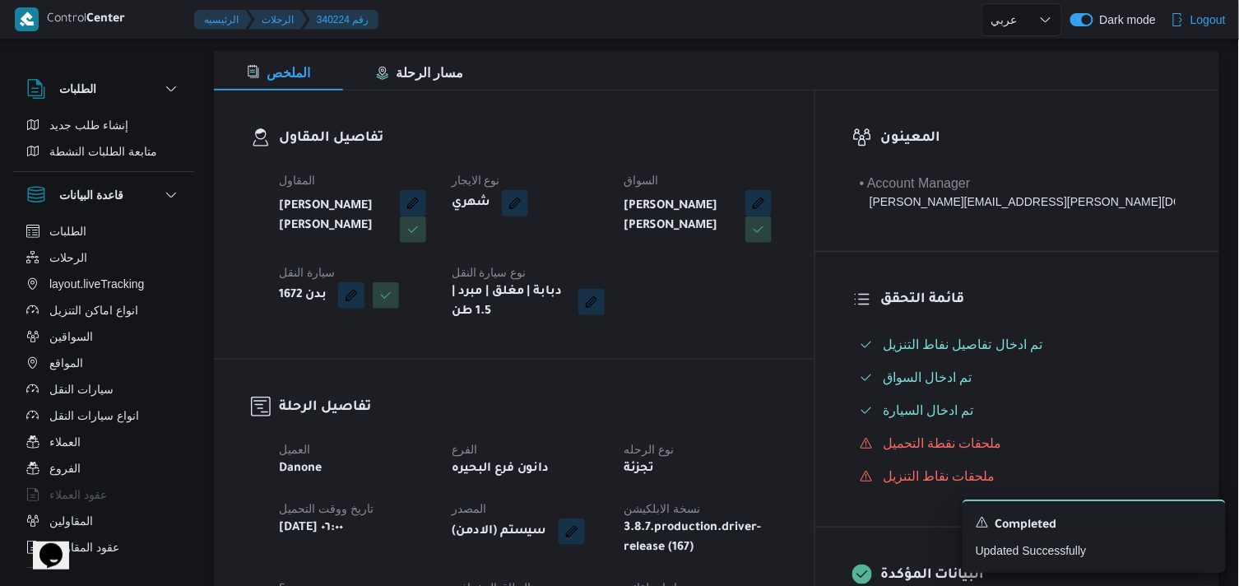
scroll to position [274, 0]
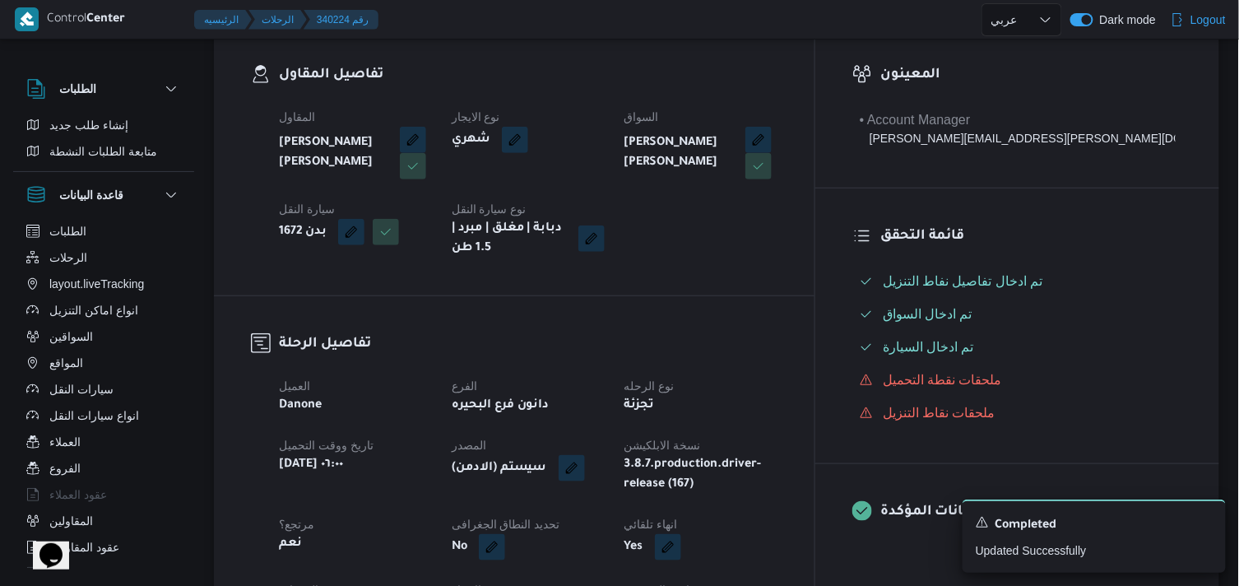
select select "ar"
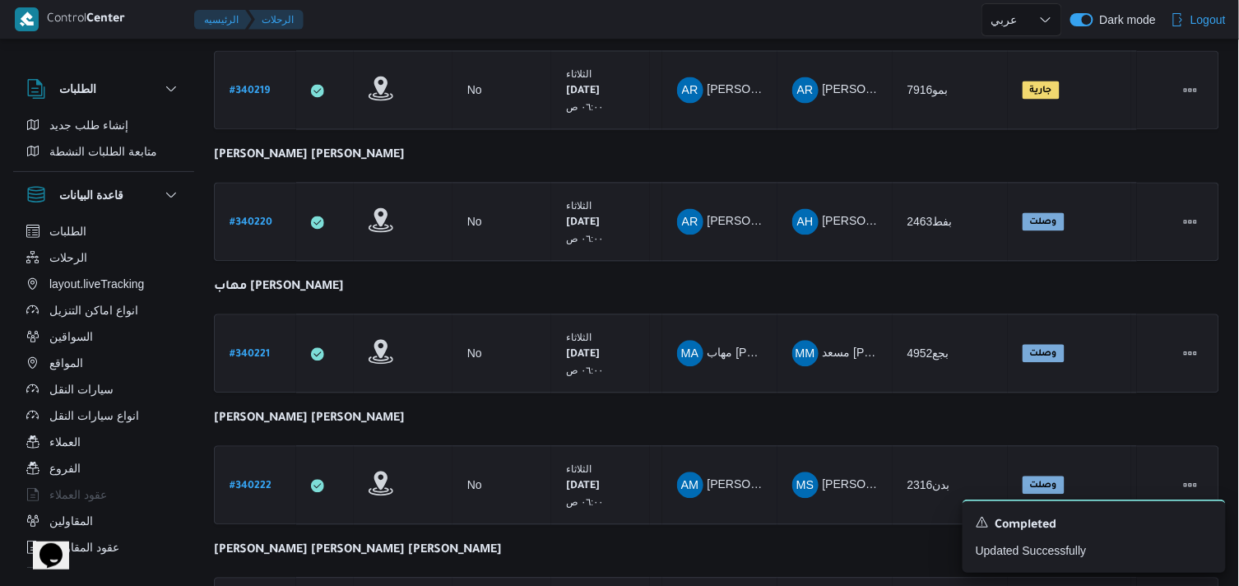
scroll to position [1234, 0]
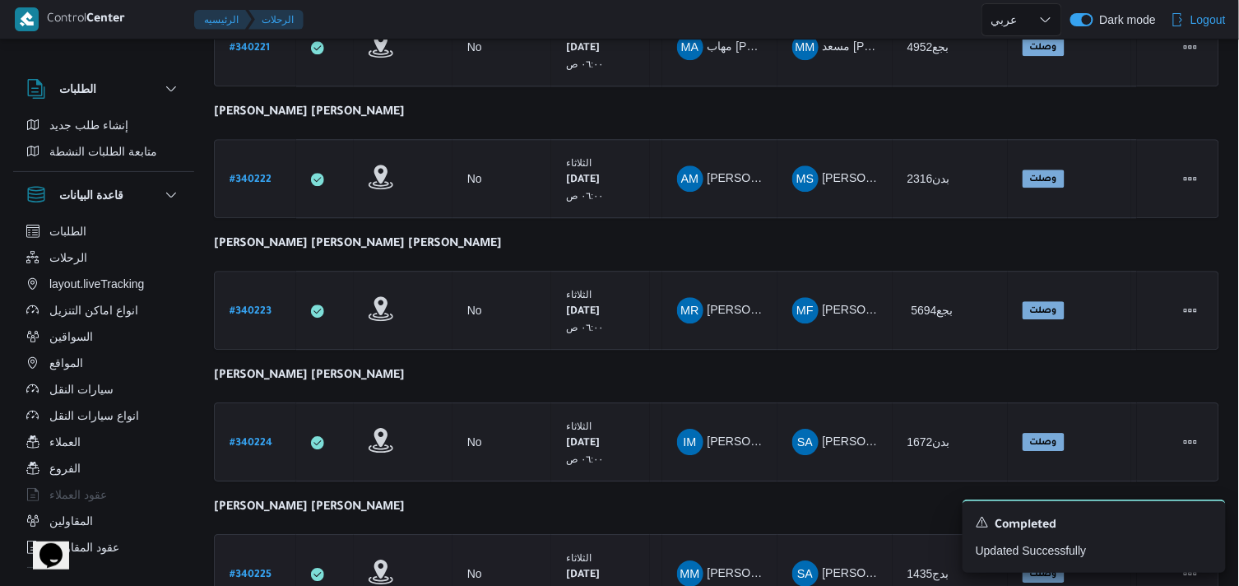
click at [248, 569] on b "# 340225" at bounding box center [250, 575] width 42 height 12
select select "ar"
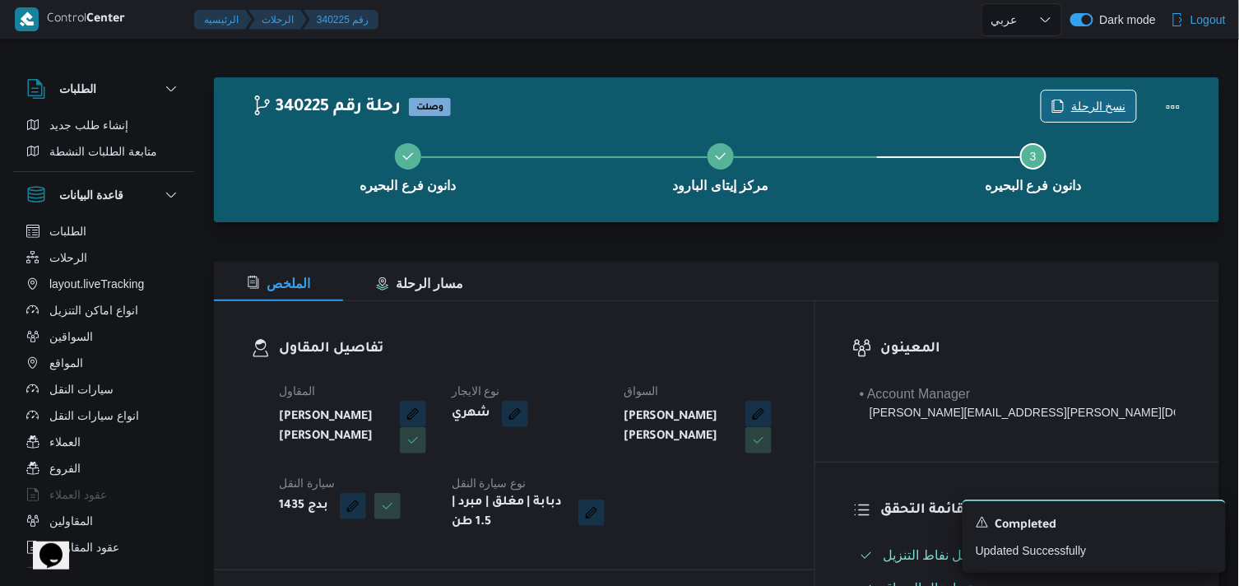
click at [1062, 104] on icon "button" at bounding box center [1057, 106] width 13 height 13
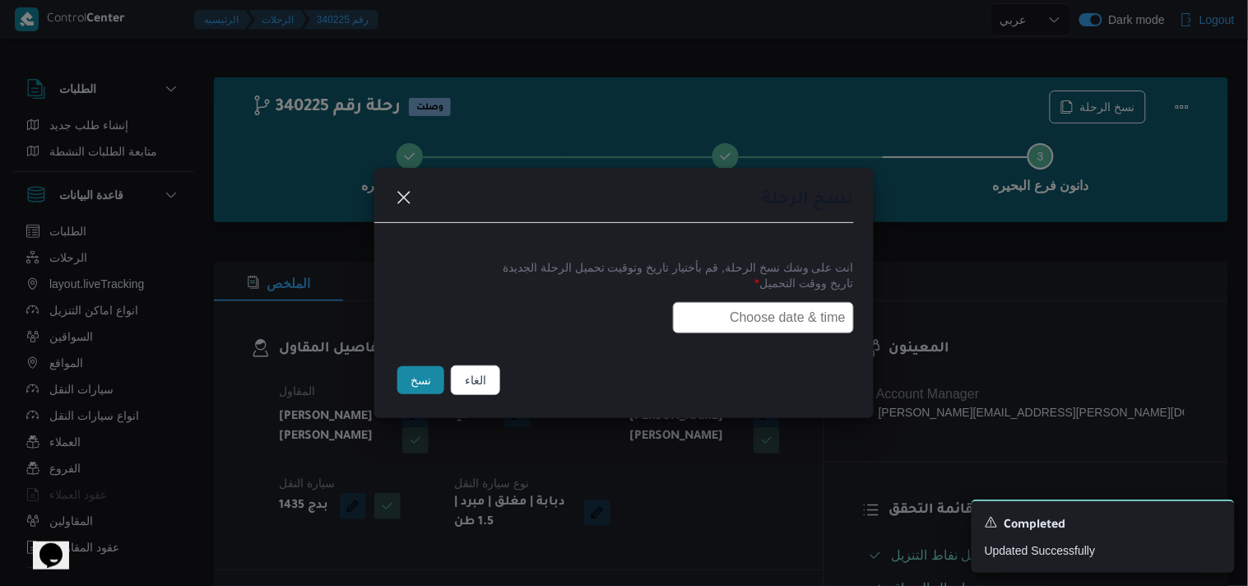
click at [727, 289] on label "تاريخ ووقت التحميل *" at bounding box center [624, 288] width 460 height 25
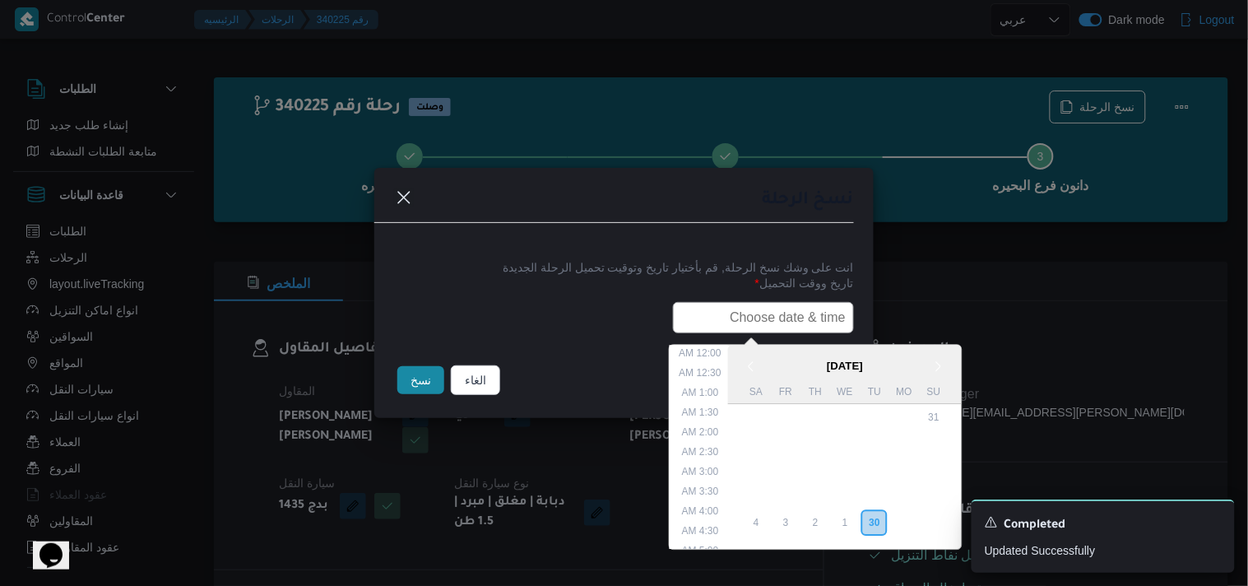
click at [727, 305] on input "text" at bounding box center [763, 317] width 181 height 31
type input "01/10/2025 6:00AM"
click at [405, 370] on button "نسخ" at bounding box center [420, 380] width 47 height 28
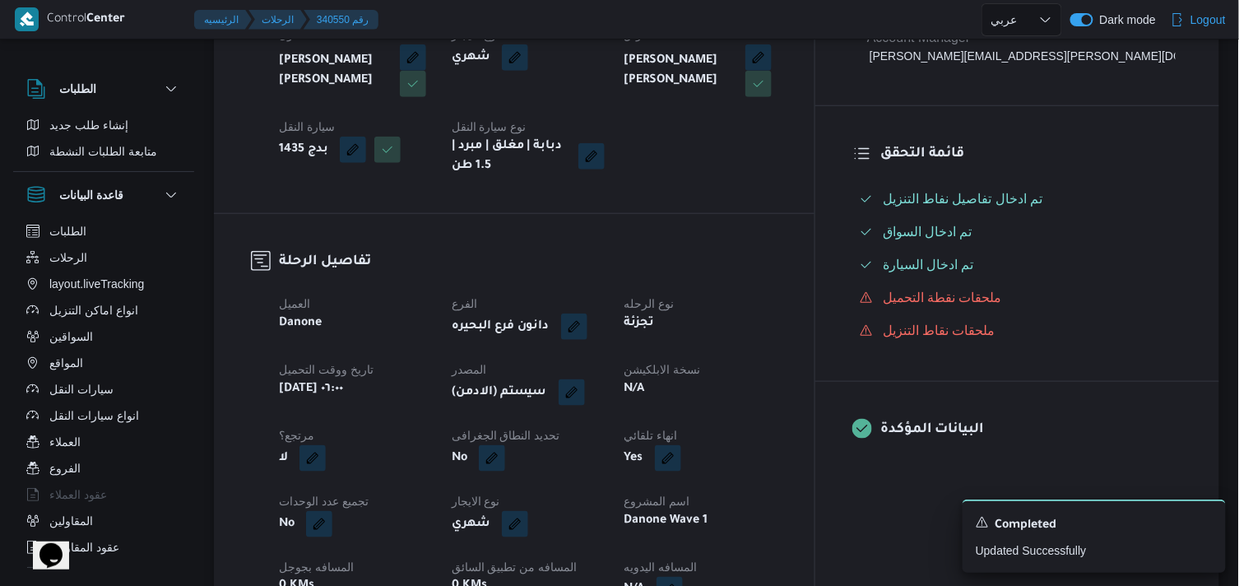
scroll to position [365, 0]
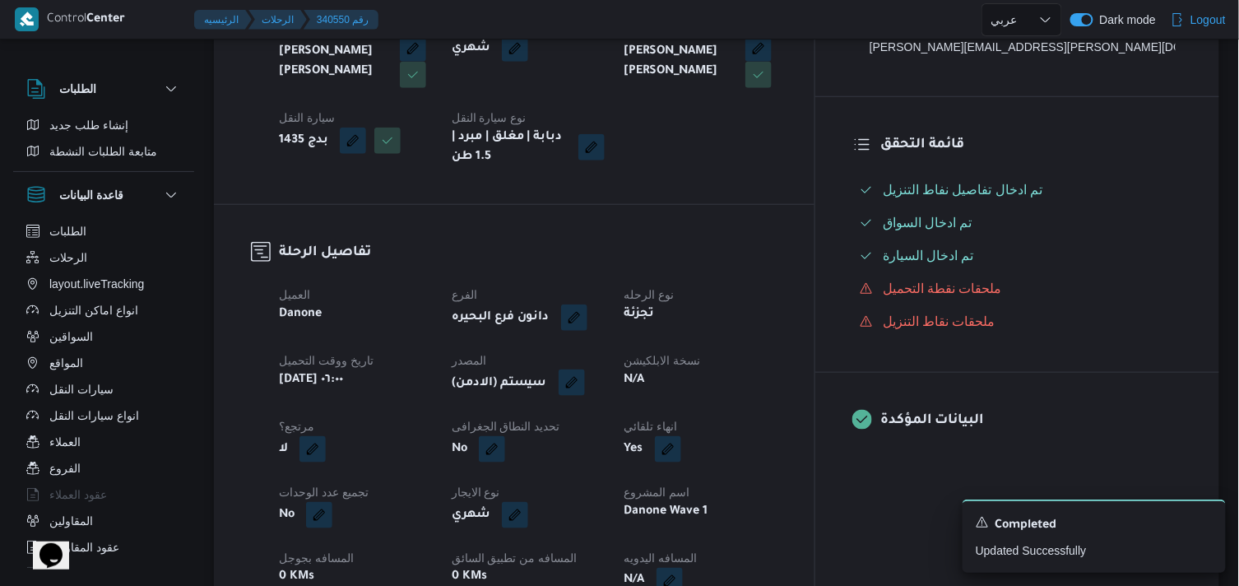
click at [585, 384] on button "button" at bounding box center [571, 382] width 26 height 26
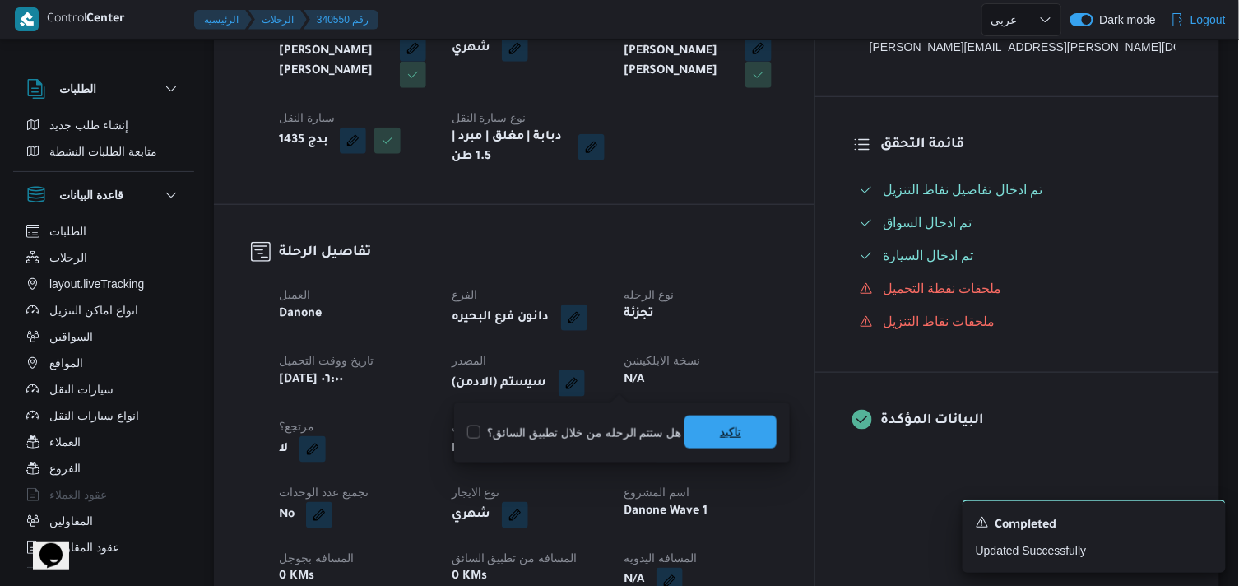
click at [737, 442] on span "تاكيد" at bounding box center [730, 431] width 92 height 33
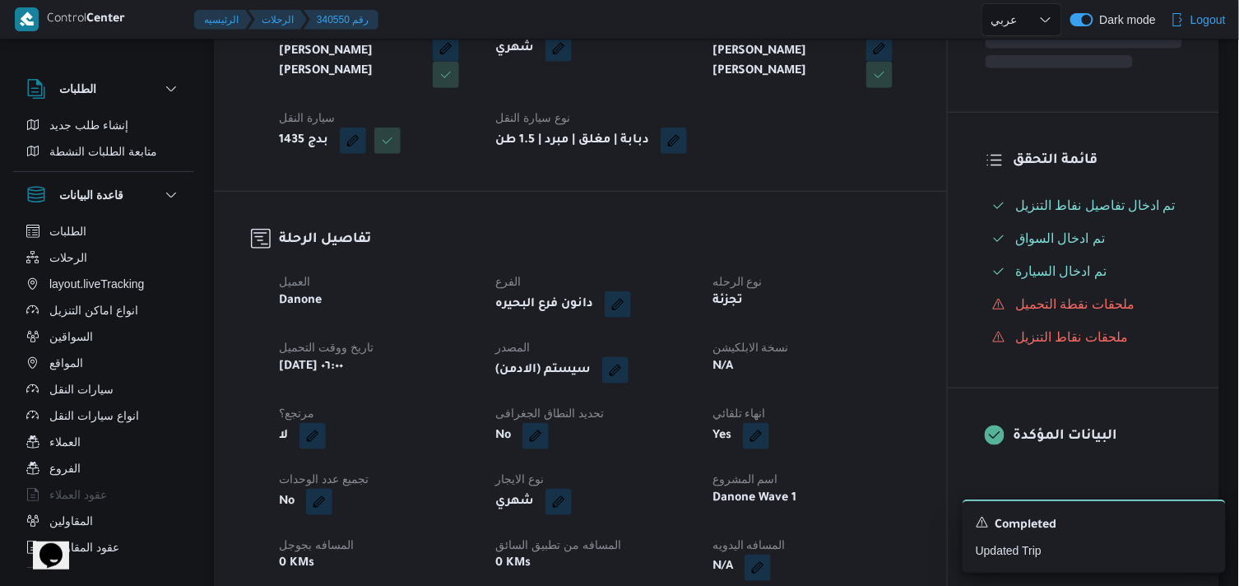
click at [745, 383] on div "نسخة الابلكيشن N/A" at bounding box center [810, 360] width 197 height 46
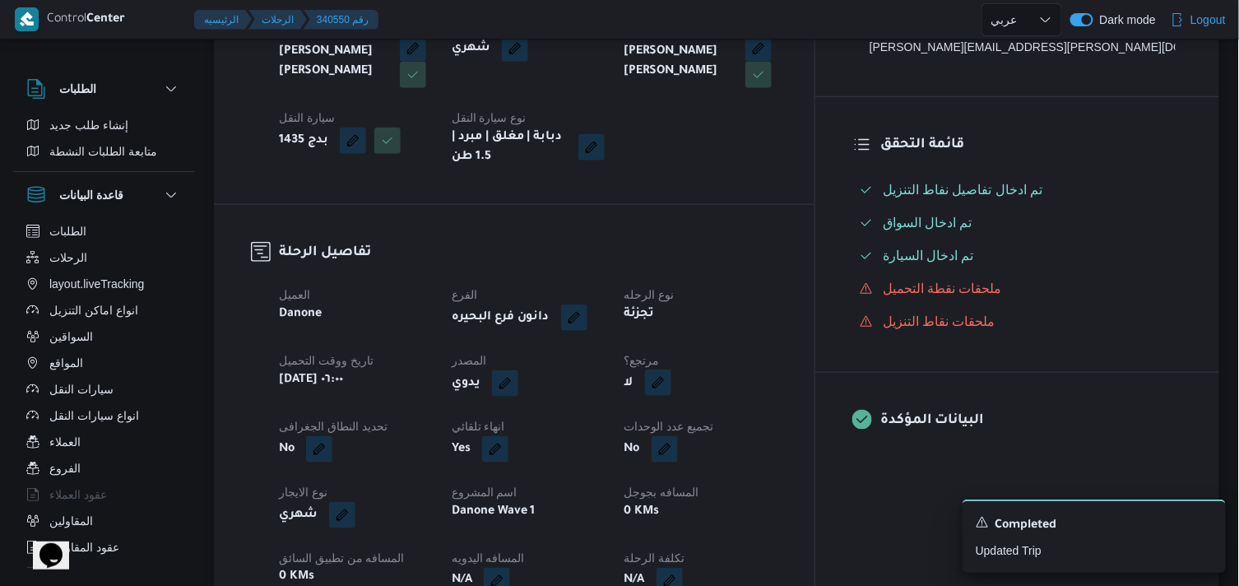
click at [671, 388] on button "button" at bounding box center [658, 382] width 26 height 26
click at [688, 431] on label "هل هناك مرتجع؟" at bounding box center [695, 433] width 99 height 20
checkbox input "true"
click at [753, 428] on span "تاكيد" at bounding box center [794, 431] width 92 height 33
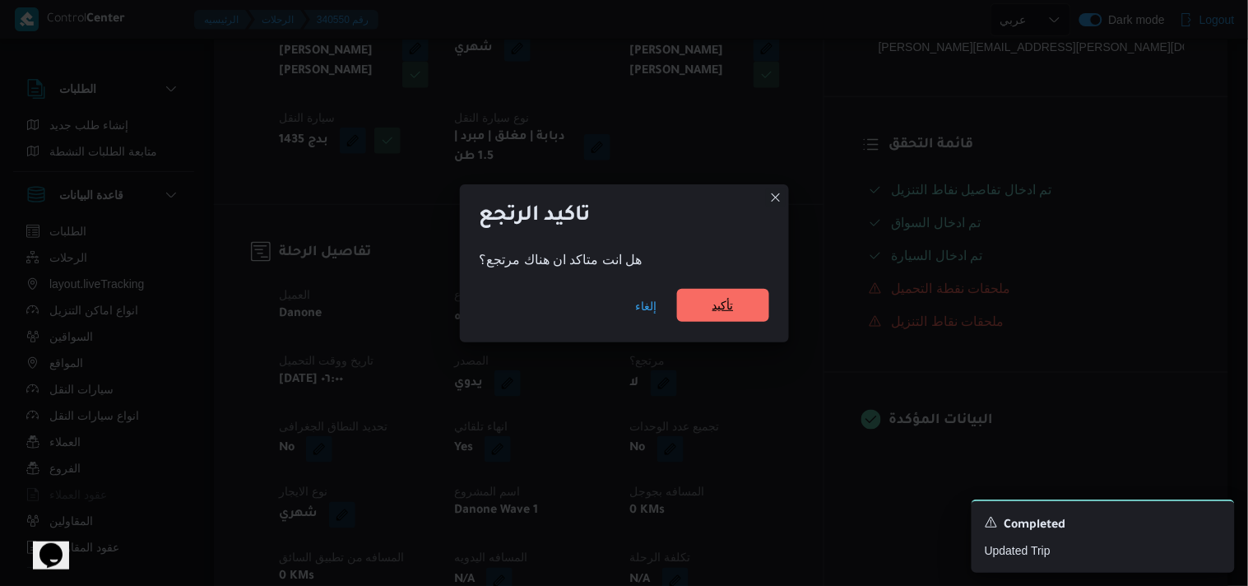
click at [733, 290] on span "تأكيد" at bounding box center [723, 305] width 92 height 33
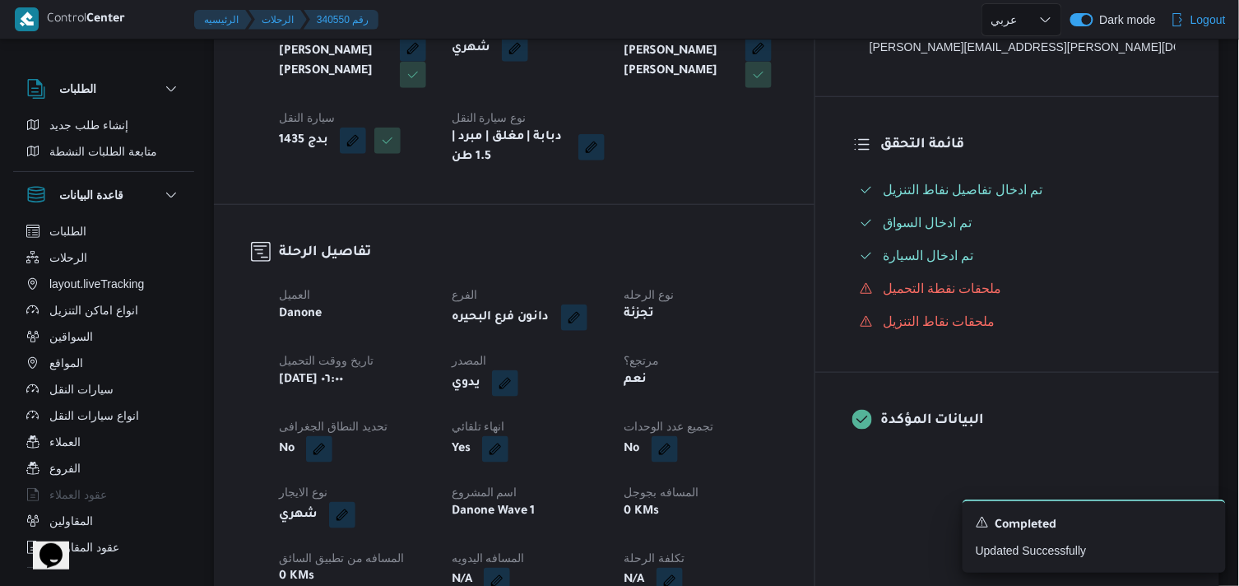
select select "ar"
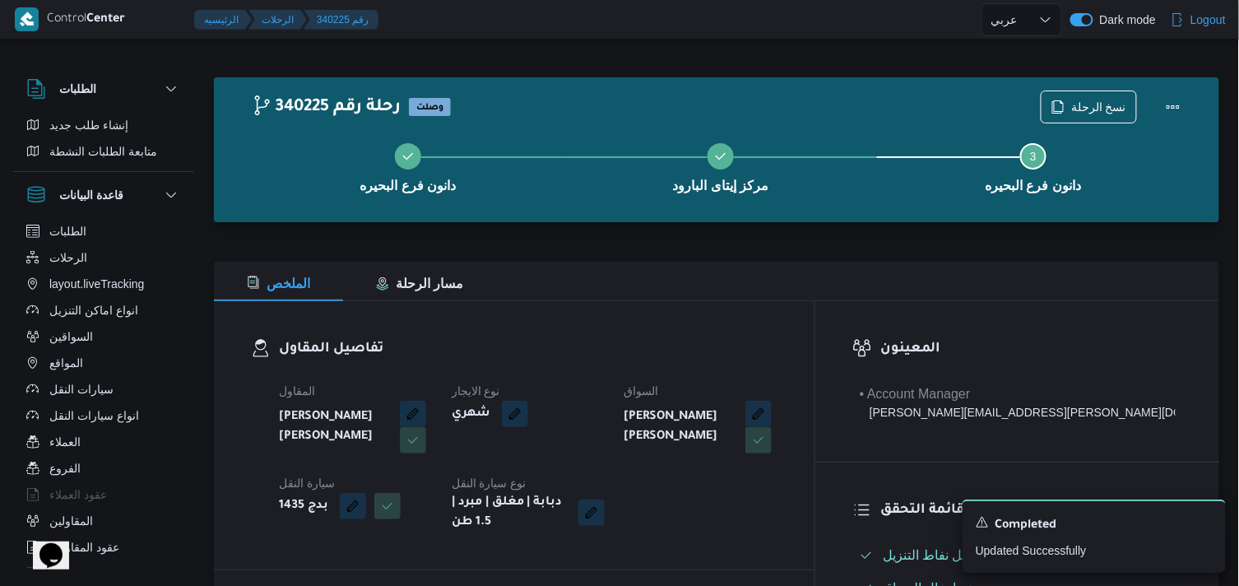
select select "ar"
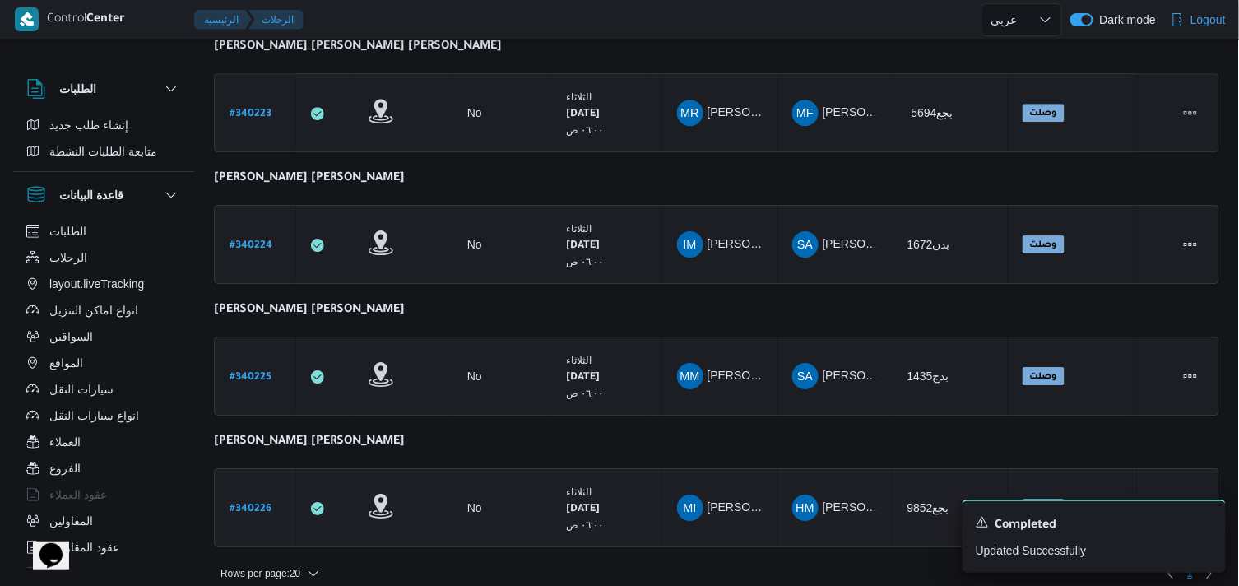
scroll to position [1435, 0]
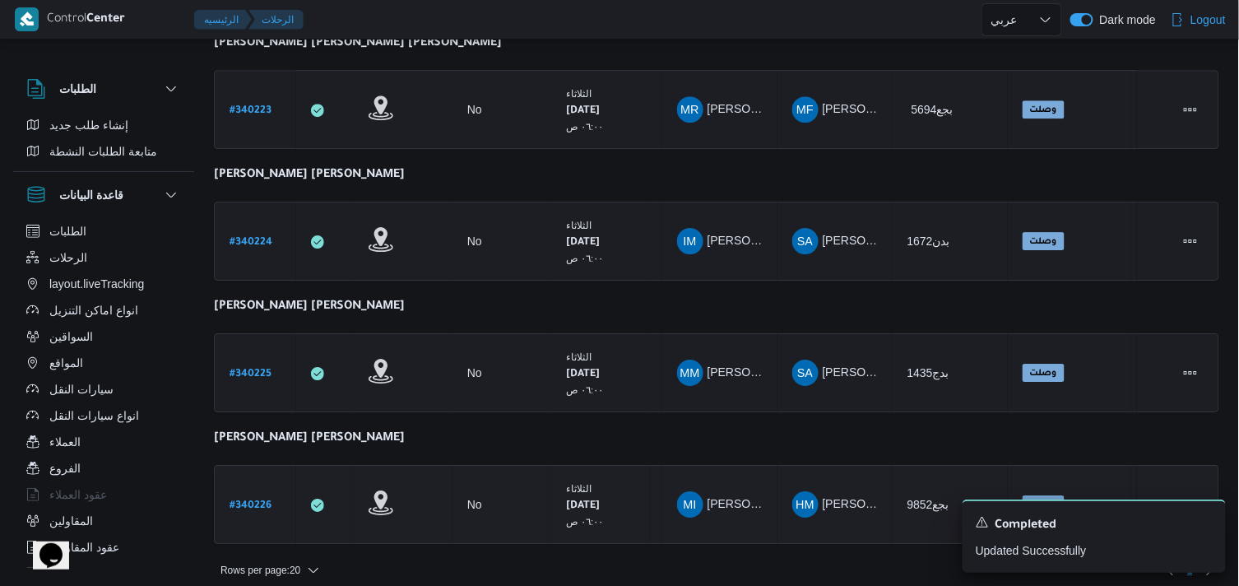
click at [248, 500] on b "# 340226" at bounding box center [250, 506] width 42 height 12
select select "ar"
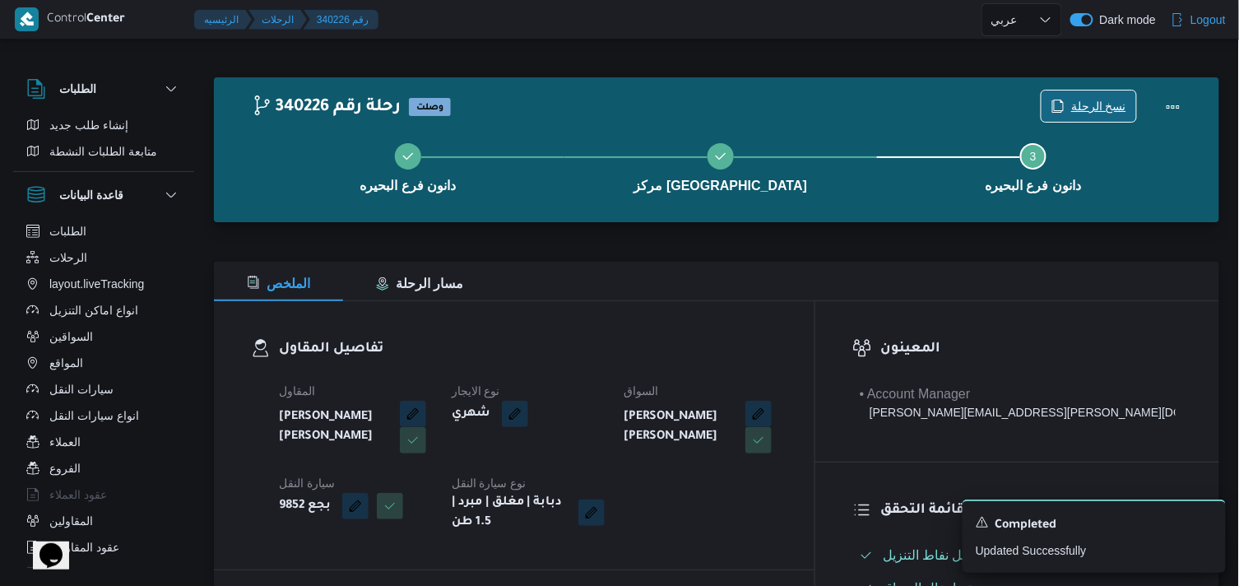
click at [1048, 113] on span "نسخ الرحلة" at bounding box center [1088, 105] width 95 height 31
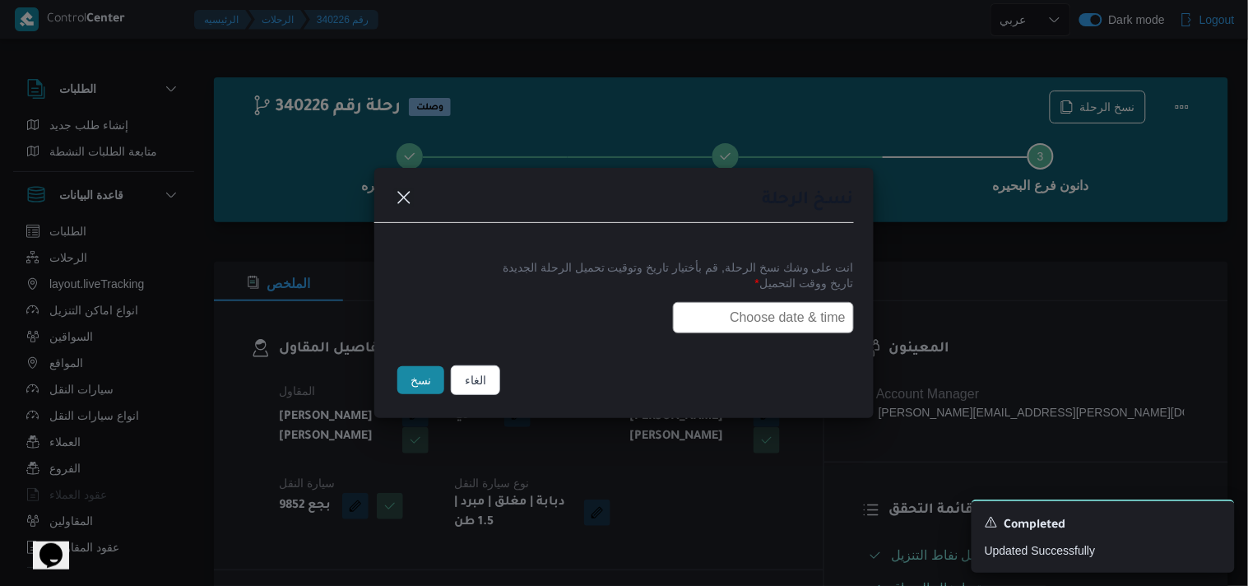
click at [735, 333] on div "انت على وشك نسخ الرحلة, قم بأختيار تاريخ وتوقيت تحميل الرحلة الجديدة تاريخ ووقت…" at bounding box center [623, 295] width 499 height 105
click at [748, 317] on input "text" at bounding box center [763, 317] width 181 height 31
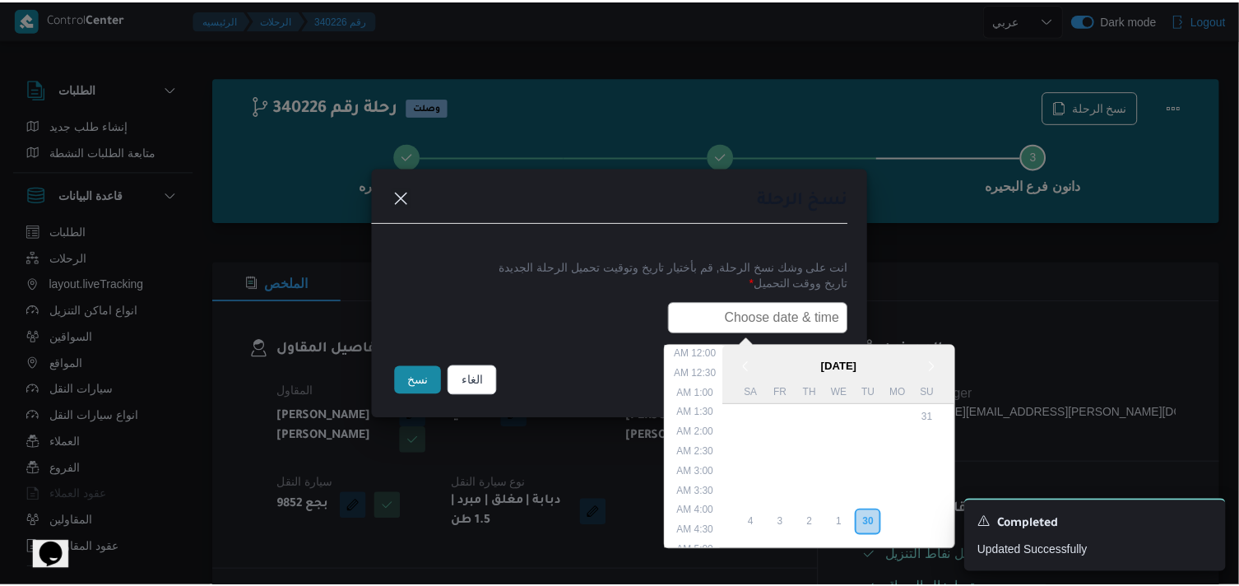
scroll to position [323, 0]
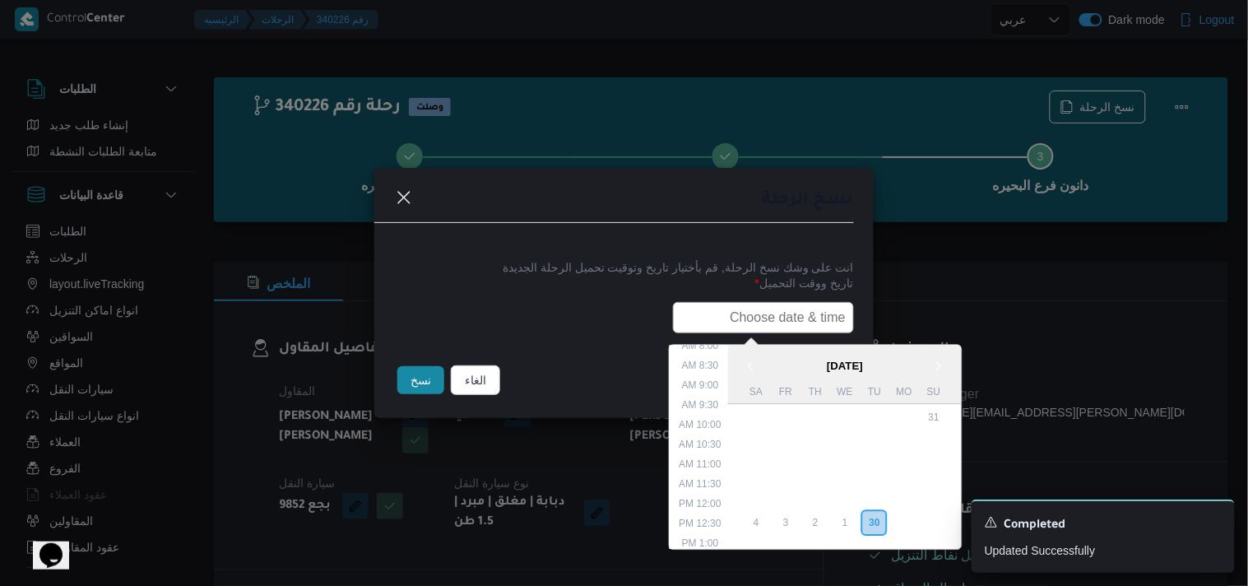
type input "01/10/2025 6:00AM"
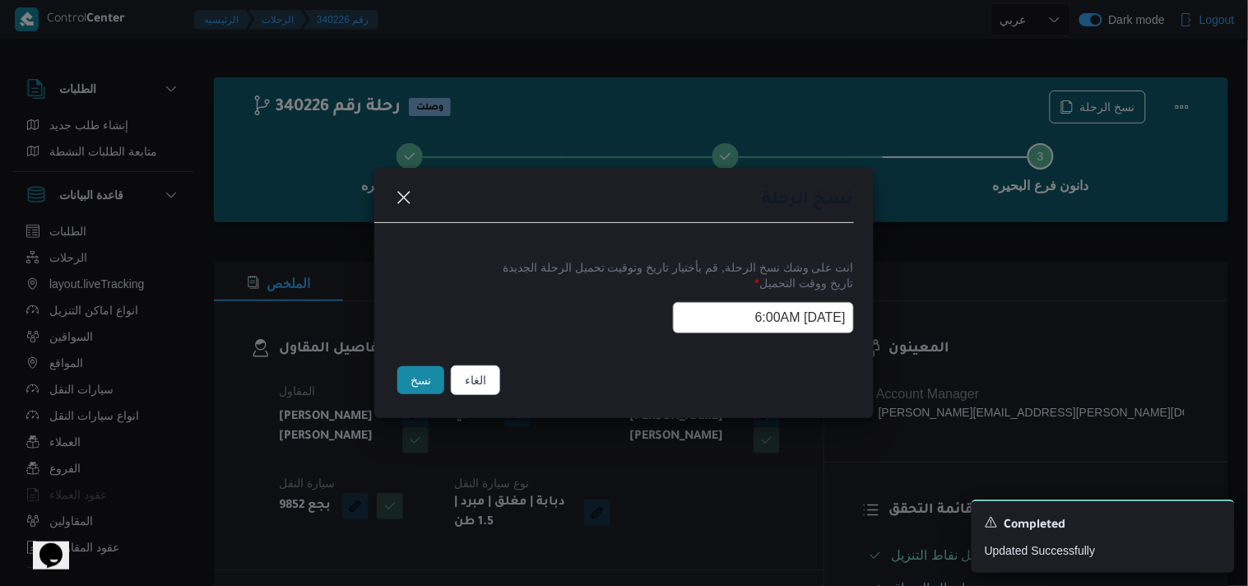
click at [419, 368] on button "نسخ" at bounding box center [420, 380] width 47 height 28
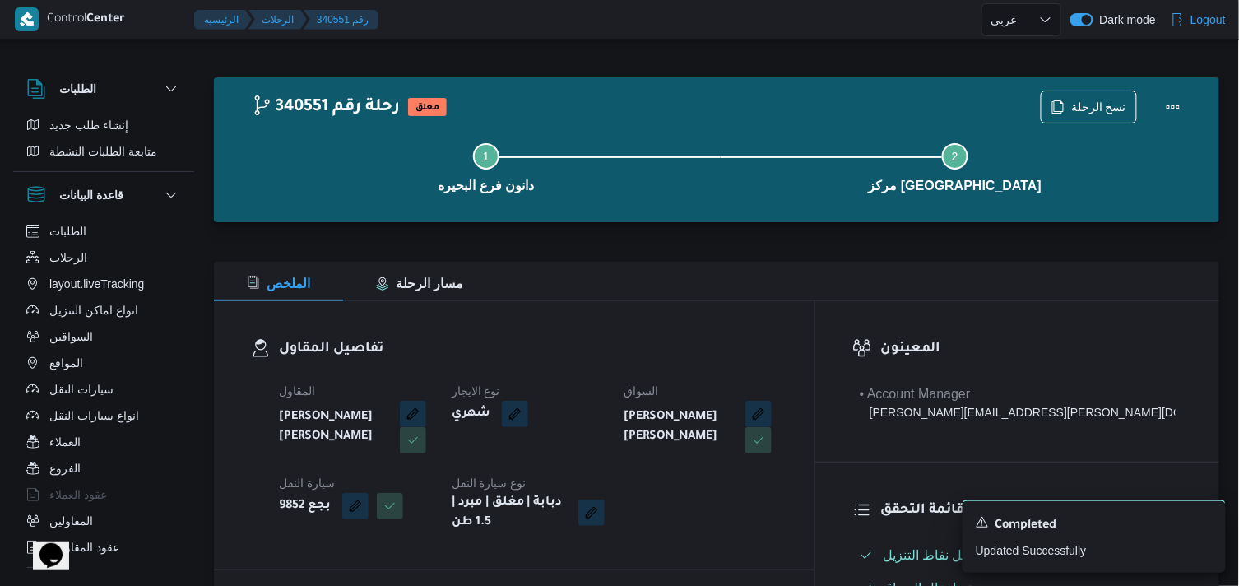
select select "ar"
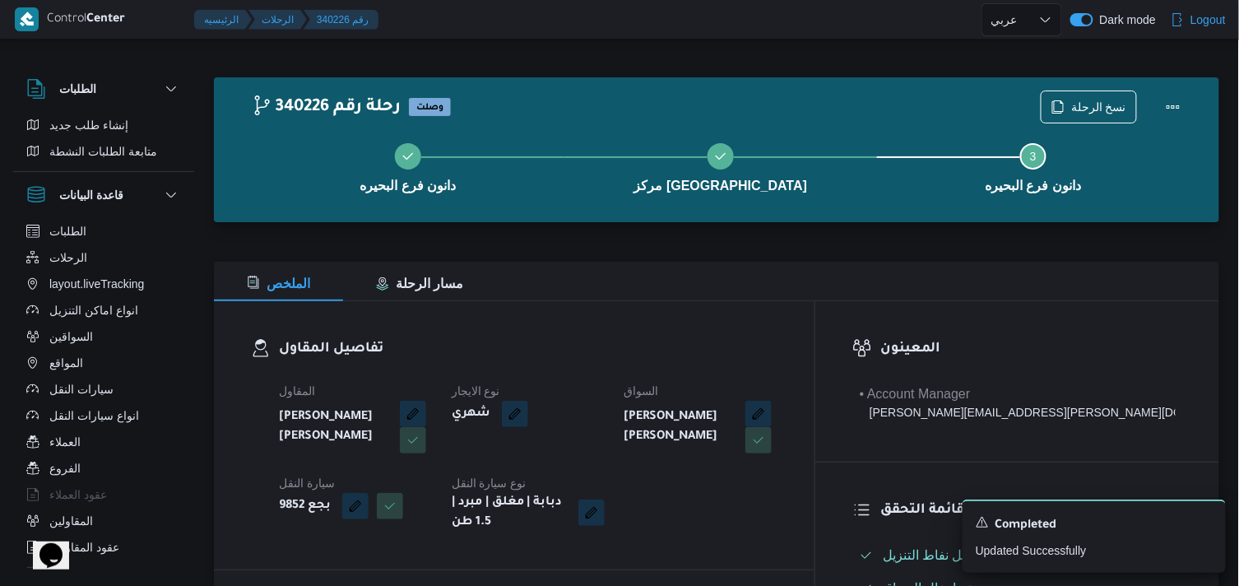
select select "ar"
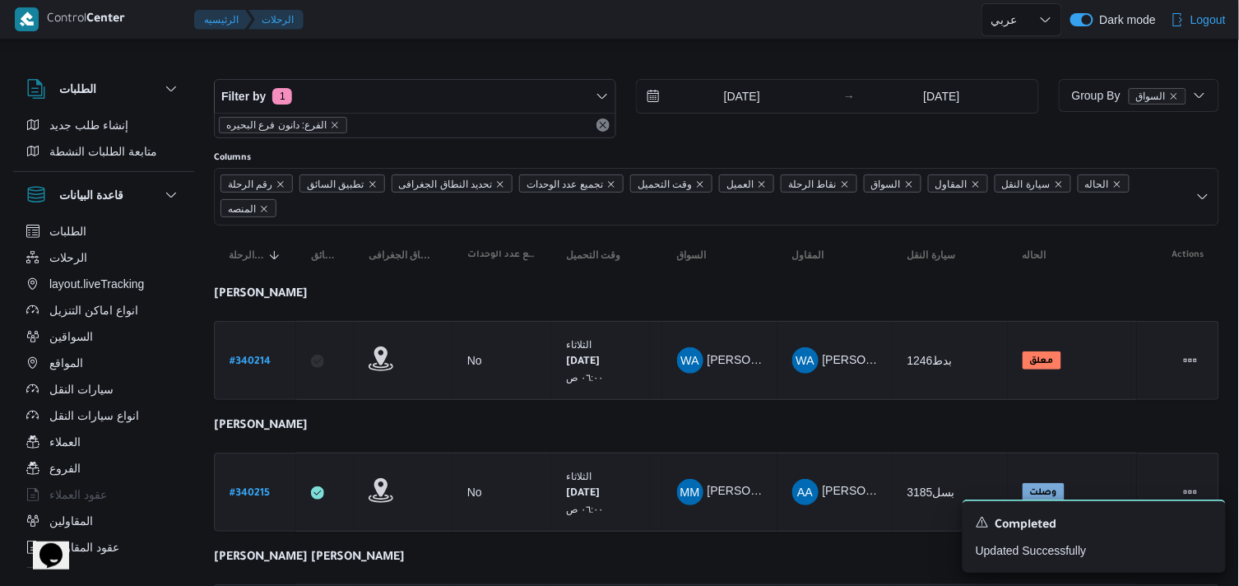
click at [590, 113] on div "الفرع: دانون فرع البحيره" at bounding box center [415, 125] width 401 height 25
click at [599, 127] on button "Remove" at bounding box center [603, 125] width 20 height 20
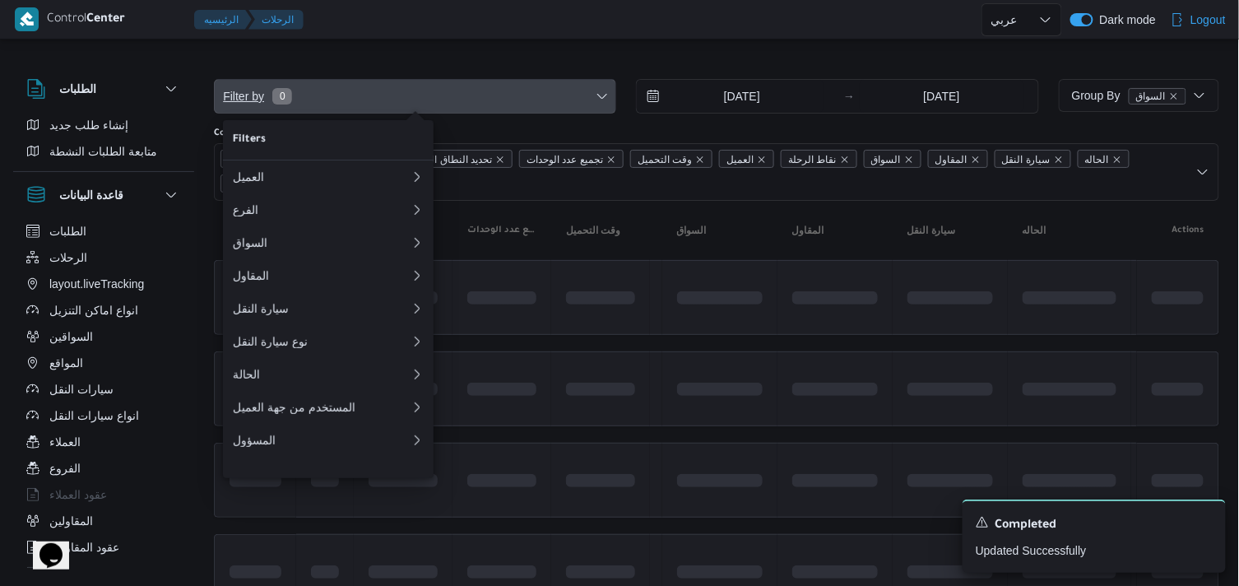
click at [605, 107] on span "Filter by 0" at bounding box center [415, 96] width 401 height 33
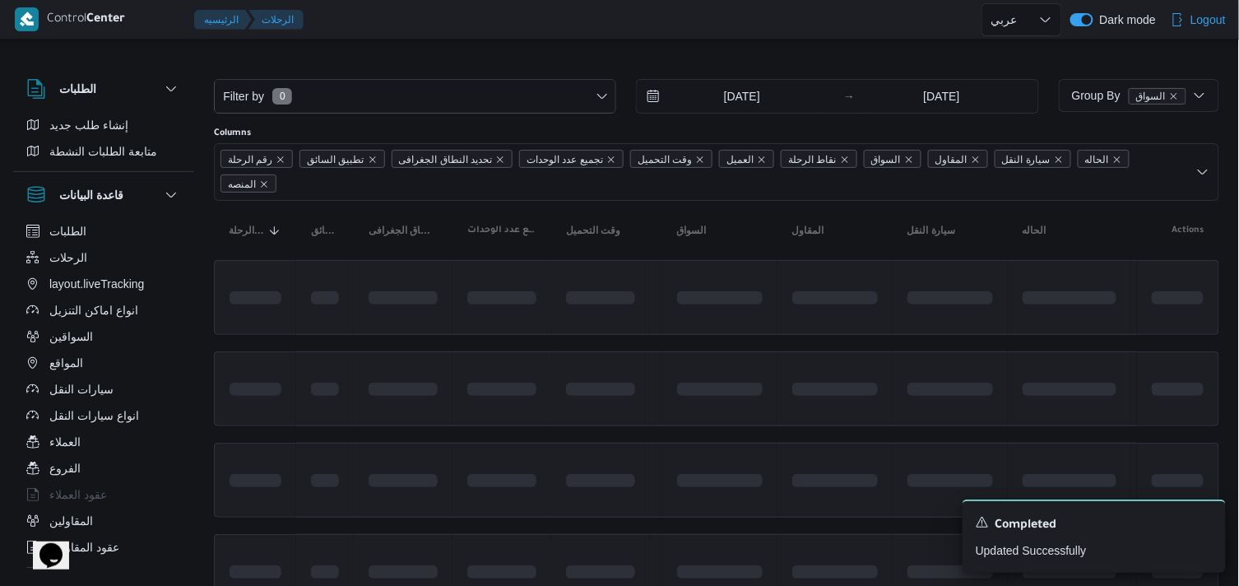
click at [595, 113] on div "Filter by 0" at bounding box center [415, 96] width 402 height 35
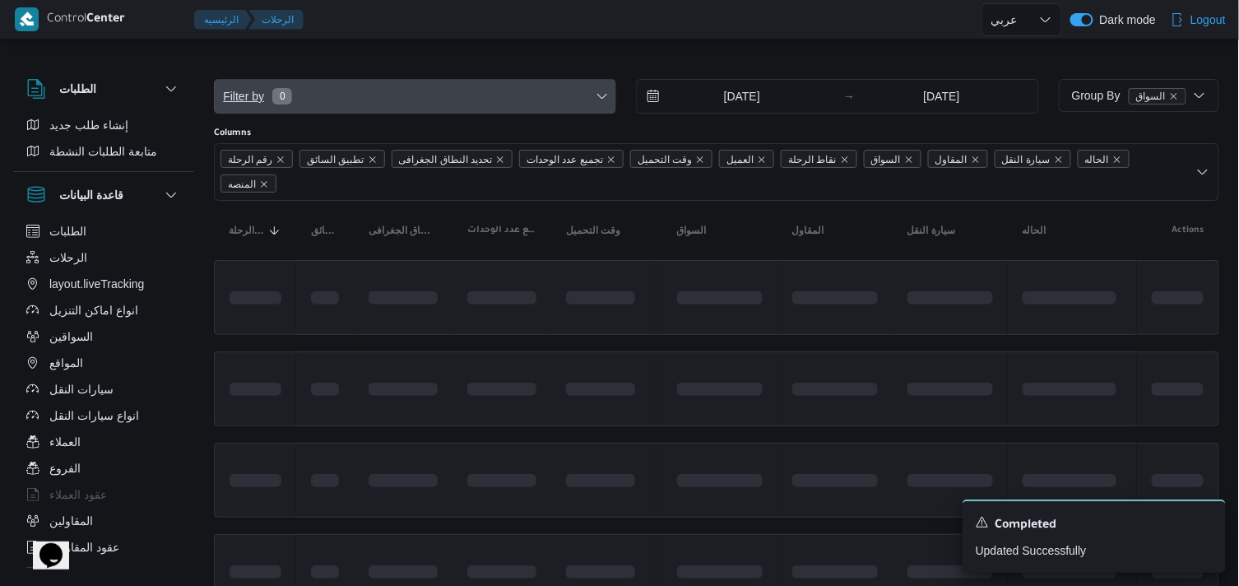
click at [600, 107] on span "Filter by 0" at bounding box center [415, 96] width 401 height 33
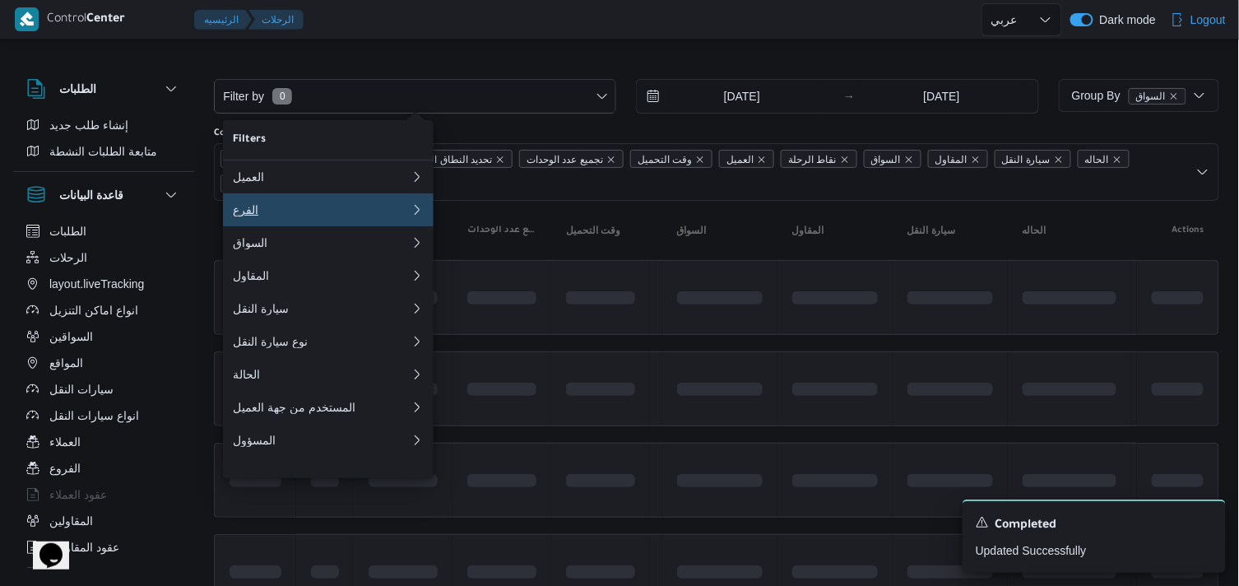
click at [346, 199] on button "الفرع 0" at bounding box center [328, 209] width 211 height 33
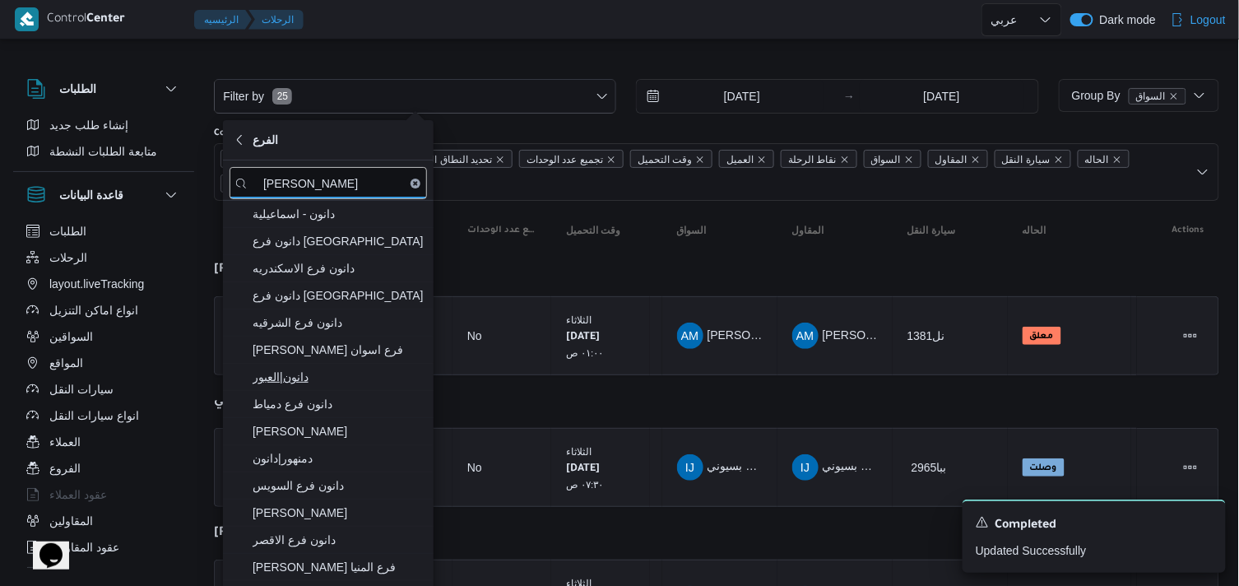
type input "دانون"
click at [325, 387] on span "دانون|العبور" at bounding box center [337, 377] width 171 height 20
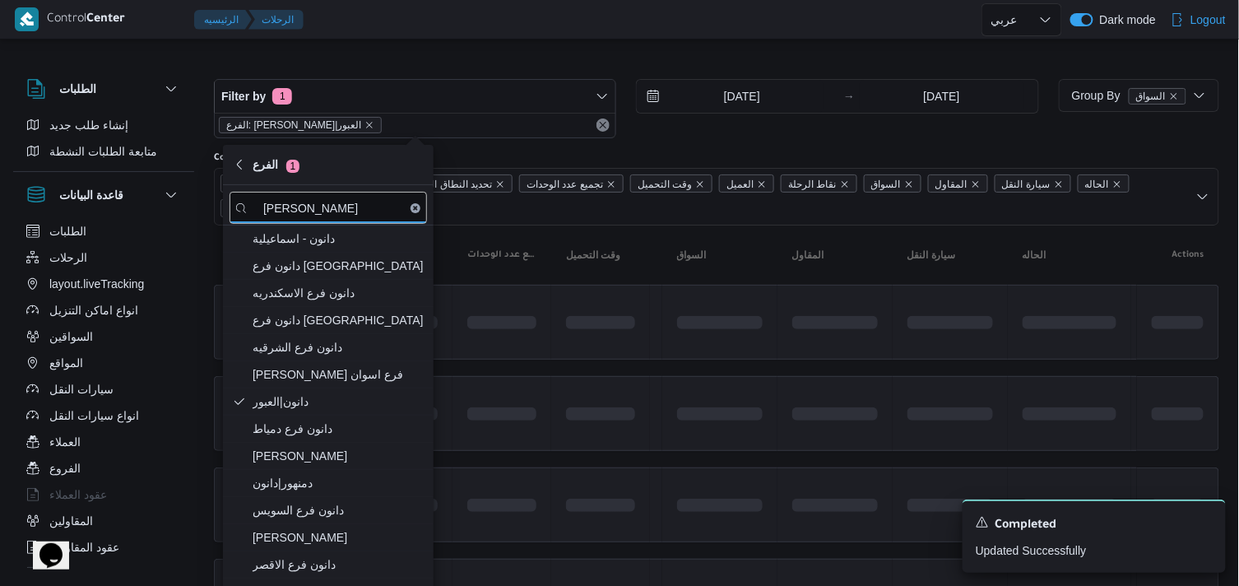
click at [653, 39] on div "Control Center الرئيسيه الرحلات English عربي Dark mode Logout" at bounding box center [619, 19] width 1239 height 39
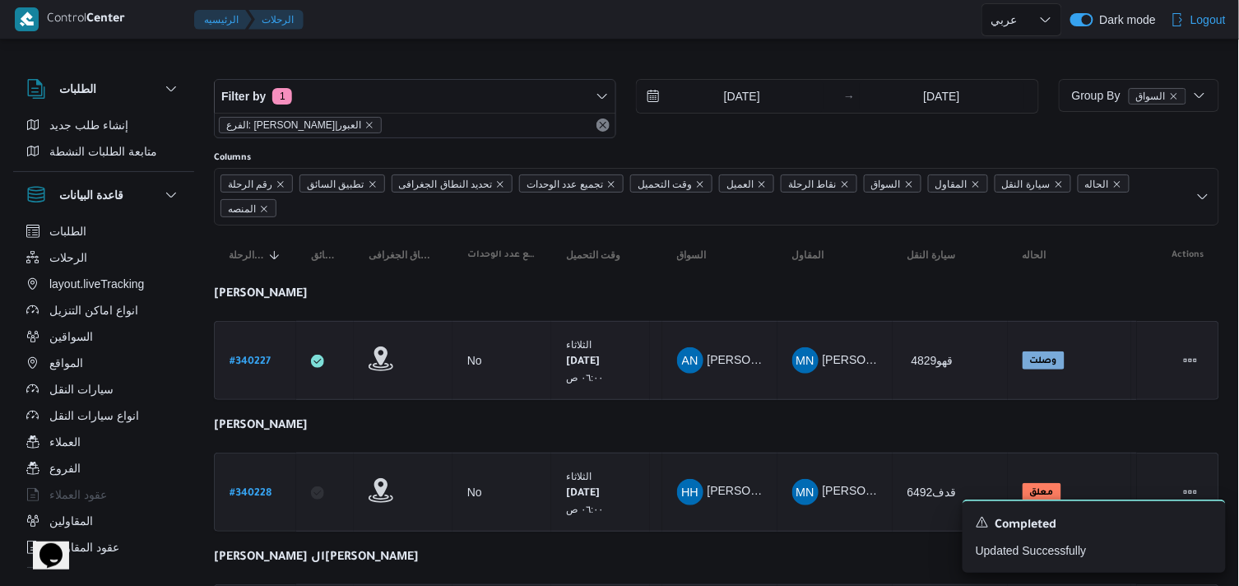
click at [248, 359] on b "# 340227" at bounding box center [249, 362] width 41 height 12
select select "ar"
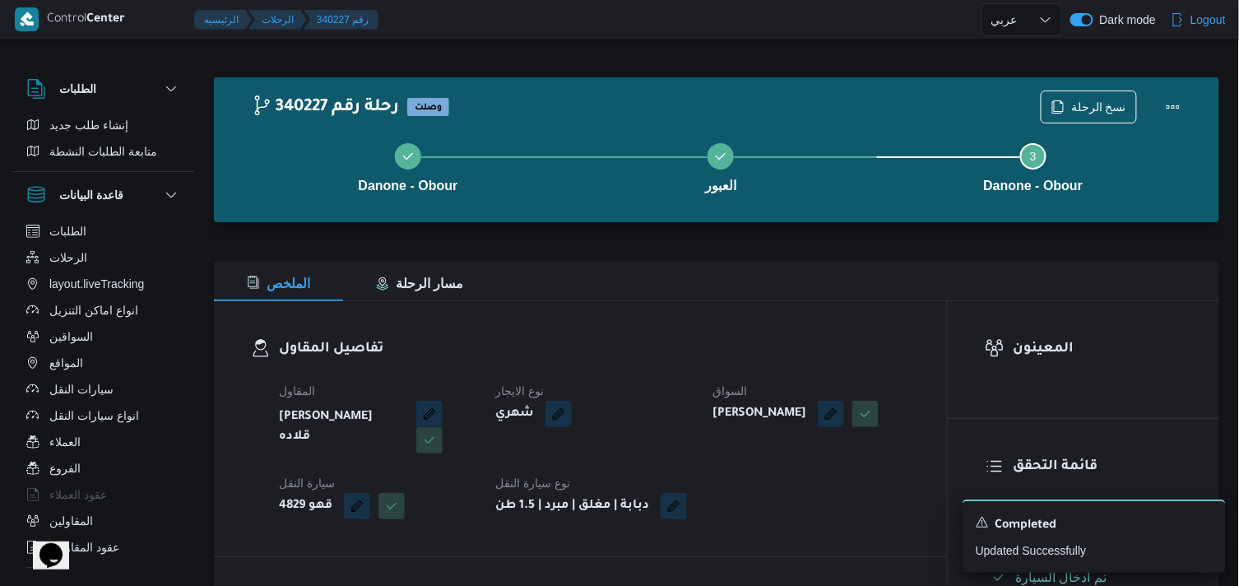
click at [1063, 115] on div "Danone - Obour العبور Step 3 is incomplete 3 Danone - Obour" at bounding box center [720, 165] width 957 height 105
click at [1102, 95] on span "نسخ الرحلة" at bounding box center [1088, 105] width 95 height 31
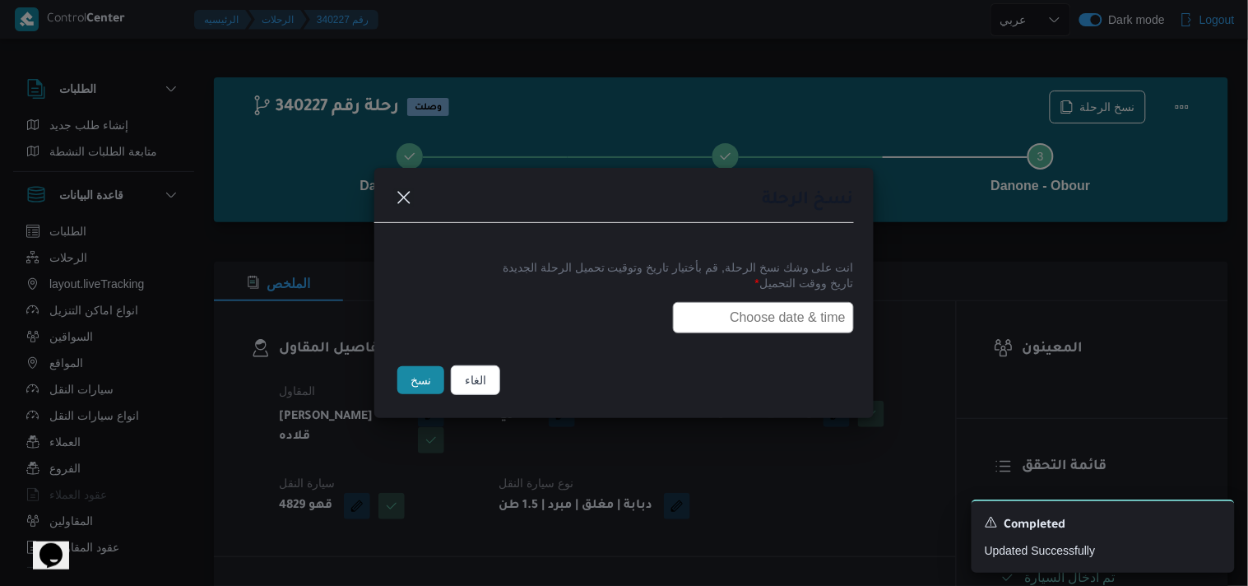
click at [804, 326] on input "text" at bounding box center [763, 317] width 181 height 31
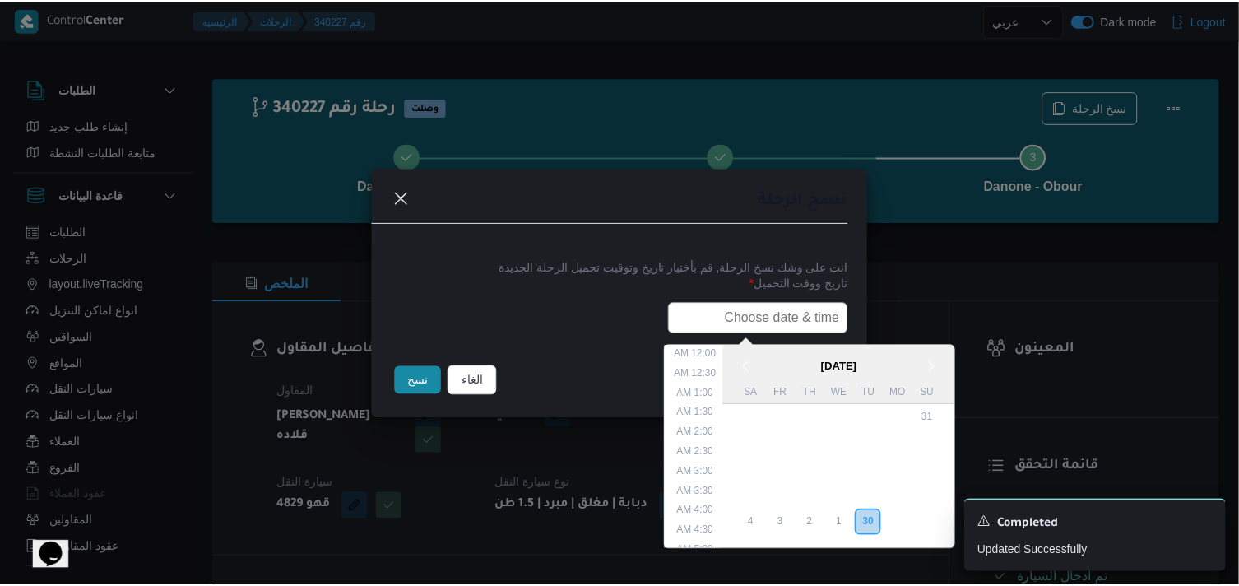
scroll to position [323, 0]
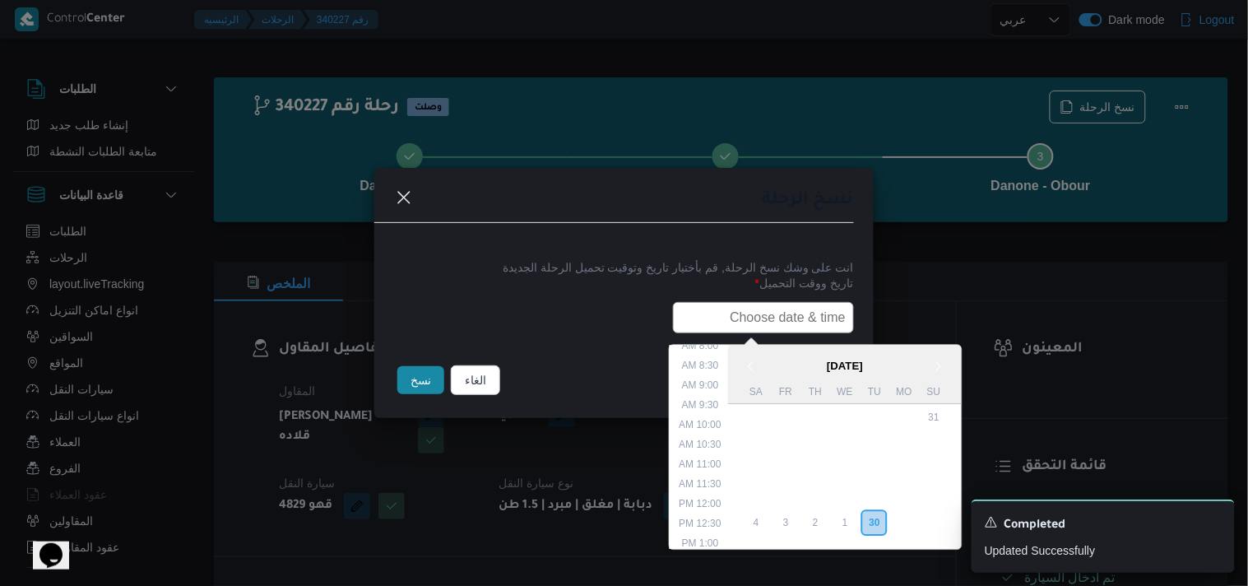
type input "01/10/2025 6:00AM"
click at [406, 392] on button "نسخ" at bounding box center [420, 380] width 47 height 28
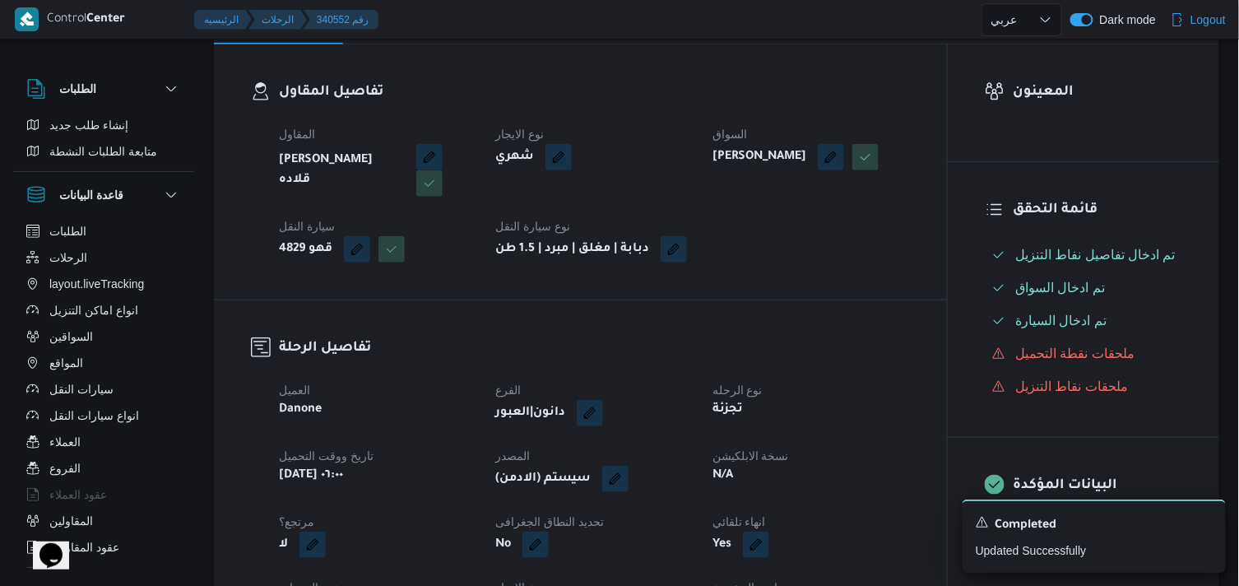
scroll to position [365, 0]
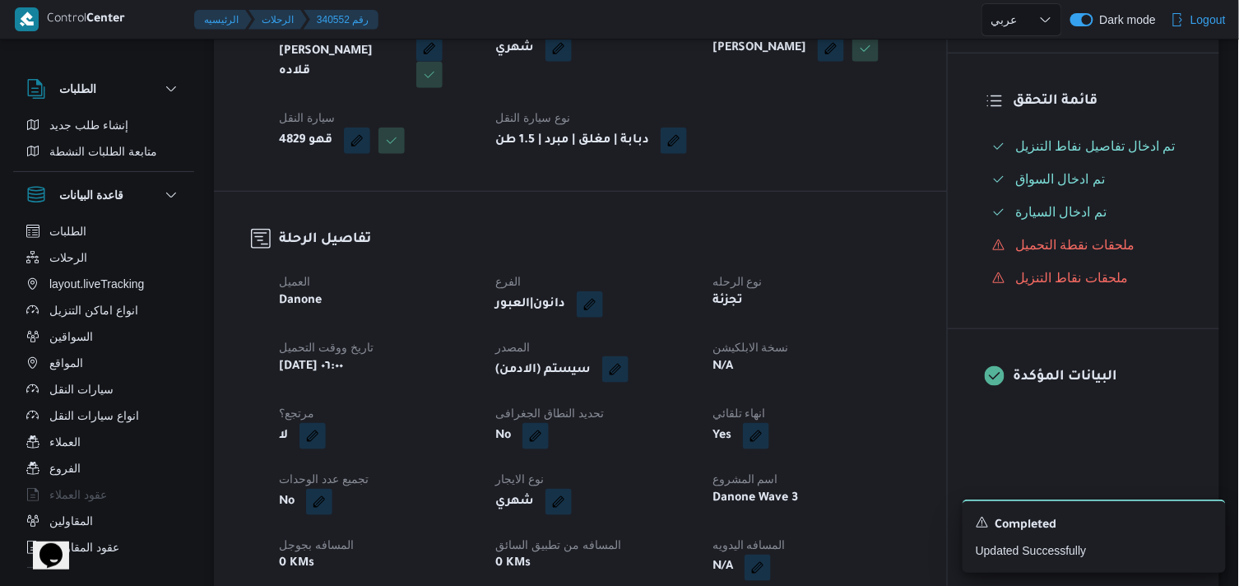
click at [621, 375] on button "button" at bounding box center [615, 369] width 26 height 26
click at [704, 445] on span "تاكيد" at bounding box center [730, 431] width 92 height 33
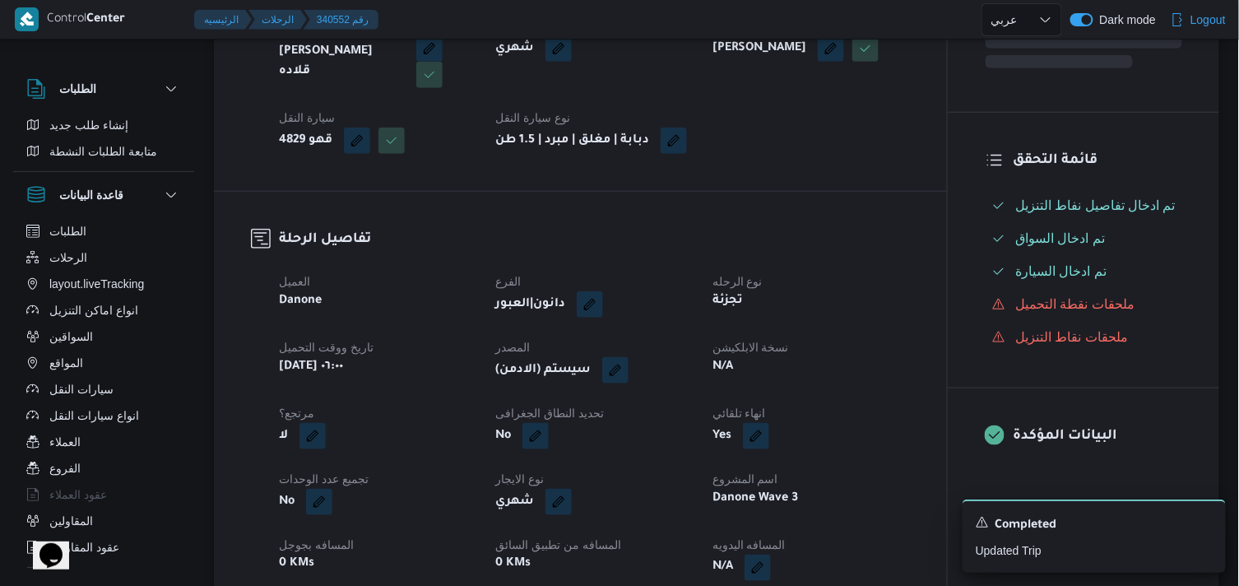
click at [752, 378] on div "N/A" at bounding box center [811, 366] width 200 height 23
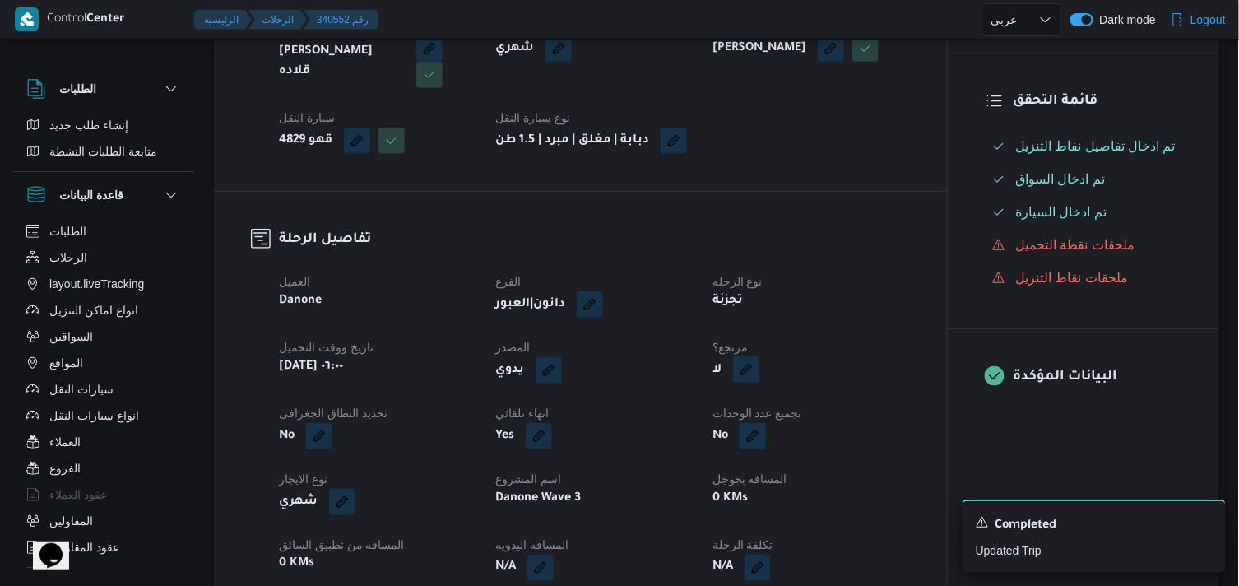
click at [746, 370] on button "button" at bounding box center [746, 369] width 26 height 26
click at [720, 424] on label "هل هناك مرتجع؟" at bounding box center [695, 433] width 99 height 20
checkbox input "true"
click at [781, 438] on span "تاكيد" at bounding box center [794, 431] width 92 height 33
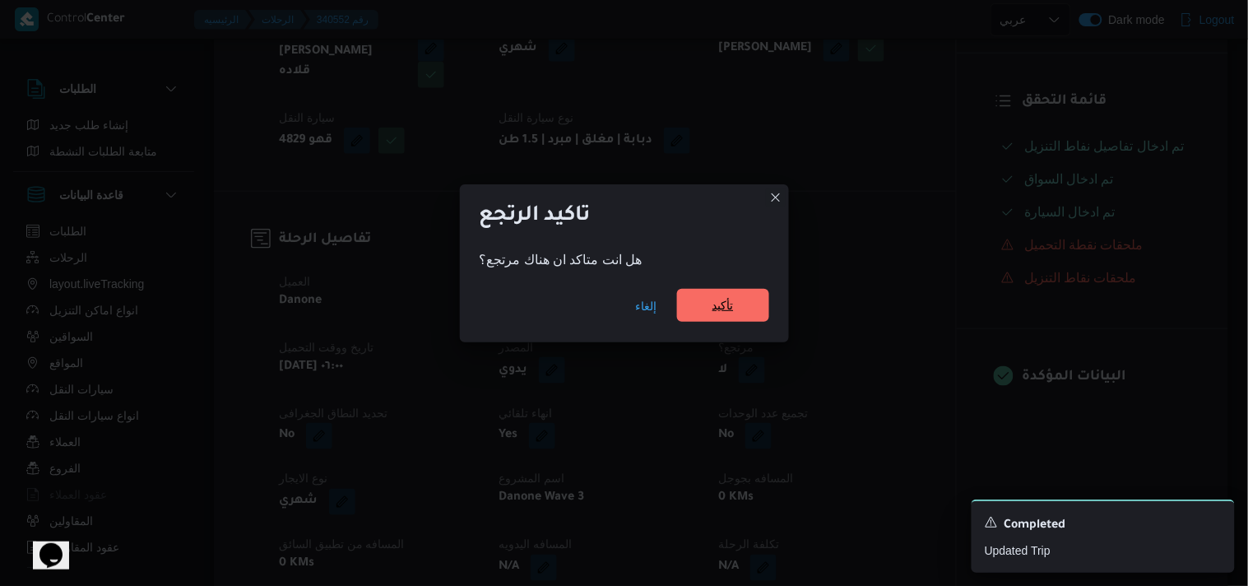
click at [724, 299] on span "تأكيد" at bounding box center [722, 305] width 21 height 20
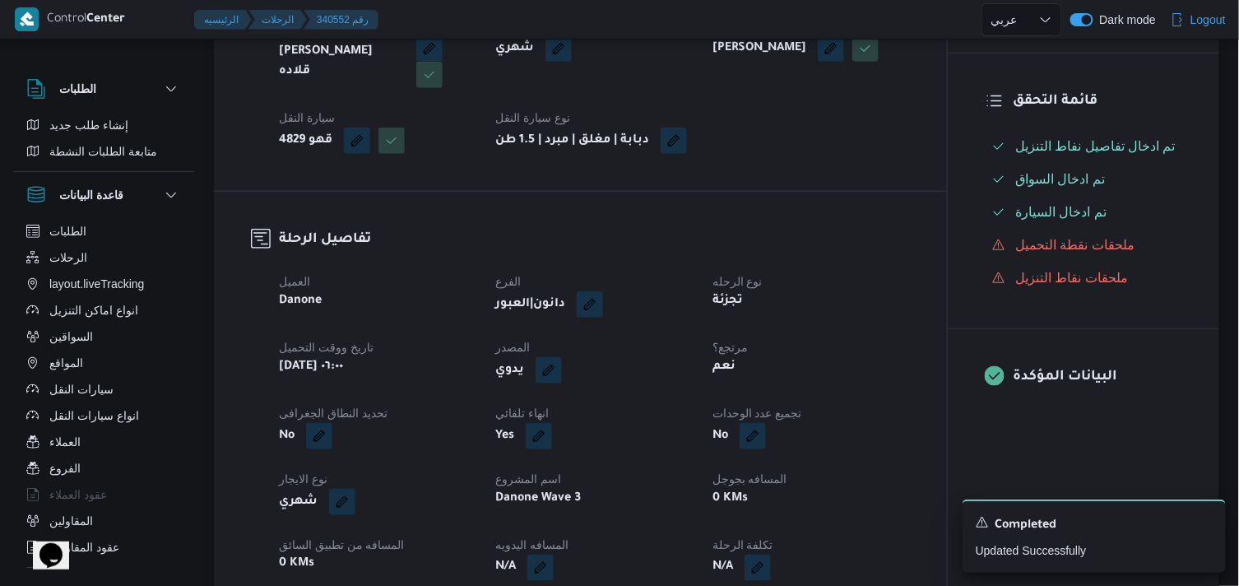
select select "ar"
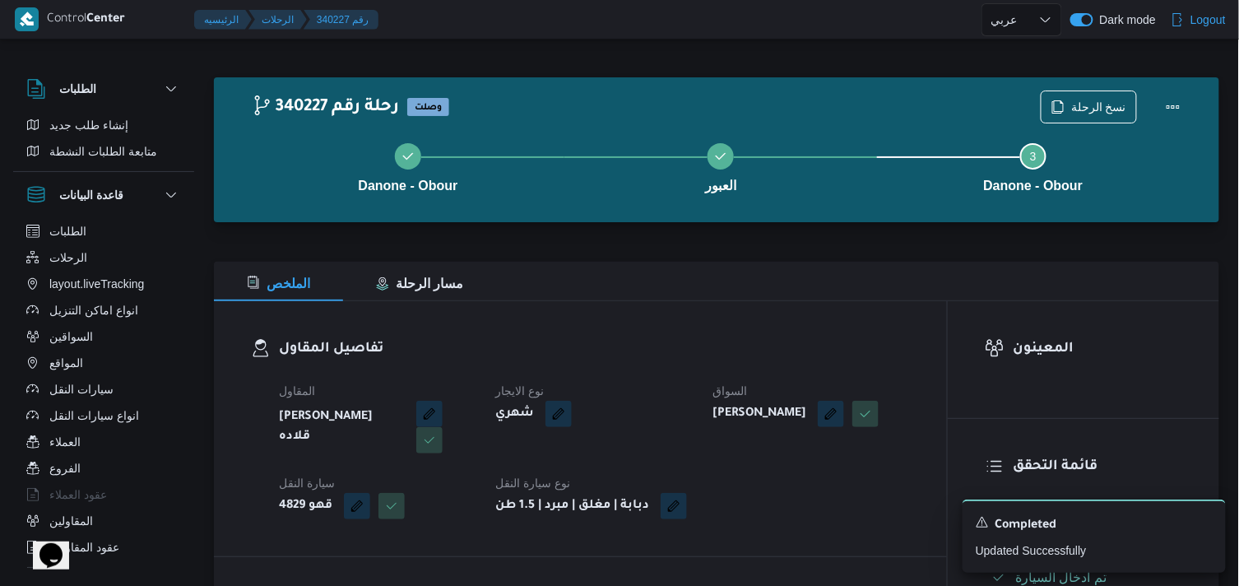
select select "ar"
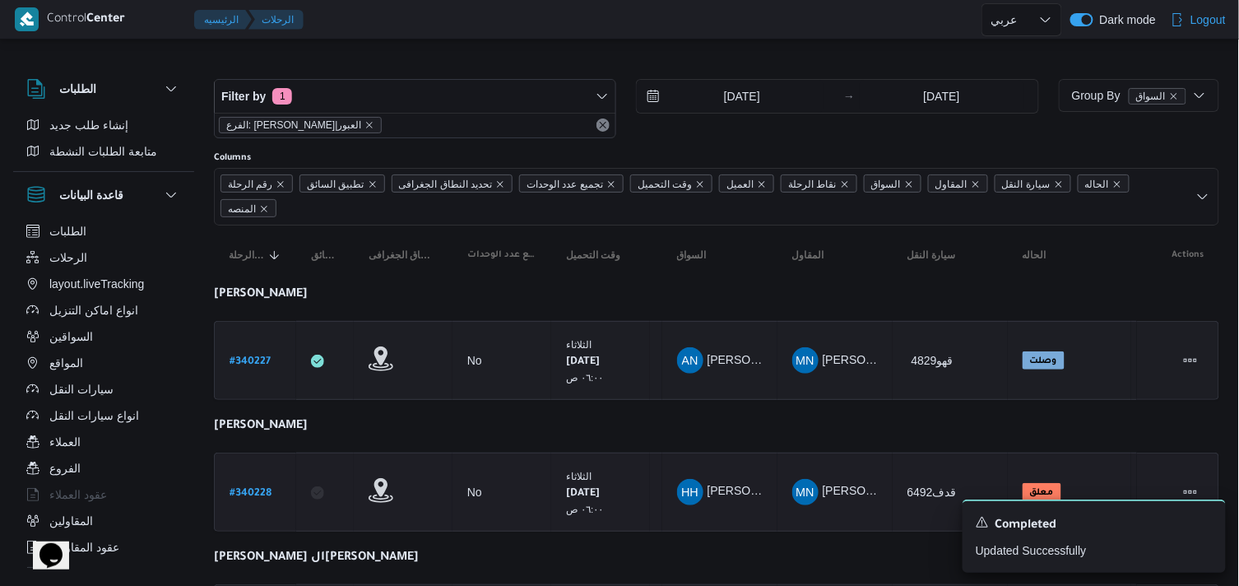
click at [259, 498] on b "# 340228" at bounding box center [250, 494] width 42 height 12
select select "ar"
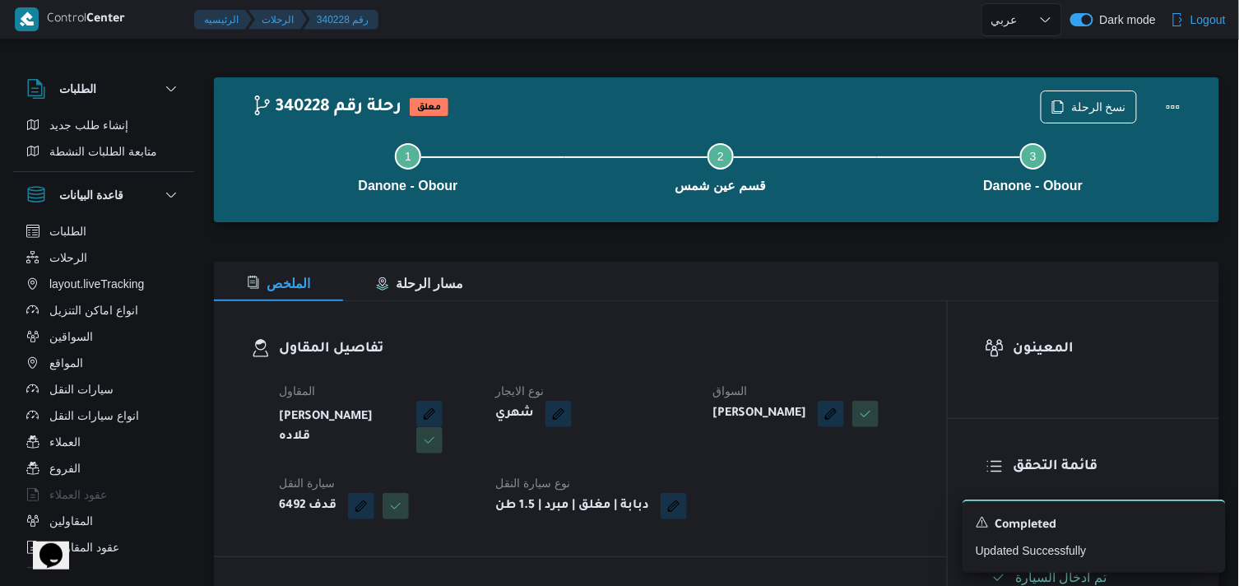
click at [1099, 119] on div "Step 1 is incomplete 1 Danone - Obour Step 2 is incomplete 2 قسم عين شمس Step 3…" at bounding box center [720, 165] width 957 height 105
click at [1095, 112] on span "نسخ الرحلة" at bounding box center [1098, 106] width 55 height 20
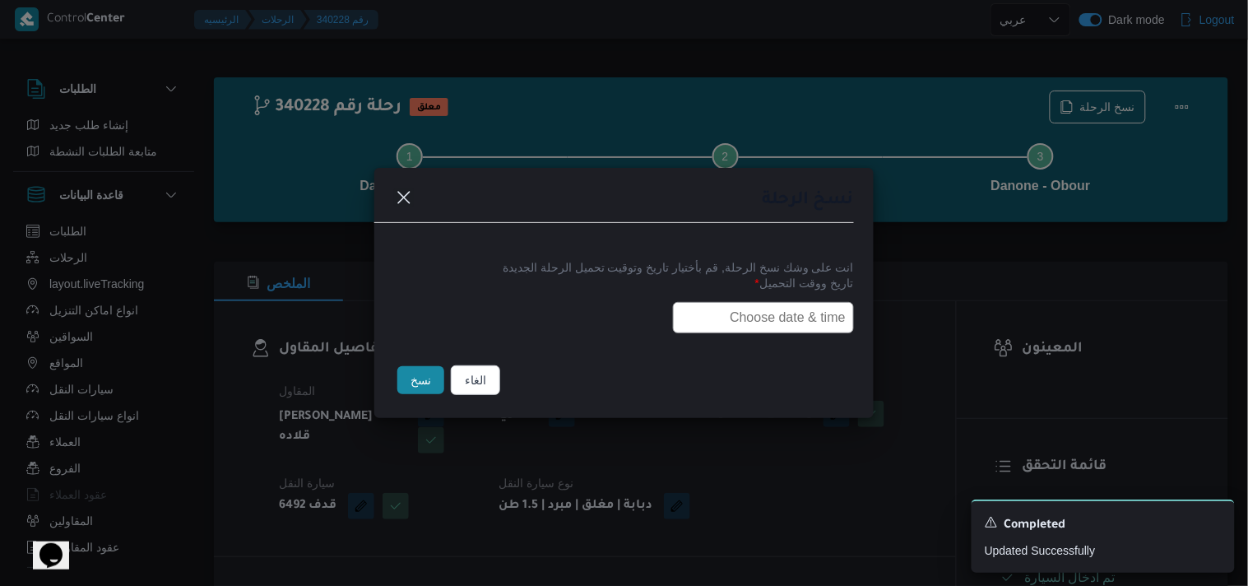
click at [760, 302] on input "text" at bounding box center [763, 317] width 181 height 31
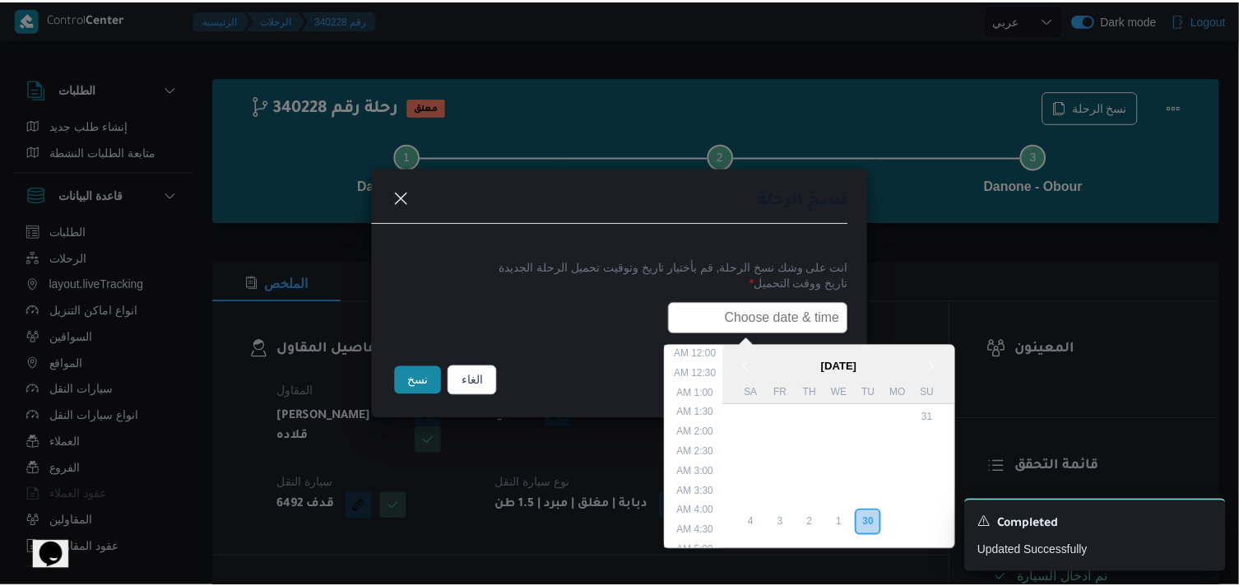
scroll to position [323, 0]
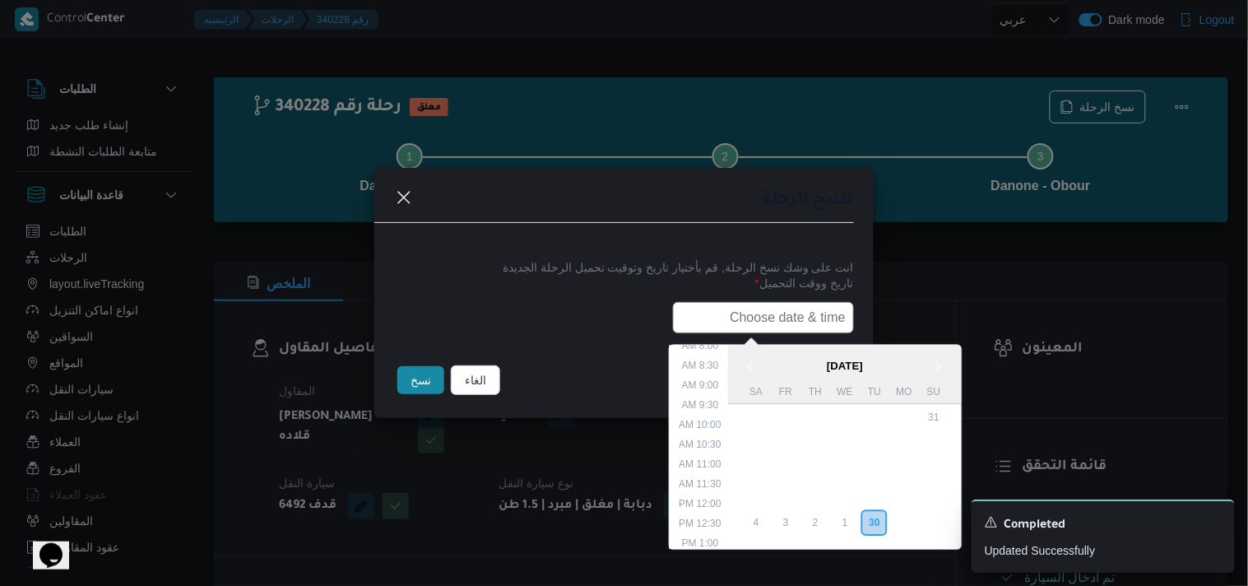
type input "01/10/2025 6:00AM"
click at [436, 375] on button "نسخ" at bounding box center [420, 380] width 47 height 28
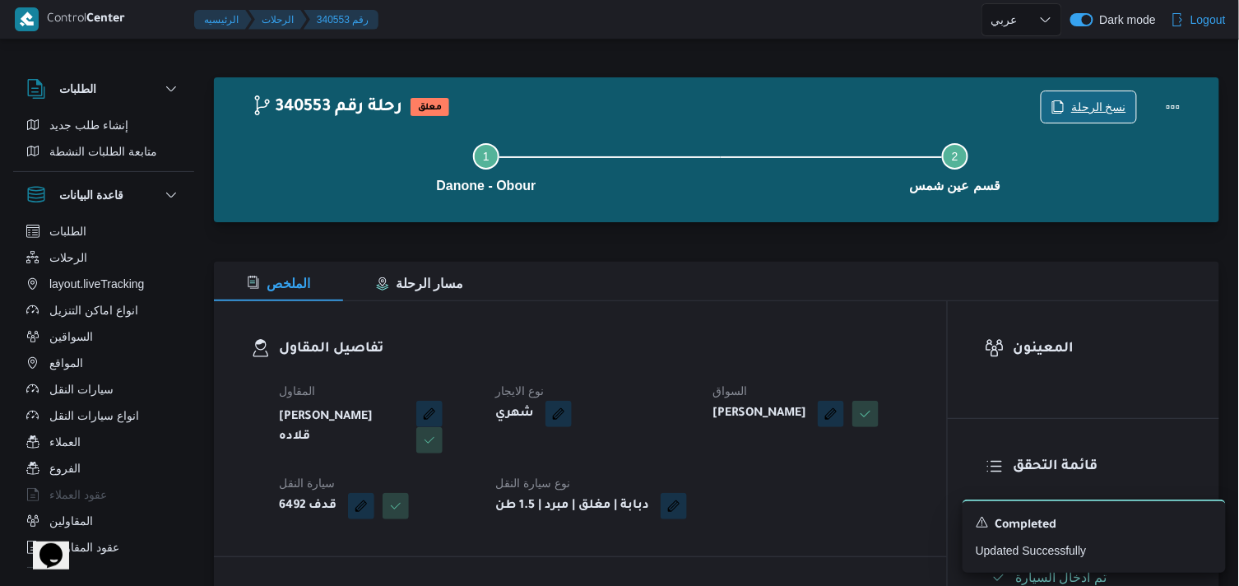
scroll to position [365, 0]
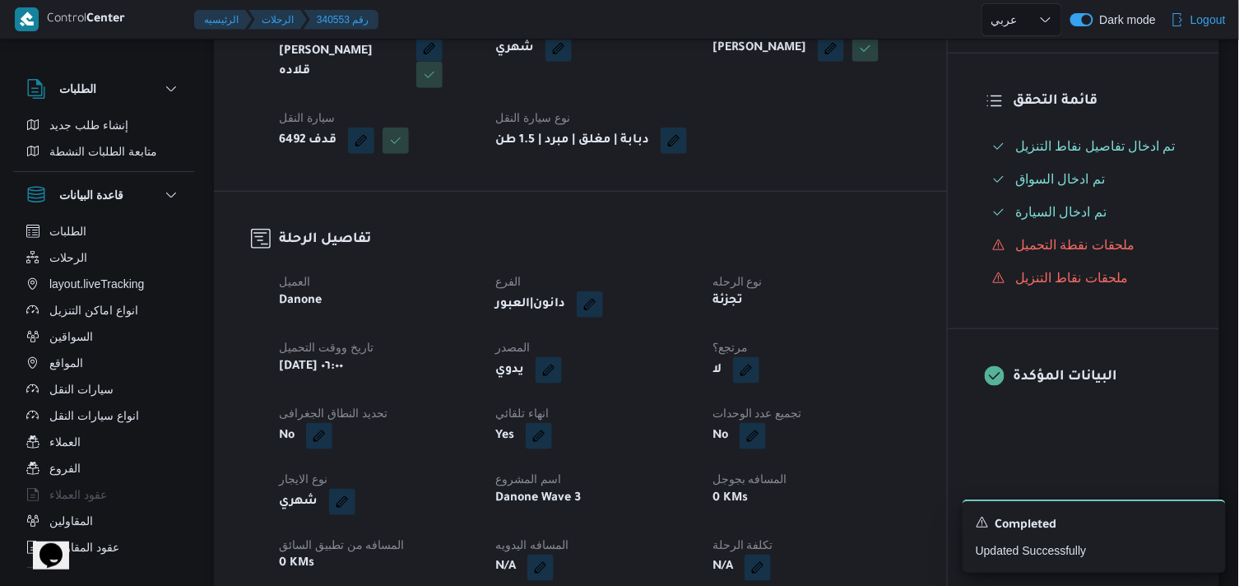
click at [762, 382] on div "لا" at bounding box center [811, 370] width 200 height 30
click at [744, 382] on button "button" at bounding box center [746, 369] width 26 height 26
click at [694, 428] on label "هل هناك مرتجع؟" at bounding box center [695, 433] width 99 height 20
checkbox input "true"
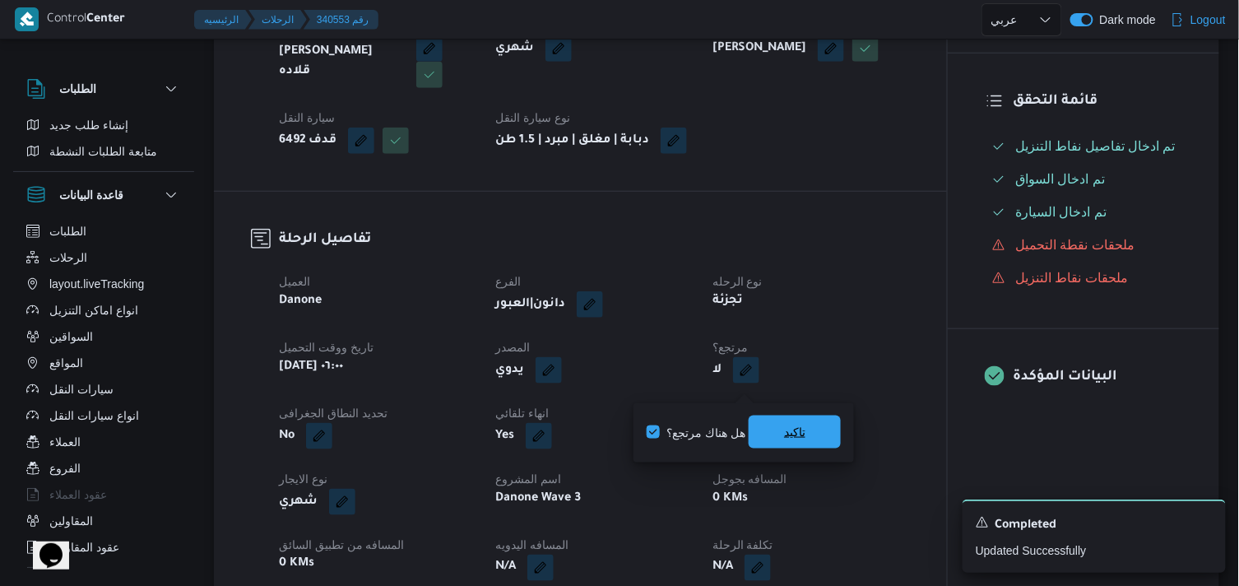
click at [766, 423] on span "تاكيد" at bounding box center [794, 431] width 92 height 33
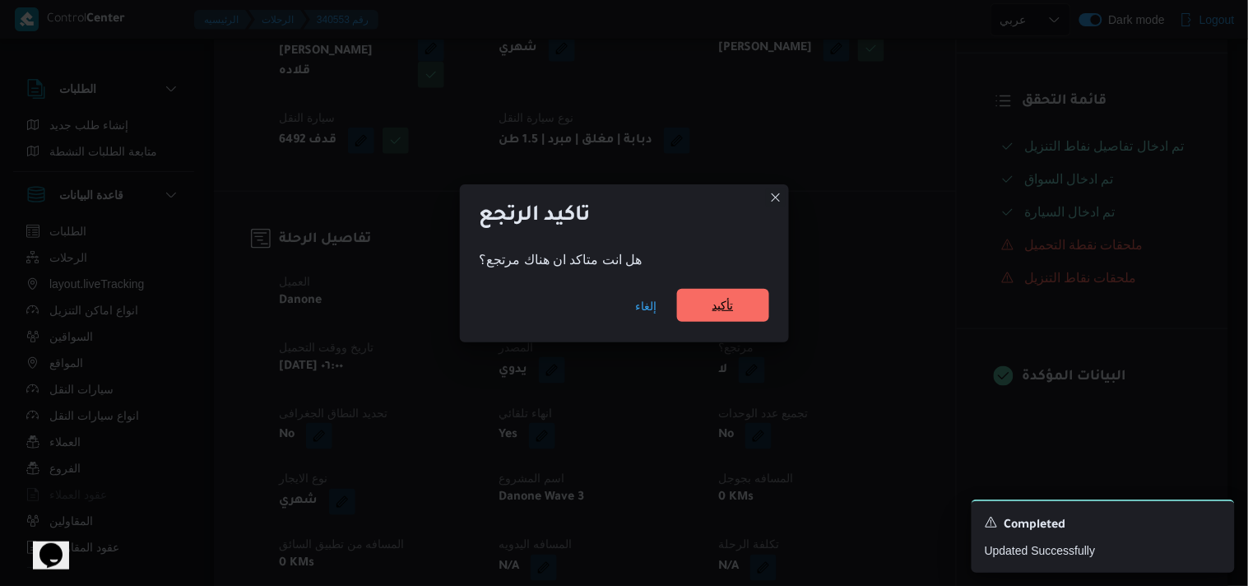
click at [727, 318] on span "تأكيد" at bounding box center [723, 305] width 92 height 33
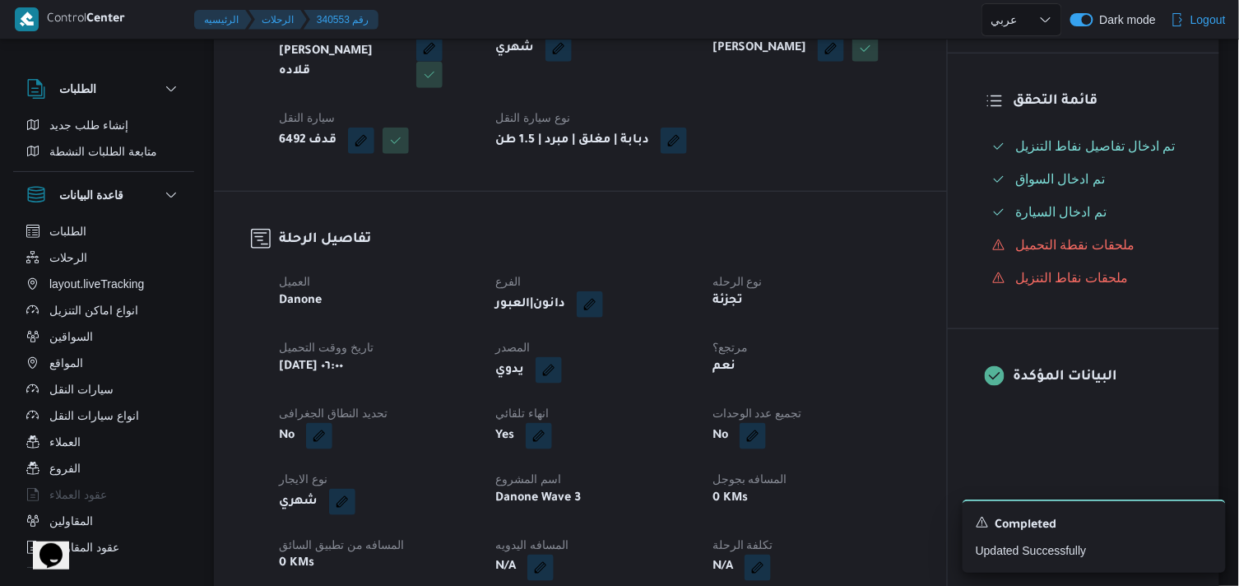
select select "ar"
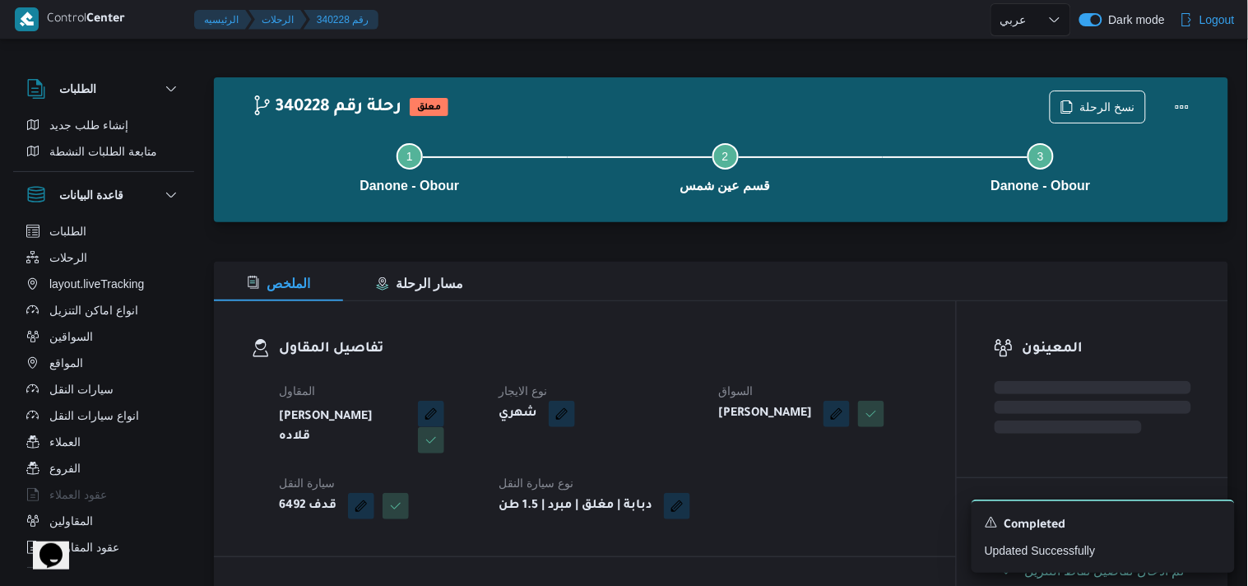
select select "ar"
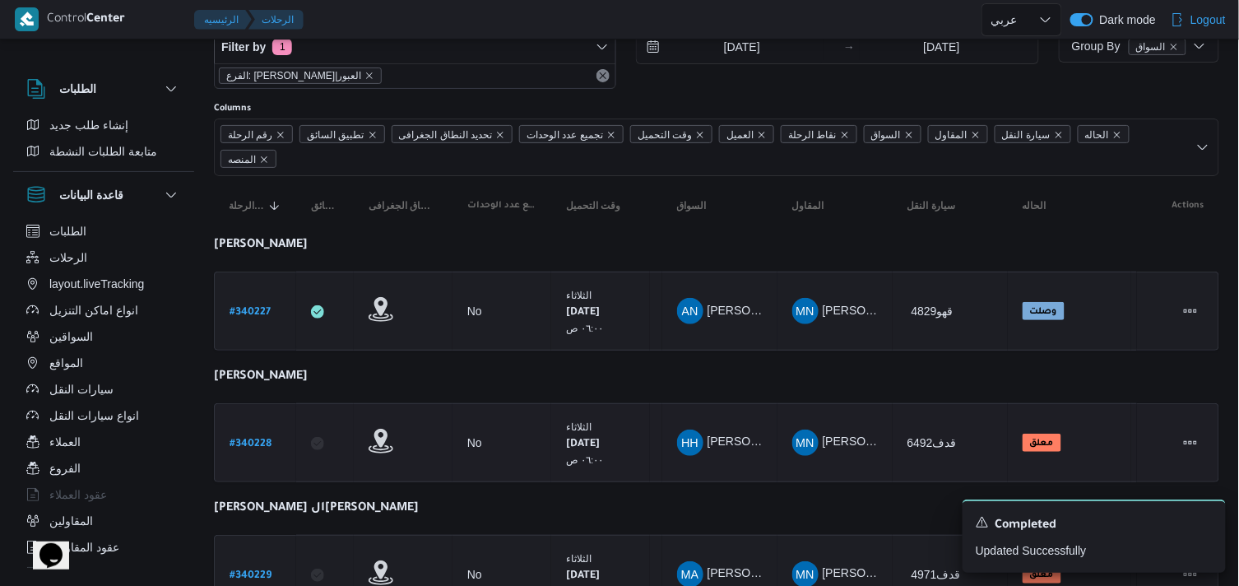
scroll to position [91, 0]
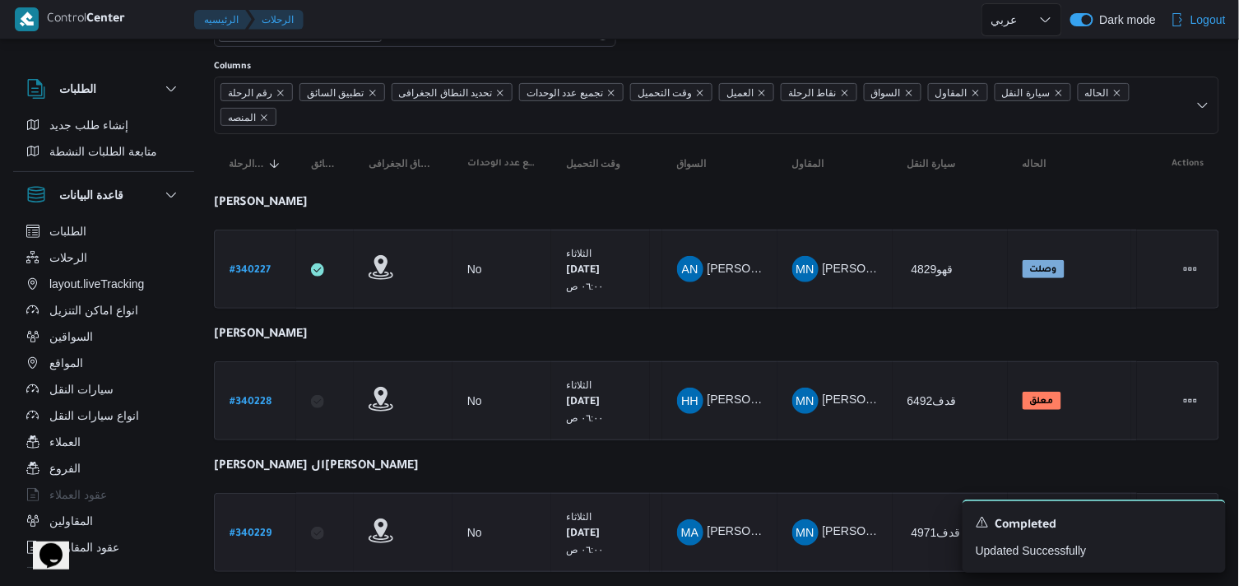
click at [264, 528] on b "# 340229" at bounding box center [250, 534] width 42 height 12
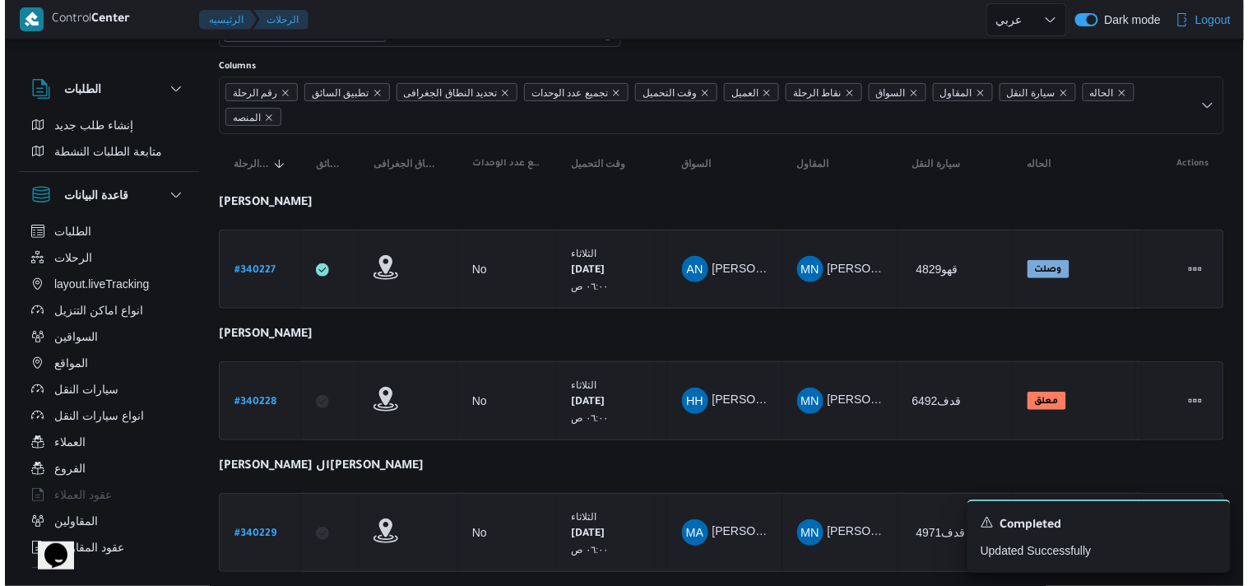
scroll to position [44, 0]
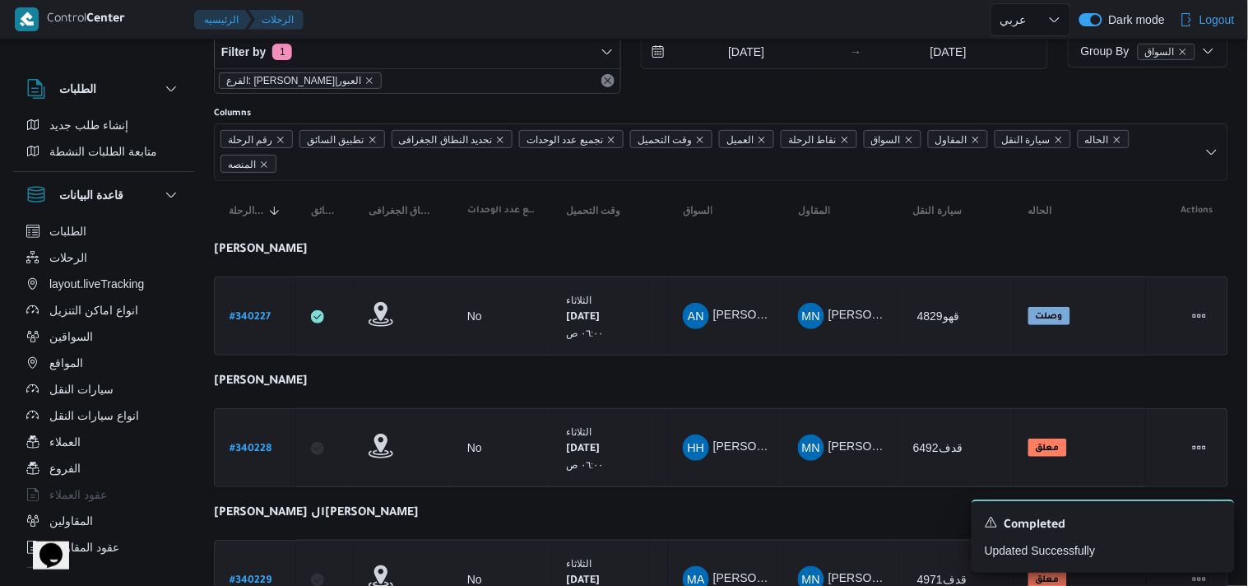
select select "ar"
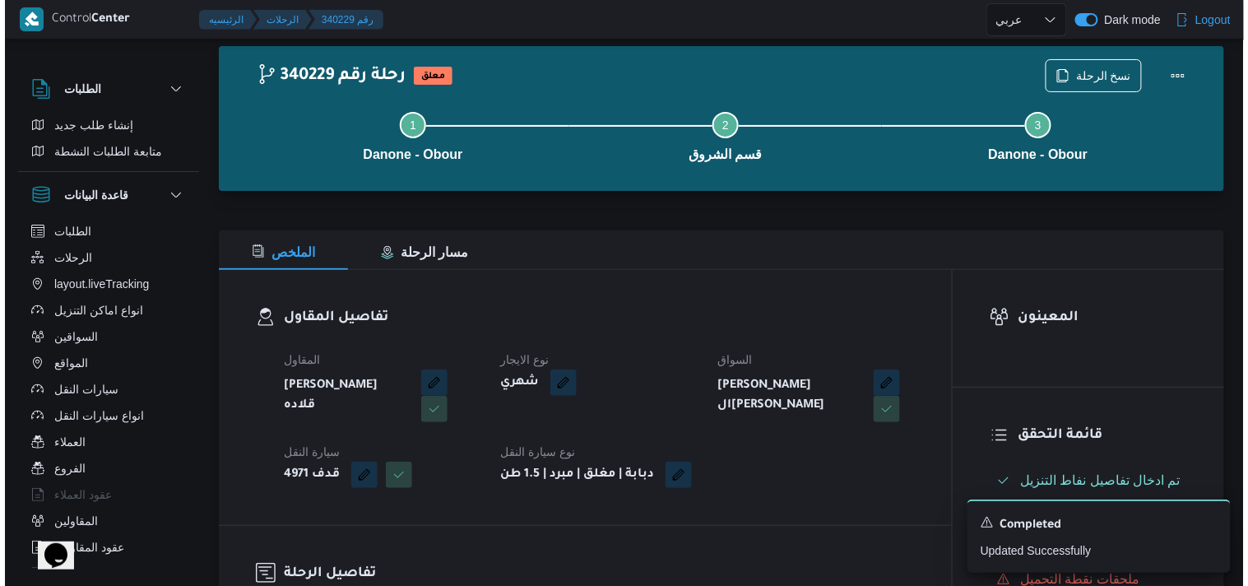
scroll to position [0, 0]
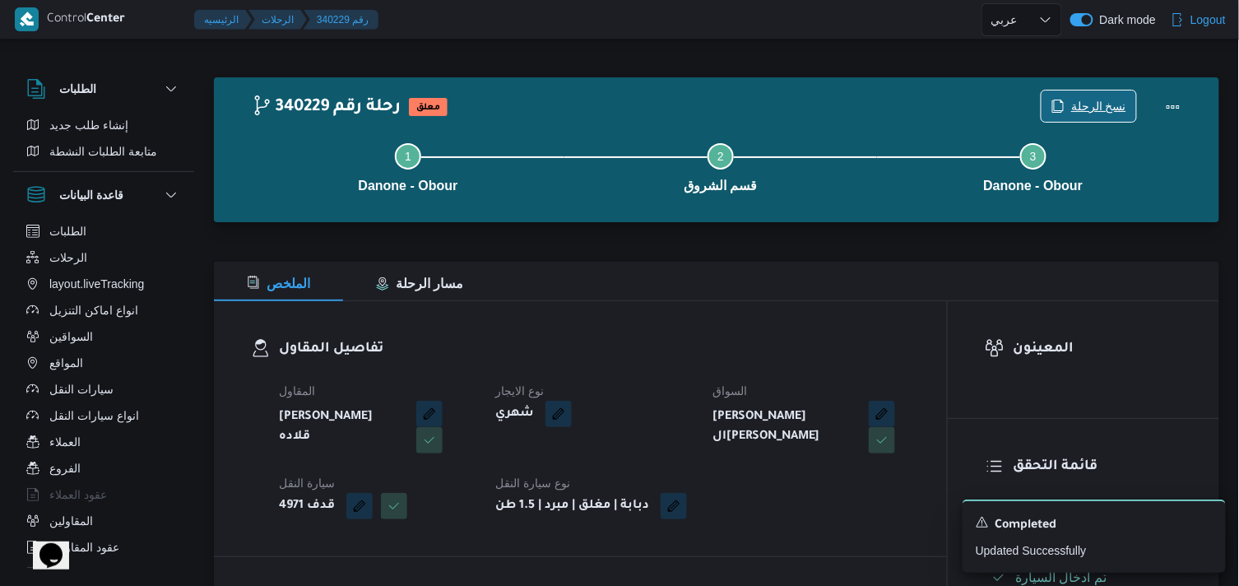
click at [1081, 92] on span "نسخ الرحلة" at bounding box center [1088, 105] width 95 height 31
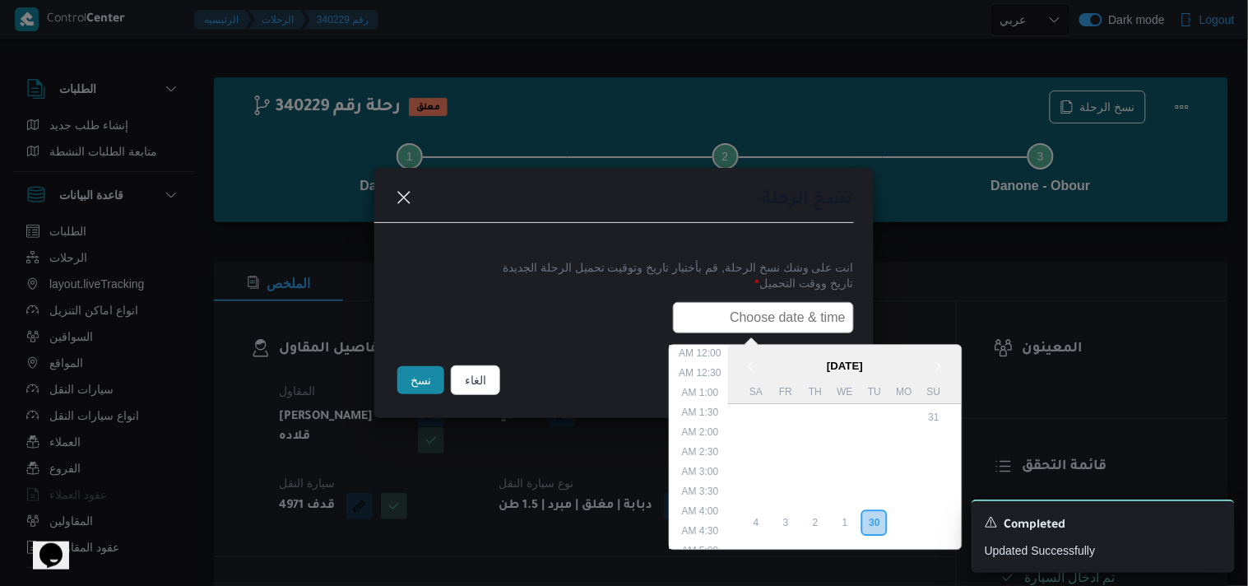
drag, startPoint x: 809, startPoint y: 304, endPoint x: 746, endPoint y: 326, distance: 67.1
click at [809, 304] on input "text" at bounding box center [763, 317] width 181 height 31
type input "01/10/2025 6:00AM"
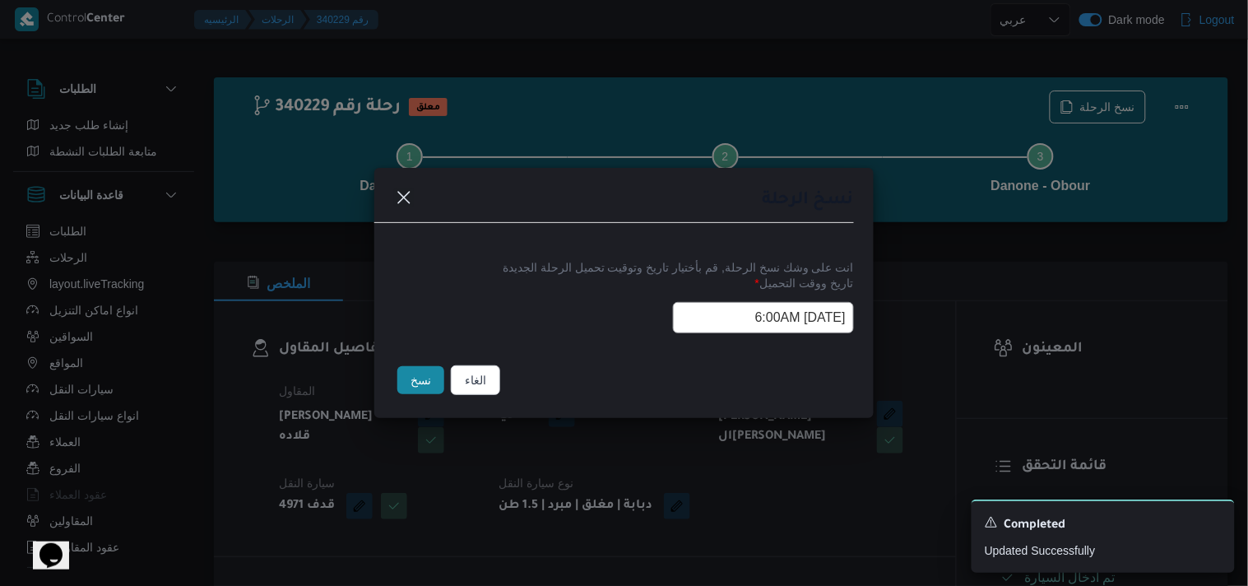
click at [433, 394] on button "نسخ" at bounding box center [420, 380] width 47 height 28
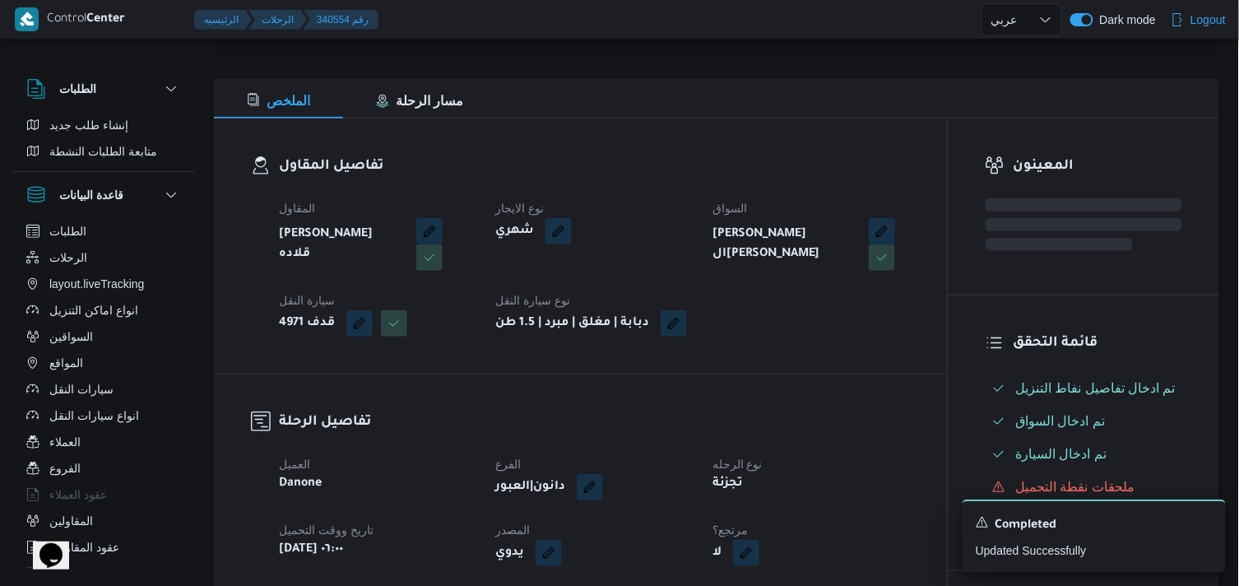
scroll to position [274, 0]
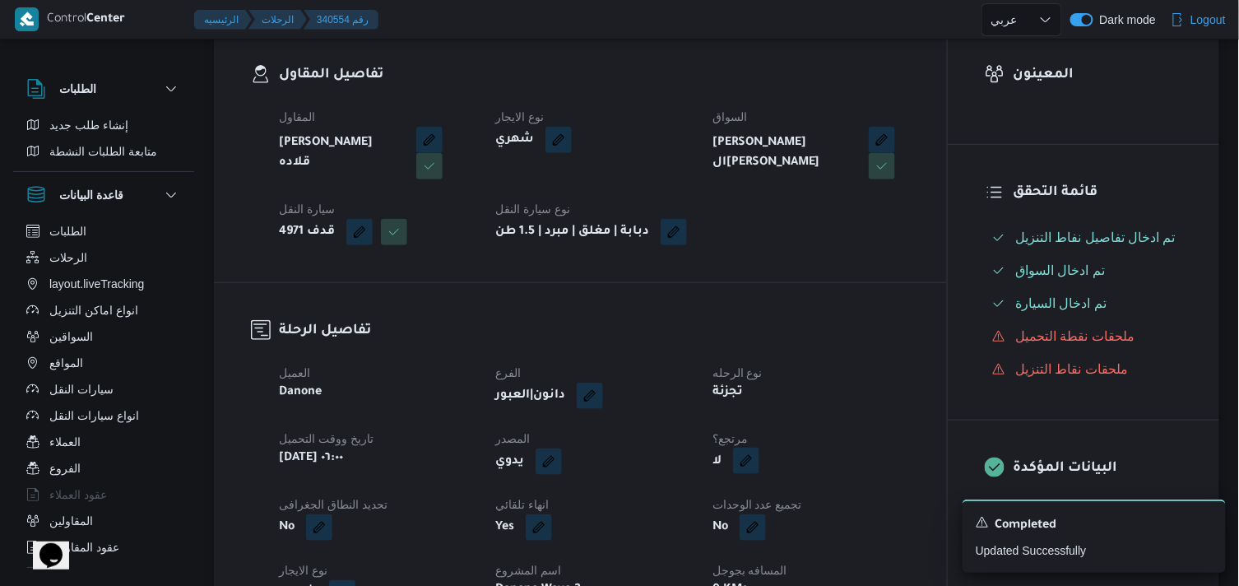
click at [742, 474] on button "button" at bounding box center [746, 460] width 26 height 26
click at [669, 526] on label "هل هناك مرتجع؟" at bounding box center [695, 524] width 99 height 20
checkbox input "true"
click at [782, 532] on span "تاكيد" at bounding box center [794, 523] width 92 height 33
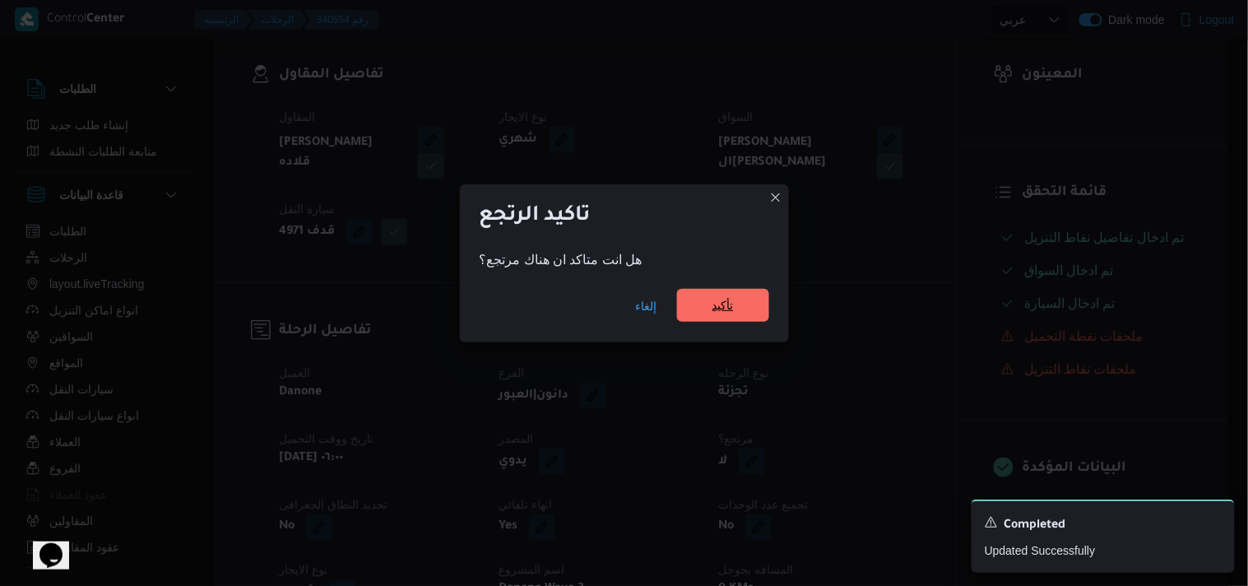
click at [719, 311] on span "تأكيد" at bounding box center [722, 305] width 21 height 20
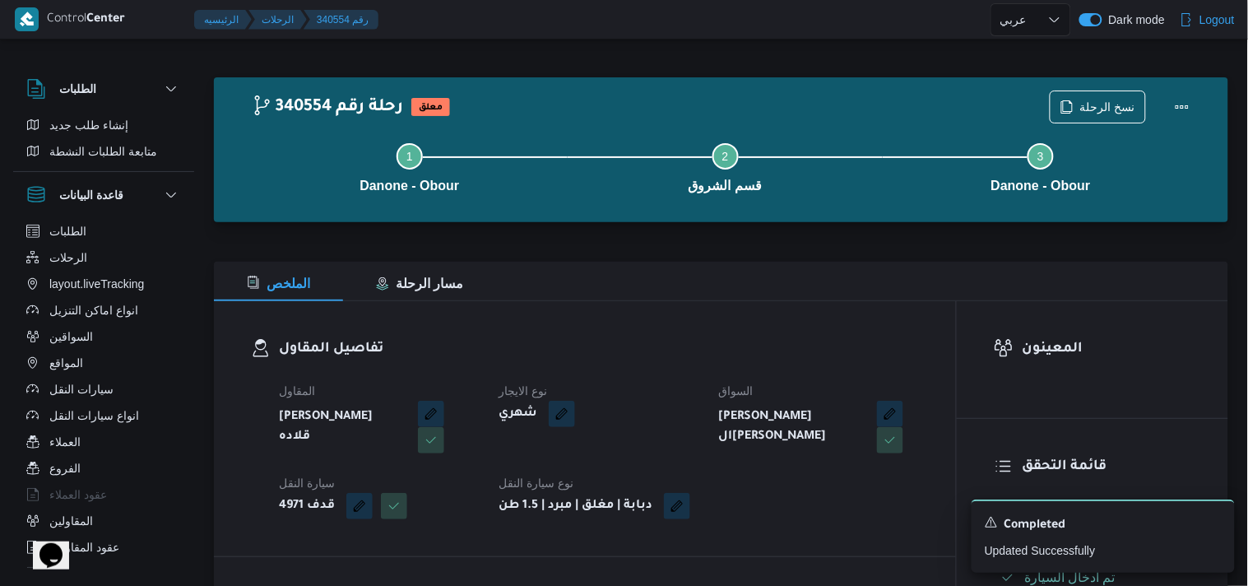
select select "ar"
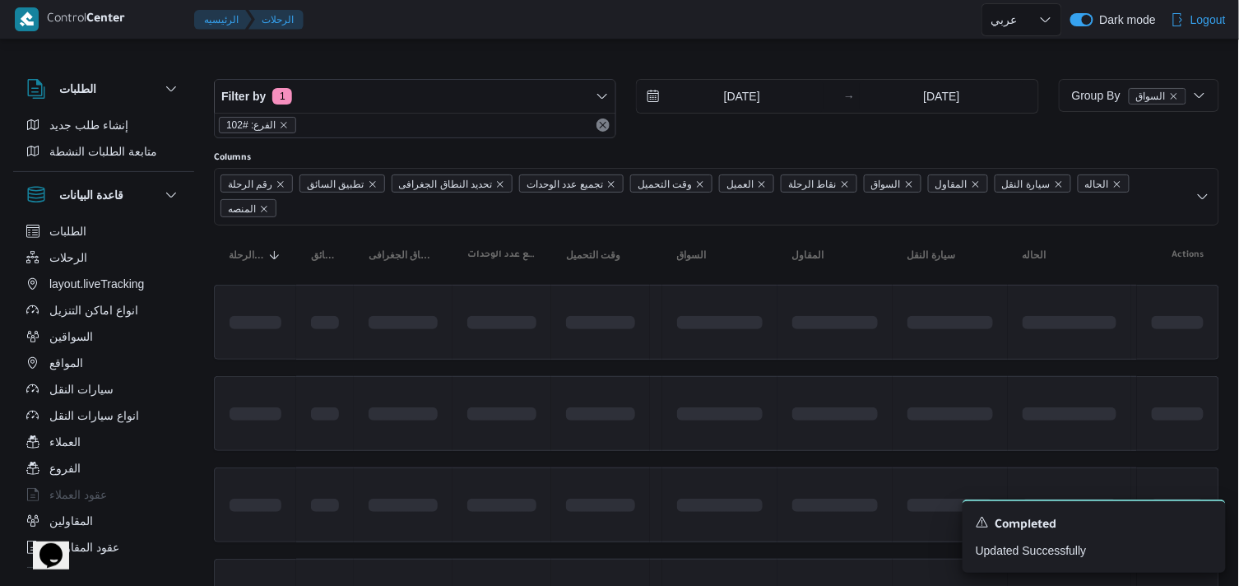
scroll to position [91, 0]
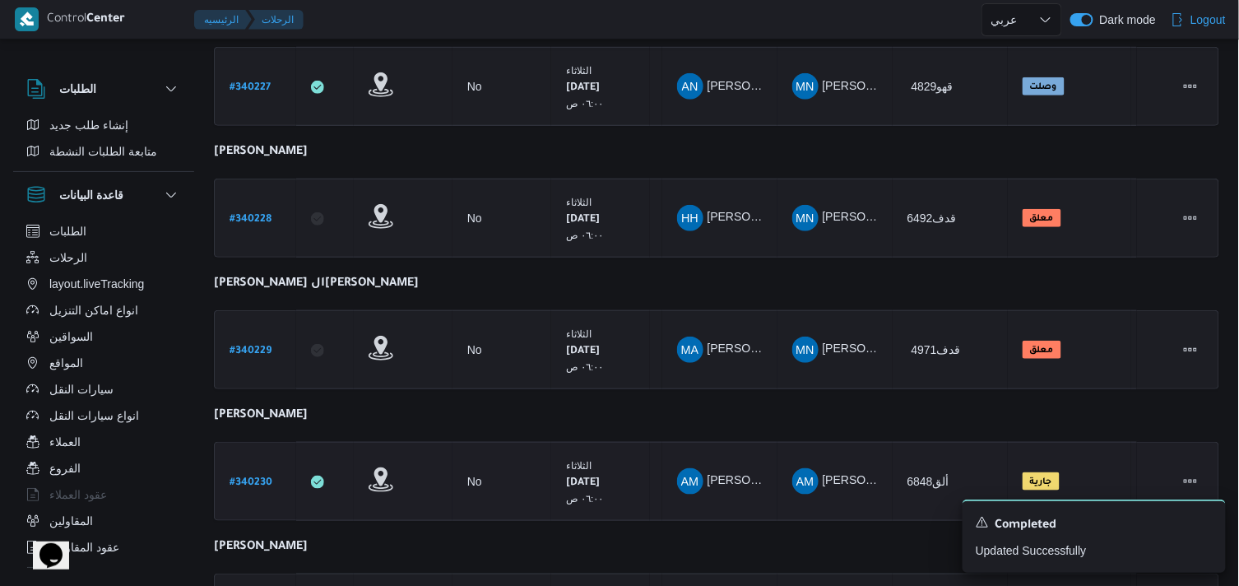
click at [239, 479] on b "# 340230" at bounding box center [250, 483] width 43 height 12
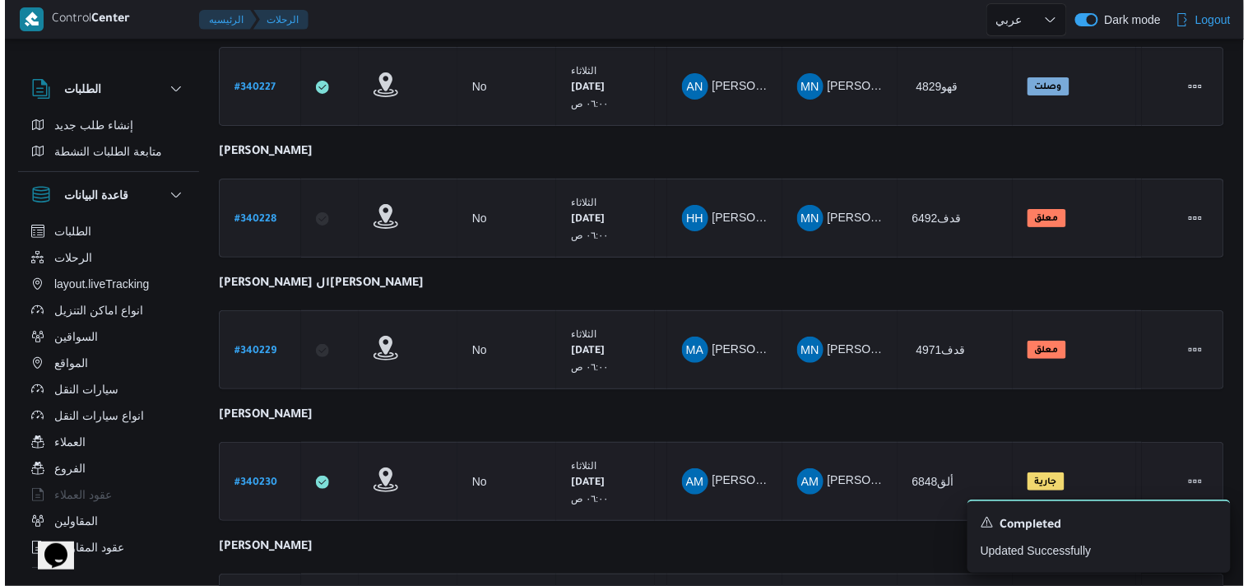
scroll to position [44, 0]
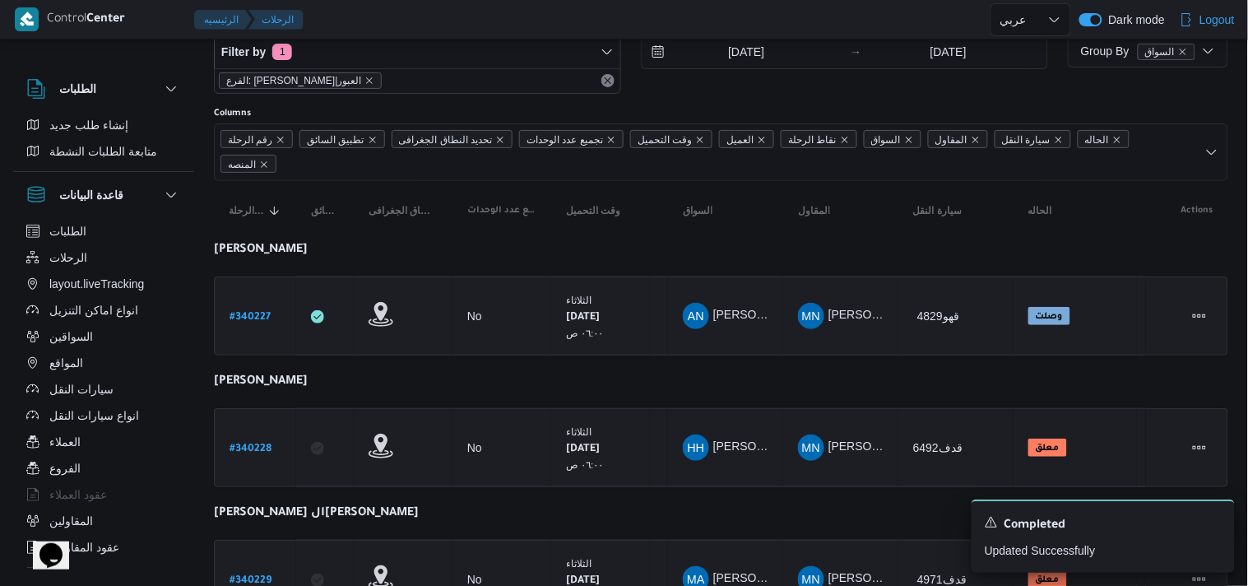
select select "ar"
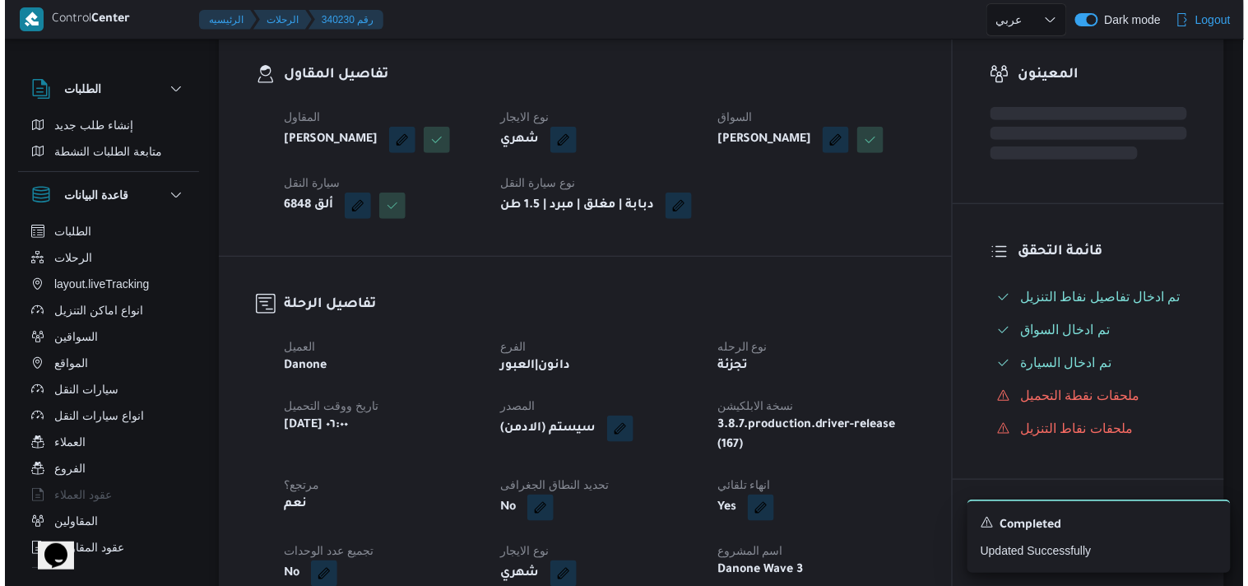
scroll to position [0, 0]
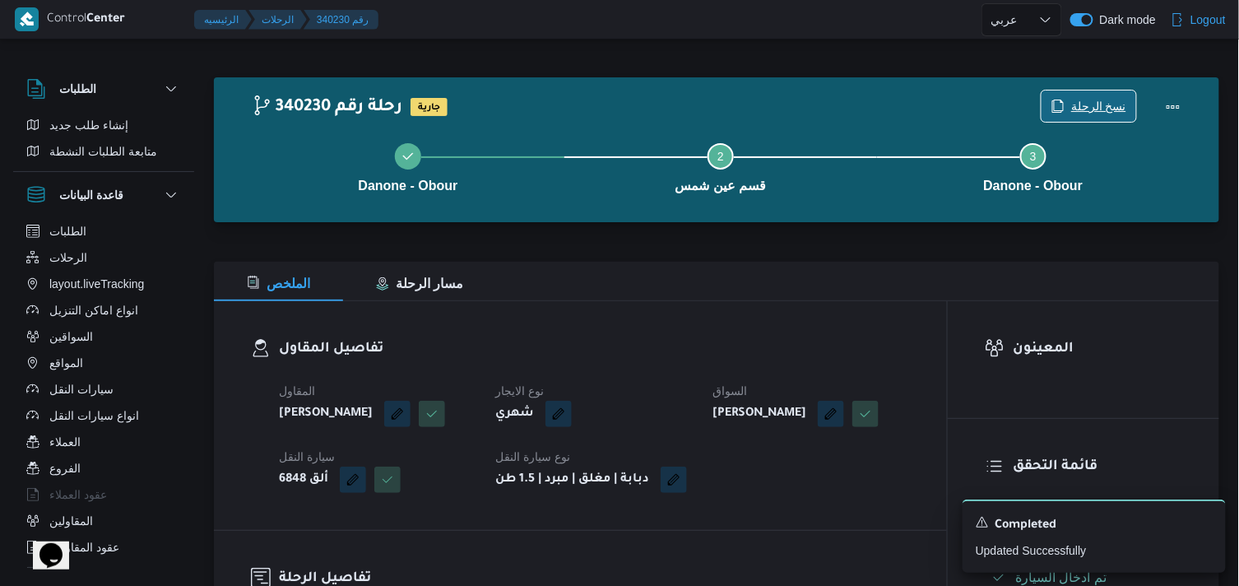
click at [1064, 101] on icon "button" at bounding box center [1057, 106] width 13 height 13
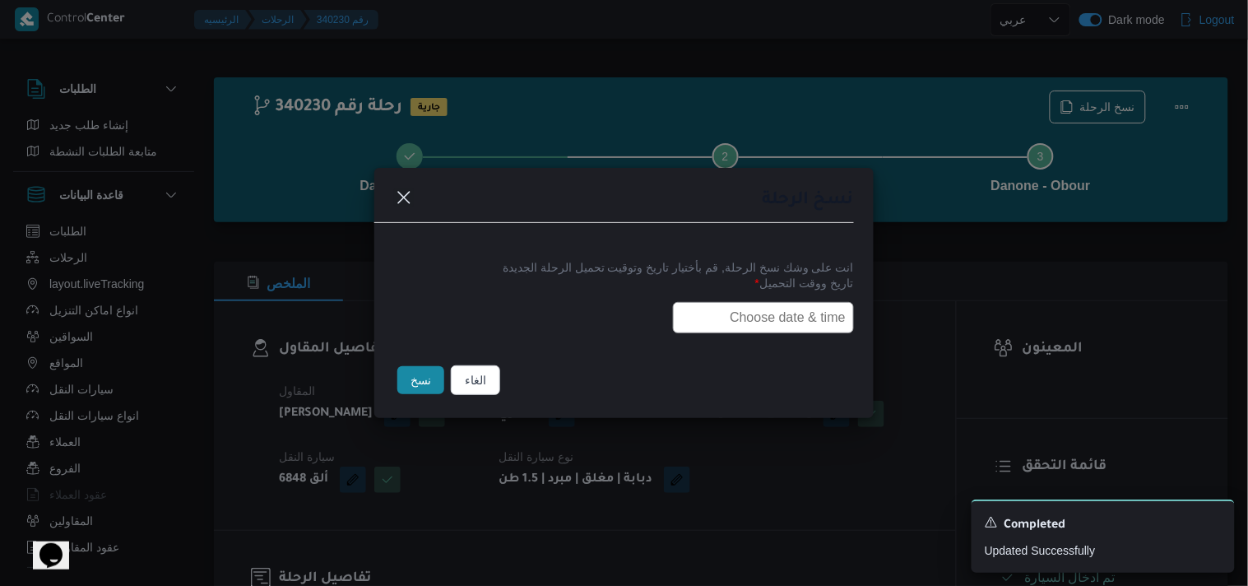
click at [788, 327] on input "text" at bounding box center [763, 317] width 181 height 31
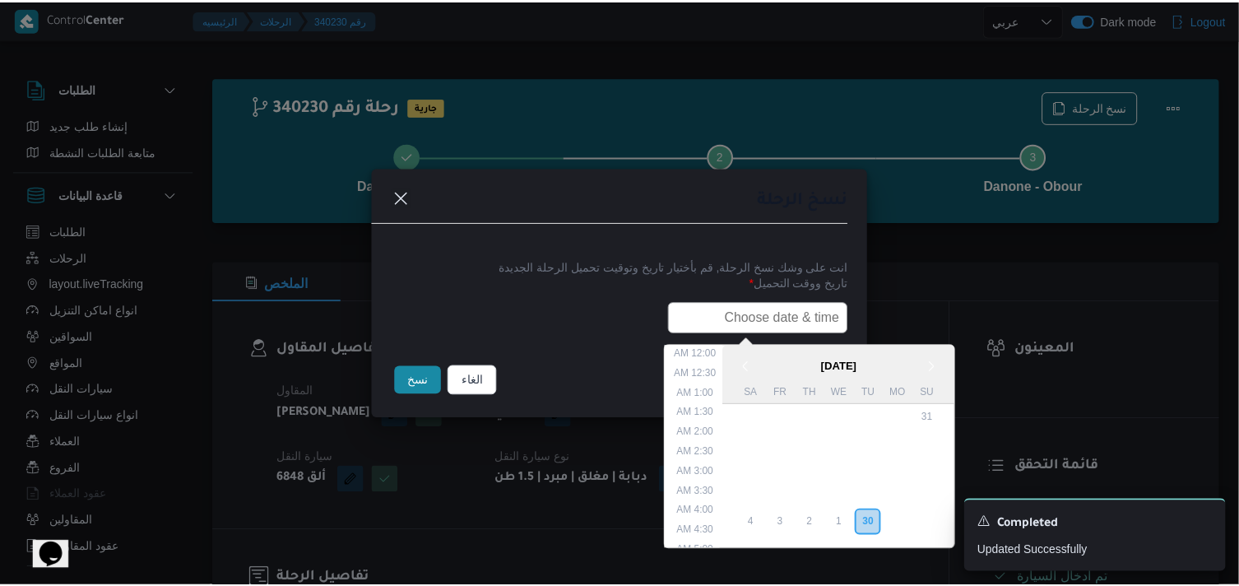
scroll to position [323, 0]
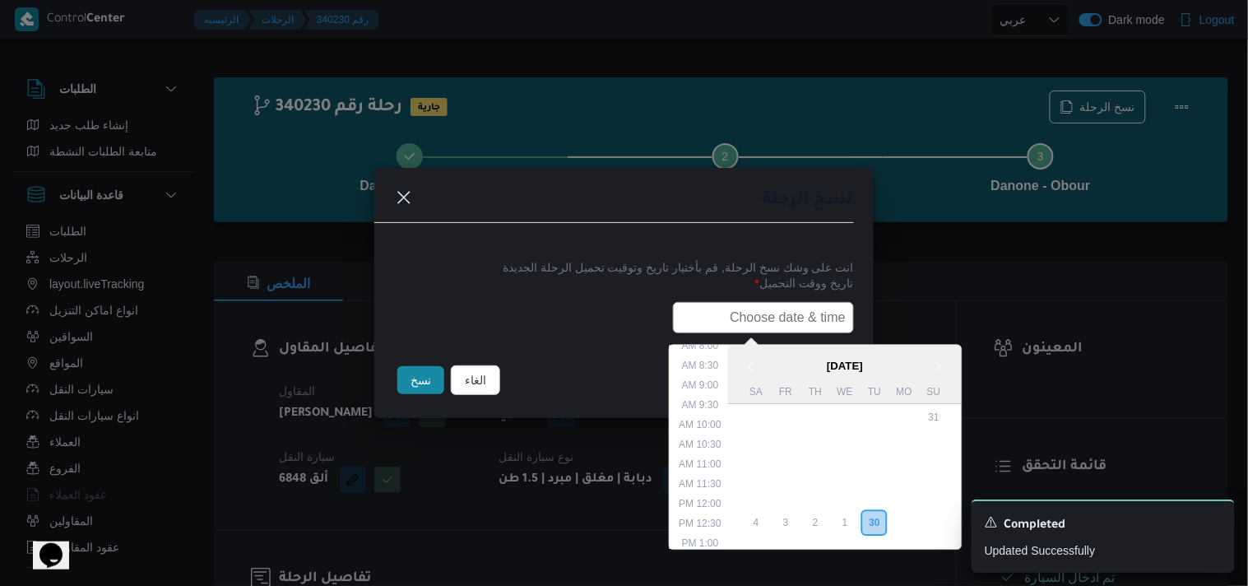
paste input "01/10/2025 6:00AM"
type input "01/10/2025 6:00AM"
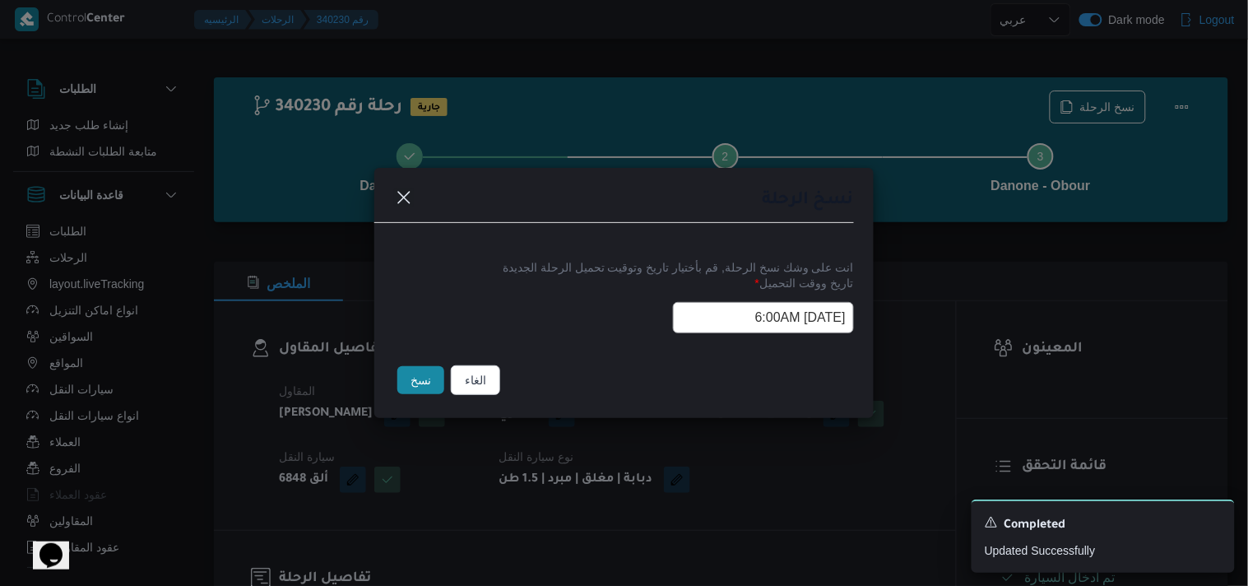
click at [415, 367] on button "نسخ" at bounding box center [420, 380] width 47 height 28
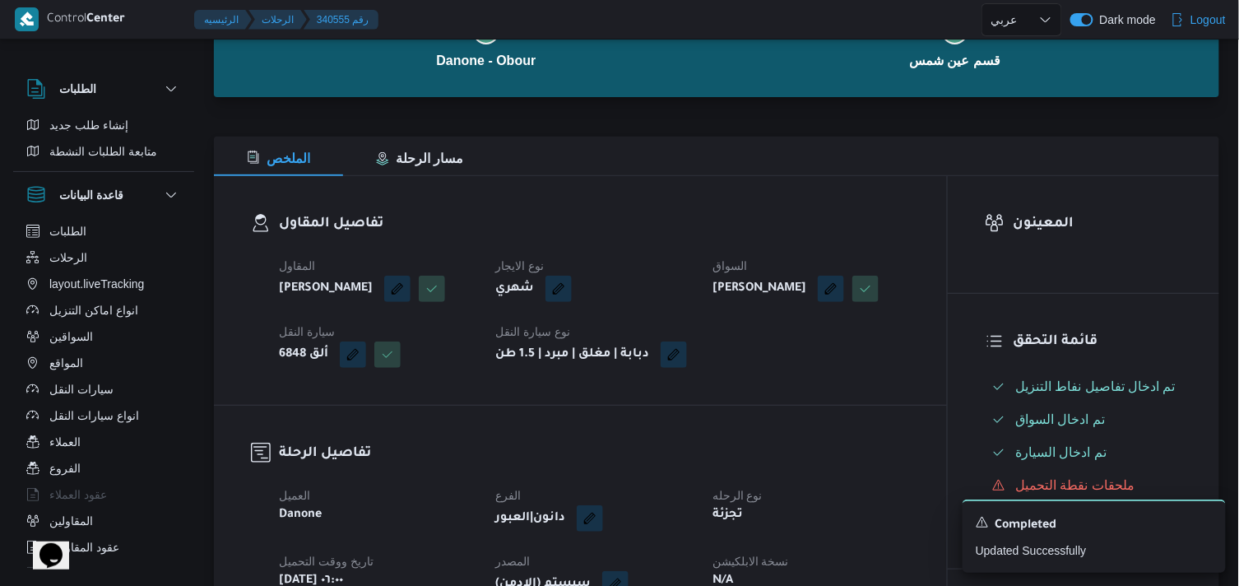
scroll to position [274, 0]
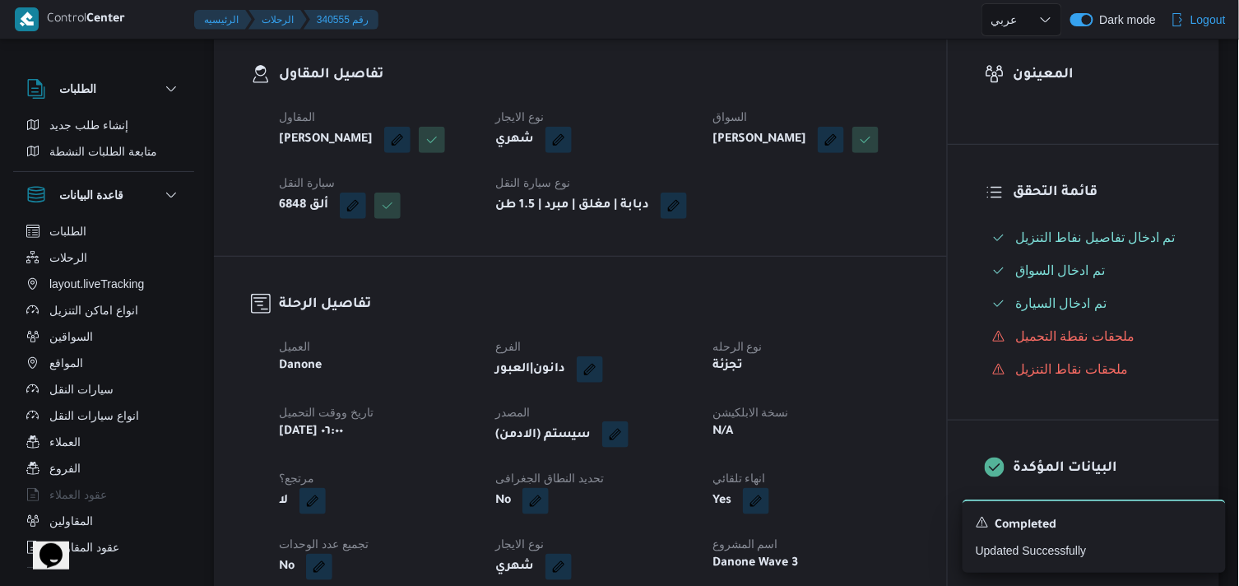
click at [628, 447] on button "button" at bounding box center [615, 434] width 26 height 26
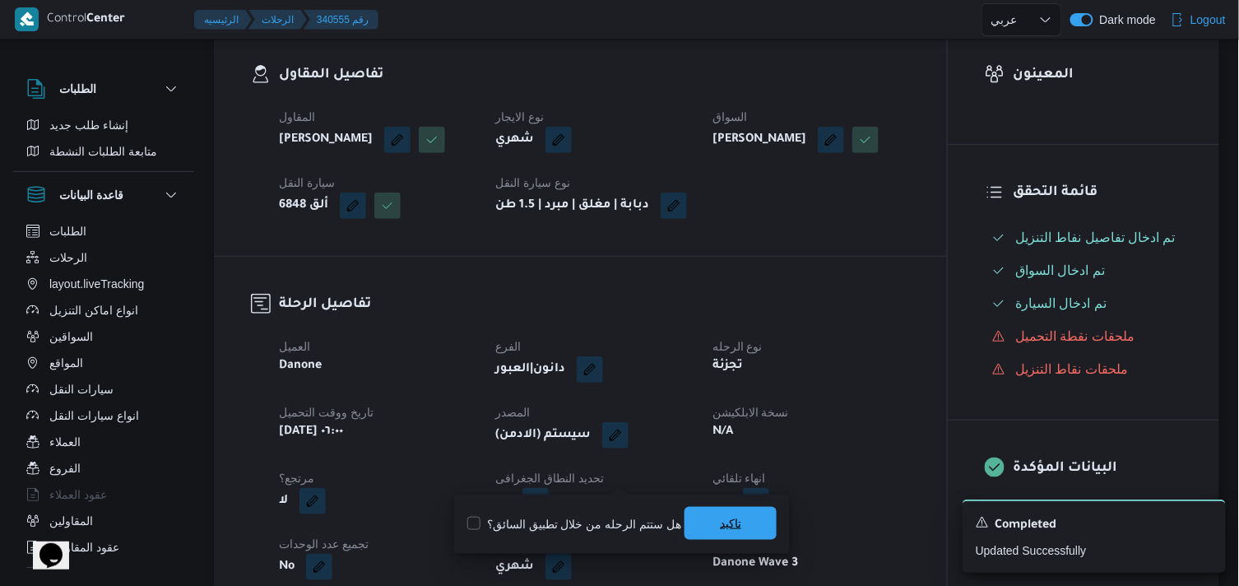
click at [710, 519] on span "تاكيد" at bounding box center [730, 523] width 92 height 33
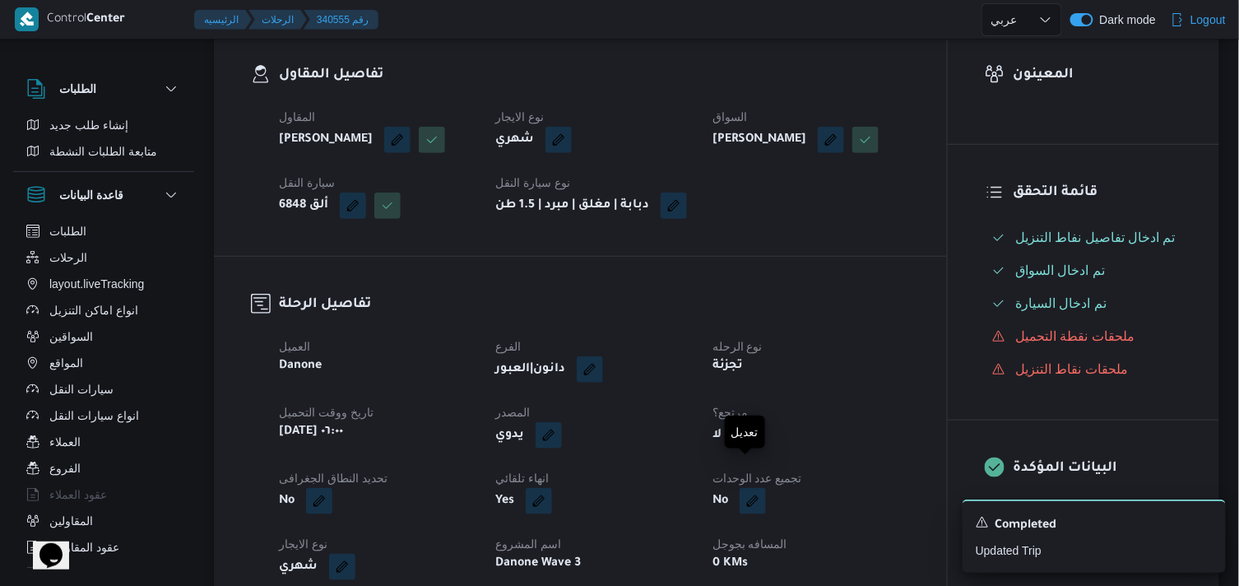
click at [750, 448] on button "button" at bounding box center [746, 435] width 26 height 26
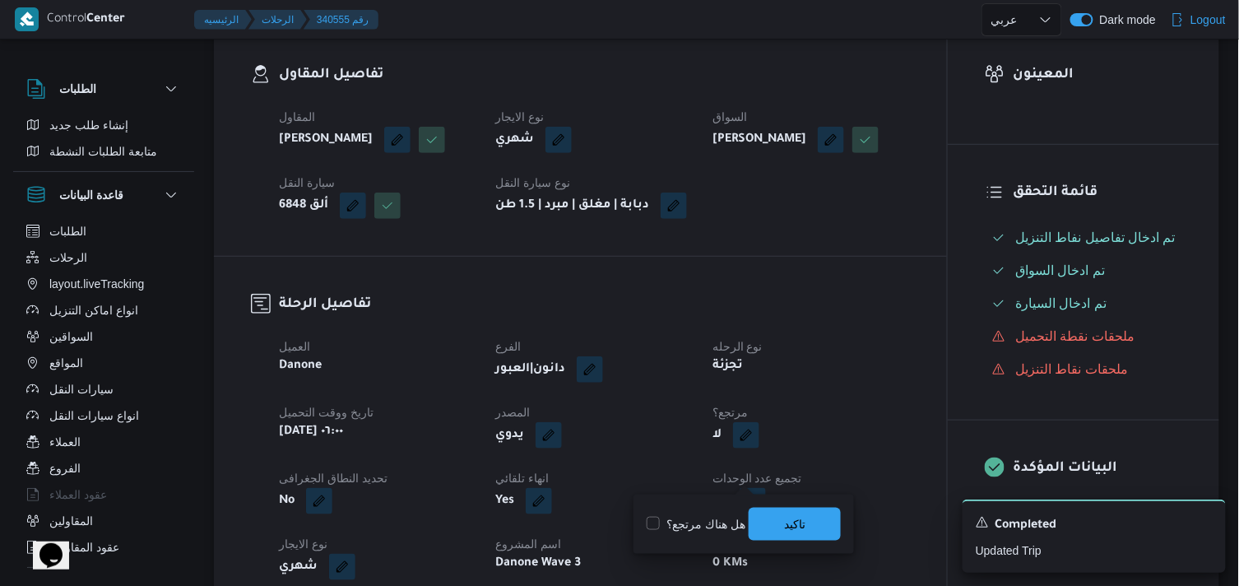
click at [715, 520] on label "هل هناك مرتجع؟" at bounding box center [695, 524] width 99 height 20
checkbox input "true"
click at [768, 530] on span "تاكيد" at bounding box center [794, 523] width 92 height 33
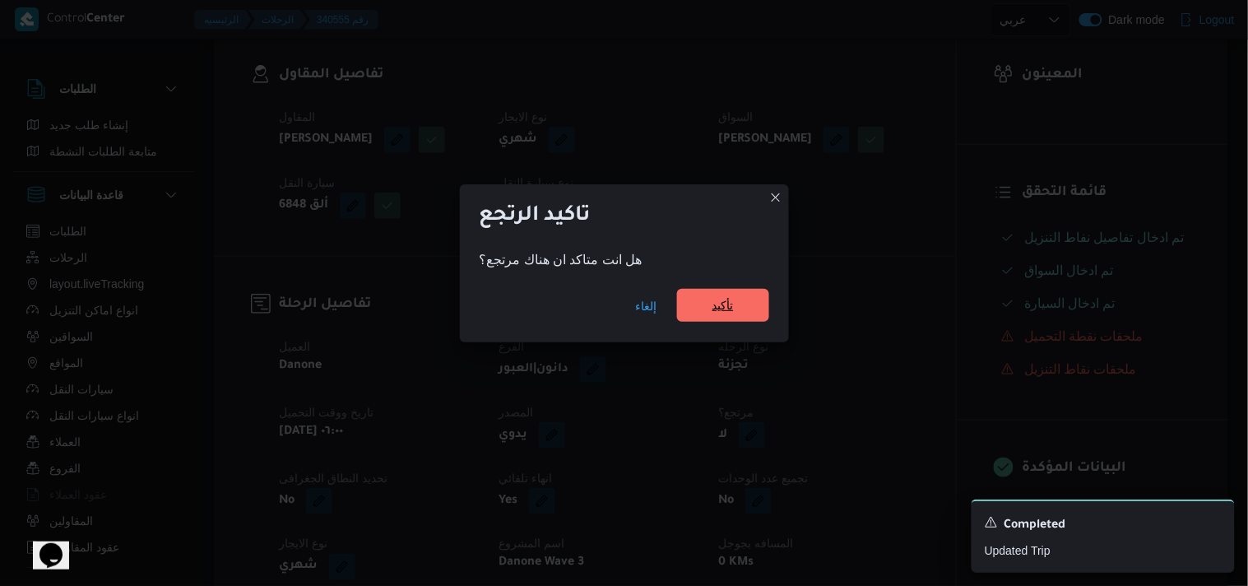
click at [750, 311] on span "تأكيد" at bounding box center [723, 305] width 92 height 33
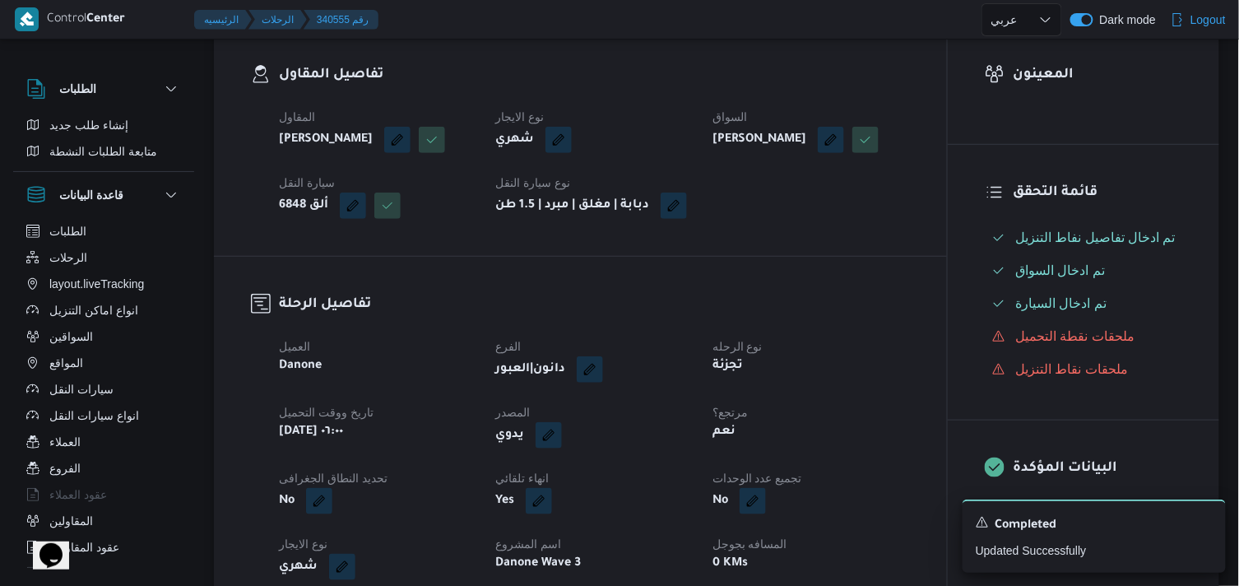
select select "ar"
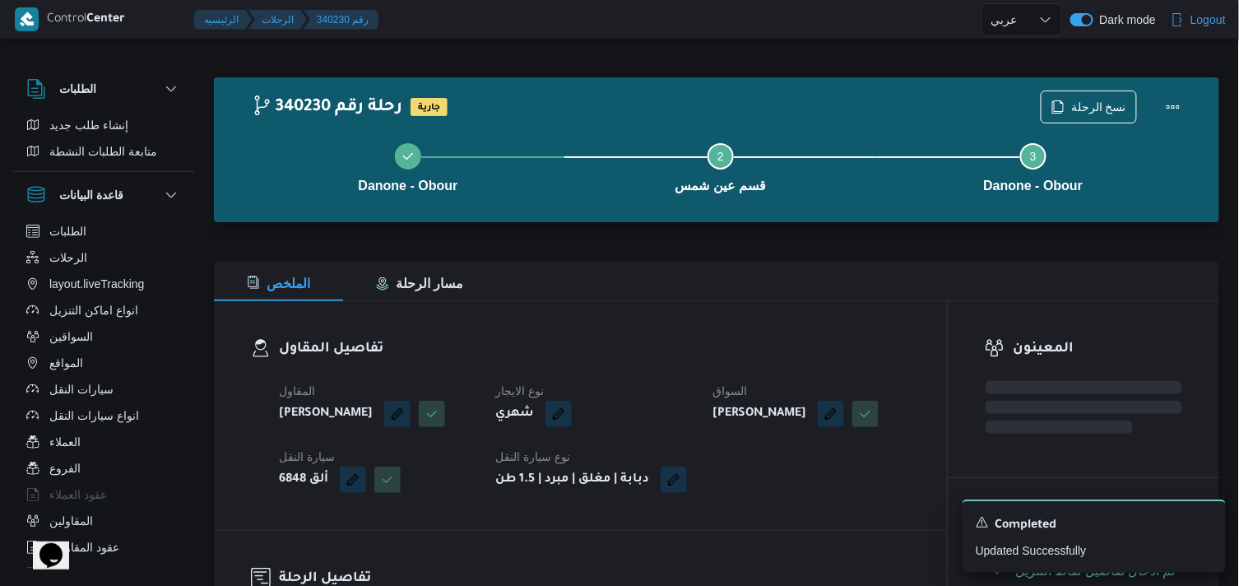
select select "ar"
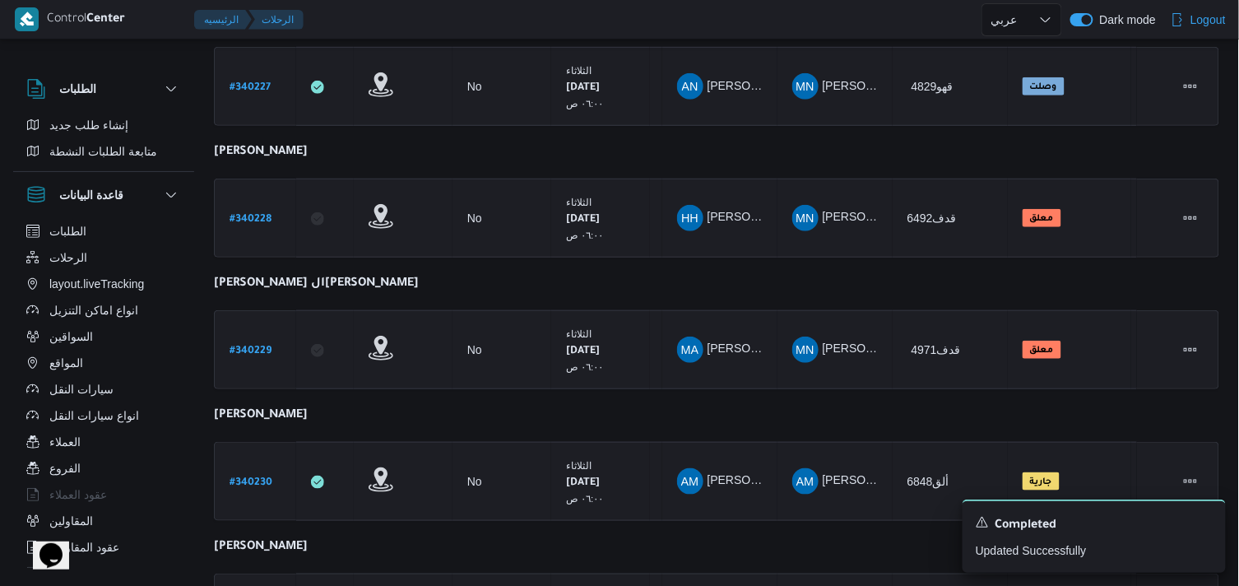
scroll to position [309, 0]
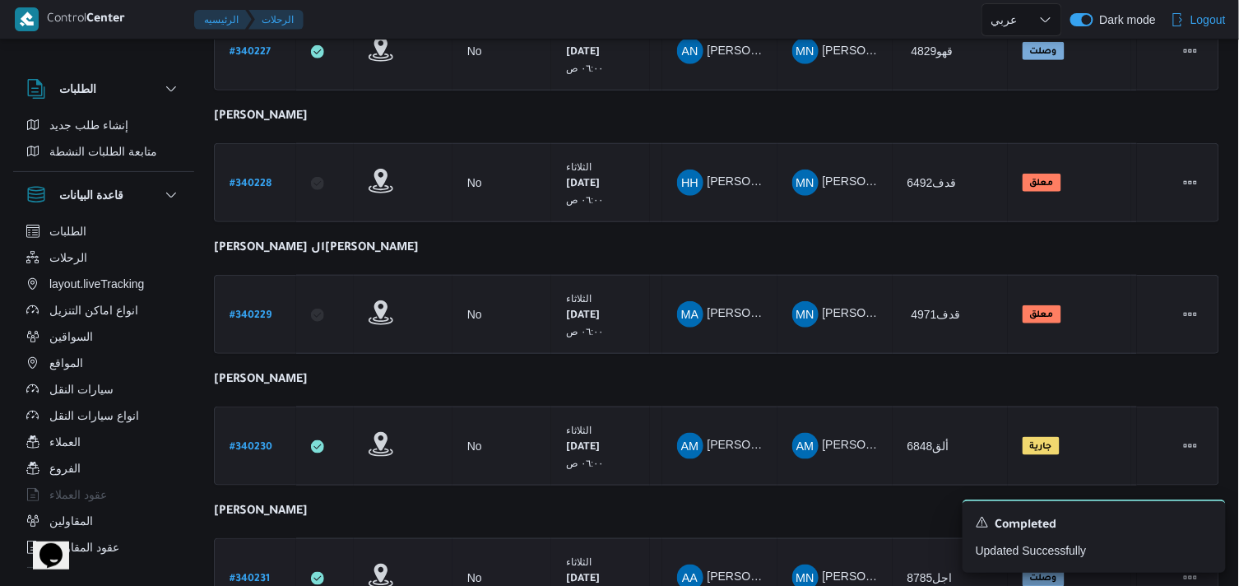
click at [264, 567] on link "# 340231" at bounding box center [249, 578] width 40 height 22
select select "ar"
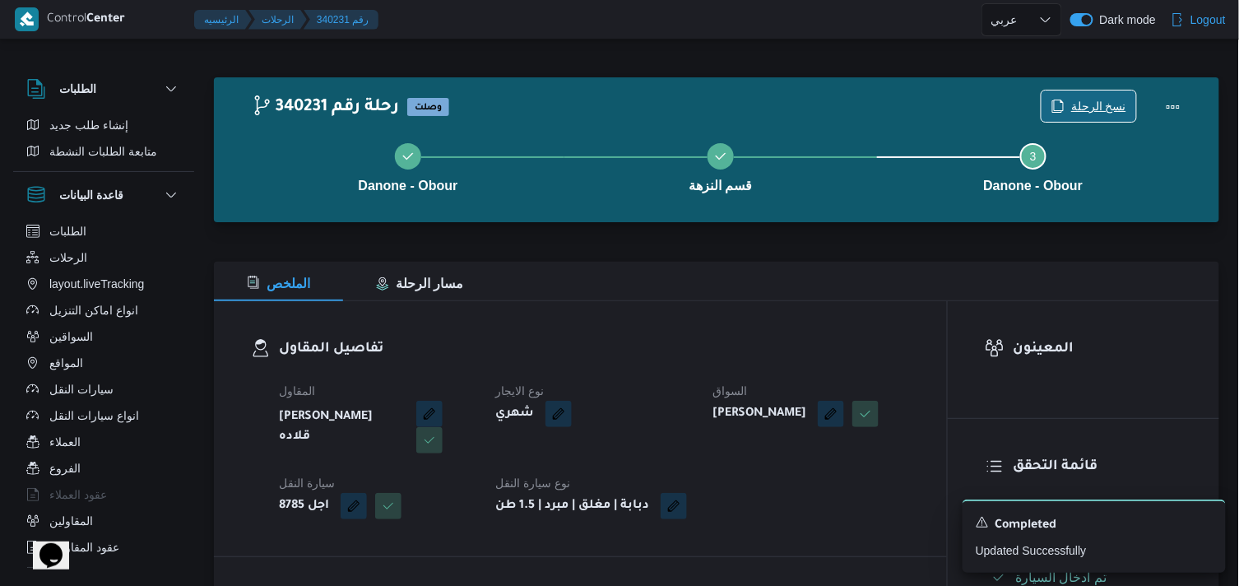
click at [1125, 95] on span "نسخ الرحلة" at bounding box center [1088, 105] width 95 height 31
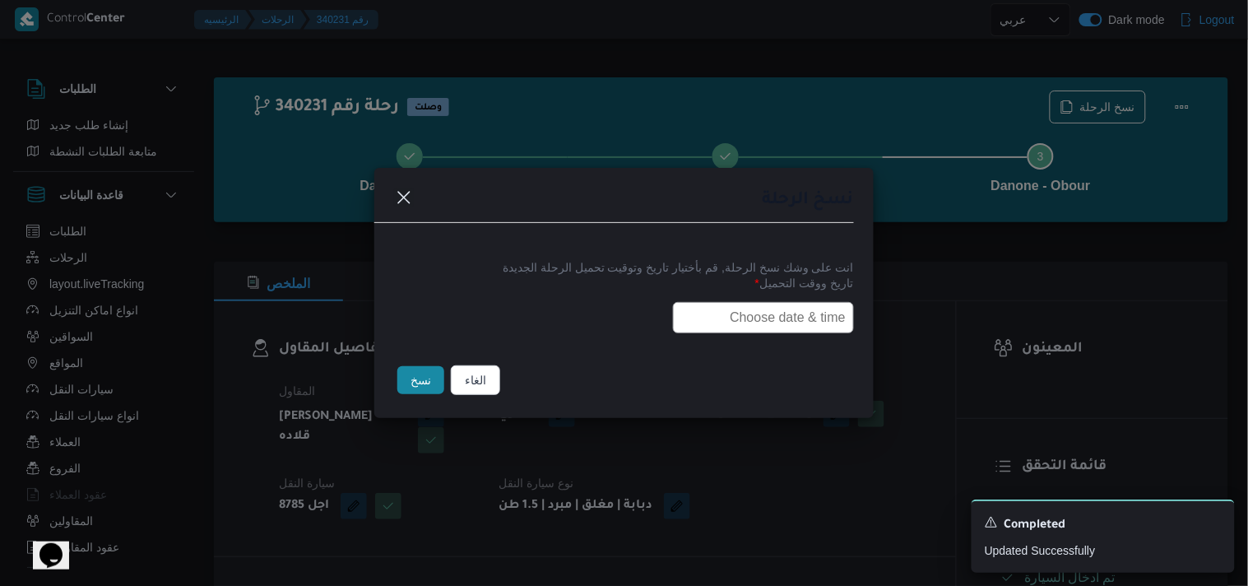
click at [800, 309] on input "text" at bounding box center [763, 317] width 181 height 31
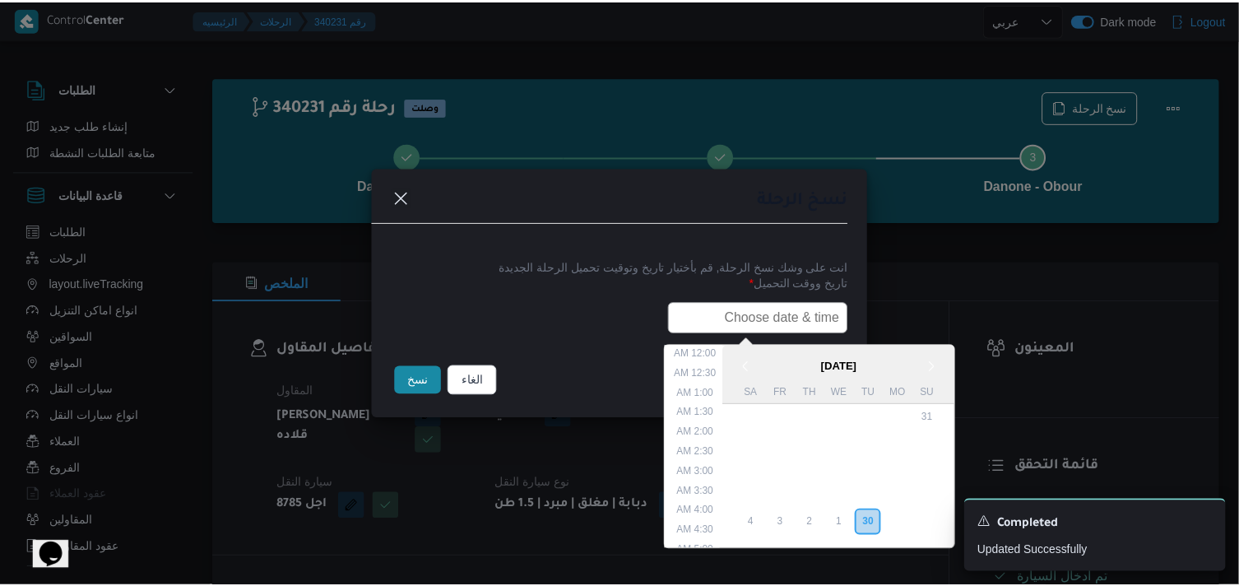
scroll to position [323, 0]
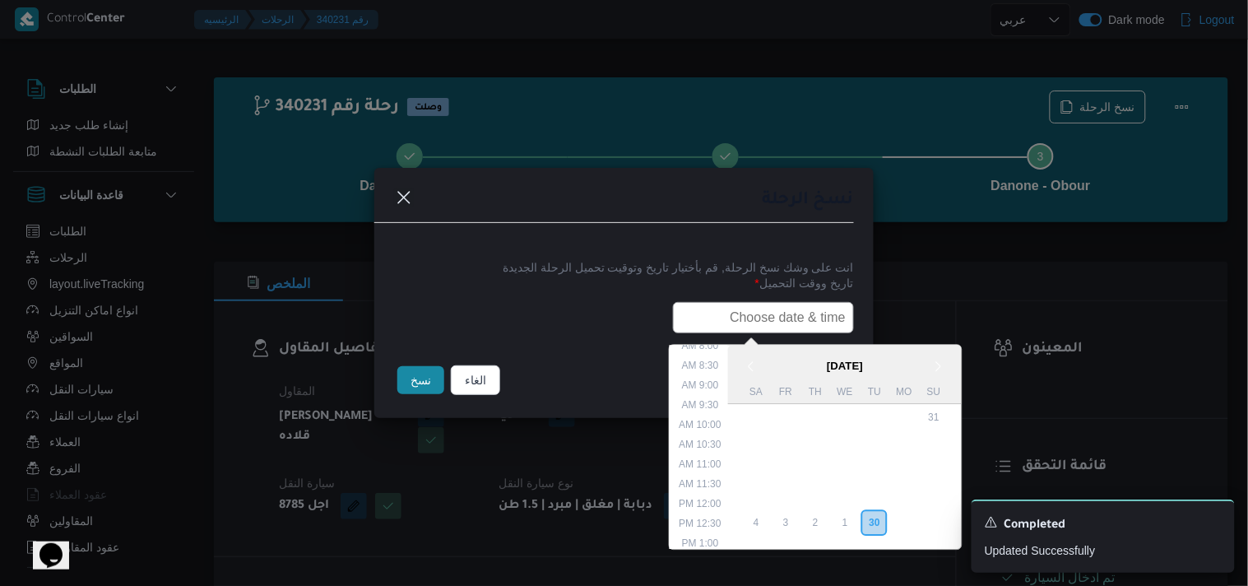
type input "01/10/2025 6:00AM"
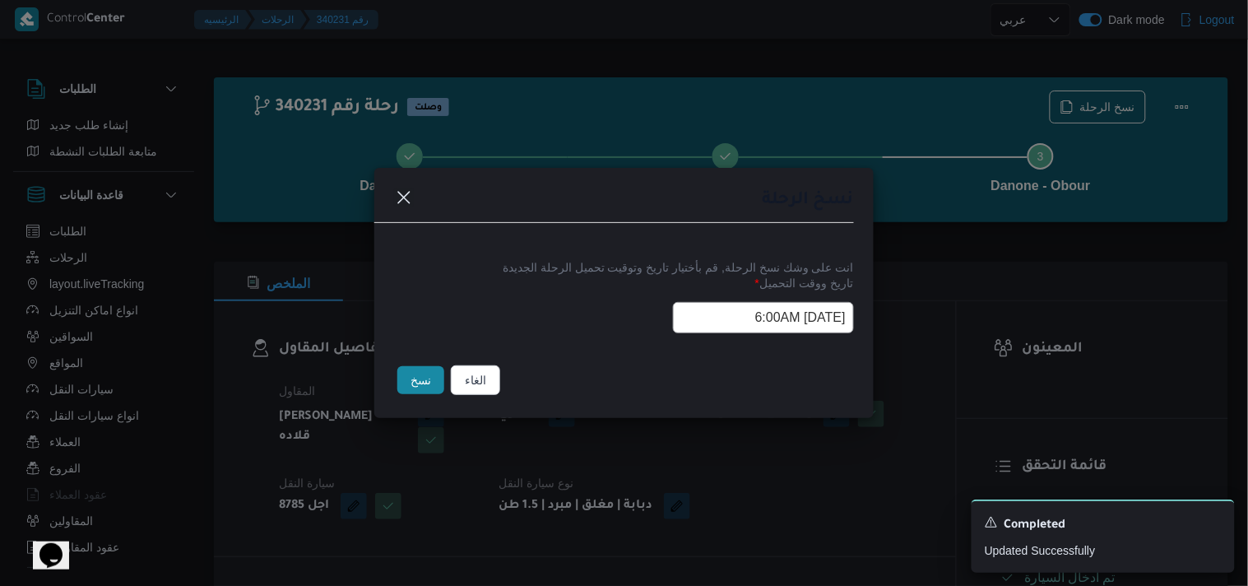
click at [382, 397] on div "الغاء نسخ" at bounding box center [623, 383] width 499 height 69
click at [401, 391] on button "نسخ" at bounding box center [420, 380] width 47 height 28
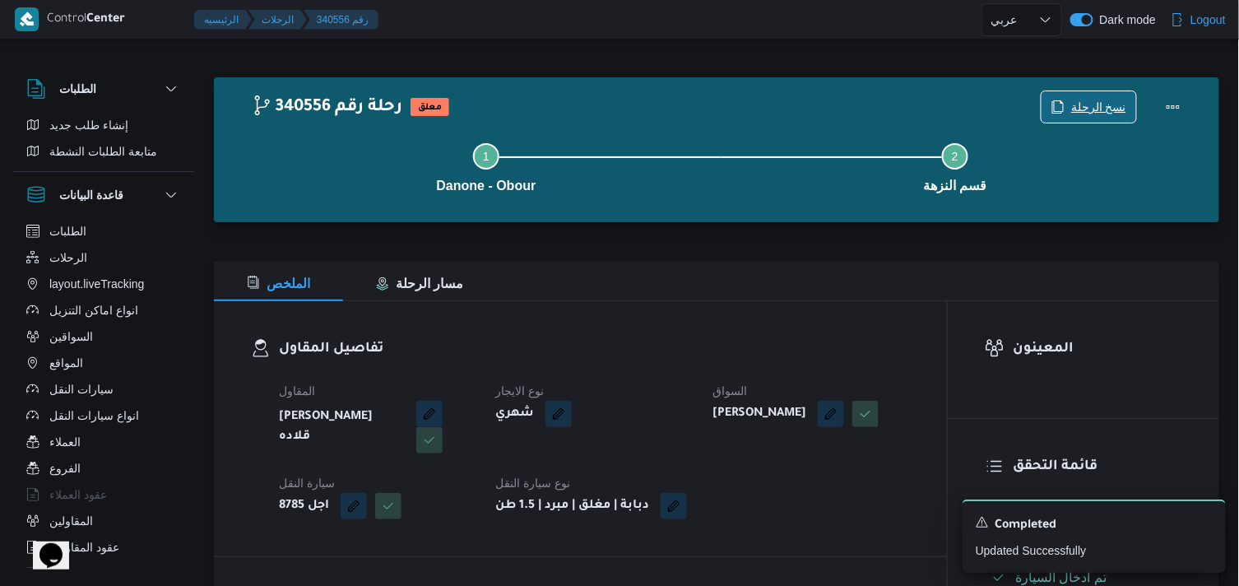
scroll to position [274, 0]
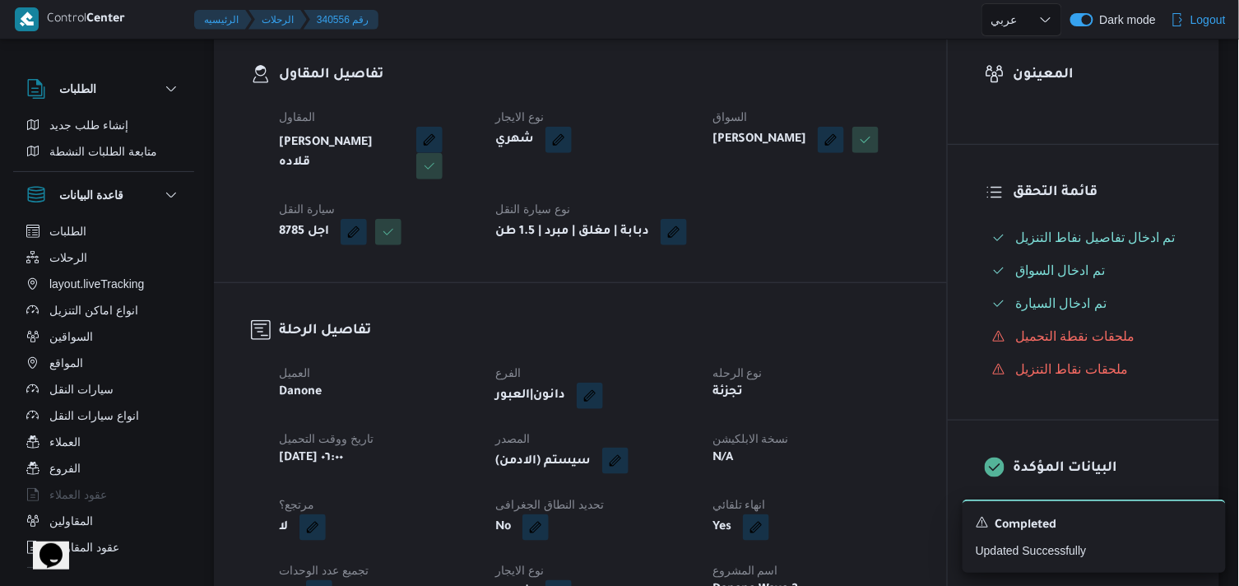
click at [626, 474] on button "button" at bounding box center [615, 460] width 26 height 26
click at [711, 519] on span "تاكيد" at bounding box center [730, 523] width 92 height 33
click at [744, 474] on button "button" at bounding box center [746, 460] width 26 height 26
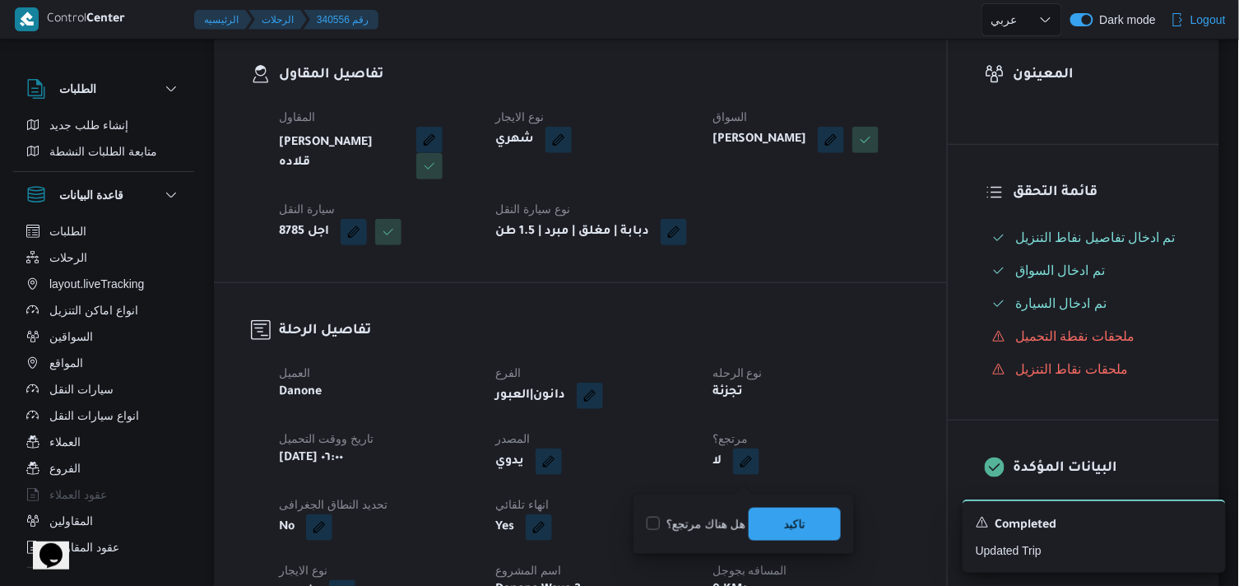
click at [713, 520] on label "هل هناك مرتجع؟" at bounding box center [695, 524] width 99 height 20
checkbox input "true"
click at [773, 522] on span "تاكيد" at bounding box center [794, 523] width 92 height 33
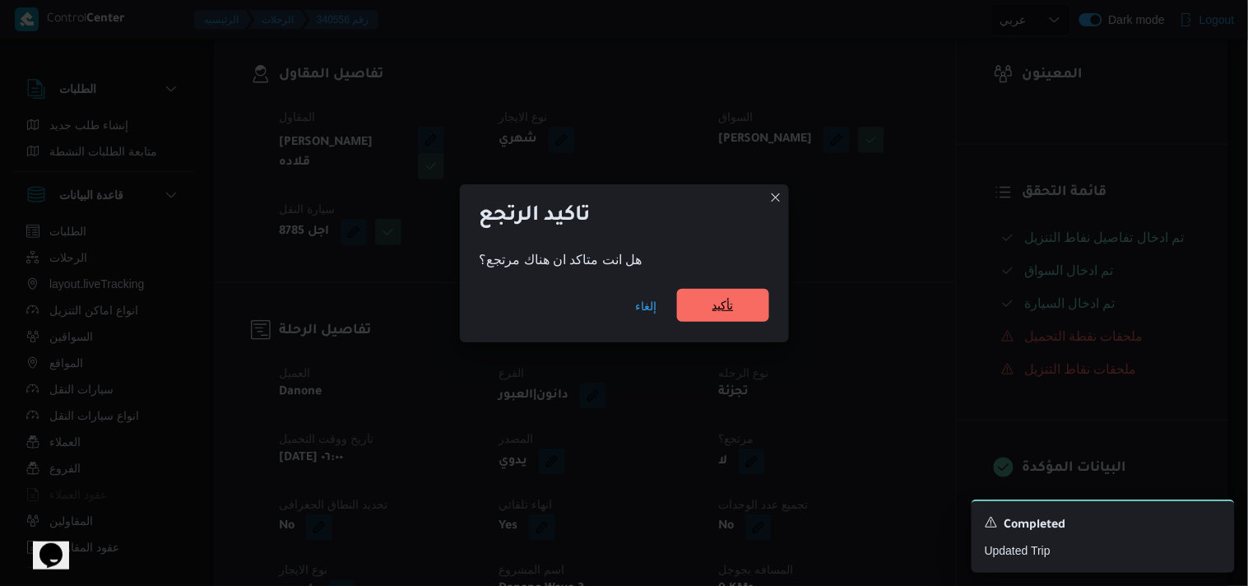
click at [741, 294] on span "تأكيد" at bounding box center [723, 305] width 92 height 33
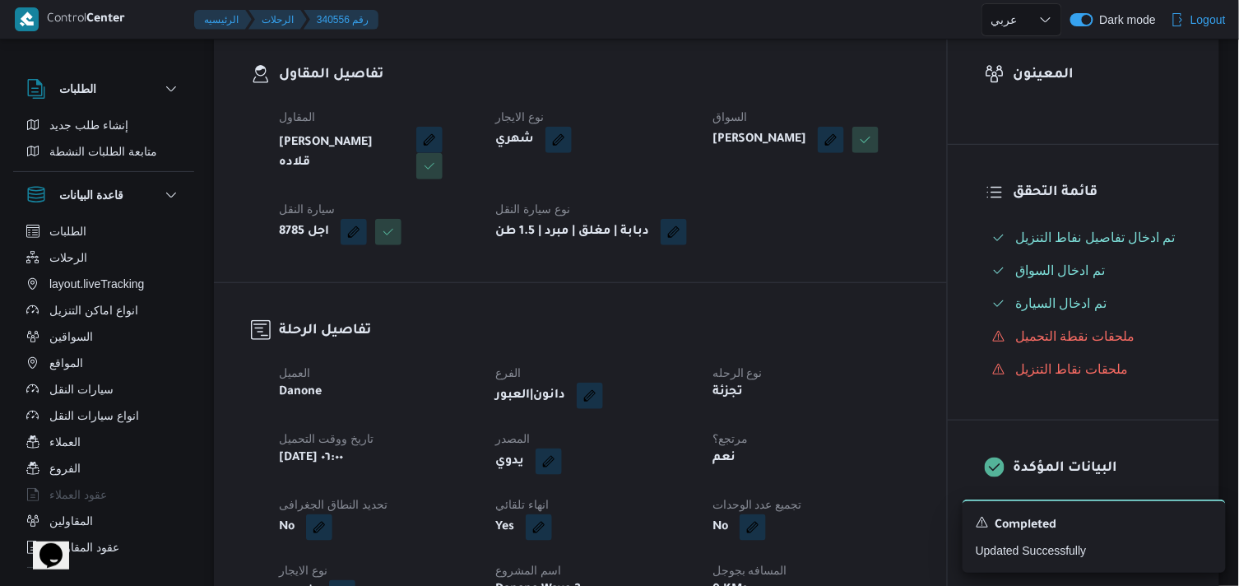
select select "ar"
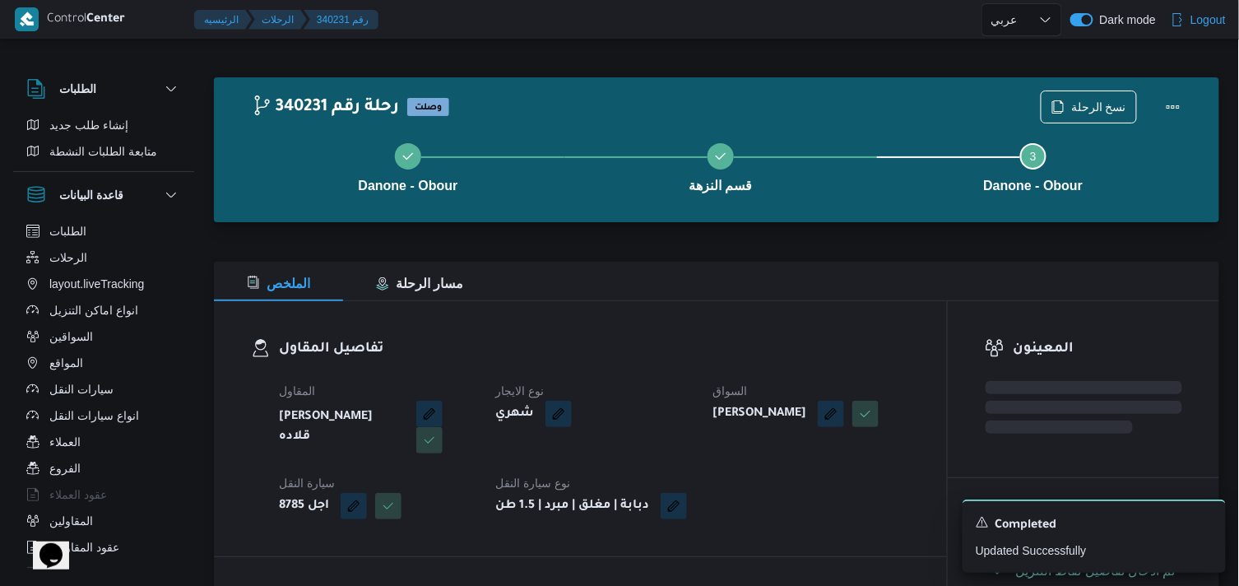
select select "ar"
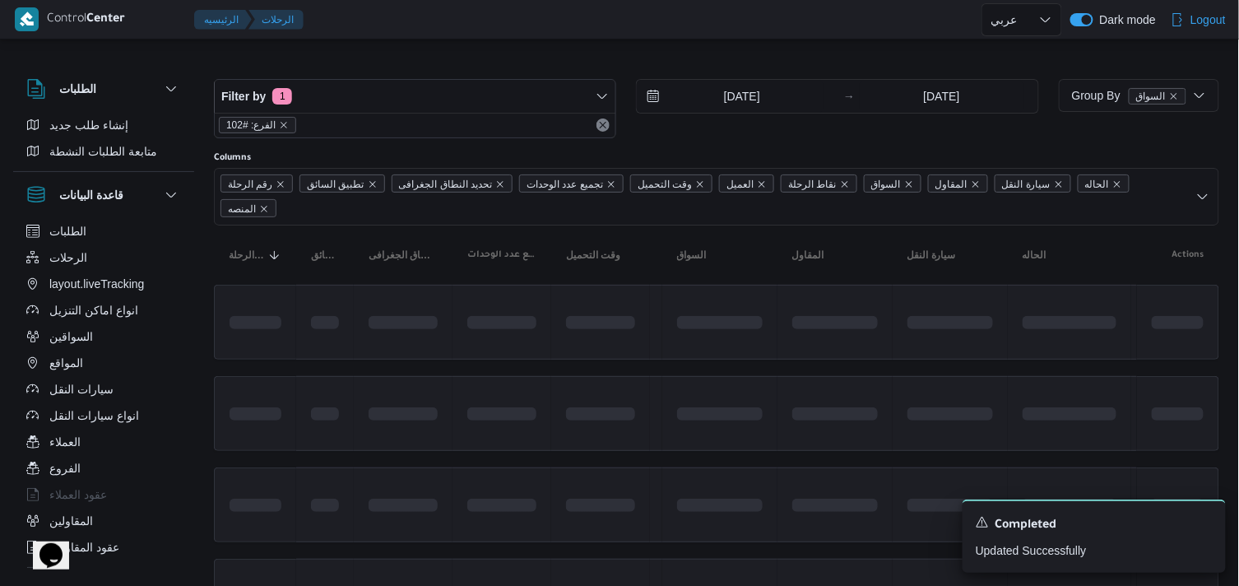
scroll to position [309, 0]
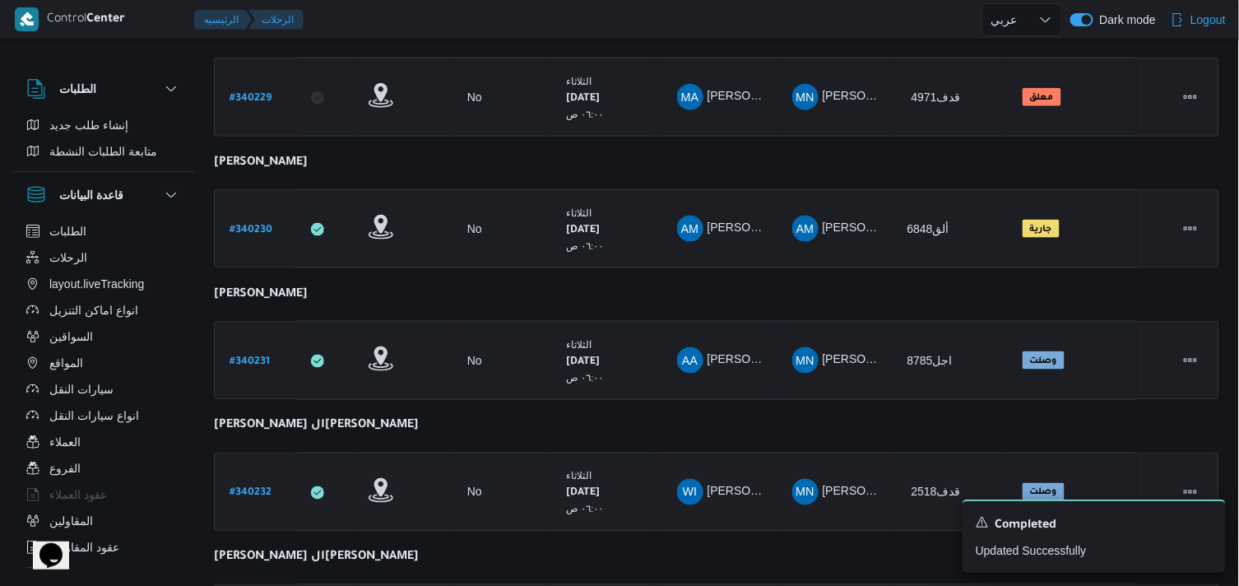
click at [266, 488] on b "# 340232" at bounding box center [250, 494] width 42 height 12
select select "ar"
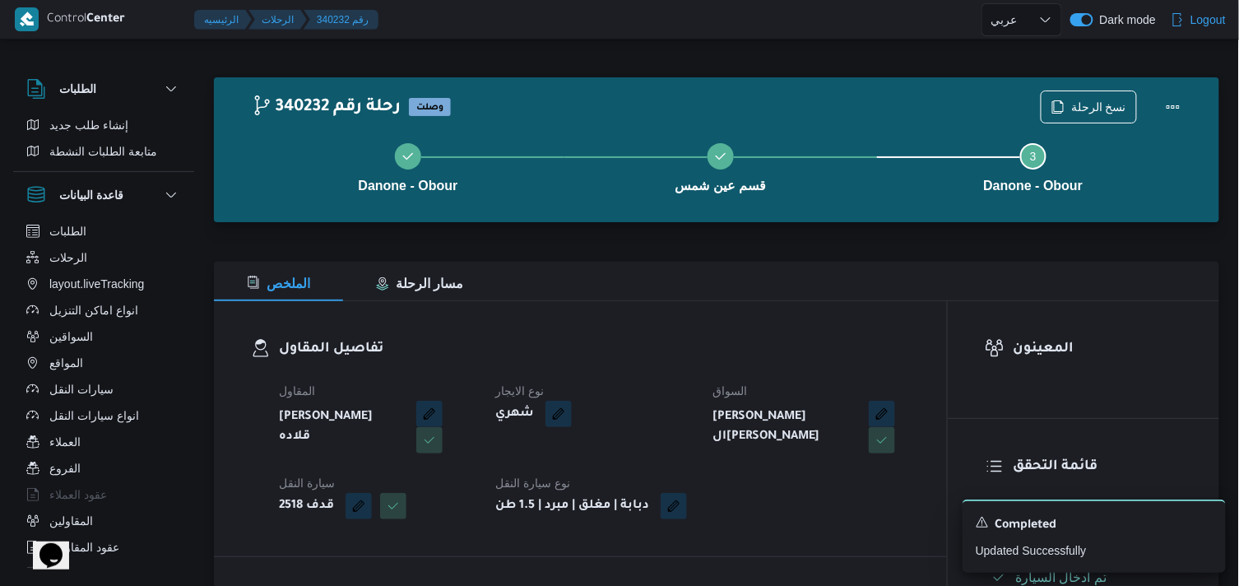
click at [1090, 83] on div "نسخ الرحلة" at bounding box center [1114, 107] width 169 height 53
click at [1089, 103] on span "نسخ الرحلة" at bounding box center [1098, 106] width 55 height 20
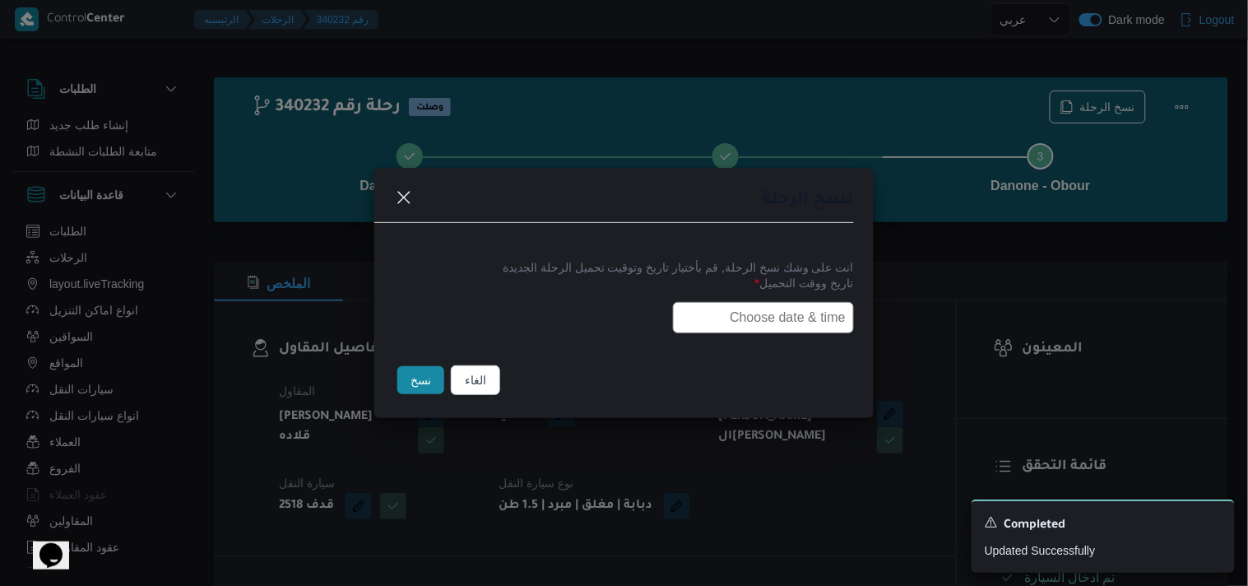
drag, startPoint x: 786, startPoint y: 316, endPoint x: 766, endPoint y: 330, distance: 24.2
click at [786, 316] on input "text" at bounding box center [763, 317] width 181 height 31
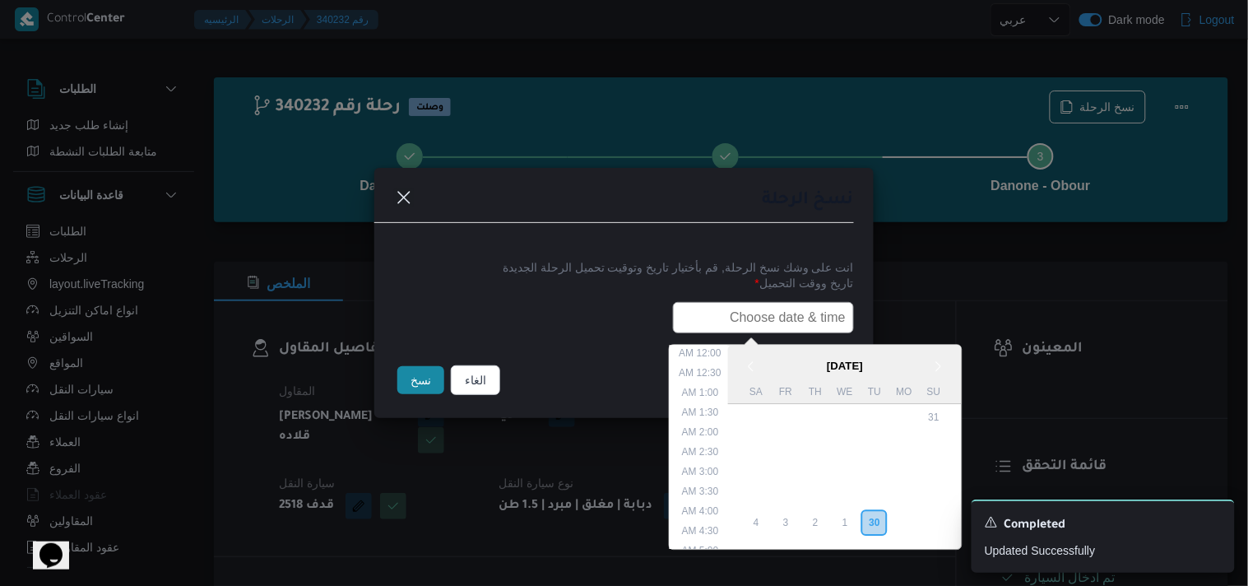
scroll to position [323, 0]
type input "01/10/2025 6:00AM"
click at [436, 382] on button "نسخ" at bounding box center [420, 380] width 47 height 28
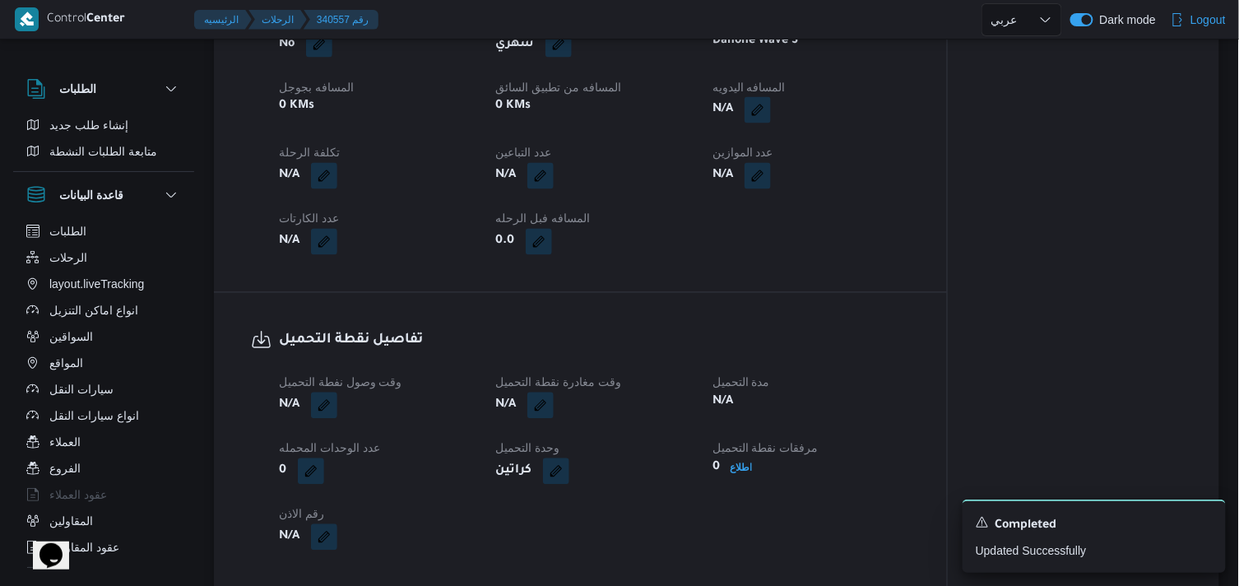
scroll to position [365, 0]
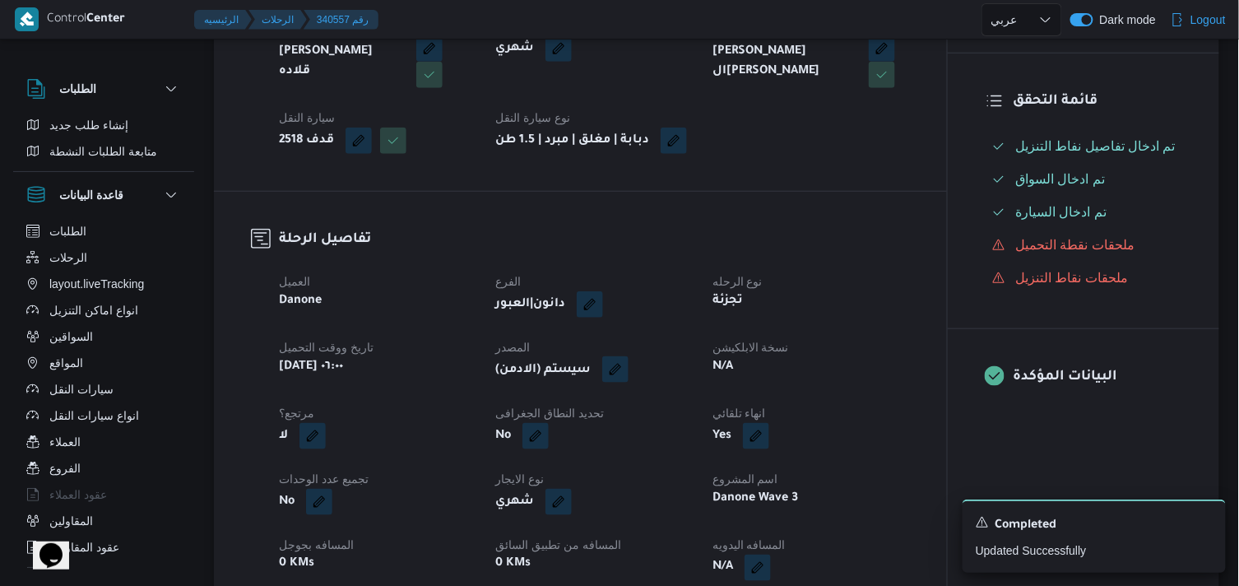
click at [612, 382] on button "button" at bounding box center [615, 369] width 26 height 26
click at [699, 430] on span "تاكيد" at bounding box center [730, 431] width 92 height 33
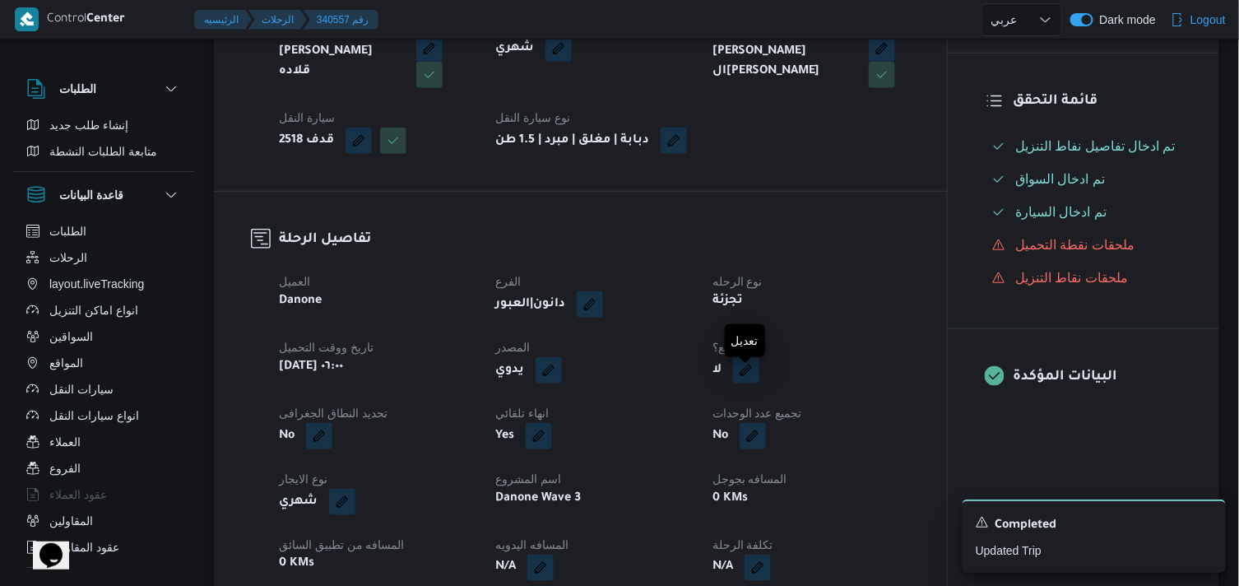
click at [735, 382] on button "button" at bounding box center [746, 370] width 26 height 26
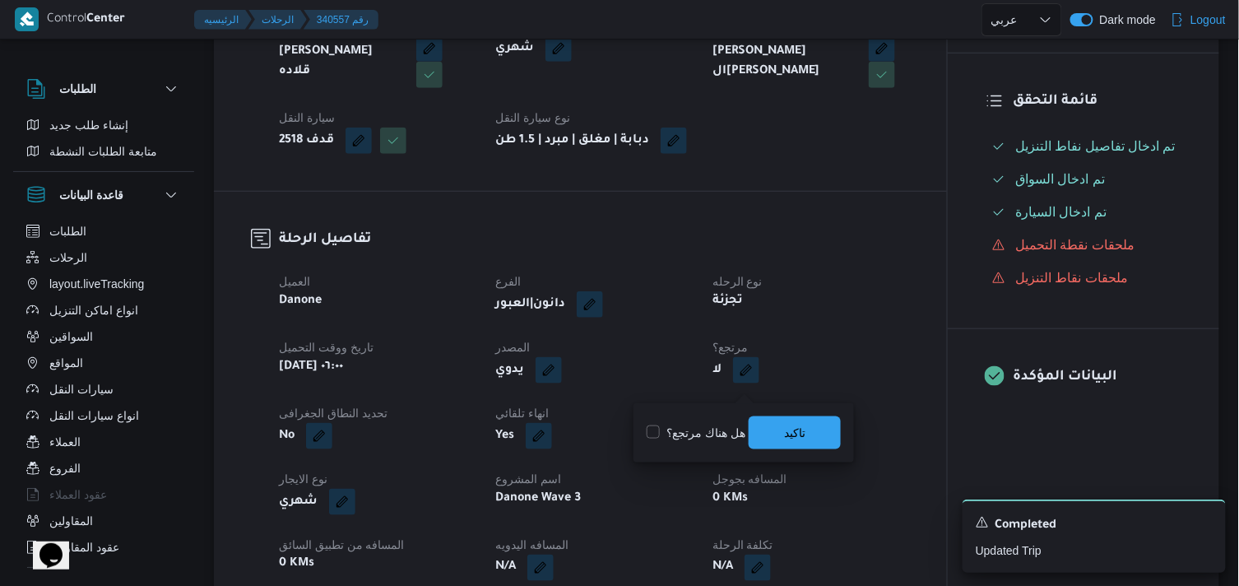
click at [724, 429] on label "هل هناك مرتجع؟" at bounding box center [695, 433] width 99 height 20
checkbox input "true"
click at [780, 439] on span "تاكيد" at bounding box center [794, 431] width 92 height 33
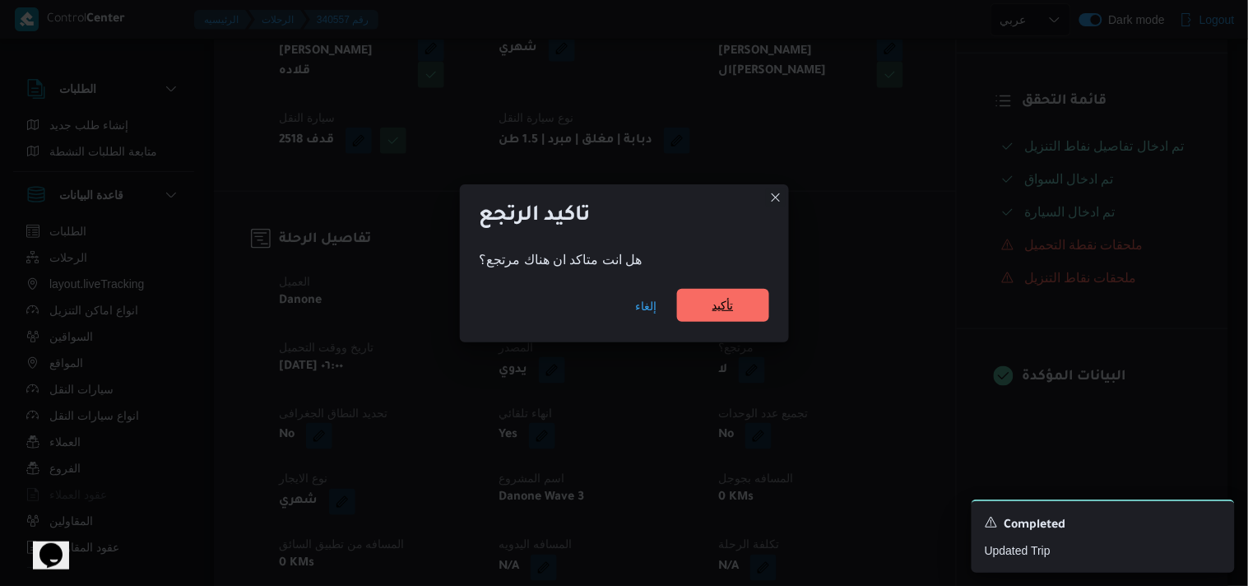
click at [743, 299] on span "تأكيد" at bounding box center [723, 305] width 92 height 33
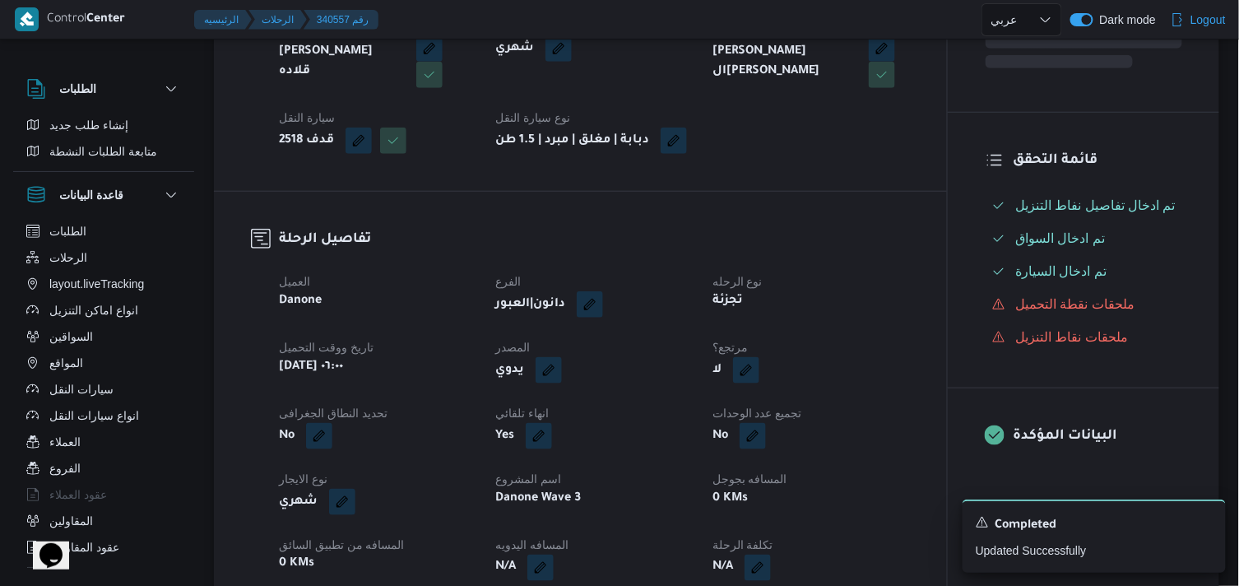
select select "ar"
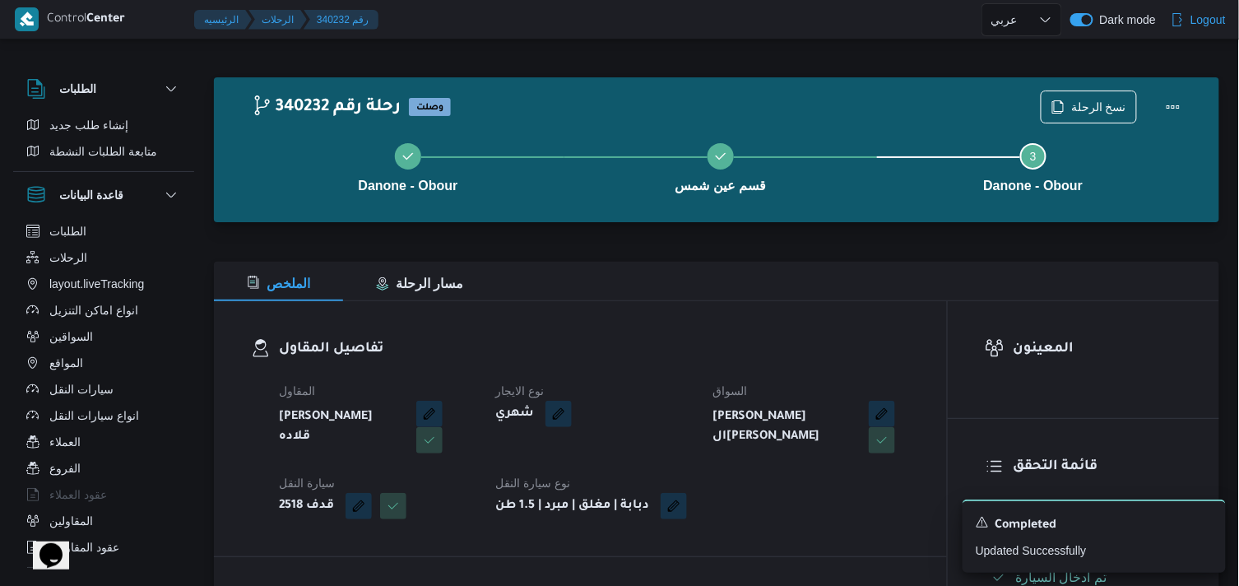
select select "ar"
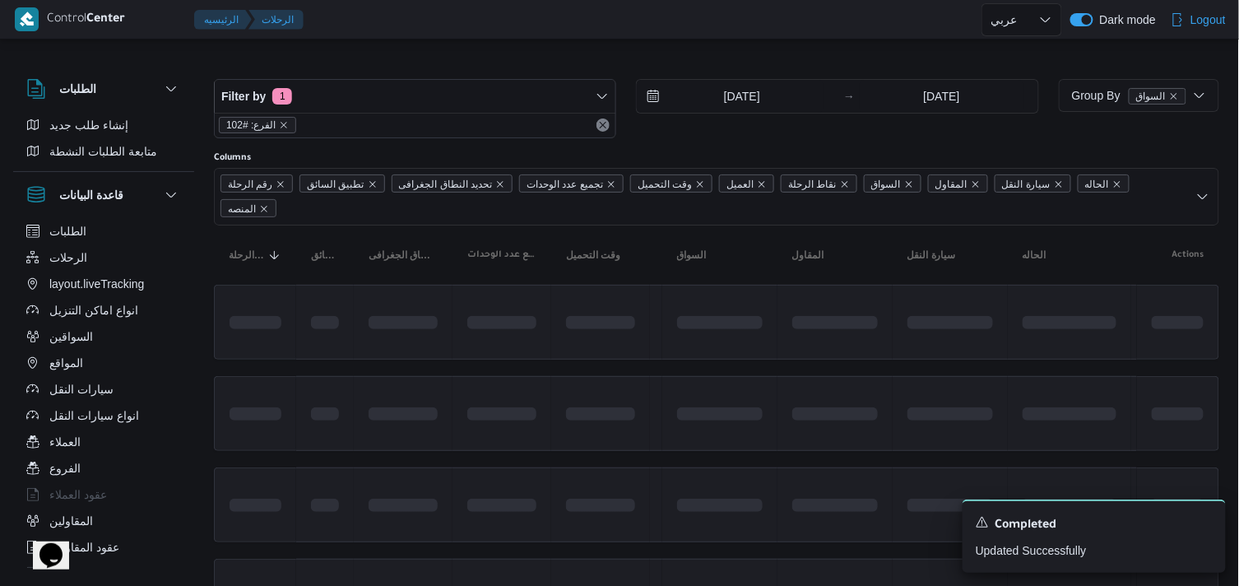
scroll to position [379, 0]
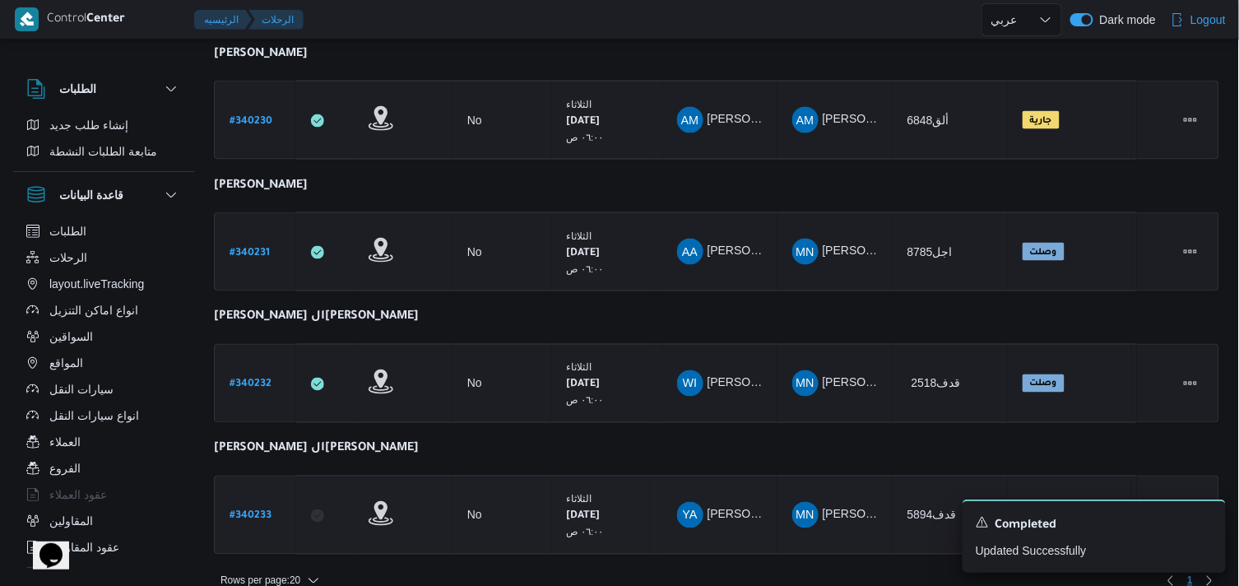
click at [268, 511] on b "# 340233" at bounding box center [250, 517] width 42 height 12
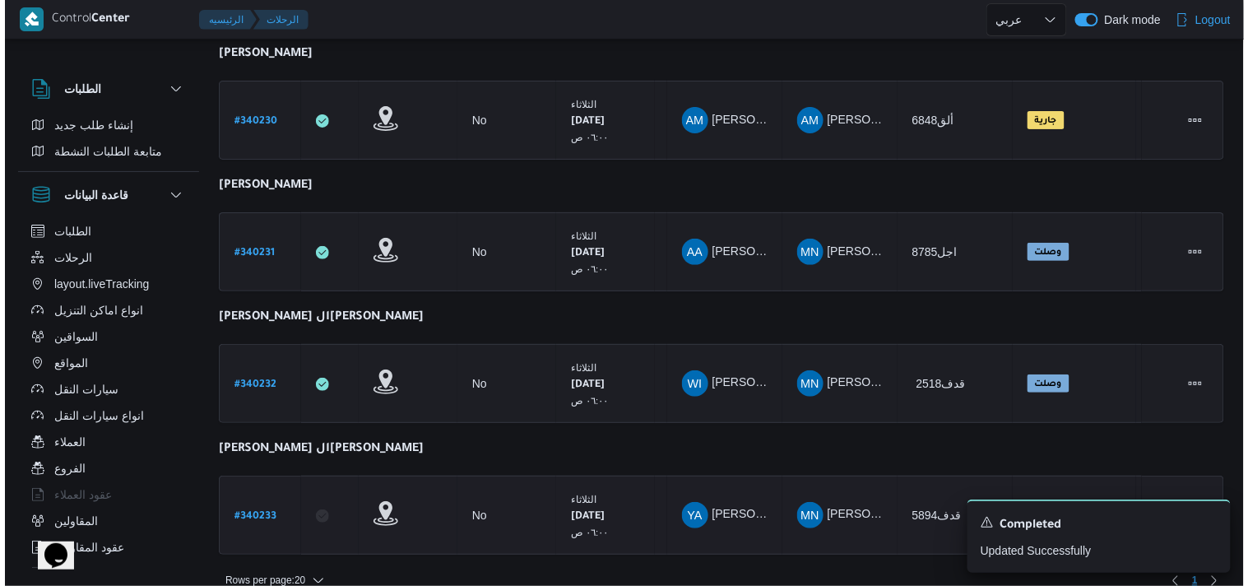
scroll to position [44, 0]
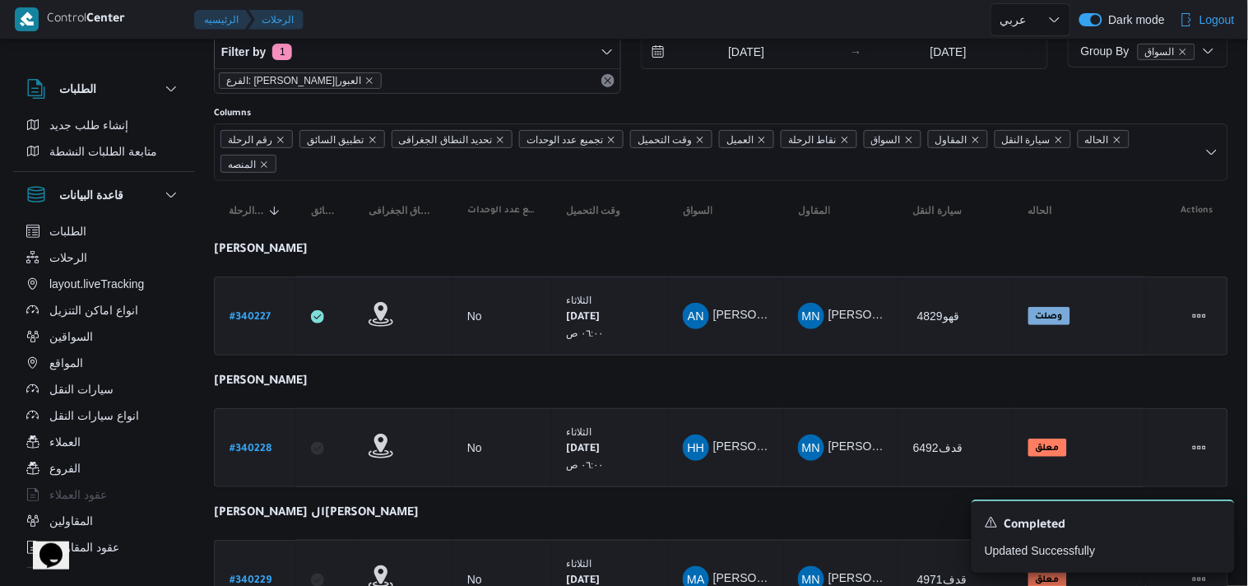
select select "ar"
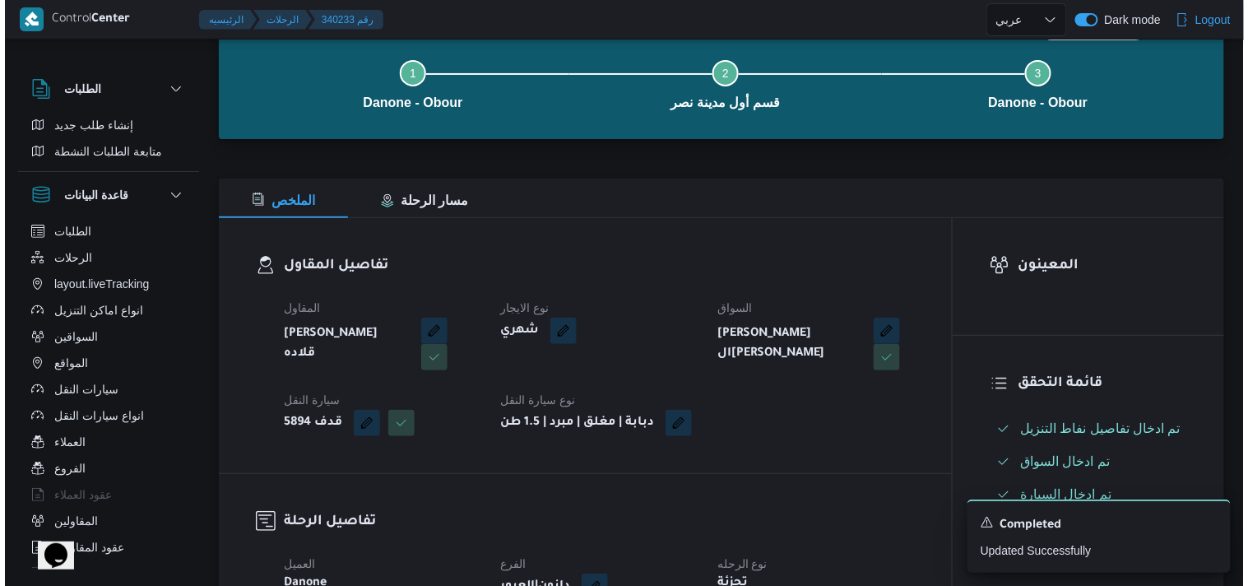
scroll to position [0, 0]
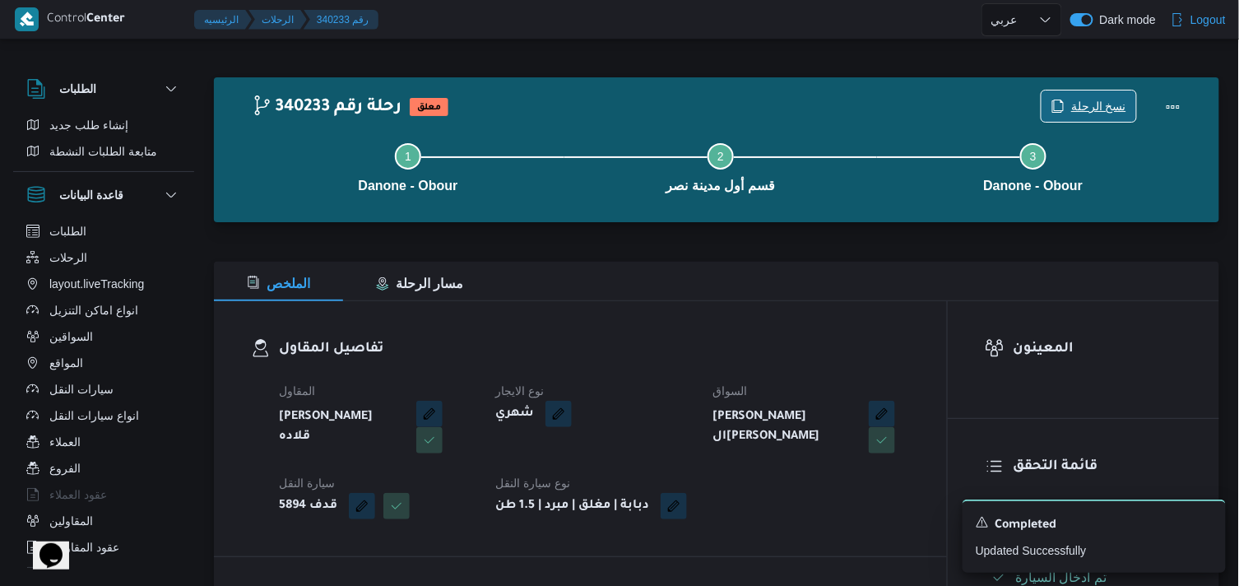
click at [1115, 100] on span "نسخ الرحلة" at bounding box center [1098, 106] width 55 height 20
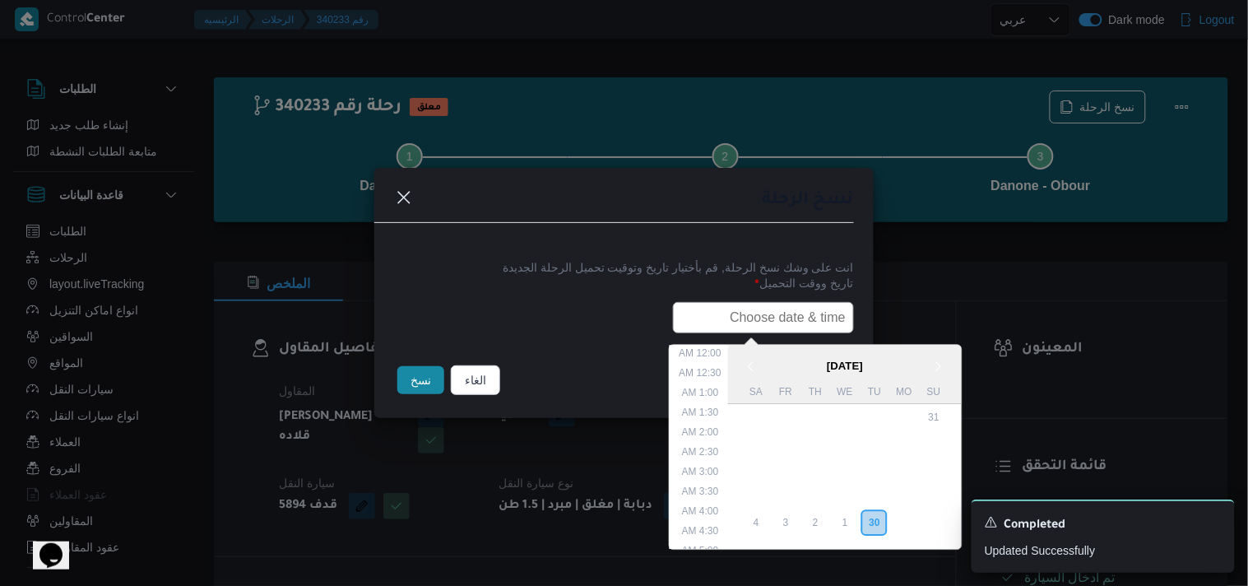
drag, startPoint x: 771, startPoint y: 305, endPoint x: 744, endPoint y: 330, distance: 36.1
click at [771, 305] on input "text" at bounding box center [763, 317] width 181 height 31
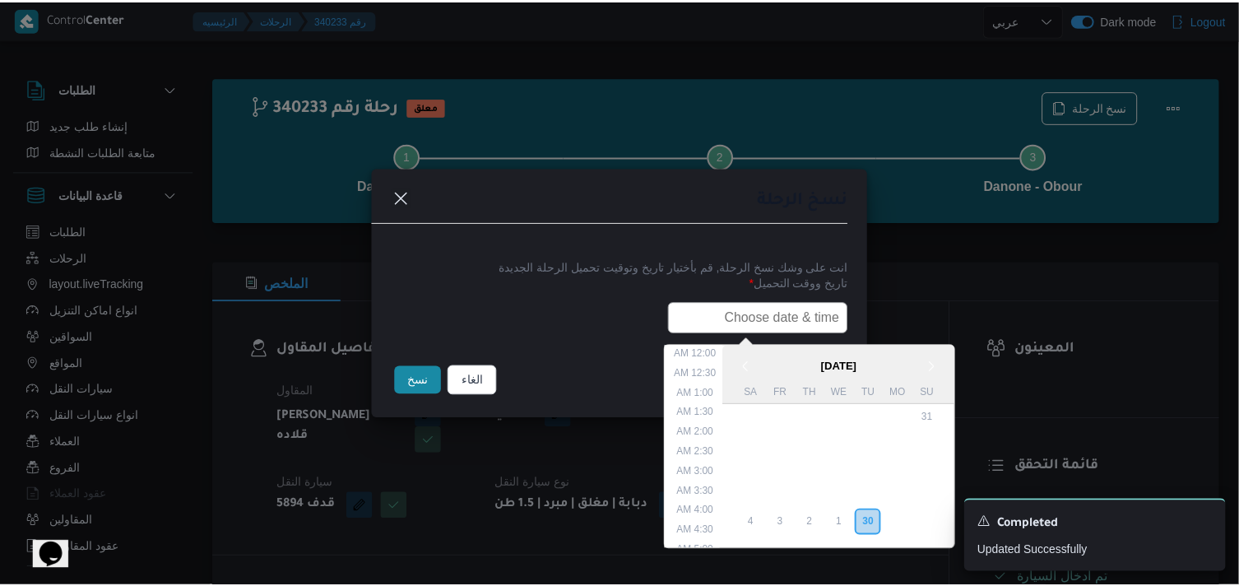
scroll to position [323, 0]
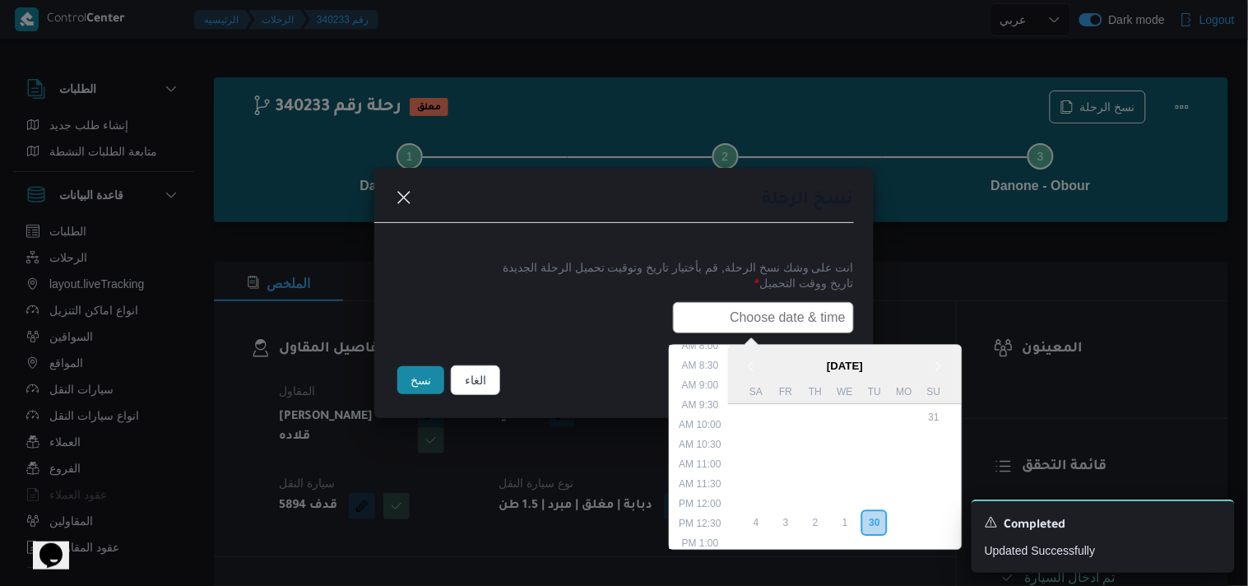
type input "01/10/2025 6:00AM"
click at [437, 373] on button "نسخ" at bounding box center [420, 380] width 47 height 28
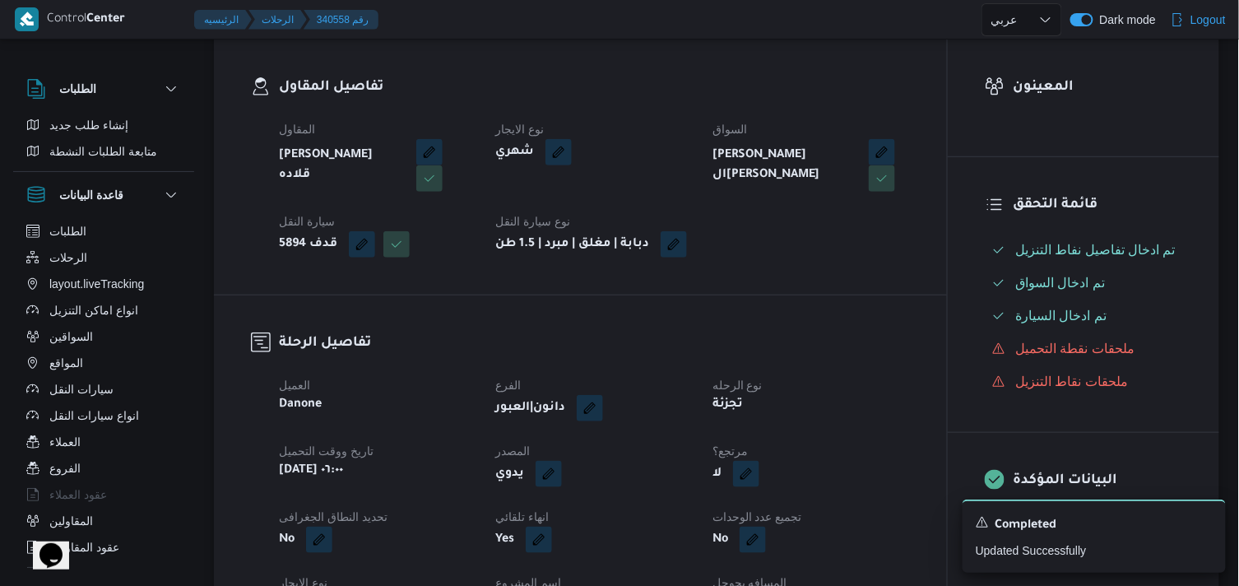
scroll to position [365, 0]
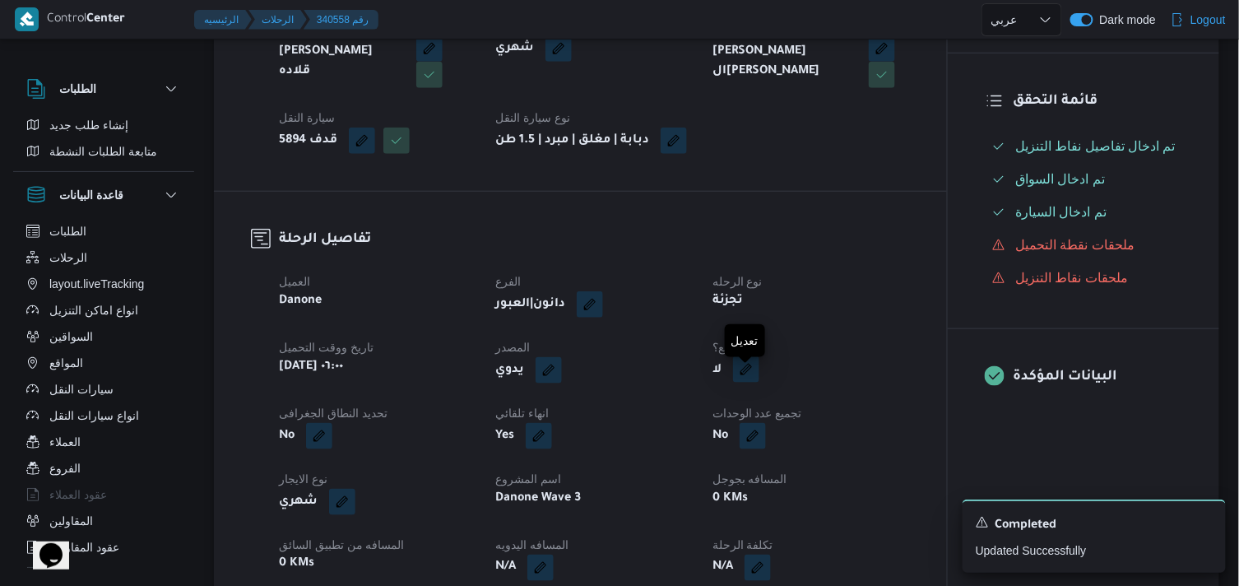
click at [748, 382] on button "button" at bounding box center [746, 369] width 26 height 26
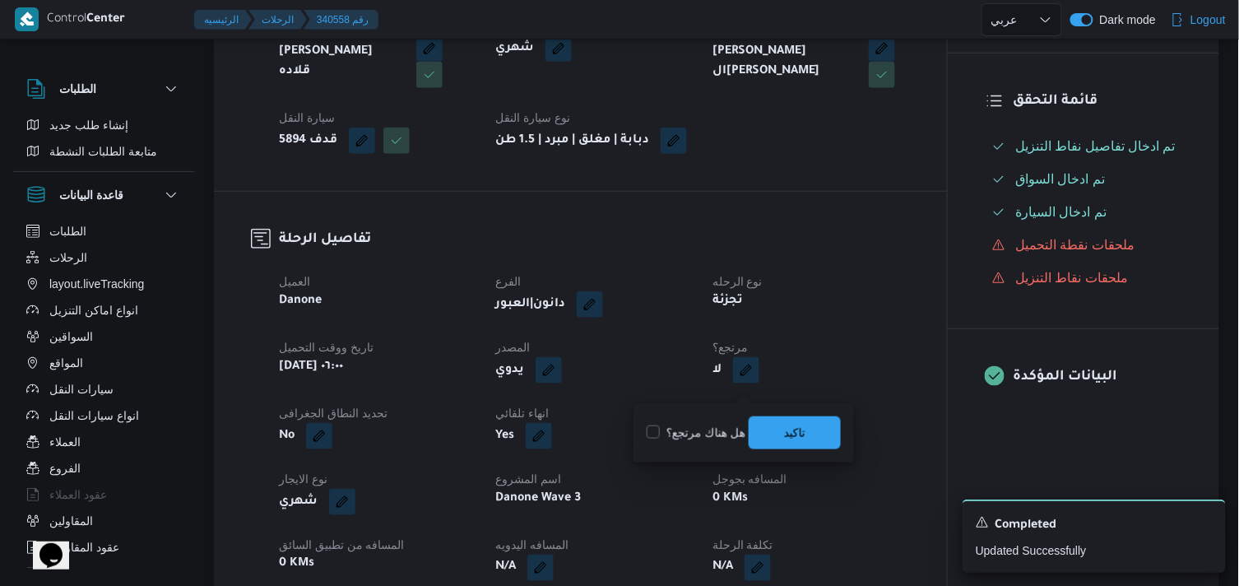
click at [678, 433] on label "هل هناك مرتجع؟" at bounding box center [695, 433] width 99 height 20
checkbox input "true"
click at [752, 428] on span "تاكيد" at bounding box center [794, 431] width 92 height 33
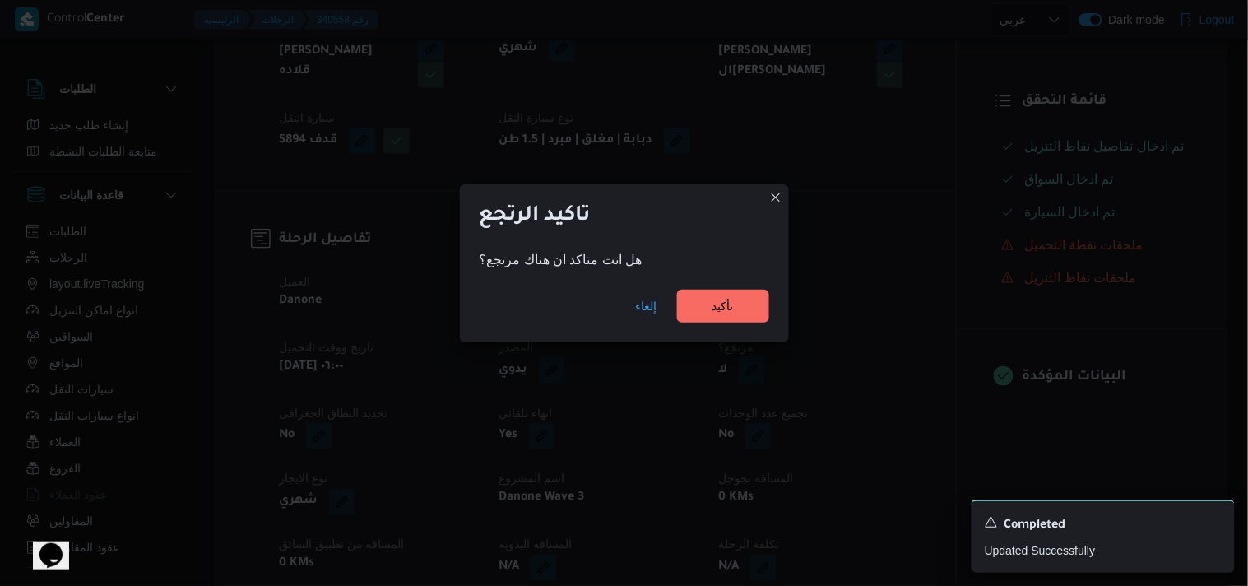
click at [722, 324] on div "إلغاء تأكيد" at bounding box center [624, 309] width 329 height 66
click at [734, 313] on span "تأكيد" at bounding box center [722, 305] width 21 height 20
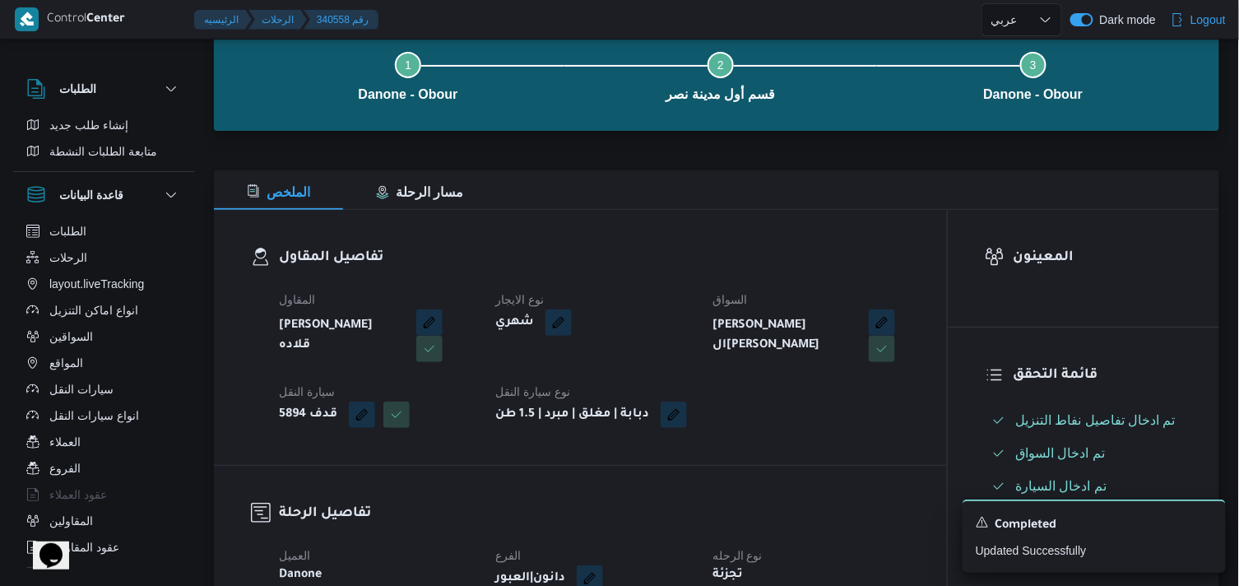
scroll to position [0, 0]
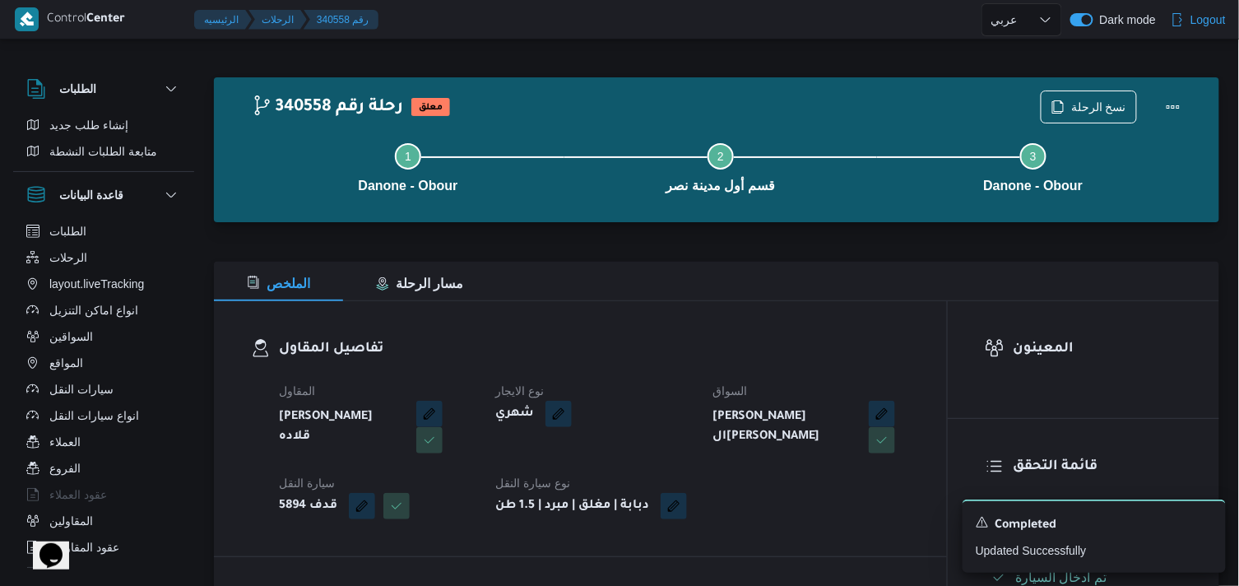
select select "ar"
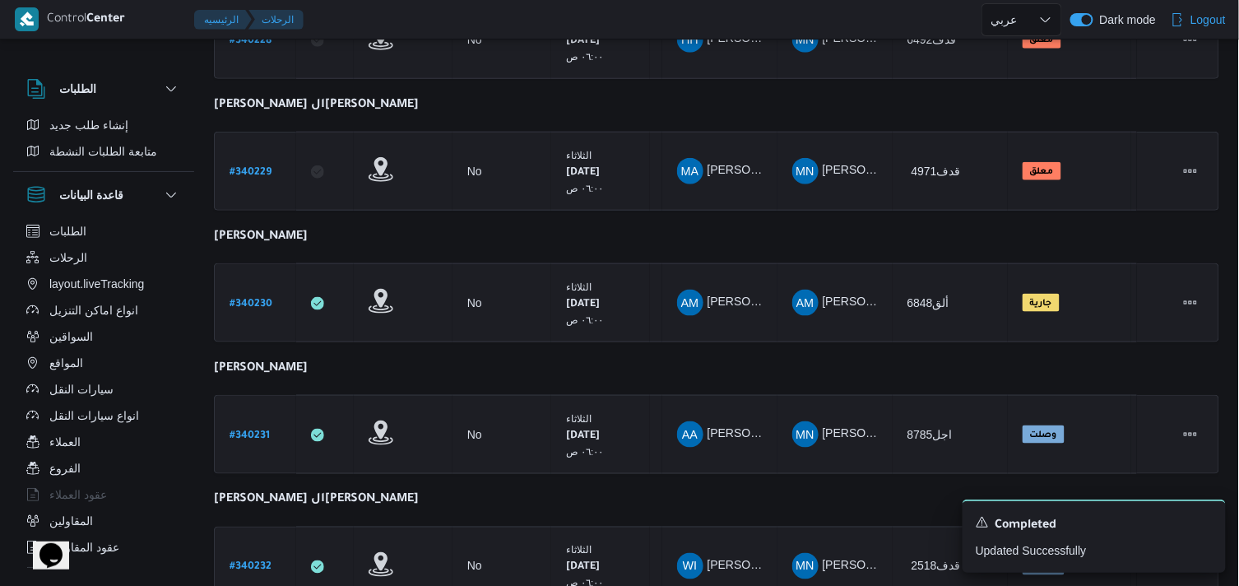
scroll to position [652, 0]
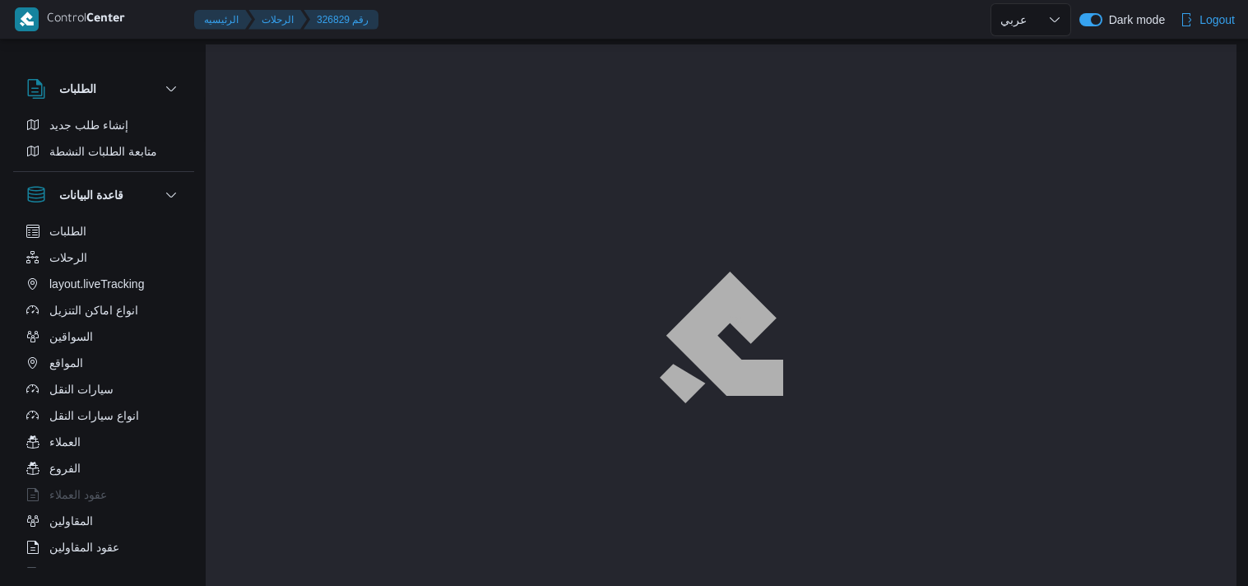
select select "ar"
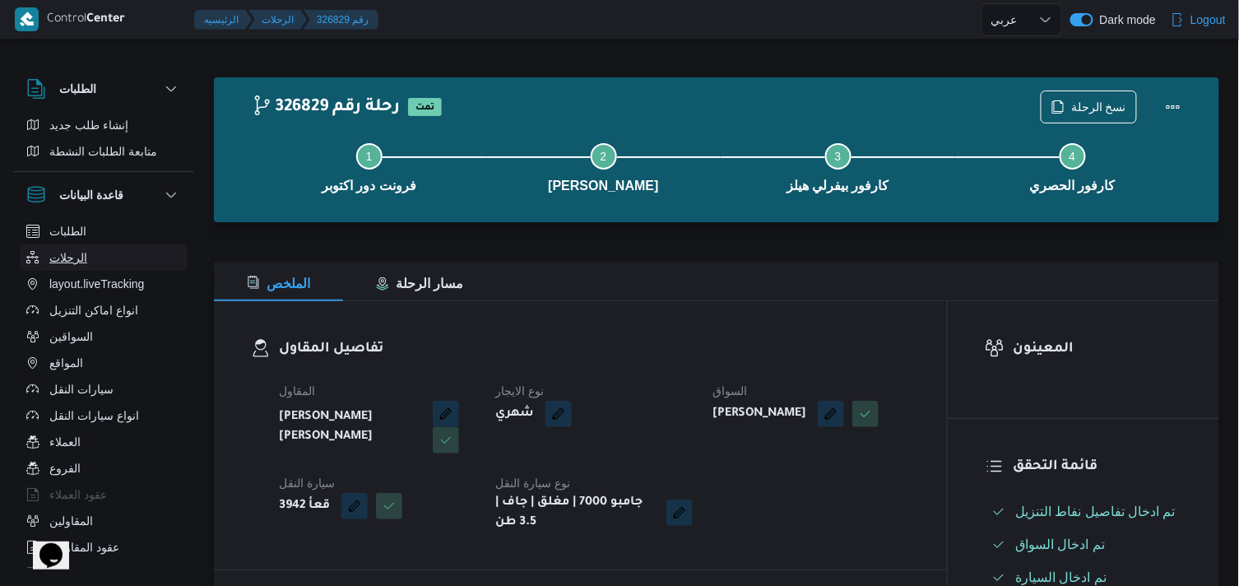
click at [45, 257] on button "الرحلات" at bounding box center [104, 257] width 168 height 26
select select "ar"
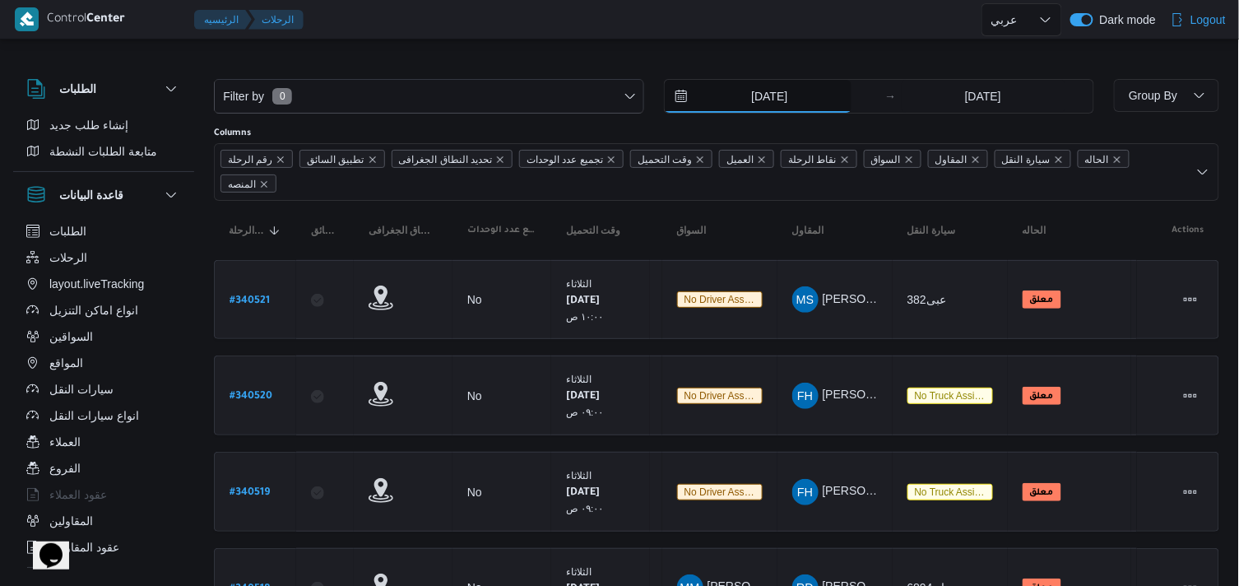
click at [831, 103] on input "23/9/2025" at bounding box center [757, 96] width 187 height 33
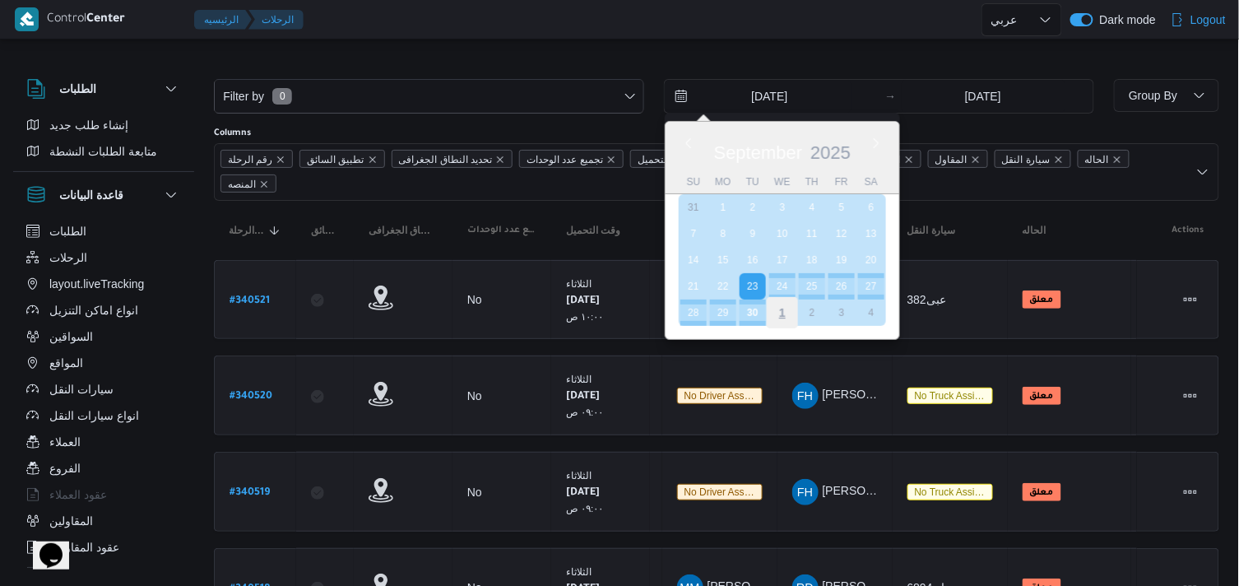
click at [773, 301] on div "1" at bounding box center [781, 312] width 31 height 31
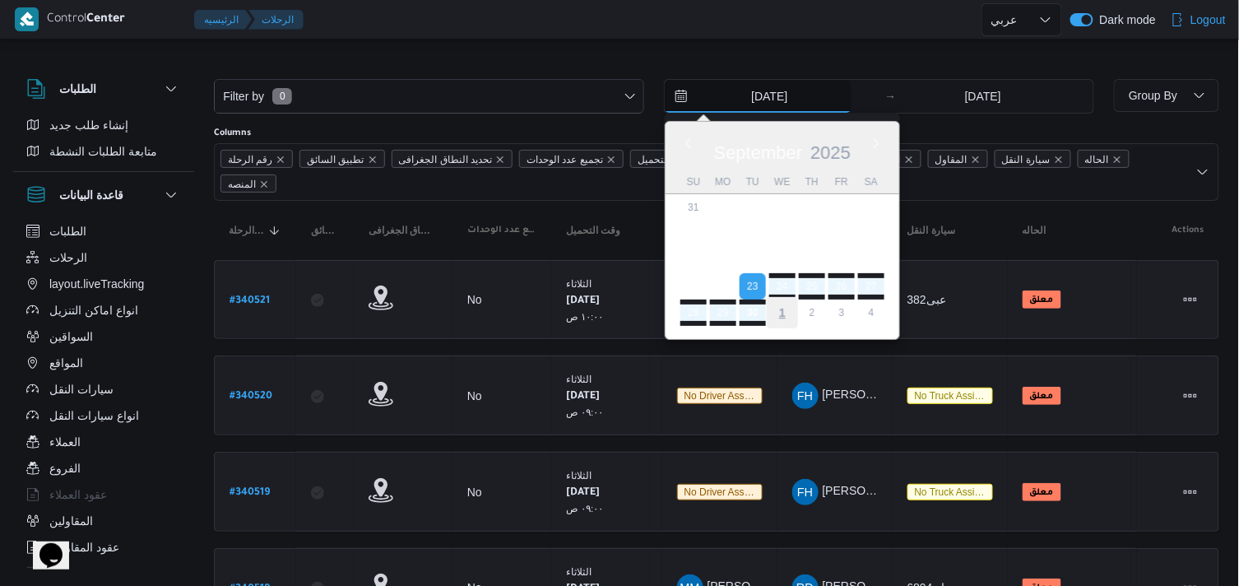
type input "1/10/2025"
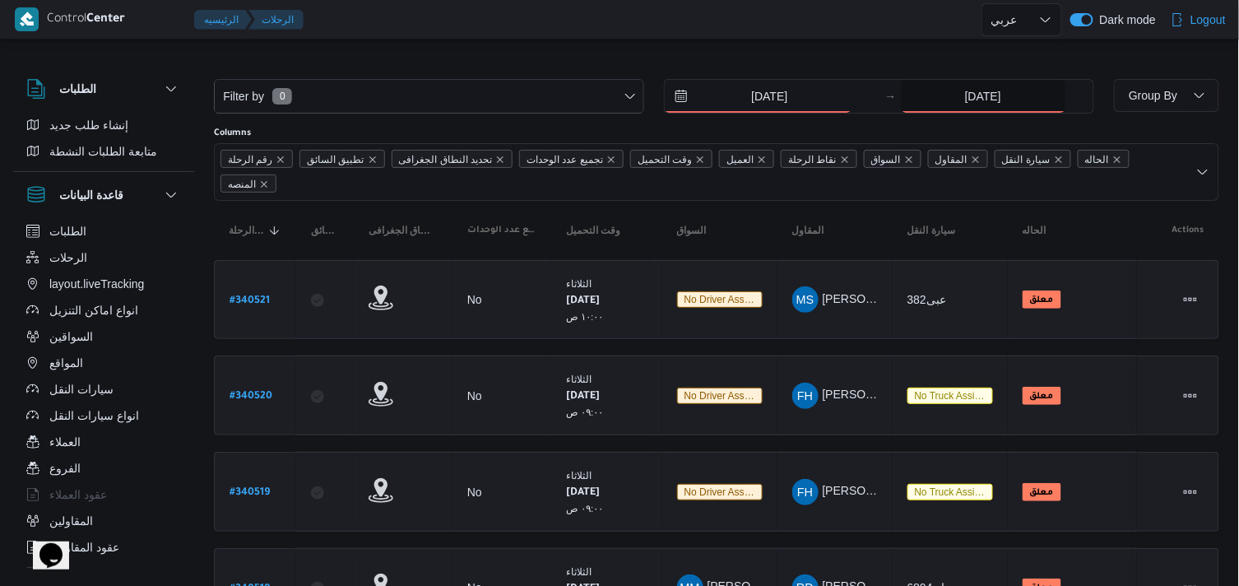
click at [951, 103] on input "[DATE]" at bounding box center [983, 96] width 164 height 33
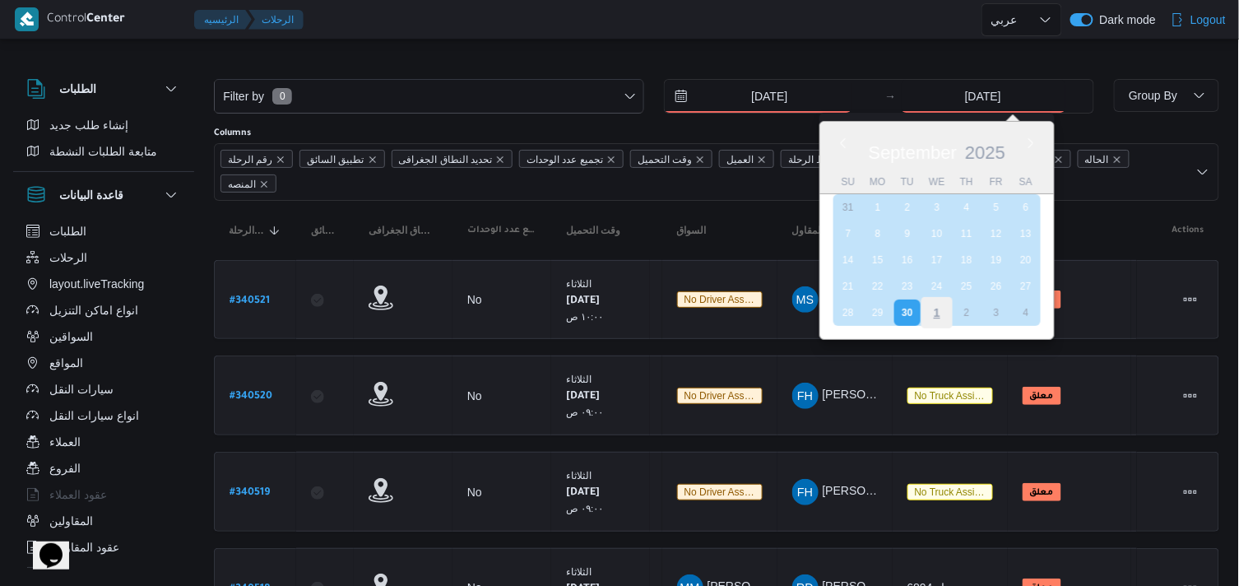
click at [933, 306] on div "1" at bounding box center [935, 312] width 31 height 31
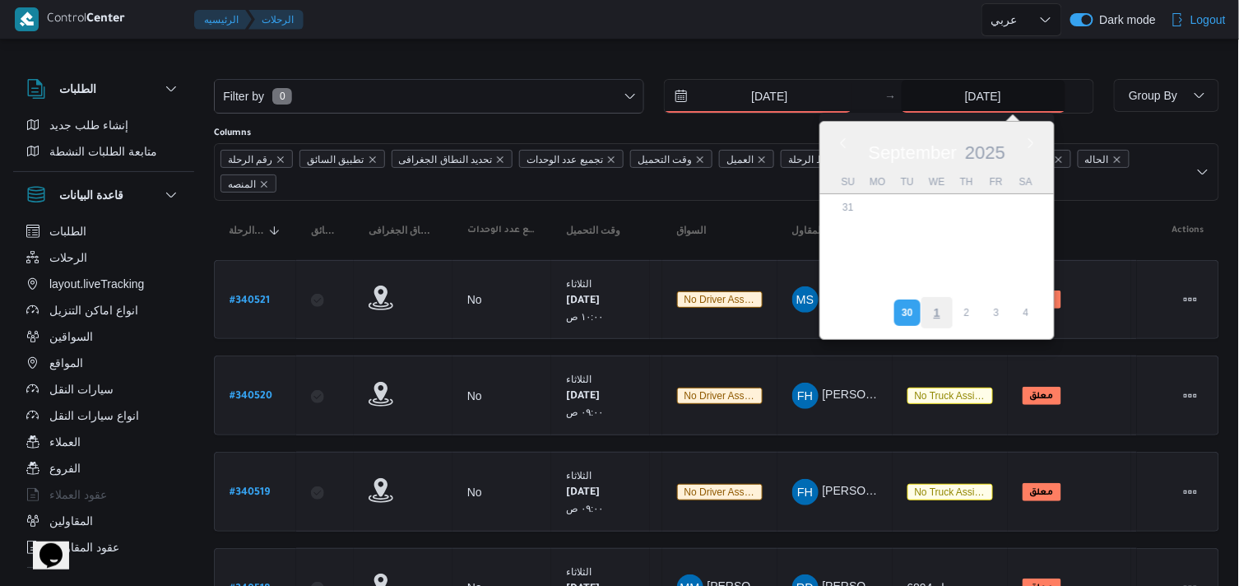
type input "1/10/2025"
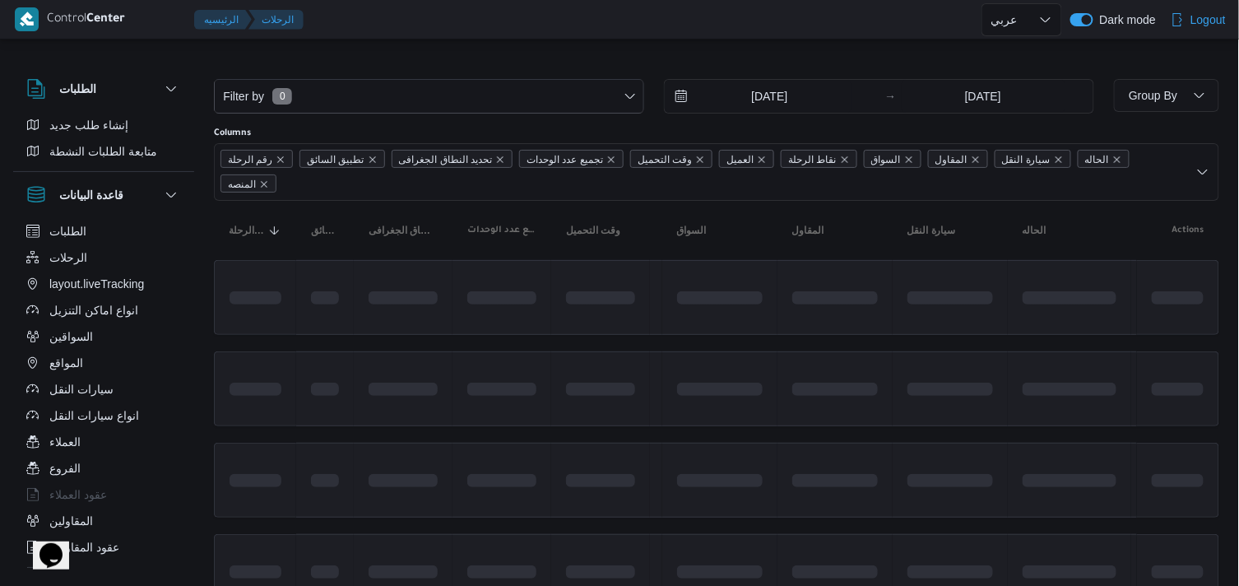
click at [466, 113] on div "Filter by 0 1/10/2025 → 1/10/2025" at bounding box center [654, 96] width 900 height 54
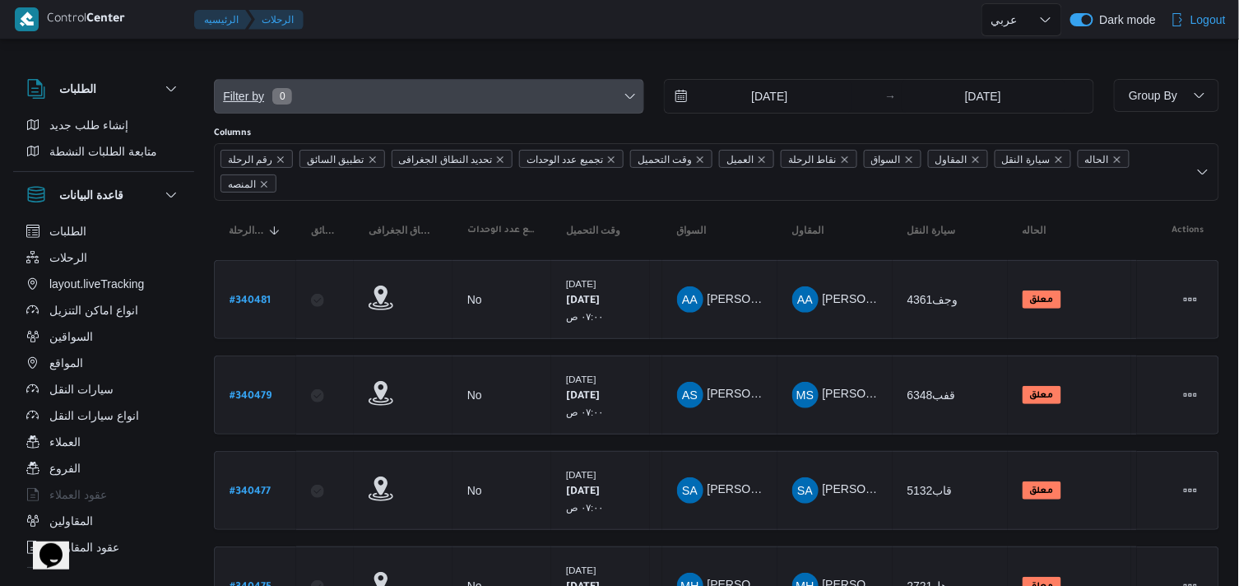
click at [475, 100] on span "Filter by 0" at bounding box center [429, 96] width 428 height 33
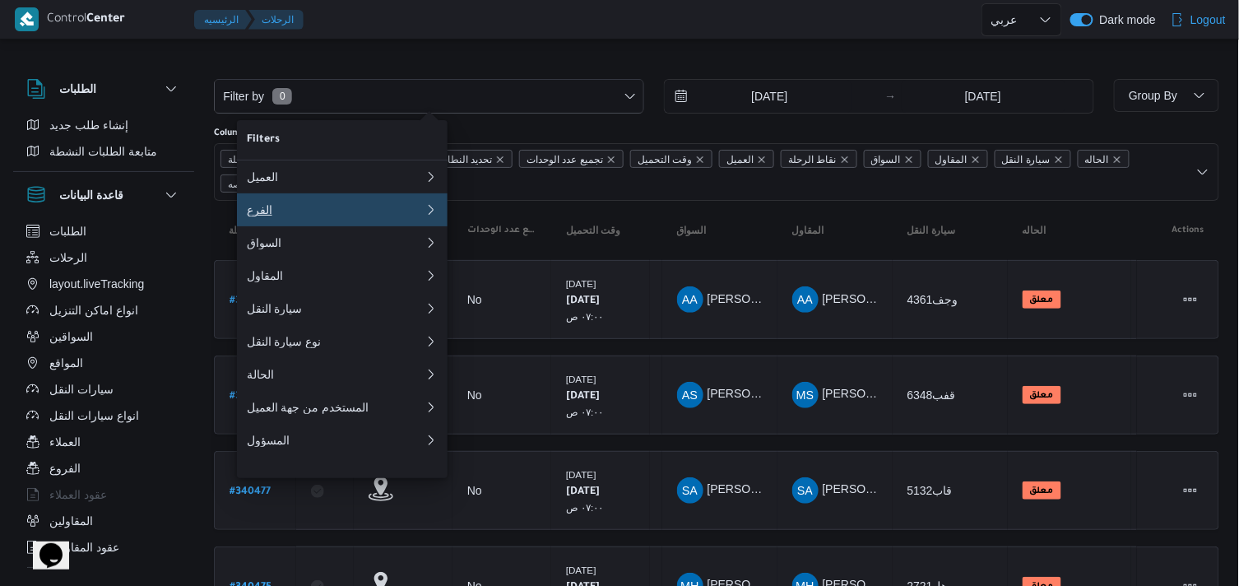
click at [416, 216] on div "الفرع" at bounding box center [336, 209] width 178 height 13
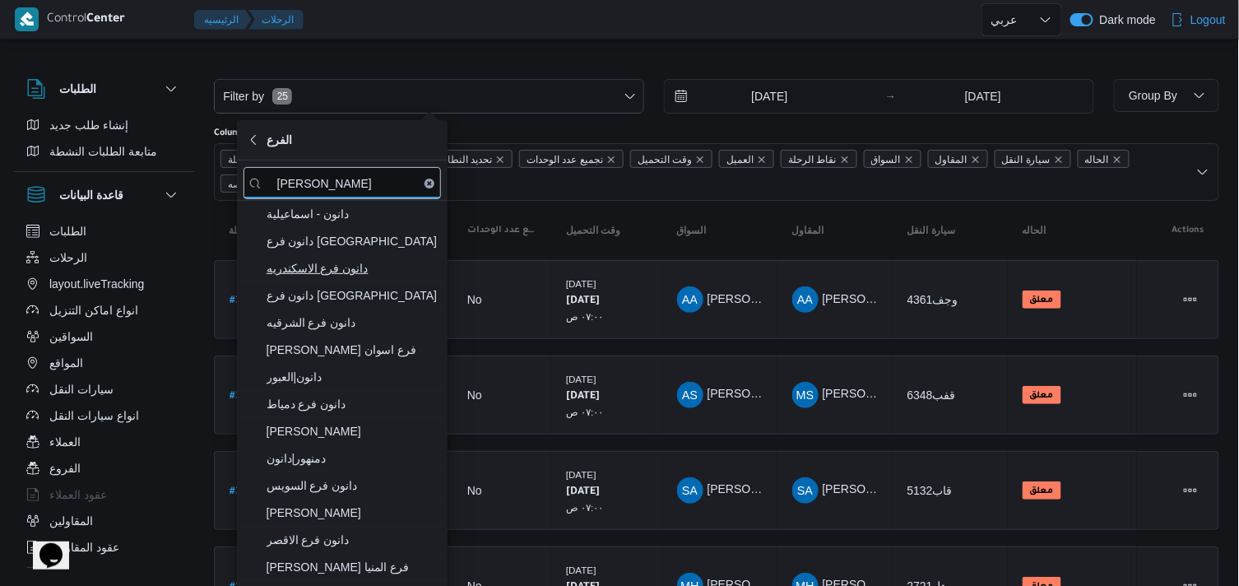
type input "[PERSON_NAME]"
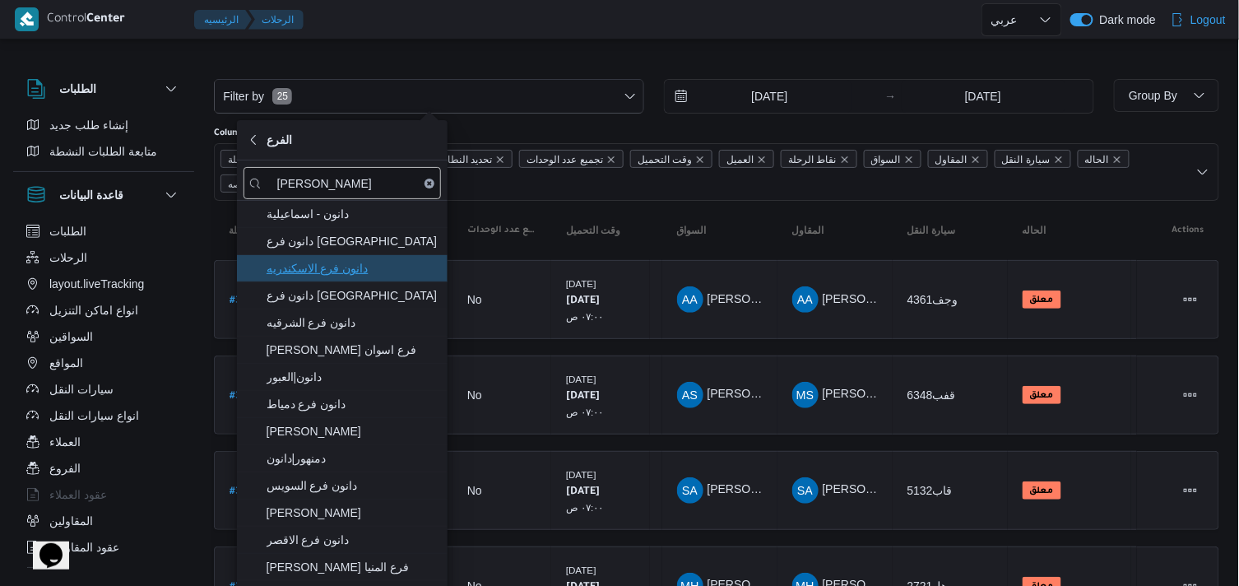
click at [360, 270] on span "دانون فرع الاسكندريه" at bounding box center [351, 268] width 171 height 20
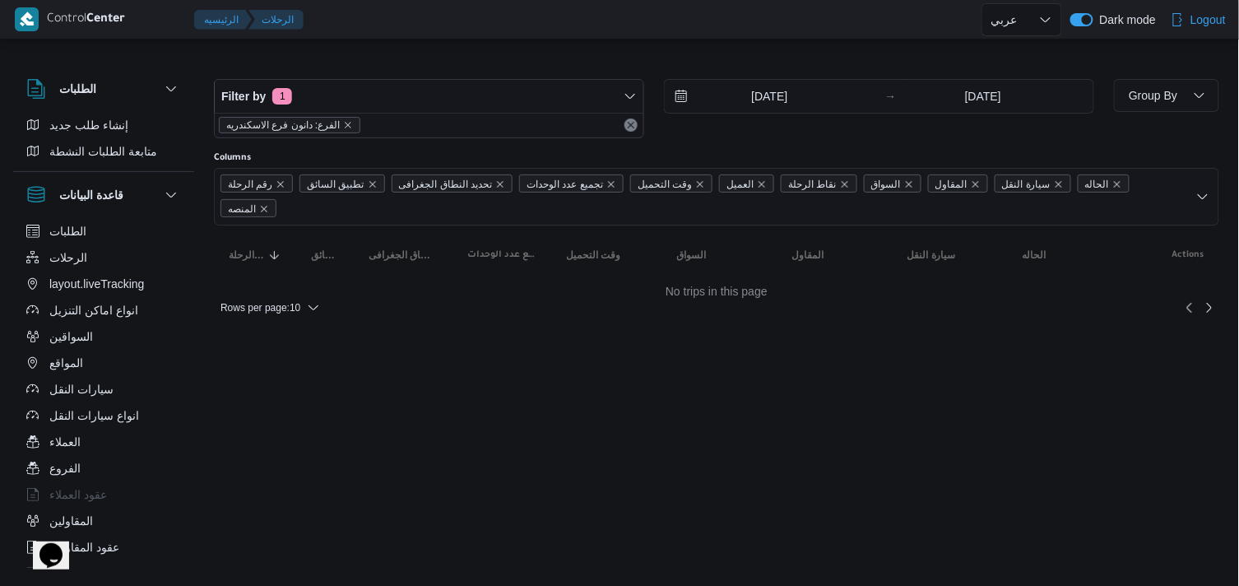
click at [364, 46] on div "Filter by 1 الفرع: دانون فرع الاسكندريه 1/10/2025 → 1/10/2025 Group By Columns …" at bounding box center [609, 190] width 1239 height 295
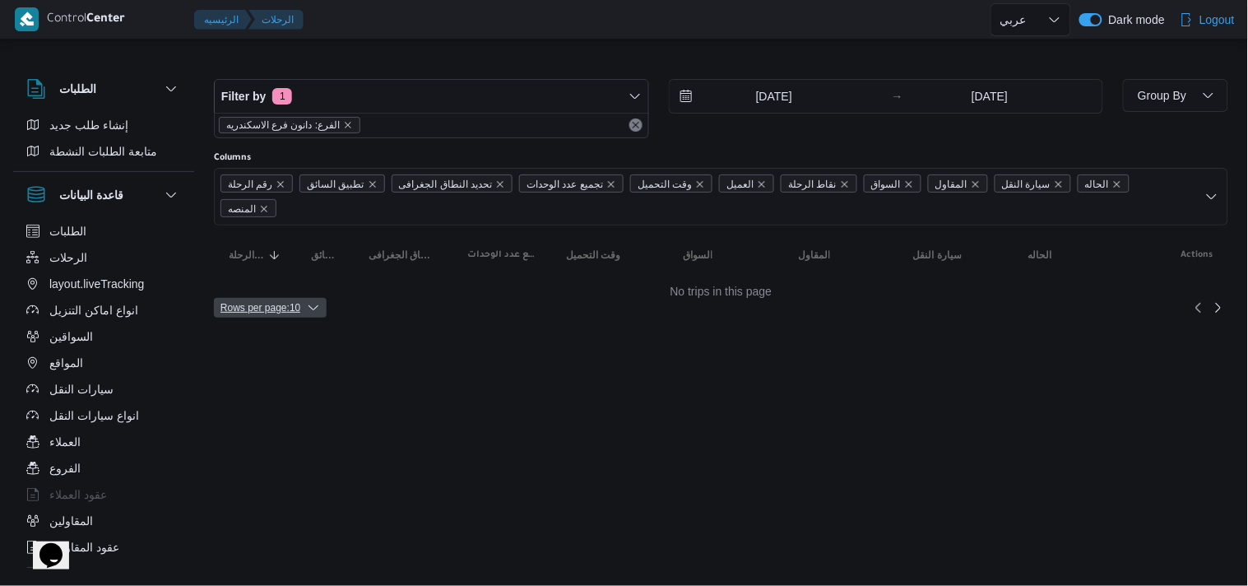
click at [252, 298] on span "Rows per page : 10" at bounding box center [260, 308] width 80 height 20
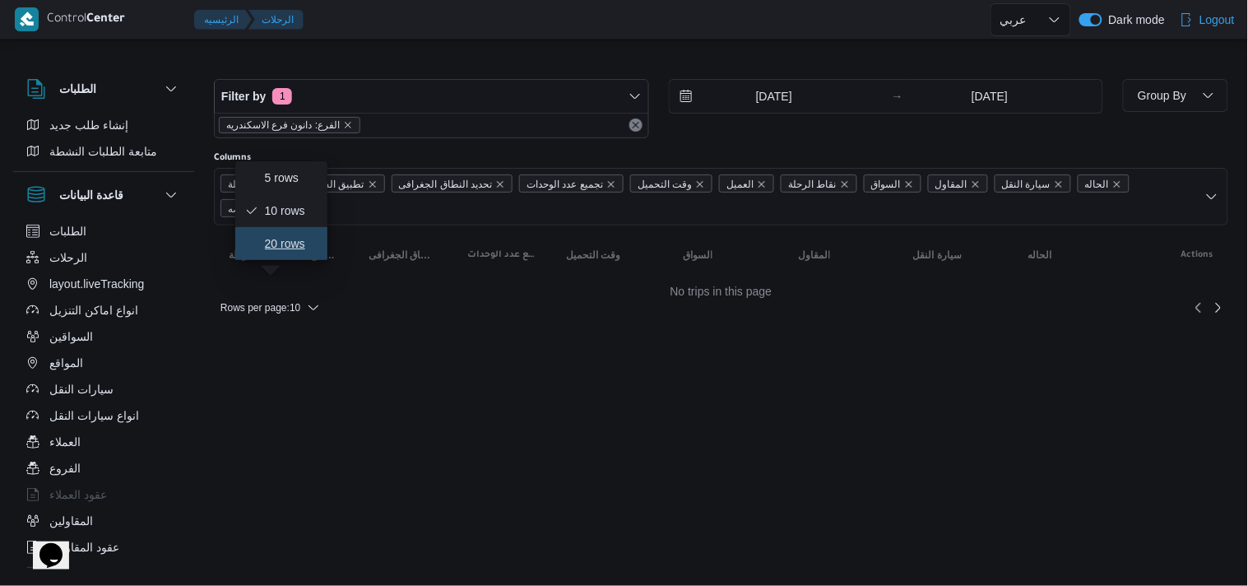
click at [253, 242] on icon "button" at bounding box center [251, 243] width 13 height 13
click at [1245, 90] on div "الطلبات إنشاء طلب جديد متابعة الطلبات النشطة قاعدة البيانات الطلبات الرحلات lay…" at bounding box center [624, 190] width 1248 height 275
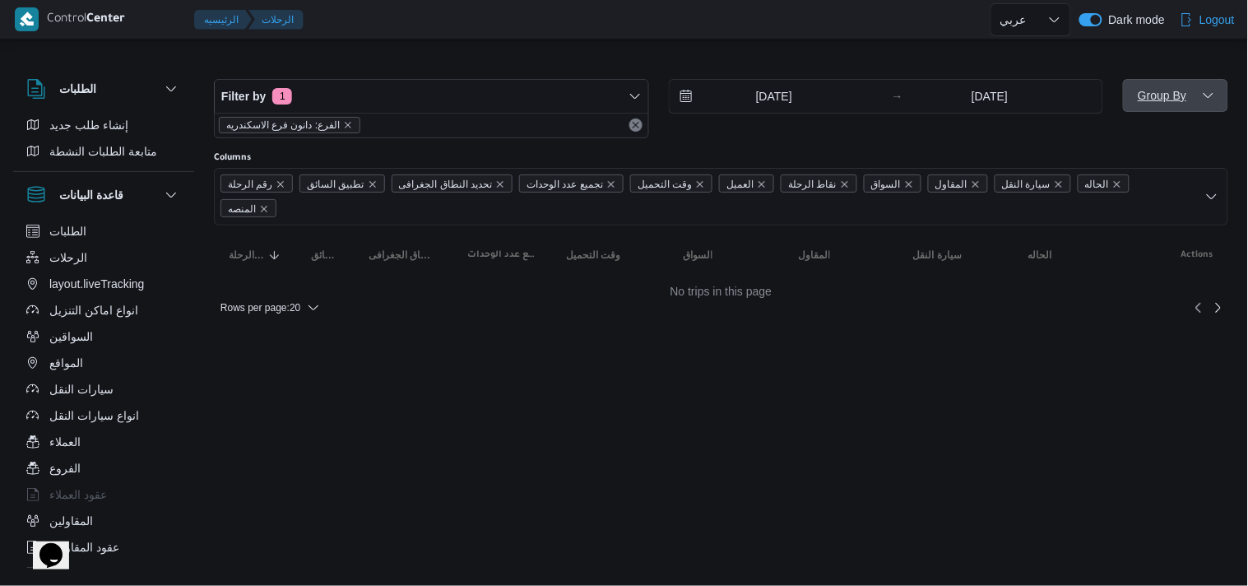
click at [1221, 108] on span "Group By" at bounding box center [1175, 95] width 92 height 33
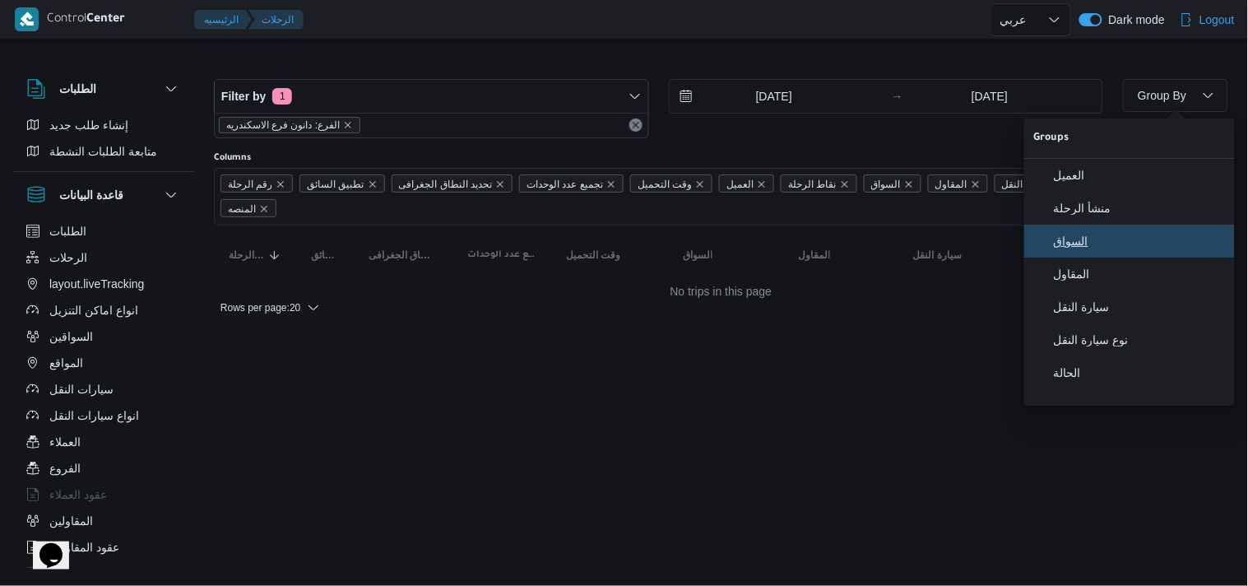
click at [1137, 248] on span "السواق" at bounding box center [1138, 240] width 171 height 13
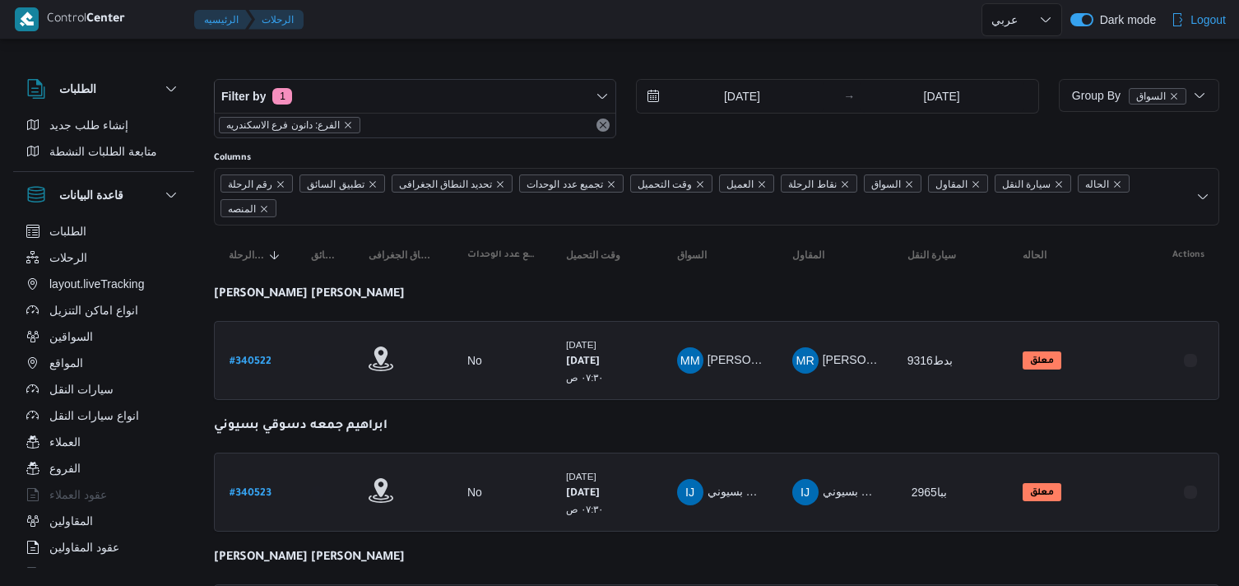
select select "ar"
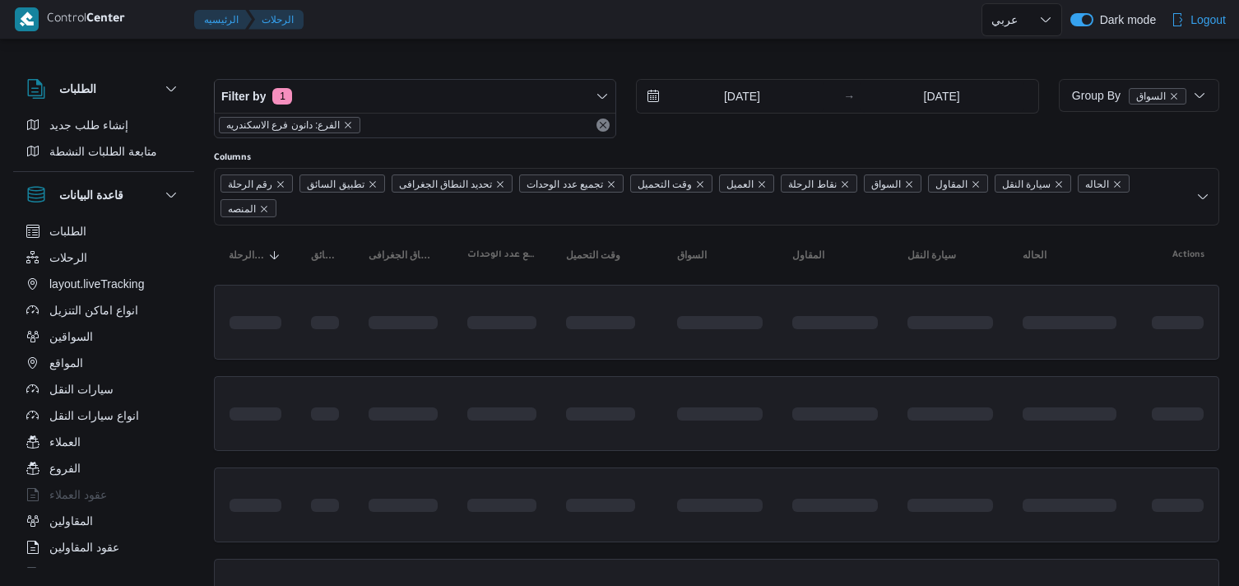
select select "ar"
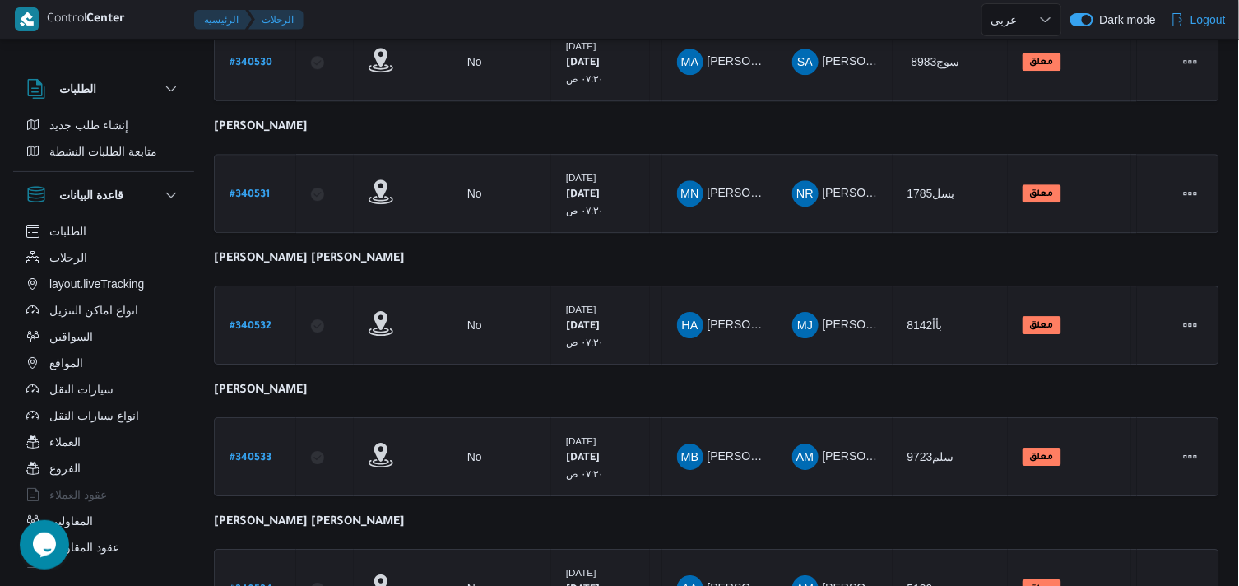
scroll to position [1435, 0]
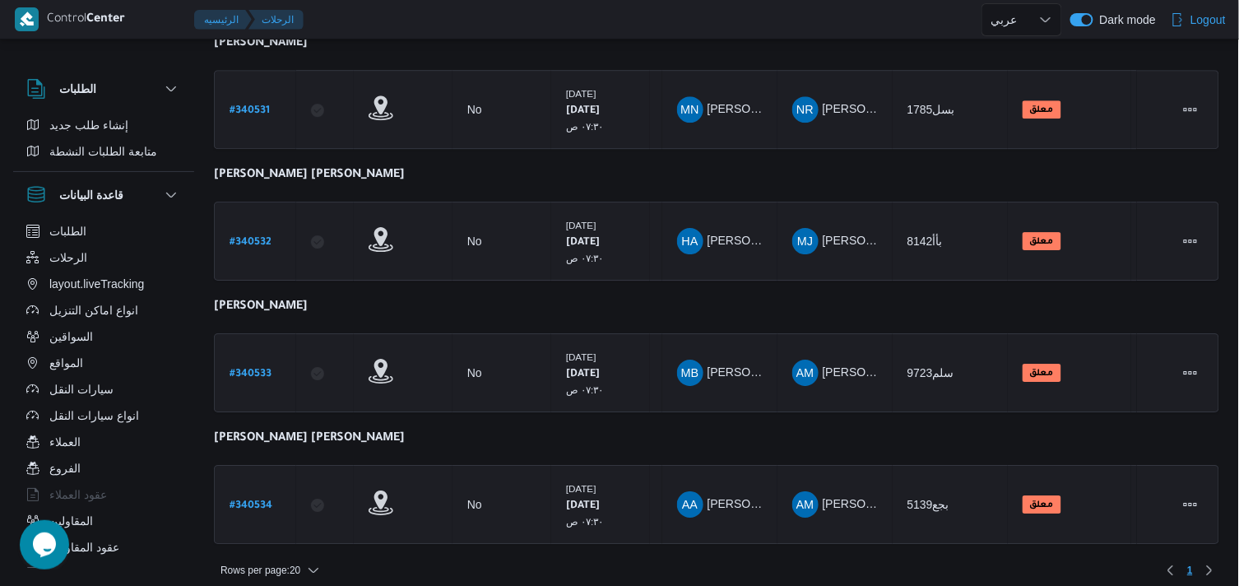
select select "ar"
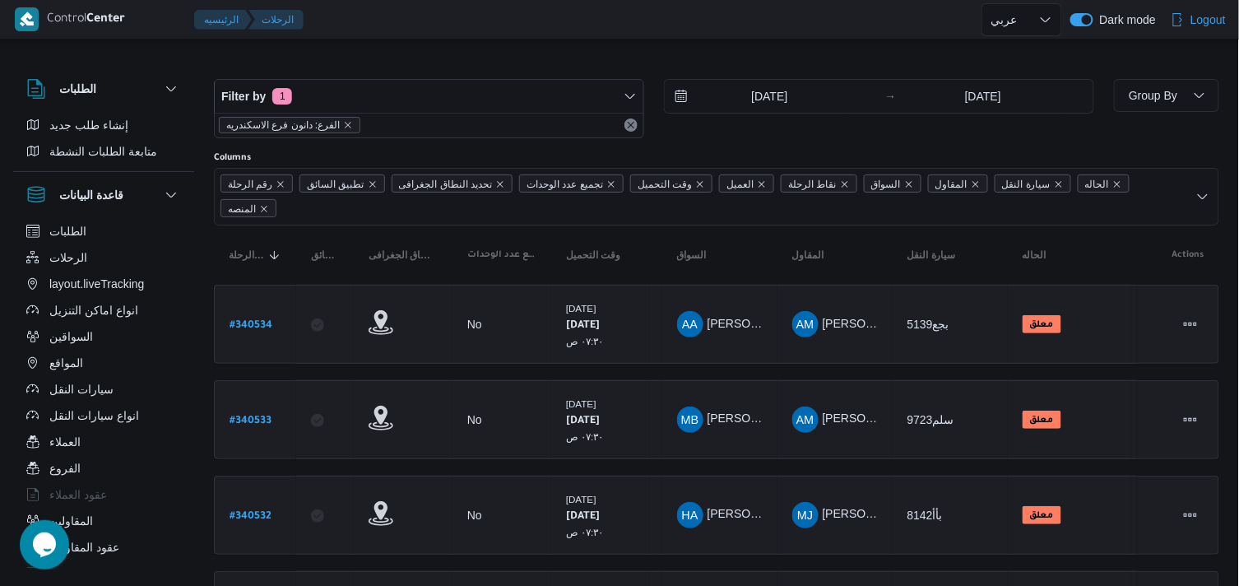
click at [344, 115] on div "الفرع: دانون فرع الاسكندريه" at bounding box center [429, 125] width 428 height 25
click at [345, 126] on icon "remove selected entity" at bounding box center [348, 125] width 7 height 7
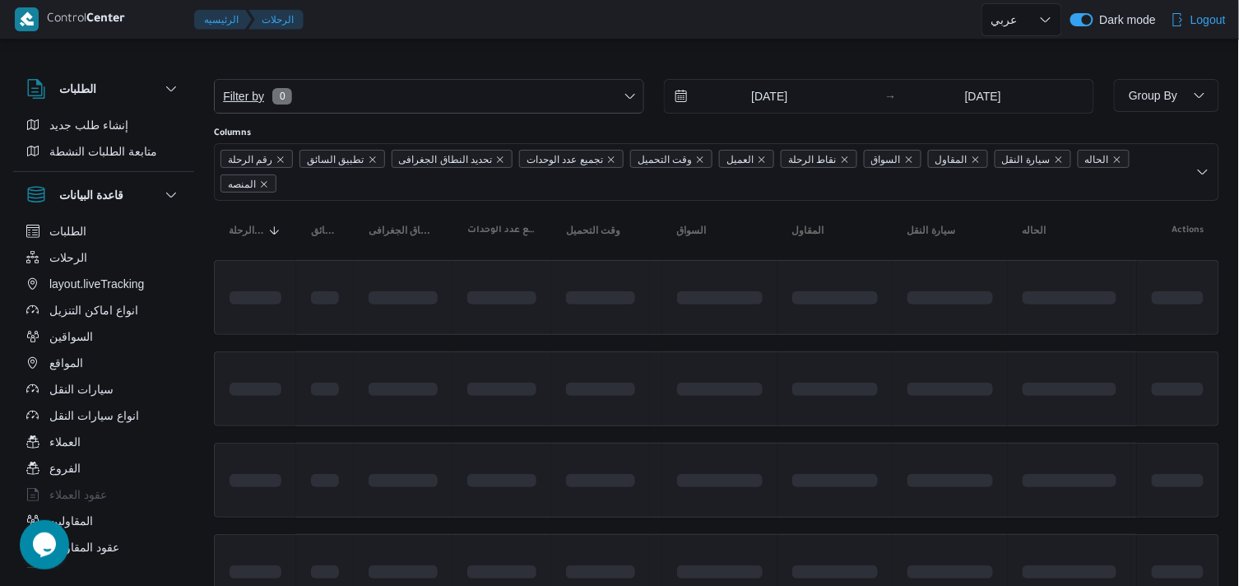
click at [371, 105] on span "Filter by 0" at bounding box center [429, 96] width 428 height 33
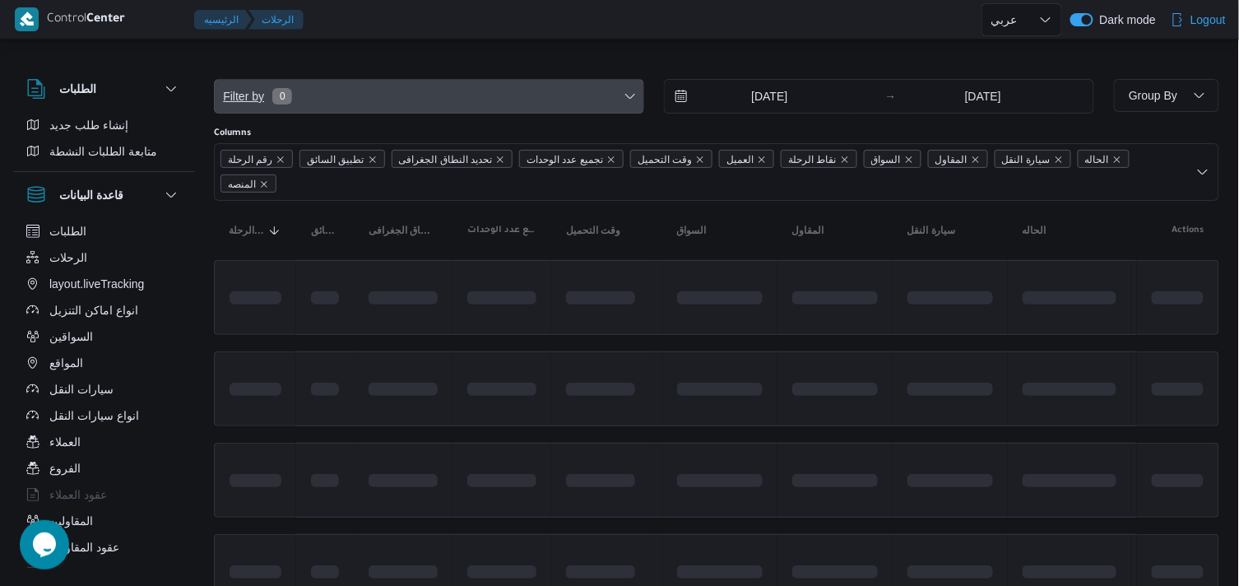
click at [400, 104] on span "Filter by 0" at bounding box center [429, 96] width 428 height 33
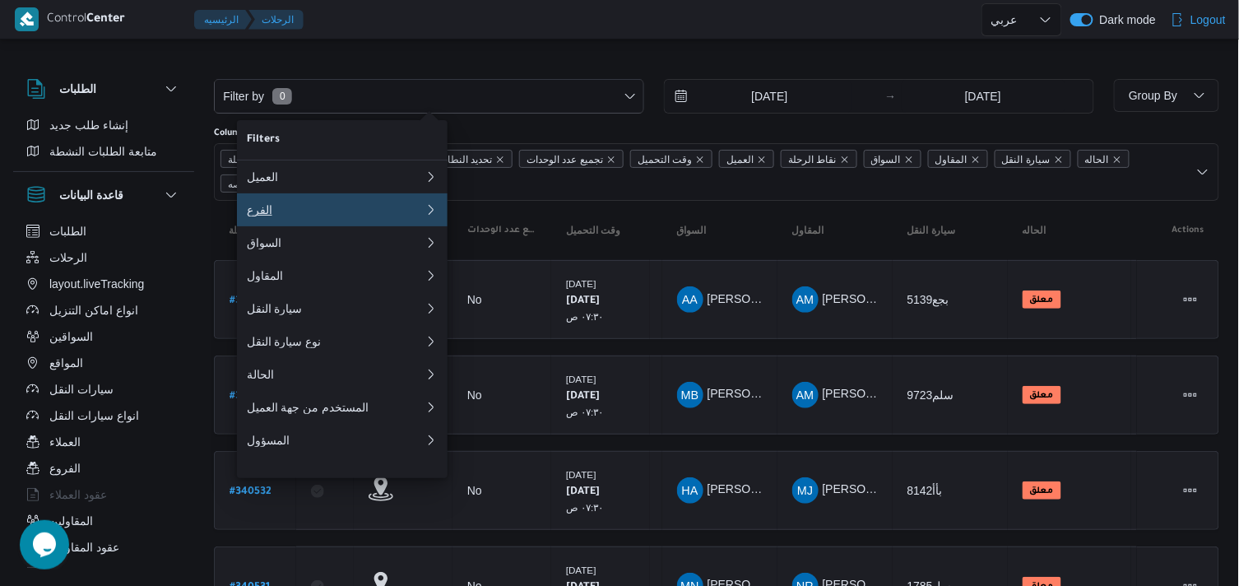
click at [337, 214] on div "الفرع" at bounding box center [332, 209] width 171 height 13
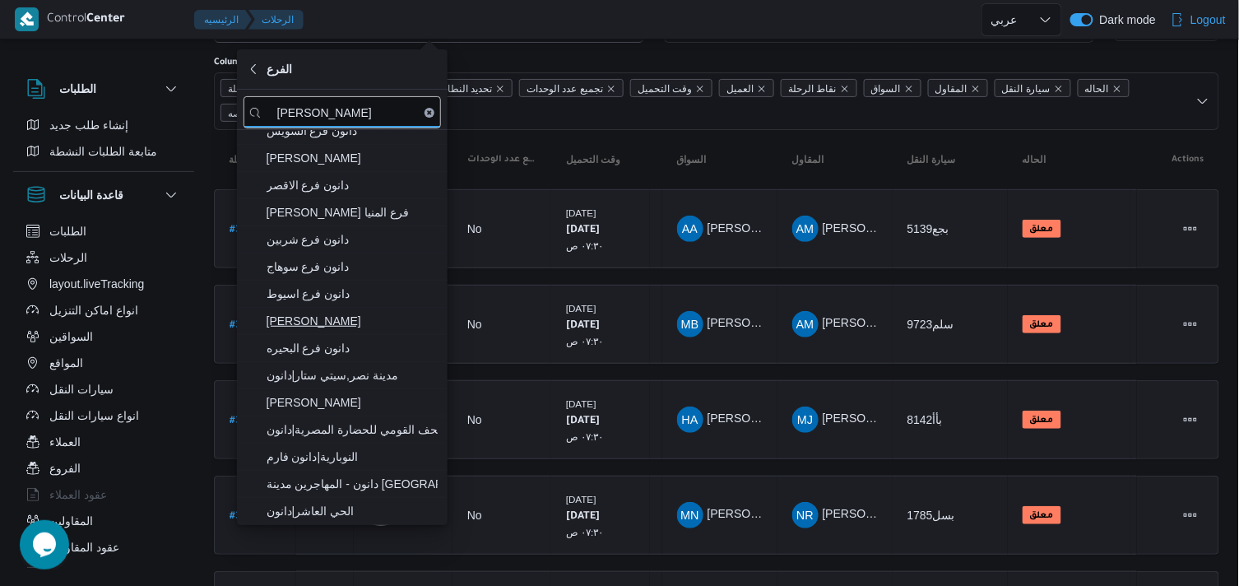
scroll to position [91, 0]
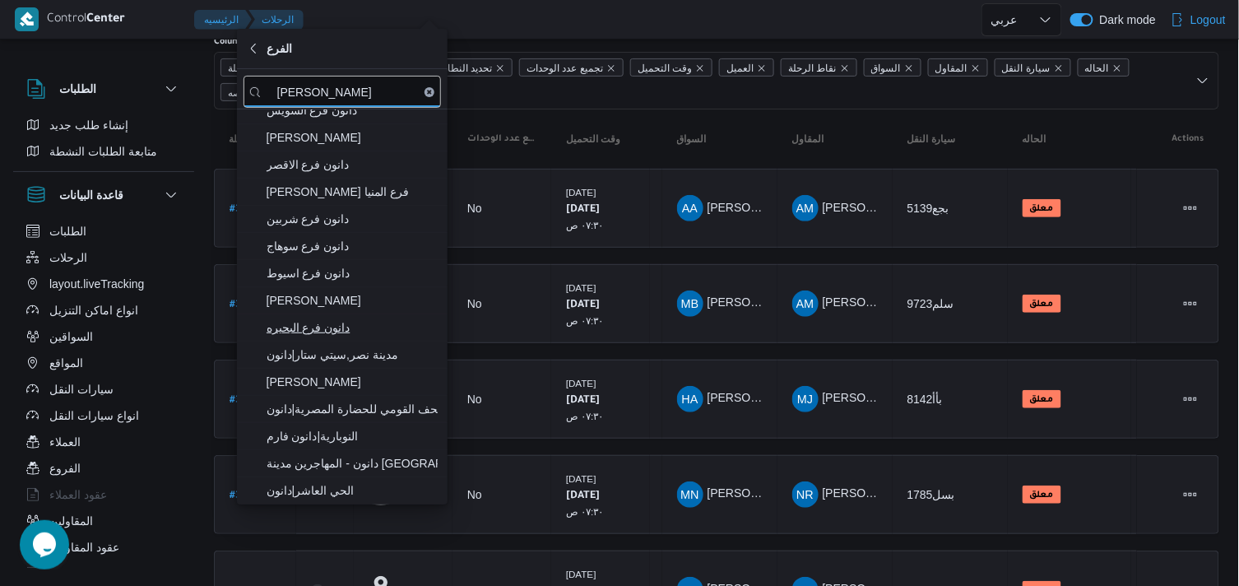
type input "[PERSON_NAME]"
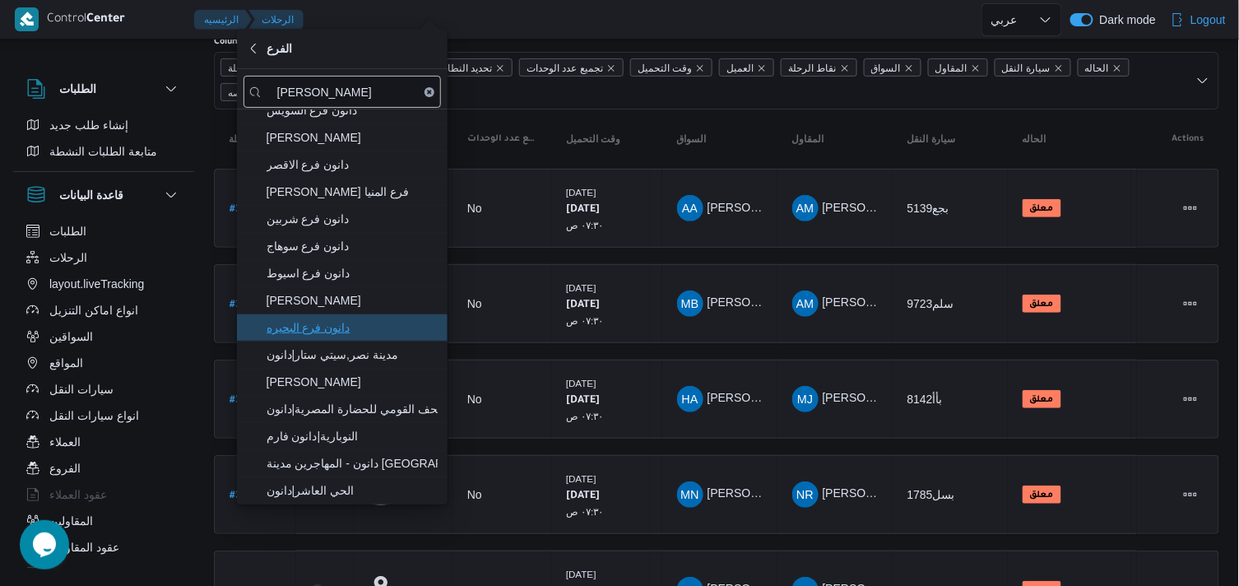
click at [343, 338] on span "دانون فرع البحيره" at bounding box center [341, 327] width 197 height 26
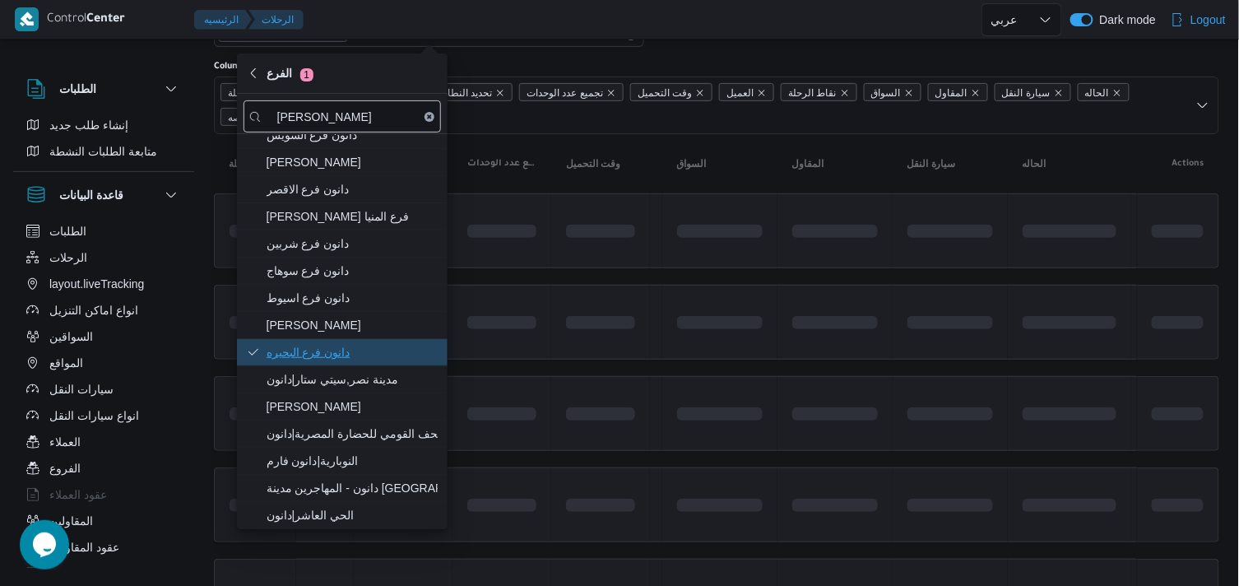
scroll to position [35, 0]
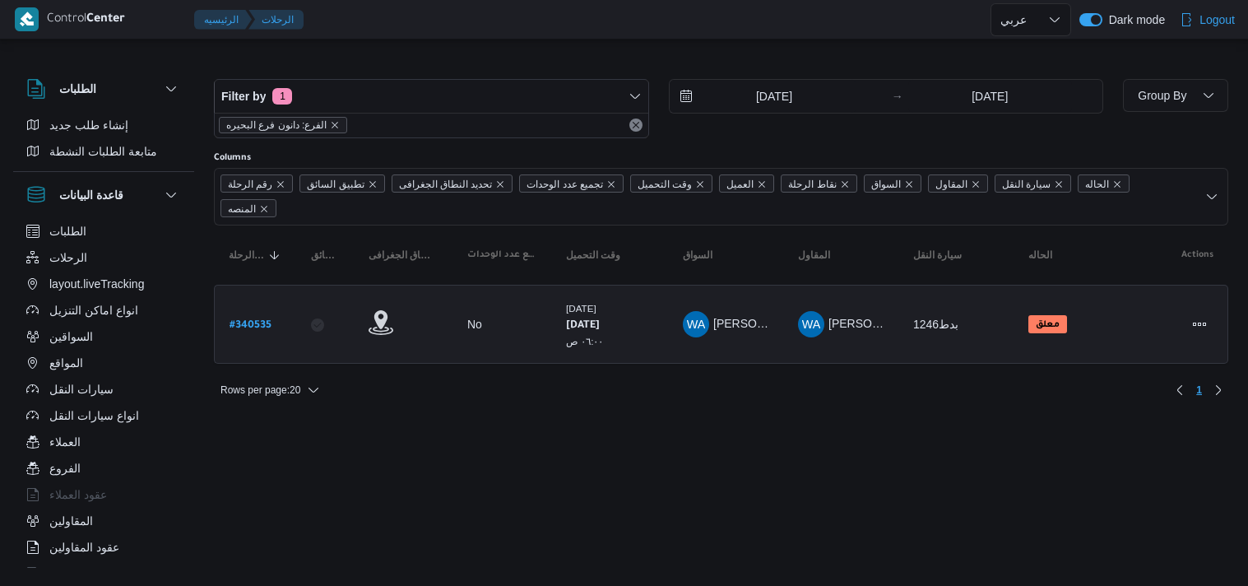
select select "ar"
click at [1153, 112] on div "Group By" at bounding box center [1175, 108] width 105 height 59
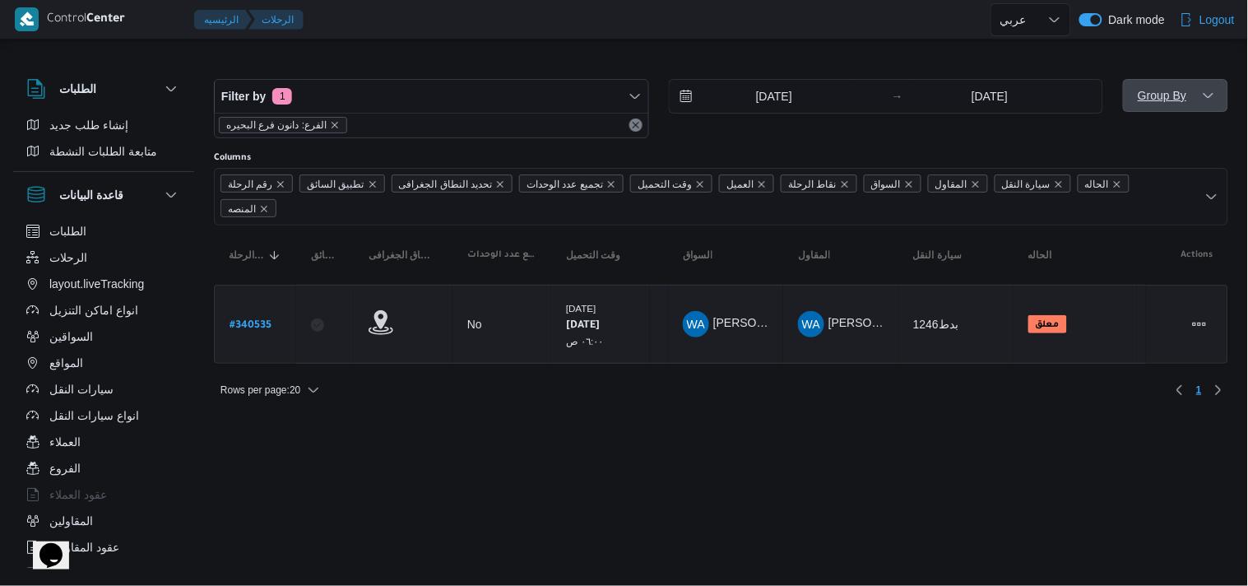
click at [1154, 103] on span "Group By" at bounding box center [1162, 96] width 53 height 20
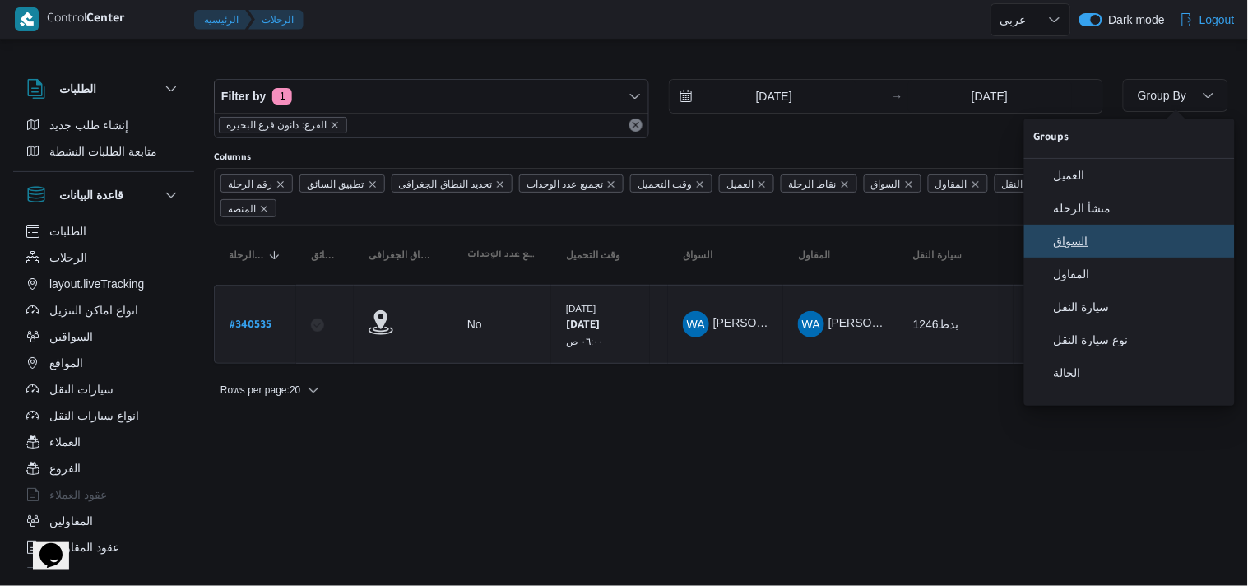
click at [1069, 243] on span "السواق" at bounding box center [1138, 240] width 171 height 13
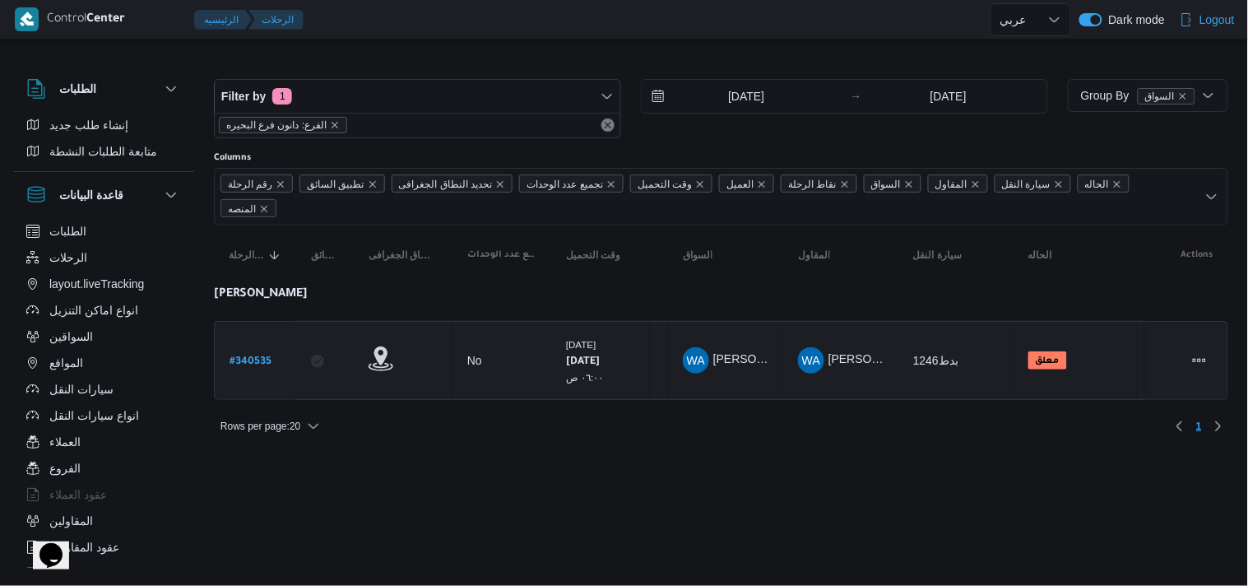
click at [781, 267] on table "رقم الرحلة Click to sort in ascending order تطبيق السائق Click to sort in ascen…" at bounding box center [721, 320] width 1014 height 191
select select "ar"
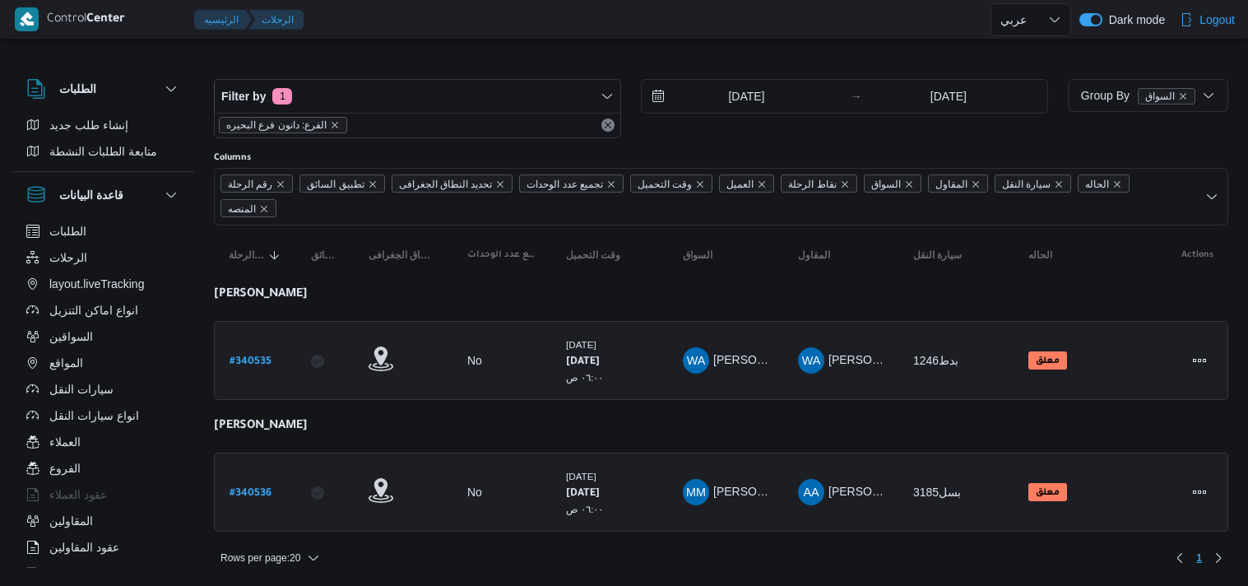
select select "ar"
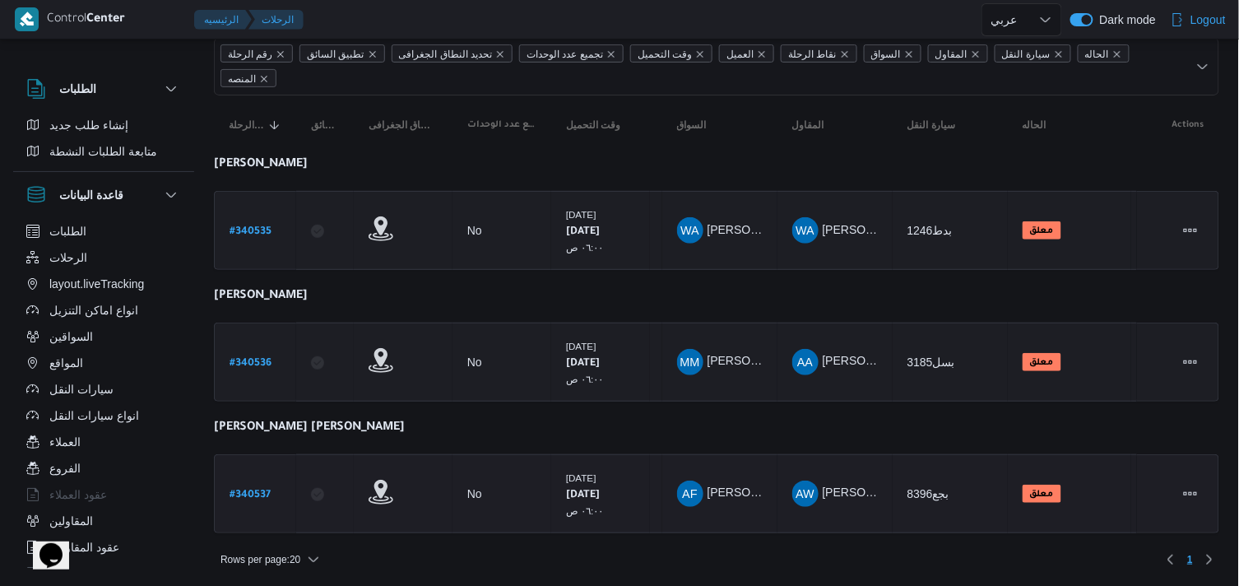
click at [255, 489] on b "# 340537" at bounding box center [249, 495] width 41 height 12
select select "ar"
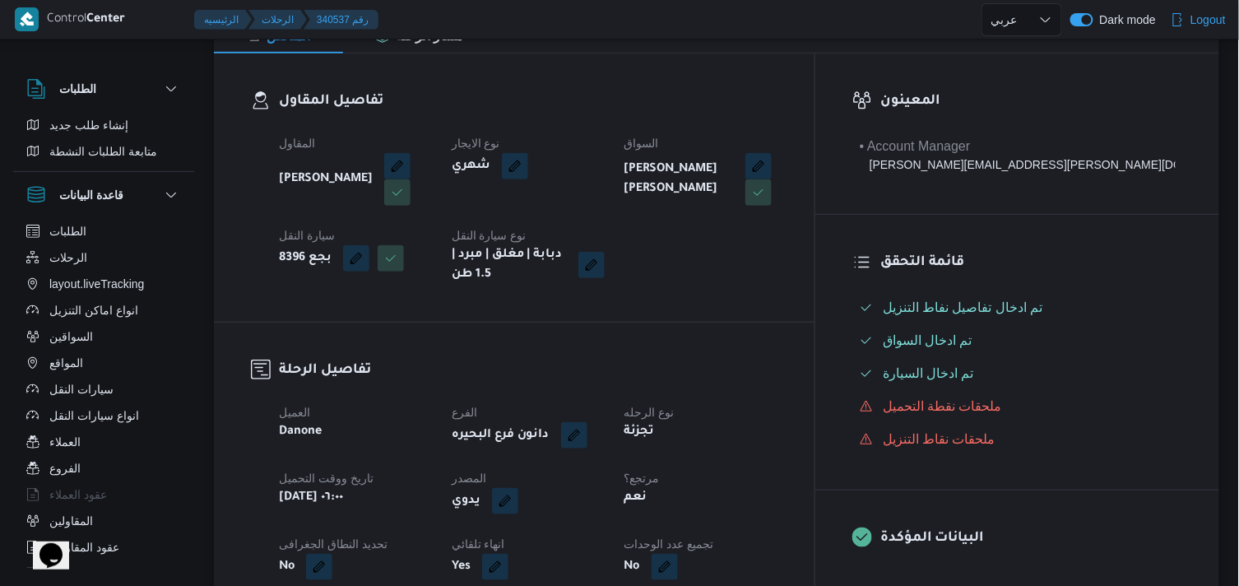
scroll to position [365, 0]
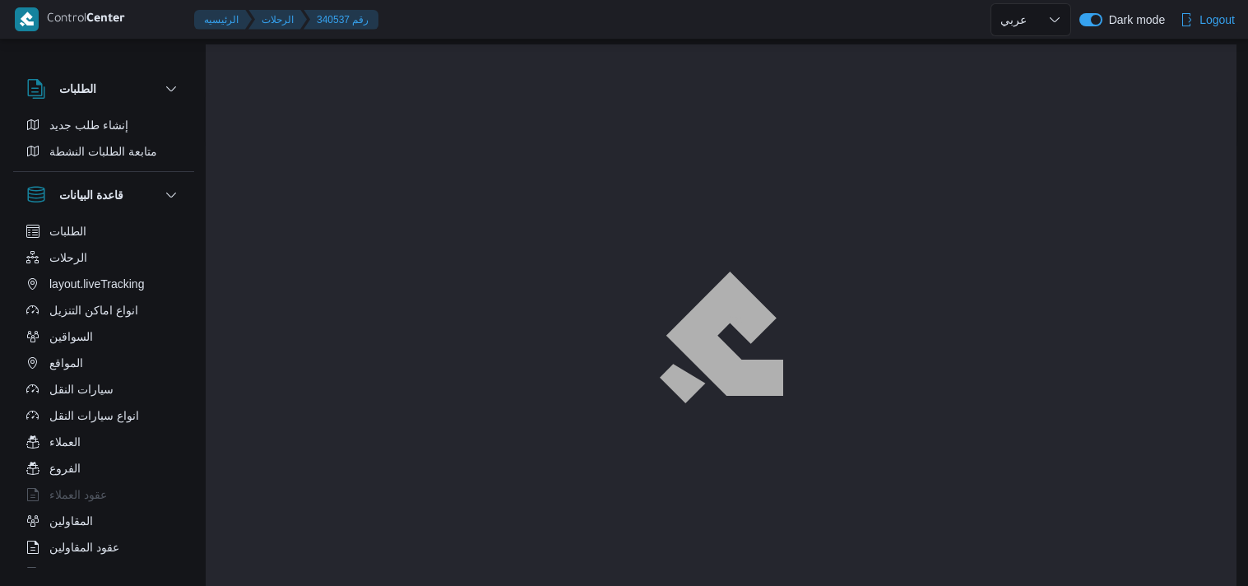
select select "ar"
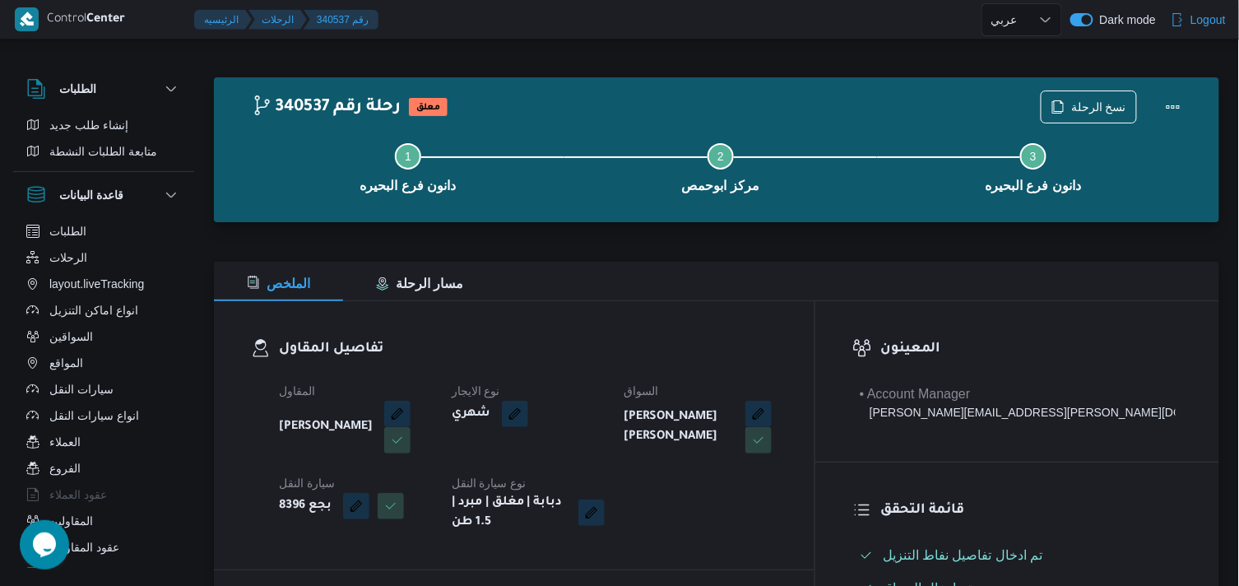
select select "ar"
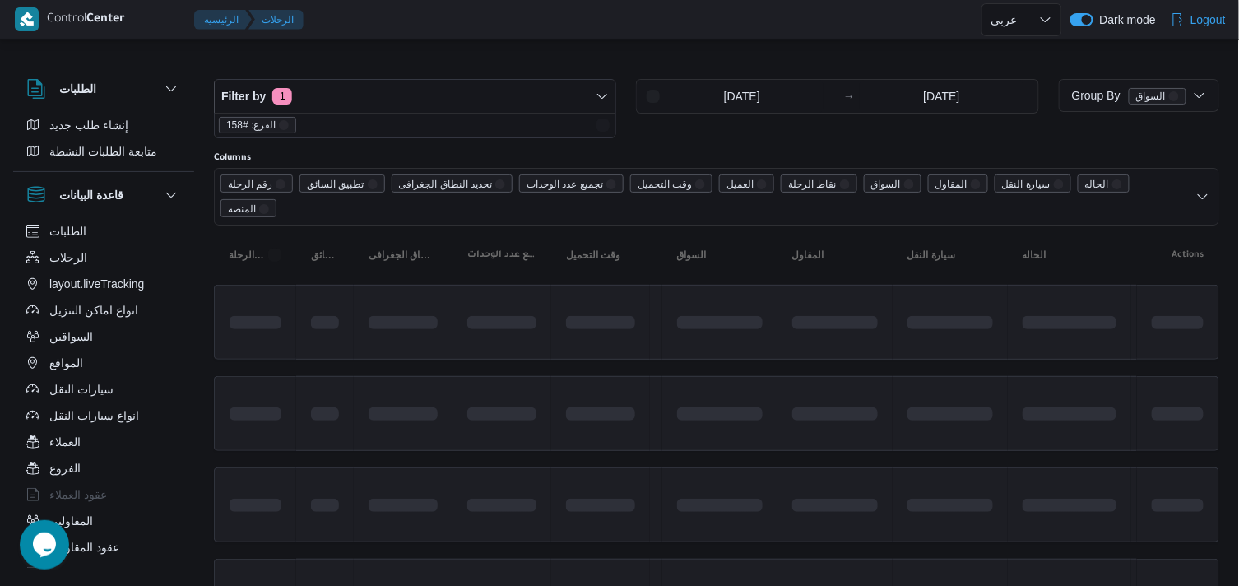
scroll to position [130, 0]
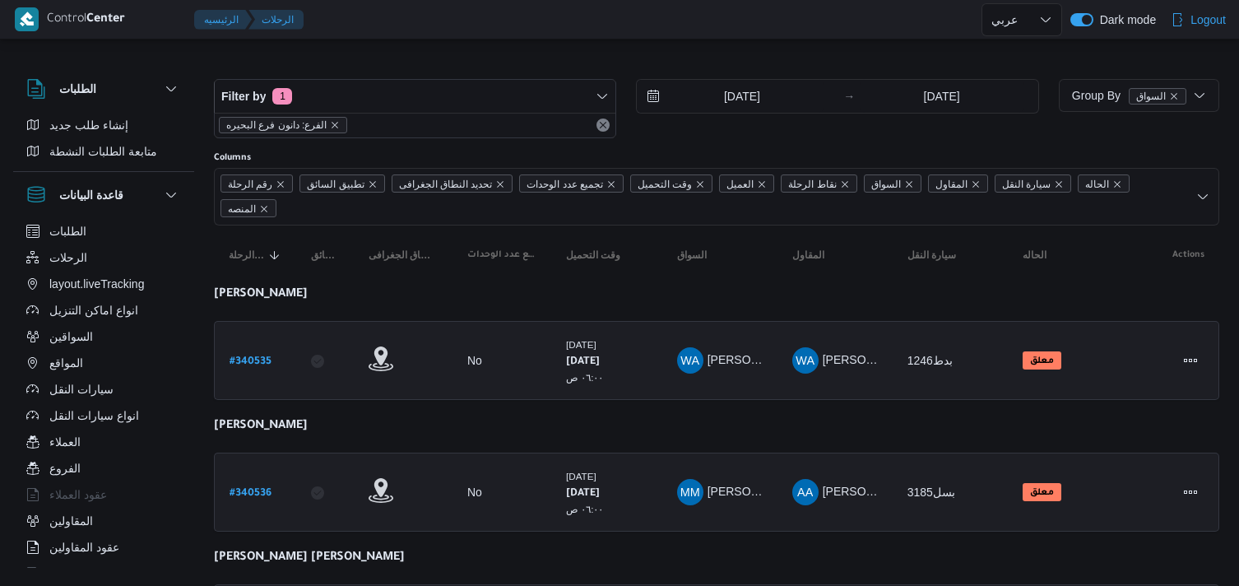
select select "ar"
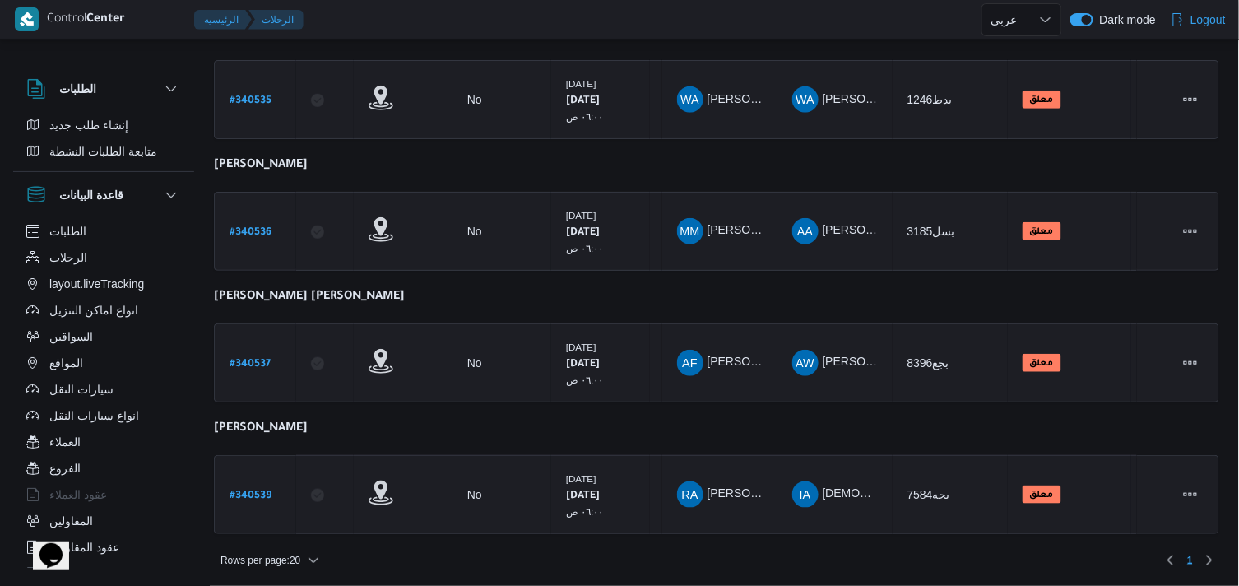
select select "ar"
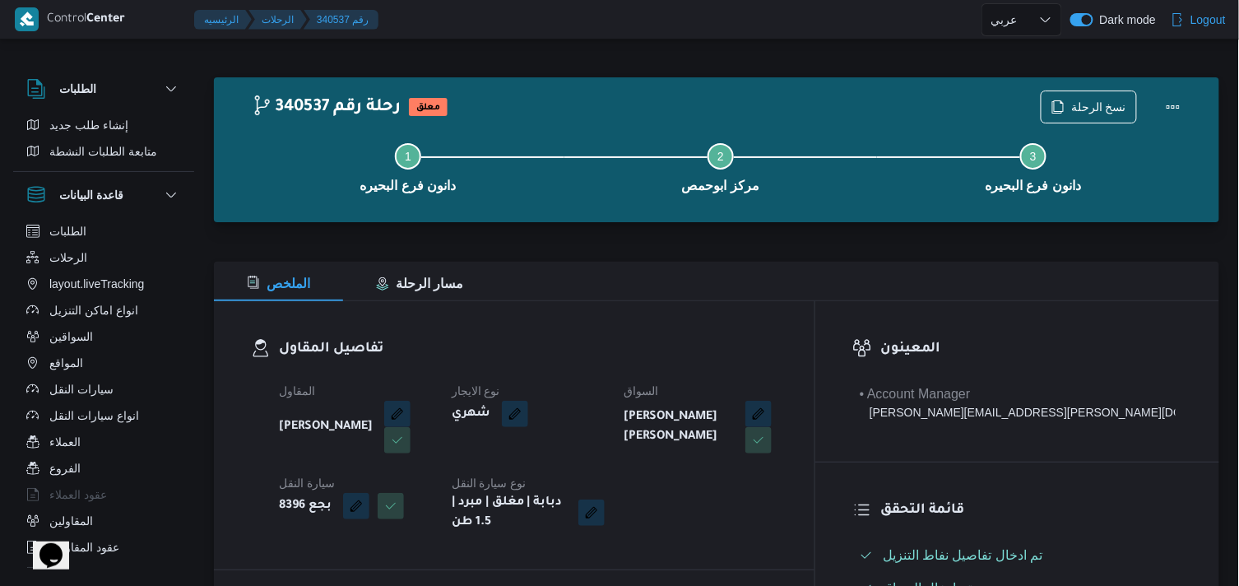
select select "ar"
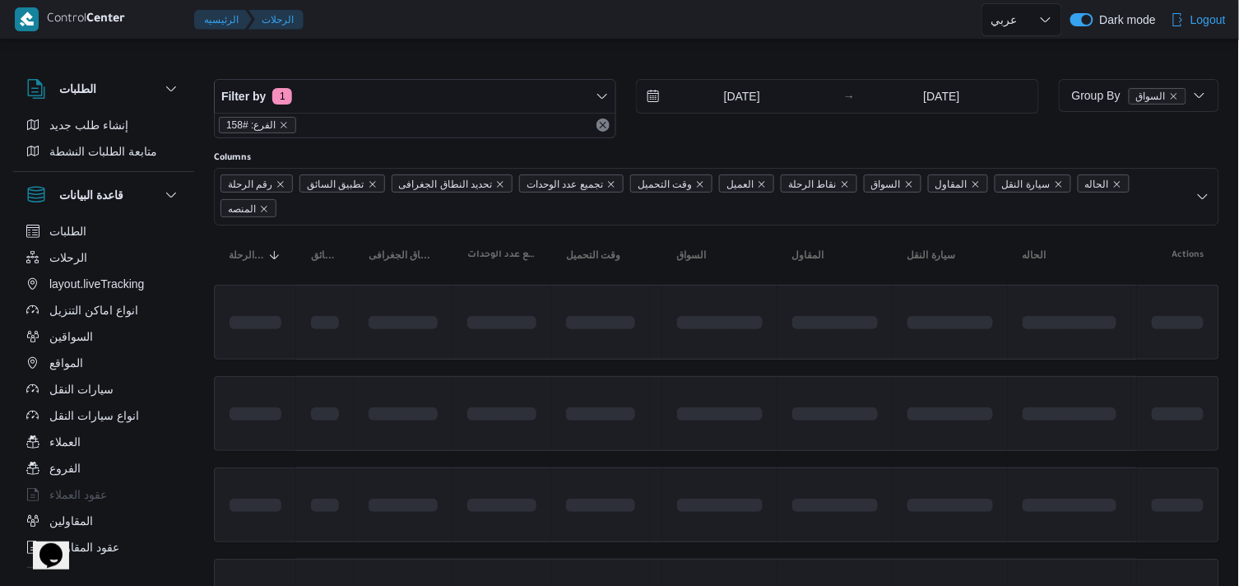
scroll to position [104, 0]
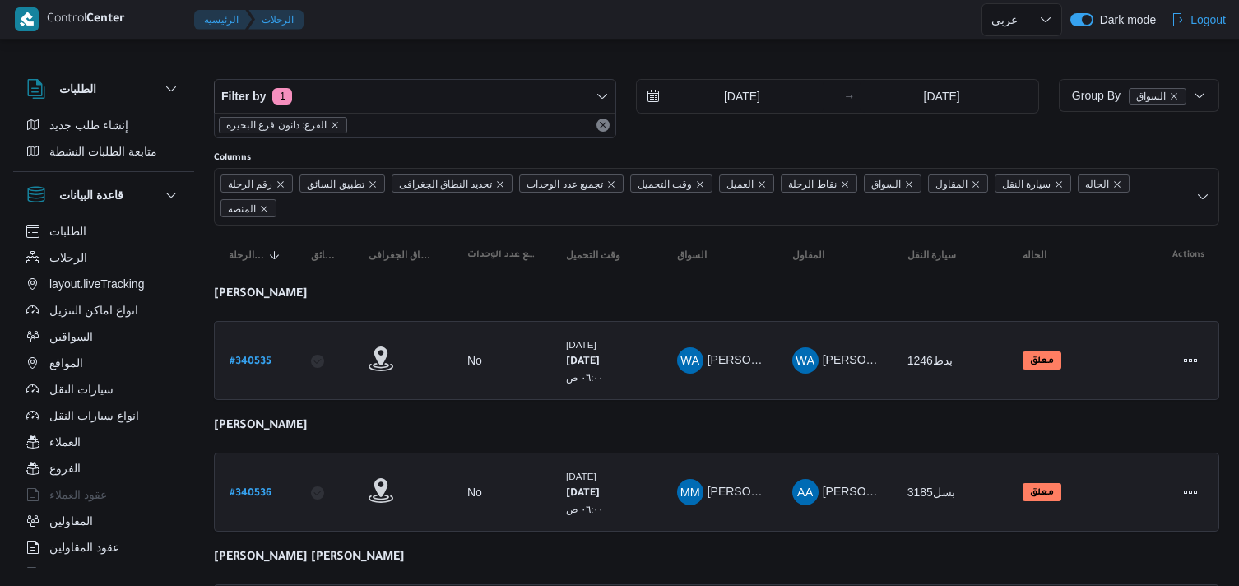
select select "ar"
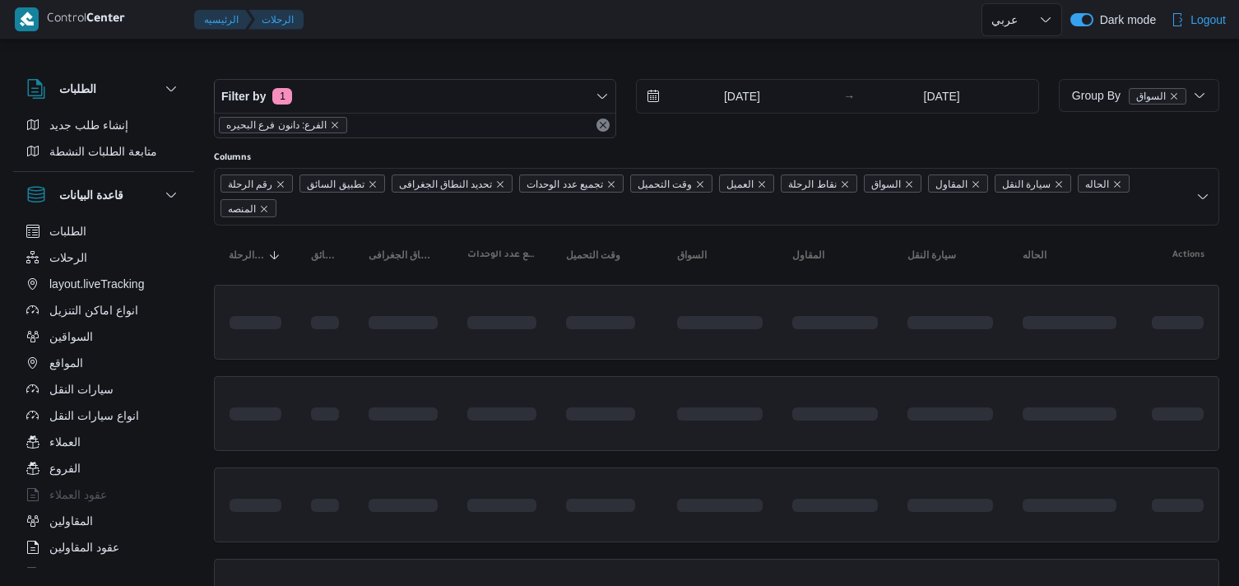
select select "ar"
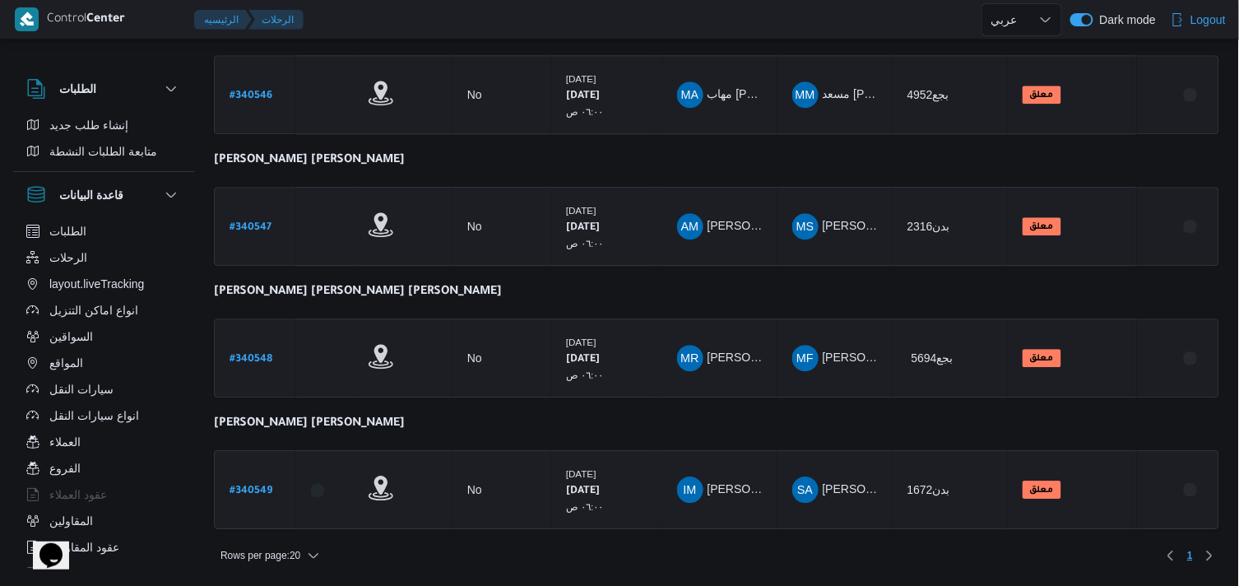
scroll to position [1174, 0]
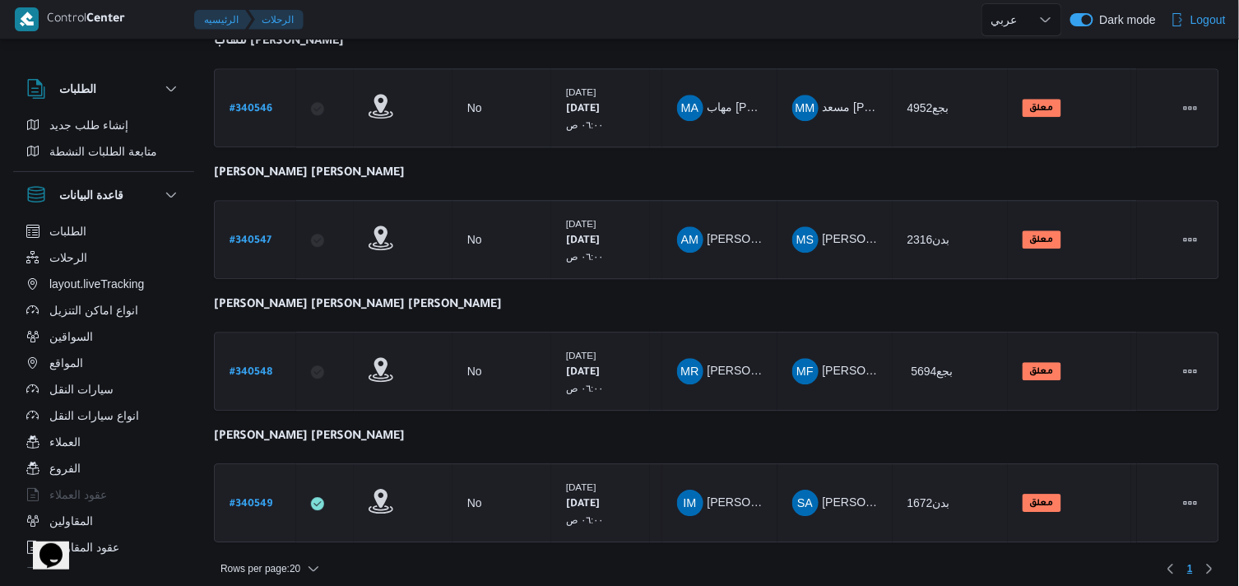
click at [266, 498] on b "# 340549" at bounding box center [250, 504] width 43 height 12
select select "ar"
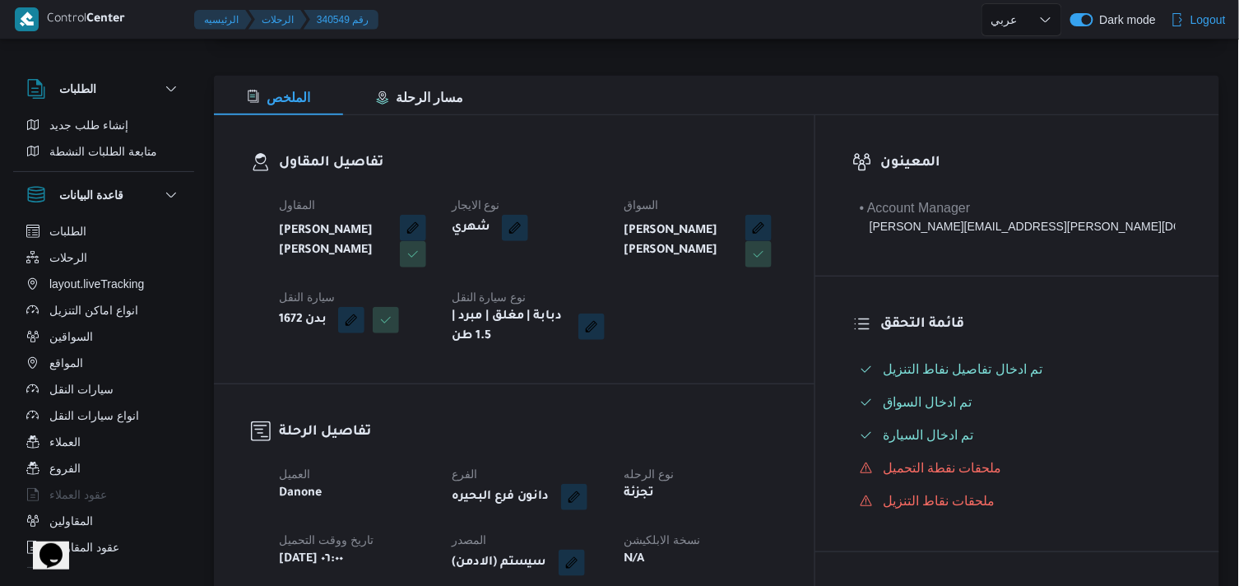
scroll to position [365, 0]
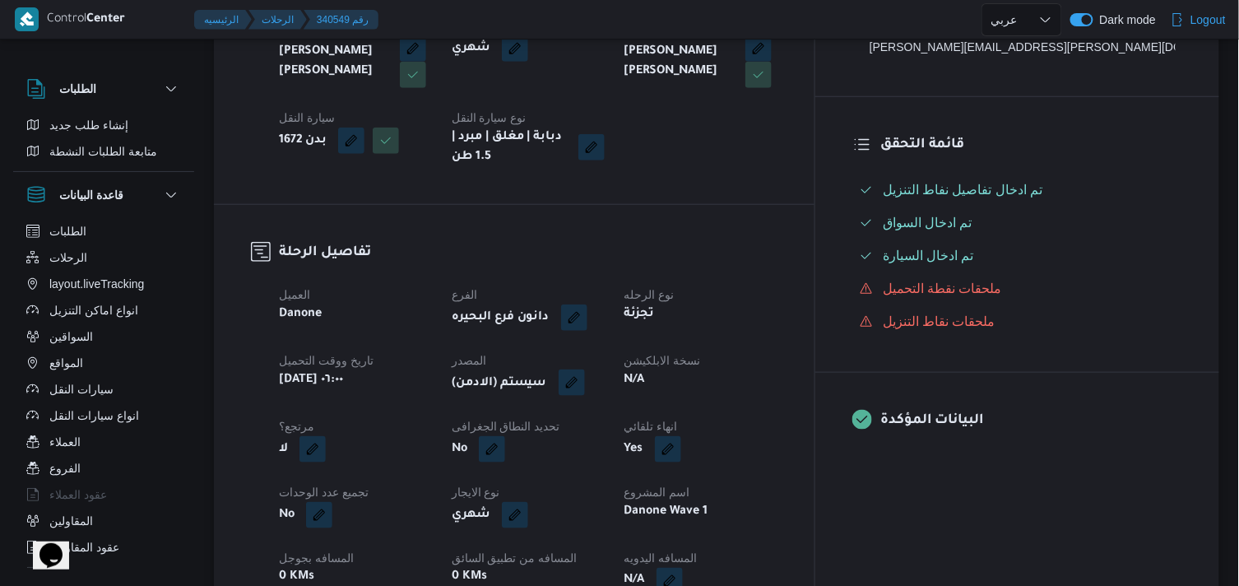
click at [585, 391] on button "button" at bounding box center [571, 382] width 26 height 26
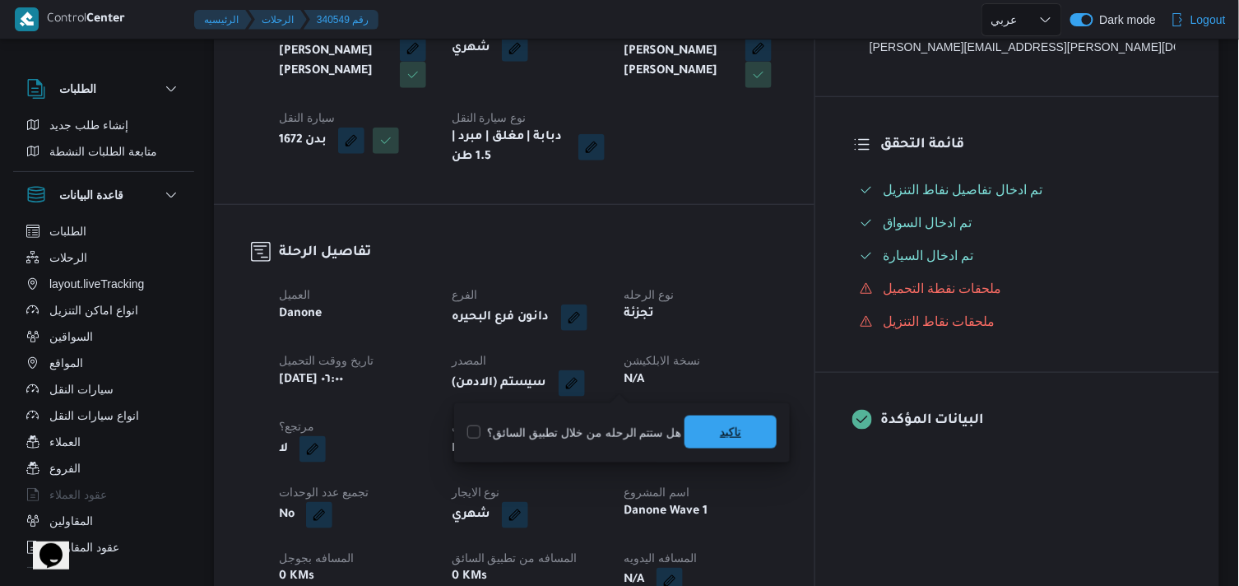
click at [720, 430] on span "تاكيد" at bounding box center [730, 432] width 21 height 20
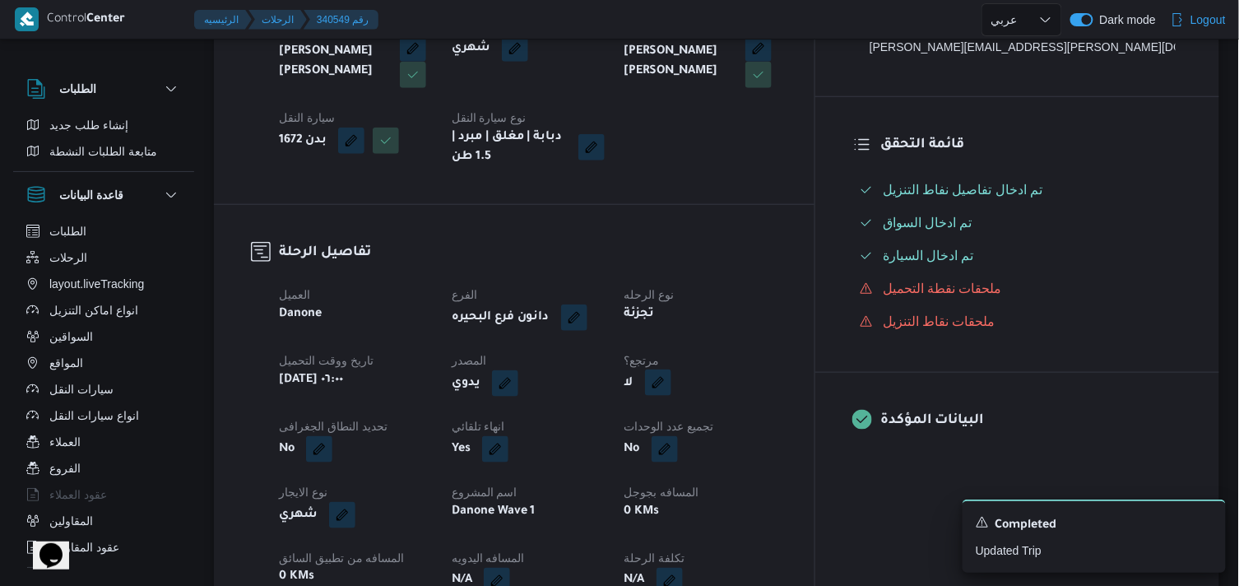
click at [671, 384] on button "button" at bounding box center [658, 382] width 26 height 26
click at [704, 434] on label "هل هناك مرتجع؟" at bounding box center [695, 433] width 99 height 20
checkbox input "true"
click at [793, 424] on span "تاكيد" at bounding box center [794, 432] width 21 height 20
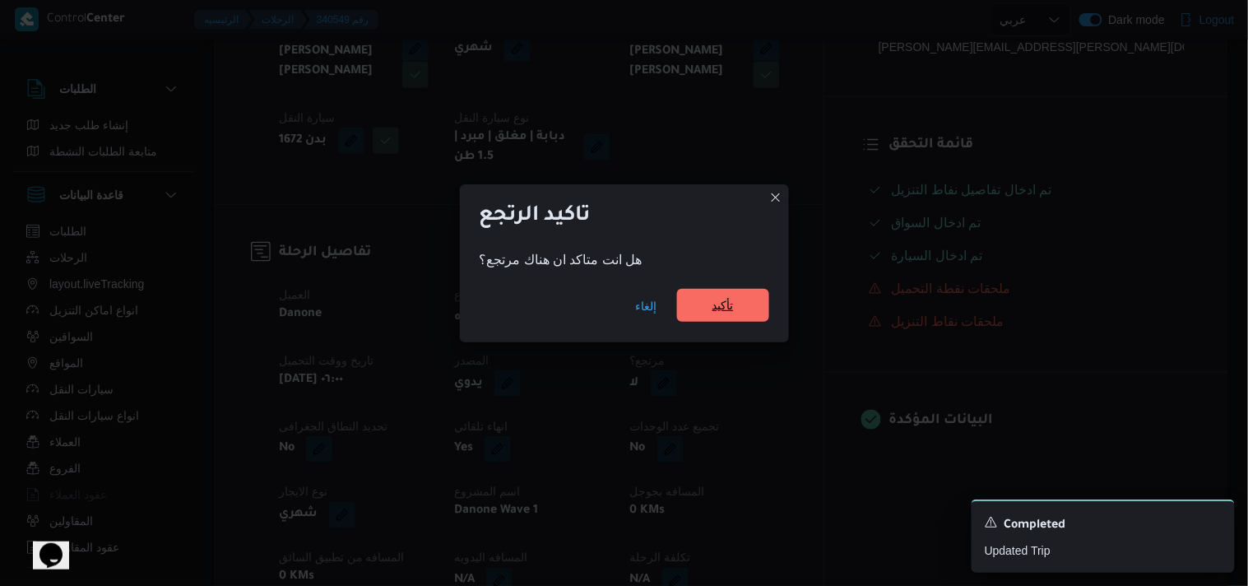
click at [702, 314] on span "تأكيد" at bounding box center [723, 305] width 92 height 33
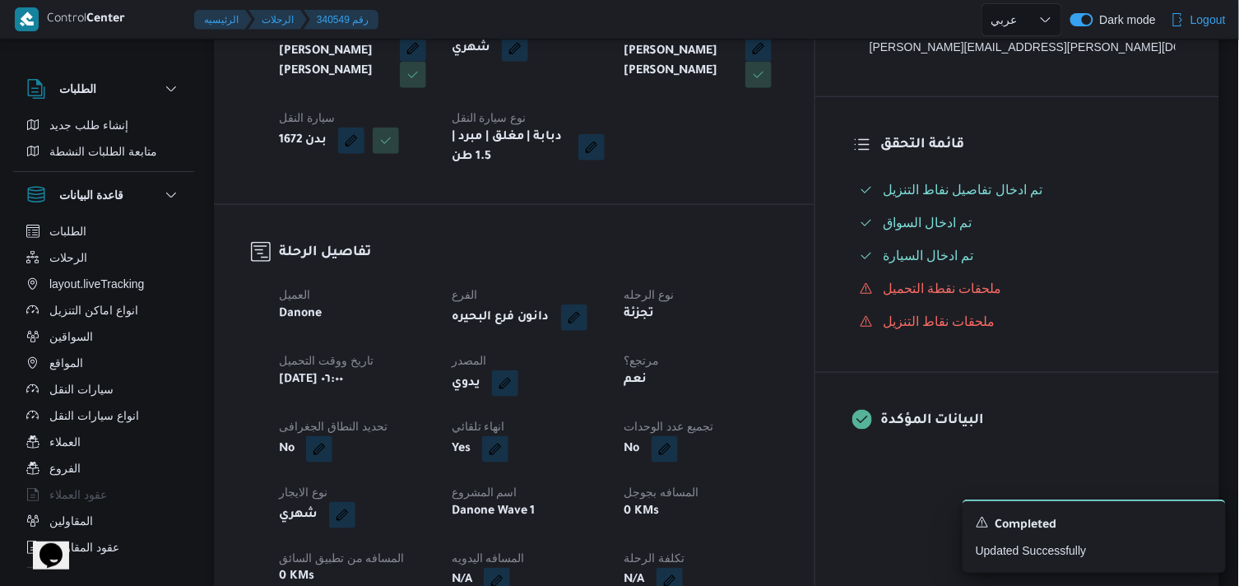
select select "ar"
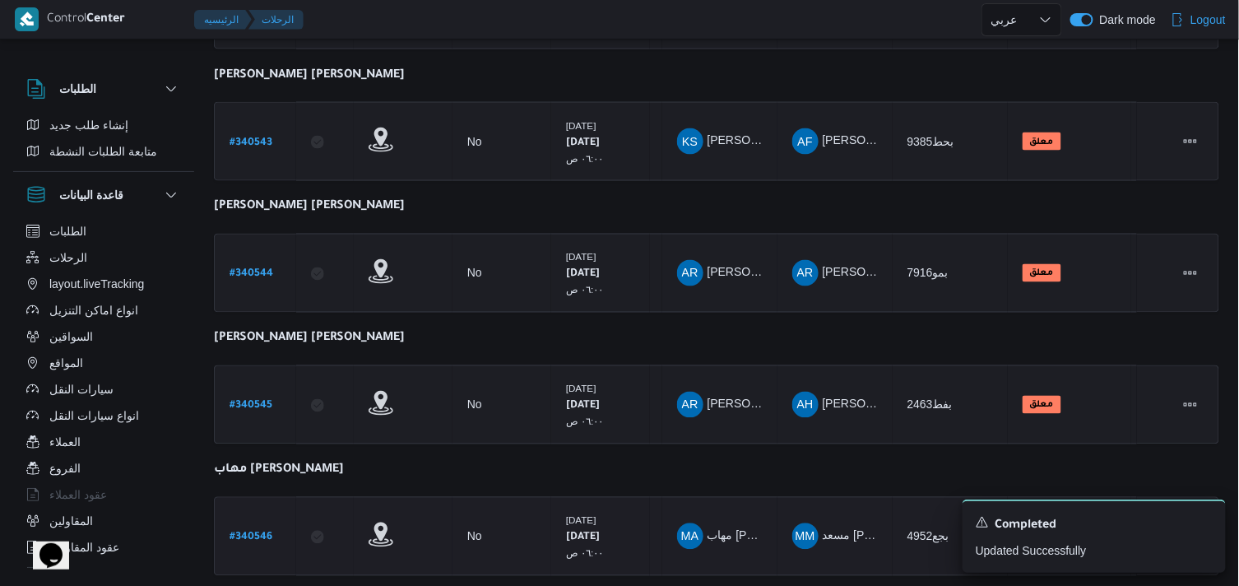
scroll to position [974, 0]
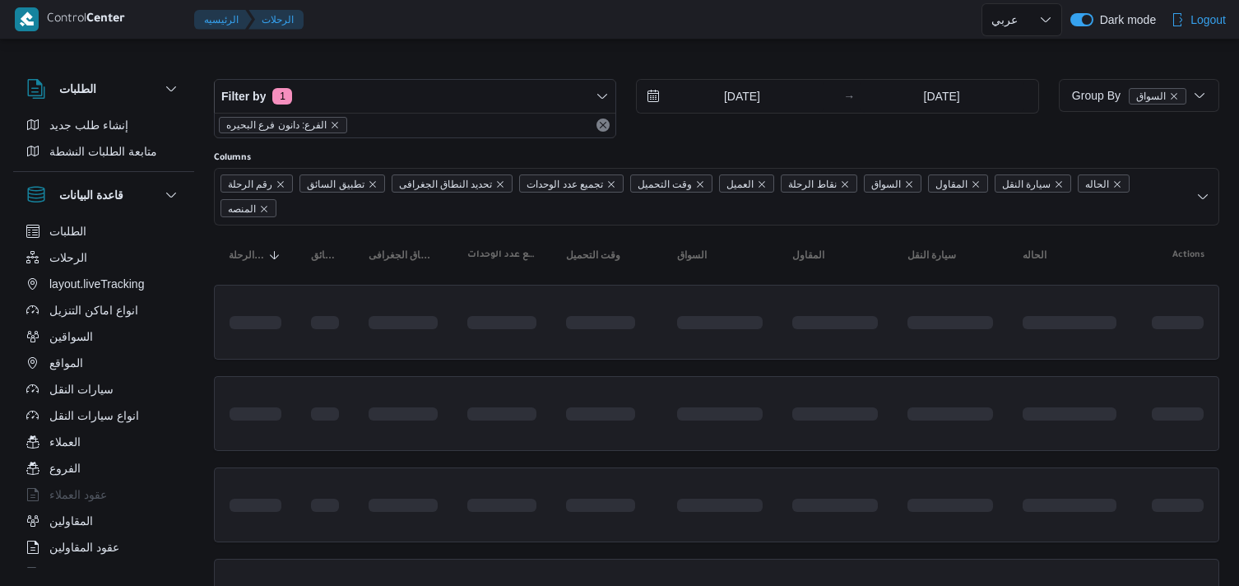
select select "ar"
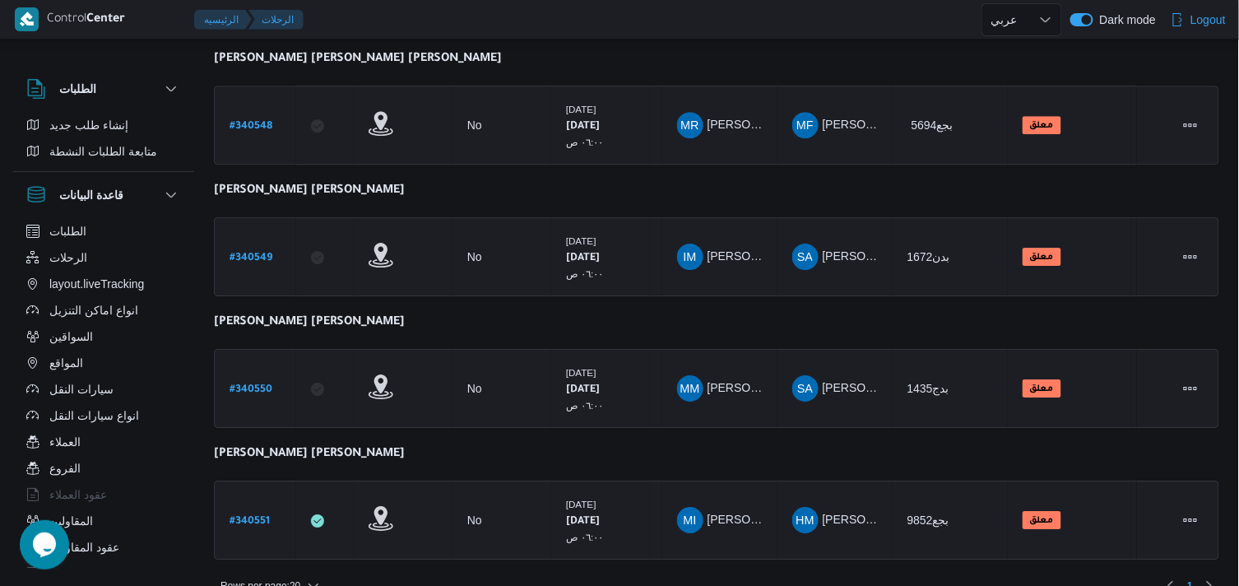
scroll to position [1435, 0]
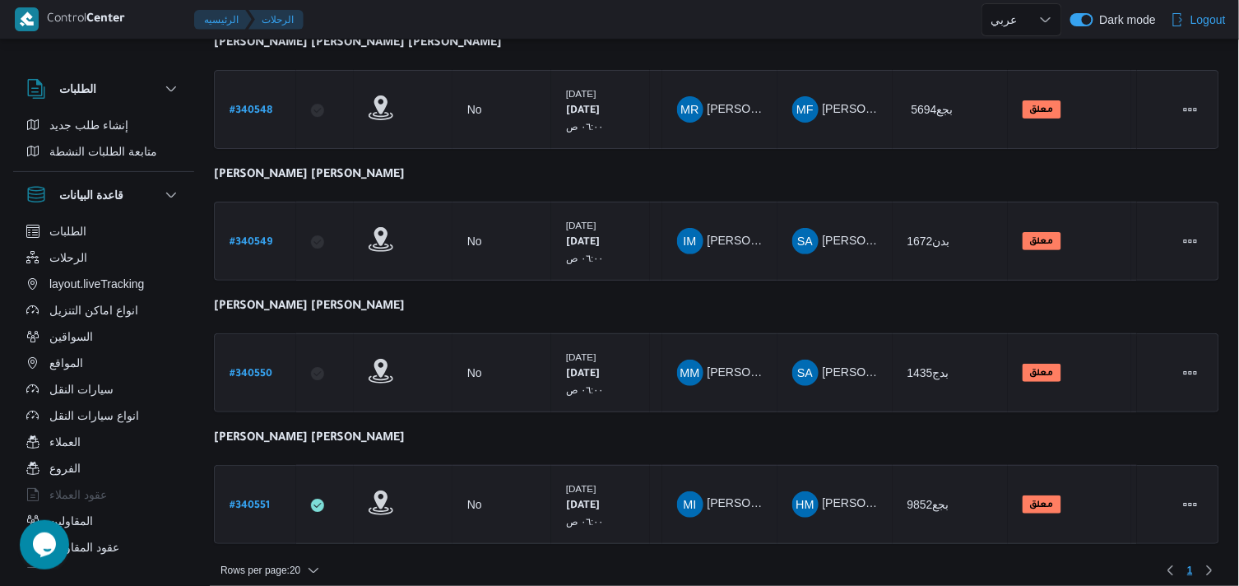
select select "ar"
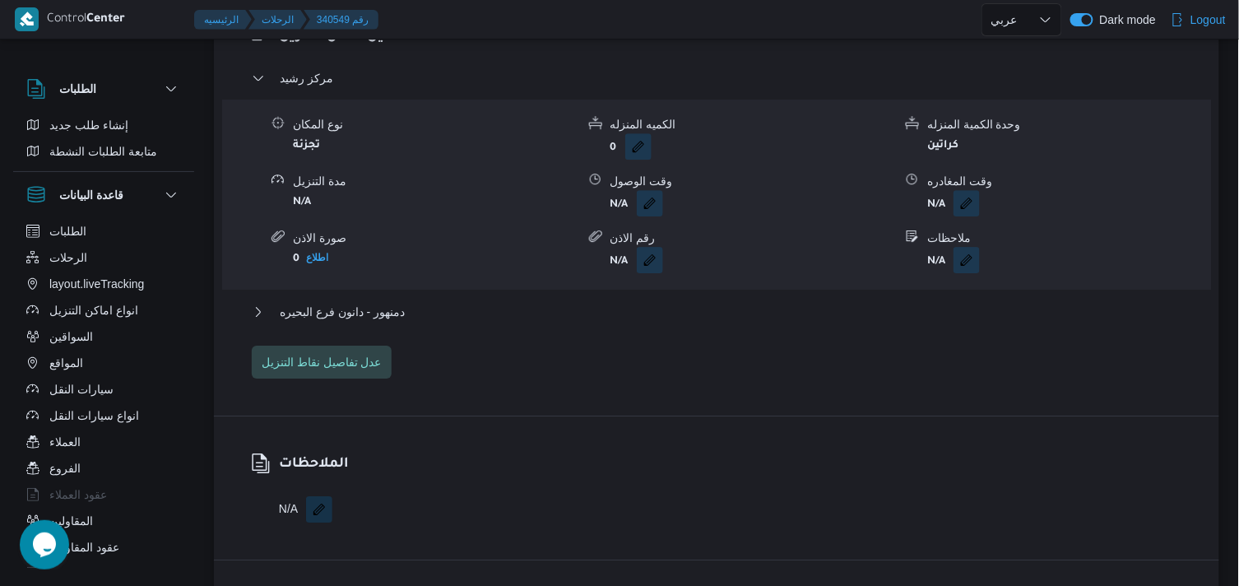
scroll to position [1070, 0]
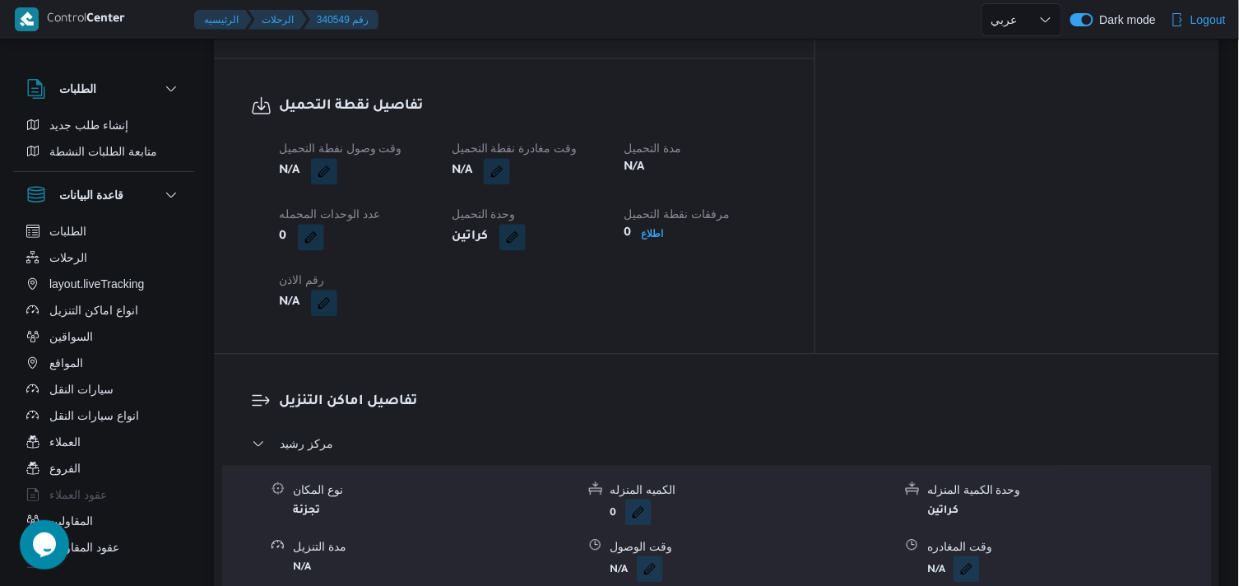
select select "ar"
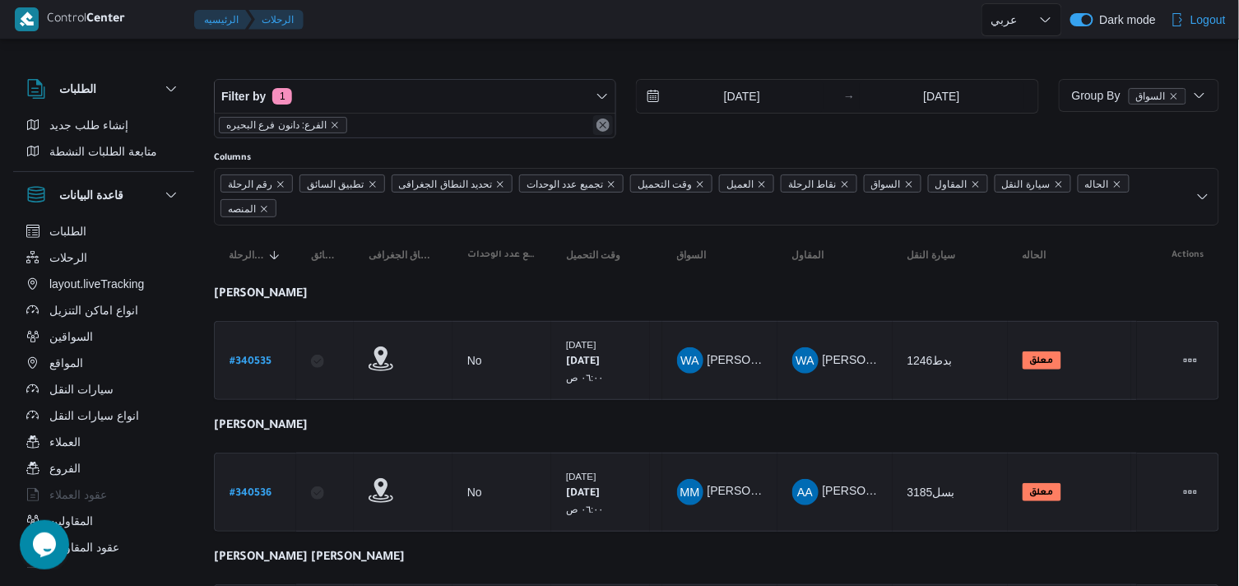
click at [604, 128] on button "Remove" at bounding box center [603, 125] width 20 height 20
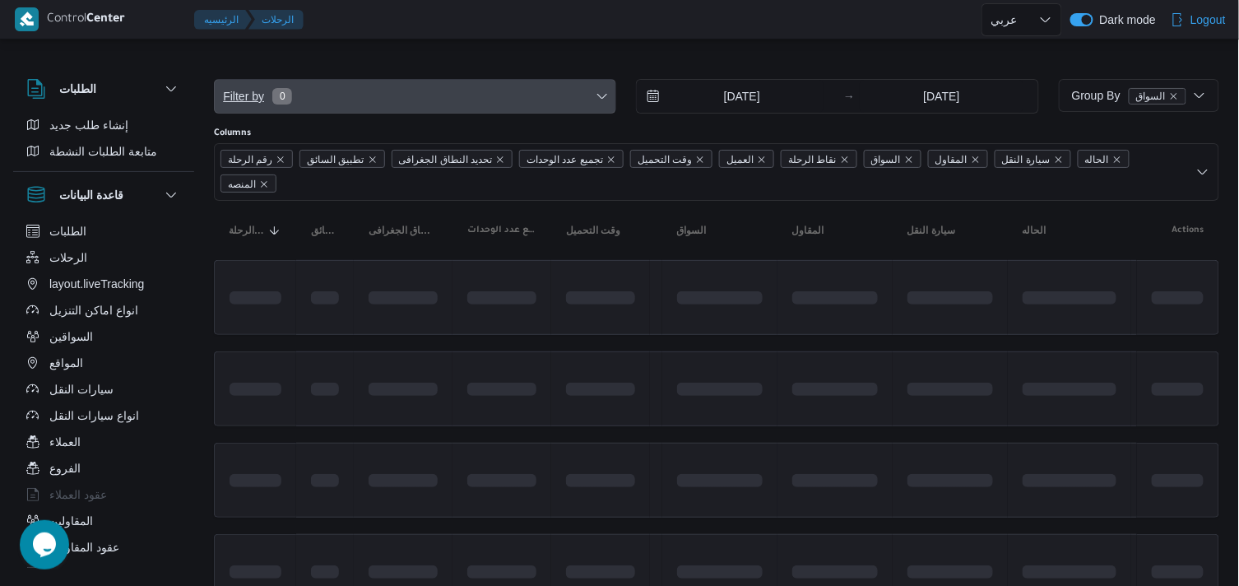
click at [595, 87] on span "Filter by 0" at bounding box center [415, 96] width 401 height 33
click at [479, 105] on span "Filter by 0" at bounding box center [415, 96] width 401 height 33
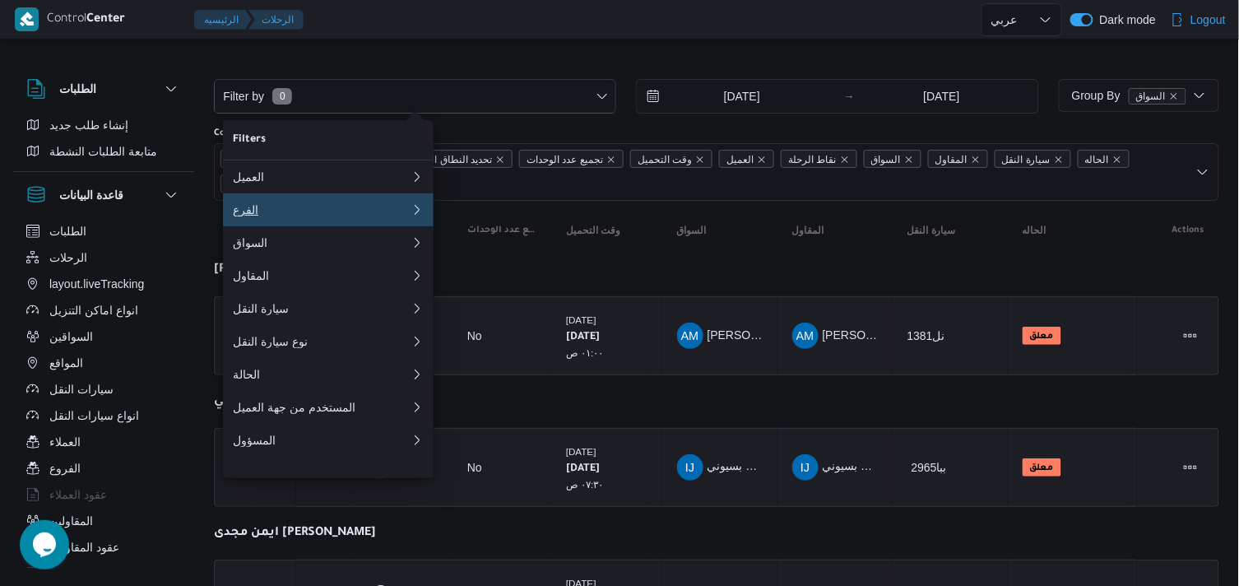
click at [391, 215] on div "الفرع" at bounding box center [318, 209] width 171 height 13
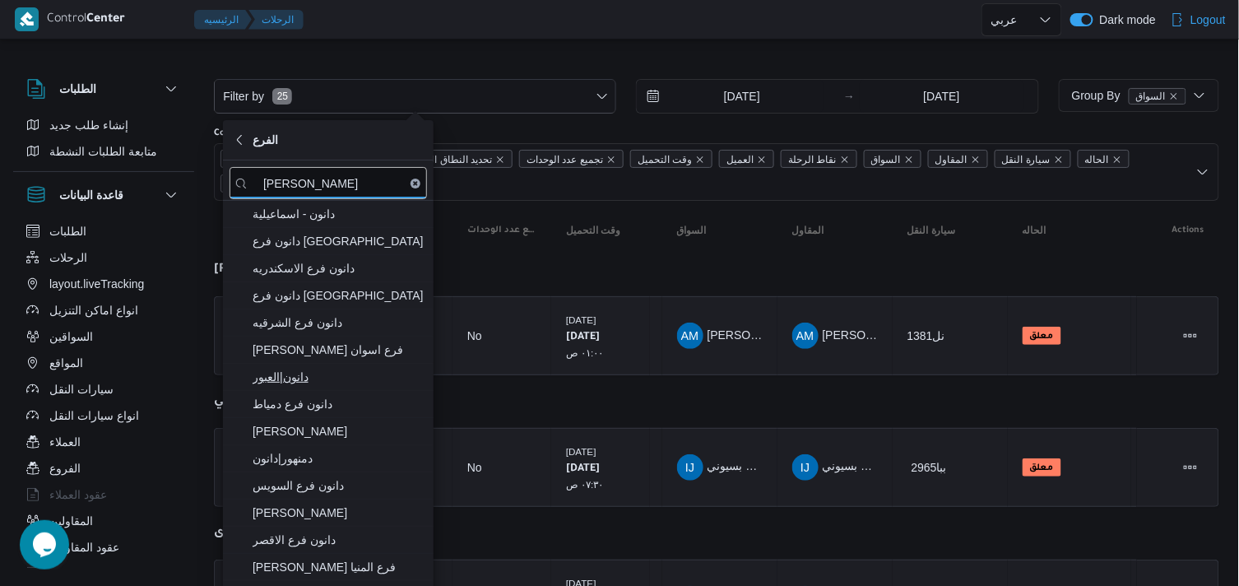
type input "[PERSON_NAME]"
click at [349, 367] on span "دانون|العبور" at bounding box center [337, 377] width 171 height 20
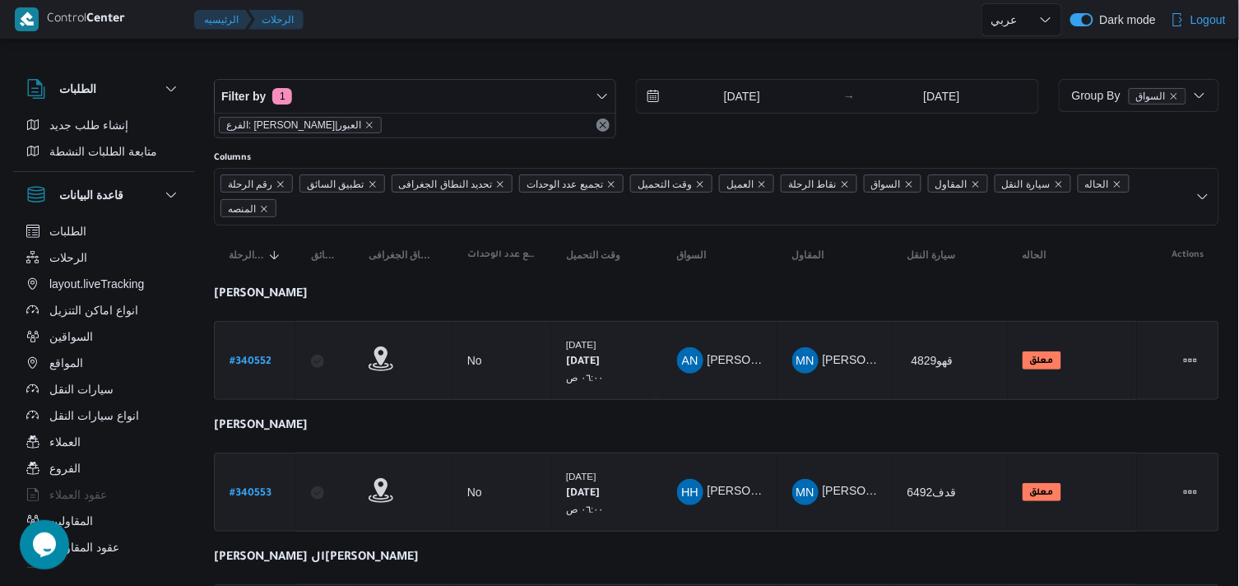
click at [840, 54] on div at bounding box center [716, 66] width 1005 height 26
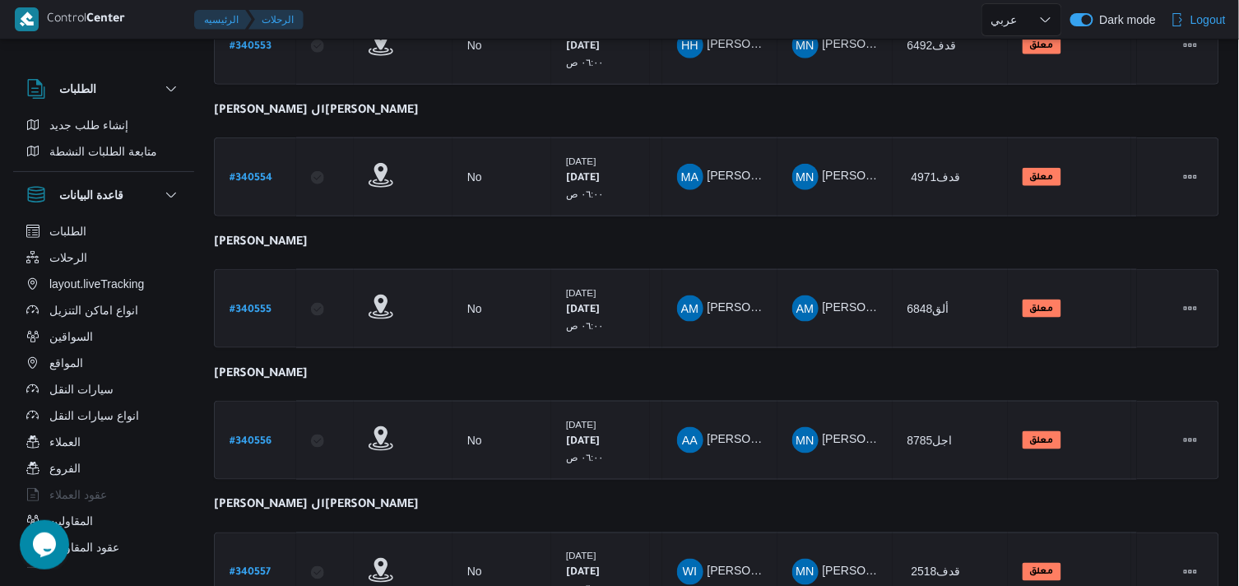
scroll to position [521, 0]
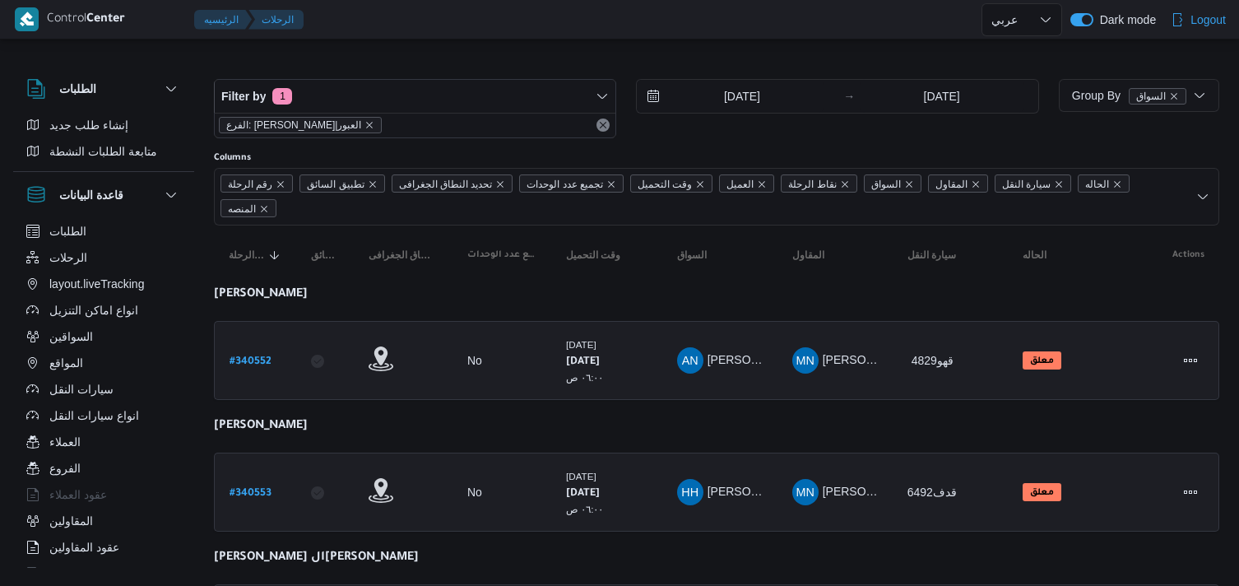
select select "ar"
